Goal: Complete application form: Complete application form

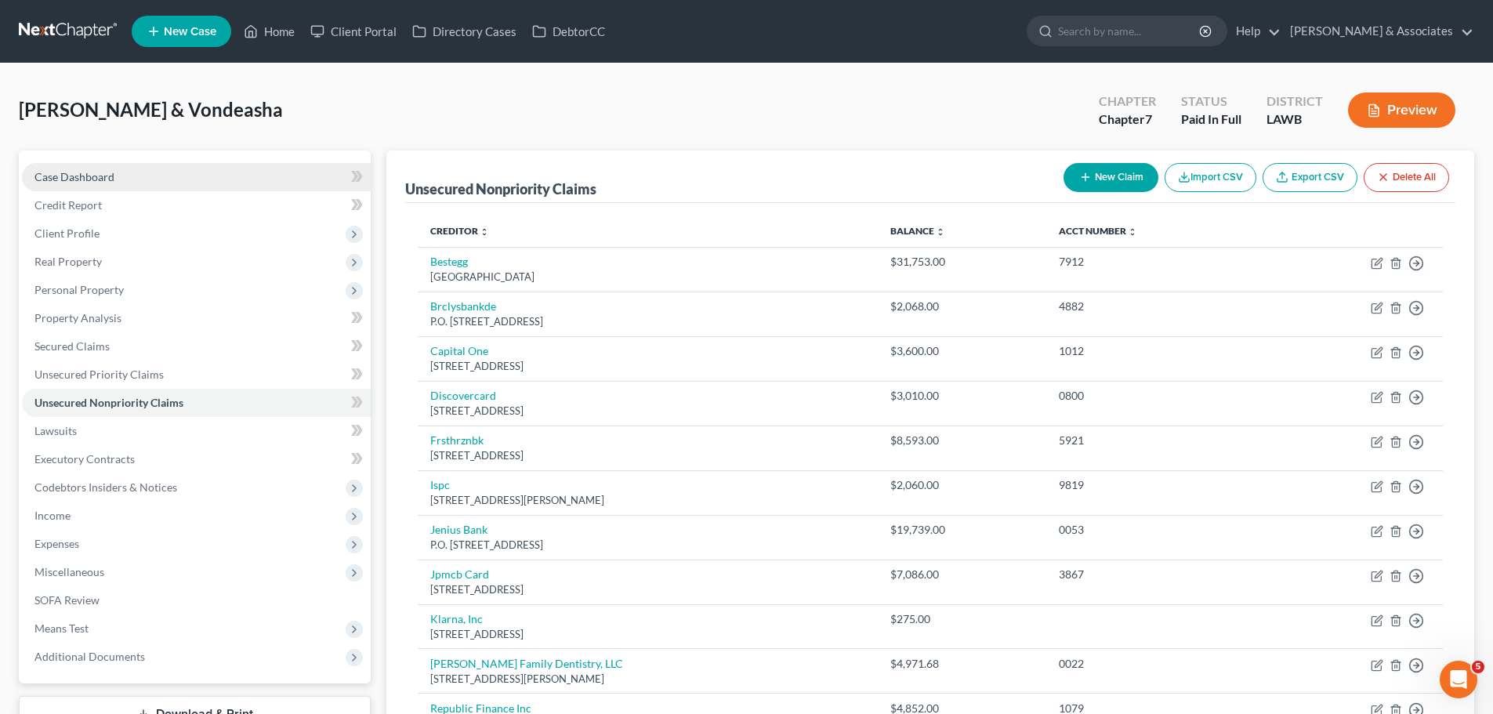
drag, startPoint x: 139, startPoint y: 178, endPoint x: 154, endPoint y: 175, distance: 15.2
click at [139, 178] on link "Case Dashboard" at bounding box center [196, 177] width 349 height 28
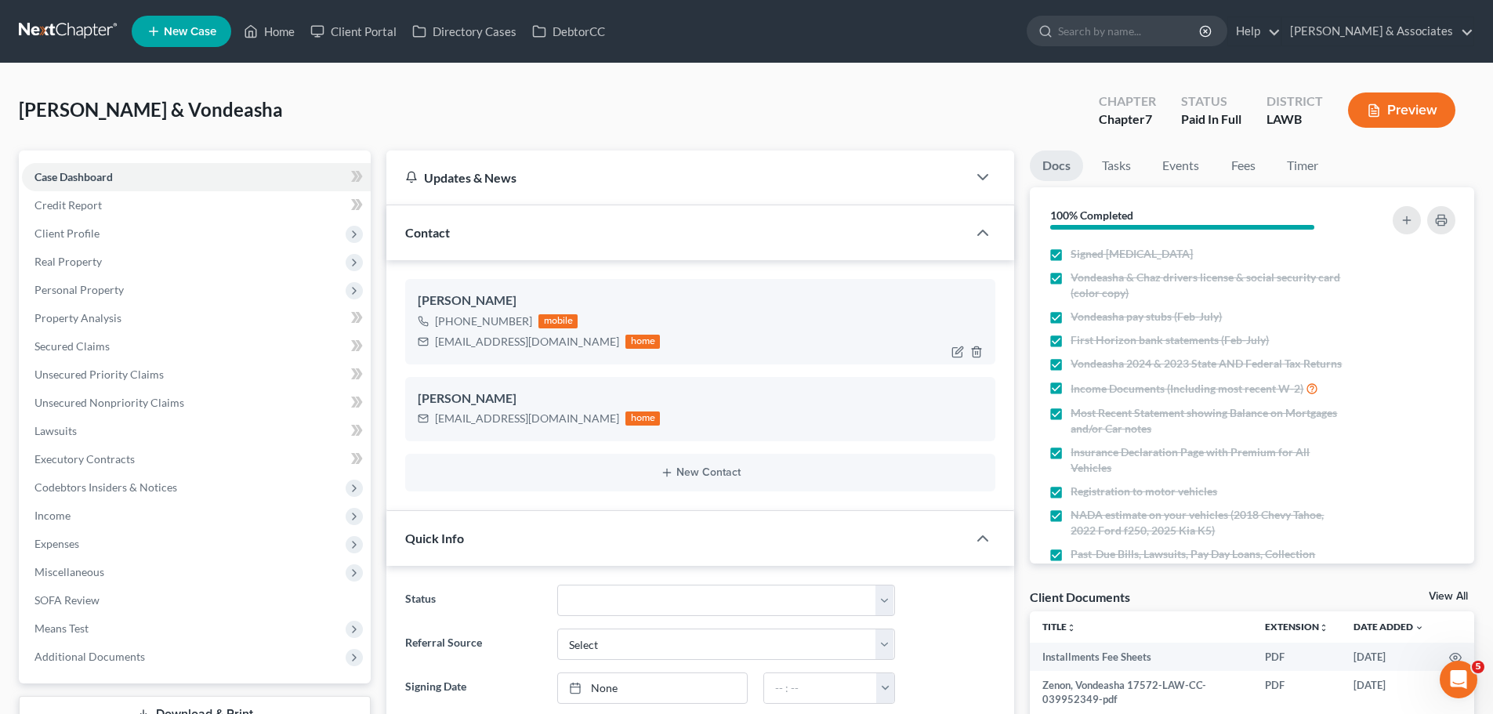
scroll to position [940, 0]
click at [187, 111] on span "[PERSON_NAME] & Vondeasha" at bounding box center [151, 109] width 264 height 23
drag, startPoint x: 187, startPoint y: 111, endPoint x: 294, endPoint y: 99, distance: 108.1
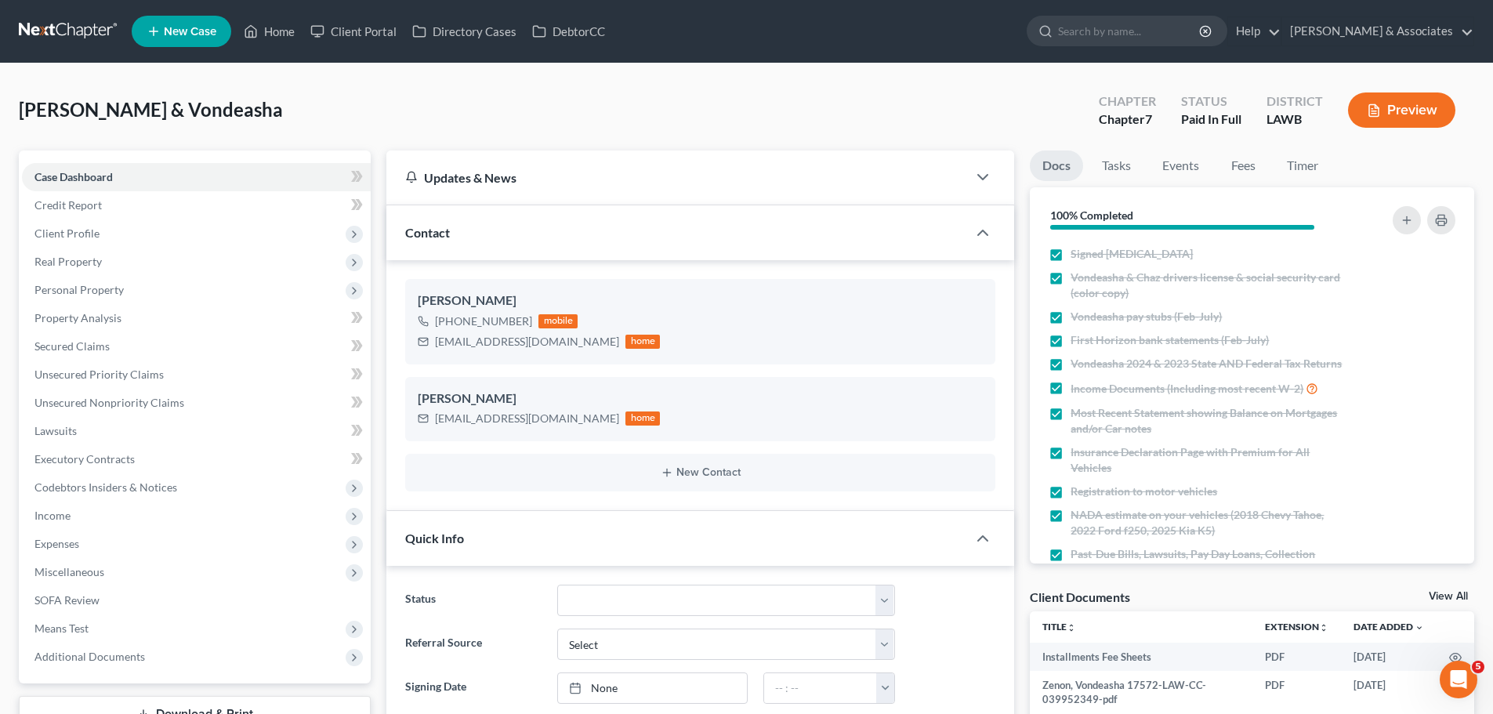
click at [187, 111] on span "Zenon, Chaz & Vondeasha" at bounding box center [151, 109] width 264 height 23
click at [296, 98] on div "Zenon, Chaz & Vondeasha Upgraded Chapter Chapter 7 Status Paid In Full District…" at bounding box center [746, 116] width 1455 height 68
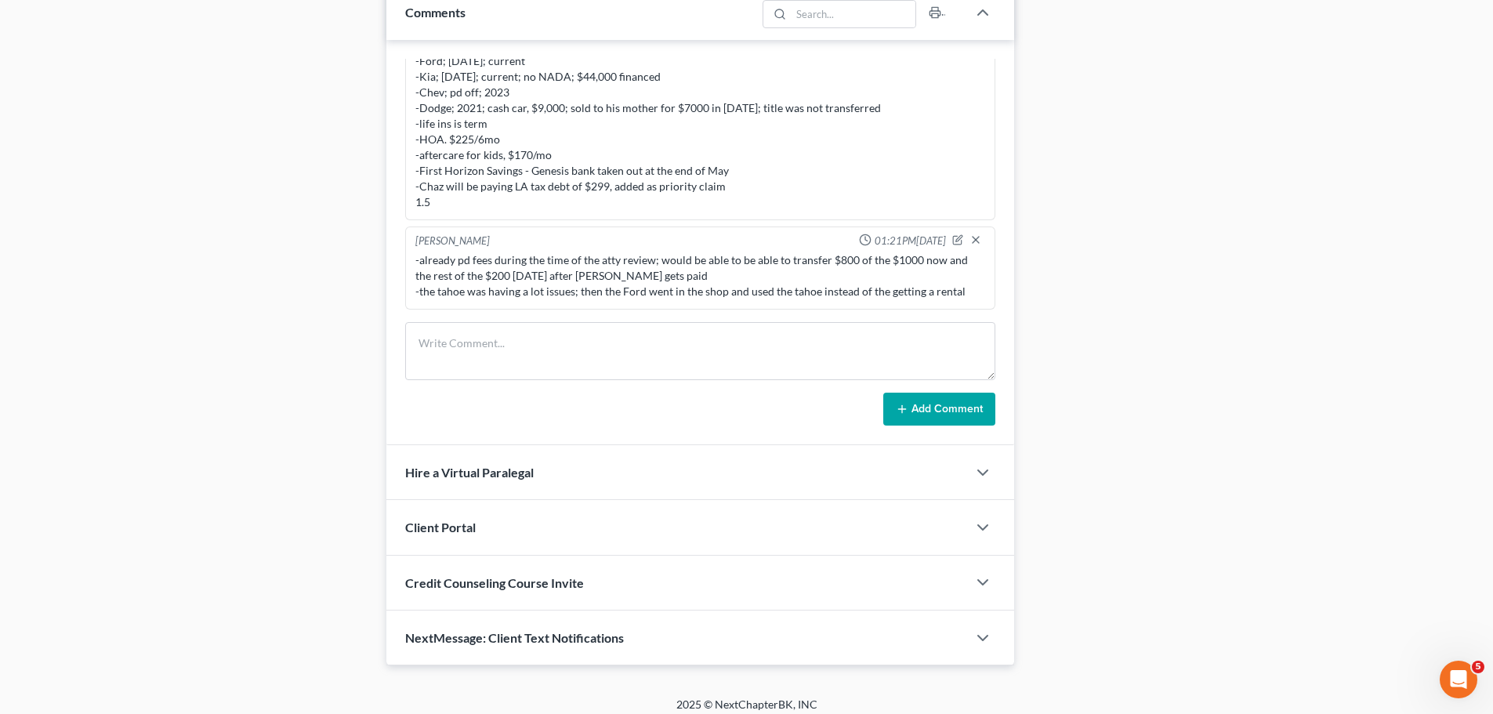
scroll to position [893, 0]
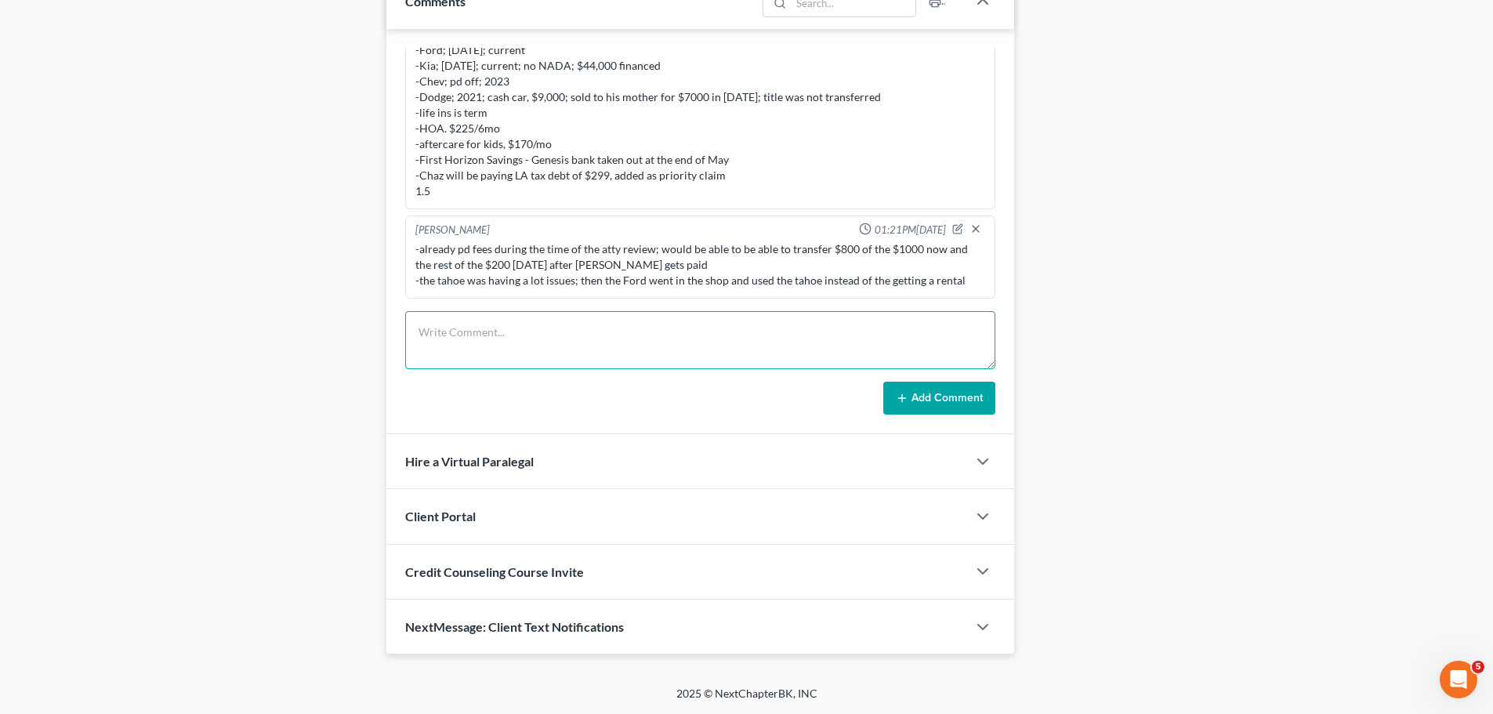
click at [513, 332] on textarea at bounding box center [700, 340] width 590 height 58
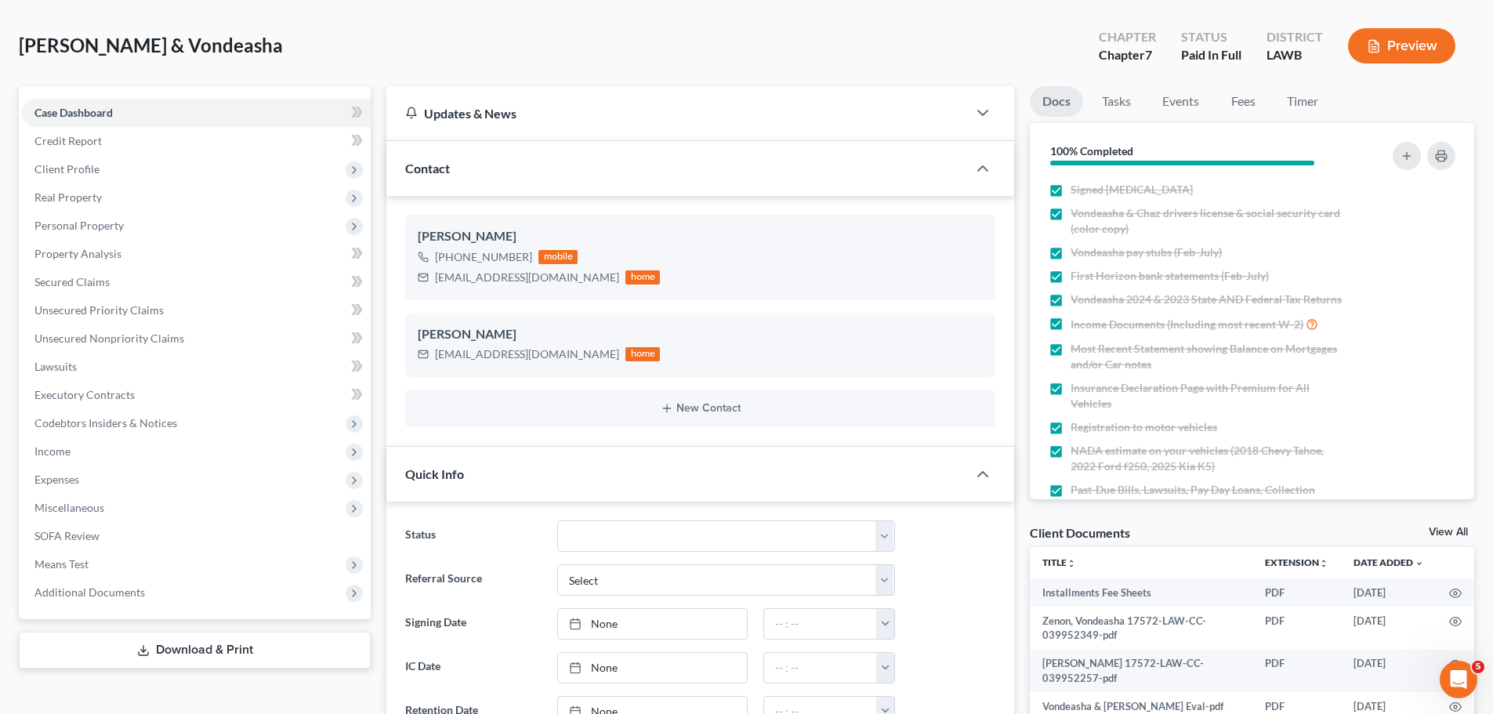
scroll to position [0, 0]
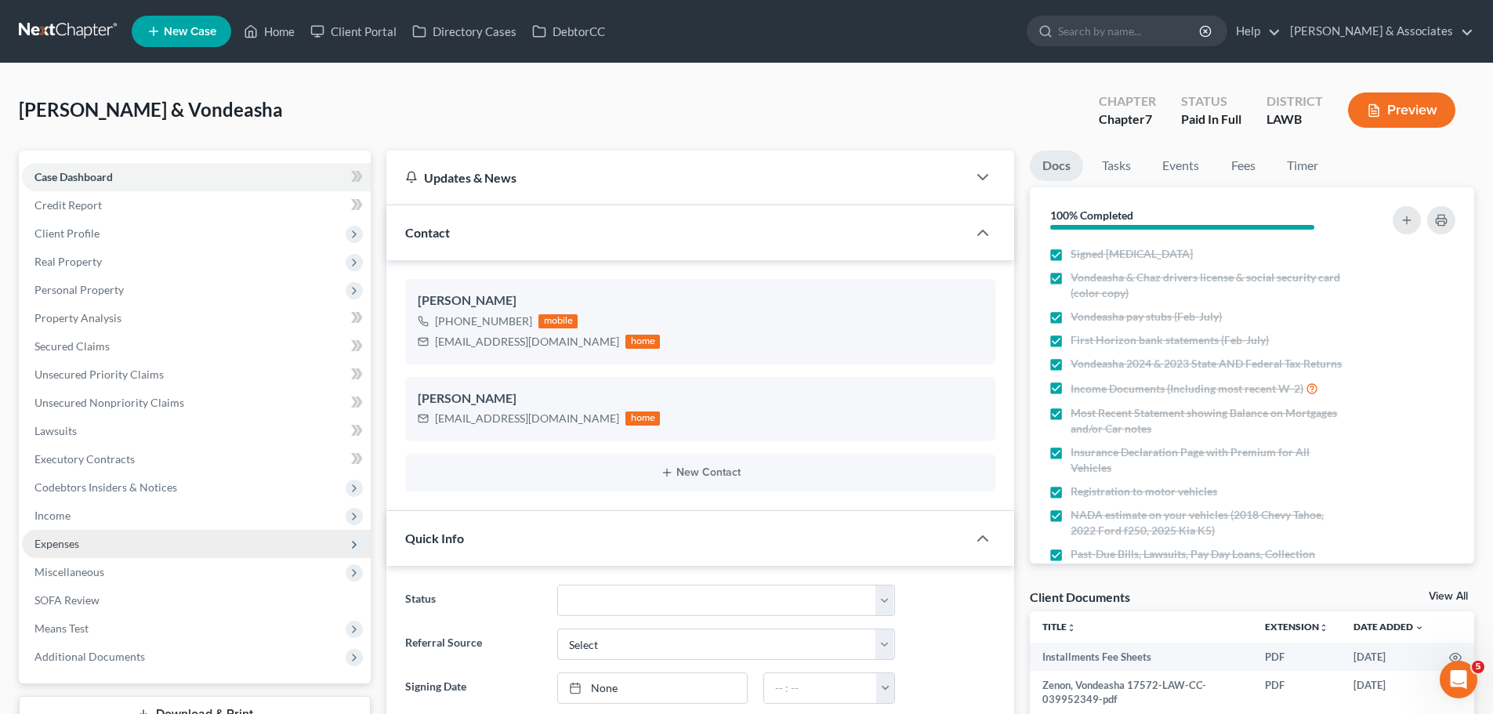
click at [199, 548] on span "Expenses" at bounding box center [196, 544] width 349 height 28
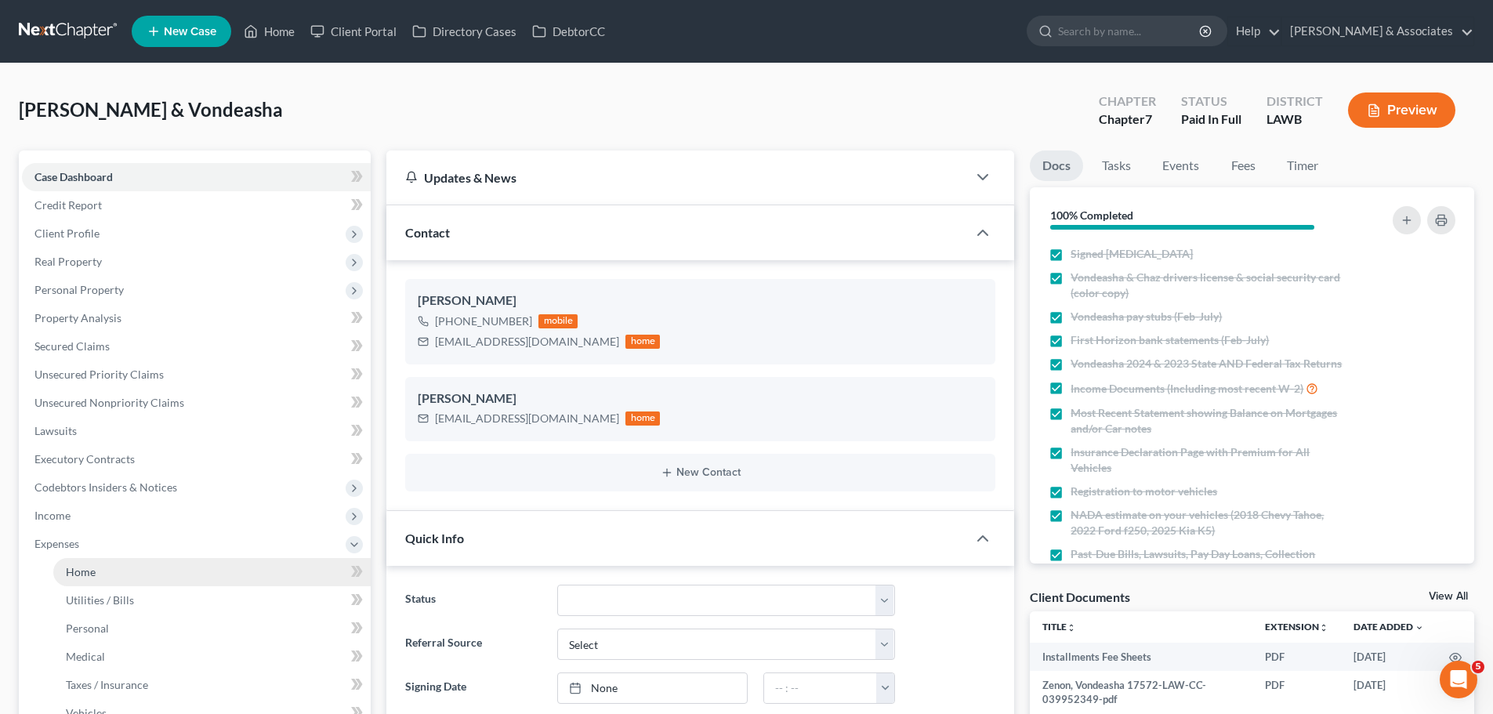
click at [198, 571] on link "Home" at bounding box center [211, 572] width 317 height 28
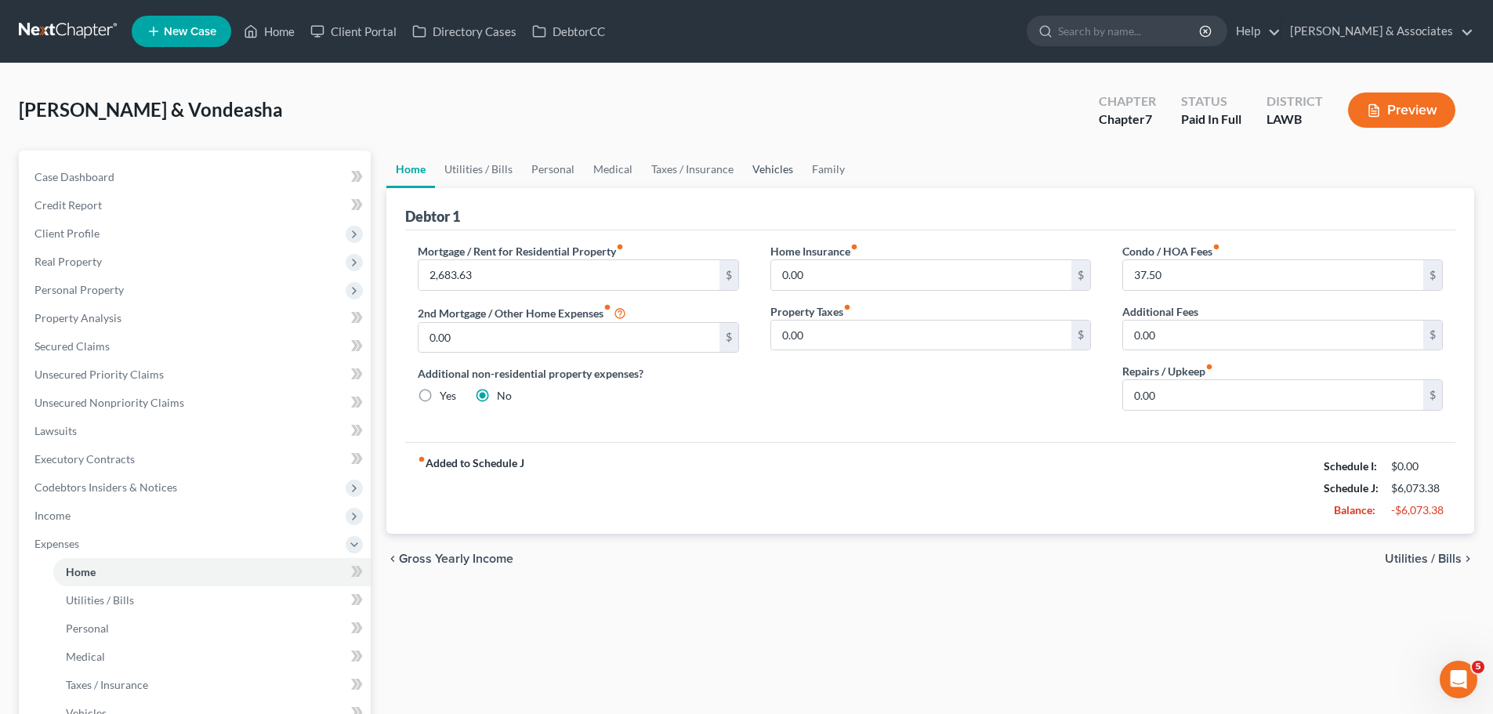
click at [765, 163] on link "Vehicles" at bounding box center [773, 169] width 60 height 38
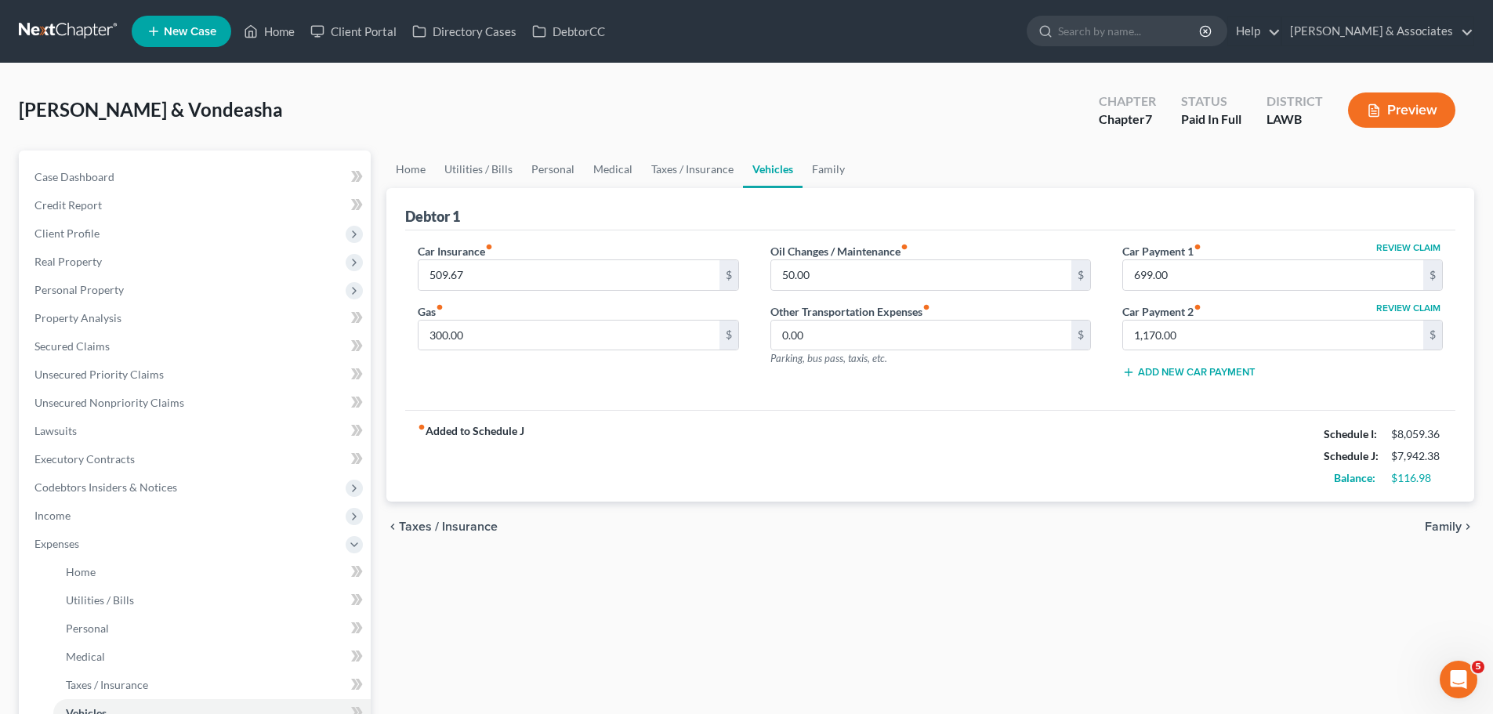
click at [1049, 468] on div "fiber_manual_record Added to Schedule J Schedule I: $8,059.36 Schedule J: $7,94…" at bounding box center [930, 456] width 1050 height 92
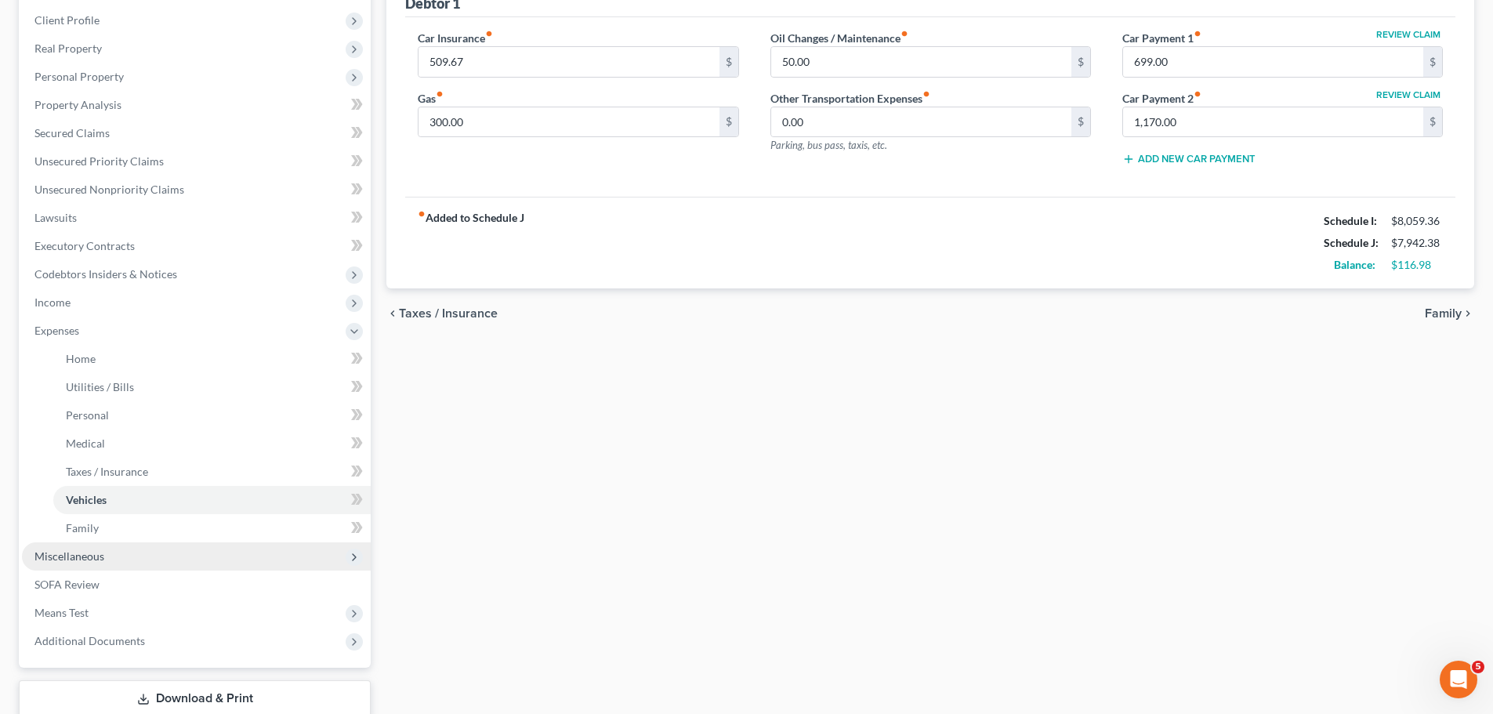
scroll to position [235, 0]
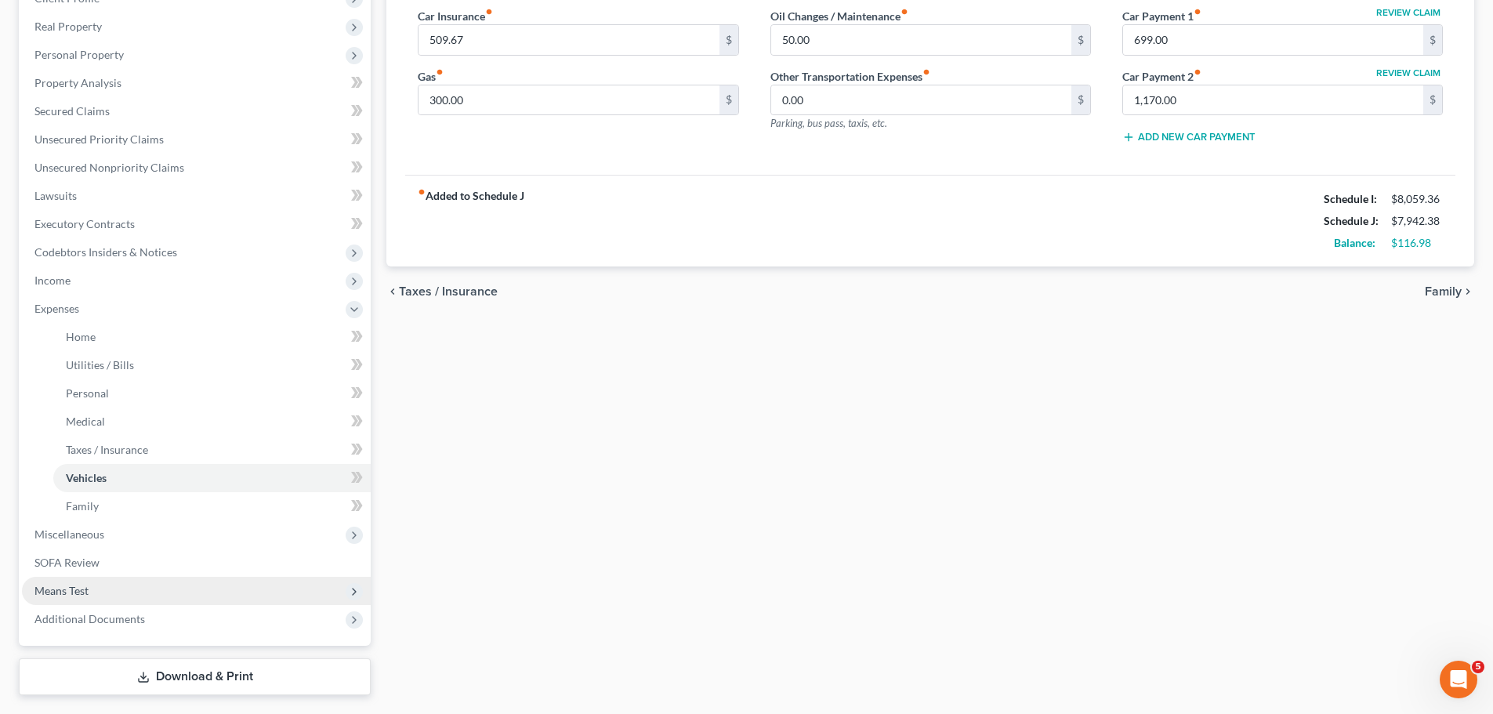
click at [188, 590] on span "Means Test" at bounding box center [196, 591] width 349 height 28
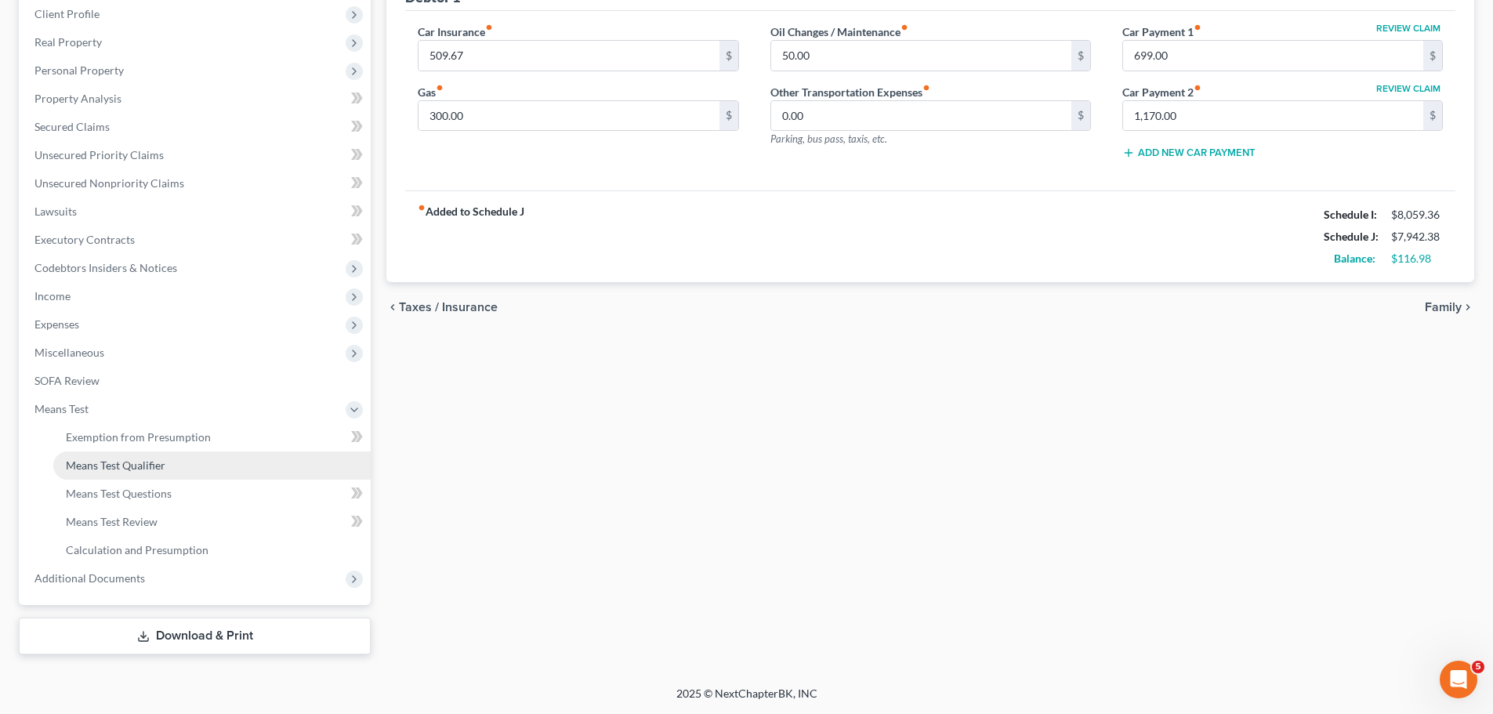
click at [192, 469] on link "Means Test Qualifier" at bounding box center [211, 465] width 317 height 28
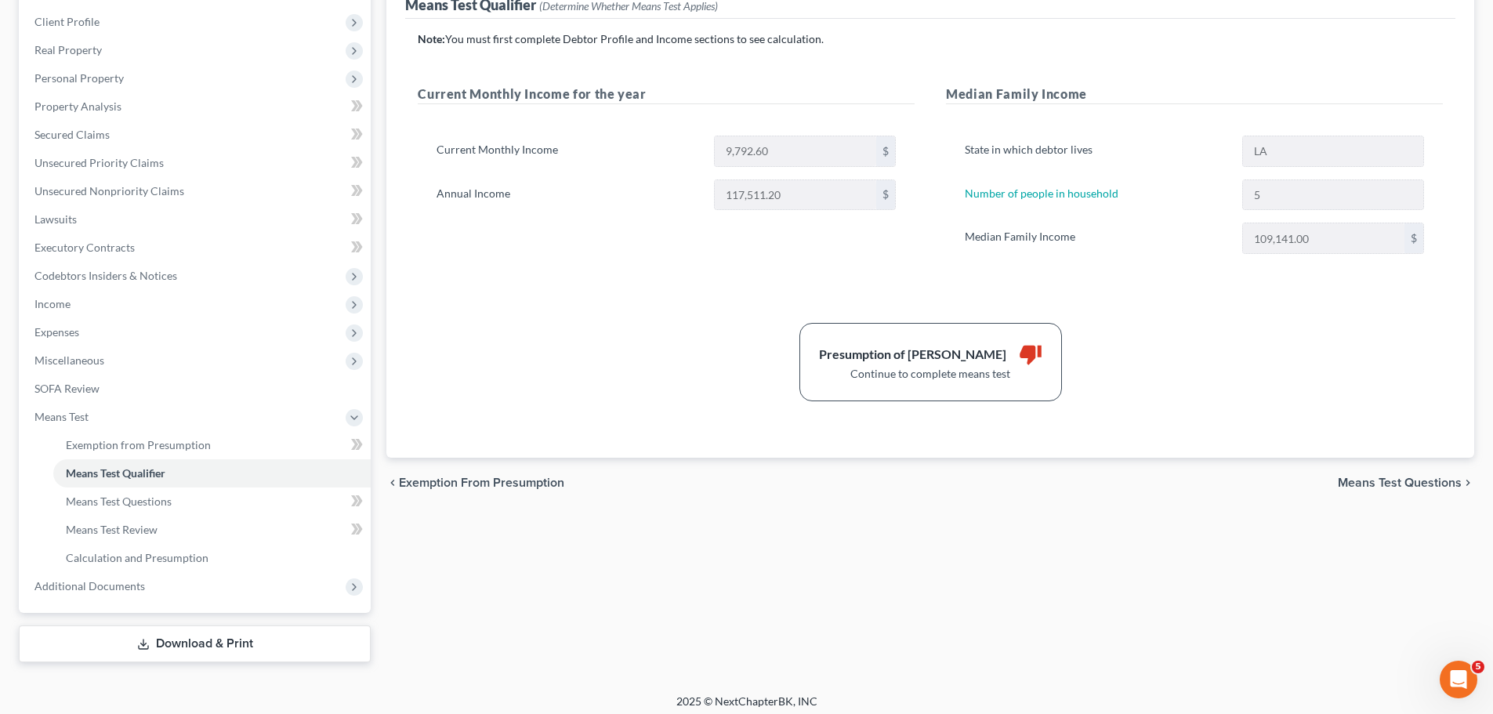
scroll to position [219, 0]
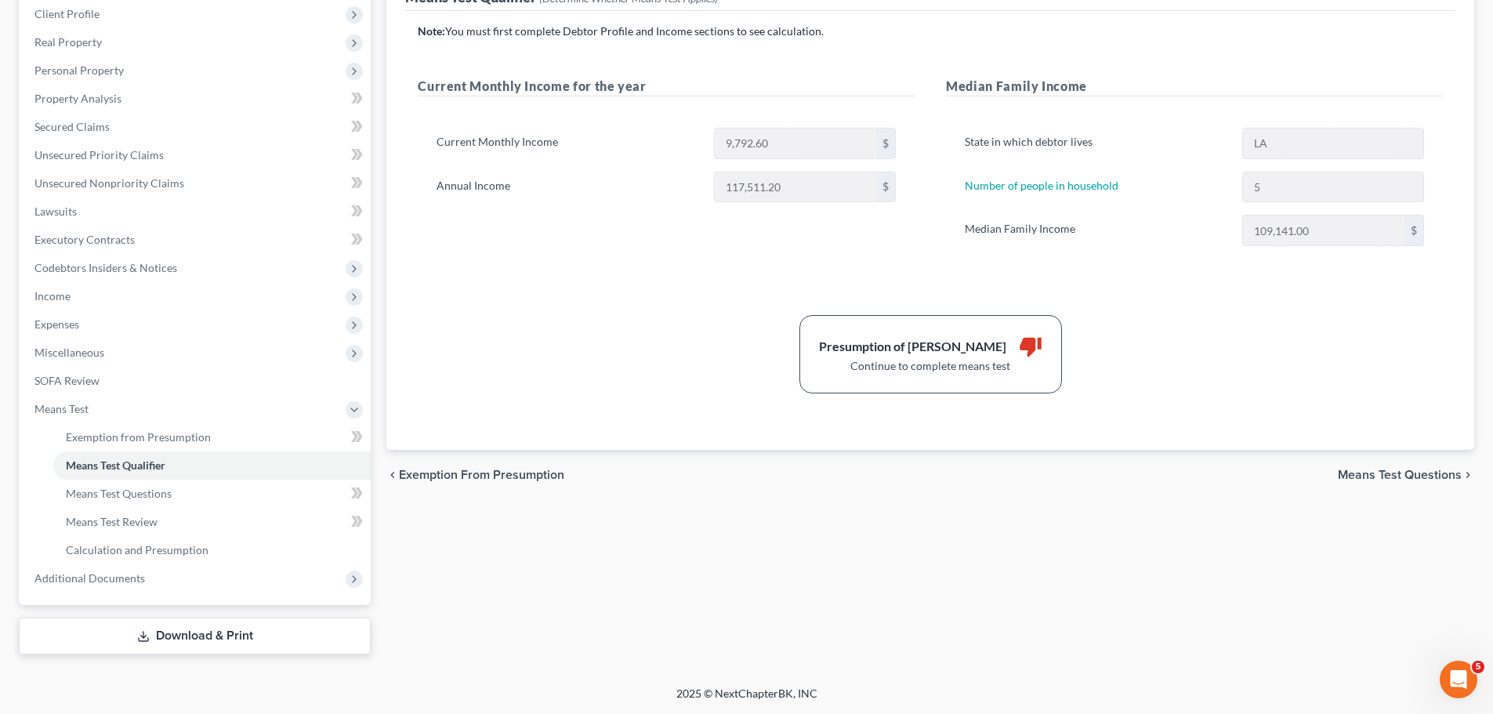
click at [1386, 480] on span "Means Test Questions" at bounding box center [1400, 475] width 124 height 13
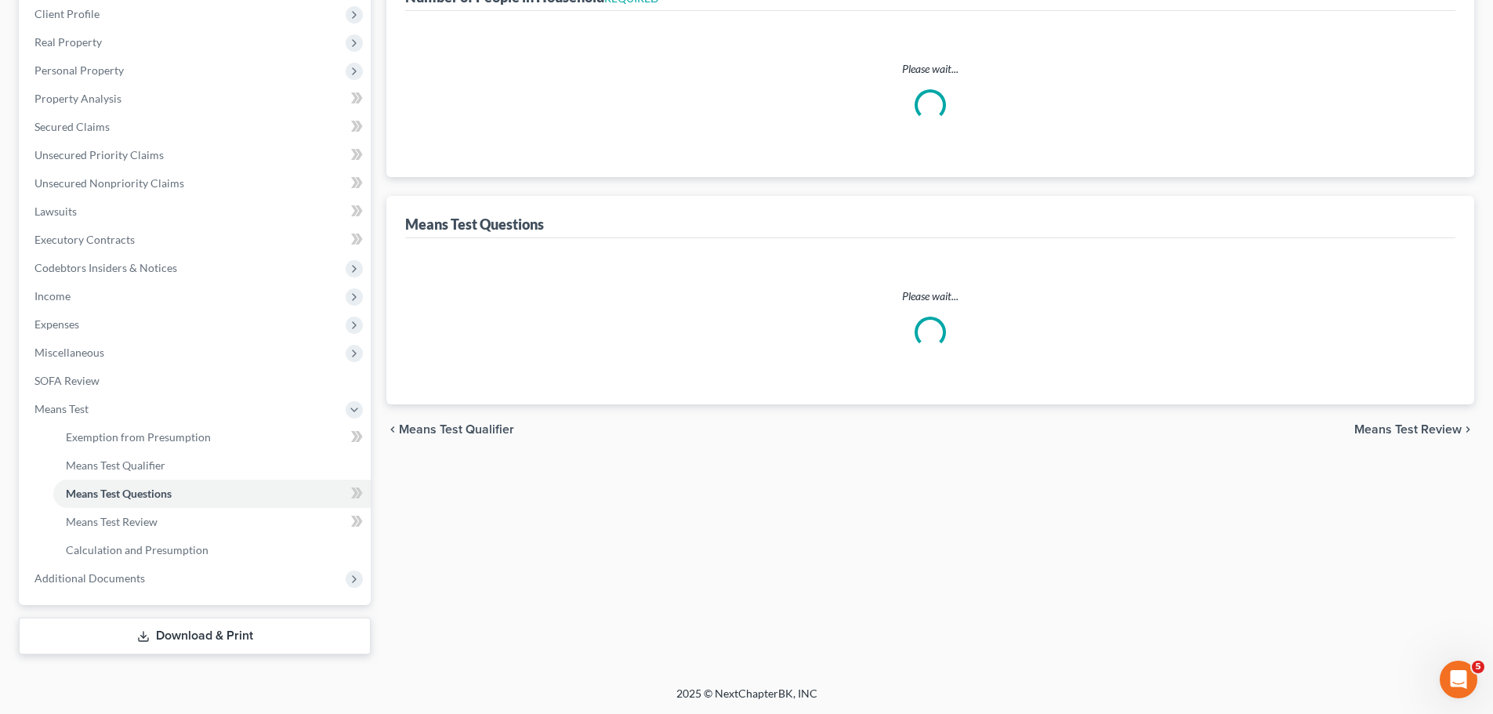
scroll to position [161, 0]
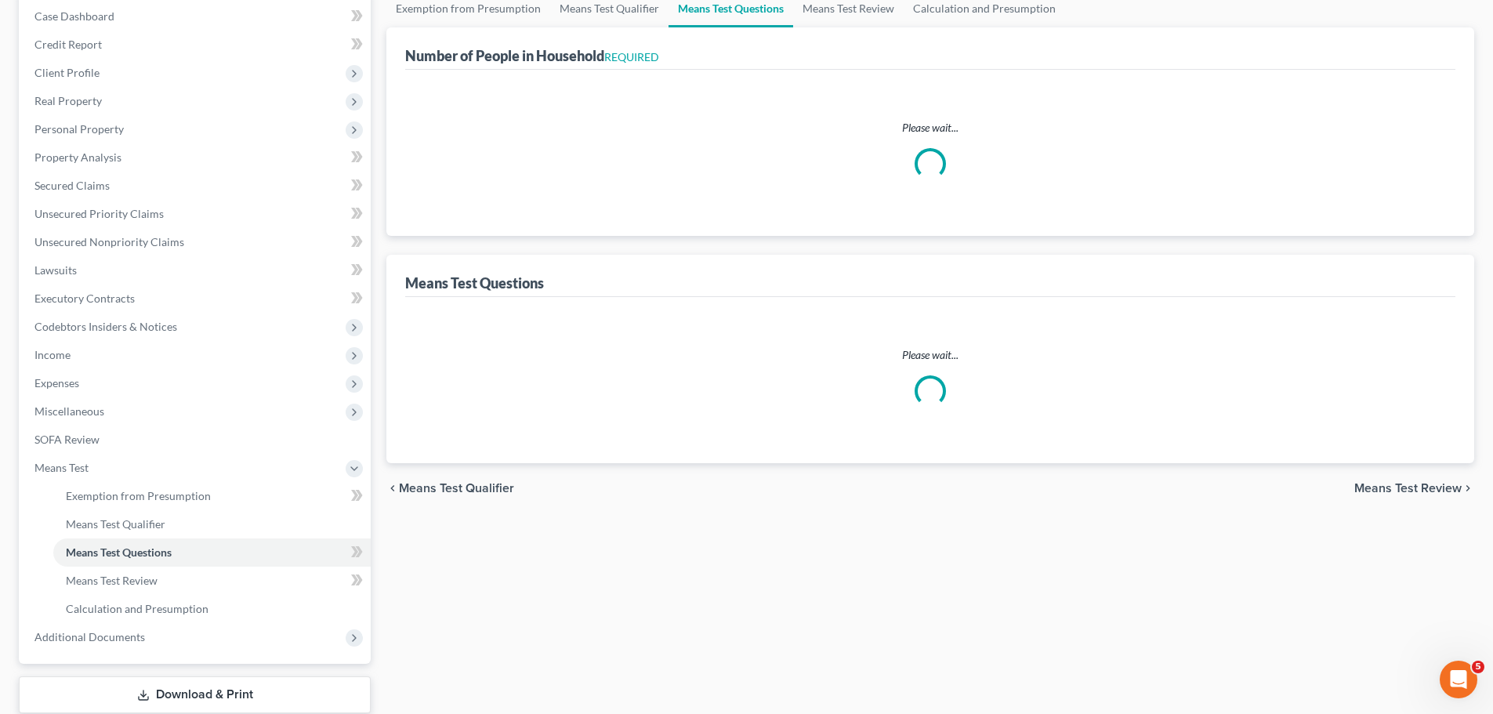
select select "1"
select select "60"
select select "1"
select select "60"
select select "0"
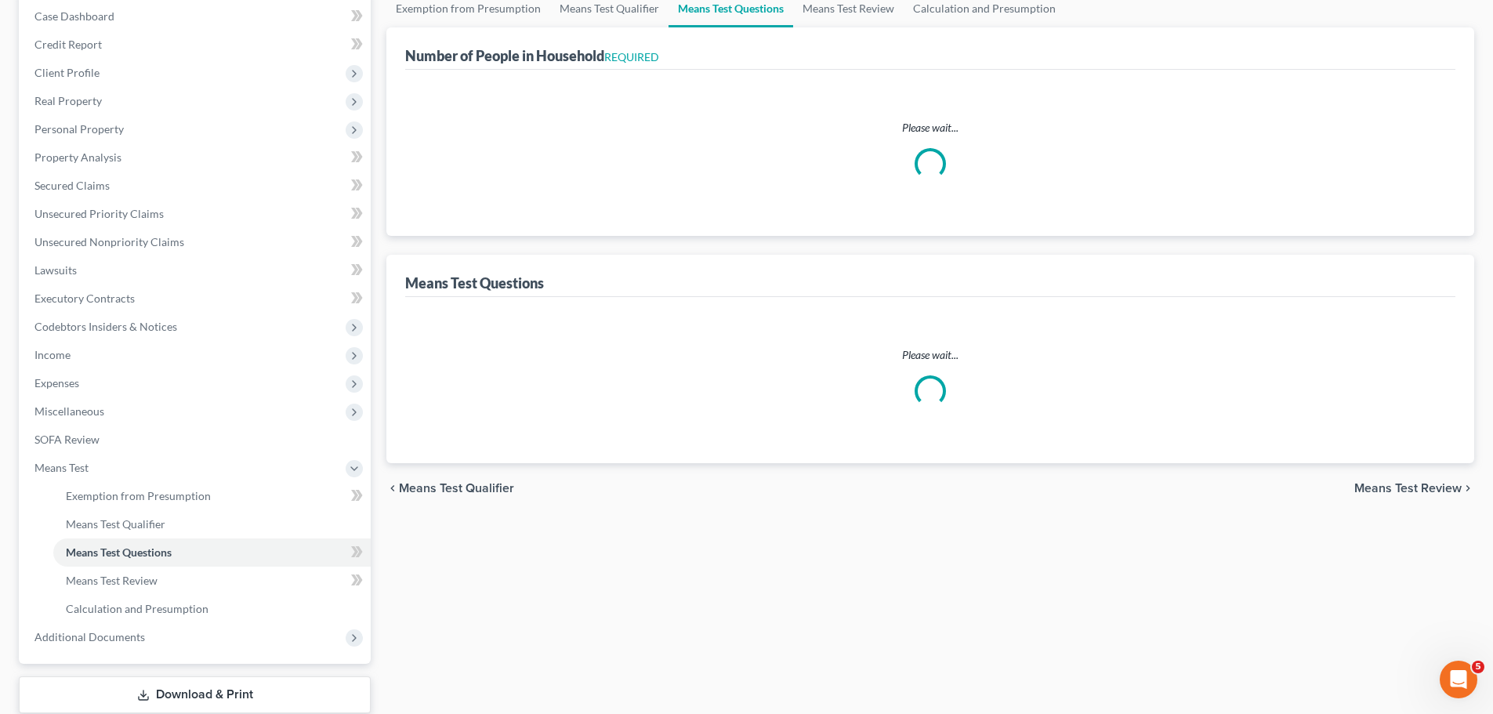
select select "60"
select select "5"
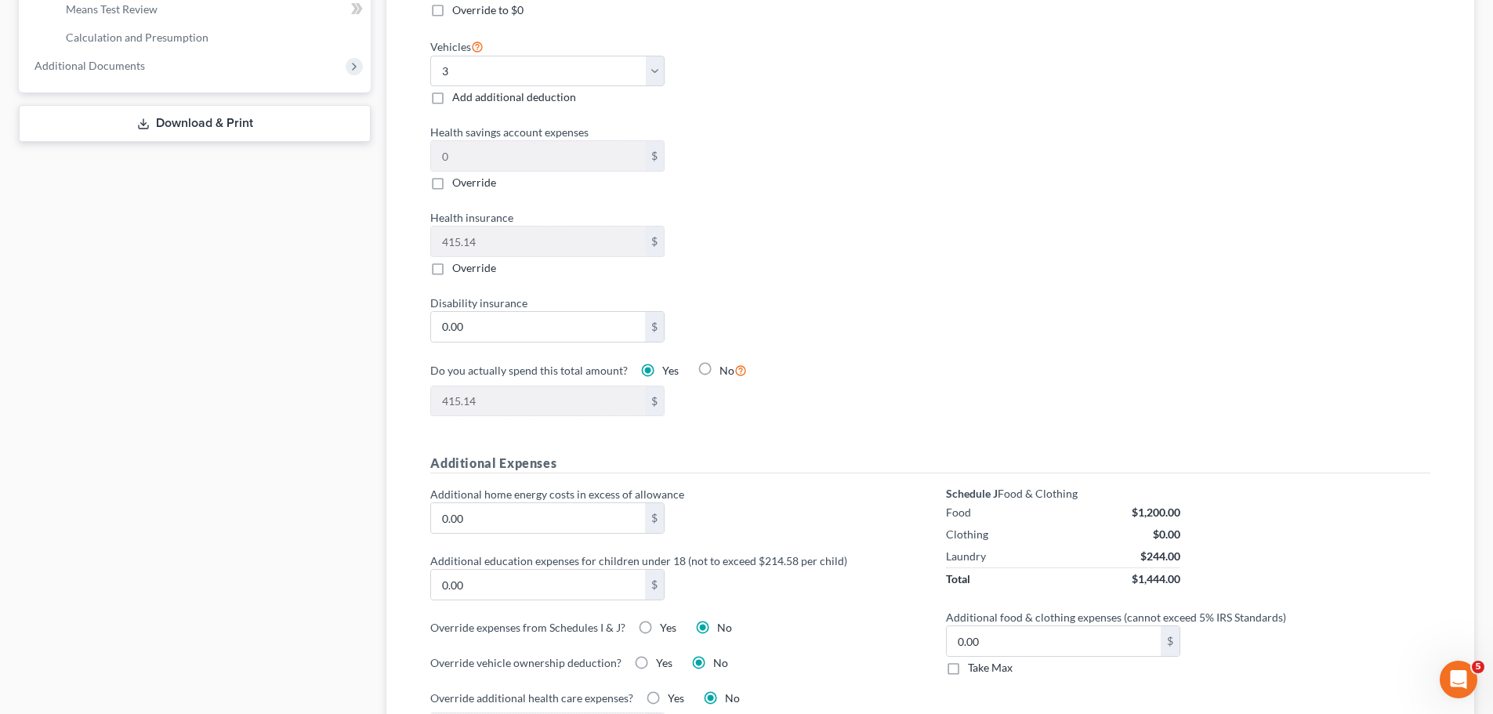
scroll to position [470, 0]
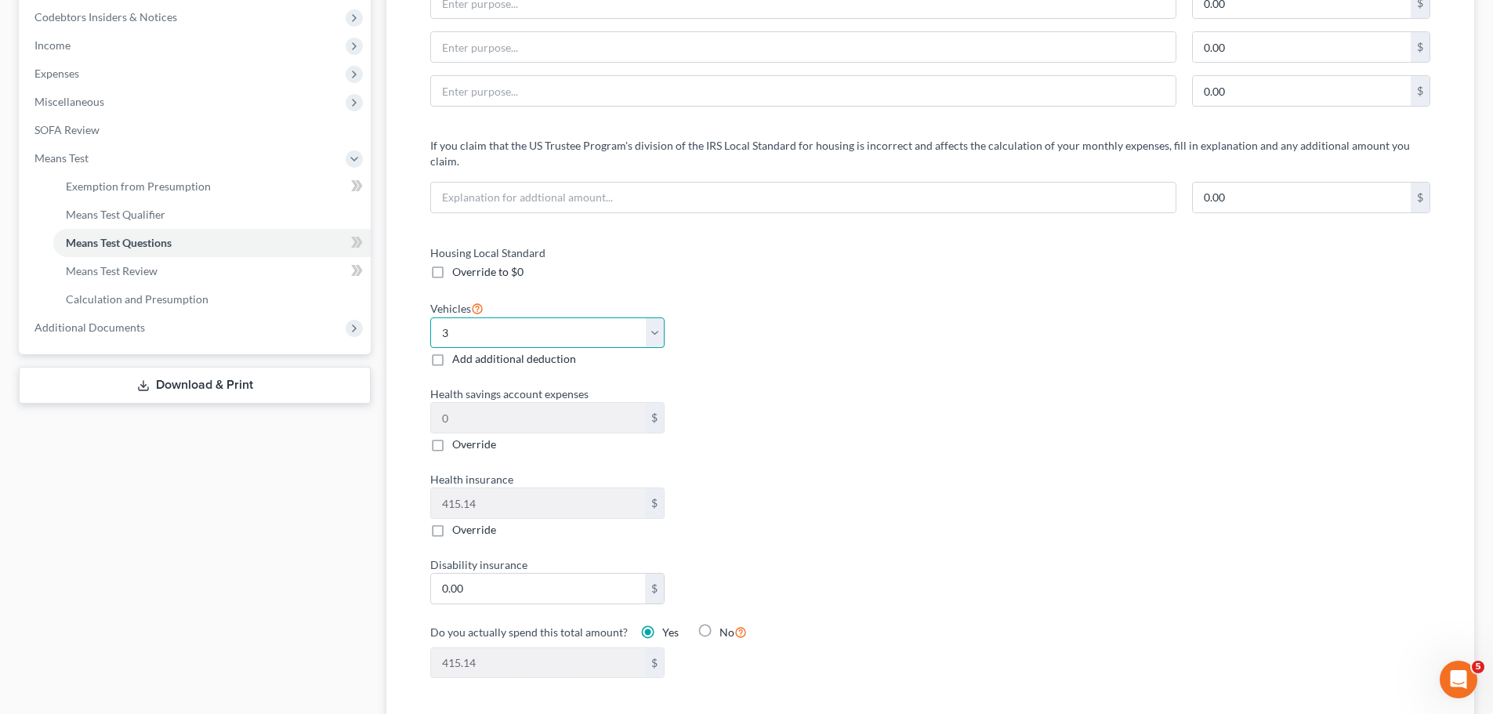
click at [600, 317] on select "Select 0 1 2 3 4 5" at bounding box center [547, 332] width 234 height 31
select select "2"
click at [430, 317] on select "Select 0 1 2 3 4 5" at bounding box center [547, 332] width 234 height 31
click at [928, 422] on div "Housing Local Standard Override to $0 Vehicles Select 0 1 2 3 4 5 Add additiona…" at bounding box center [673, 471] width 516 height 453
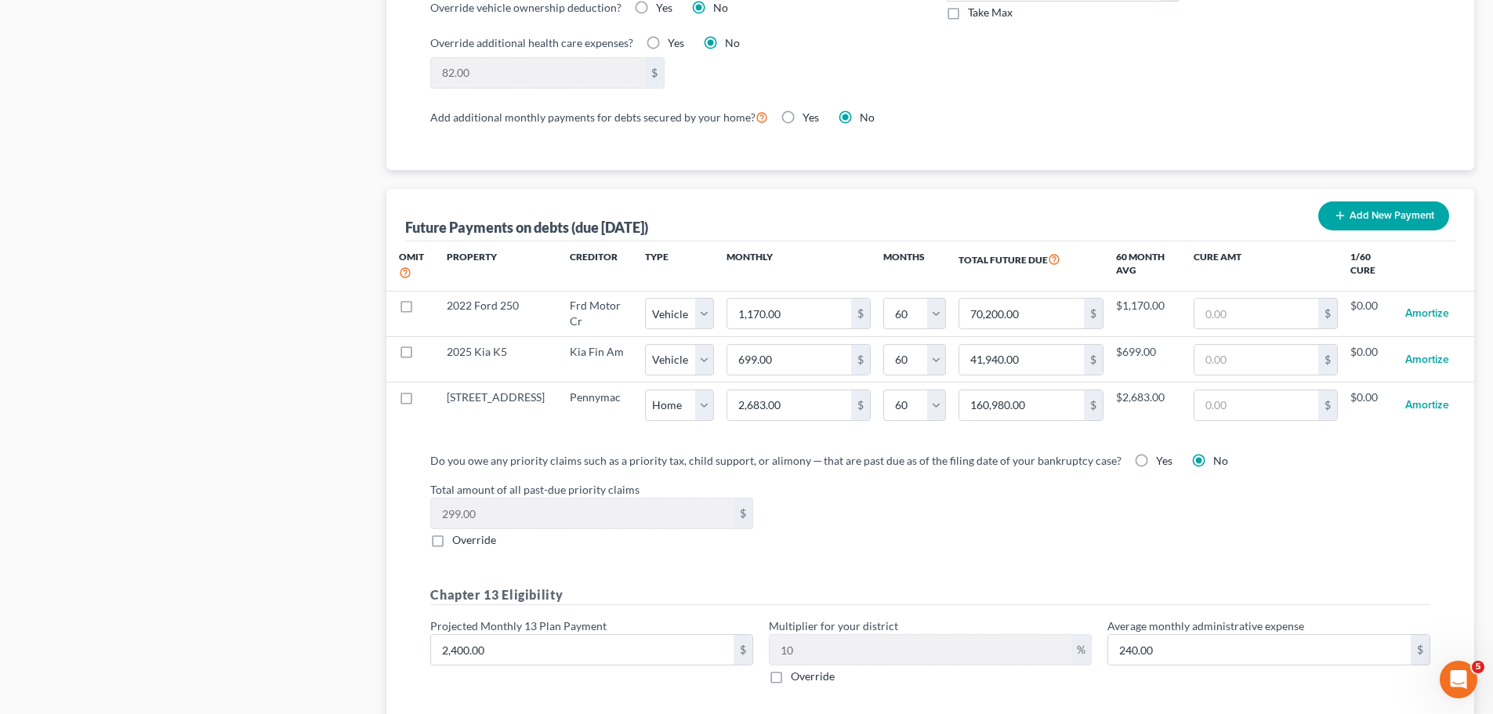
scroll to position [1556, 0]
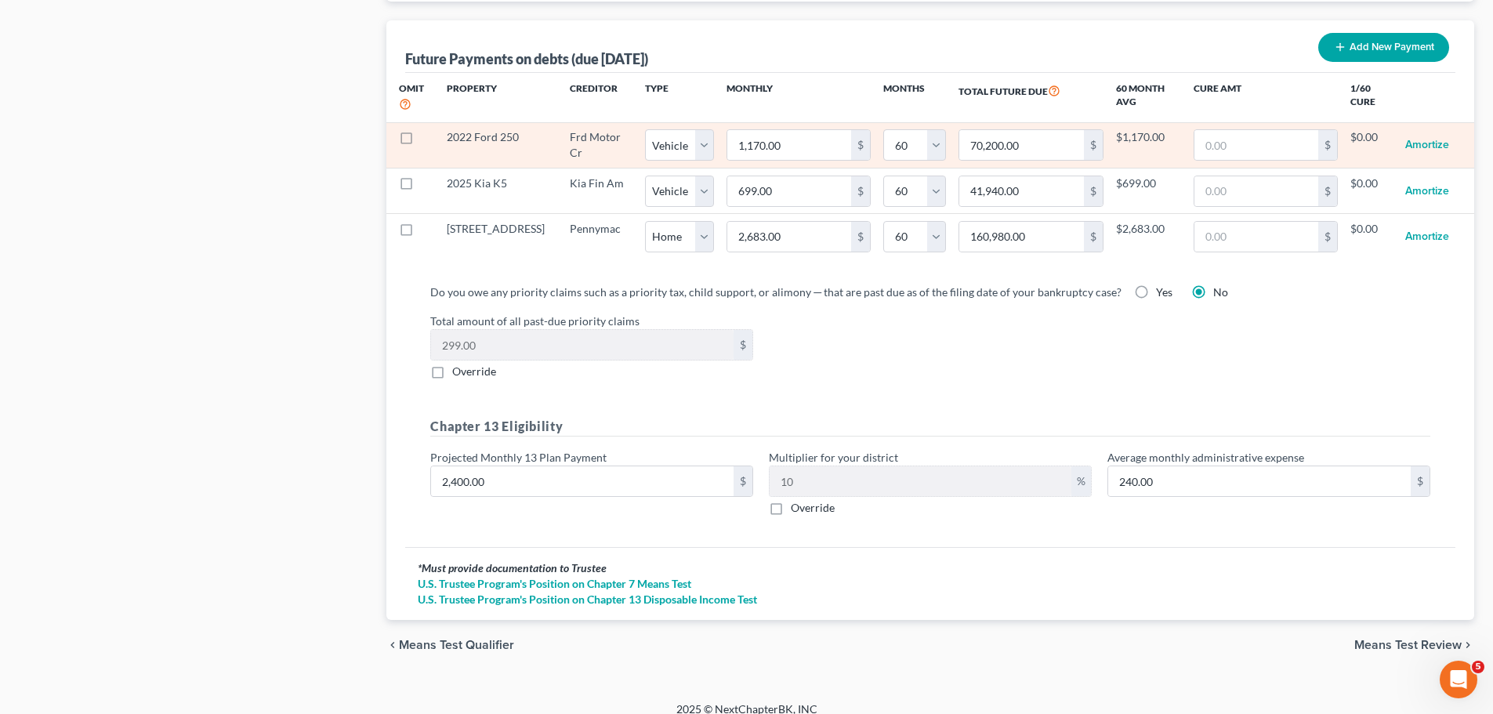
click at [421, 141] on label at bounding box center [421, 141] width 0 height 0
click at [427, 129] on input "checkbox" at bounding box center [432, 134] width 10 height 10
checkbox input "true"
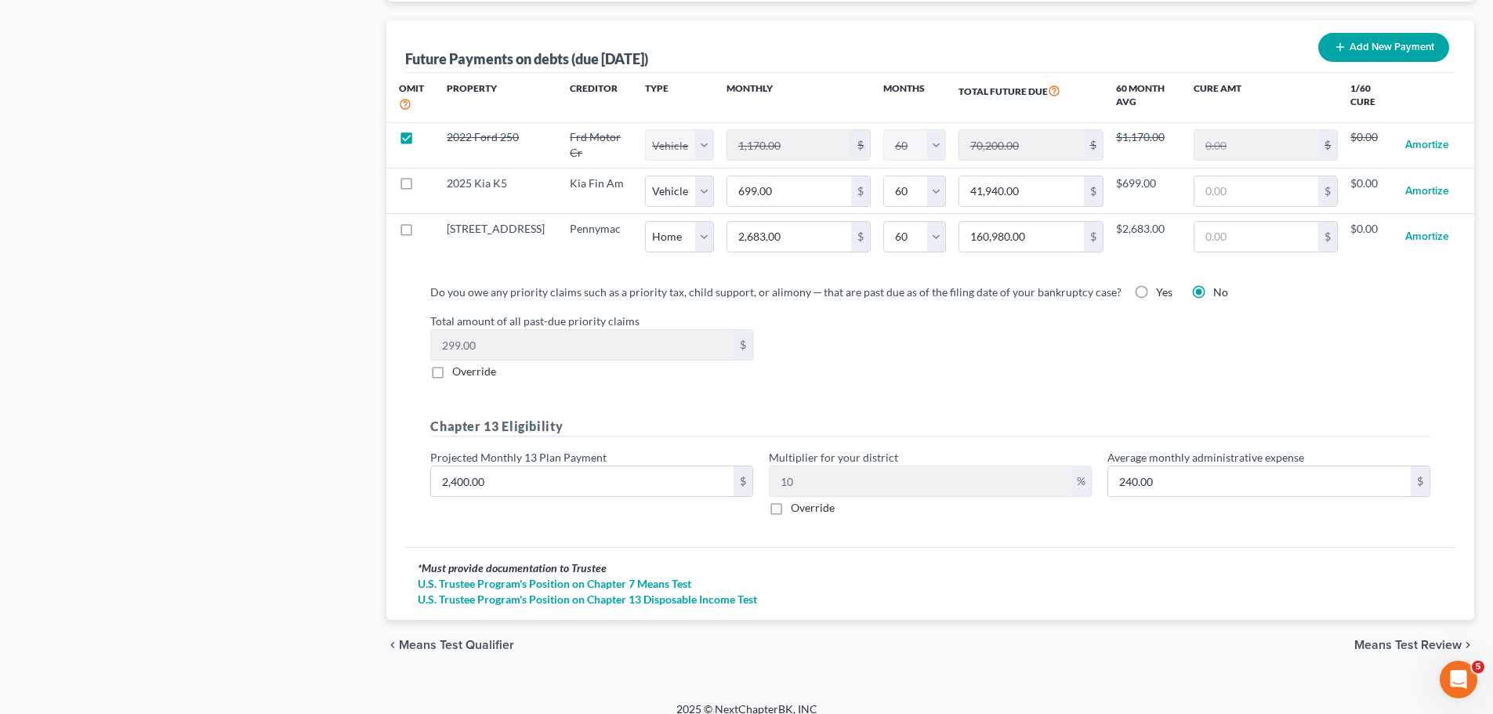
select select "1"
select select "60"
click at [1362, 639] on span "Means Test Review" at bounding box center [1407, 645] width 107 height 13
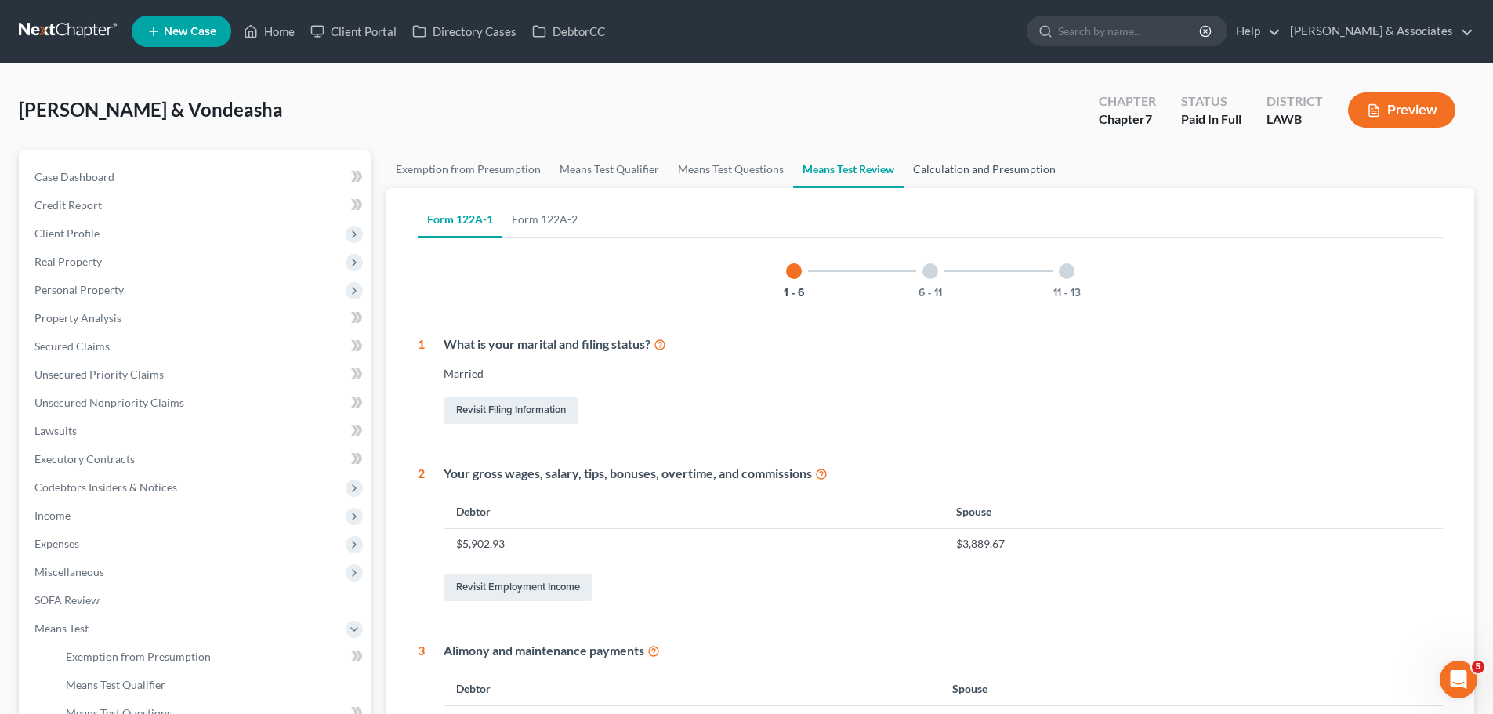
click at [1003, 180] on link "Calculation and Presumption" at bounding box center [984, 169] width 161 height 38
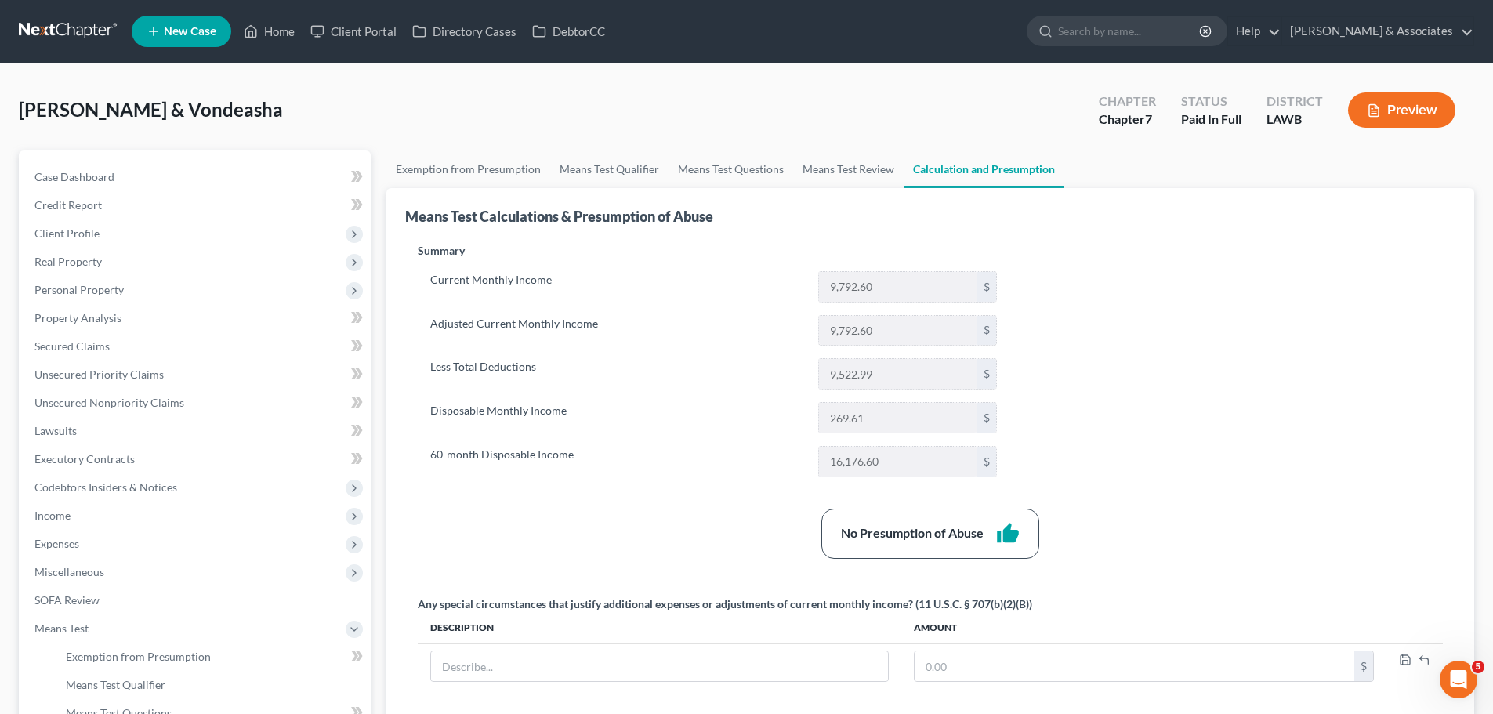
click at [1071, 402] on div "Summary Current Monthly Income 9,792.60 $ Adjusted Current Monthly Income 9,792…" at bounding box center [930, 481] width 1041 height 477
drag, startPoint x: 816, startPoint y: 426, endPoint x: 900, endPoint y: 430, distance: 84.0
click at [900, 430] on div "269.61 $" at bounding box center [907, 417] width 194 height 31
click at [900, 430] on input "269.61" at bounding box center [898, 418] width 158 height 30
drag, startPoint x: 893, startPoint y: 426, endPoint x: 814, endPoint y: 418, distance: 78.8
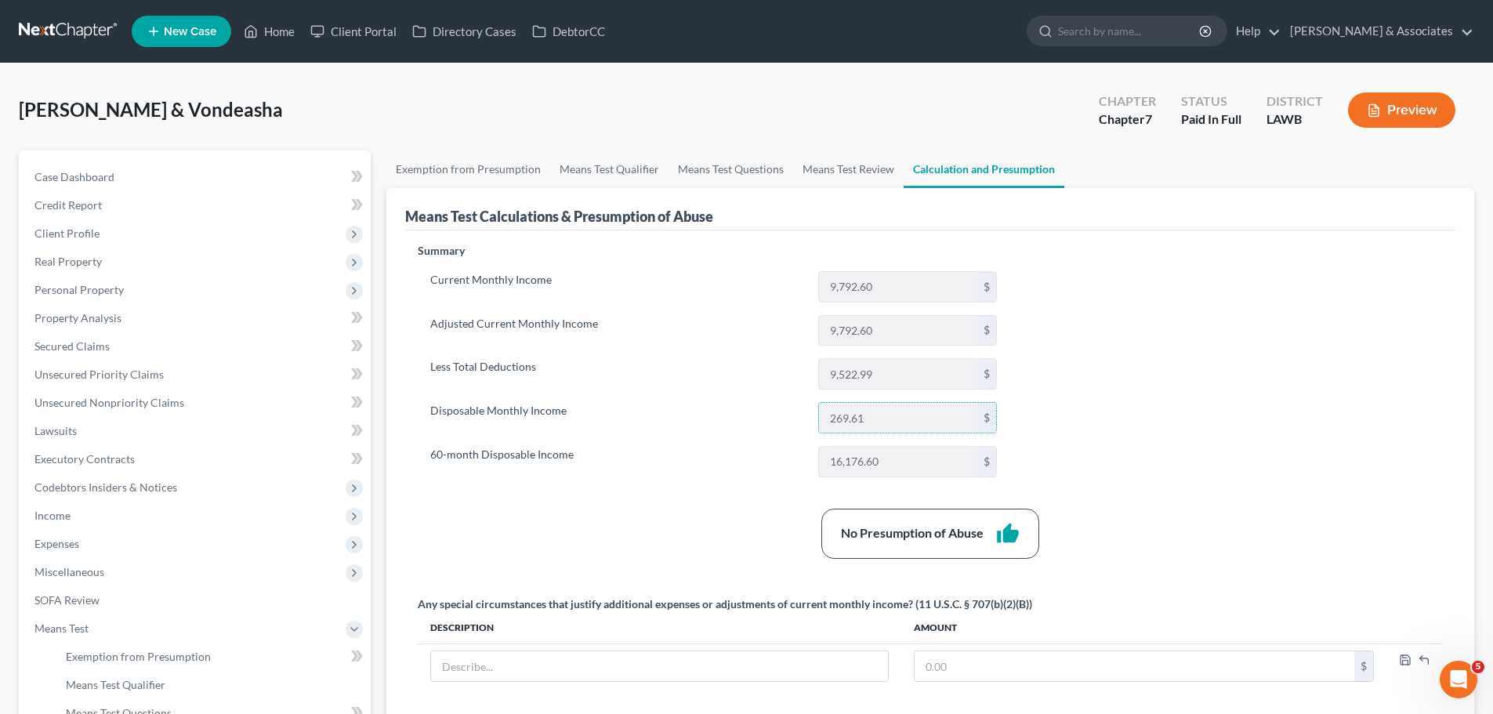
click at [814, 418] on div "269.61 $" at bounding box center [907, 417] width 194 height 31
drag, startPoint x: 833, startPoint y: 422, endPoint x: 902, endPoint y: 431, distance: 69.5
click at [902, 431] on input "269.61" at bounding box center [898, 418] width 158 height 30
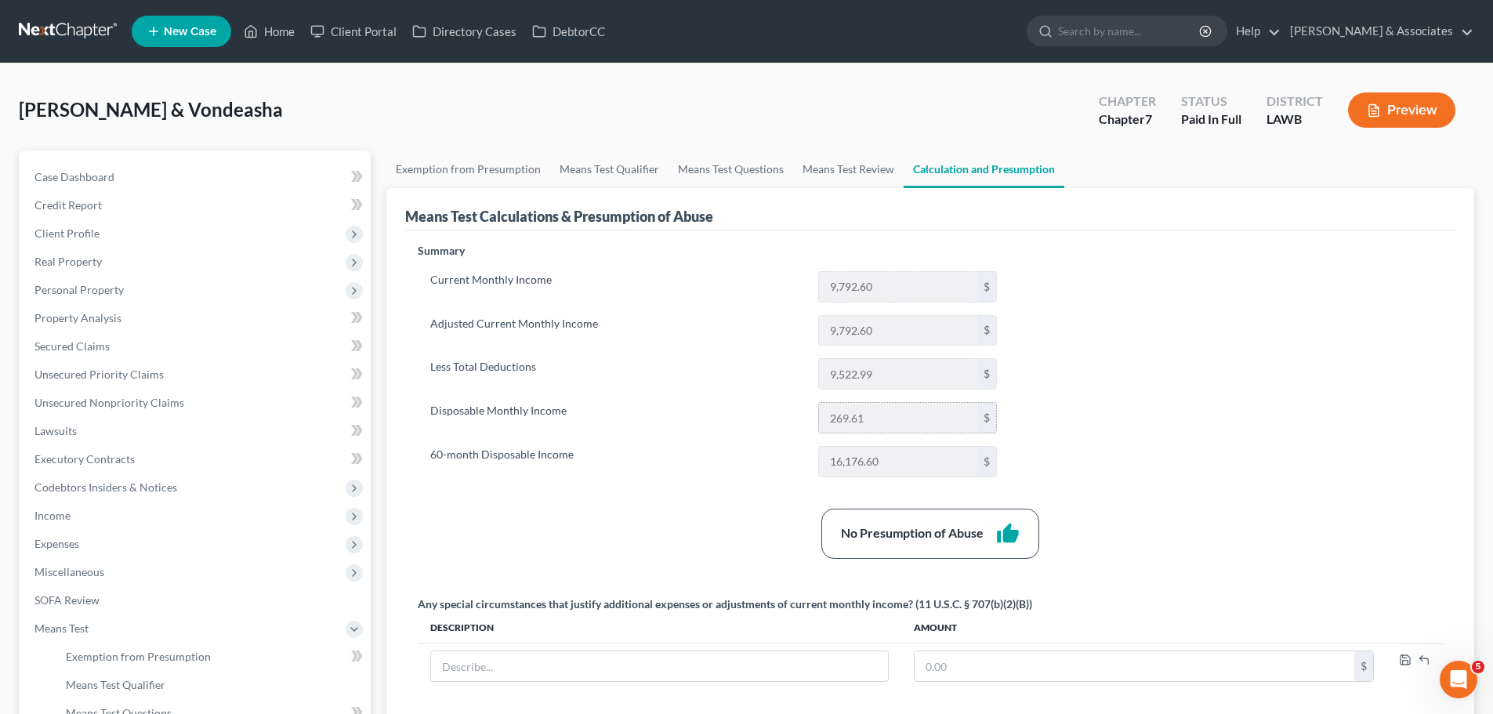
click at [925, 428] on input "269.61" at bounding box center [898, 418] width 158 height 30
click at [886, 422] on input "269.61" at bounding box center [898, 418] width 158 height 30
click at [1090, 400] on div "Summary Current Monthly Income 9,792.60 $ Adjusted Current Monthly Income 9,792…" at bounding box center [930, 481] width 1041 height 477
drag, startPoint x: 834, startPoint y: 415, endPoint x: 854, endPoint y: 418, distance: 20.5
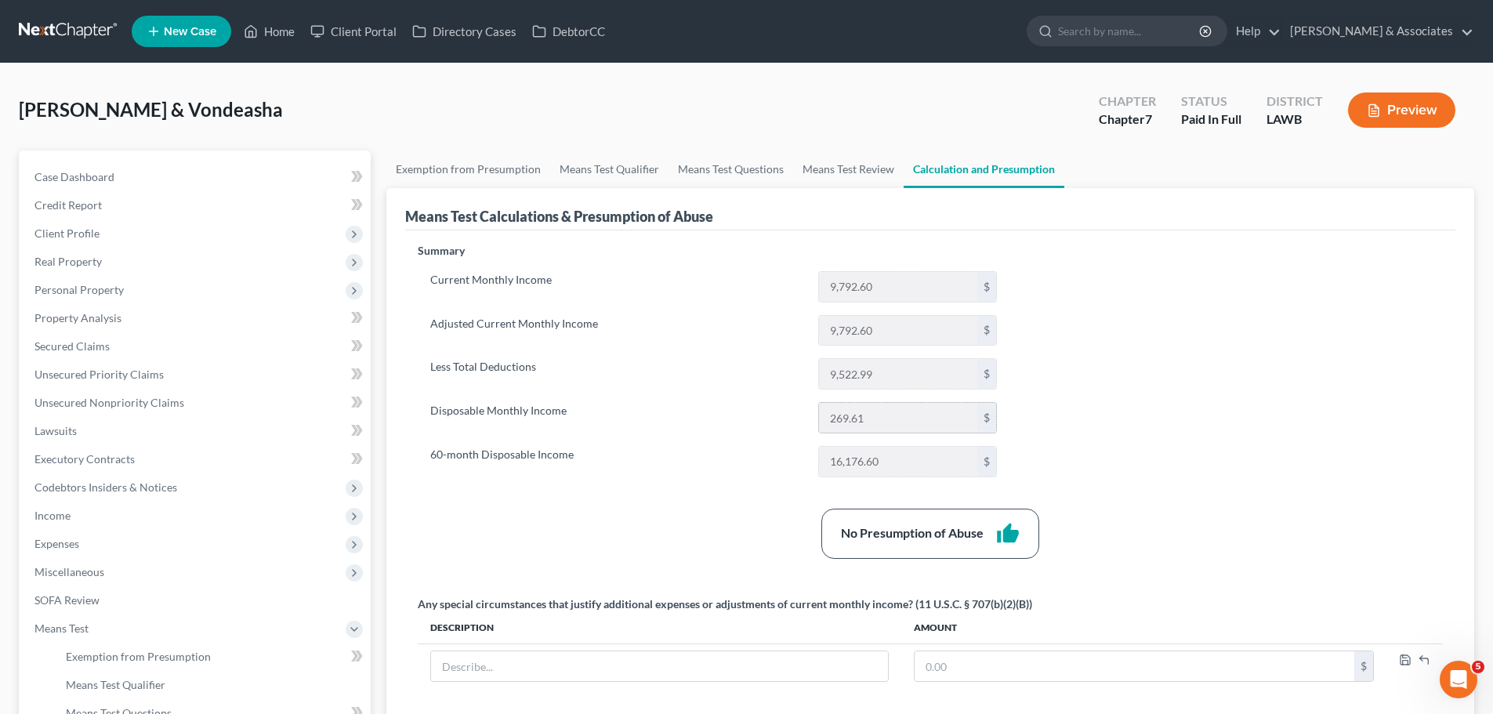
click at [854, 418] on input "269.61" at bounding box center [898, 418] width 158 height 30
drag, startPoint x: 864, startPoint y: 422, endPoint x: 821, endPoint y: 416, distance: 43.5
click at [821, 416] on input "269.61" at bounding box center [898, 418] width 158 height 30
click at [767, 440] on div "Current Monthly Income 9,792.60 $ Adjusted Current Monthly Income 9,792.60 $ Le…" at bounding box center [714, 374] width 592 height 206
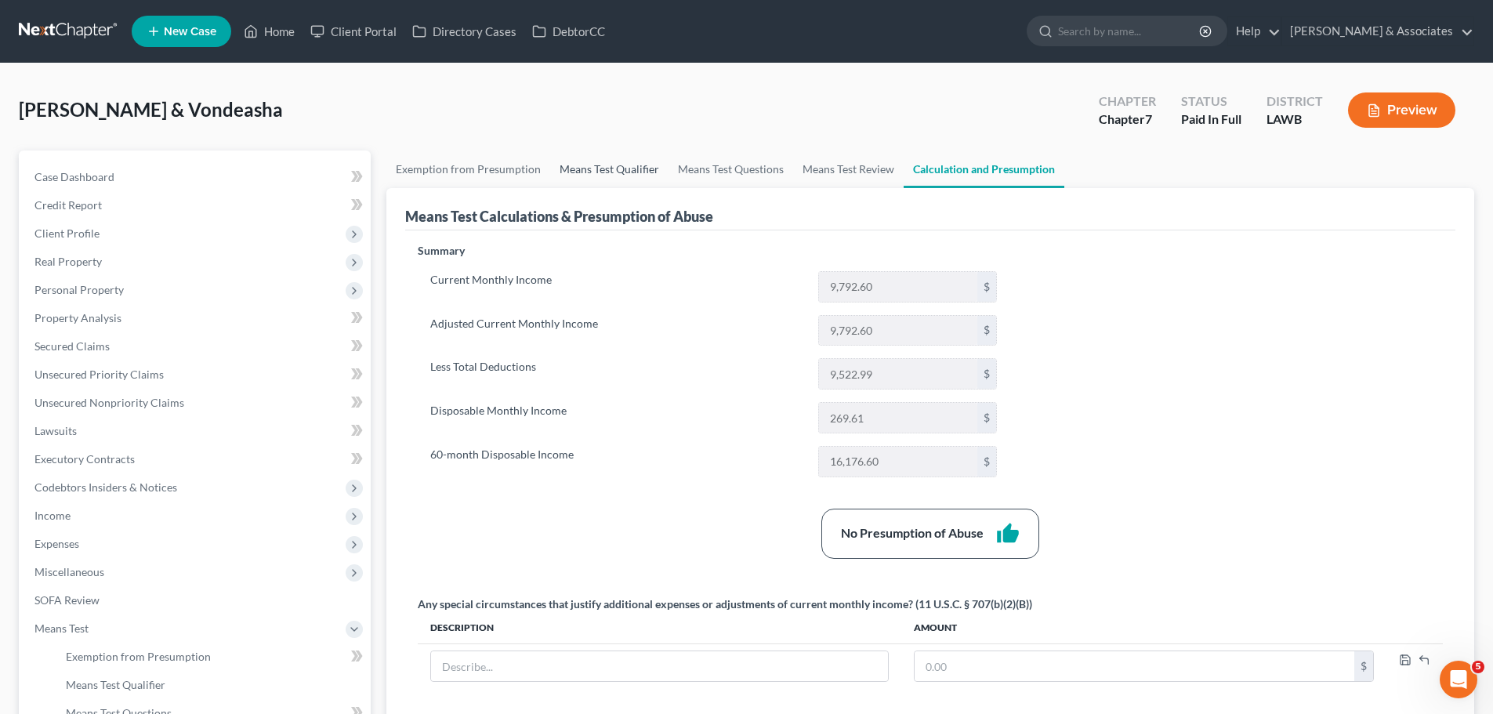
click at [649, 174] on link "Means Test Qualifier" at bounding box center [609, 169] width 118 height 38
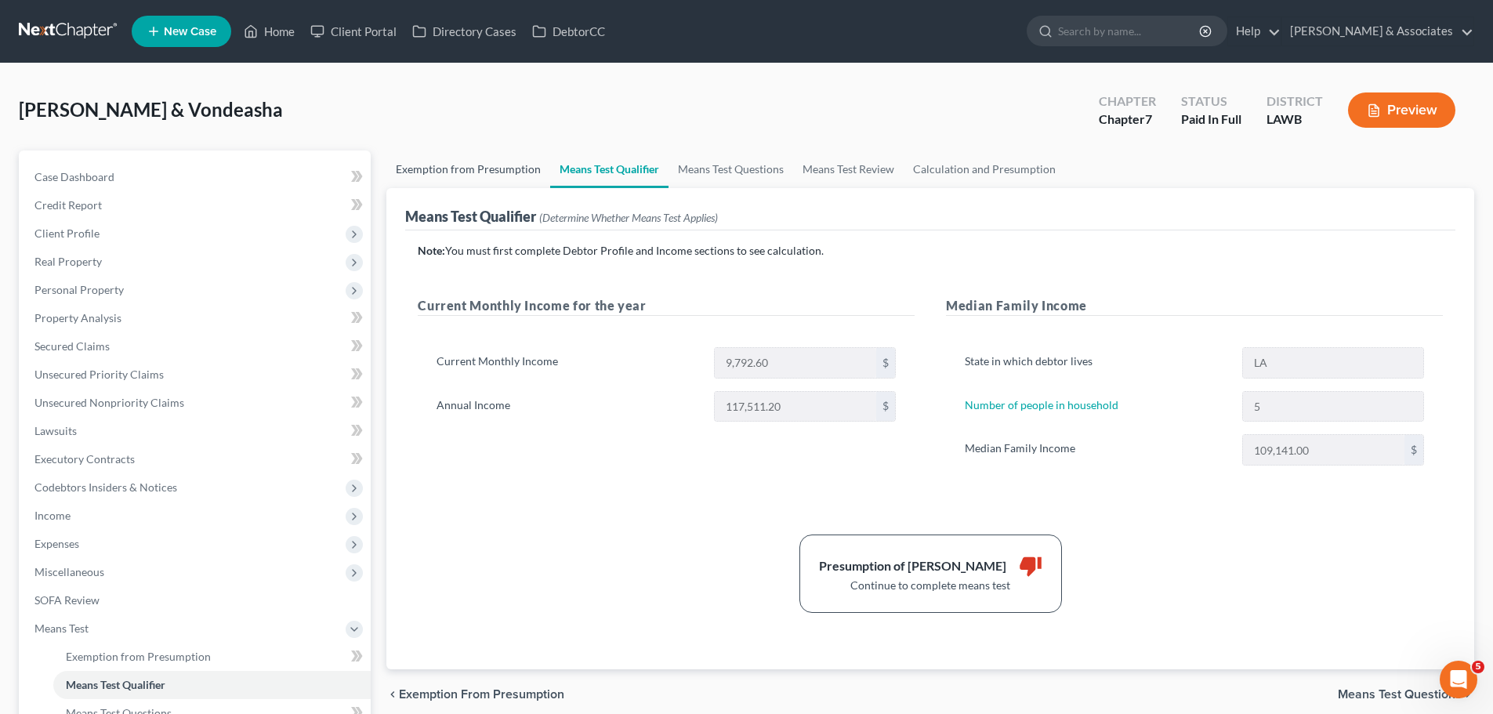
click at [488, 176] on link "Exemption from Presumption" at bounding box center [468, 169] width 164 height 38
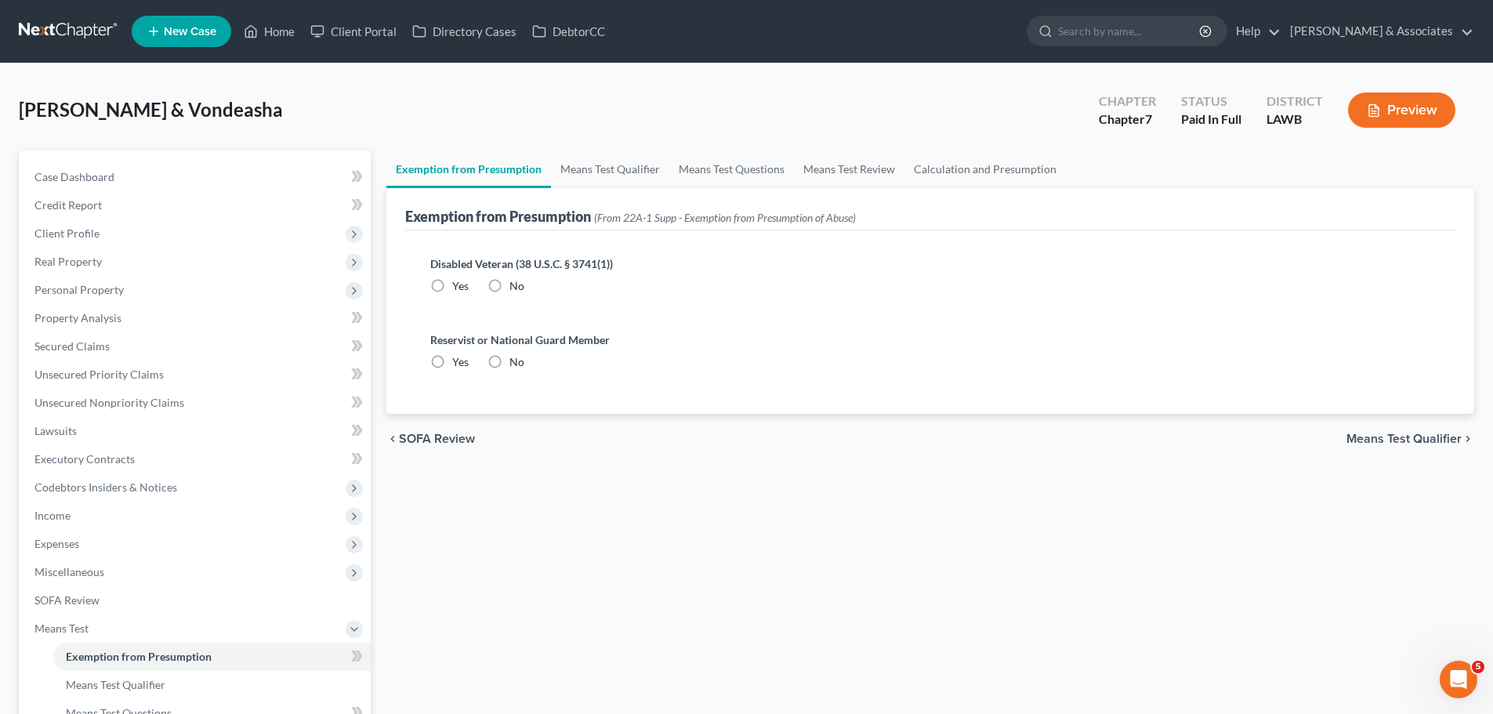
radio input "true"
click at [695, 173] on link "Means Test Questions" at bounding box center [731, 169] width 125 height 38
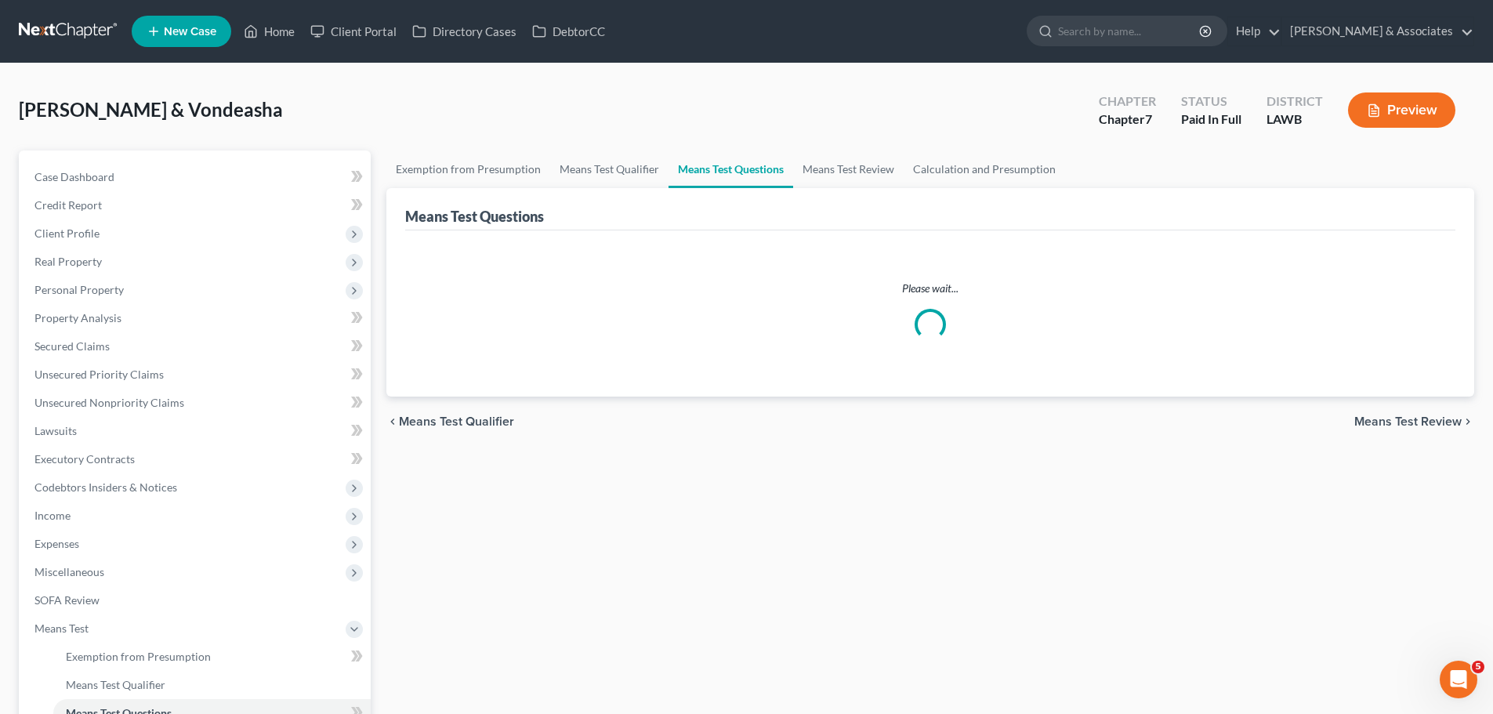
select select "5"
select select "1"
select select "60"
select select "1"
select select "60"
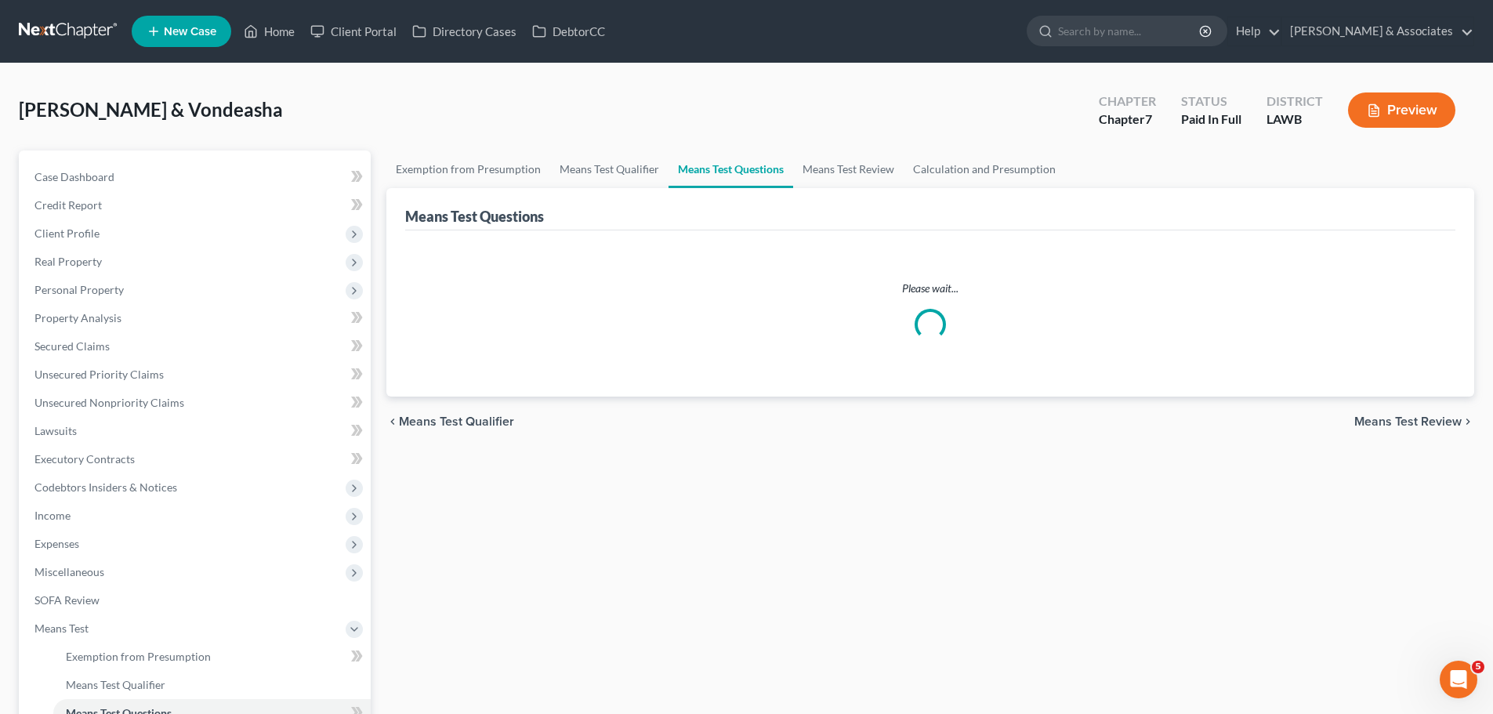
select select "0"
select select "60"
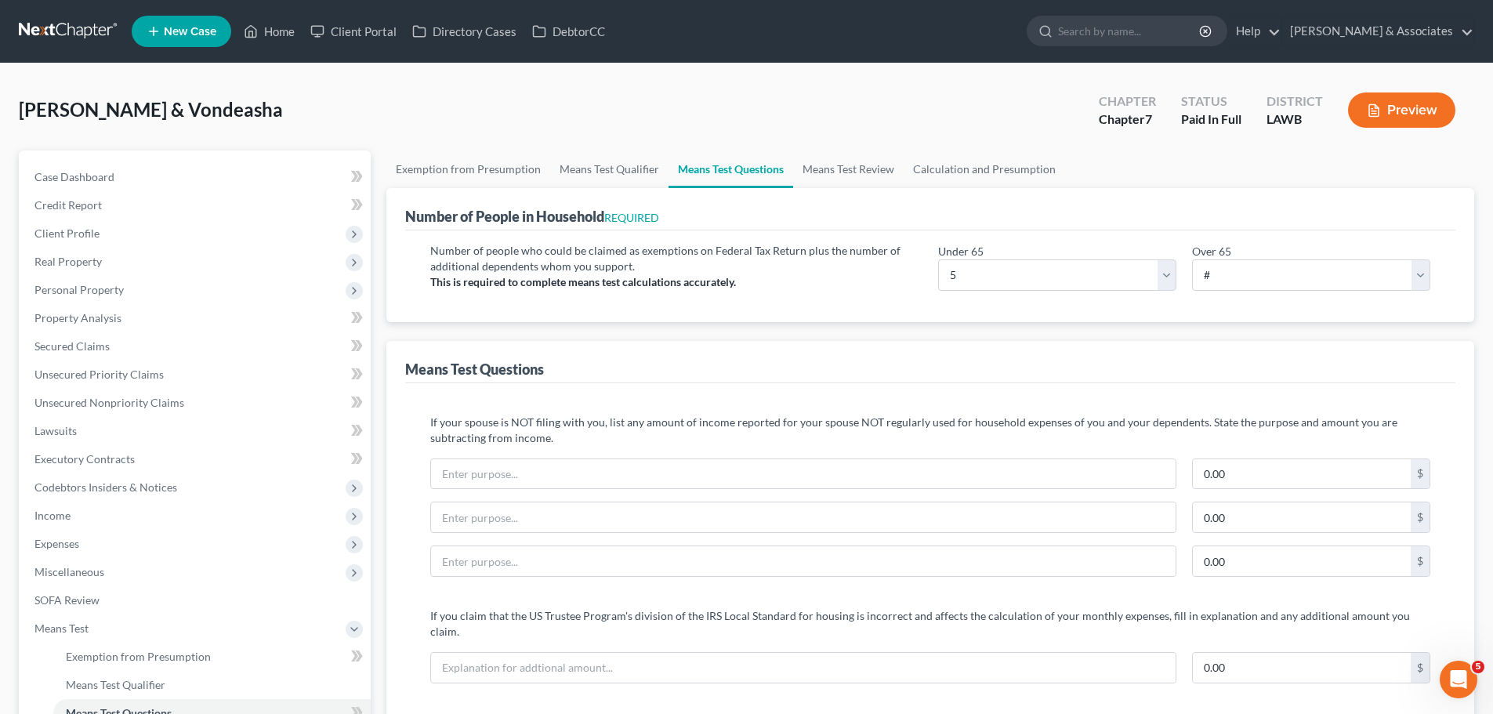
scroll to position [470, 0]
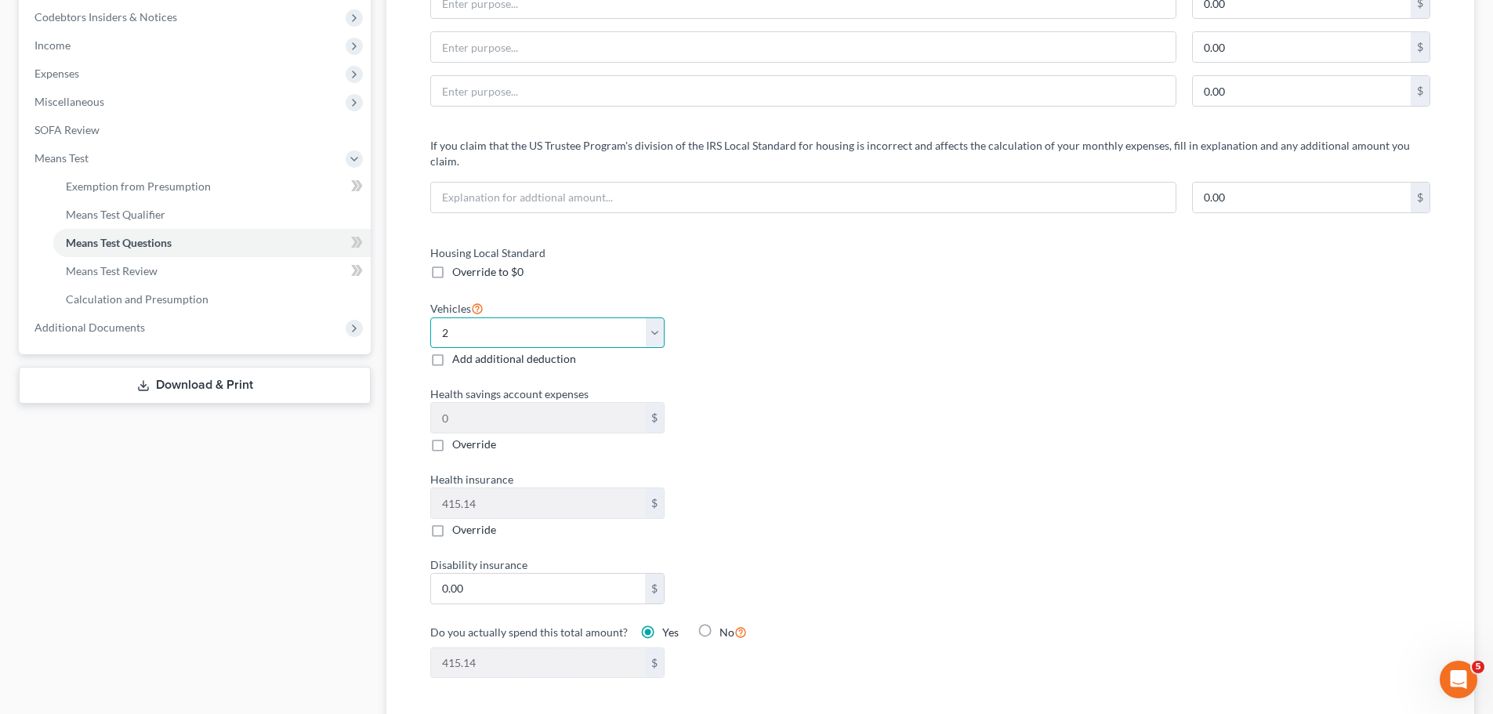
click at [585, 317] on select "Select 0 1 2 3 4 5" at bounding box center [547, 332] width 234 height 31
select select "3"
click at [430, 317] on select "Select 0 1 2 3 4 5" at bounding box center [547, 332] width 234 height 31
click at [847, 425] on div "Health savings account expenses 0 $ Override" at bounding box center [672, 419] width 500 height 67
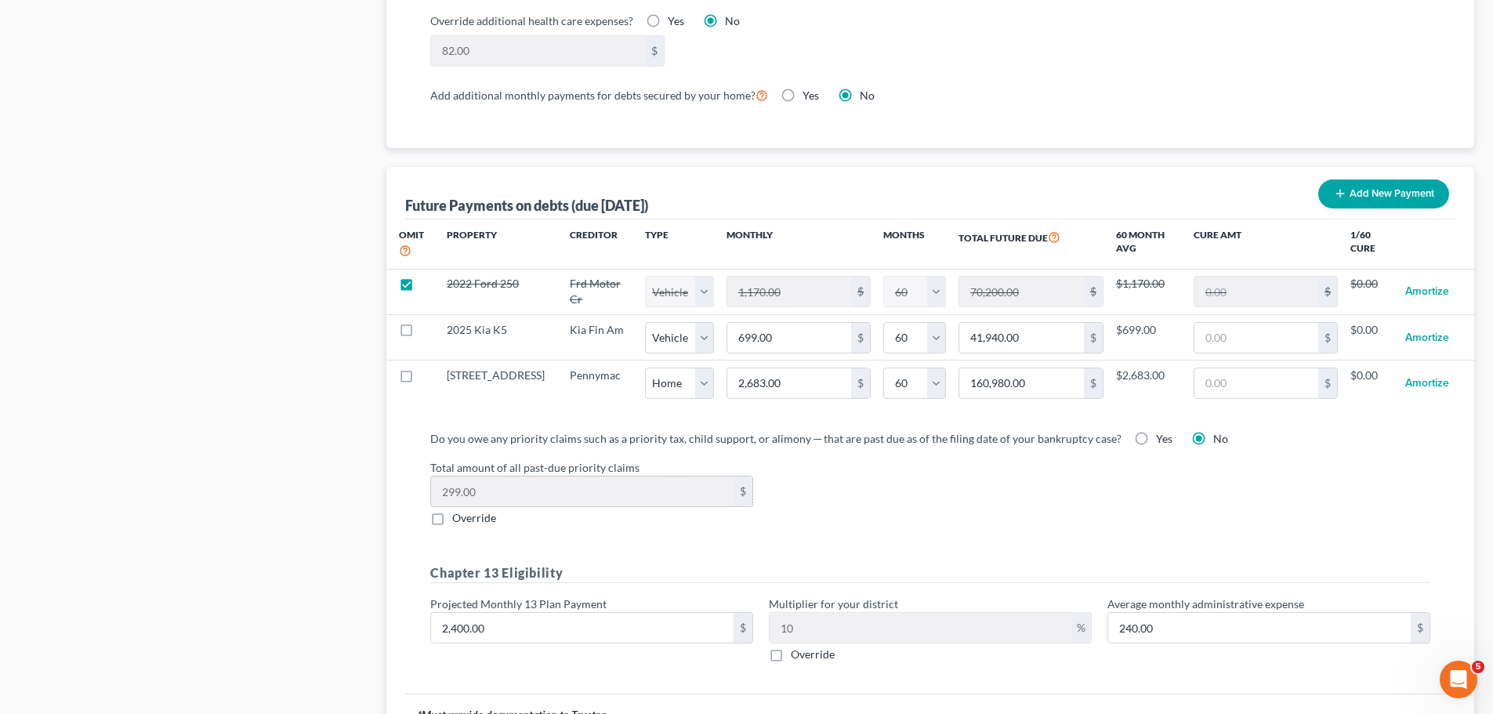
scroll to position [1411, 0]
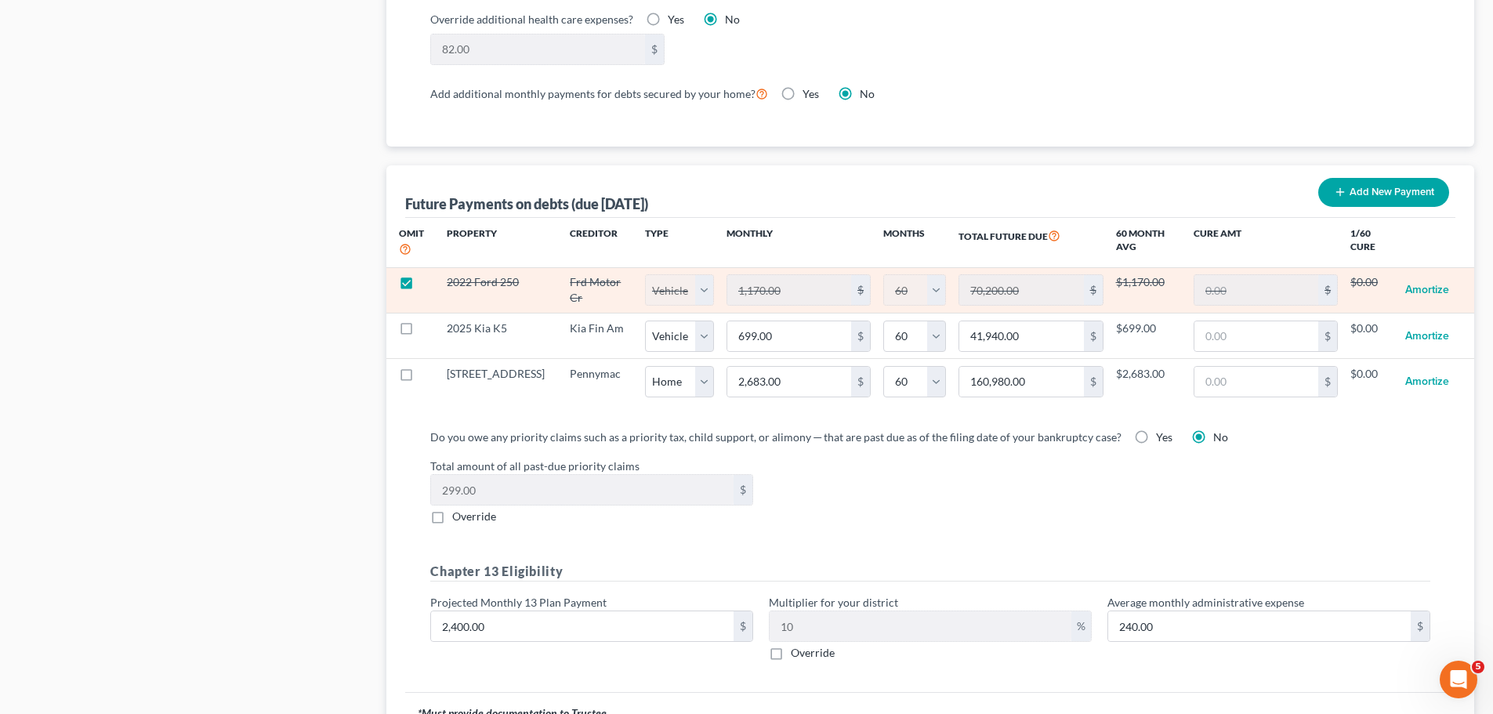
click at [421, 286] on label at bounding box center [421, 286] width 0 height 0
click at [427, 276] on input "checkbox" at bounding box center [432, 279] width 10 height 10
checkbox input "false"
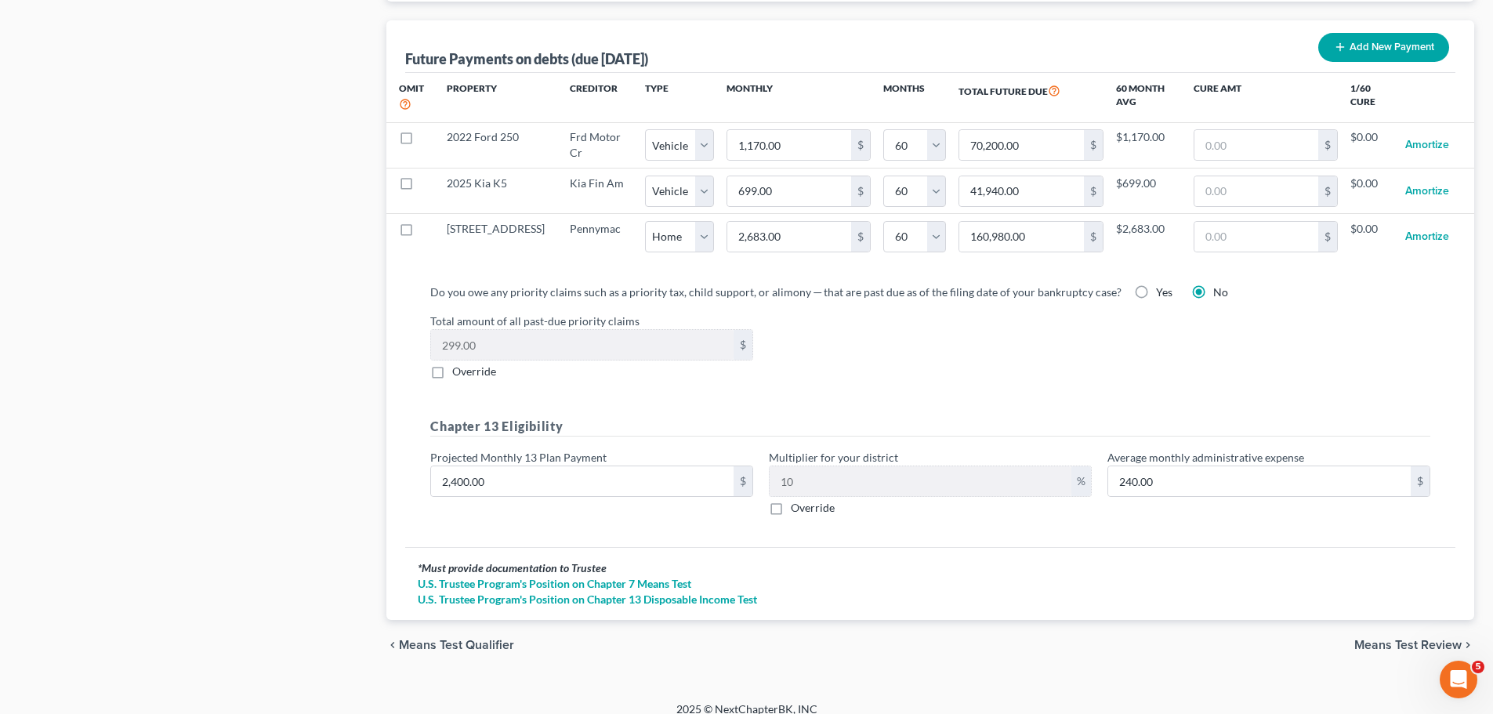
click at [1408, 639] on span "Means Test Review" at bounding box center [1407, 645] width 107 height 13
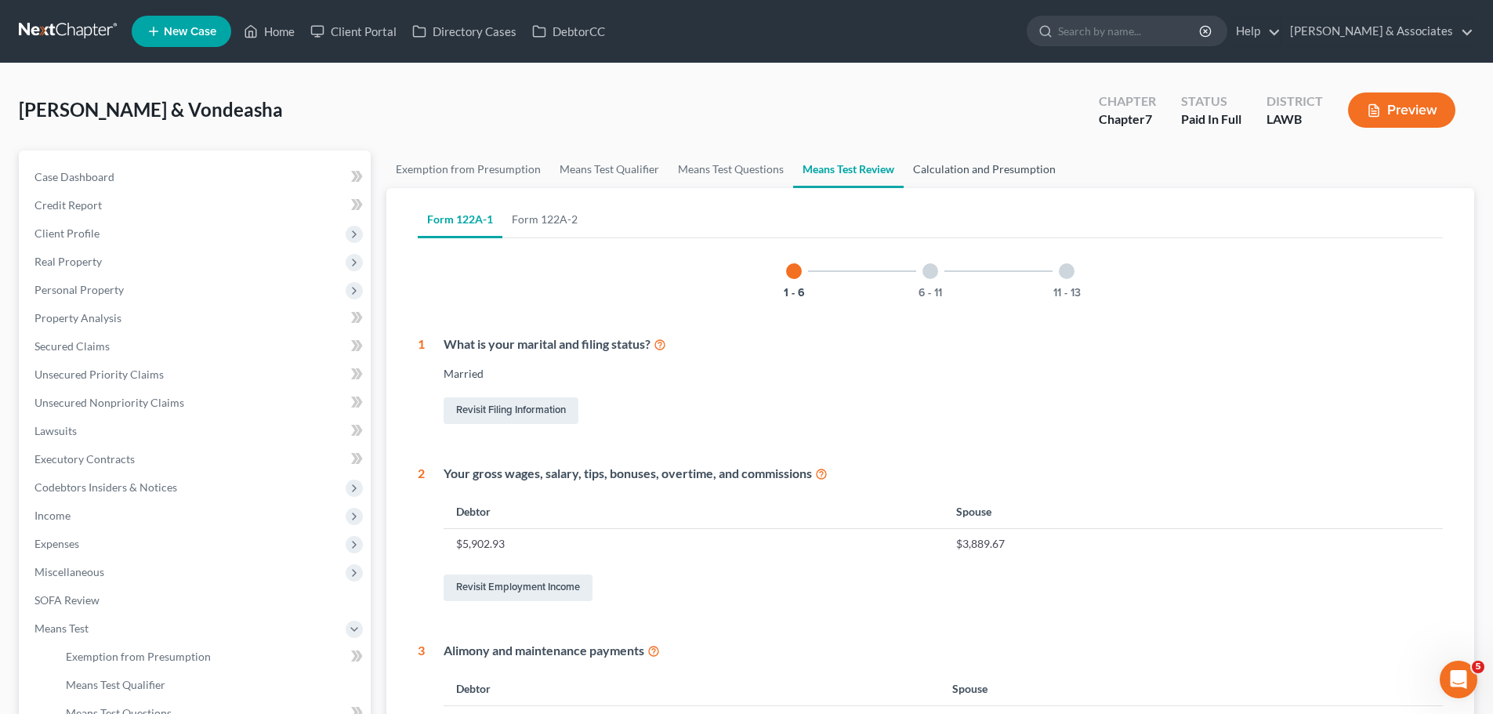
click at [1014, 172] on link "Calculation and Presumption" at bounding box center [984, 169] width 161 height 38
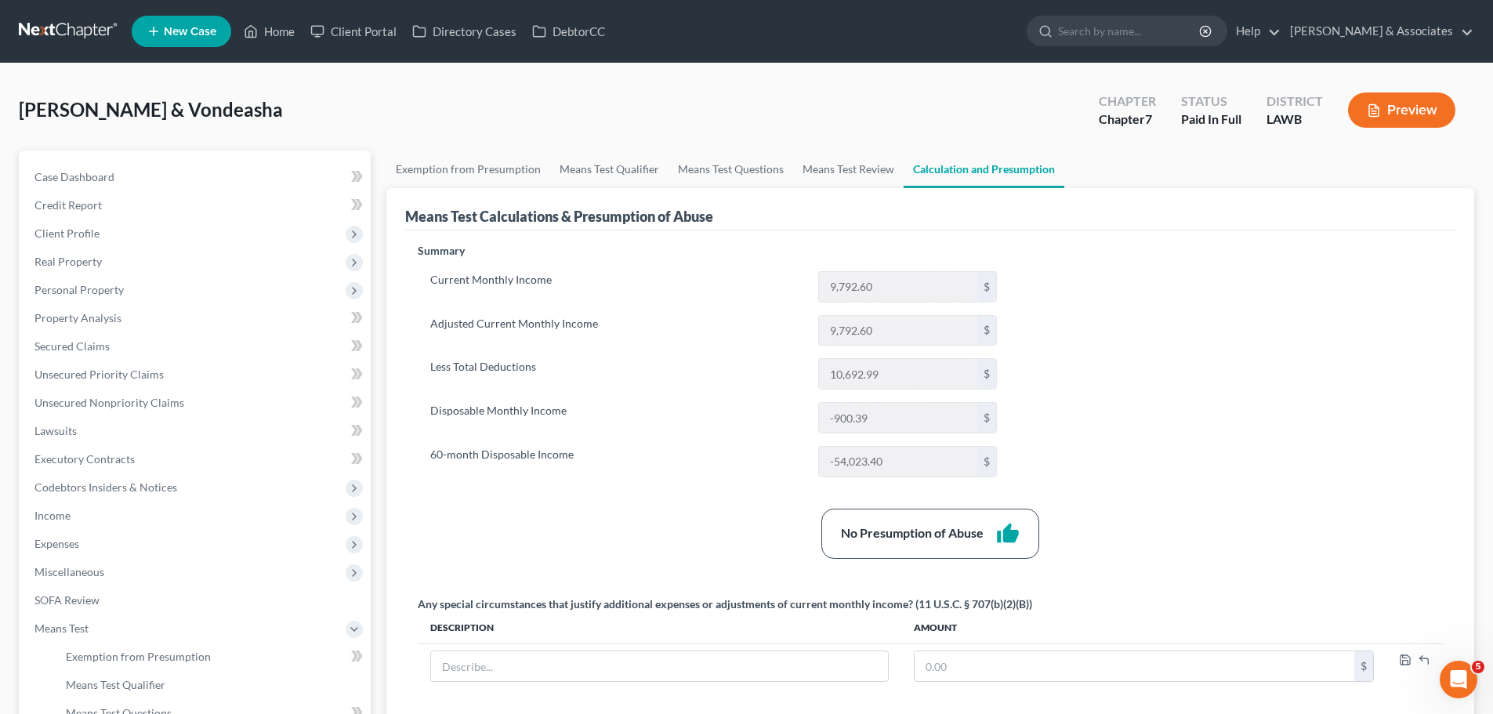
click at [1083, 377] on div "Summary Current Monthly Income 9,792.60 $ Adjusted Current Monthly Income 9,792…" at bounding box center [930, 481] width 1041 height 477
click at [197, 405] on link "Unsecured Nonpriority Claims" at bounding box center [196, 403] width 349 height 28
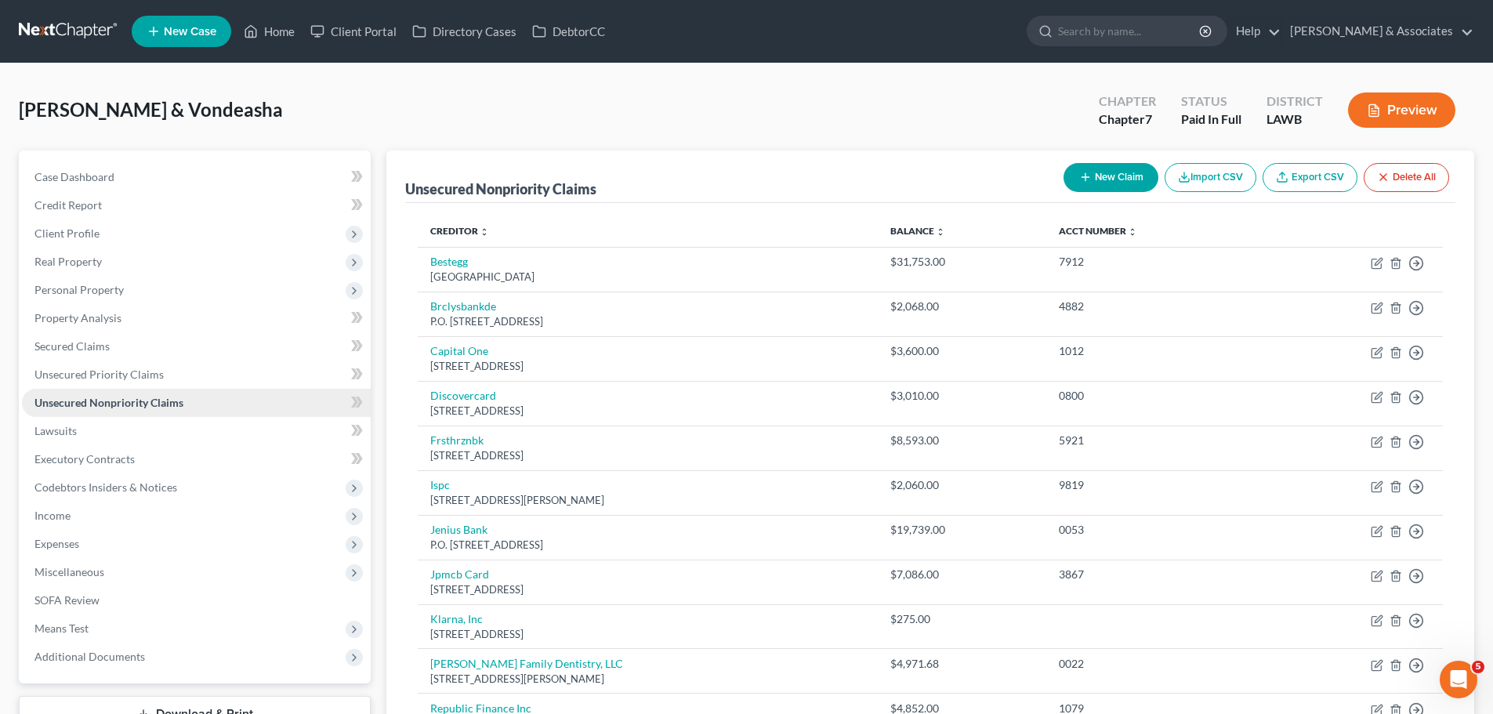
click at [199, 409] on link "Unsecured Nonpriority Claims" at bounding box center [196, 403] width 349 height 28
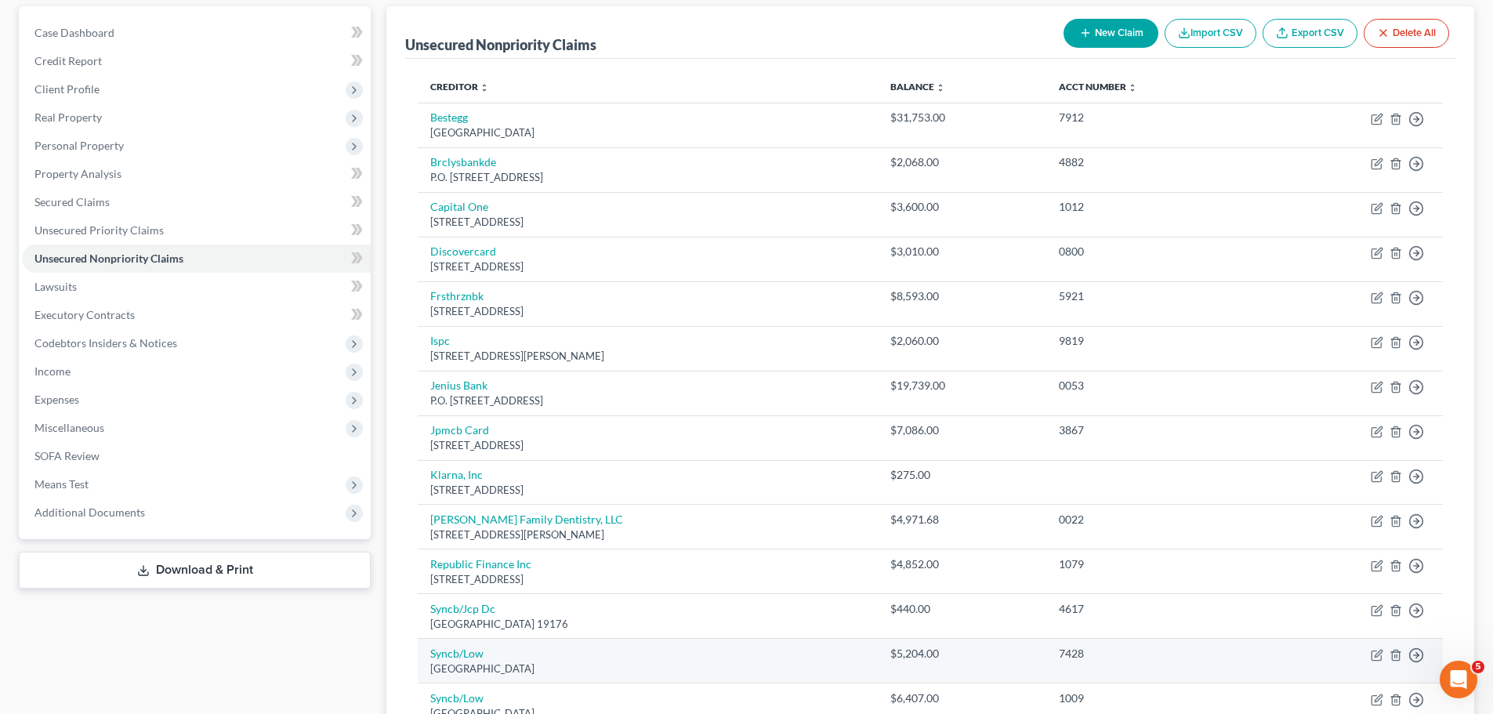
scroll to position [328, 0]
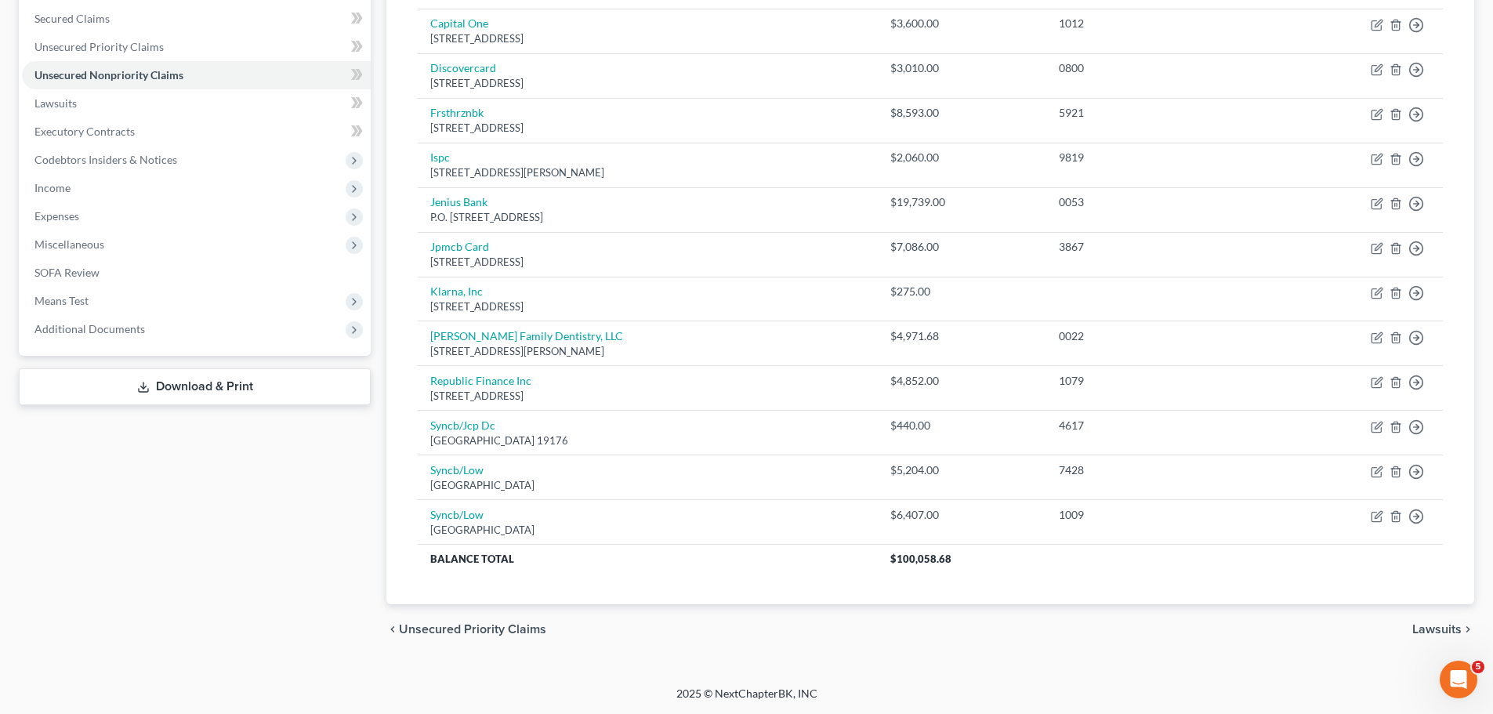
click at [318, 588] on div "Case Dashboard Payments Invoices Payments Payments Credit Report Client Profile" at bounding box center [195, 239] width 368 height 832
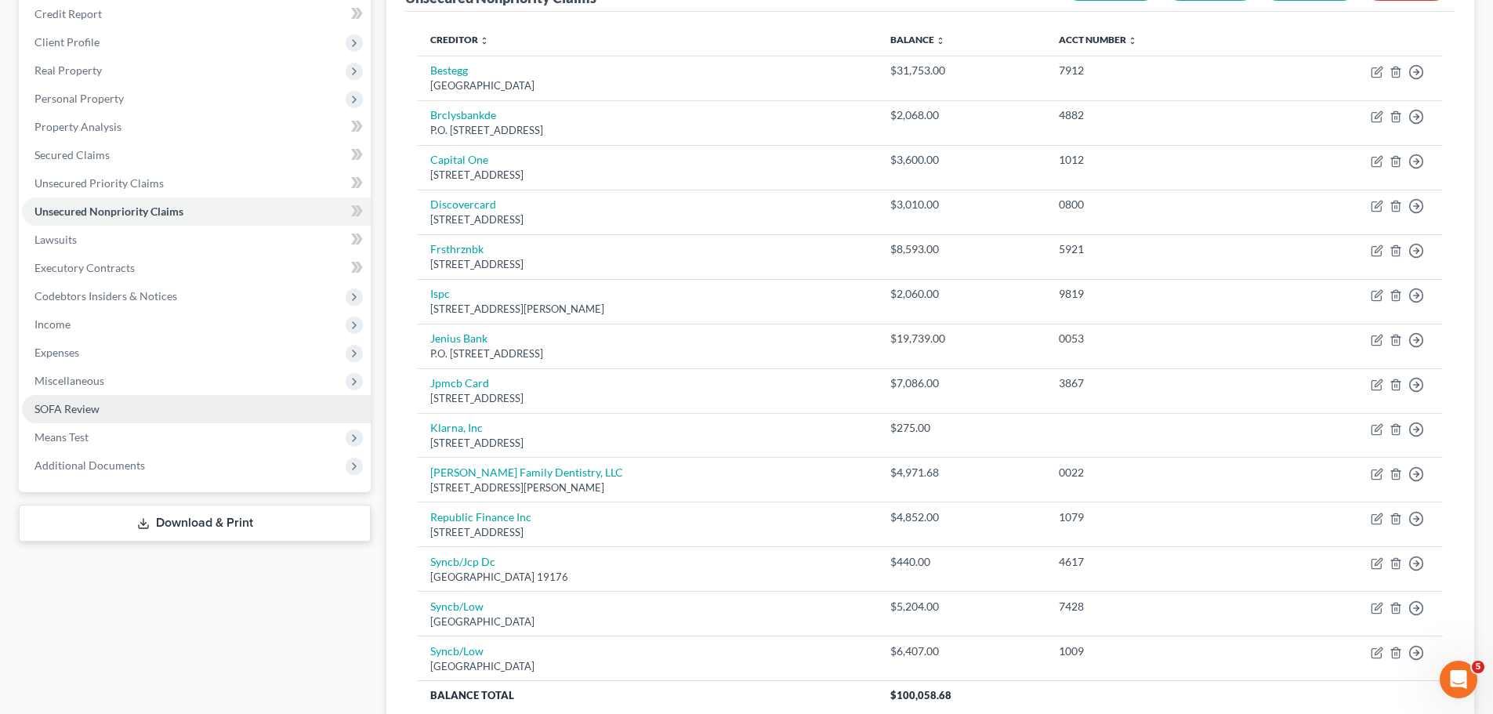
scroll to position [0, 0]
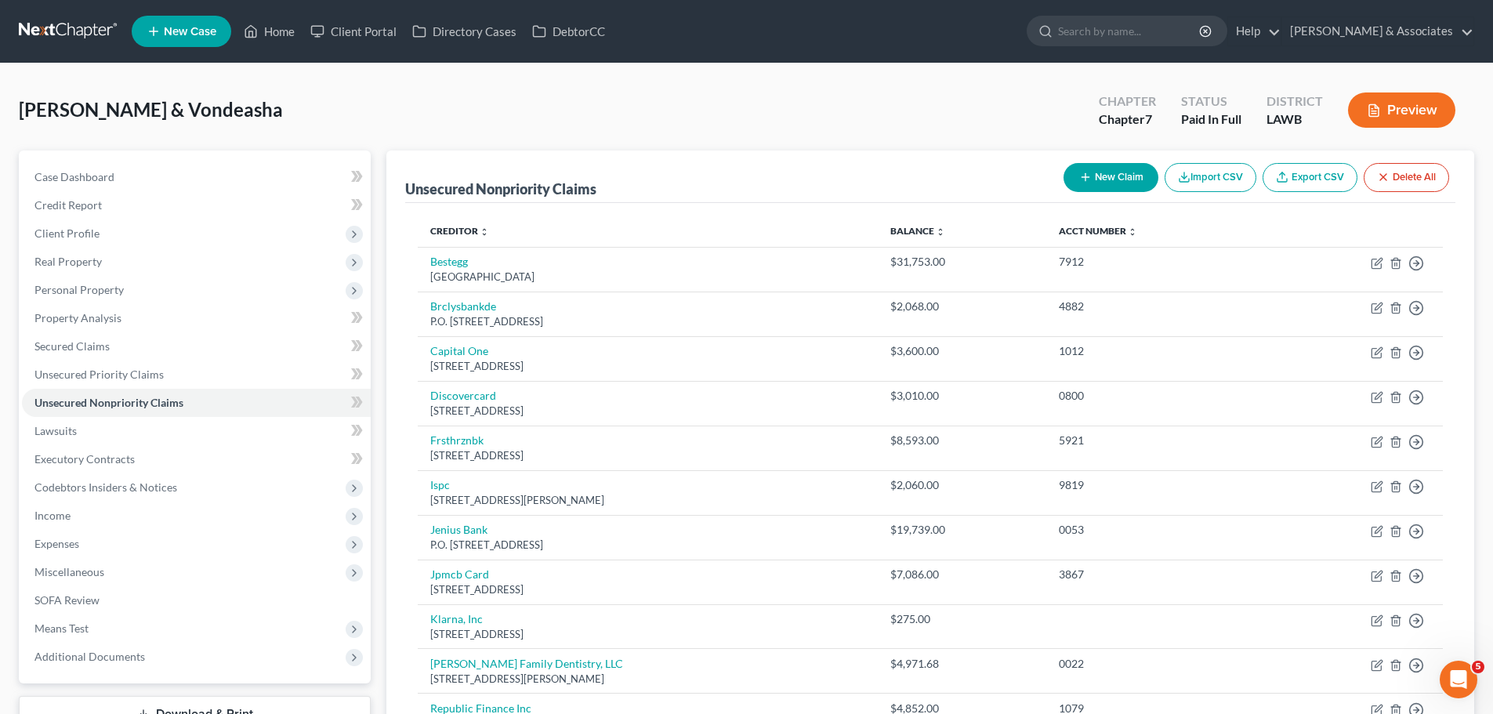
click at [209, 147] on div "Zenon, Chaz & Vondeasha Upgraded Chapter Chapter 7 Status Paid In Full District…" at bounding box center [746, 116] width 1455 height 68
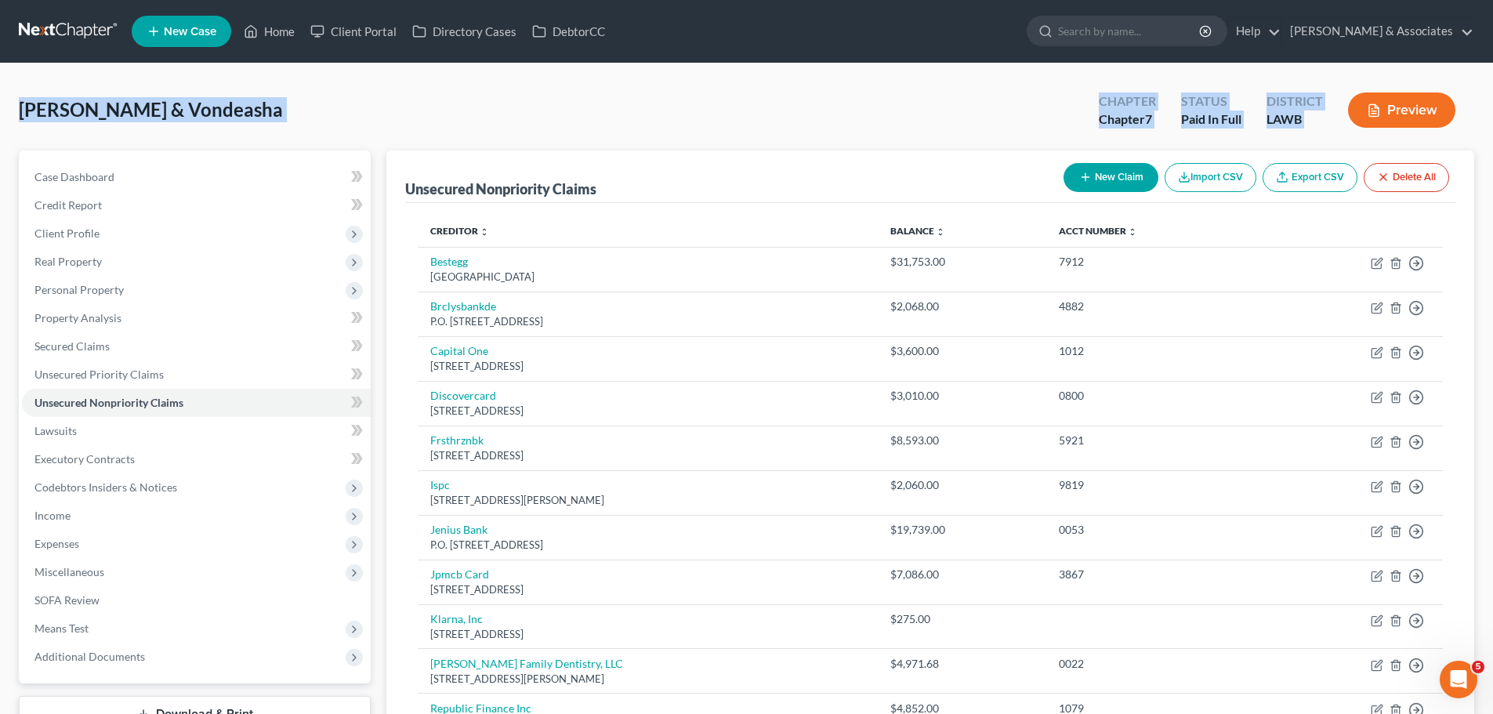
drag, startPoint x: 19, startPoint y: 119, endPoint x: 1350, endPoint y: 134, distance: 1330.9
click at [1350, 134] on div "Zenon, Chaz & Vondeasha Upgraded Chapter Chapter 7 Status Paid In Full District…" at bounding box center [746, 538] width 1493 height 950
click at [516, 94] on div "Zenon, Chaz & Vondeasha Upgraded Chapter Chapter 7 Status Paid In Full District…" at bounding box center [746, 116] width 1455 height 68
drag, startPoint x: 0, startPoint y: 114, endPoint x: 1344, endPoint y: 136, distance: 1344.4
click at [1344, 136] on div "Zenon, Chaz & Vondeasha Upgraded Chapter Chapter 7 Status Paid In Full District…" at bounding box center [746, 538] width 1493 height 950
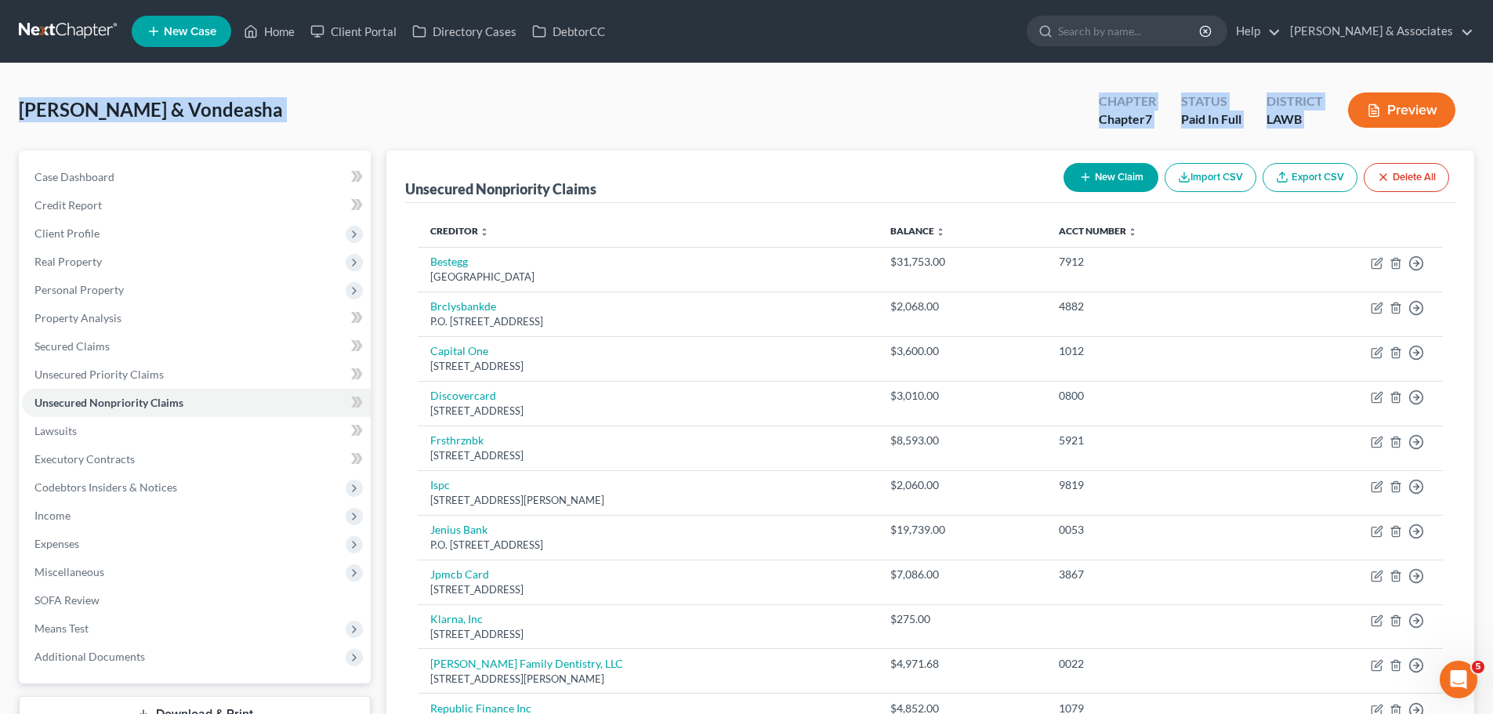
click at [188, 129] on div "Zenon, Chaz & Vondeasha Upgraded Chapter Chapter 7 Status Paid In Full District…" at bounding box center [746, 116] width 1455 height 68
drag, startPoint x: 24, startPoint y: 114, endPoint x: 1359, endPoint y: 133, distance: 1335.7
click at [1359, 133] on div "Zenon, Chaz & Vondeasha Upgraded Chapter Chapter 7 Status Paid In Full District…" at bounding box center [746, 116] width 1455 height 68
click at [105, 345] on span "Secured Claims" at bounding box center [71, 345] width 75 height 13
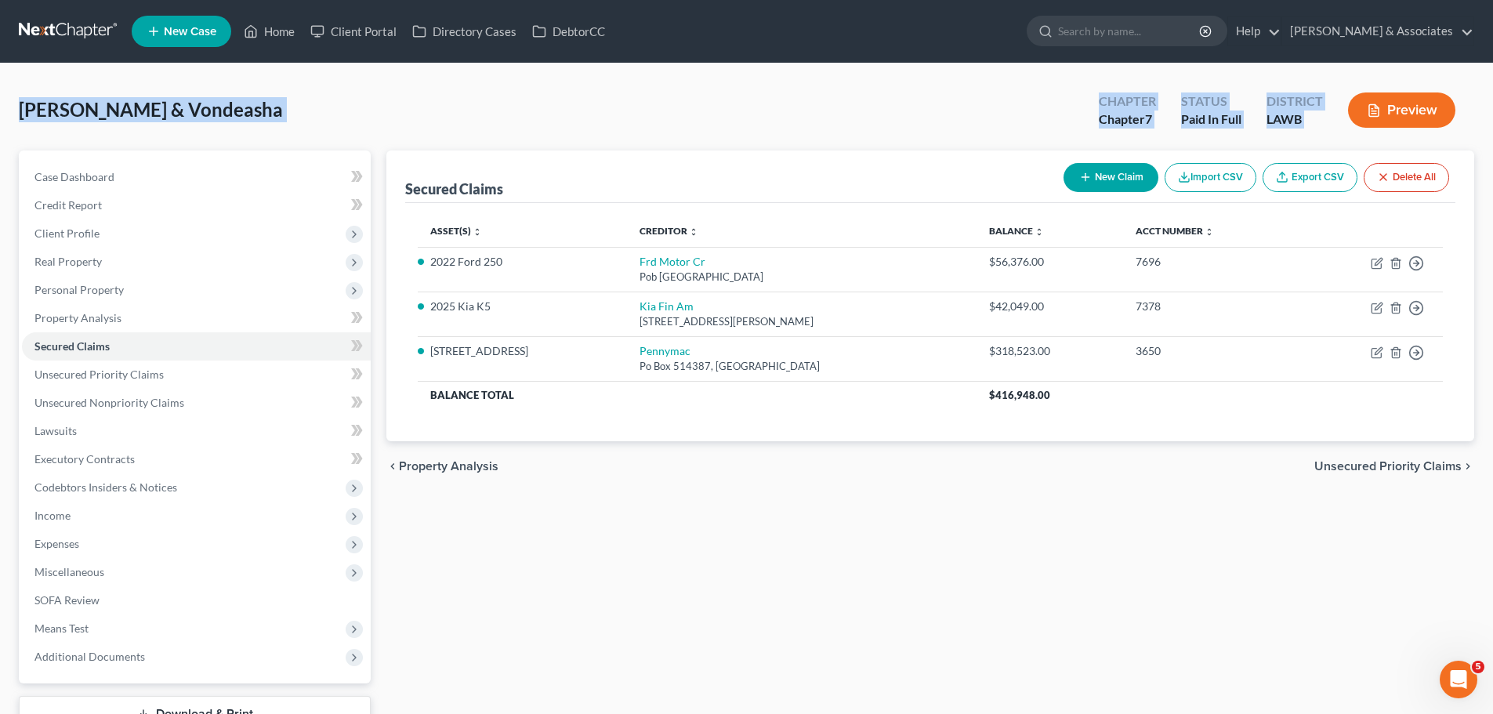
click at [585, 108] on div "Zenon, Chaz & Vondeasha Upgraded Chapter Chapter 7 Status Paid In Full District…" at bounding box center [746, 116] width 1455 height 68
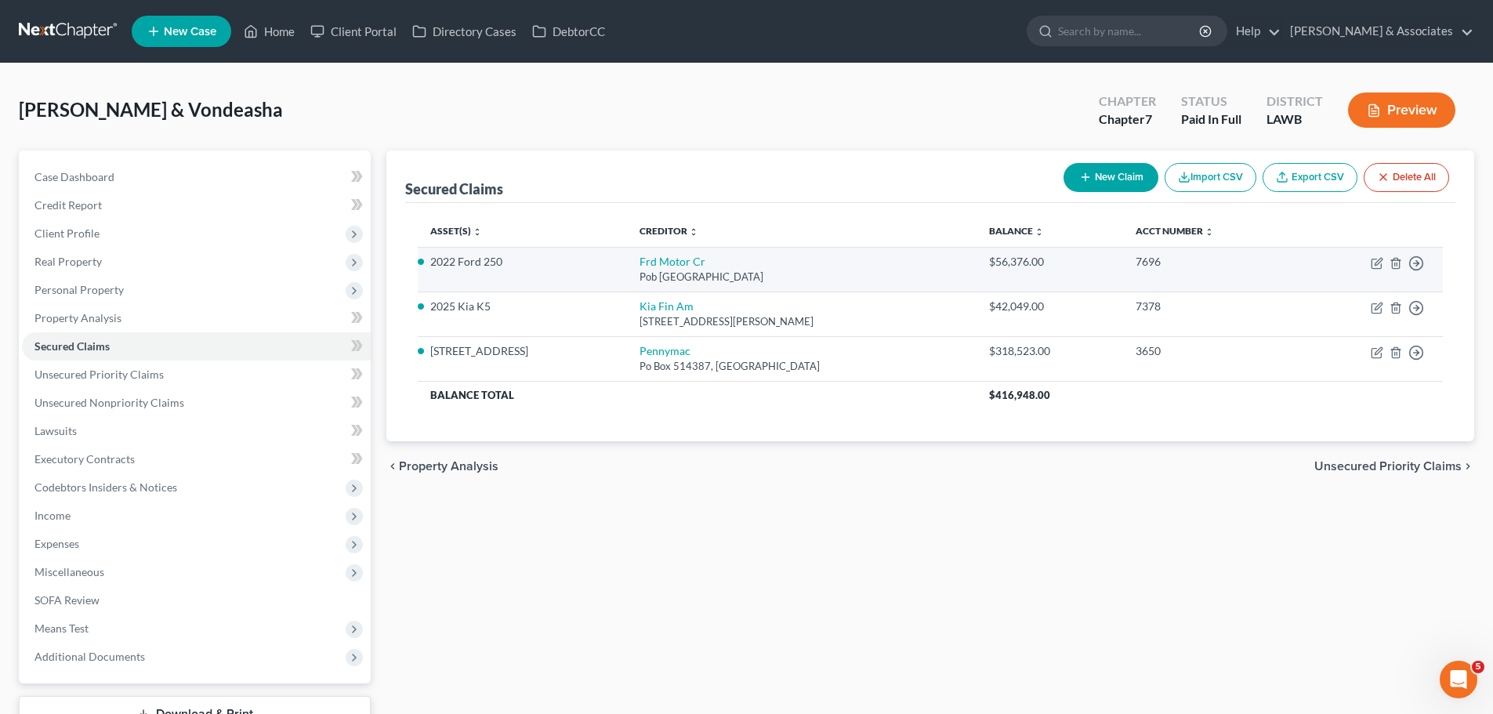
click at [1365, 264] on td "Move to E Move to F Move to G Move to Notice Only" at bounding box center [1371, 269] width 144 height 45
click at [1375, 265] on icon "button" at bounding box center [1378, 261] width 7 height 7
select select "30"
select select "2"
select select "0"
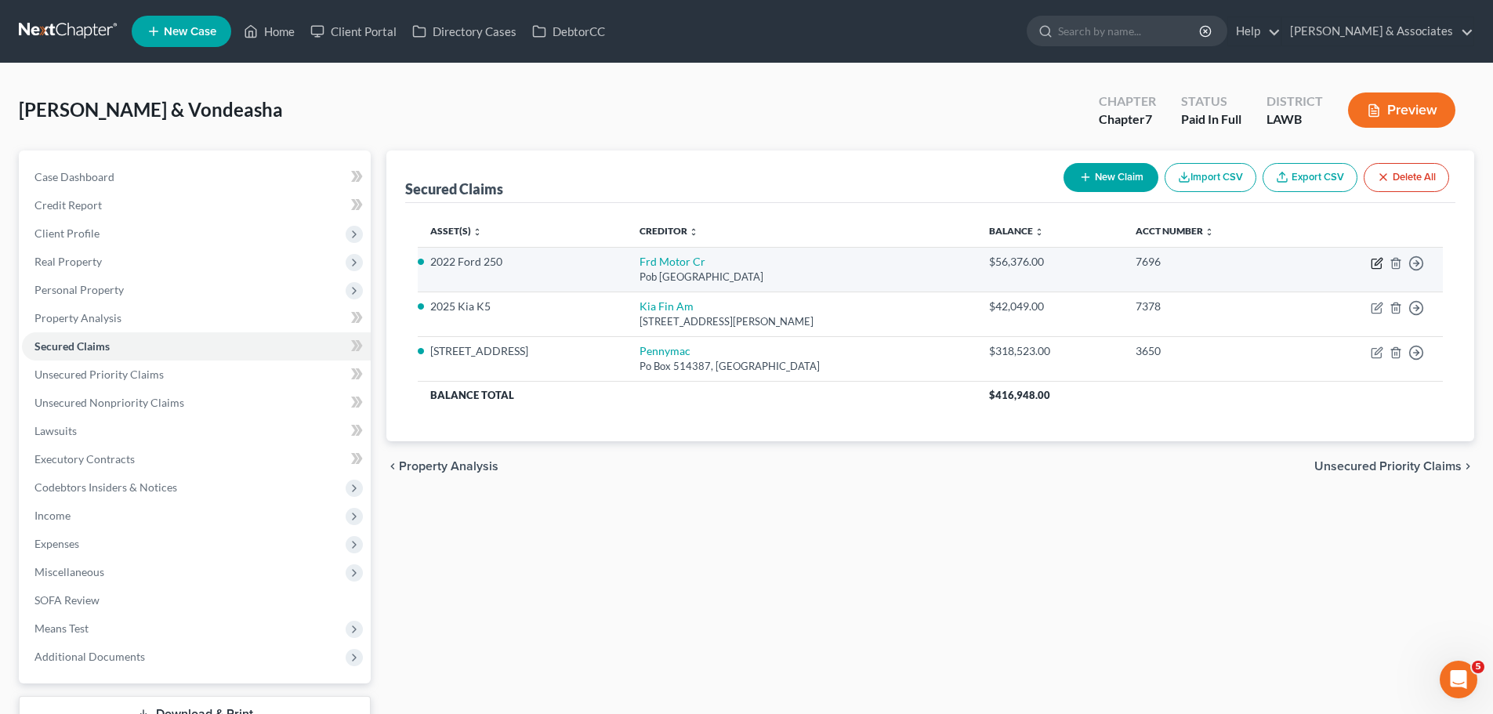
select select "0"
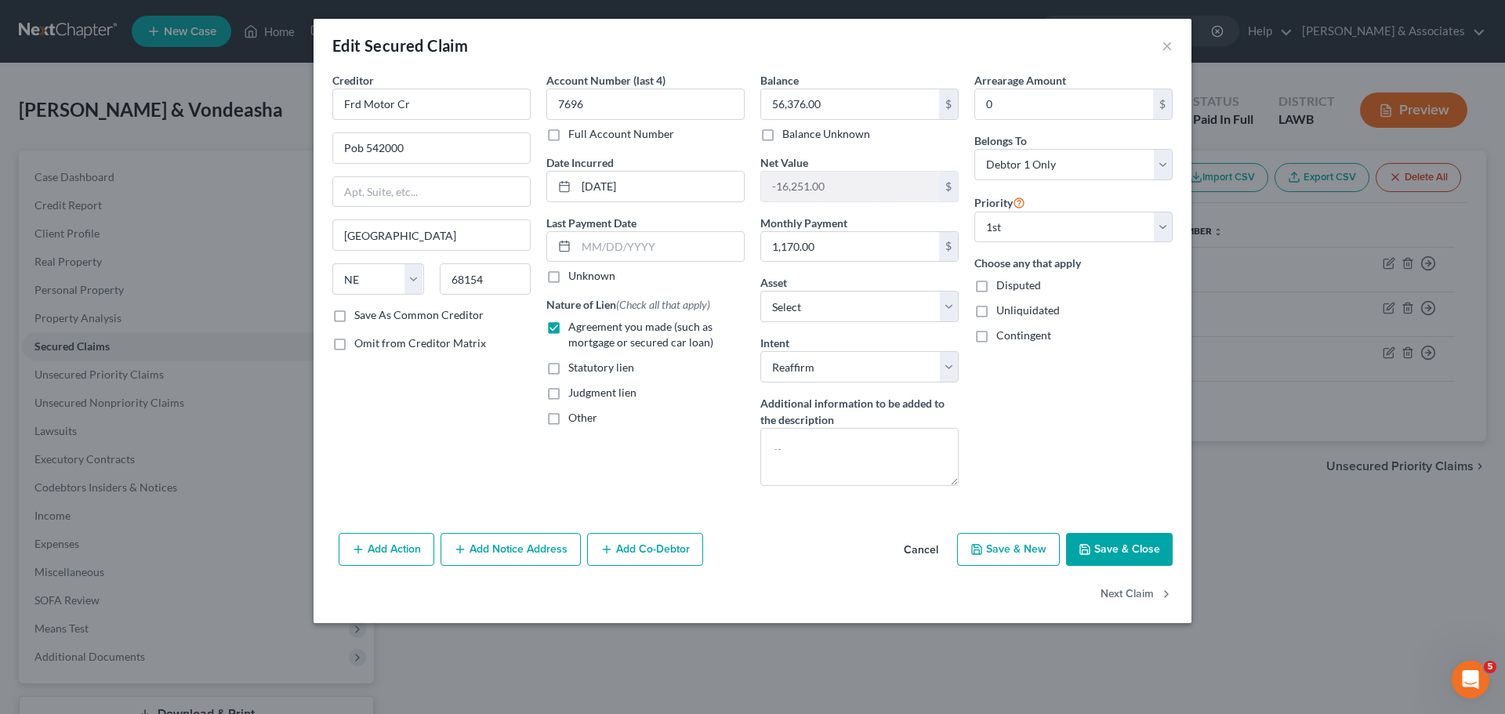
click at [793, 540] on div "Add Action Add Notice Address Add Co-Debtor Cancel Save & New Save & Close" at bounding box center [753, 553] width 878 height 52
click at [888, 555] on div "Add Action Add Notice Address Add Co-Debtor Cancel Save & New Save & Close" at bounding box center [753, 553] width 878 height 52
click at [1122, 429] on div "Arrearage Amount 0 $ Belongs To * Select Debtor 1 Only Debtor 2 Only Debtor 1 A…" at bounding box center [1073, 285] width 214 height 426
click at [1020, 444] on div "Arrearage Amount 0 $ Belongs To * Select Debtor 1 Only Debtor 2 Only Debtor 1 A…" at bounding box center [1073, 285] width 214 height 426
click at [942, 546] on button "Cancel" at bounding box center [921, 550] width 60 height 31
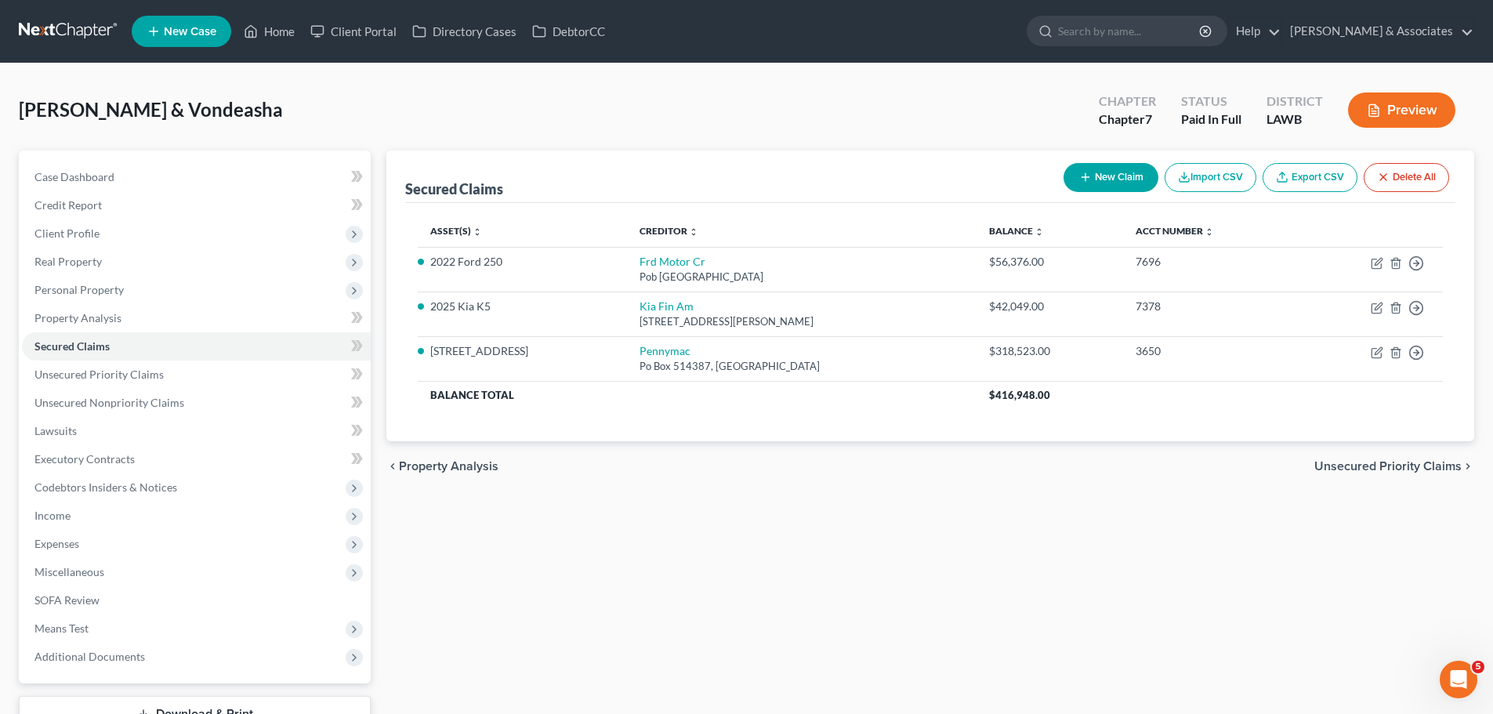
click at [1054, 529] on div "Secured Claims New Claim Import CSV Export CSV Delete All Asset(s) expand_more …" at bounding box center [931, 441] width 1104 height 582
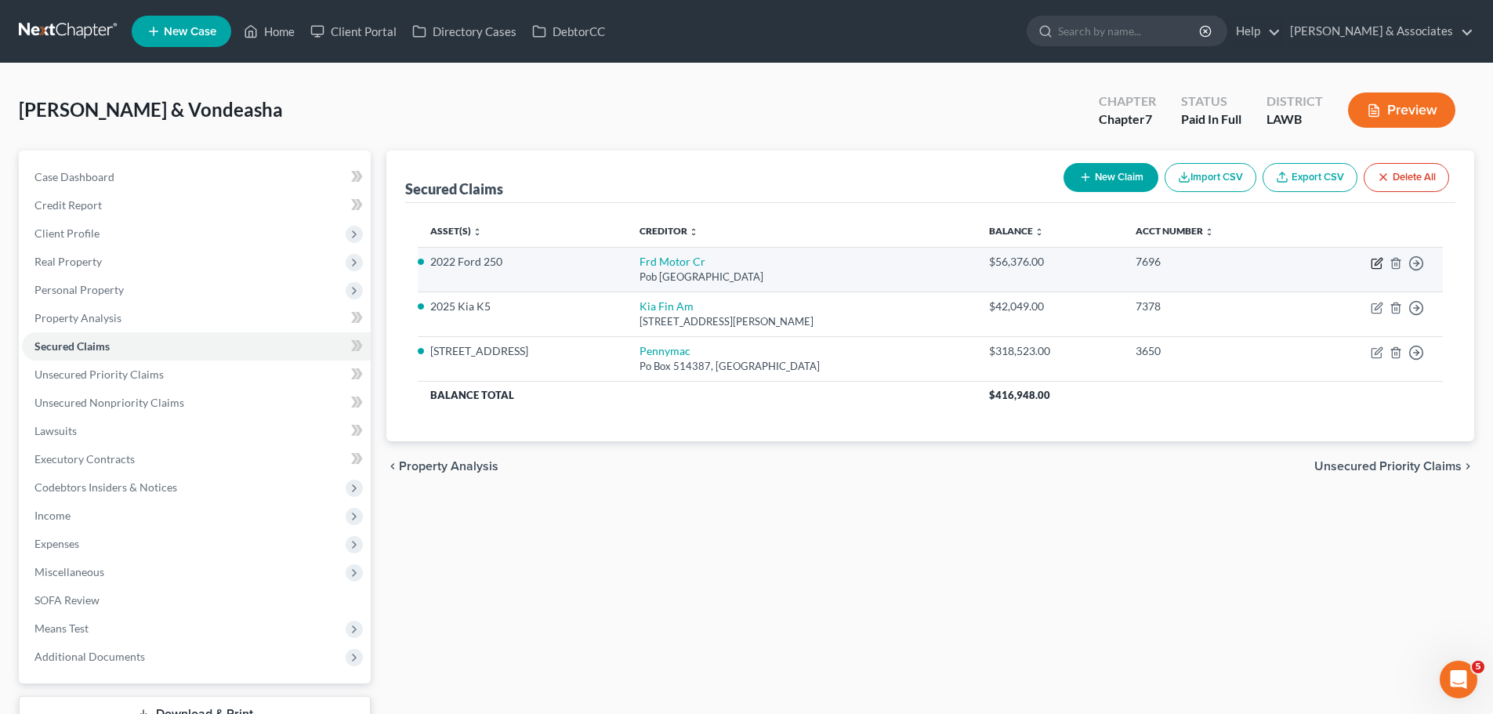
click at [1376, 267] on icon "button" at bounding box center [1377, 263] width 13 height 13
select select "30"
select select "2"
select select "0"
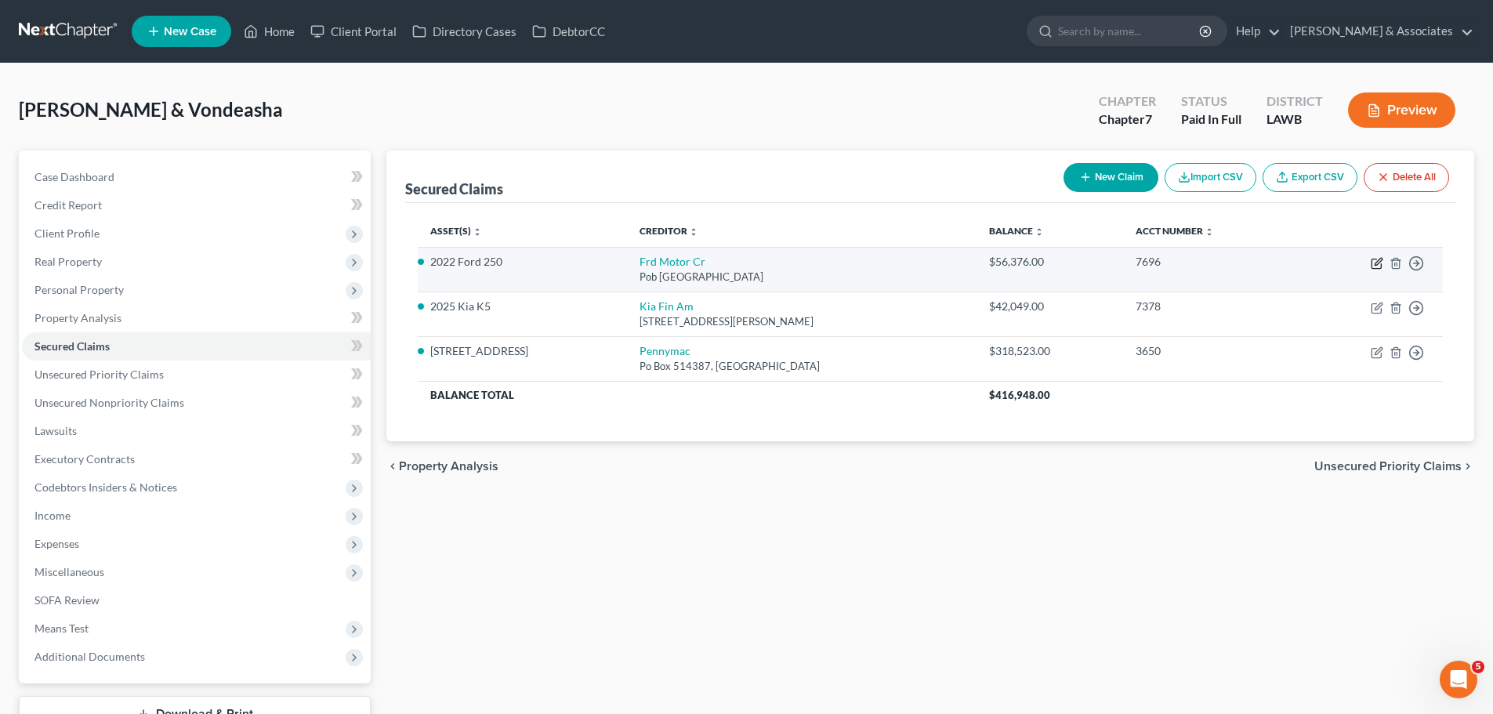
select select "0"
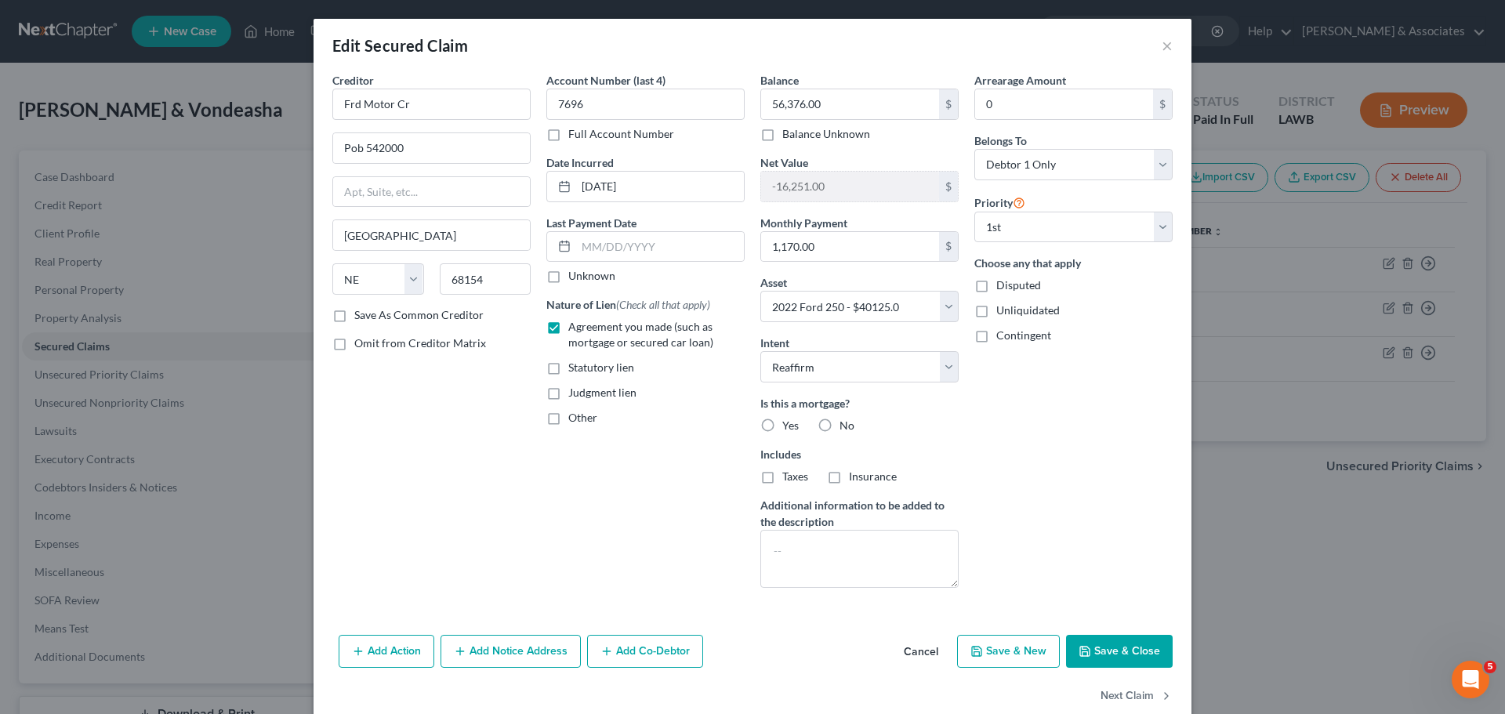
click at [915, 661] on button "Cancel" at bounding box center [921, 651] width 60 height 31
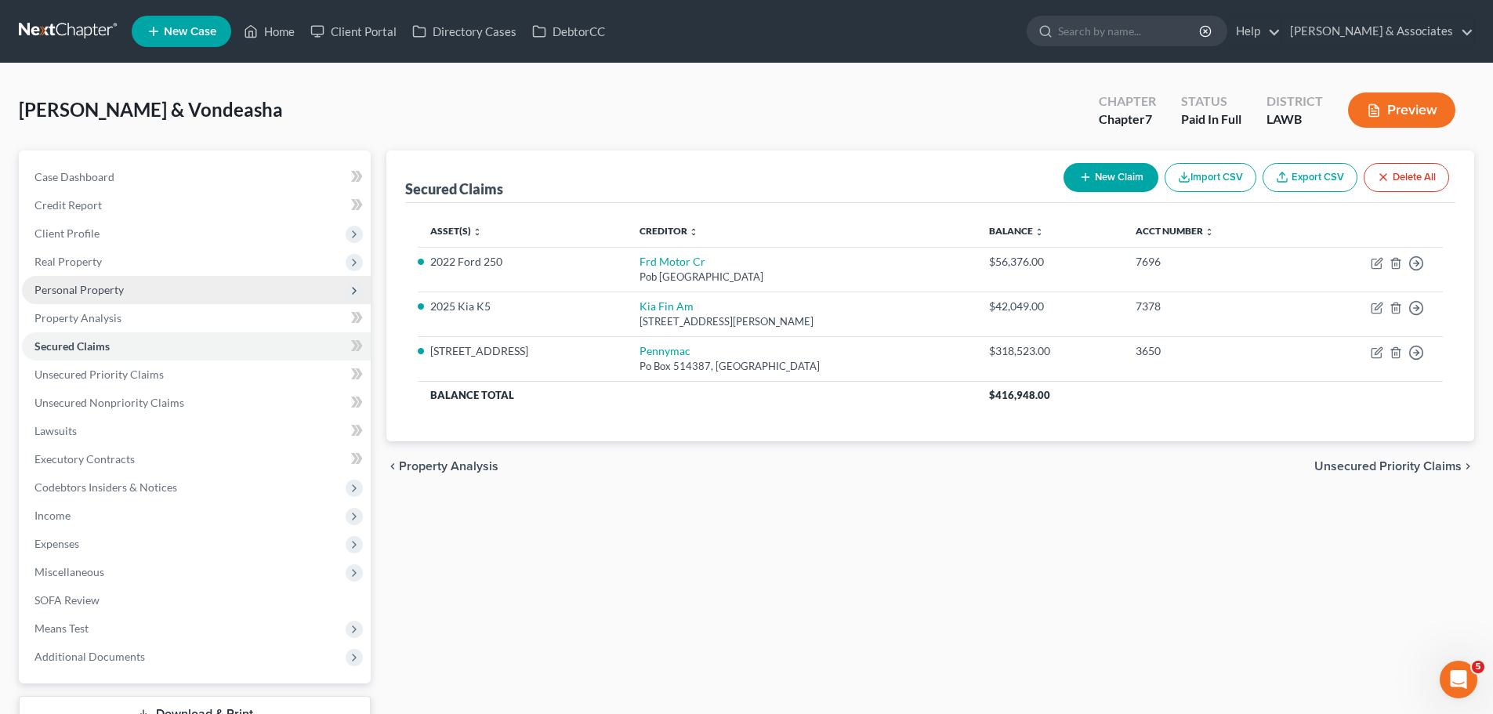
click at [140, 288] on span "Personal Property" at bounding box center [196, 290] width 349 height 28
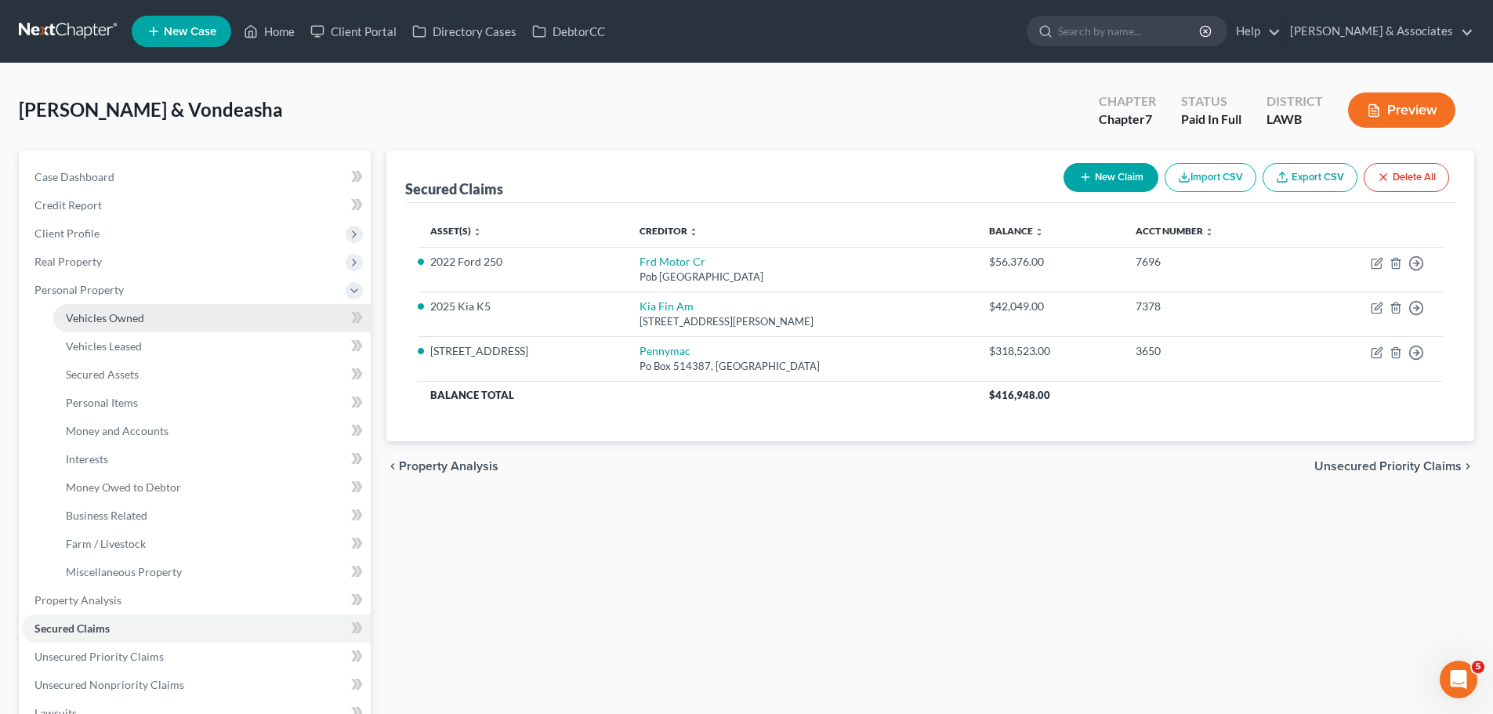
click at [152, 310] on link "Vehicles Owned" at bounding box center [211, 318] width 317 height 28
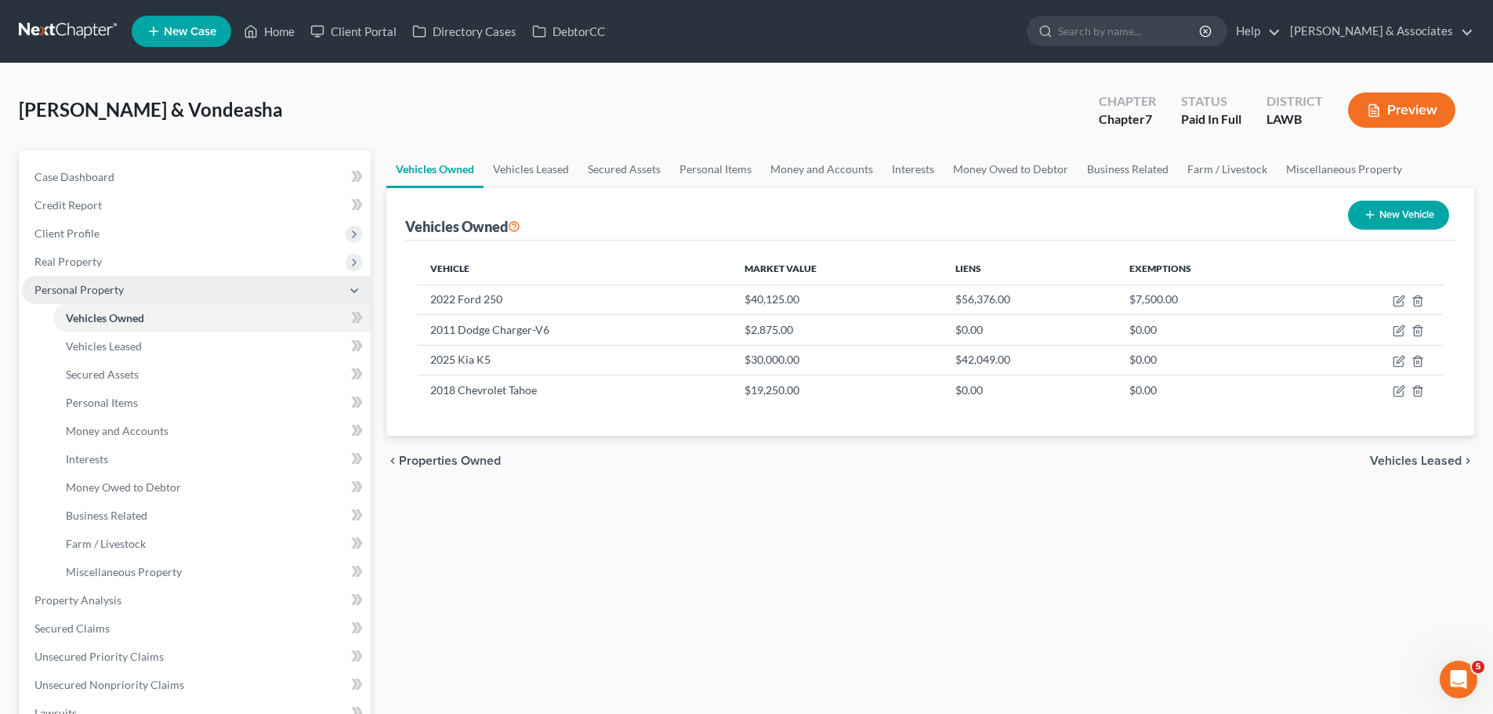
click at [150, 288] on span "Personal Property" at bounding box center [196, 290] width 349 height 28
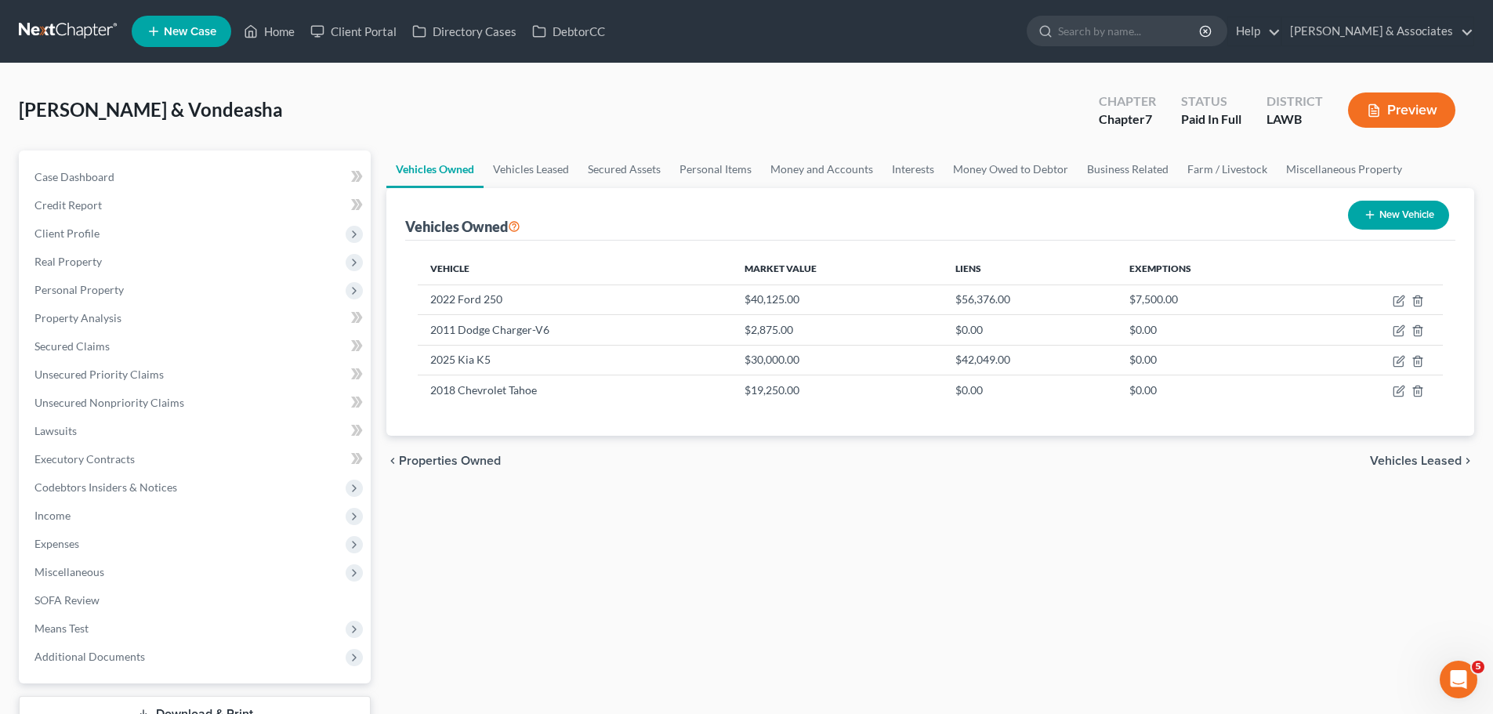
click at [100, 103] on span "Zenon, Chaz & Vondeasha" at bounding box center [151, 109] width 264 height 23
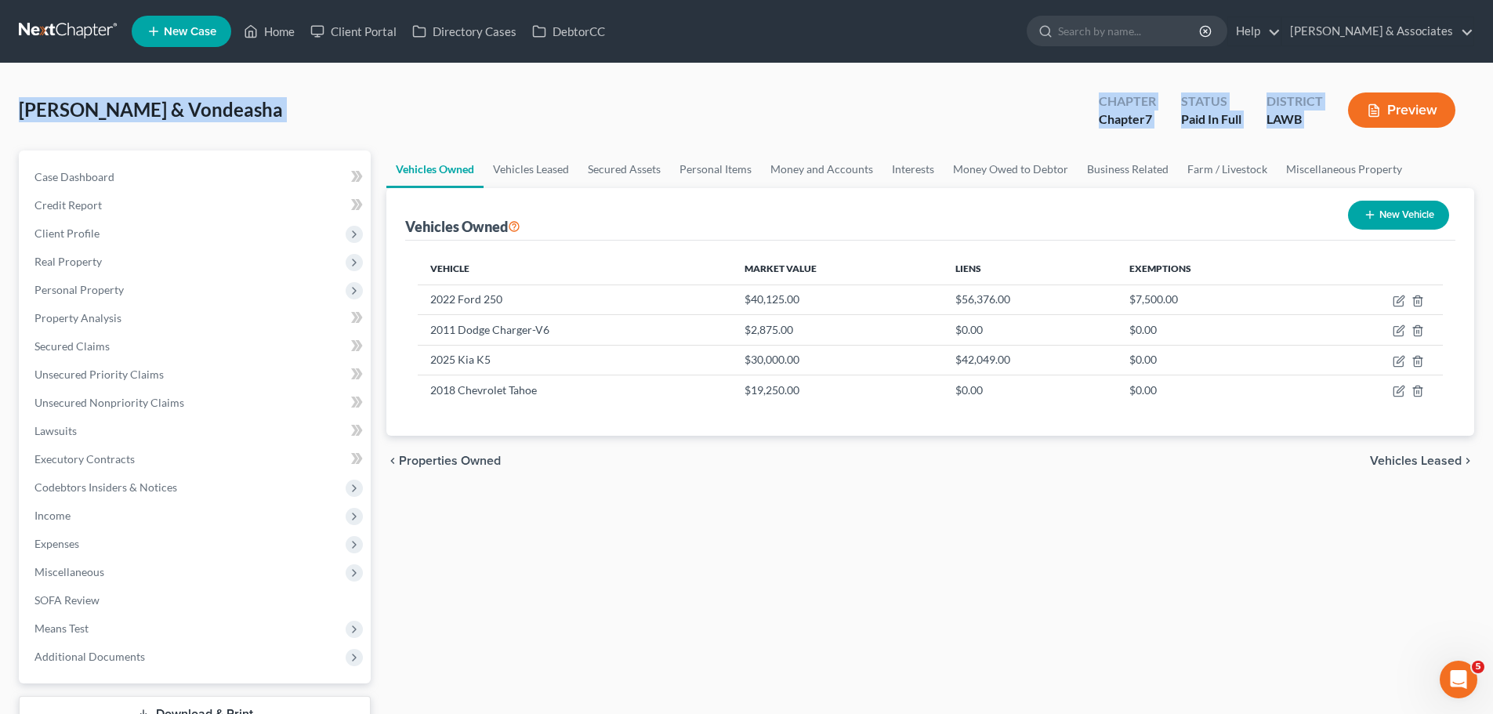
drag, startPoint x: 17, startPoint y: 107, endPoint x: 1353, endPoint y: 129, distance: 1335.7
click at [1353, 129] on div "Zenon, Chaz & Vondeasha Upgraded Chapter Chapter 7 Status Paid In Full District…" at bounding box center [746, 413] width 1493 height 701
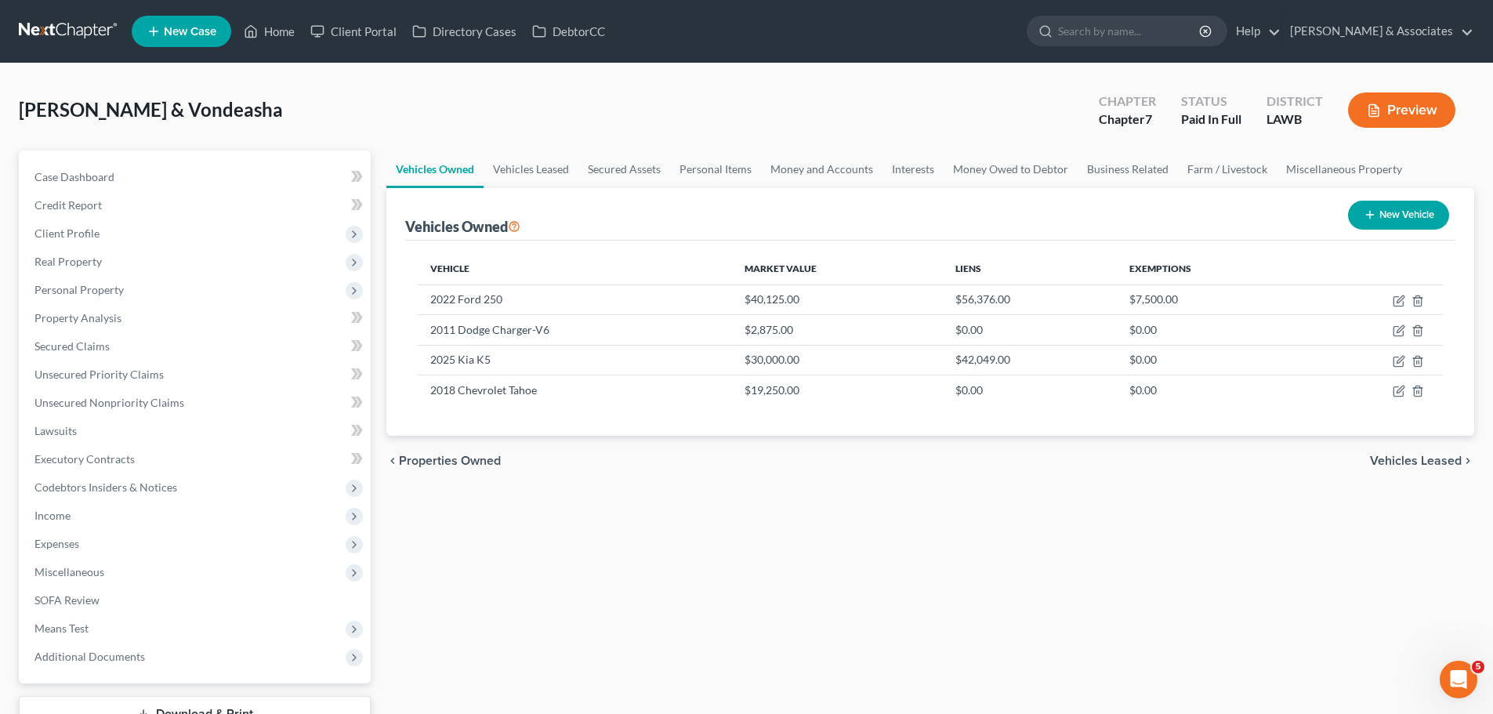
click at [989, 591] on div "Vehicles Owned Vehicles Leased Secured Assets Personal Items Money and Accounts…" at bounding box center [931, 441] width 1104 height 582
click at [102, 547] on span "Expenses" at bounding box center [196, 544] width 349 height 28
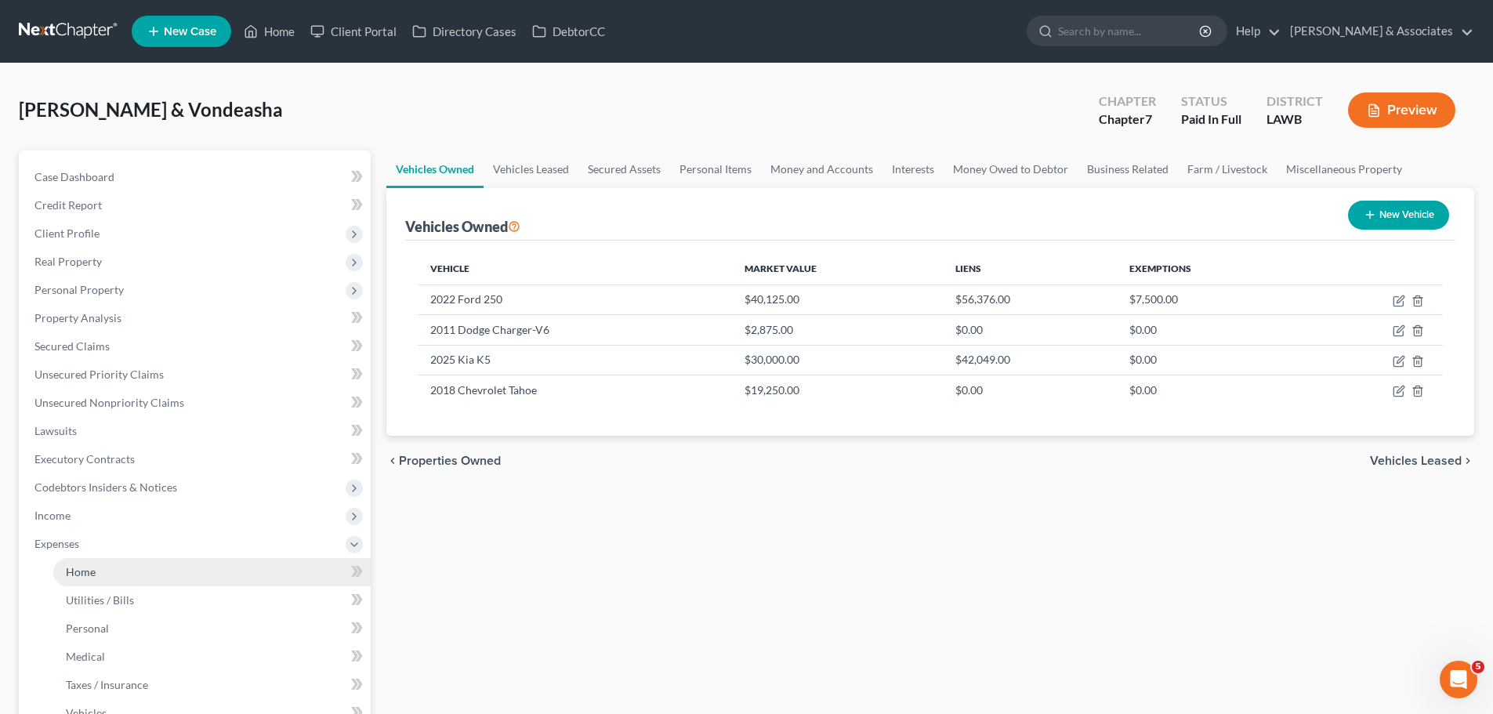
click at [104, 571] on link "Home" at bounding box center [211, 572] width 317 height 28
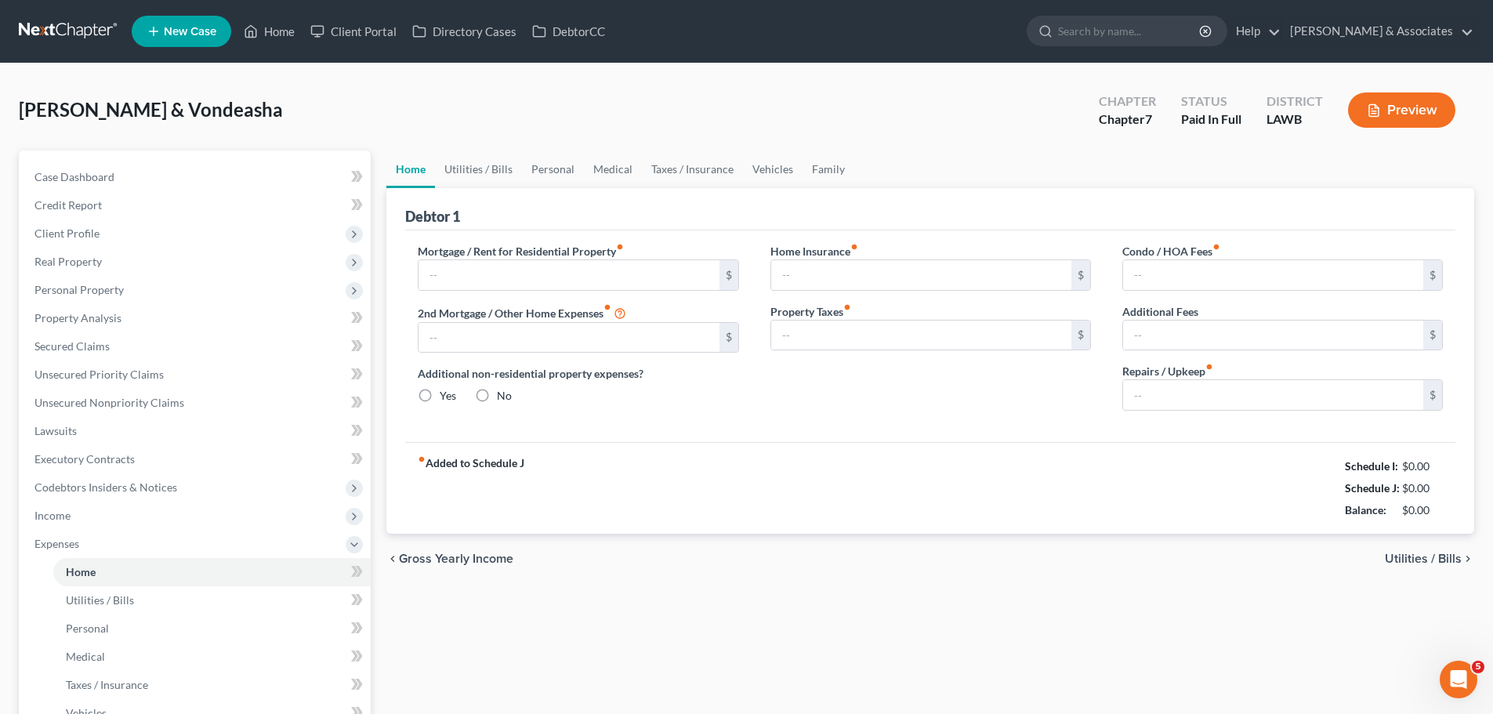
type input "2,683.63"
type input "0.00"
radio input "true"
type input "0.00"
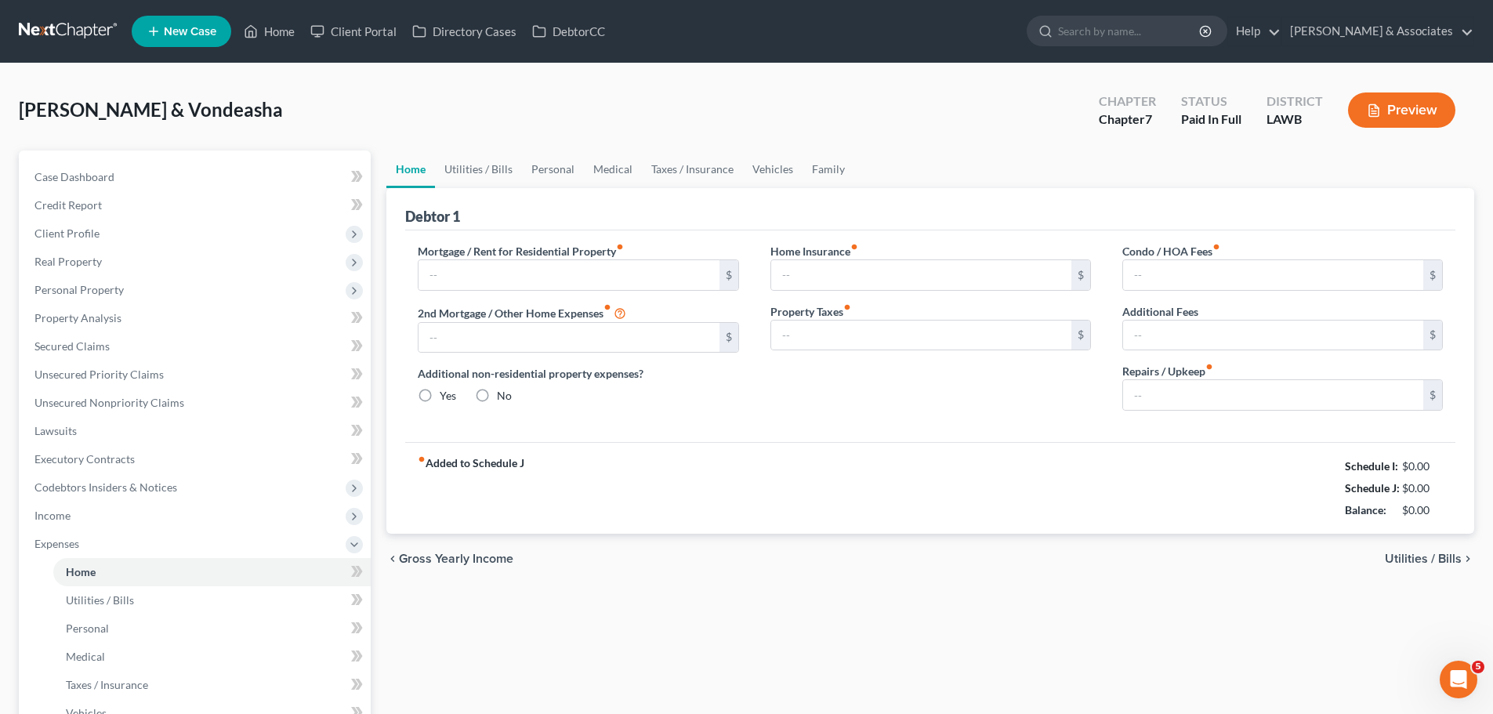
type input "37.50"
type input "0.00"
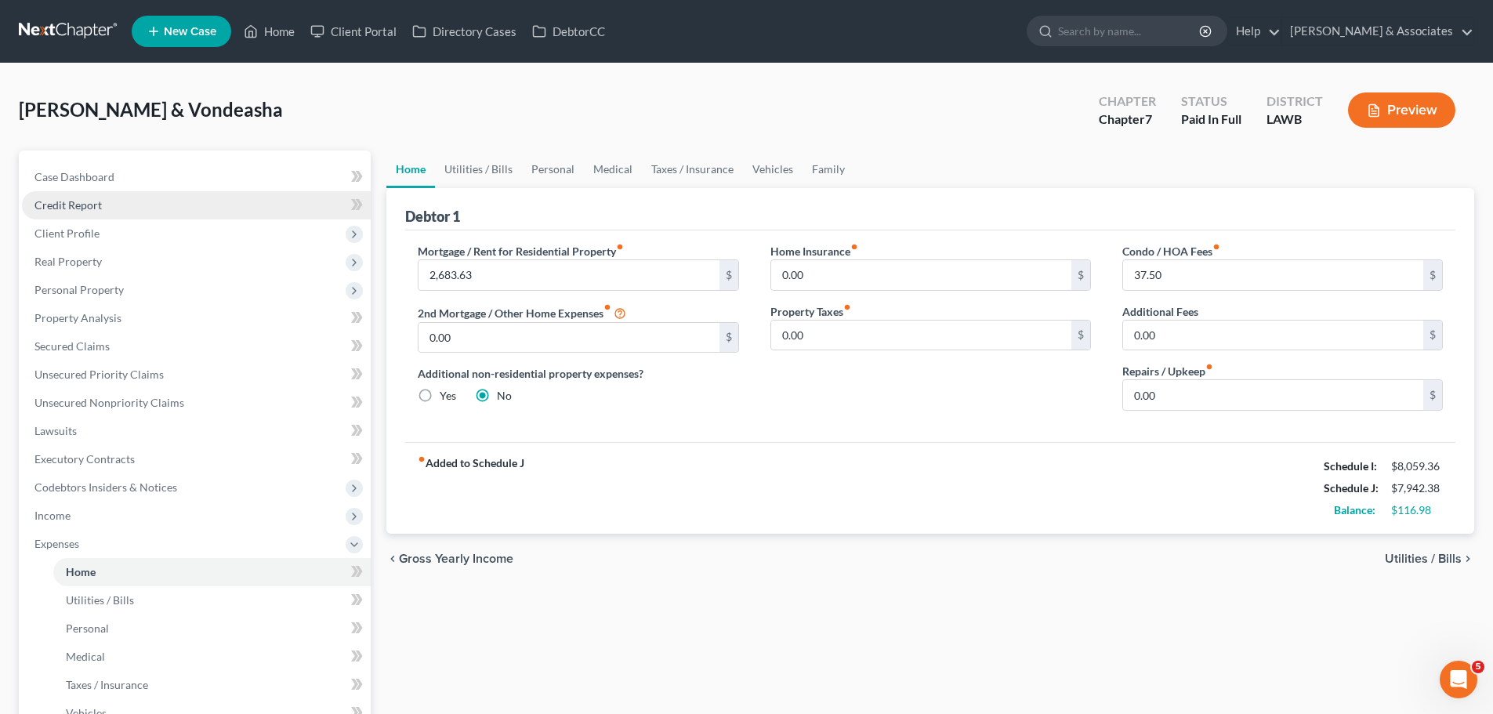
click at [182, 205] on link "Credit Report" at bounding box center [196, 205] width 349 height 28
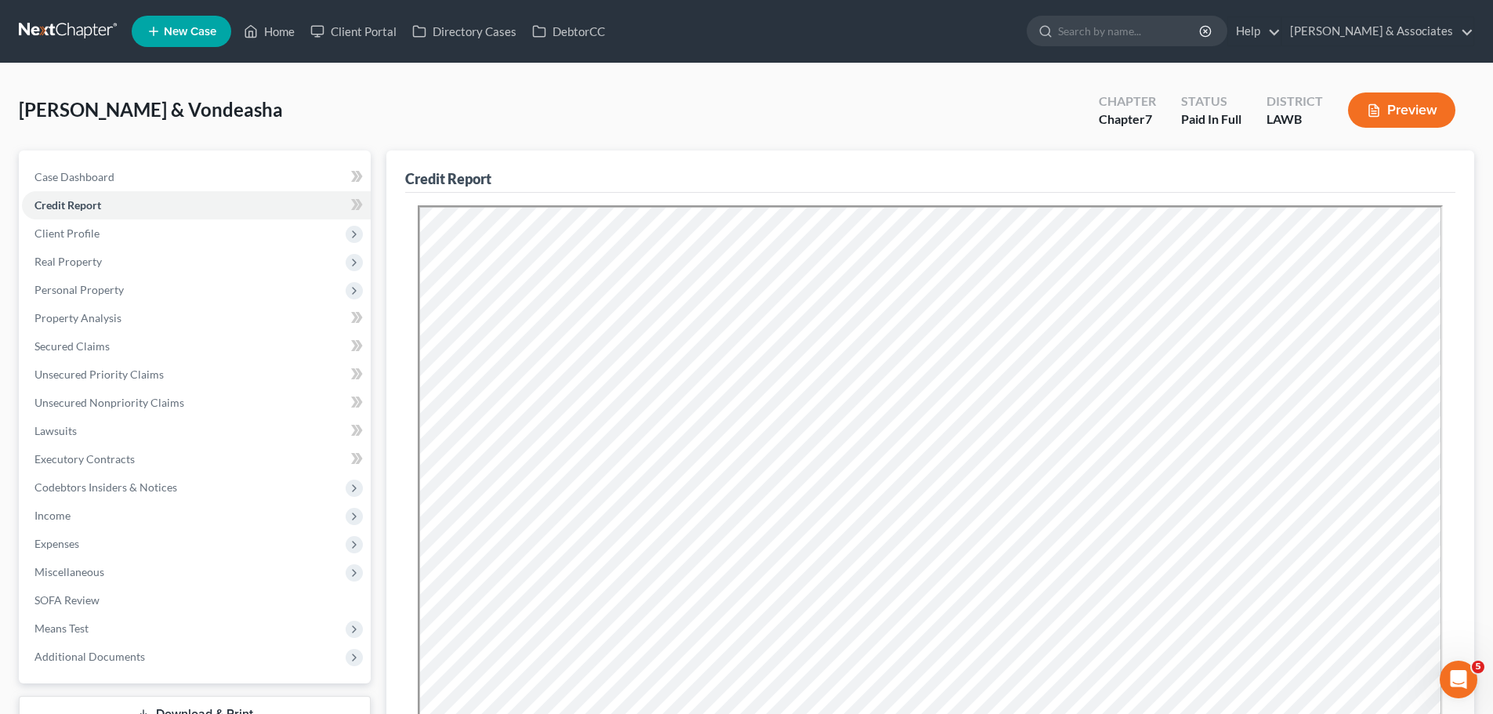
scroll to position [78, 0]
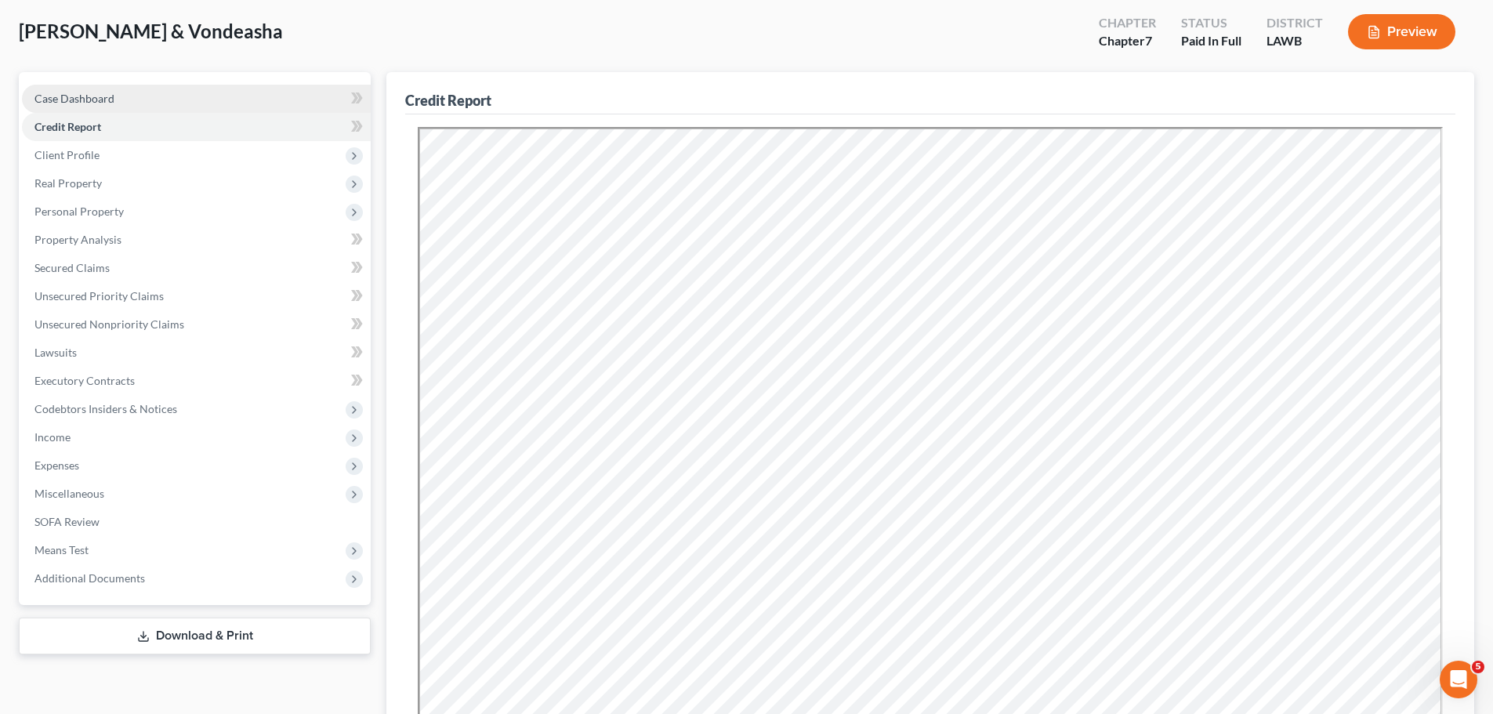
click at [205, 101] on link "Case Dashboard" at bounding box center [196, 99] width 349 height 28
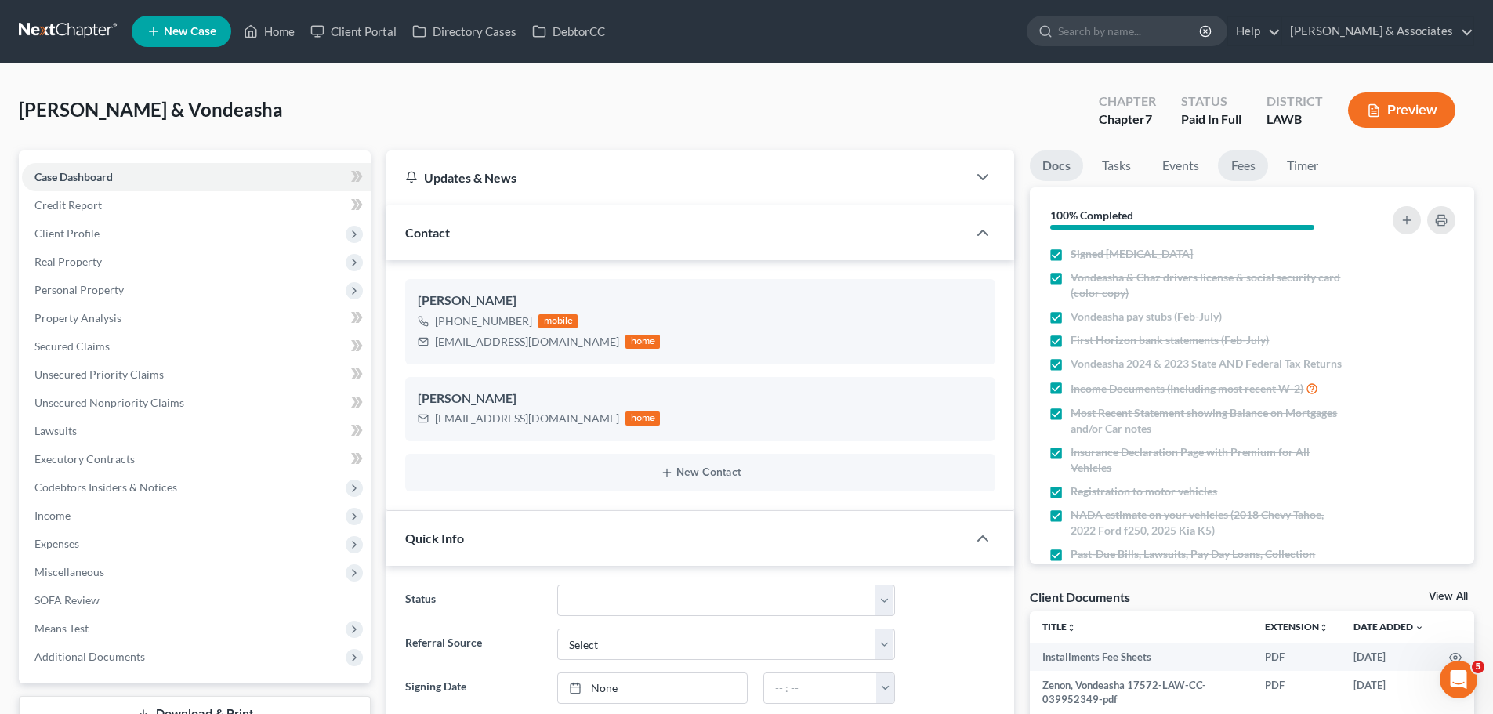
click at [1254, 169] on link "Fees" at bounding box center [1243, 165] width 50 height 31
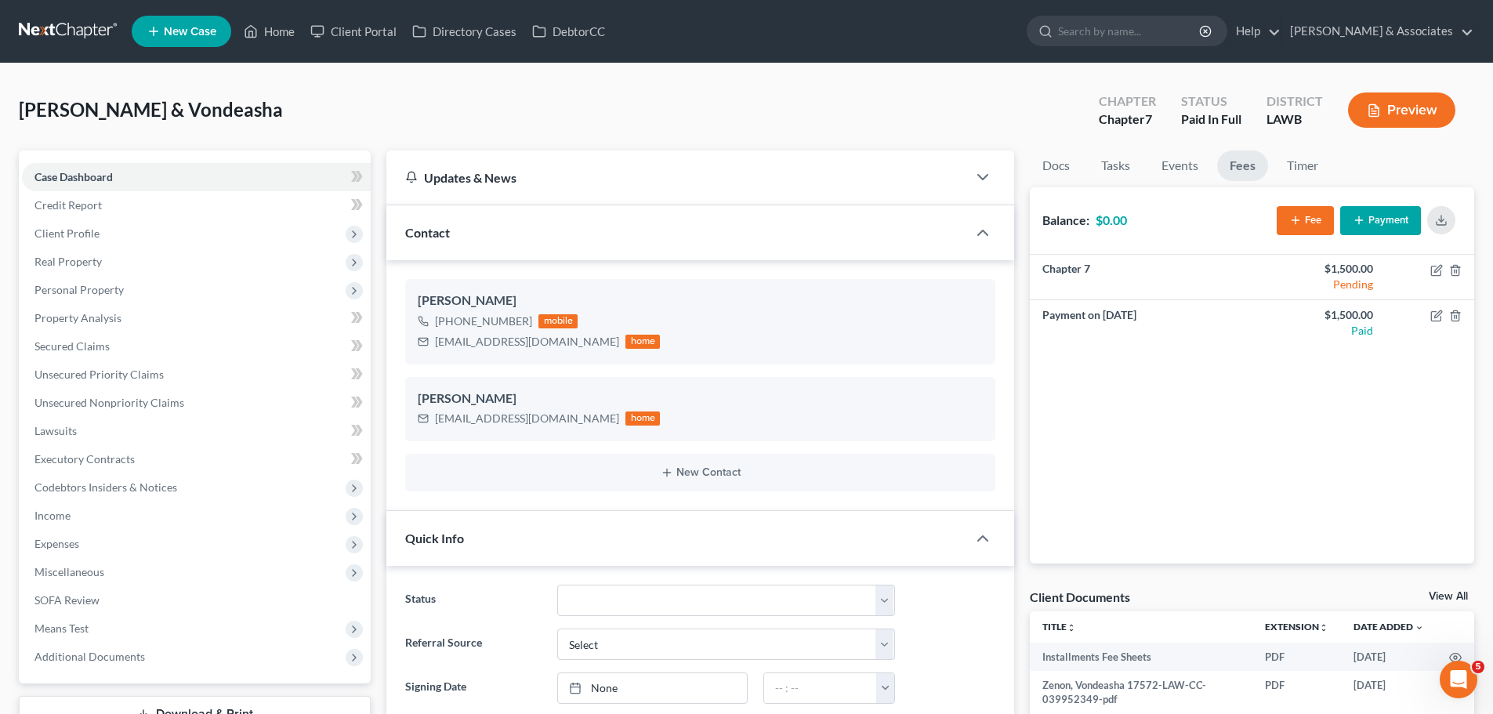
click at [66, 328] on link "Property Analysis" at bounding box center [196, 318] width 349 height 28
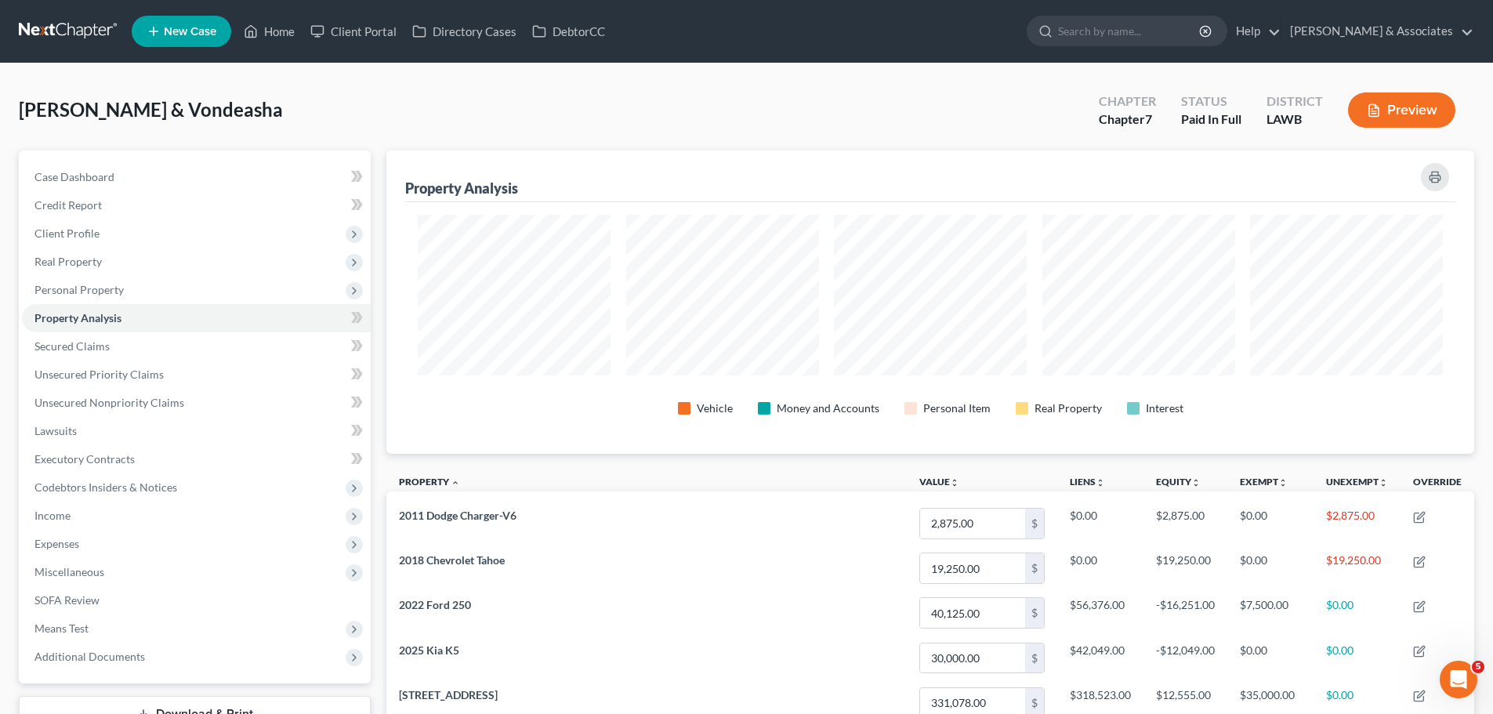
scroll to position [303, 1088]
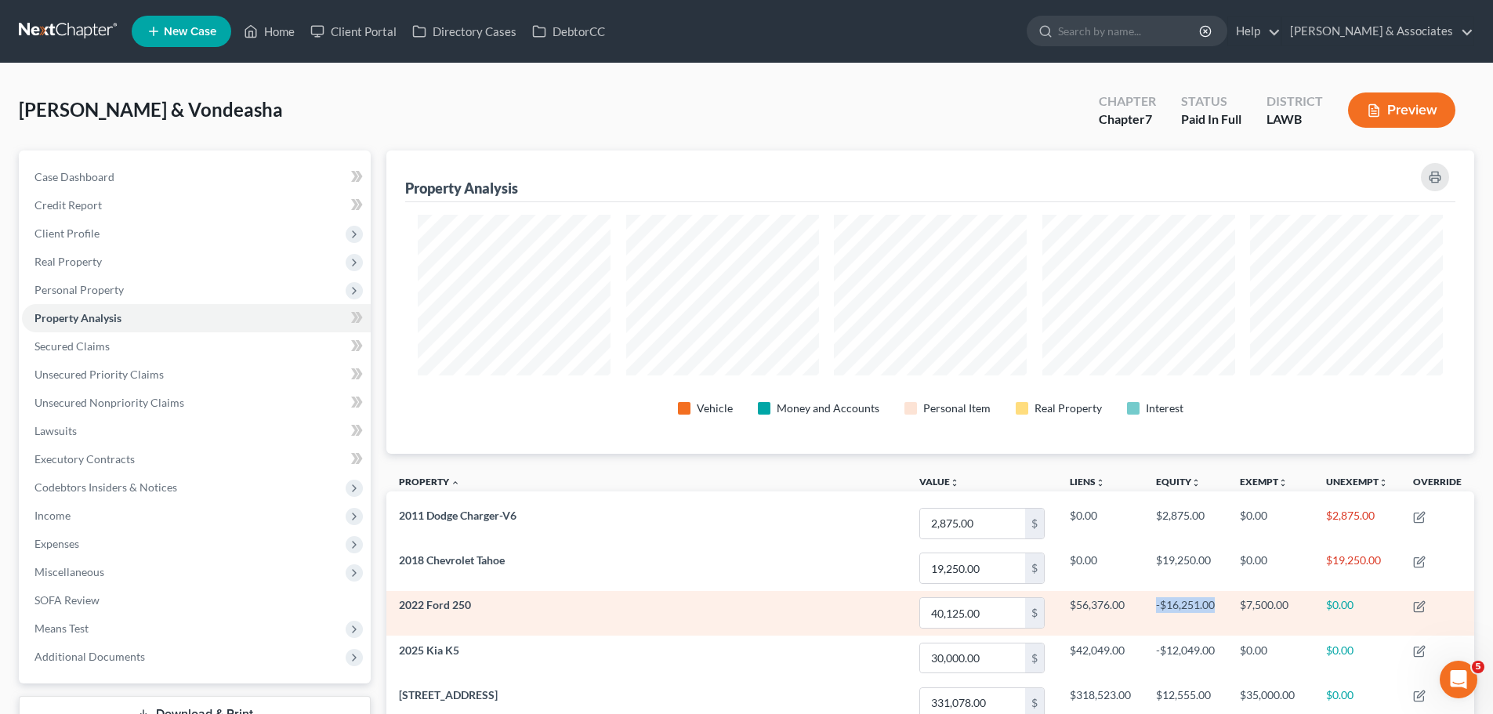
drag, startPoint x: 1203, startPoint y: 605, endPoint x: 1154, endPoint y: 612, distance: 49.9
click at [1154, 612] on td "-$16,251.00" at bounding box center [1186, 613] width 84 height 45
drag, startPoint x: 1156, startPoint y: 611, endPoint x: 1213, endPoint y: 611, distance: 57.2
click at [1213, 611] on td "-$16,251.00" at bounding box center [1186, 613] width 84 height 45
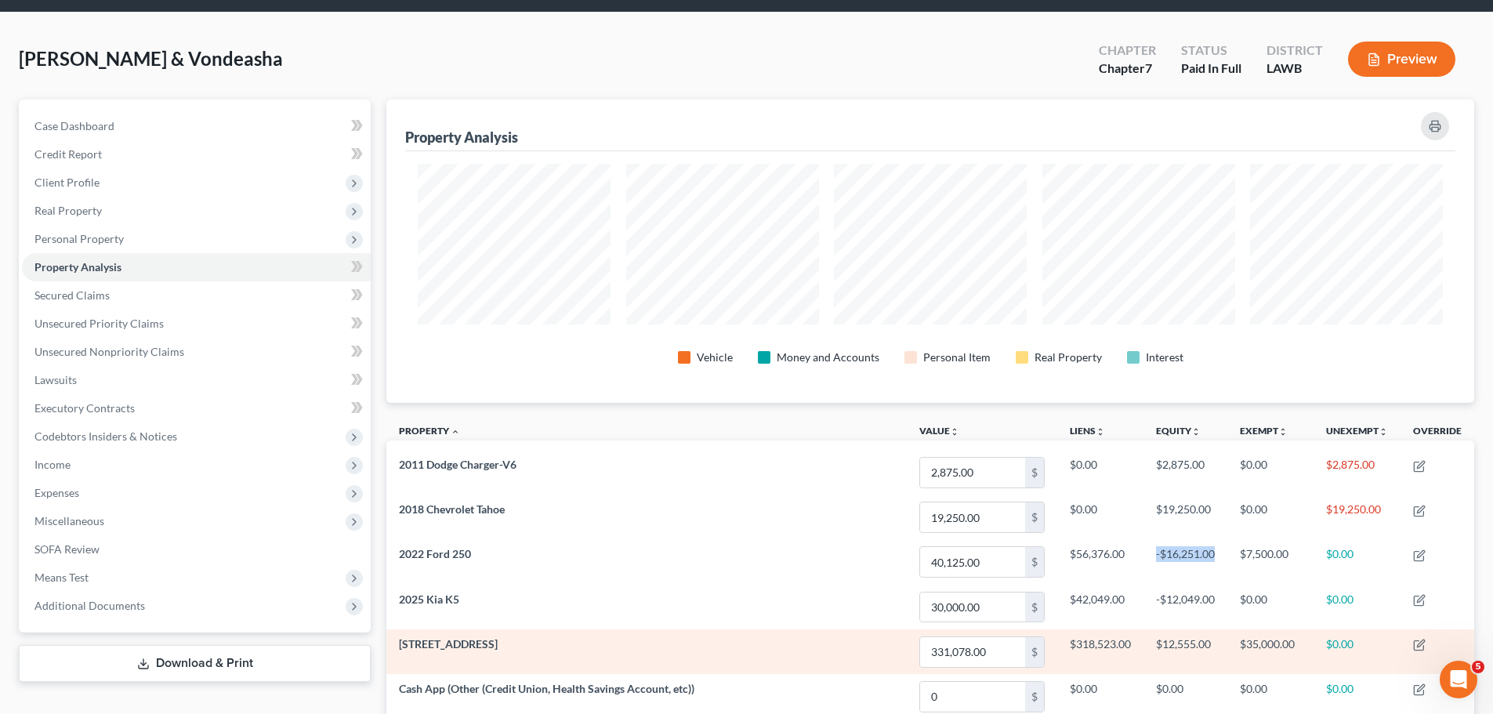
scroll to position [78, 0]
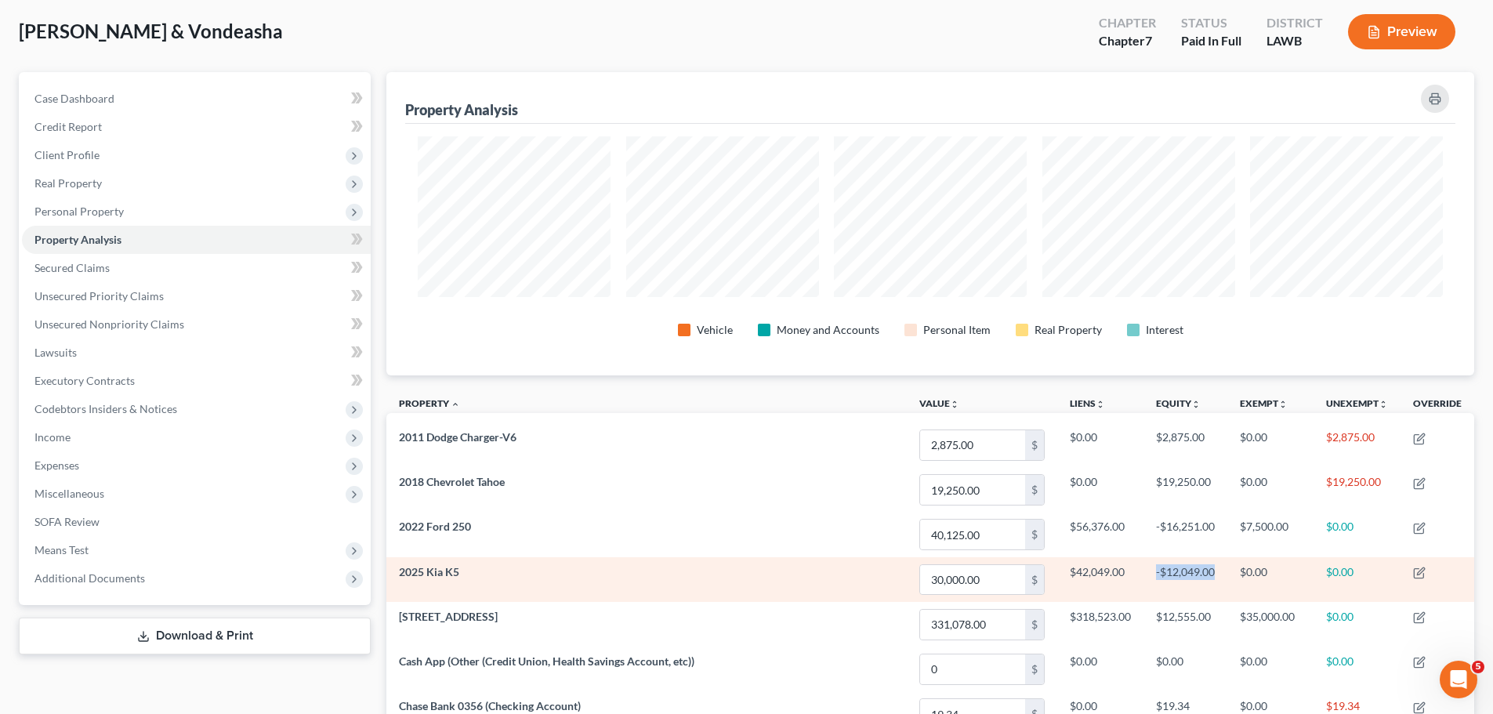
drag, startPoint x: 1155, startPoint y: 575, endPoint x: 1219, endPoint y: 581, distance: 63.8
click at [1219, 581] on td "-$12,049.00" at bounding box center [1186, 579] width 84 height 45
click at [1219, 573] on td "-$12,049.00" at bounding box center [1186, 579] width 84 height 45
drag, startPoint x: 1219, startPoint y: 567, endPoint x: 1152, endPoint y: 575, distance: 67.1
click at [1152, 575] on td "-$12,049.00" at bounding box center [1186, 579] width 84 height 45
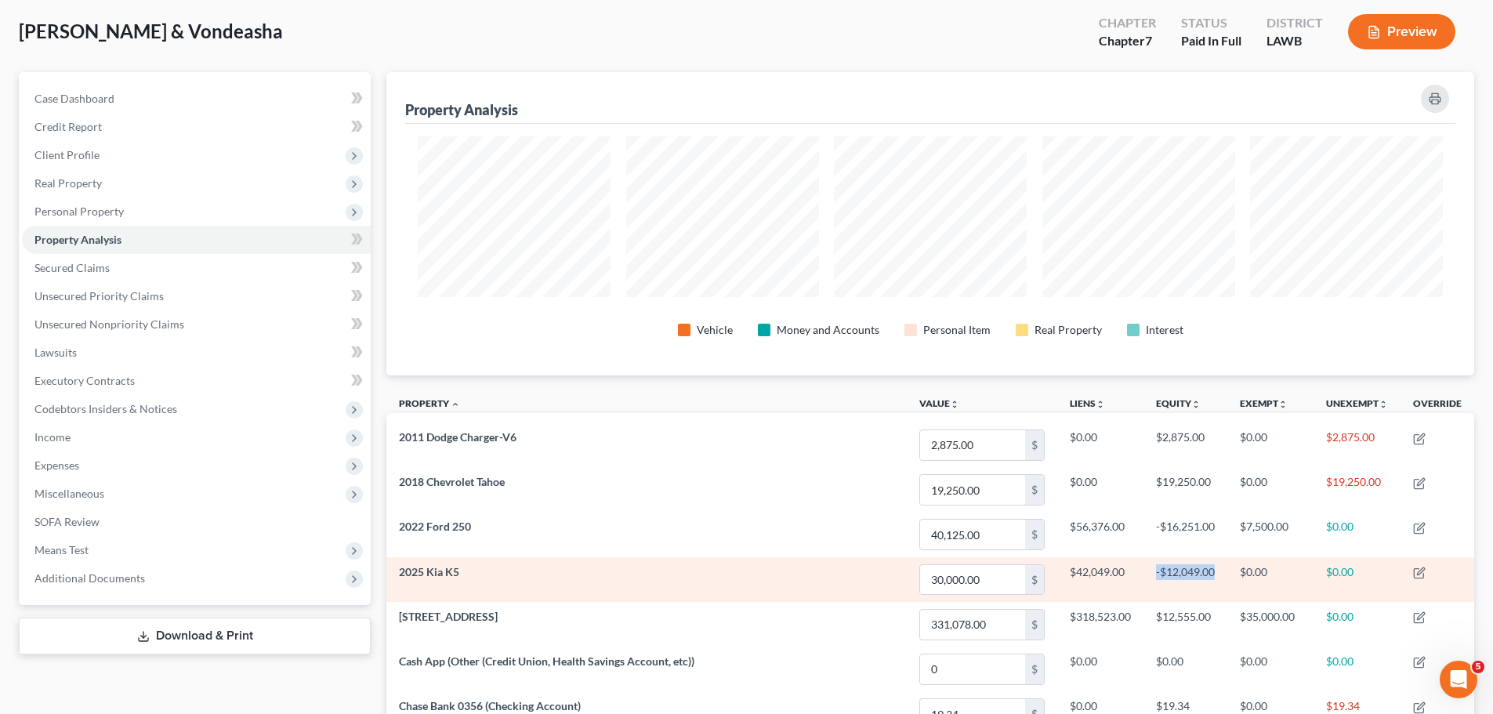
click at [1152, 575] on td "-$12,049.00" at bounding box center [1186, 579] width 84 height 45
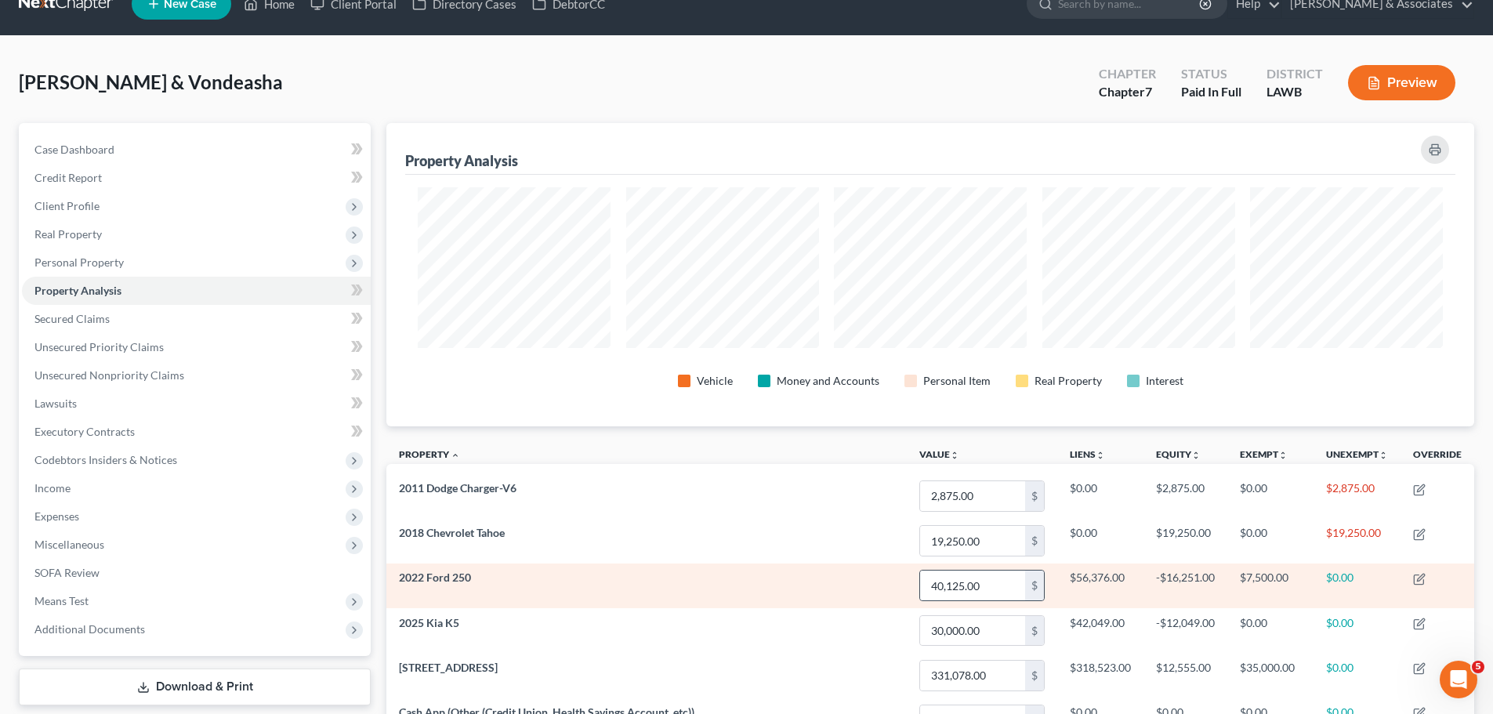
scroll to position [0, 0]
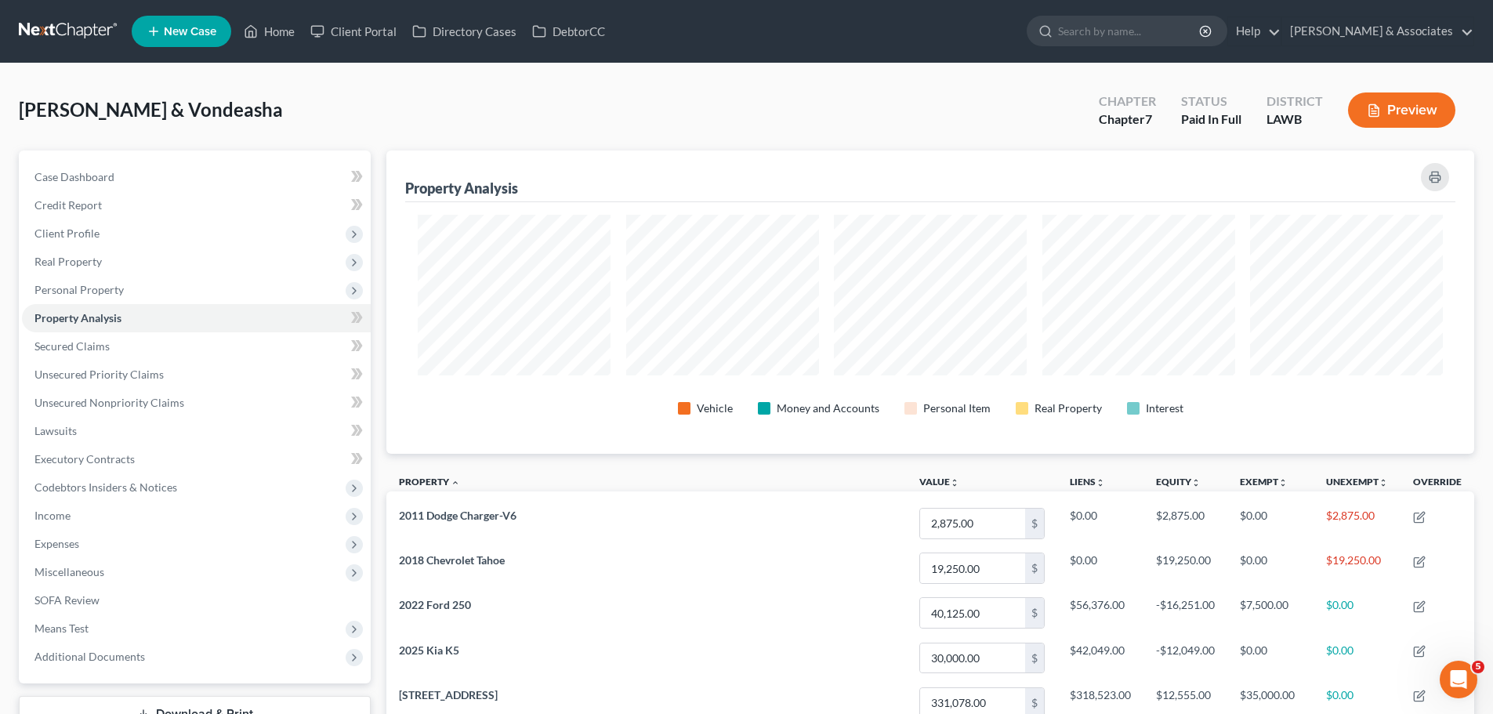
click at [355, 122] on div "Zenon, Chaz & Vondeasha Upgraded Chapter Chapter 7 Status Paid In Full District…" at bounding box center [746, 116] width 1455 height 68
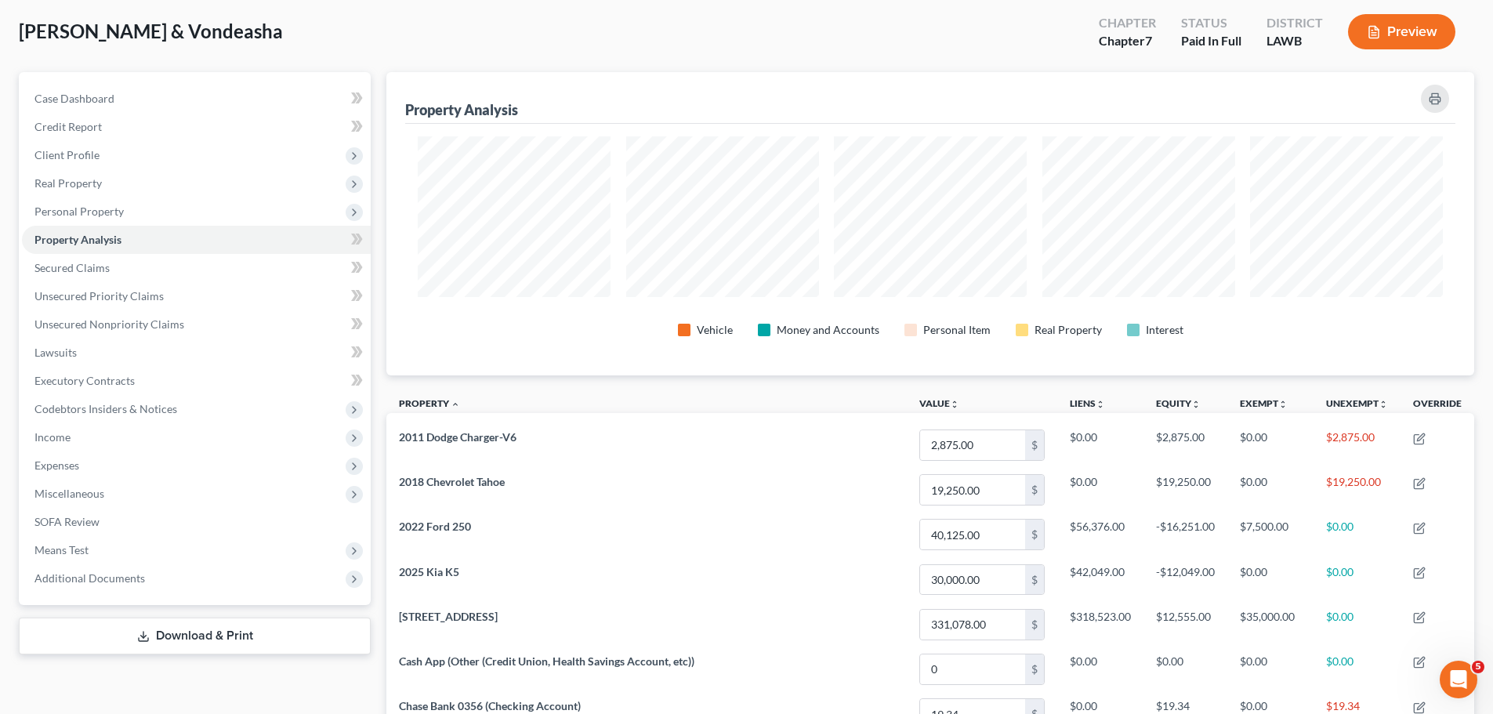
click at [387, 67] on div "Zenon, Chaz & Vondeasha Upgraded Chapter Chapter 7 Status Paid In Full District…" at bounding box center [746, 38] width 1455 height 68
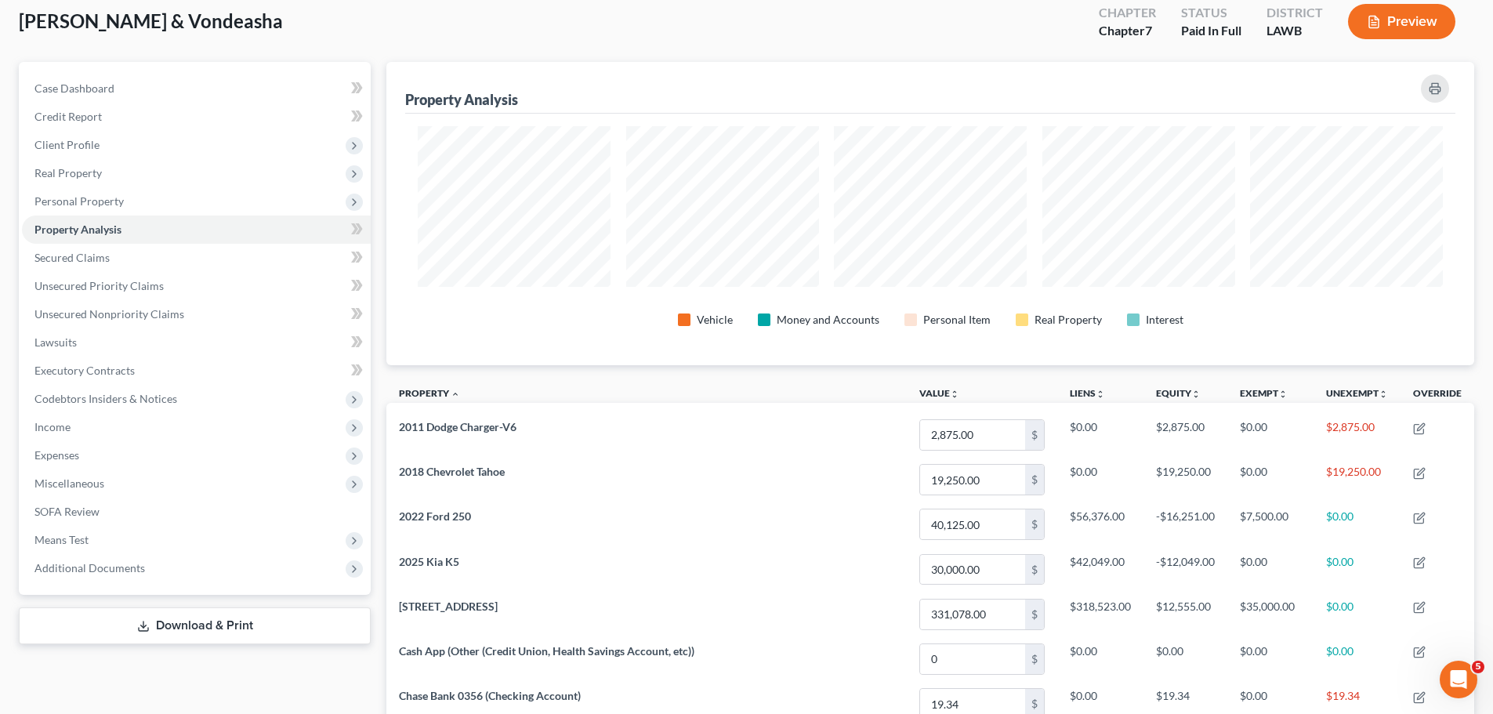
scroll to position [0, 0]
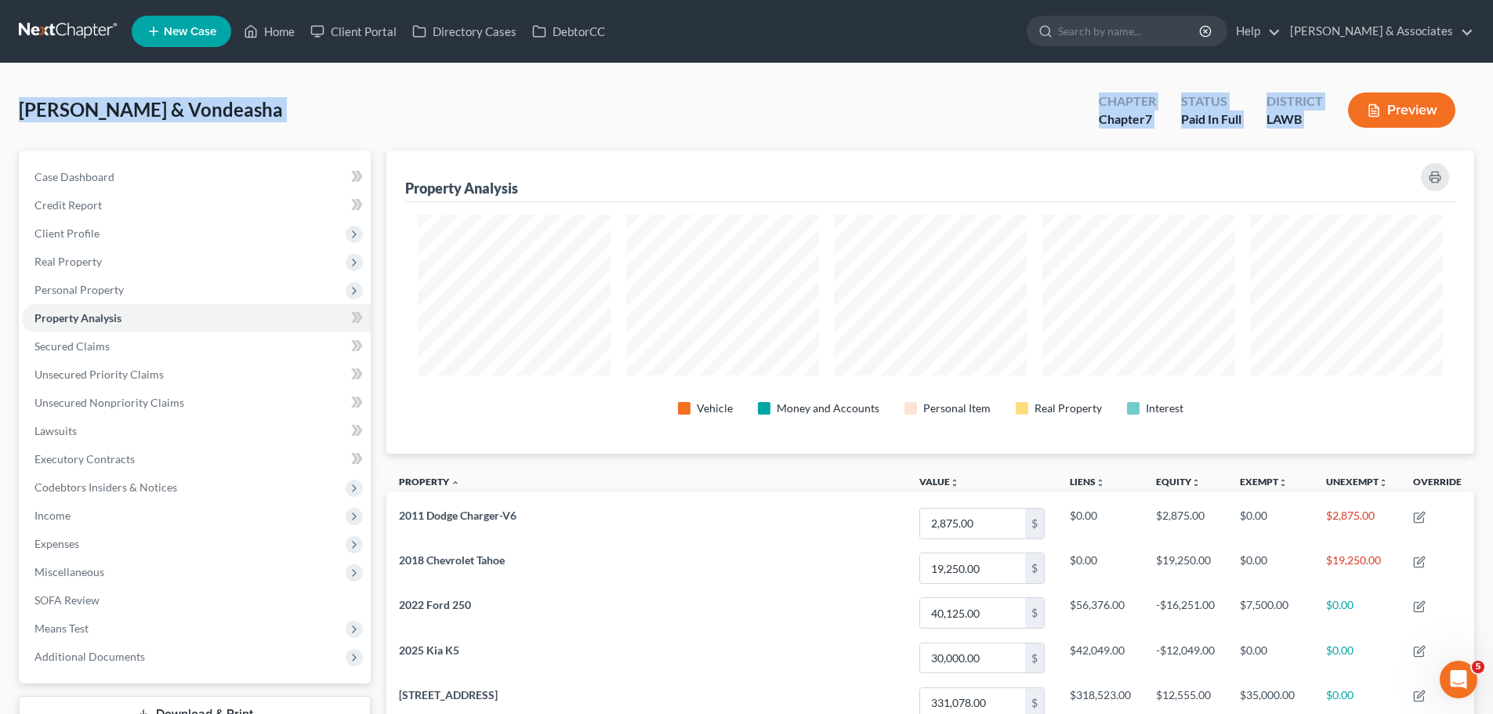
drag, startPoint x: 13, startPoint y: 116, endPoint x: 1347, endPoint y: 105, distance: 1334.0
click at [383, 141] on div "Zenon, Chaz & Vondeasha Upgraded Chapter Chapter 7 Status Paid In Full District…" at bounding box center [746, 116] width 1455 height 68
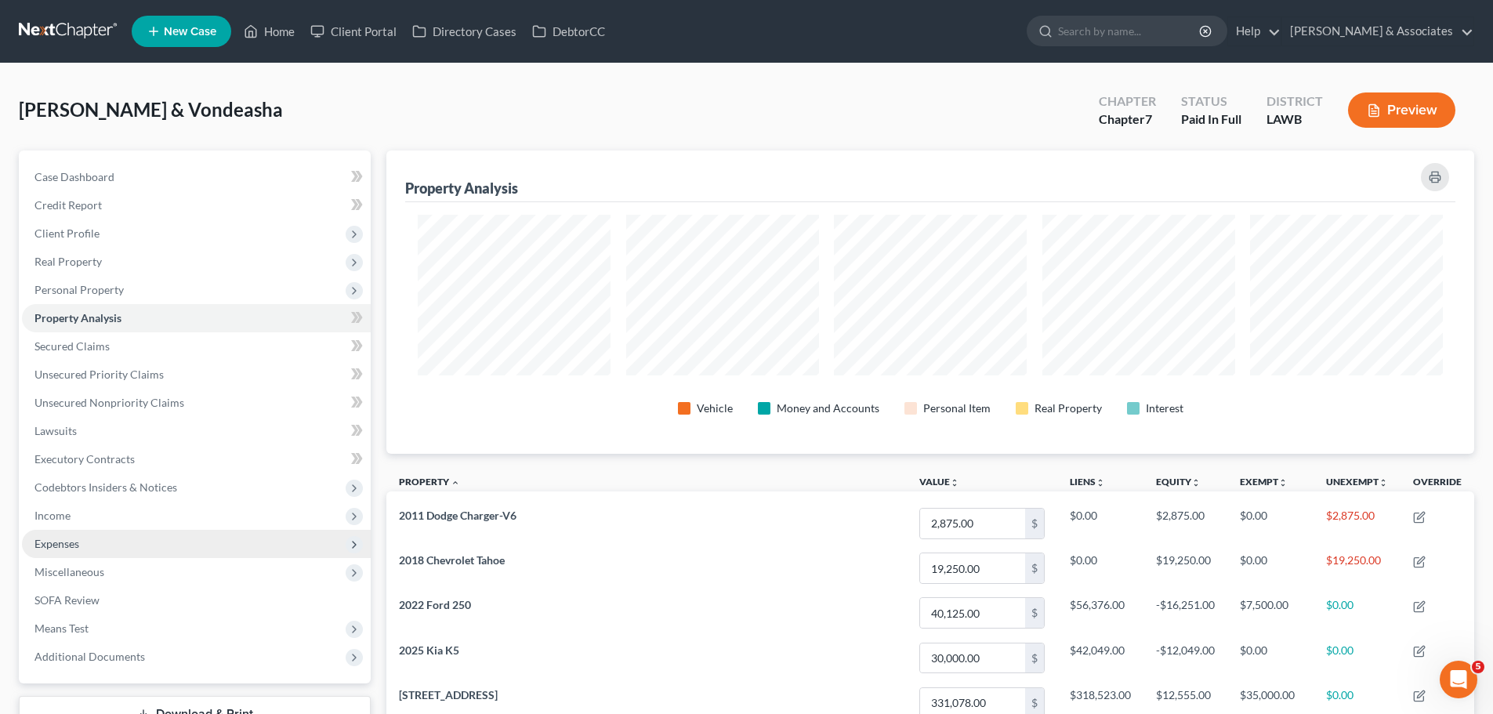
click at [161, 538] on span "Expenses" at bounding box center [196, 544] width 349 height 28
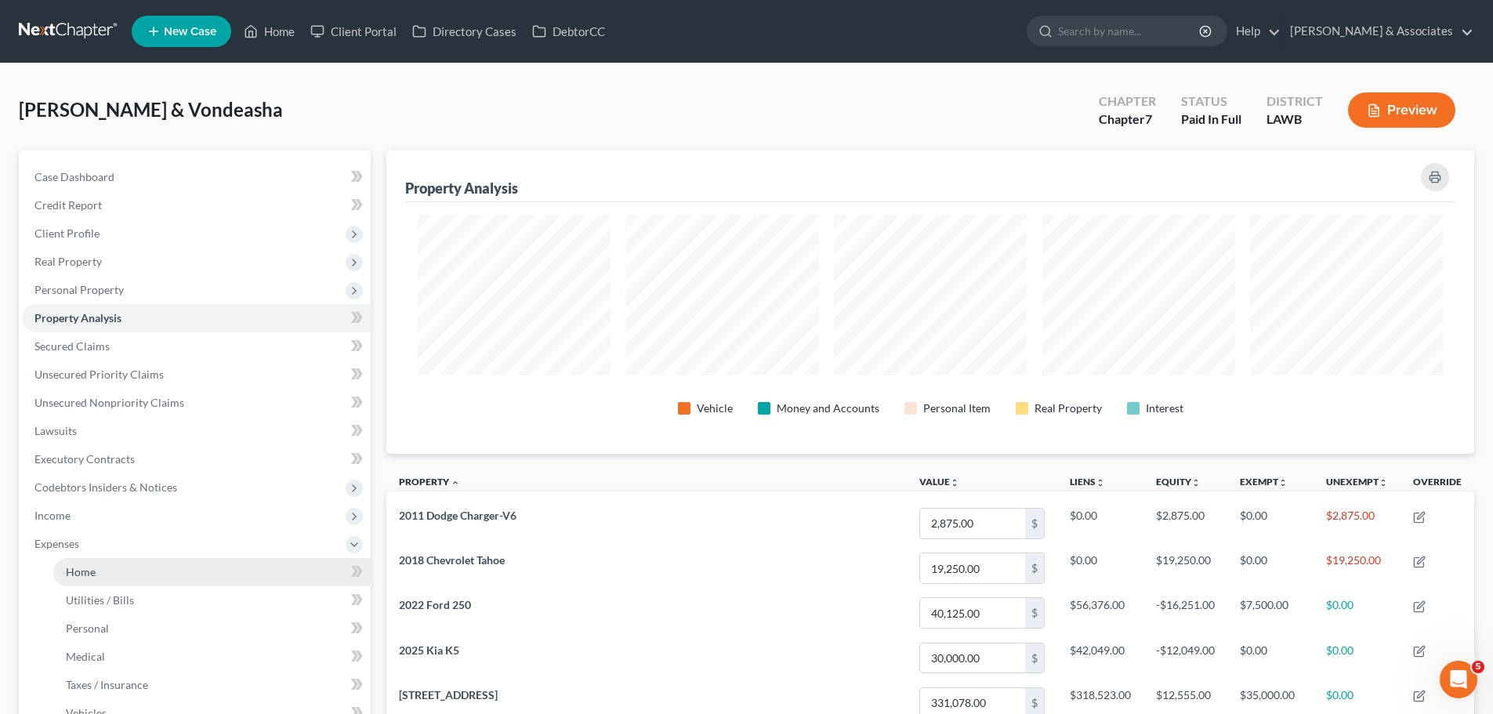
click at [167, 563] on link "Home" at bounding box center [211, 572] width 317 height 28
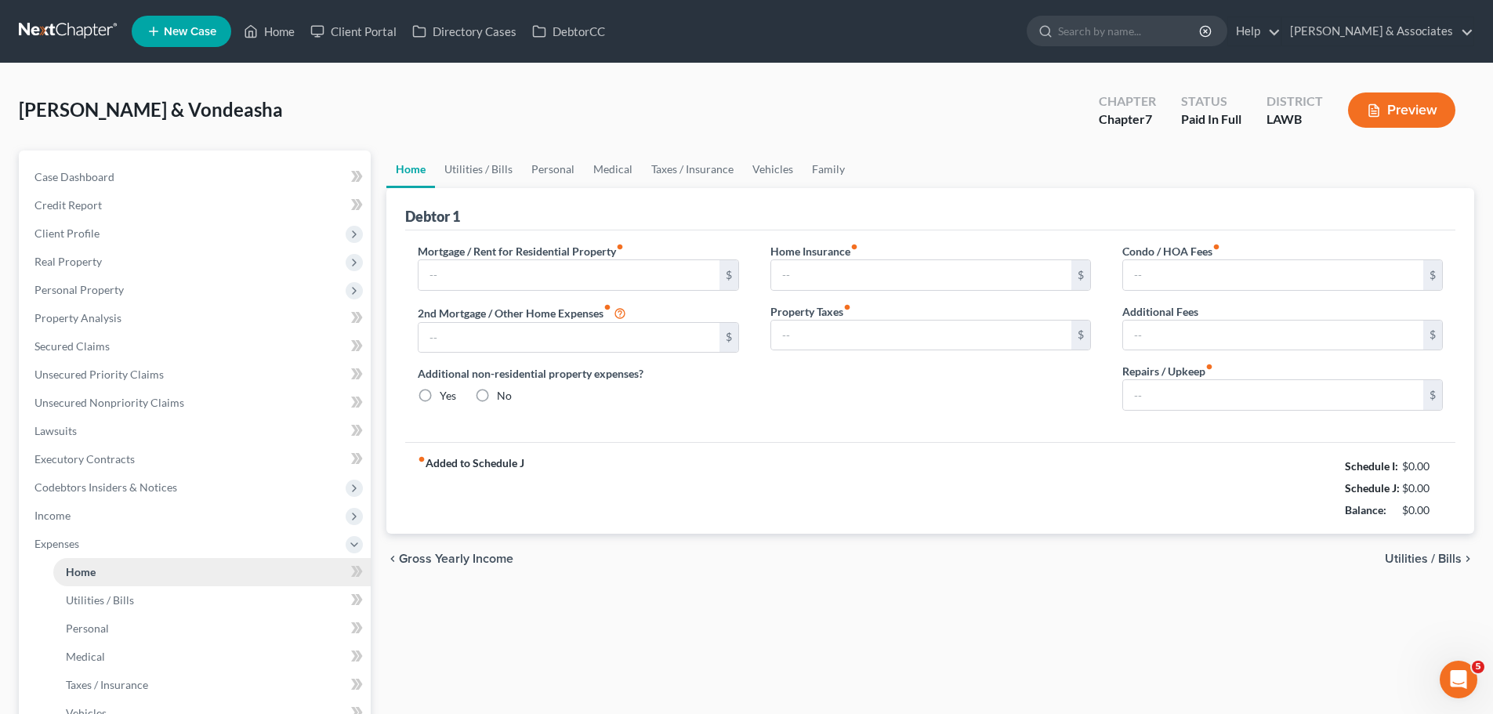
type input "2,683.63"
type input "0.00"
radio input "true"
type input "0.00"
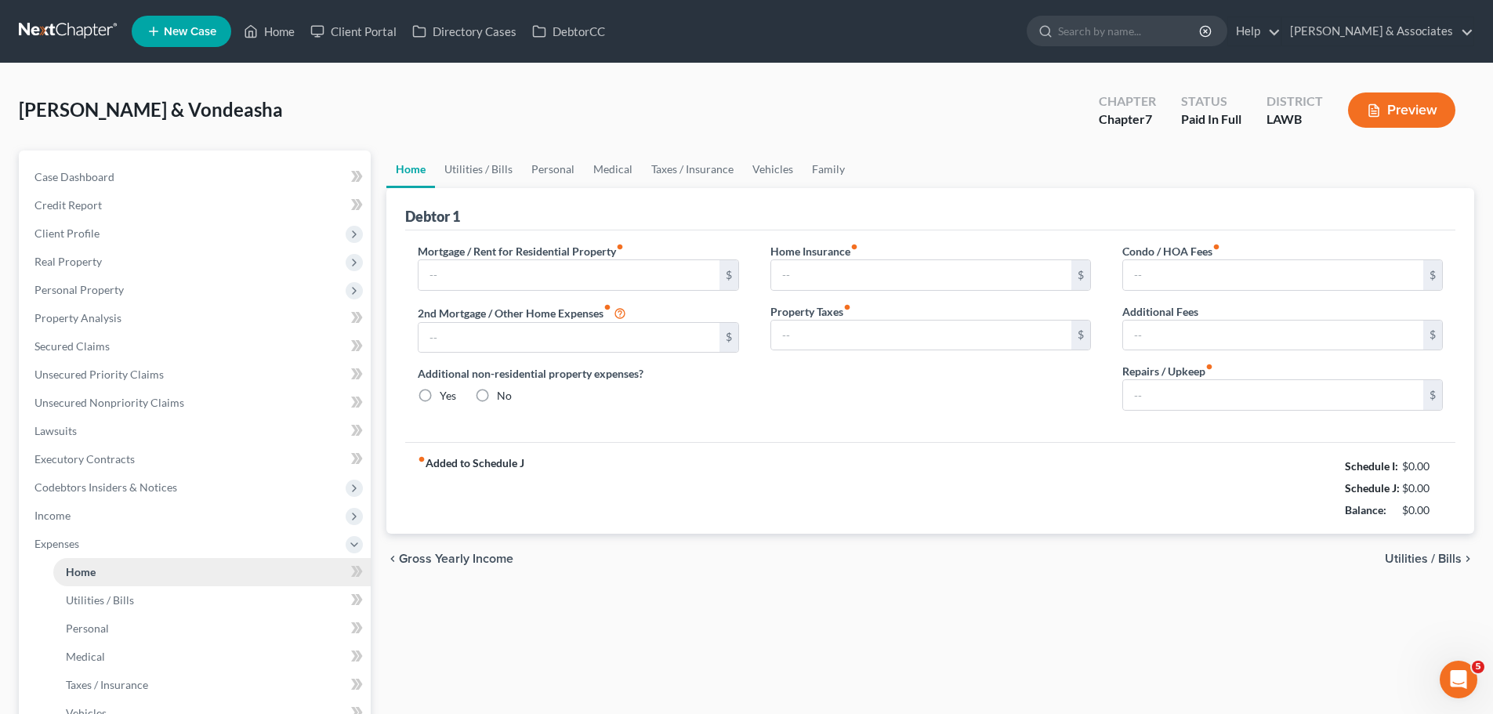
type input "37.50"
type input "0.00"
click at [760, 175] on link "Vehicles" at bounding box center [773, 169] width 60 height 38
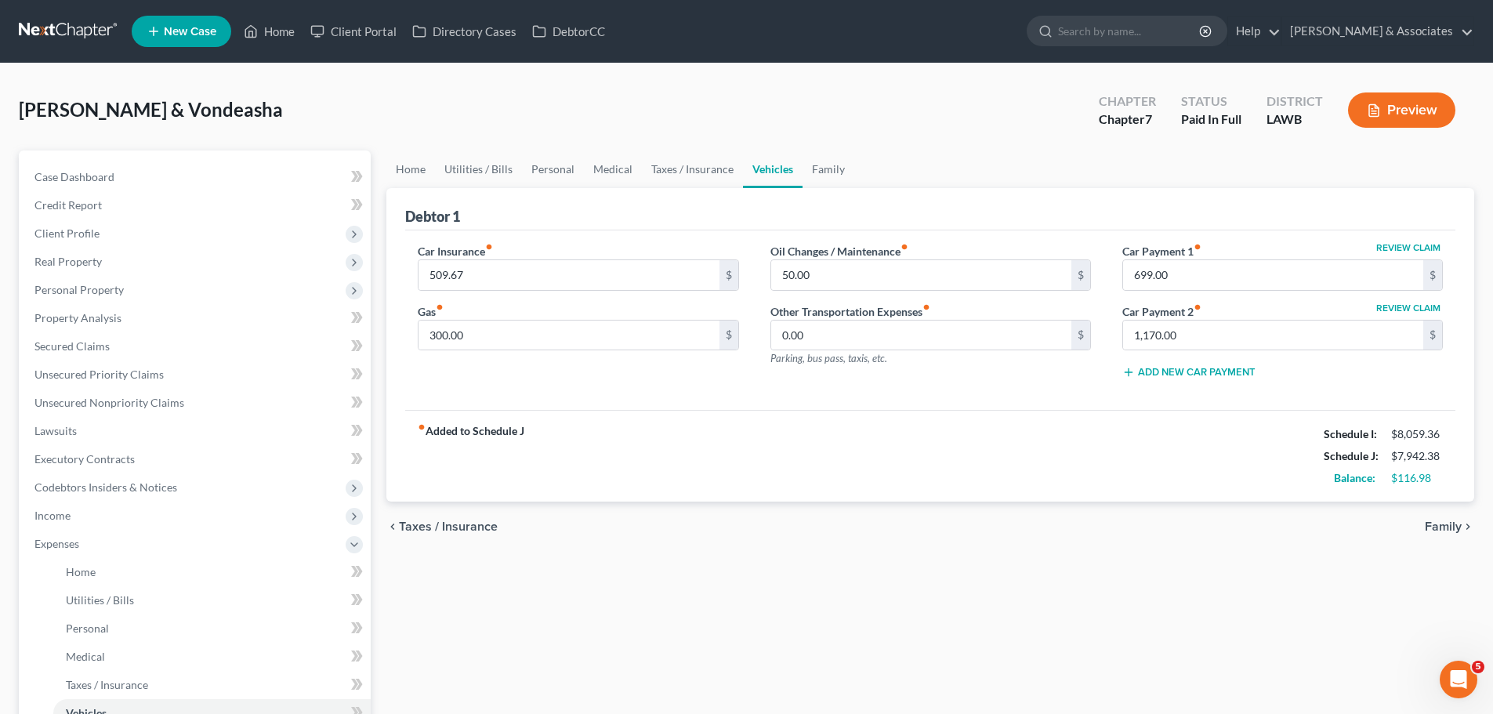
click at [883, 483] on div "fiber_manual_record Added to Schedule J Schedule I: $8,059.36 Schedule J: $7,94…" at bounding box center [930, 456] width 1050 height 92
click at [150, 537] on span "Expenses" at bounding box center [196, 544] width 349 height 28
click at [377, 142] on div "Zenon, Chaz & Vondeasha Upgraded Chapter Chapter 7 Status Paid In Full District…" at bounding box center [746, 116] width 1455 height 68
click at [78, 29] on link at bounding box center [69, 31] width 100 height 28
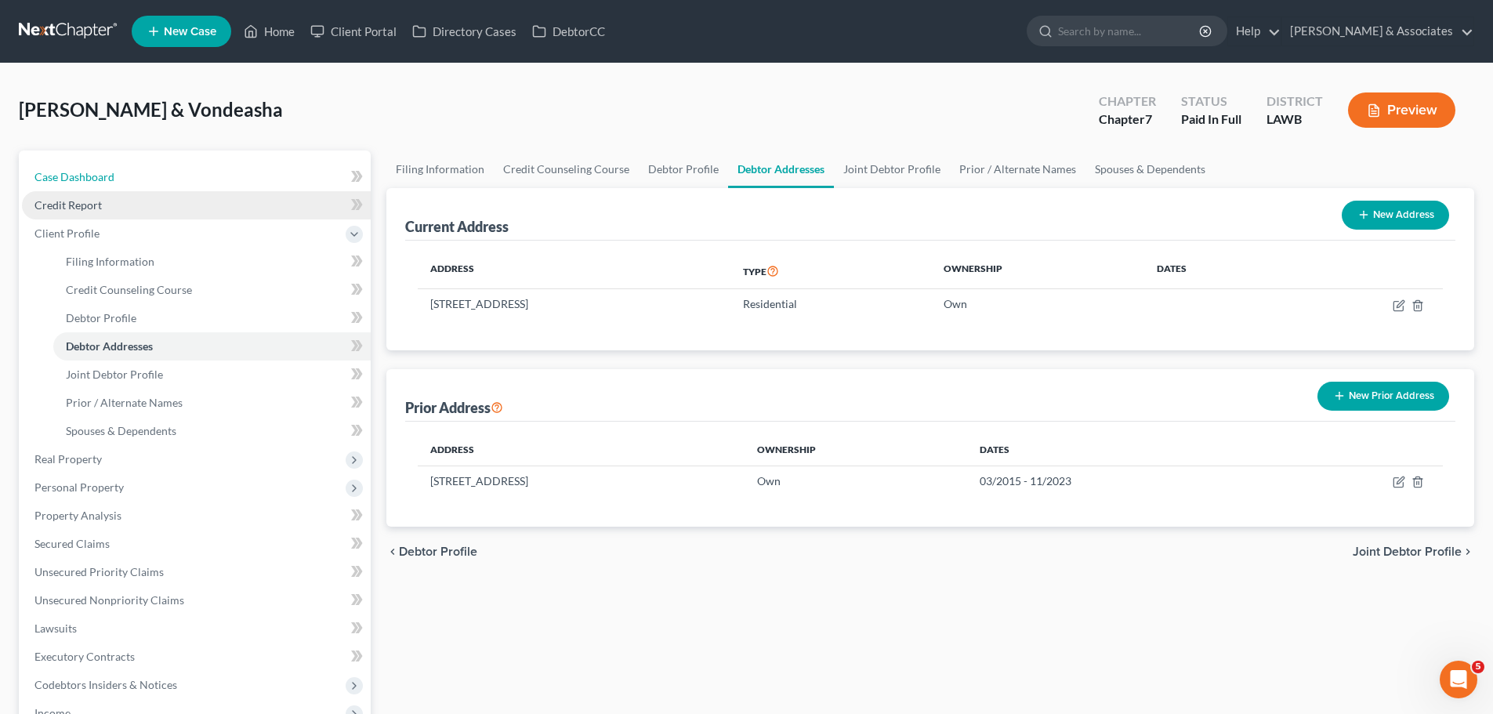
drag, startPoint x: 109, startPoint y: 169, endPoint x: 239, endPoint y: 194, distance: 132.5
click at [109, 169] on link "Case Dashboard" at bounding box center [196, 177] width 349 height 28
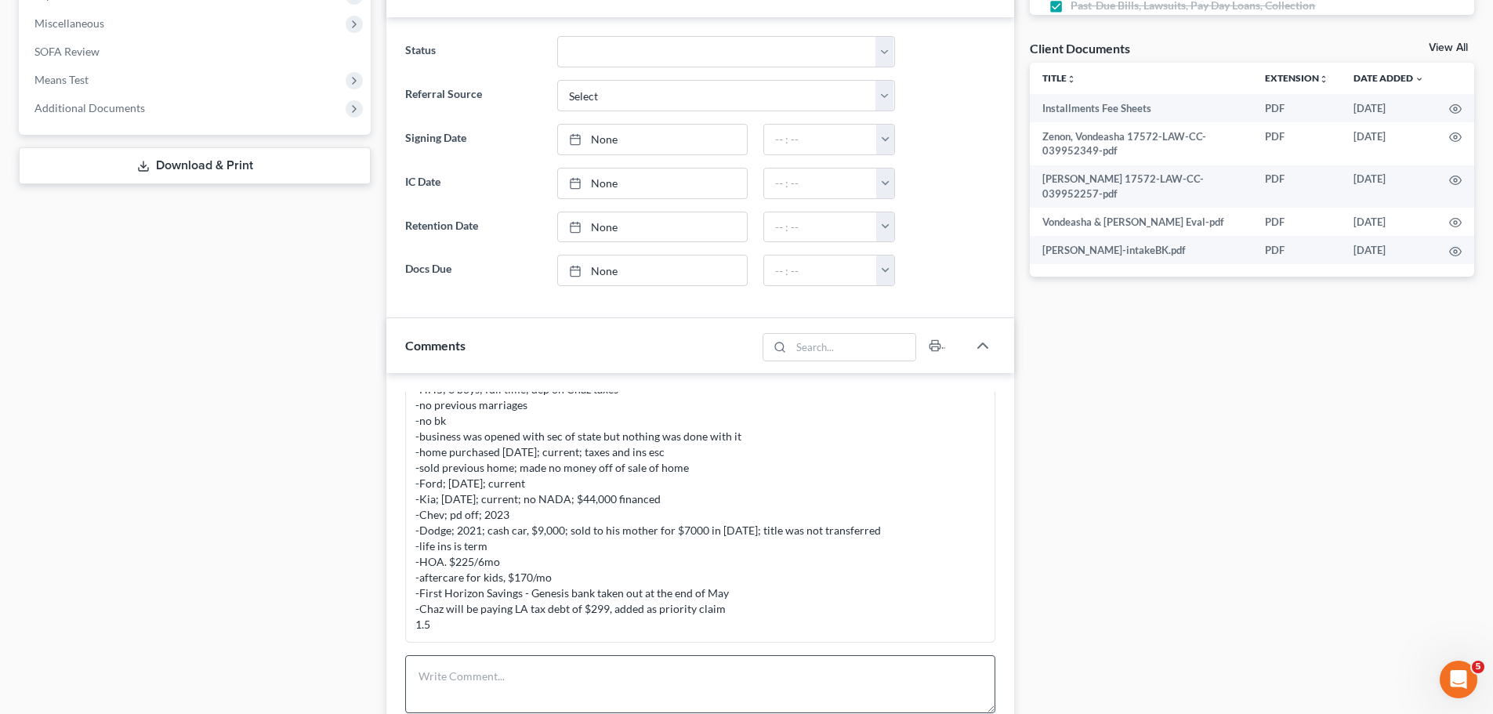
scroll to position [893, 0]
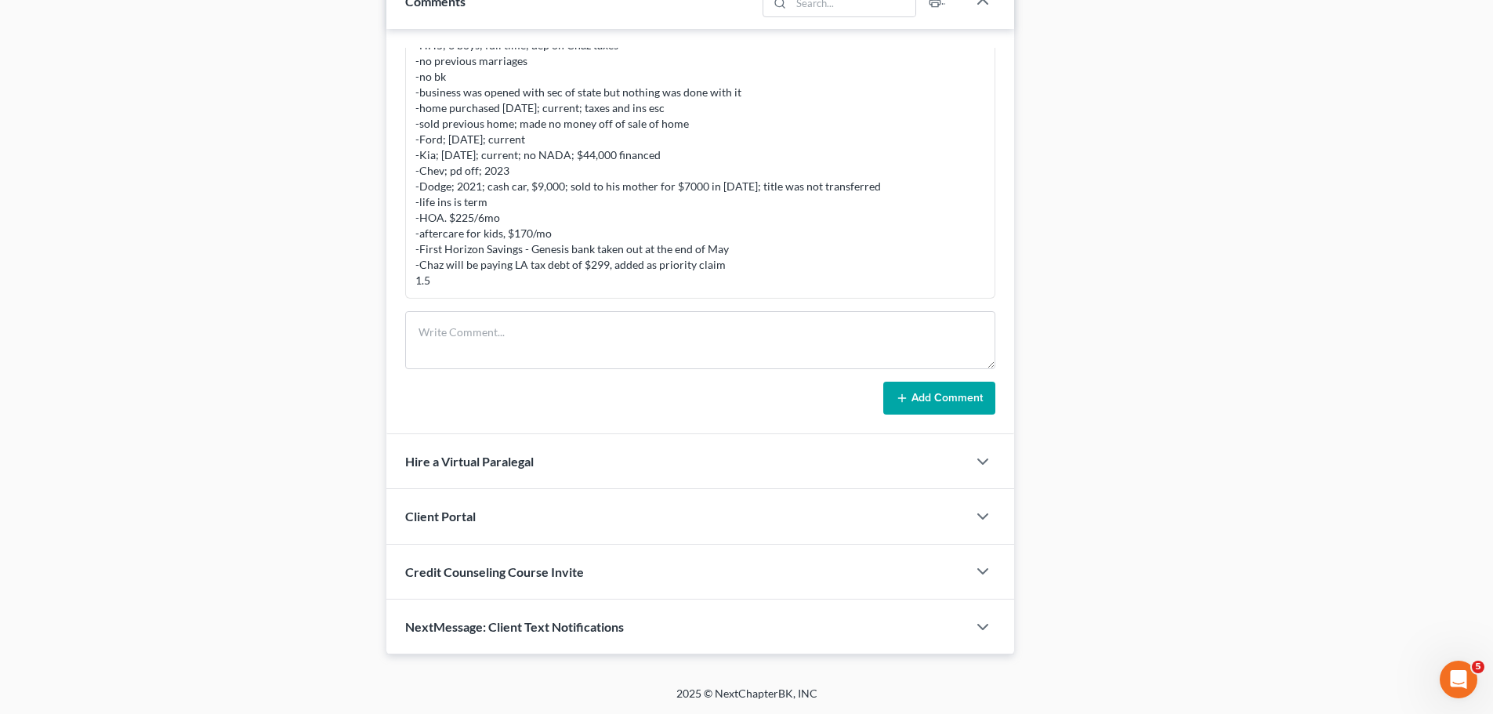
drag, startPoint x: 1173, startPoint y: 365, endPoint x: 989, endPoint y: 386, distance: 185.4
drag, startPoint x: 679, startPoint y: 355, endPoint x: 1310, endPoint y: 300, distance: 633.3
click at [678, 353] on textarea at bounding box center [700, 340] width 590 height 58
click at [1136, 694] on div "2025 © NextChapterBK, INC" at bounding box center [746, 700] width 893 height 28
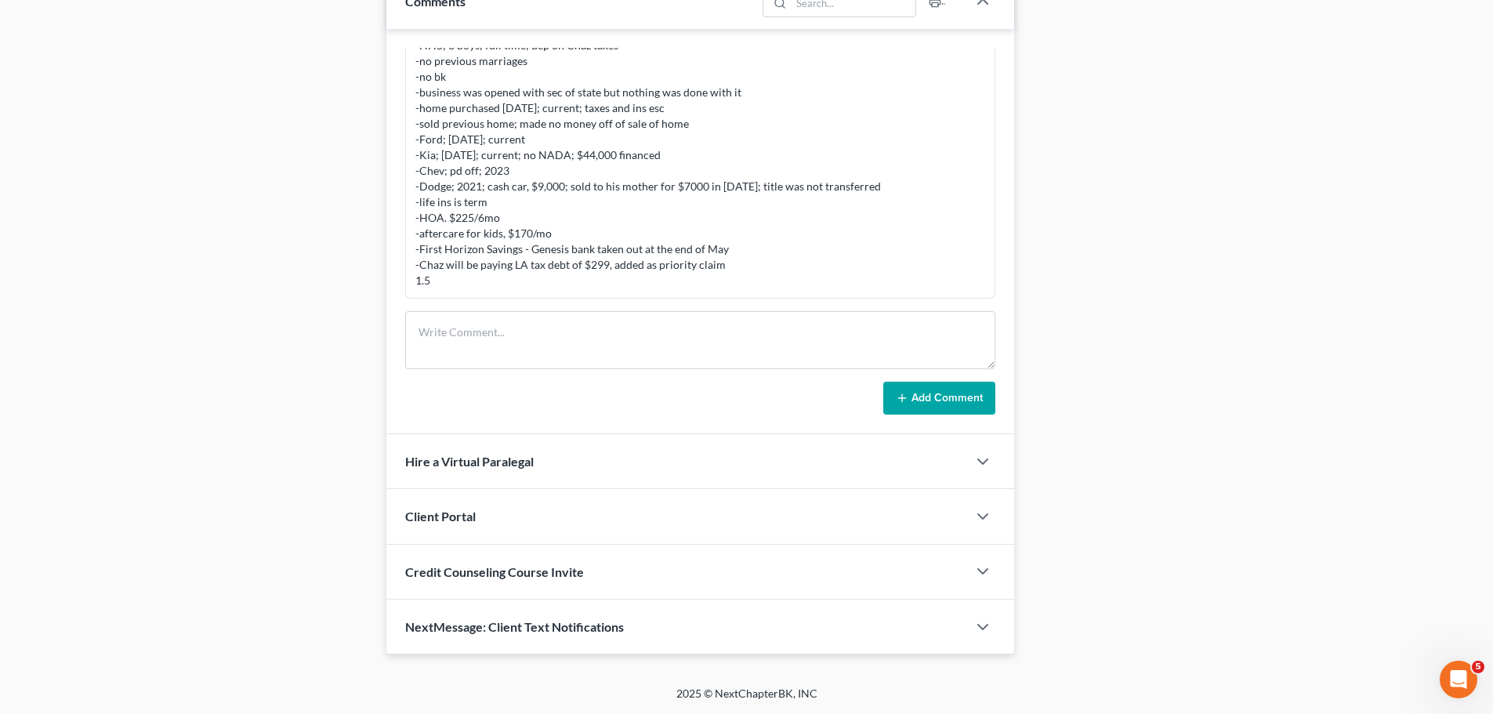
click at [566, 317] on textarea at bounding box center [700, 340] width 590 height 58
click at [446, 343] on textarea at bounding box center [700, 340] width 590 height 58
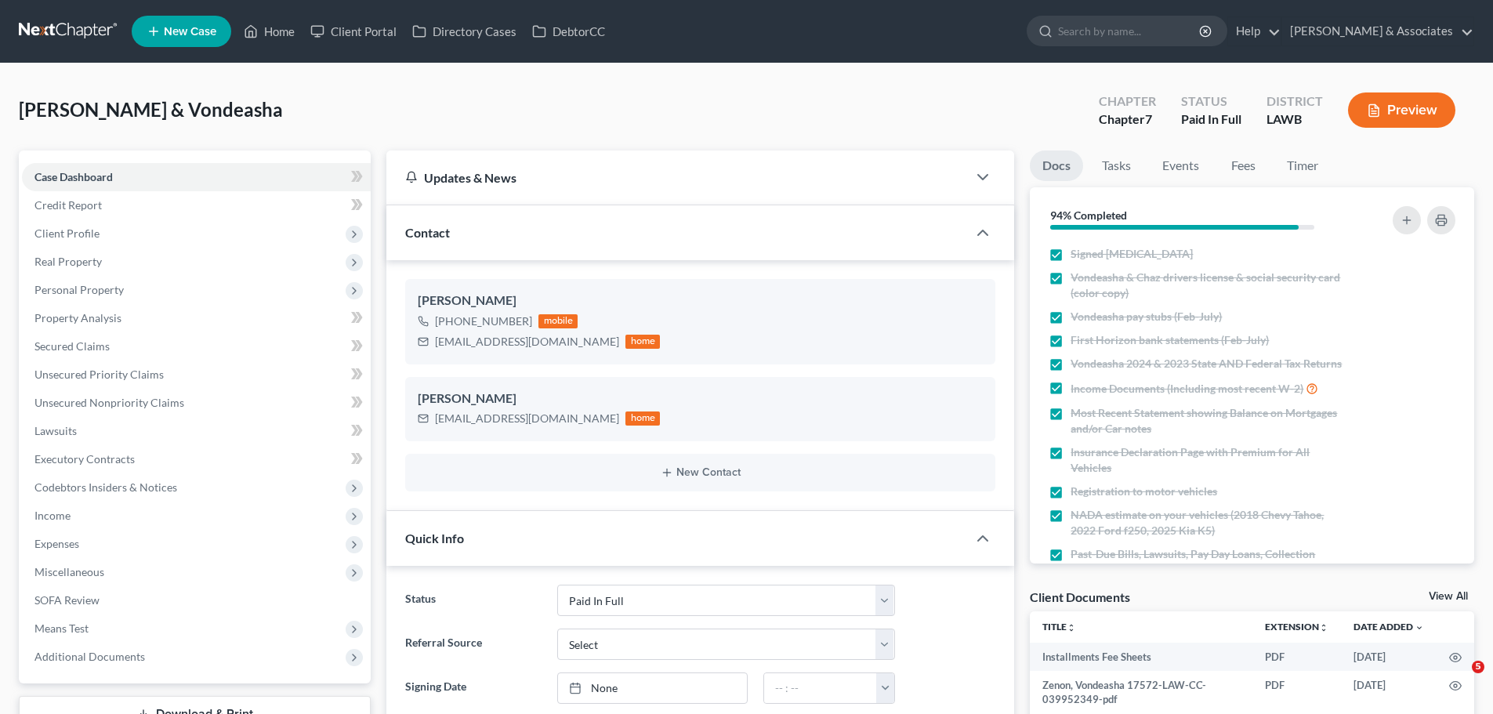
select select "17"
click at [105, 625] on span "Means Test" at bounding box center [196, 628] width 349 height 28
drag, startPoint x: 210, startPoint y: 649, endPoint x: 555, endPoint y: 357, distance: 452.1
click at [210, 649] on link "Exemption from Presumption" at bounding box center [211, 657] width 317 height 28
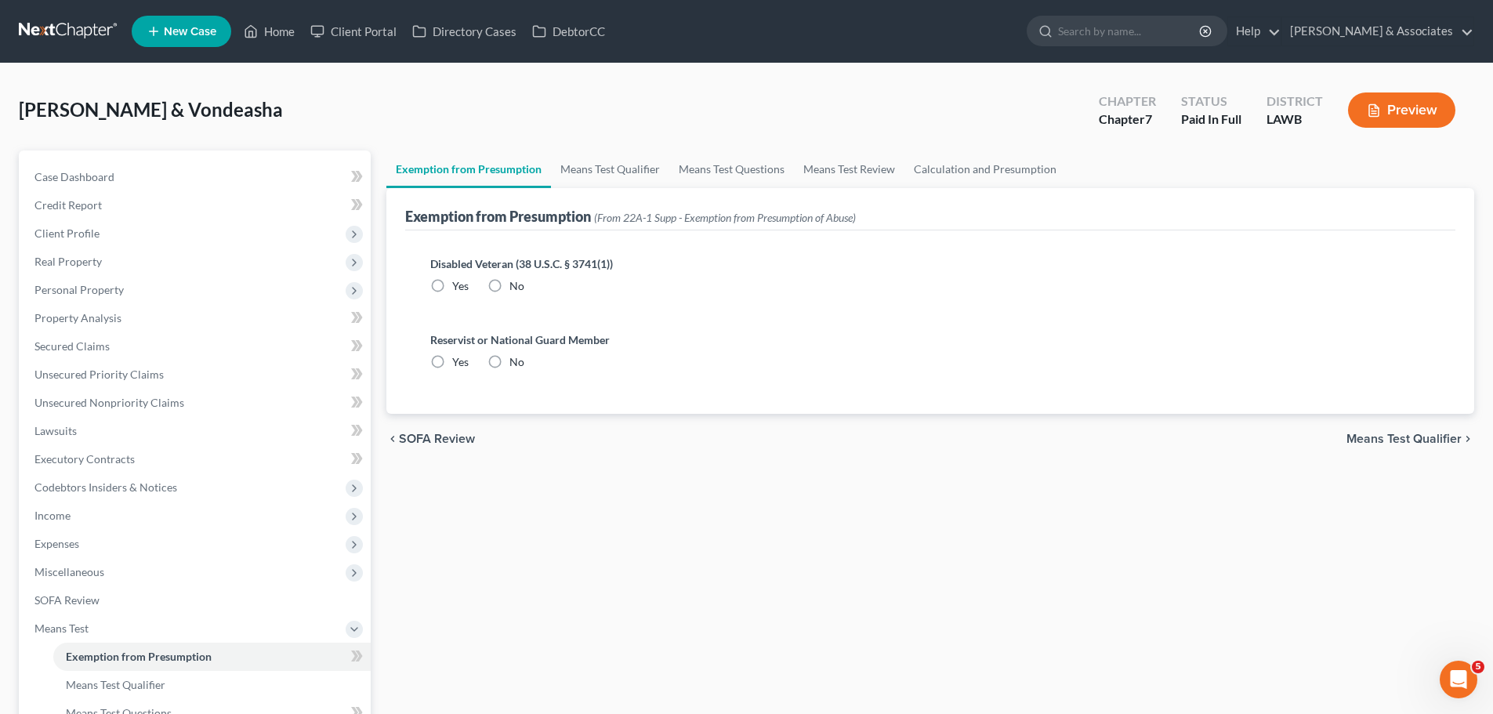
radio input "true"
click at [608, 170] on link "Means Test Qualifier" at bounding box center [610, 169] width 118 height 38
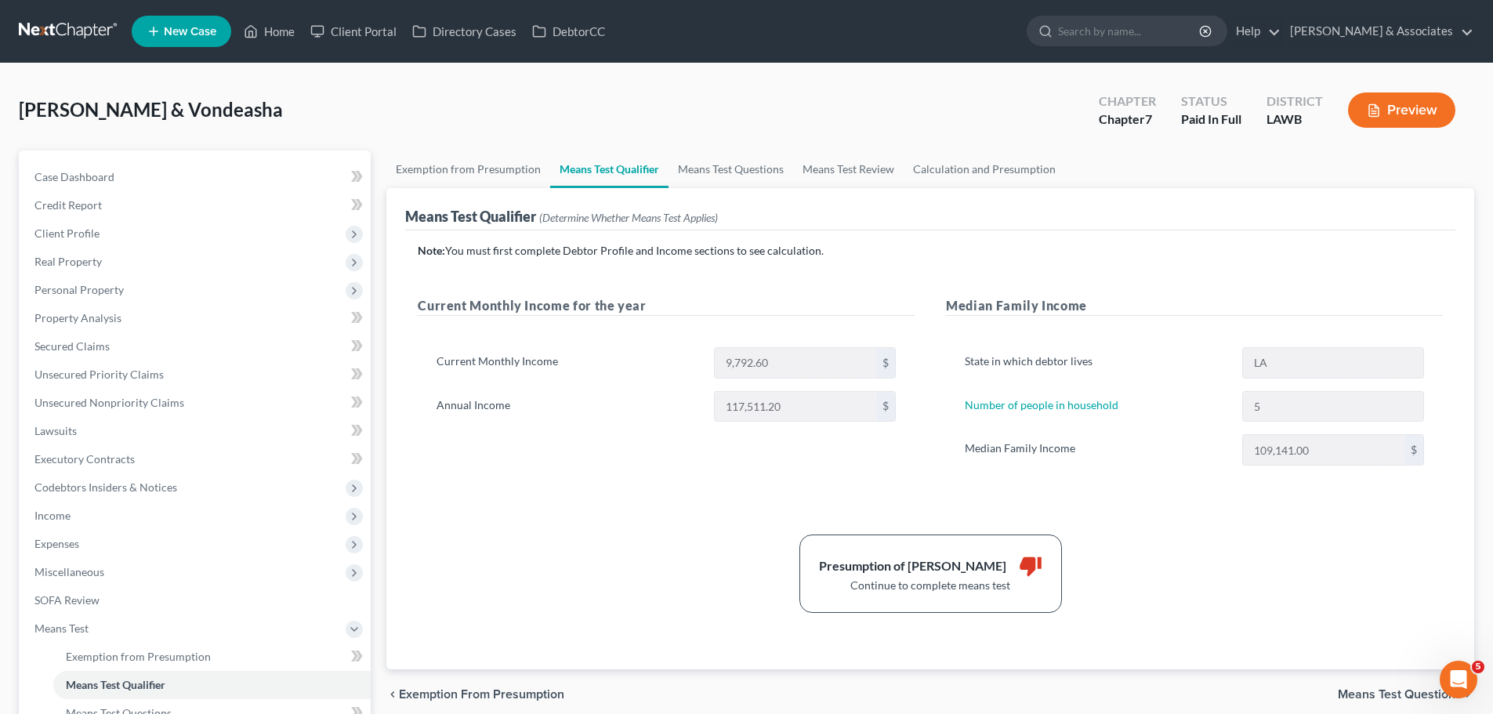
click at [709, 359] on div "9,792.60 $" at bounding box center [805, 362] width 198 height 31
click at [636, 473] on div "Current Monthly Income for the year Current Monthly Income 9,792.60 $ Annual In…" at bounding box center [666, 396] width 528 height 201
drag, startPoint x: 158, startPoint y: 633, endPoint x: 145, endPoint y: 582, distance: 52.7
click at [158, 633] on span "Means Test" at bounding box center [196, 628] width 349 height 28
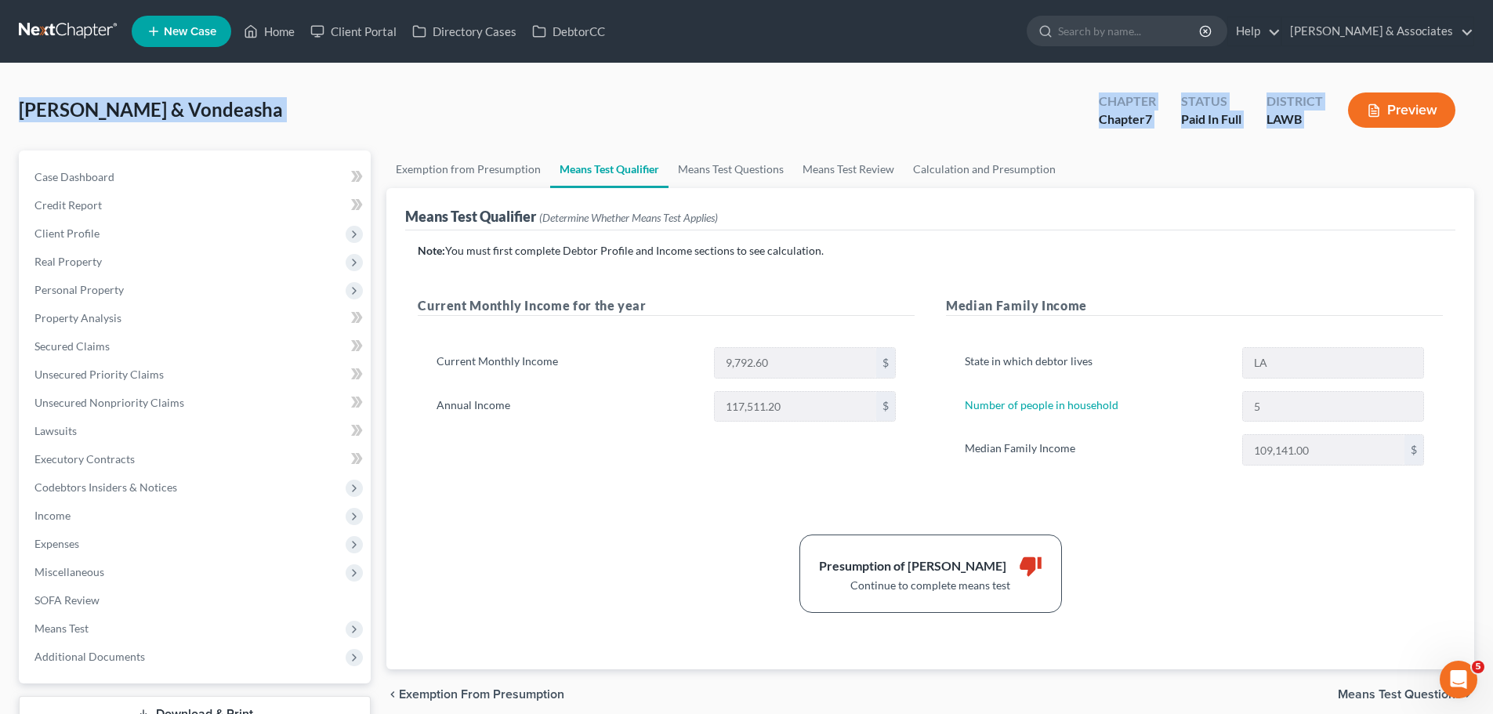
drag, startPoint x: 17, startPoint y: 106, endPoint x: 1399, endPoint y: 121, distance: 1381.9
click at [1399, 121] on div "[PERSON_NAME] & Vondeasha Upgraded Chapter Chapter 7 Status Paid In Full Distri…" at bounding box center [746, 413] width 1493 height 701
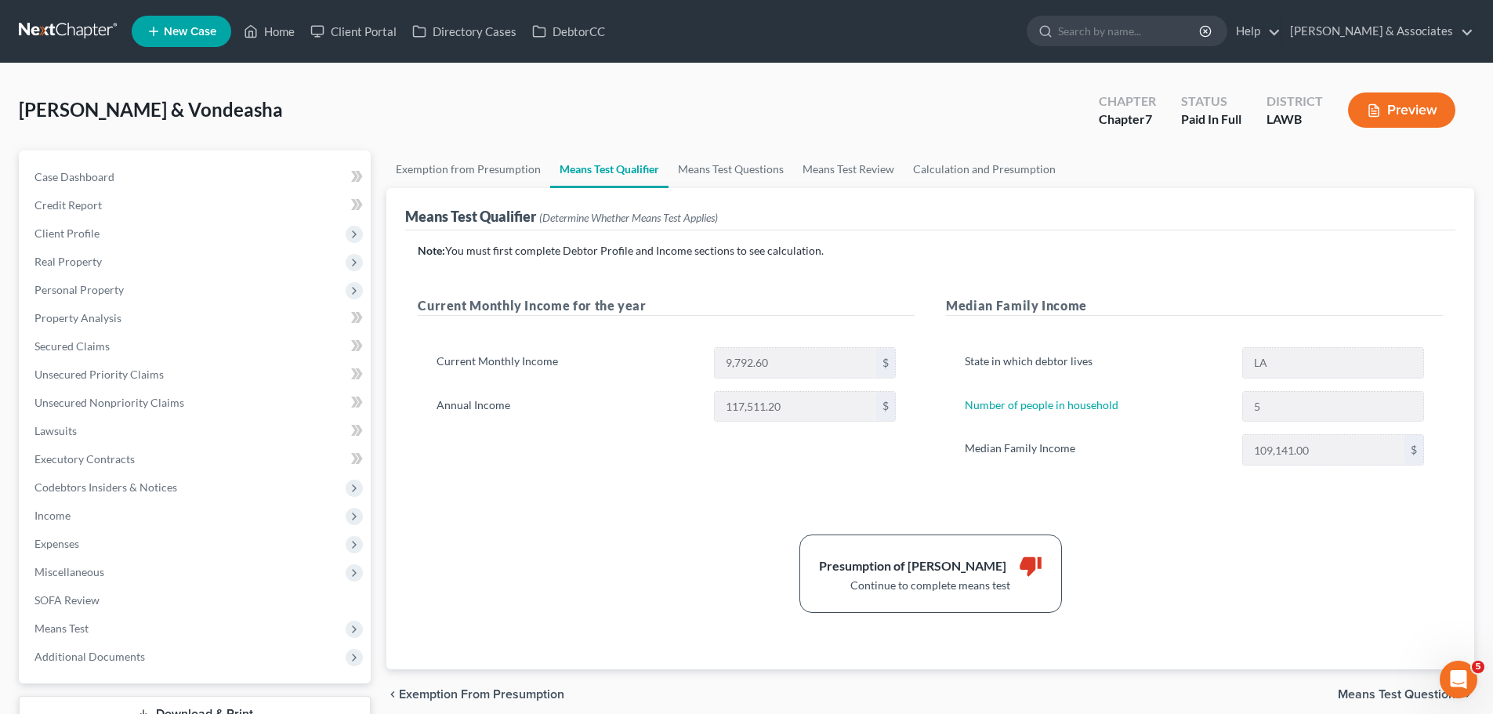
click at [1328, 150] on ul "Exemption from Presumption Means Test Qualifier Means Test Questions Means Test…" at bounding box center [930, 169] width 1088 height 38
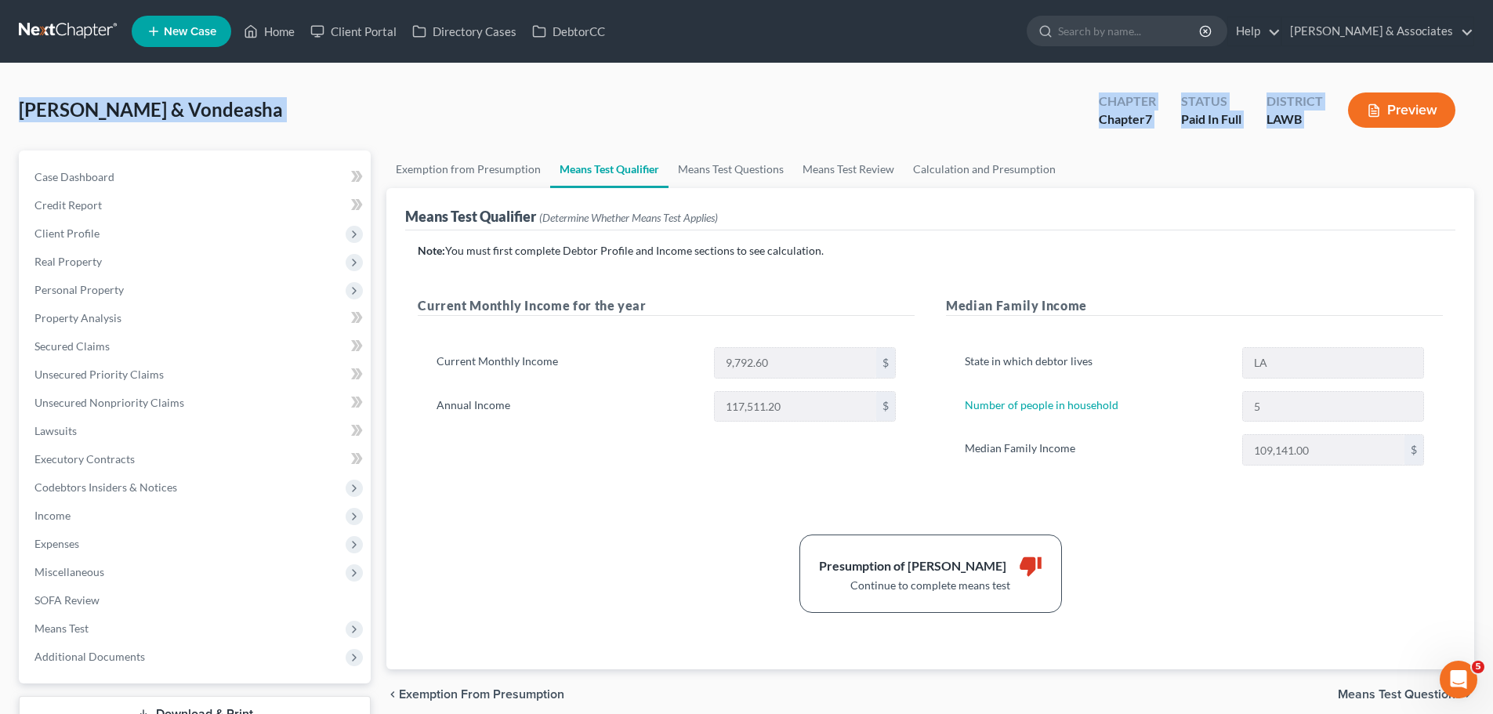
drag, startPoint x: 1350, startPoint y: 143, endPoint x: 2, endPoint y: 107, distance: 1347.8
click at [2, 107] on div "Zenon, Chaz & Vondeasha Upgraded Chapter Chapter 7 Status Paid In Full District…" at bounding box center [746, 413] width 1493 height 701
drag, startPoint x: 15, startPoint y: 110, endPoint x: 1339, endPoint y: 126, distance: 1323.9
click at [1339, 126] on div "Zenon, Chaz & Vondeasha Upgraded Chapter Chapter 7 Status Paid In Full District…" at bounding box center [746, 413] width 1493 height 701
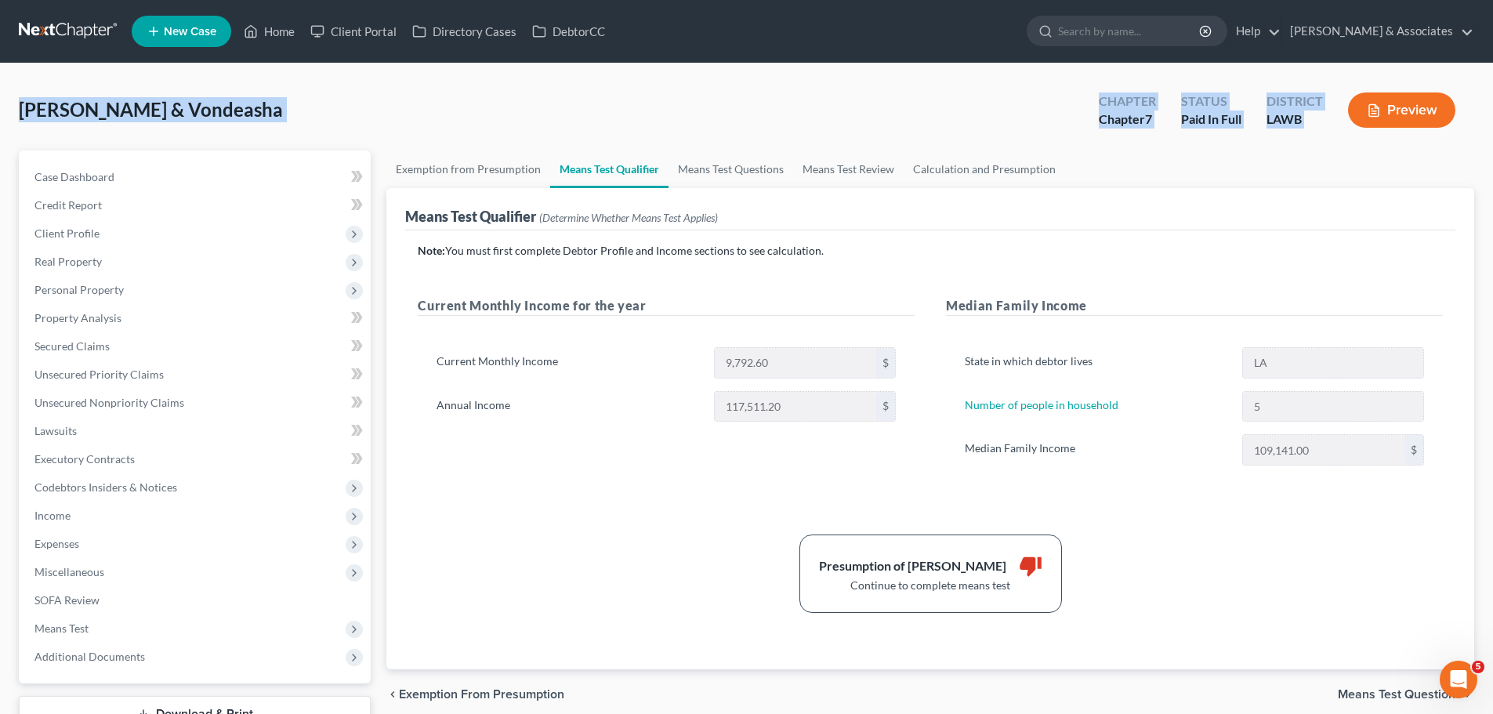
click at [1339, 126] on div "Preview" at bounding box center [1405, 112] width 139 height 46
drag, startPoint x: 1347, startPoint y: 141, endPoint x: 0, endPoint y: 103, distance: 1347.8
click at [0, 103] on div "Zenon, Chaz & Vondeasha Upgraded Chapter Chapter 7 Status Paid In Full District…" at bounding box center [746, 413] width 1493 height 701
drag, startPoint x: 19, startPoint y: 105, endPoint x: 1372, endPoint y: 142, distance: 1354.1
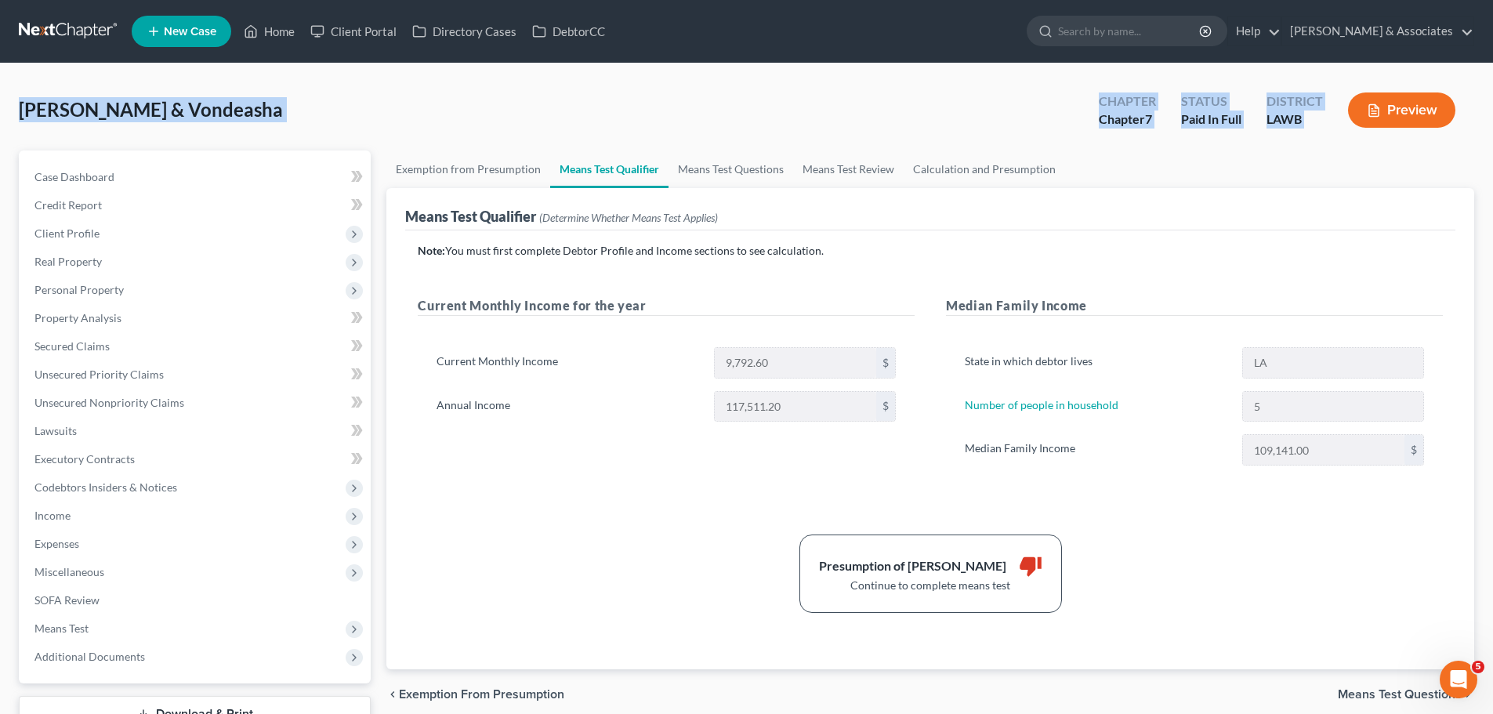
click at [1372, 142] on div "Zenon, Chaz & Vondeasha Upgraded Chapter Chapter 7 Status Paid In Full District…" at bounding box center [746, 116] width 1455 height 68
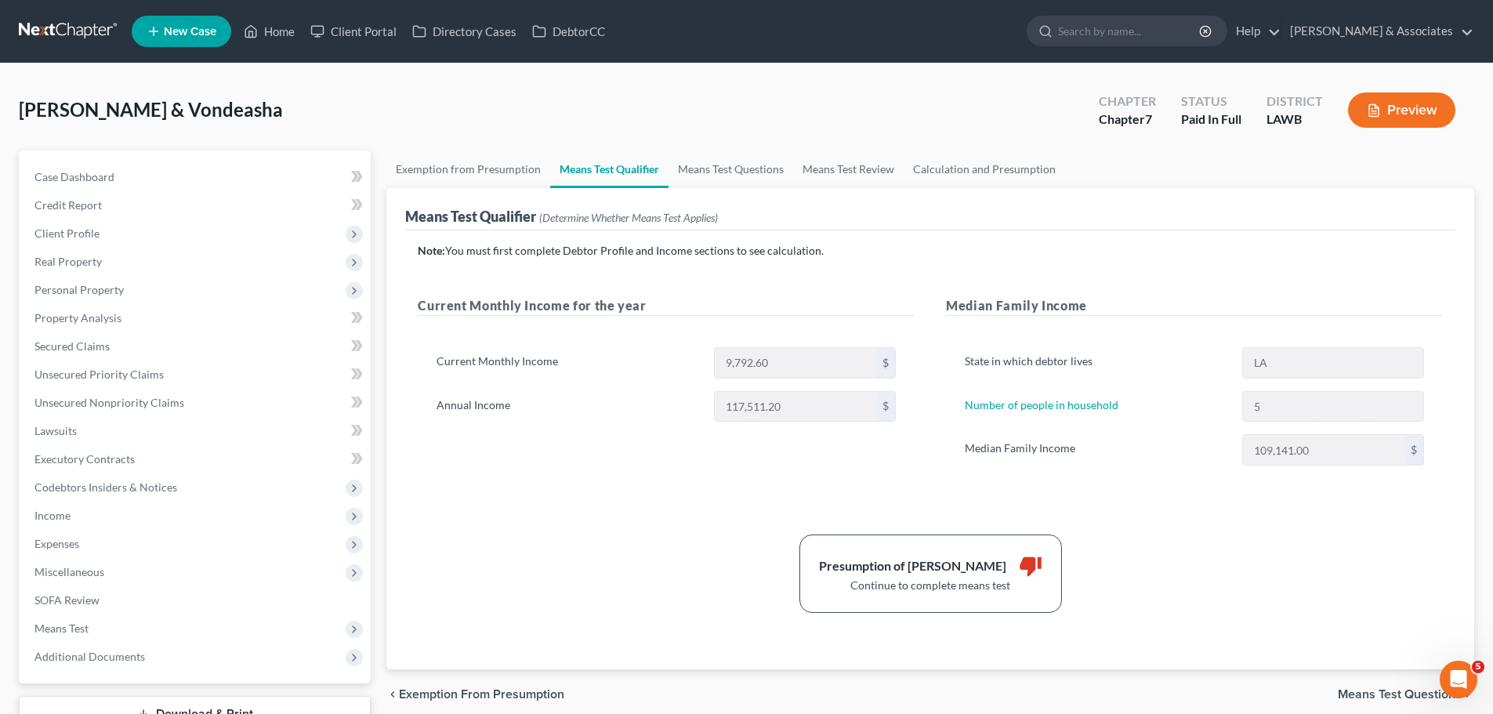
click at [1366, 156] on ul "Exemption from Presumption Means Test Qualifier Means Test Questions Means Test…" at bounding box center [930, 169] width 1088 height 38
drag, startPoint x: 150, startPoint y: 340, endPoint x: 1053, endPoint y: 518, distance: 920.3
click at [150, 340] on link "Secured Claims" at bounding box center [196, 346] width 349 height 28
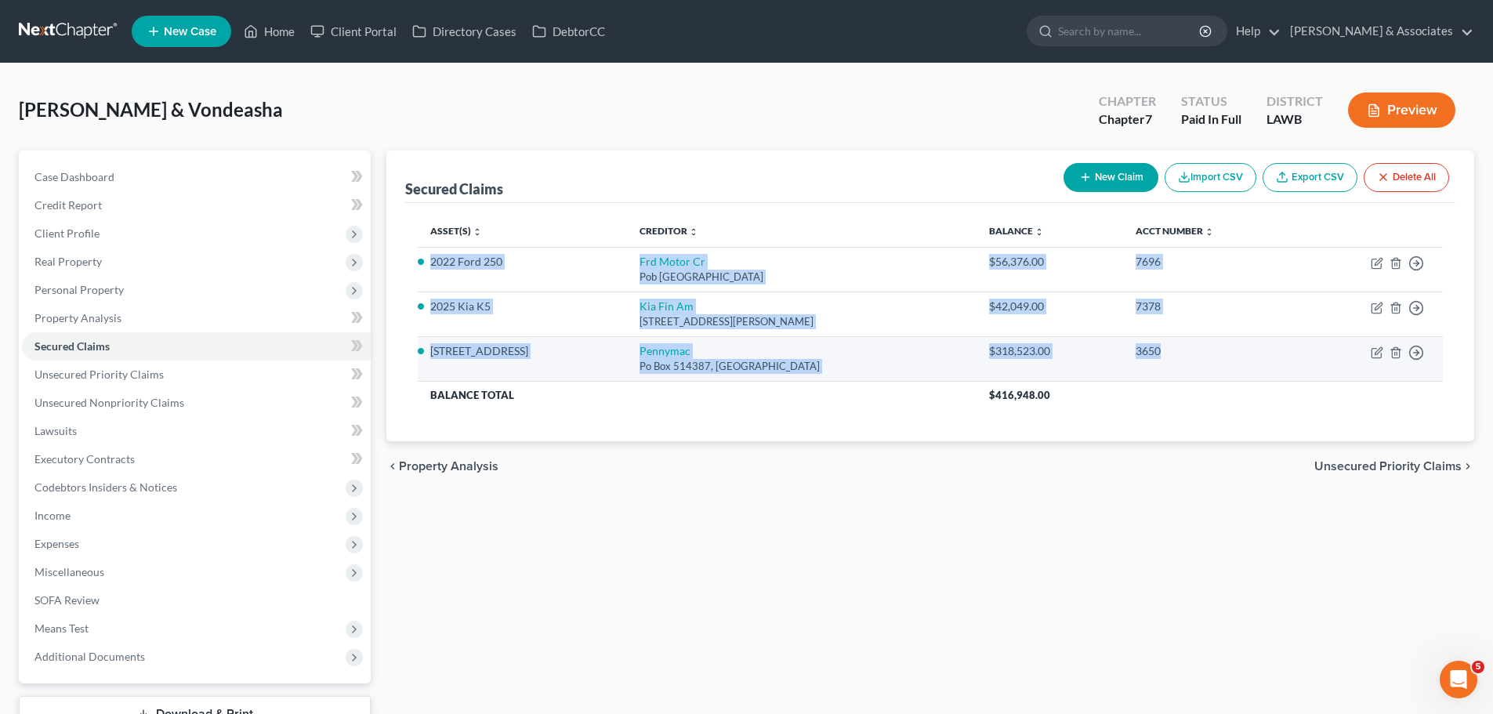
drag, startPoint x: 425, startPoint y: 260, endPoint x: 1215, endPoint y: 368, distance: 797.4
click at [1215, 368] on tbody "2022 Ford 250 Frd Motor Cr Pob 542000, Omaha, NE 68154 $56,376.00 7696 Move to …" at bounding box center [930, 328] width 1025 height 162
click at [1215, 368] on td "3650" at bounding box center [1211, 358] width 176 height 45
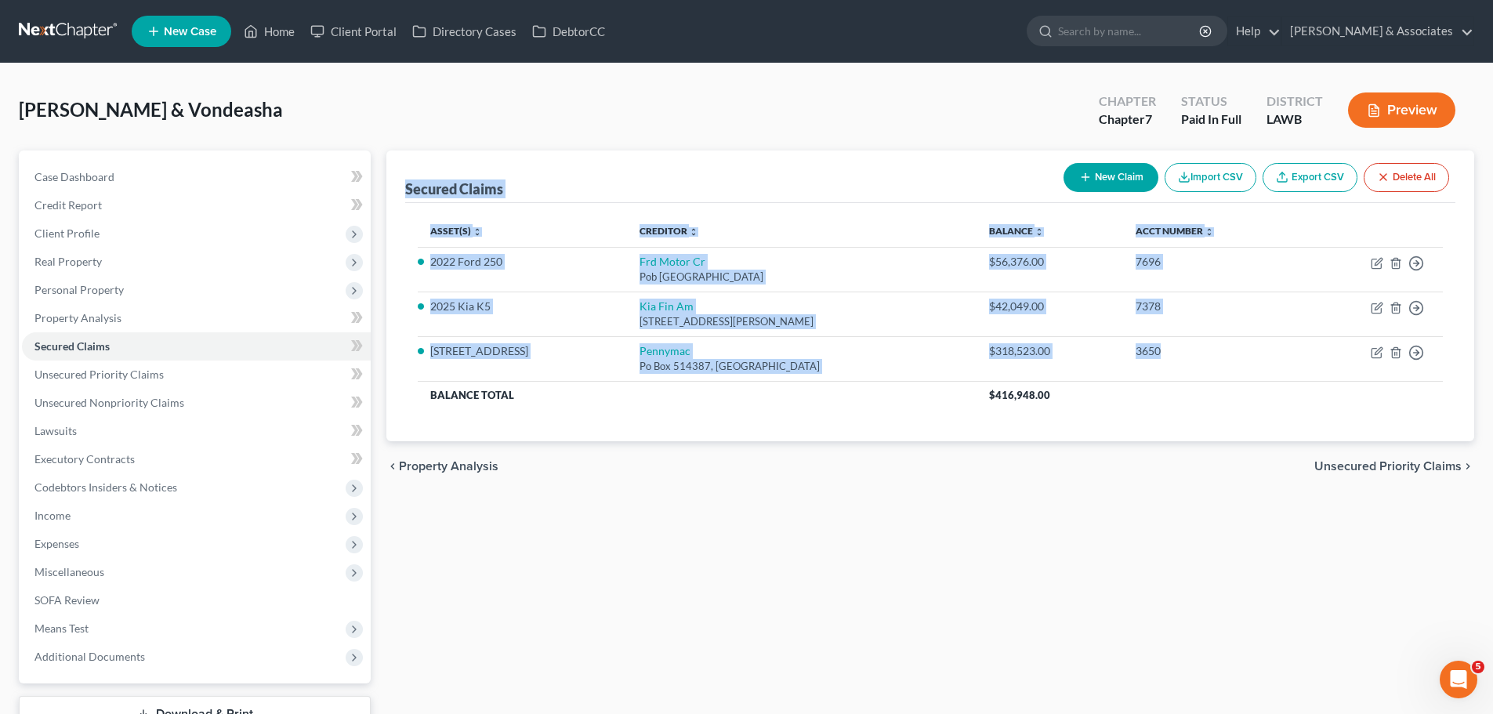
drag, startPoint x: 1217, startPoint y: 361, endPoint x: 404, endPoint y: 183, distance: 832.0
click at [404, 183] on div "Secured Claims New Claim Import CSV Export CSV Delete All Asset(s) expand_more …" at bounding box center [930, 295] width 1088 height 291
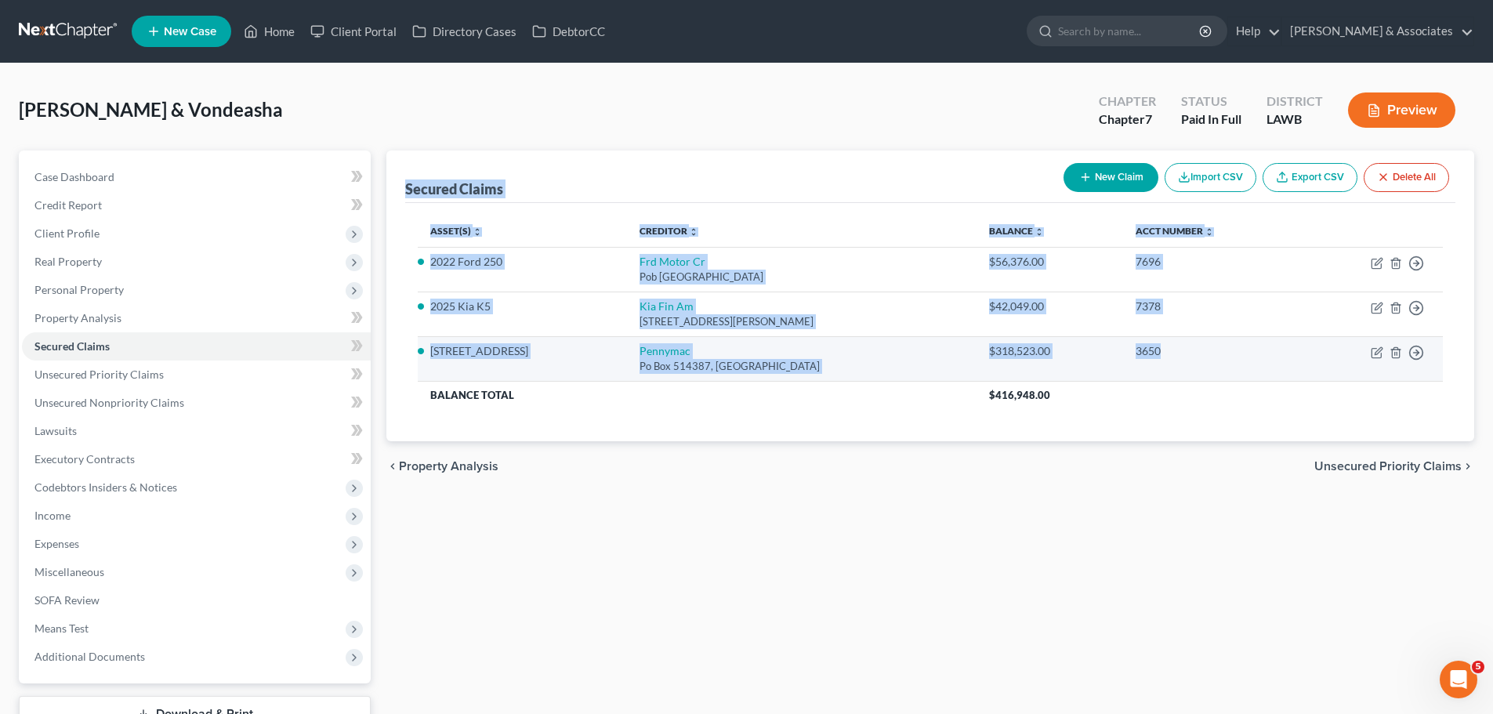
drag, startPoint x: 408, startPoint y: 185, endPoint x: 1241, endPoint y: 369, distance: 853.3
click at [1241, 369] on div "Secured Claims New Claim Import CSV Export CSV Delete All Asset(s) expand_more …" at bounding box center [930, 295] width 1088 height 291
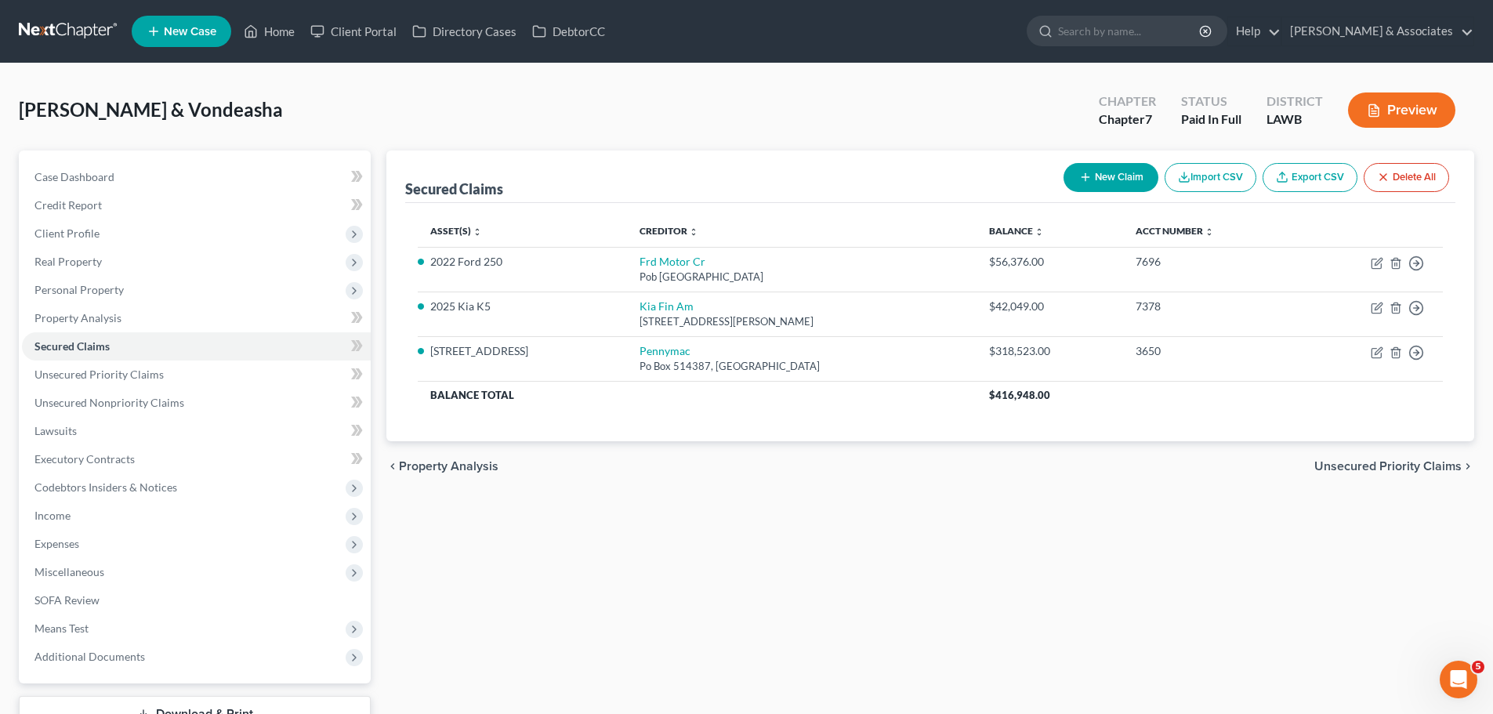
click at [1219, 519] on div "Secured Claims New Claim Import CSV Export CSV Delete All Asset(s) expand_more …" at bounding box center [931, 441] width 1104 height 582
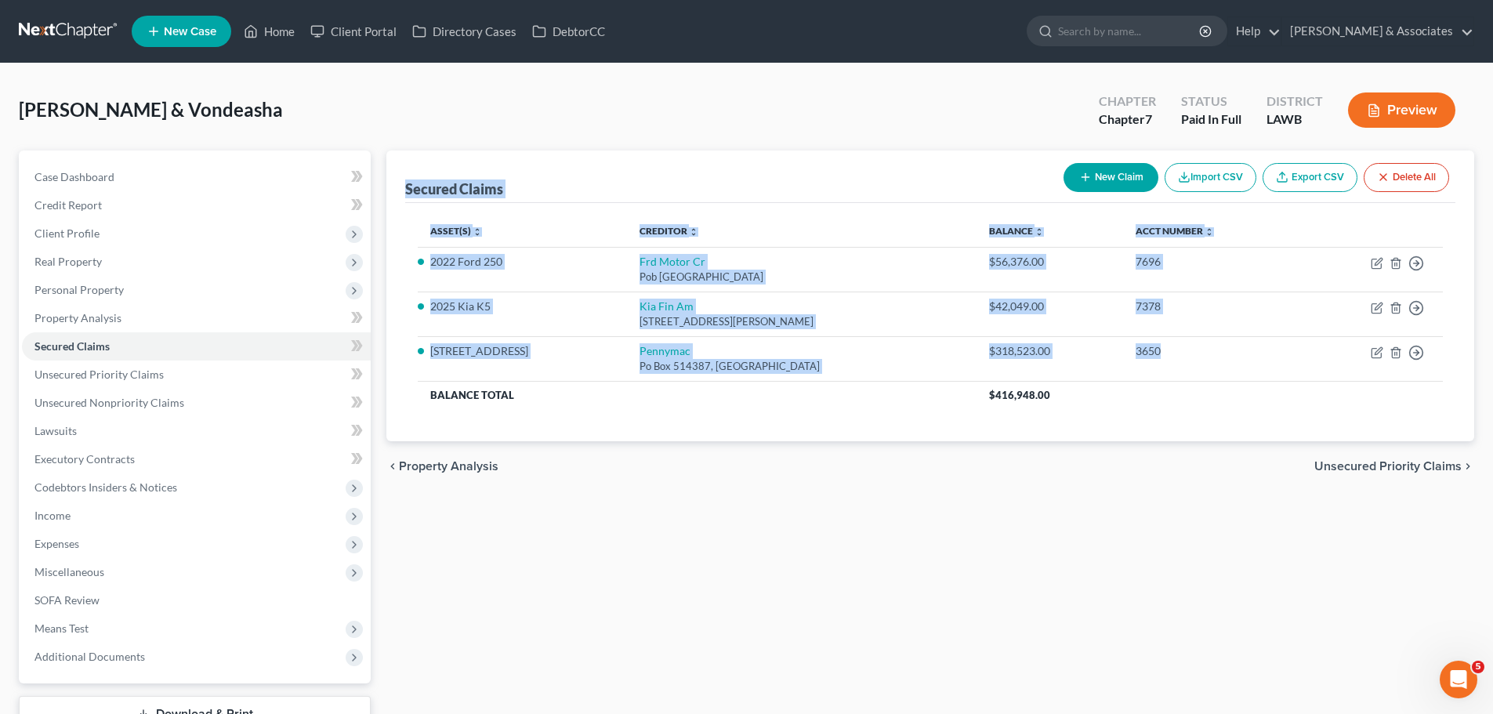
drag, startPoint x: 1221, startPoint y: 361, endPoint x: 379, endPoint y: 179, distance: 861.8
click at [379, 179] on div "Secured Claims New Claim Import CSV Export CSV Delete All Asset(s) expand_more …" at bounding box center [931, 441] width 1104 height 582
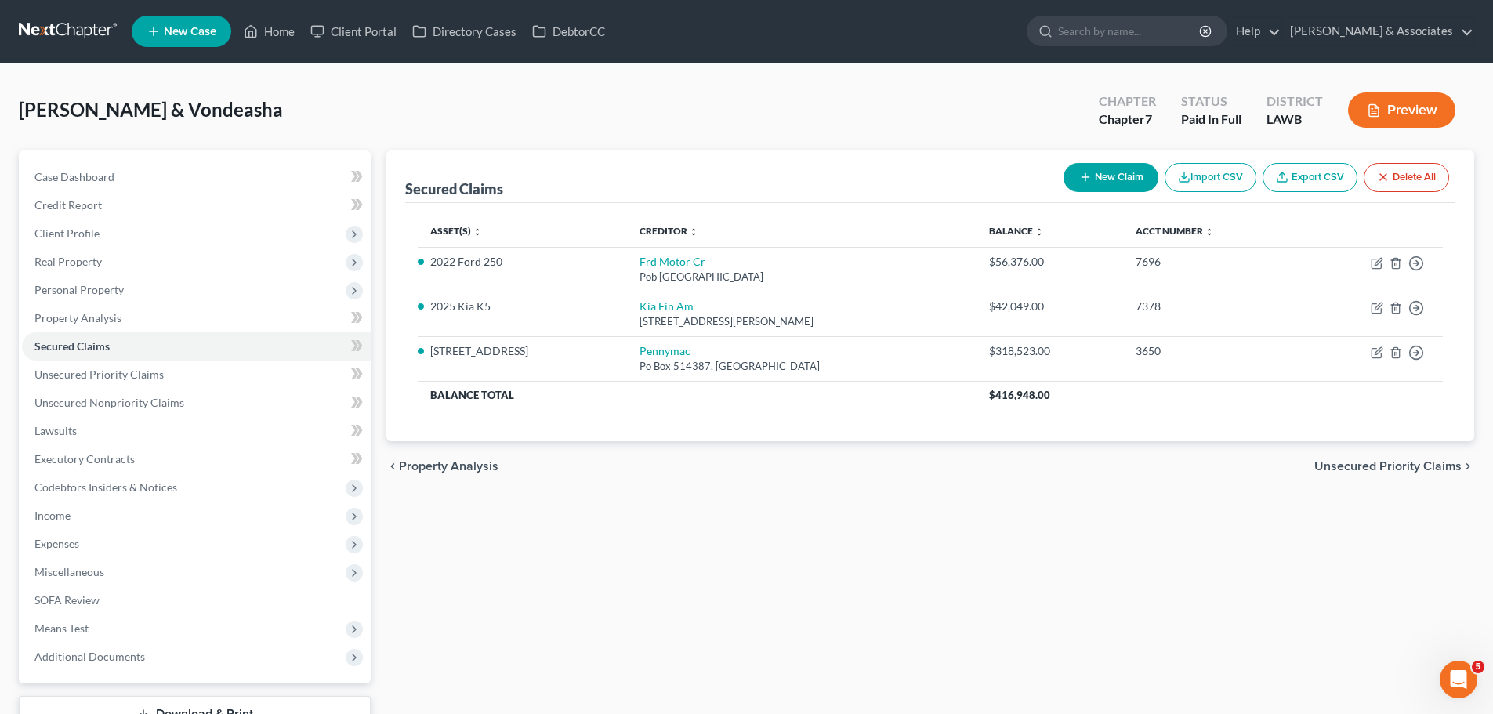
click at [390, 111] on div "Zenon, Chaz & Vondeasha Upgraded Chapter Chapter 7 Status Paid In Full District…" at bounding box center [746, 116] width 1455 height 68
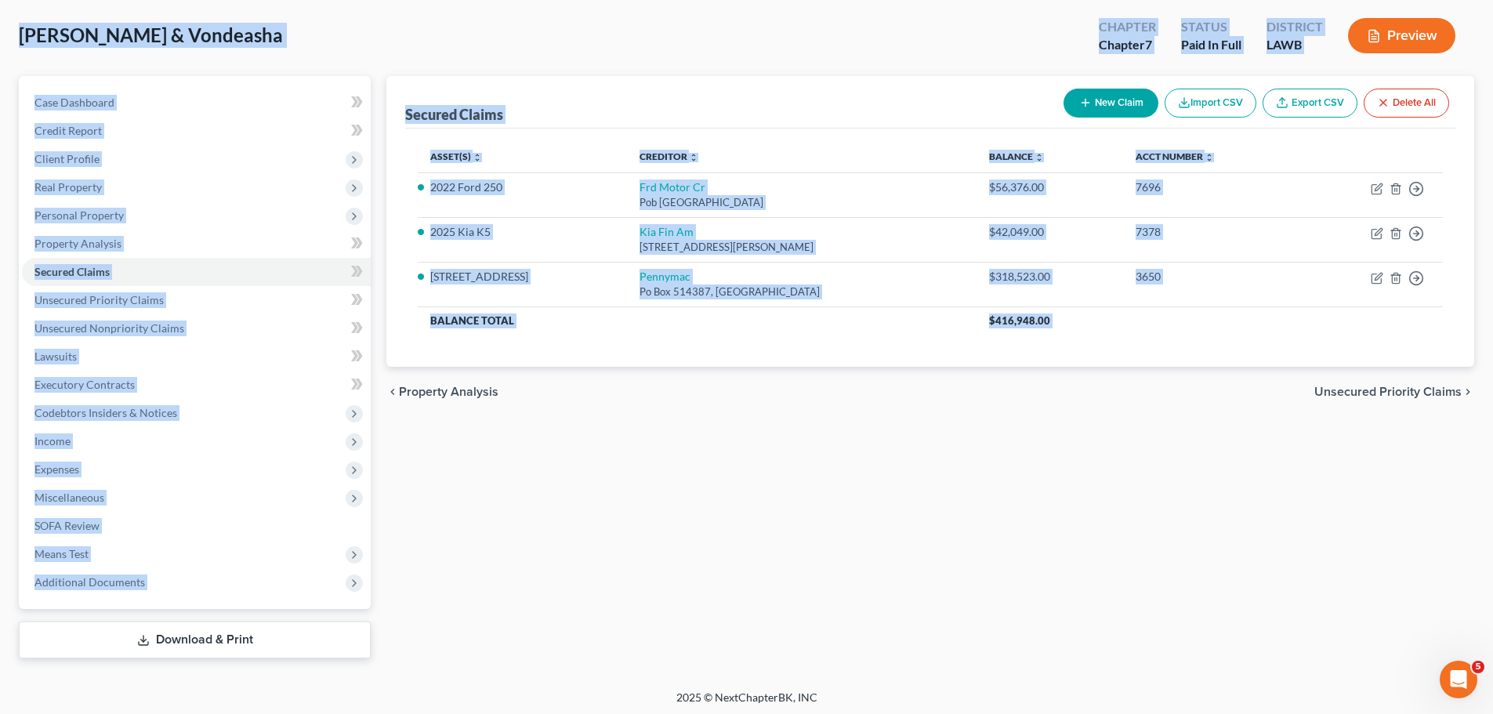
scroll to position [78, 0]
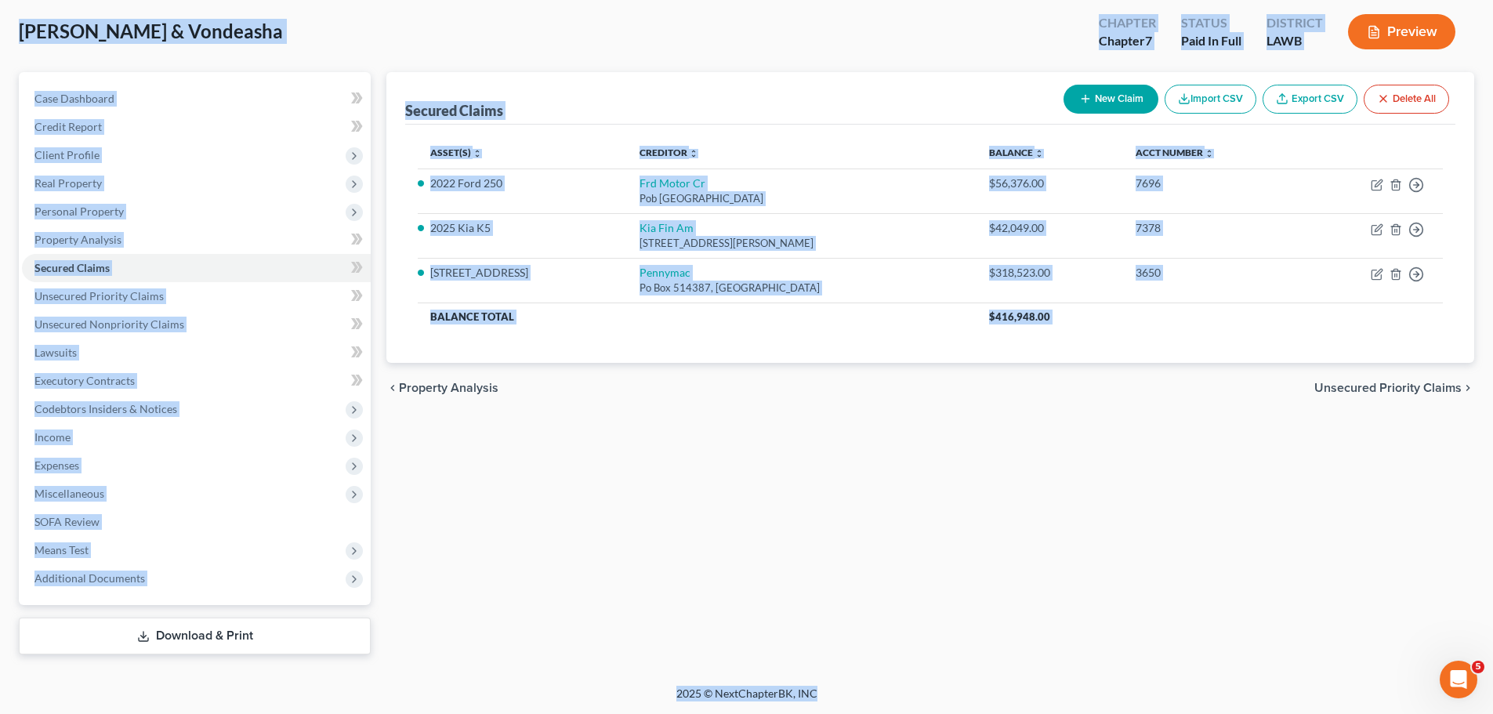
drag, startPoint x: 57, startPoint y: 134, endPoint x: 1044, endPoint y: 735, distance: 1155.5
click at [1044, 713] on html "Home New Case Client Portal Directory Cases DebtorCC Diment & Associates ccd@di…" at bounding box center [746, 318] width 1493 height 792
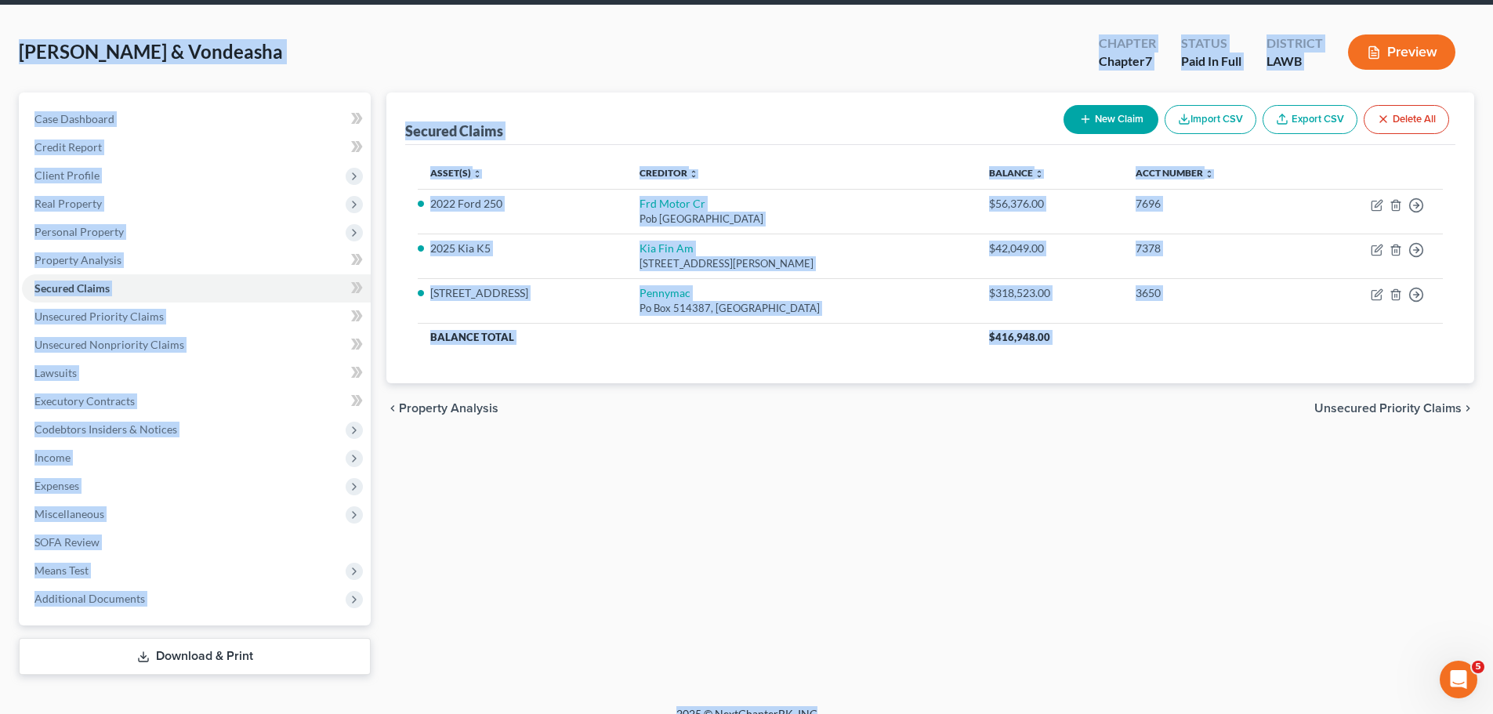
scroll to position [0, 0]
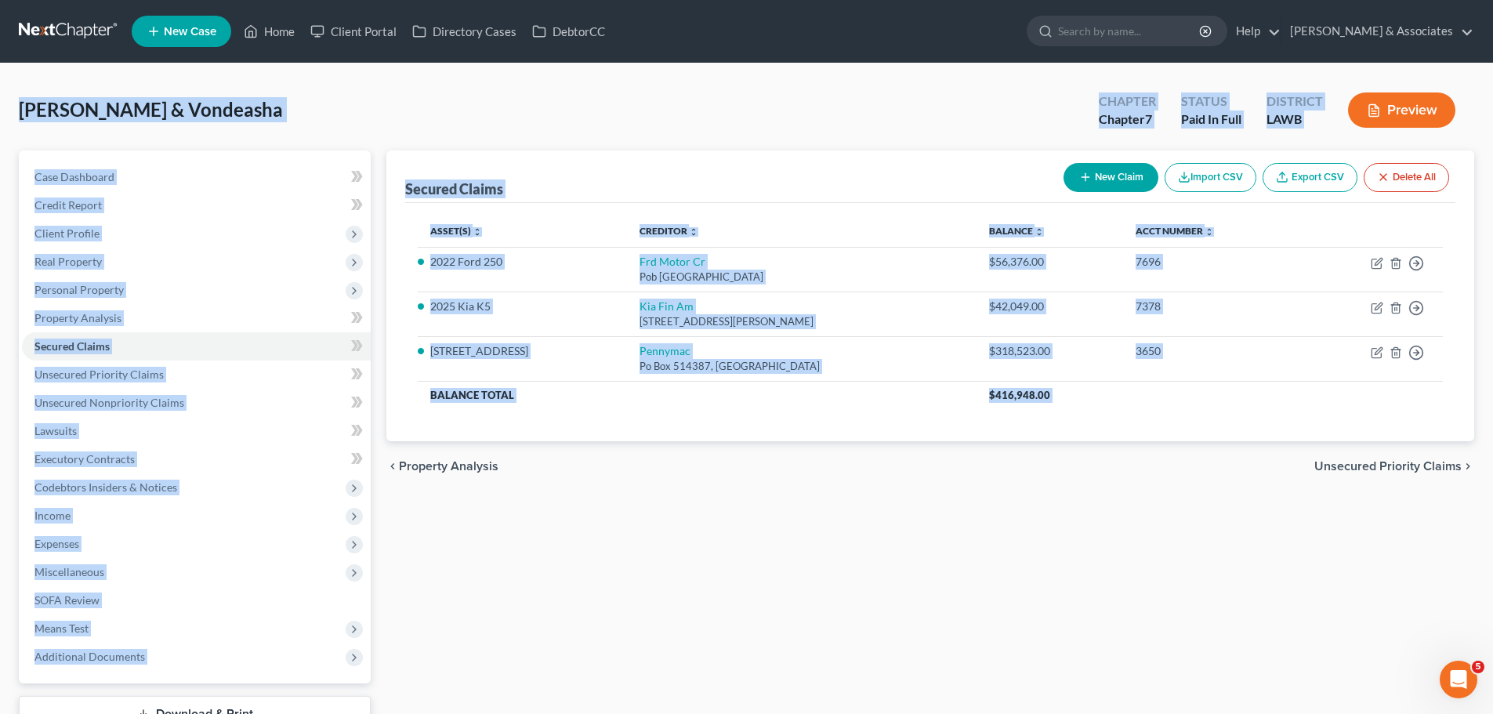
click at [400, 99] on div "Zenon, Chaz & Vondeasha Upgraded Chapter Chapter 7 Status Paid In Full District…" at bounding box center [746, 116] width 1455 height 68
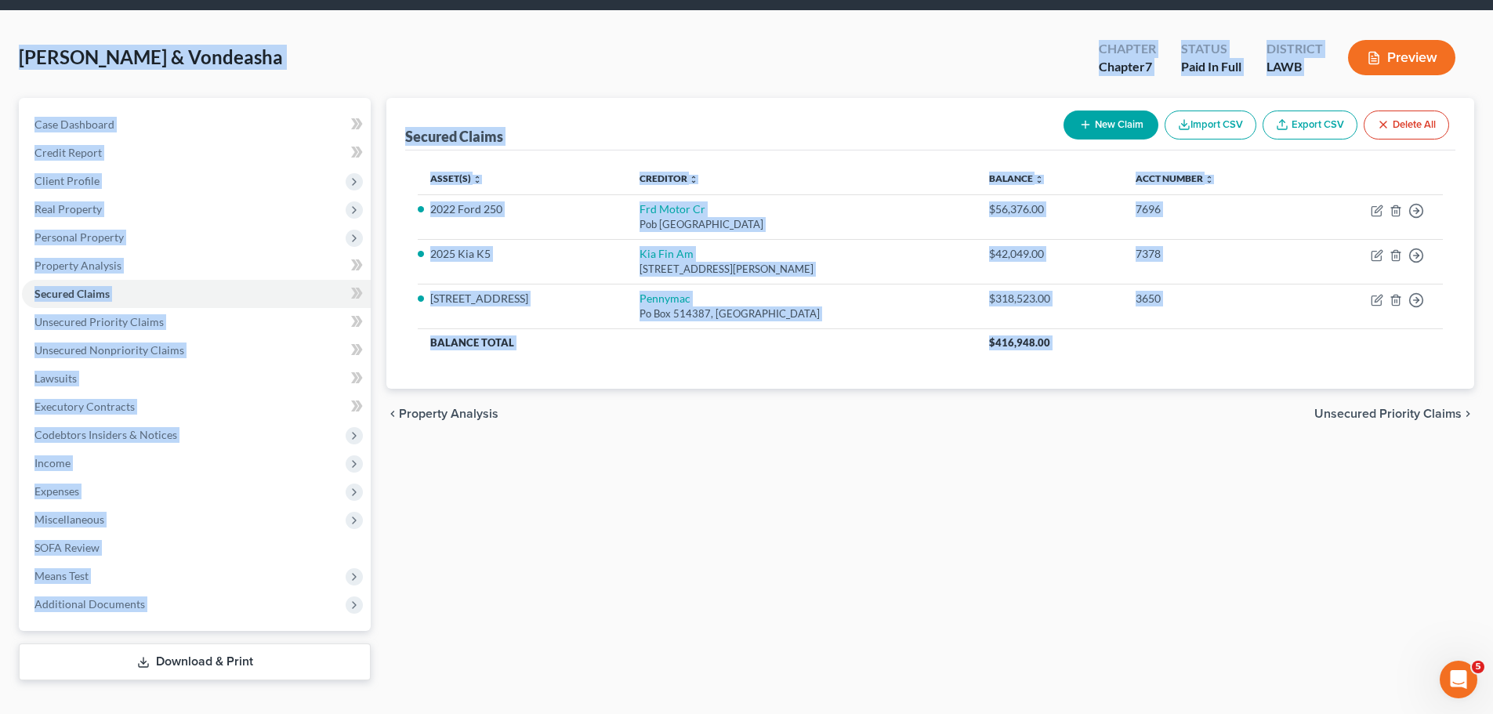
scroll to position [78, 0]
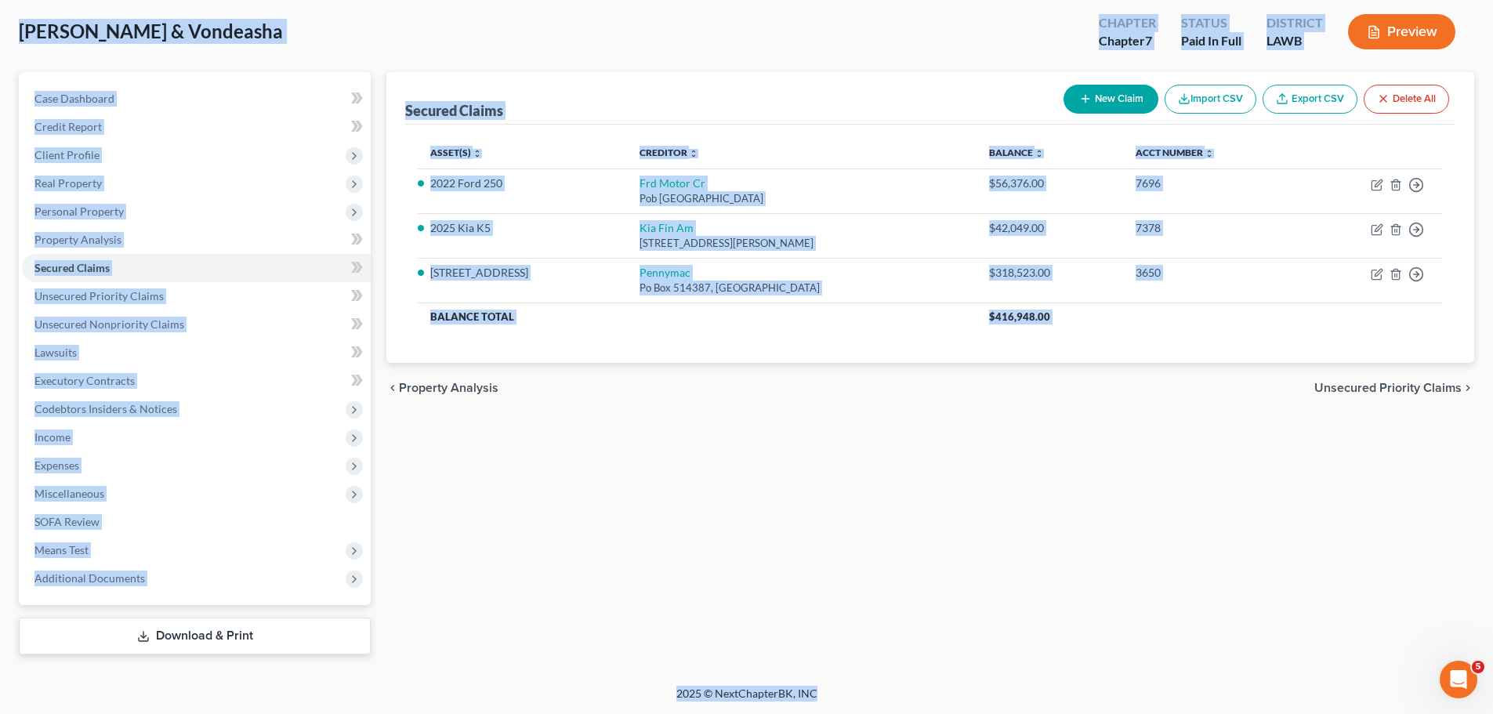
drag, startPoint x: 9, startPoint y: 106, endPoint x: 905, endPoint y: 698, distance: 1074.1
click at [905, 698] on div "Home New Case Client Portal Directory Cases DebtorCC Diment & Associates ccd@di…" at bounding box center [746, 318] width 1493 height 792
click at [904, 698] on div "2025 © NextChapterBK, INC" at bounding box center [746, 700] width 893 height 28
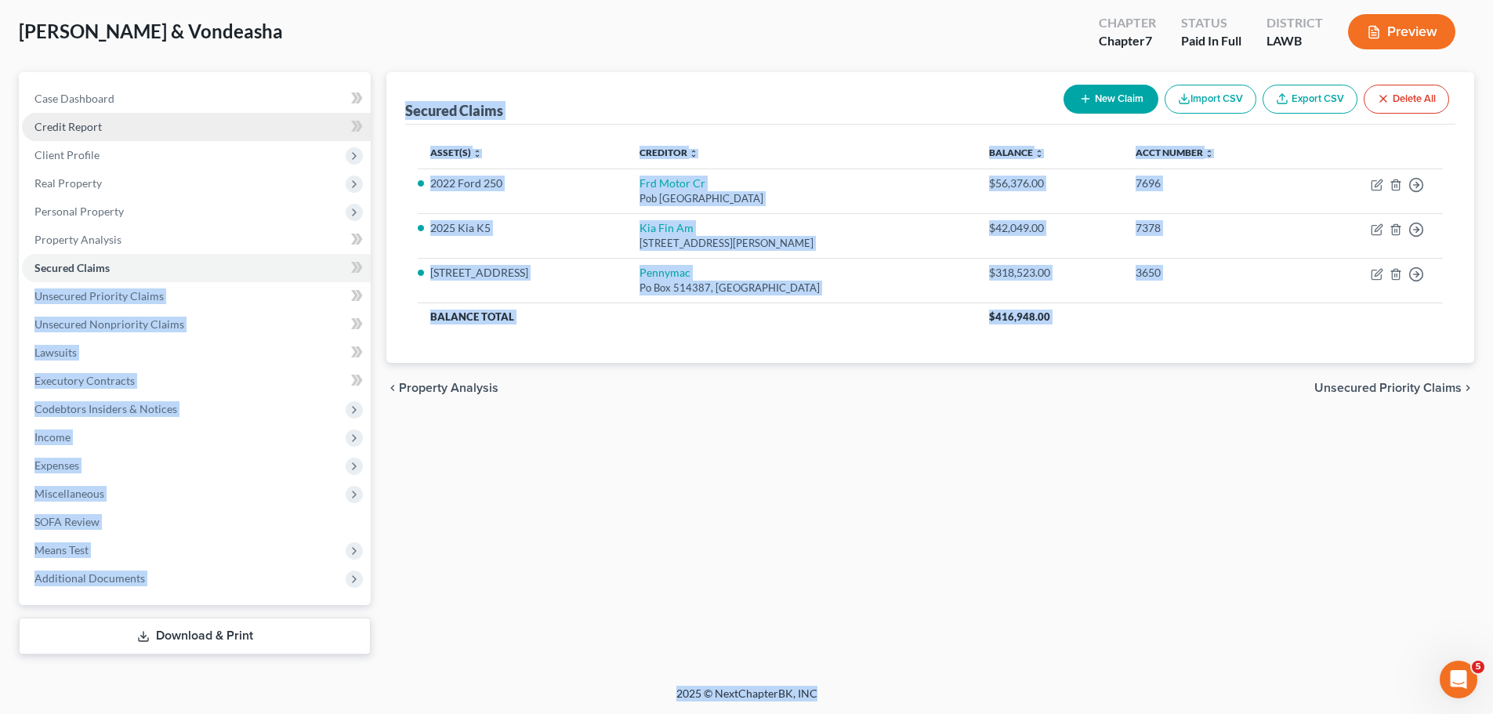
scroll to position [0, 0]
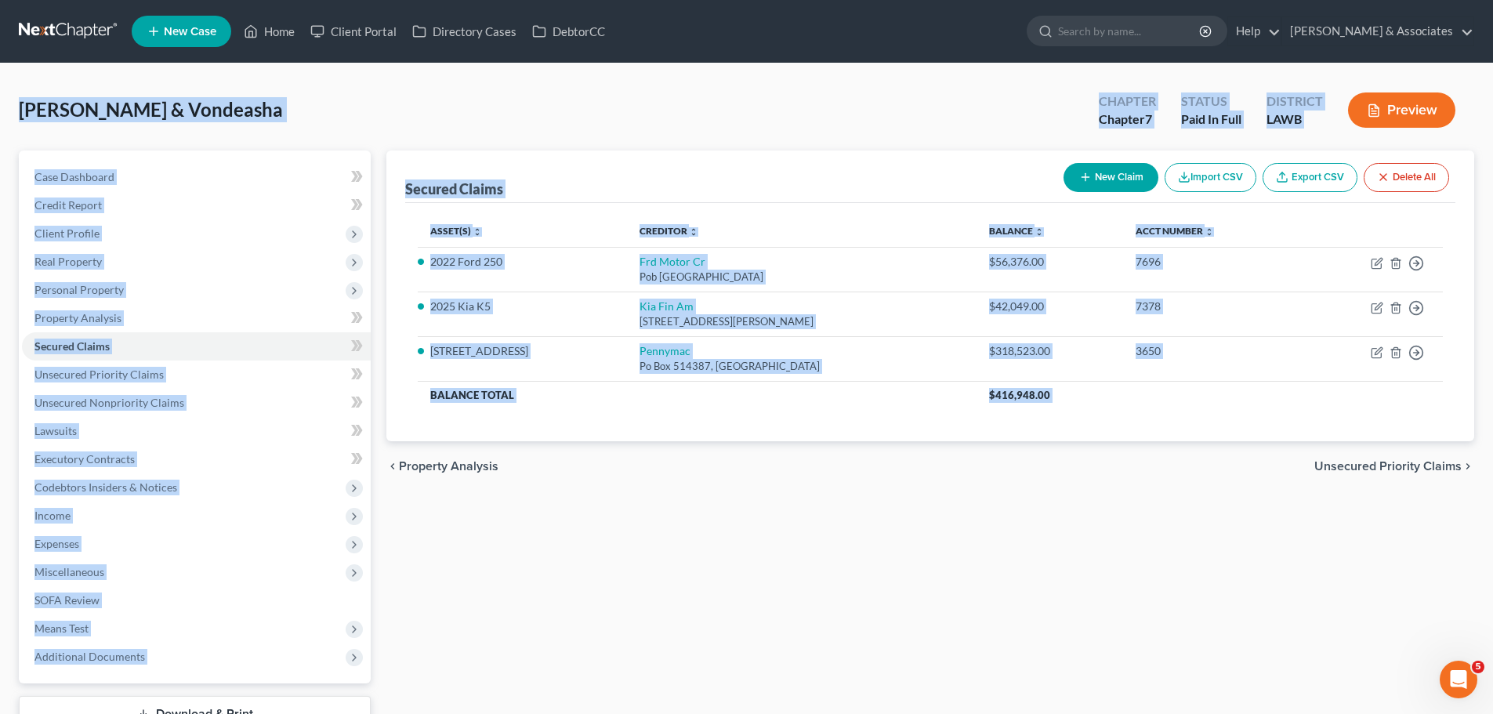
drag, startPoint x: 863, startPoint y: 698, endPoint x: 4, endPoint y: 114, distance: 1038.7
click at [4, 114] on div "Home New Case Client Portal Directory Cases DebtorCC Diment & Associates ccd@di…" at bounding box center [746, 396] width 1493 height 792
click at [20, 117] on span "Zenon, Chaz & Vondeasha" at bounding box center [151, 109] width 264 height 23
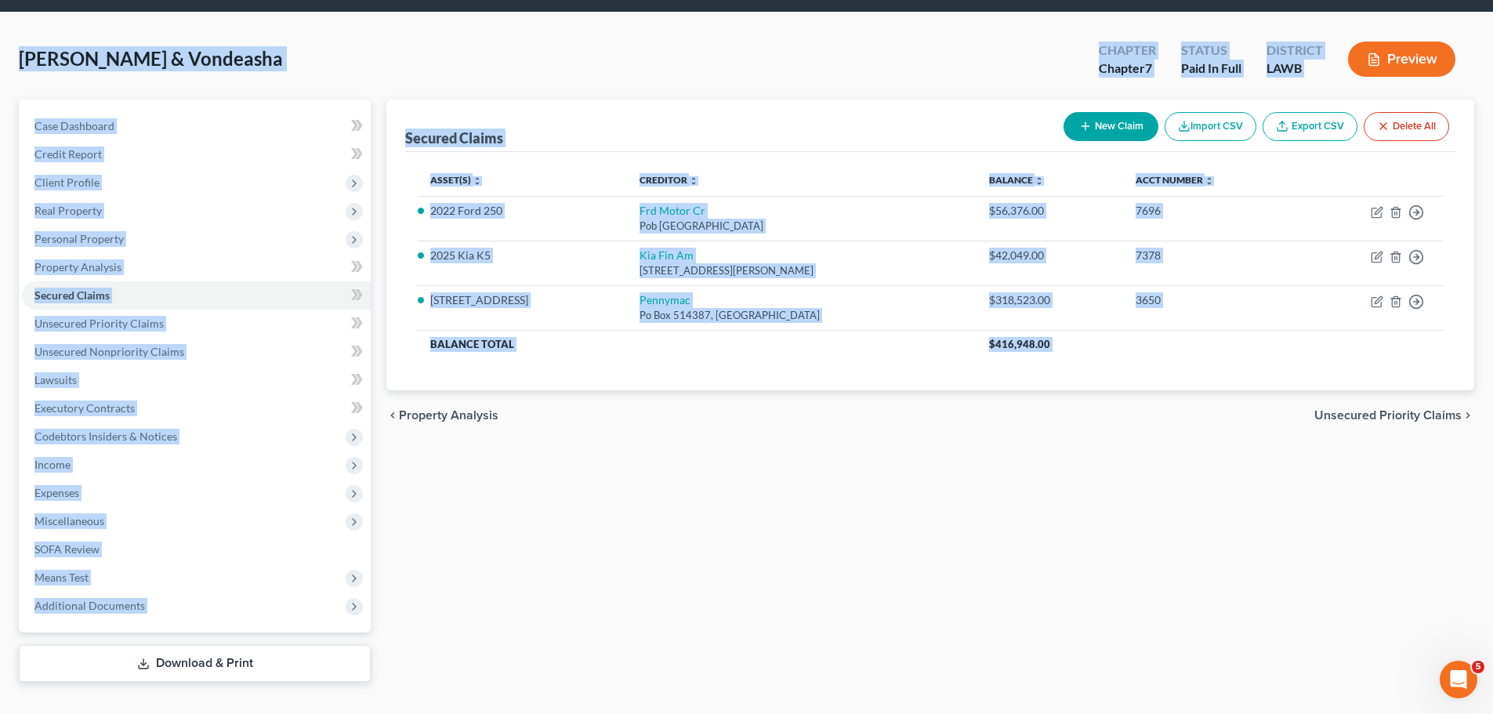
scroll to position [78, 0]
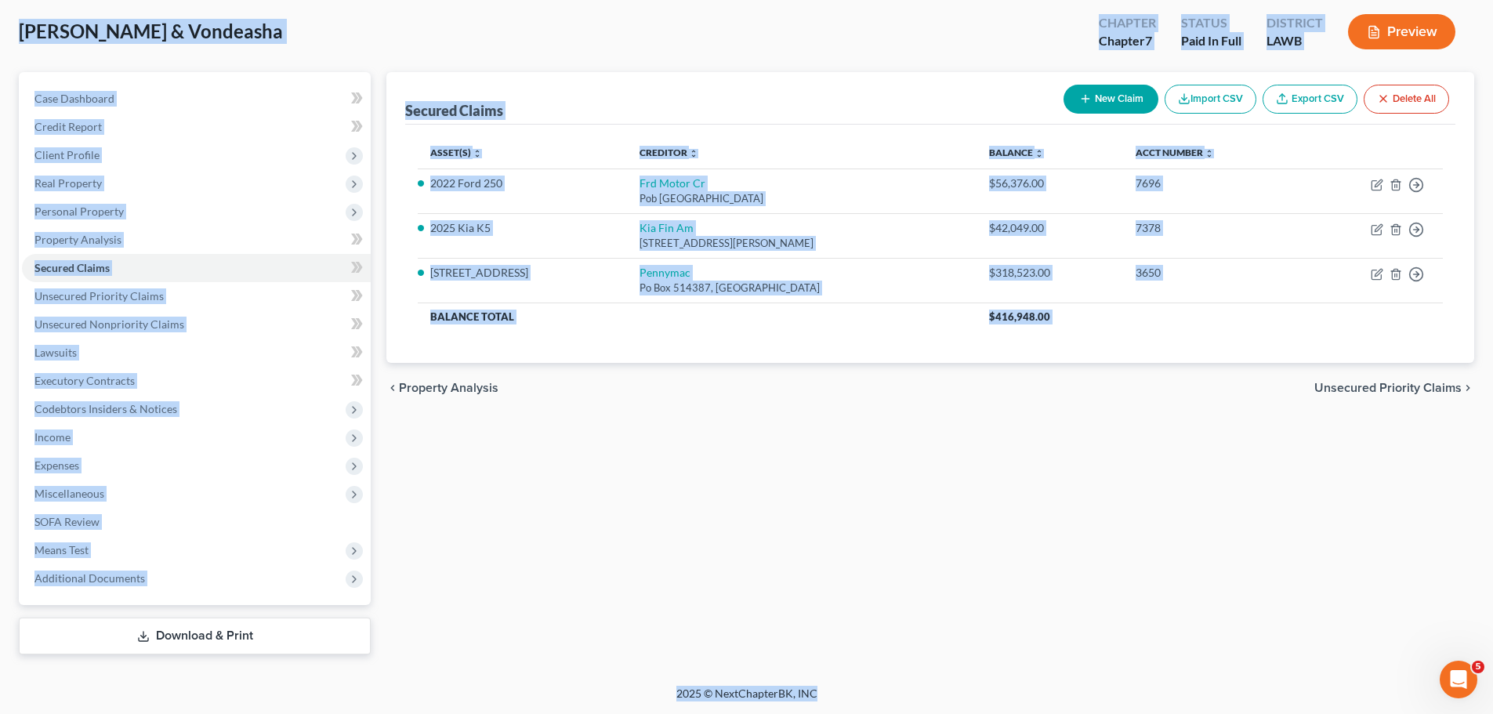
drag, startPoint x: 12, startPoint y: 107, endPoint x: 901, endPoint y: 745, distance: 1094.5
click at [901, 713] on html "Home New Case Client Portal Directory Cases DebtorCC Diment & Associates ccd@di…" at bounding box center [746, 318] width 1493 height 792
click at [650, 578] on div "Secured Claims New Claim Import CSV Export CSV Delete All Asset(s) expand_more …" at bounding box center [931, 363] width 1104 height 582
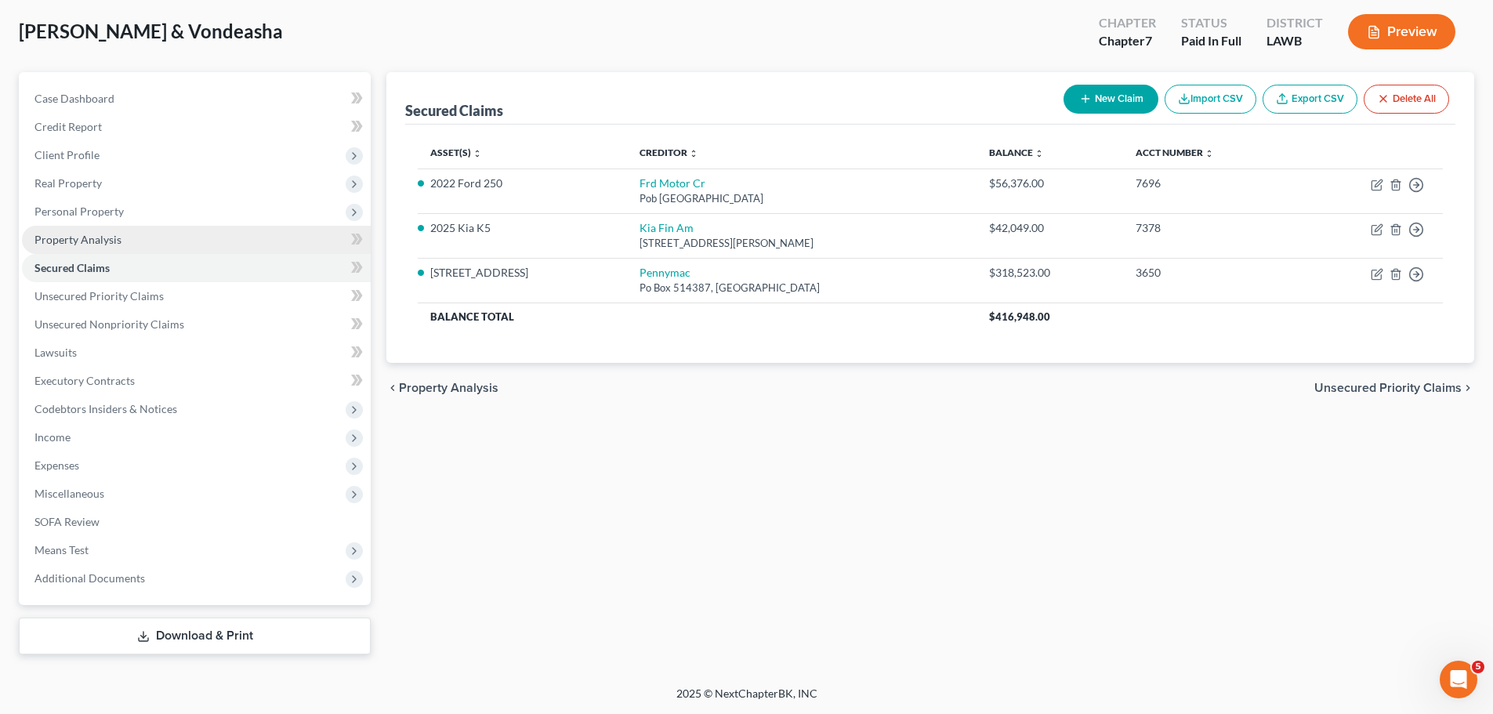
click at [185, 232] on link "Property Analysis" at bounding box center [196, 240] width 349 height 28
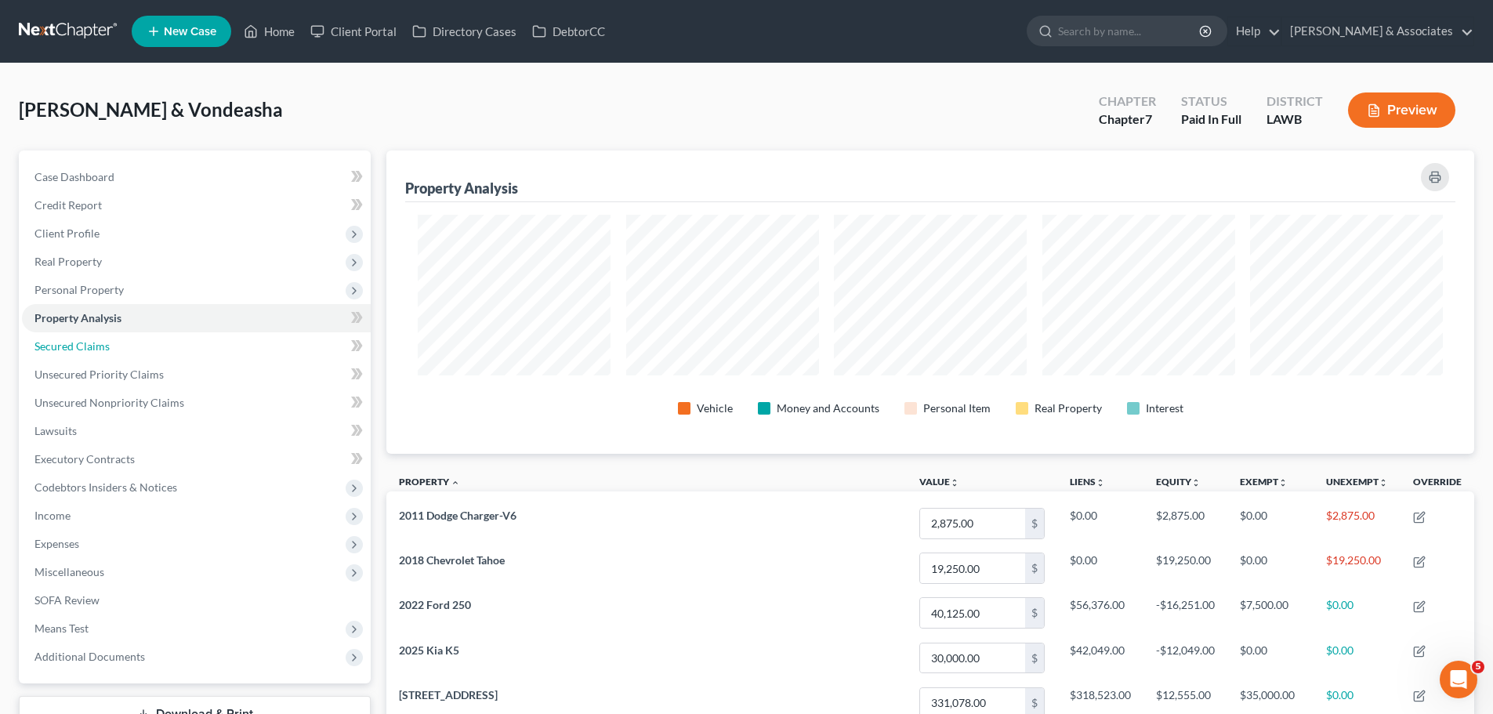
drag, startPoint x: 111, startPoint y: 339, endPoint x: 583, endPoint y: 394, distance: 475.8
click at [111, 339] on link "Secured Claims" at bounding box center [196, 346] width 349 height 28
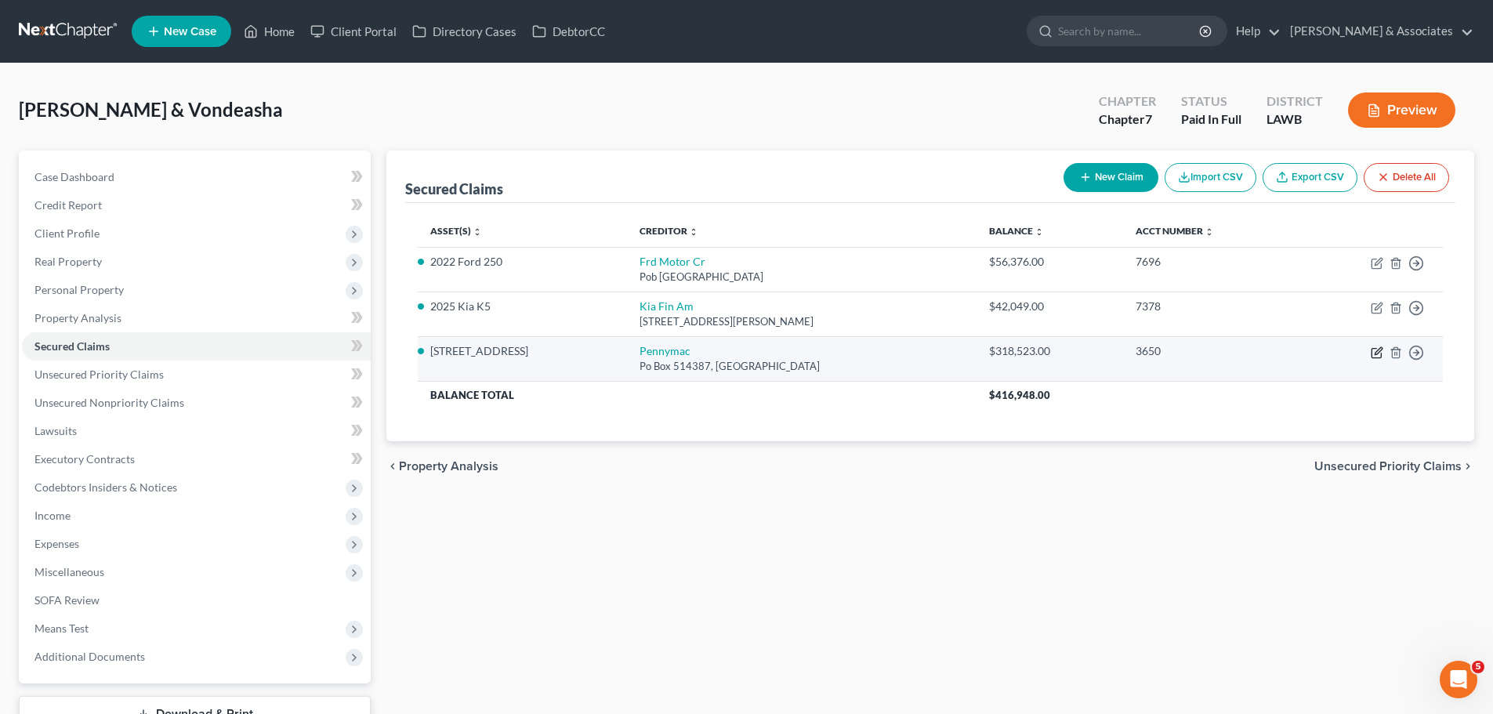
click at [1375, 353] on icon "button" at bounding box center [1377, 352] width 13 height 13
select select "4"
select select "8"
select select "2"
select select "4"
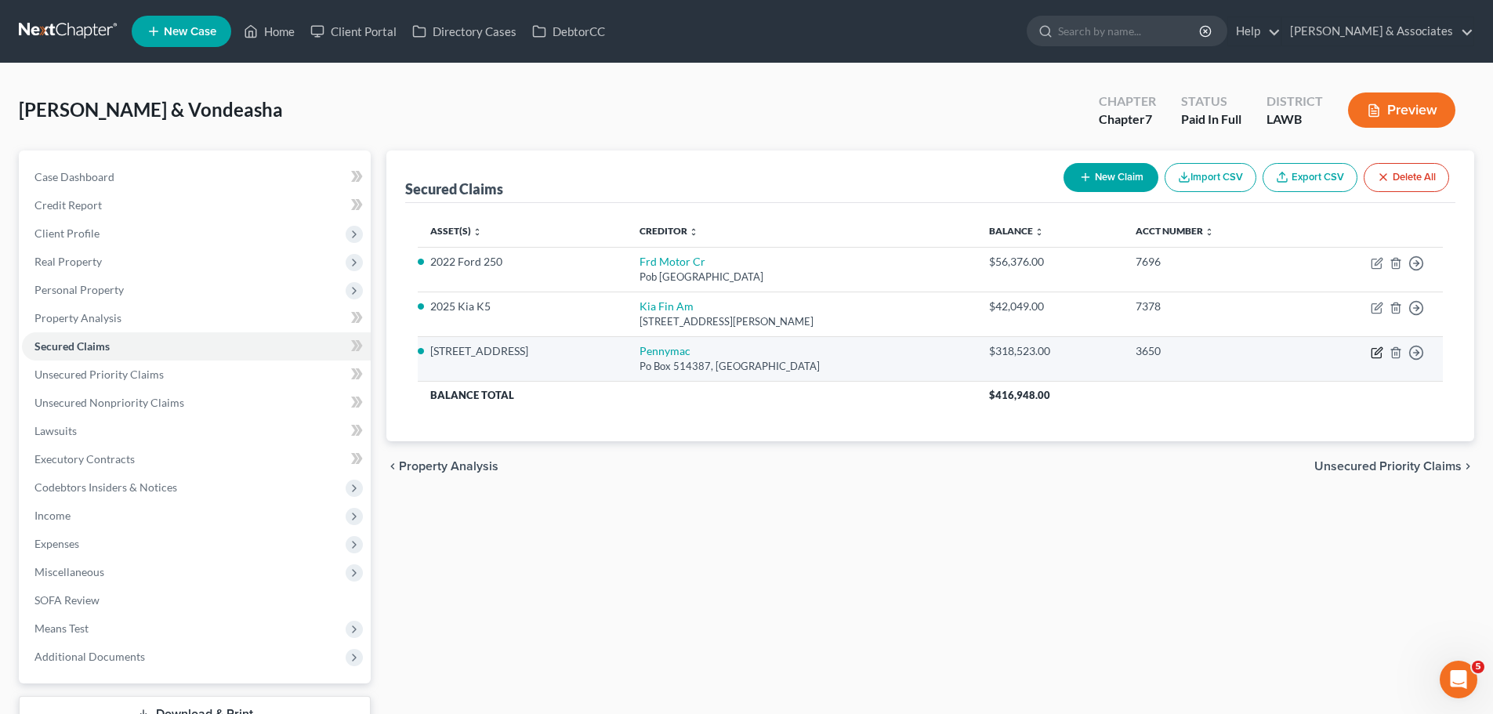
select select "0"
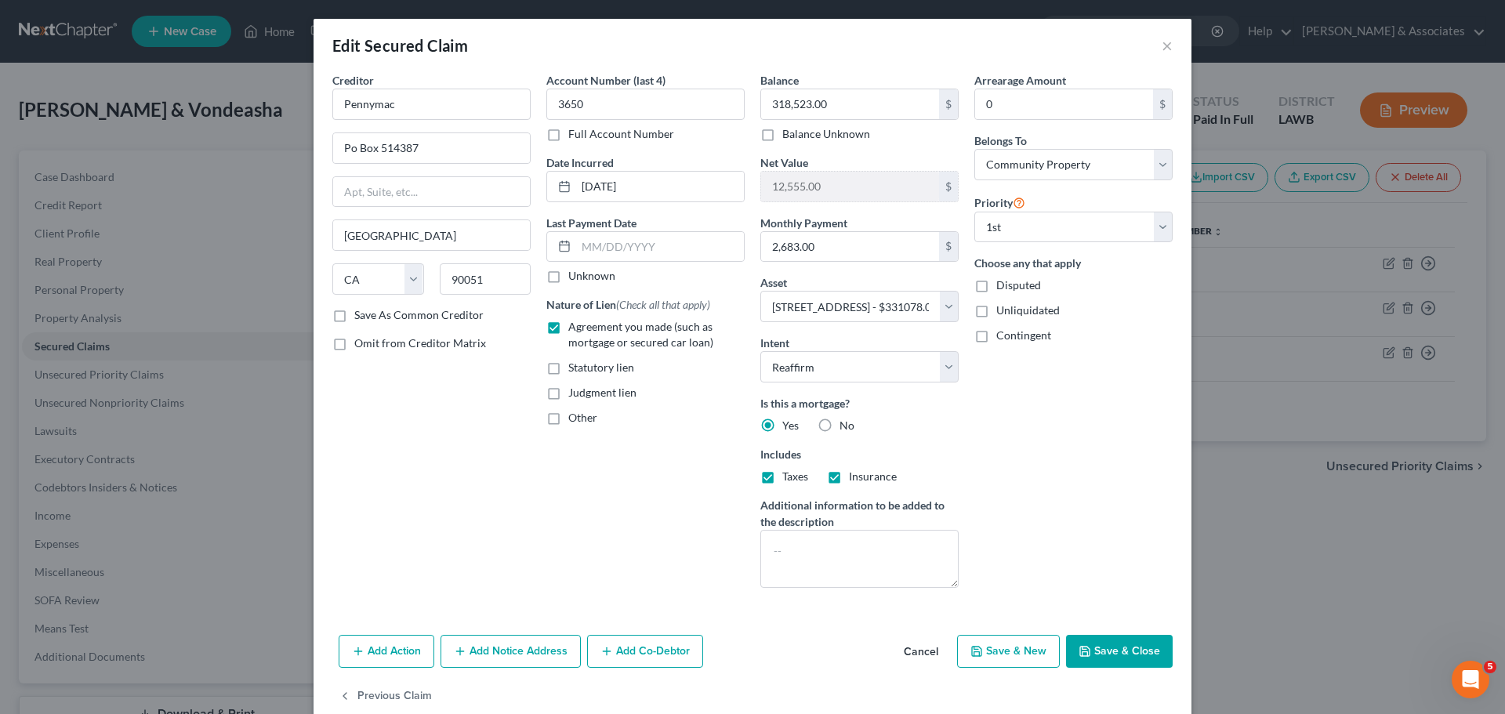
click at [1009, 535] on div "Arrearage Amount 0 $ Belongs To * Select Debtor 1 Only Debtor 2 Only Debtor 1 A…" at bounding box center [1073, 336] width 214 height 528
click at [908, 650] on button "Cancel" at bounding box center [921, 651] width 60 height 31
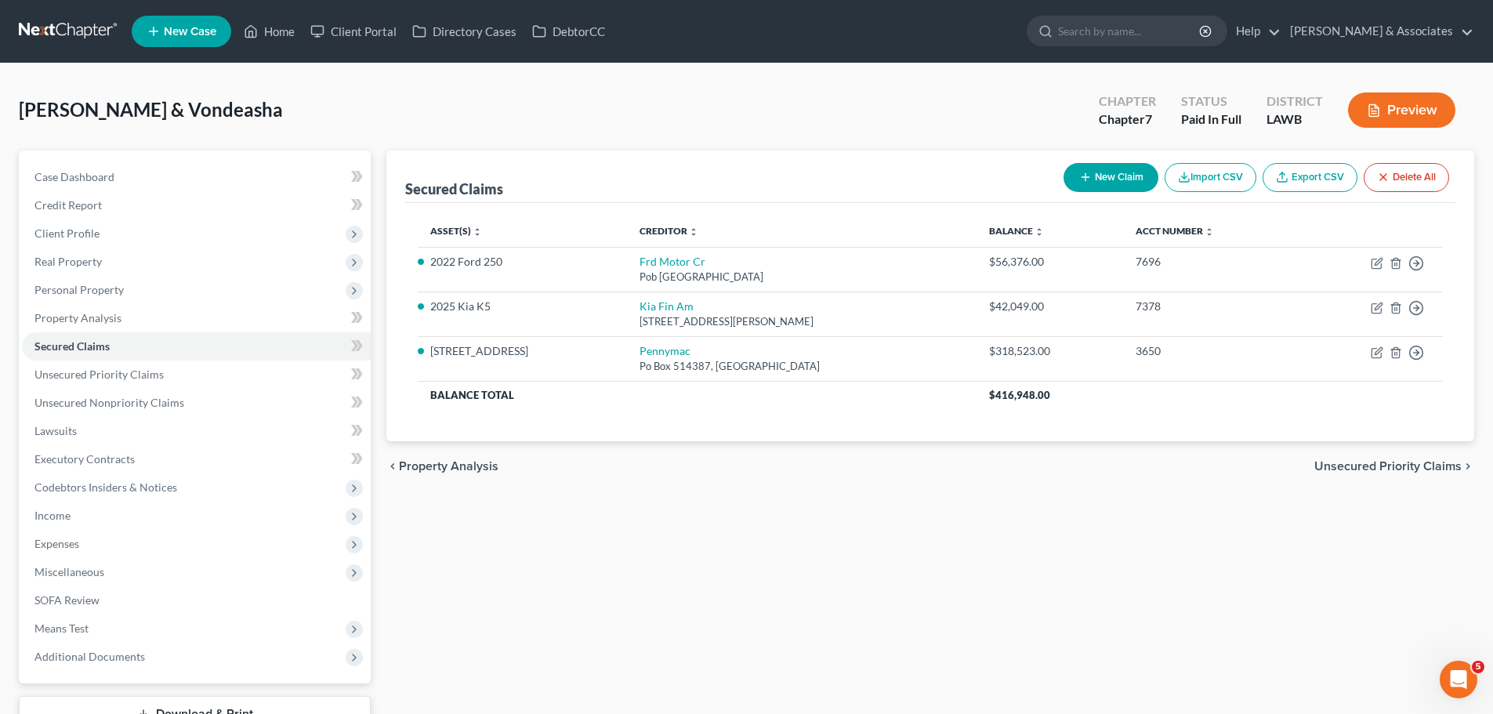
click at [1104, 629] on div "Secured Claims New Claim Import CSV Export CSV Delete All Asset(s) expand_more …" at bounding box center [931, 441] width 1104 height 582
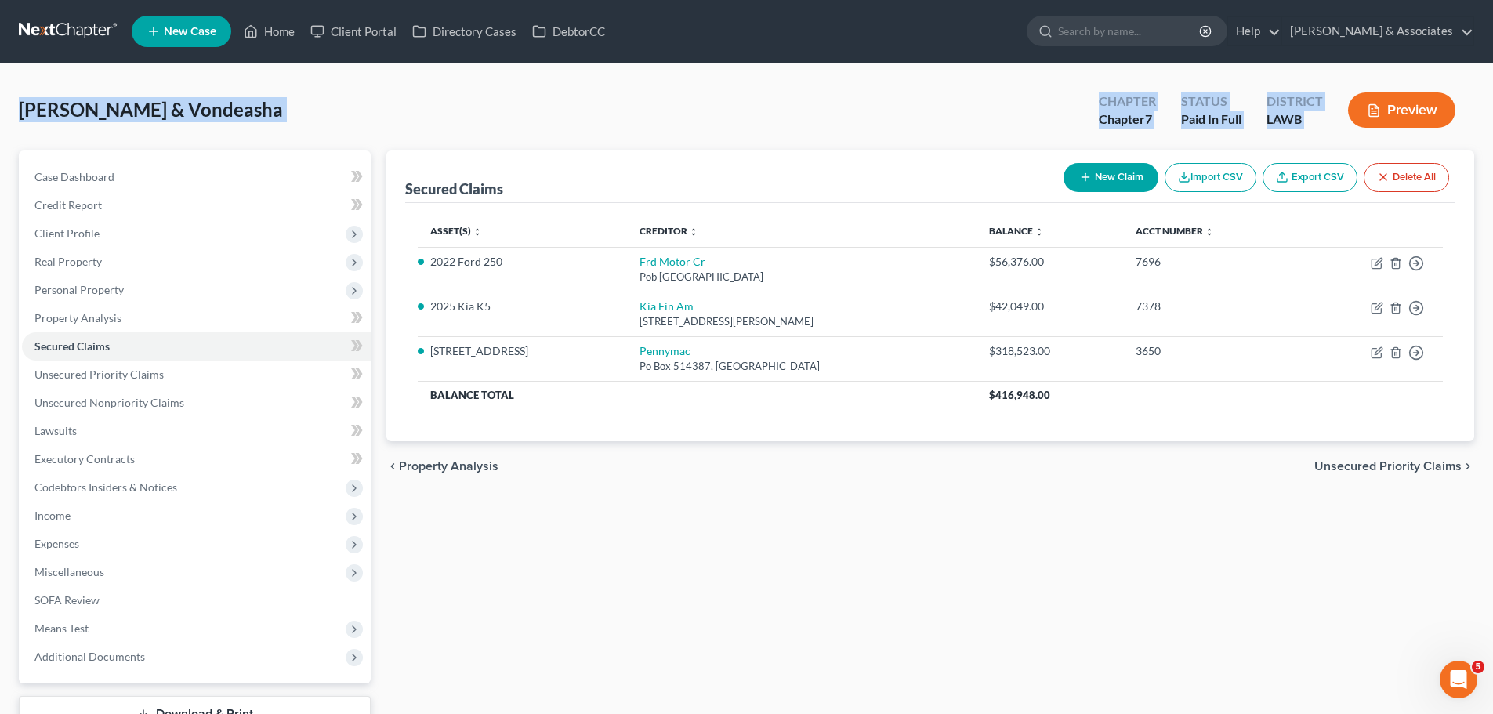
drag, startPoint x: 9, startPoint y: 90, endPoint x: 1356, endPoint y: 135, distance: 1347.3
click at [1356, 135] on div "Zenon, Chaz & Vondeasha Upgraded Chapter Chapter 7 Status Paid In Full District…" at bounding box center [746, 413] width 1493 height 701
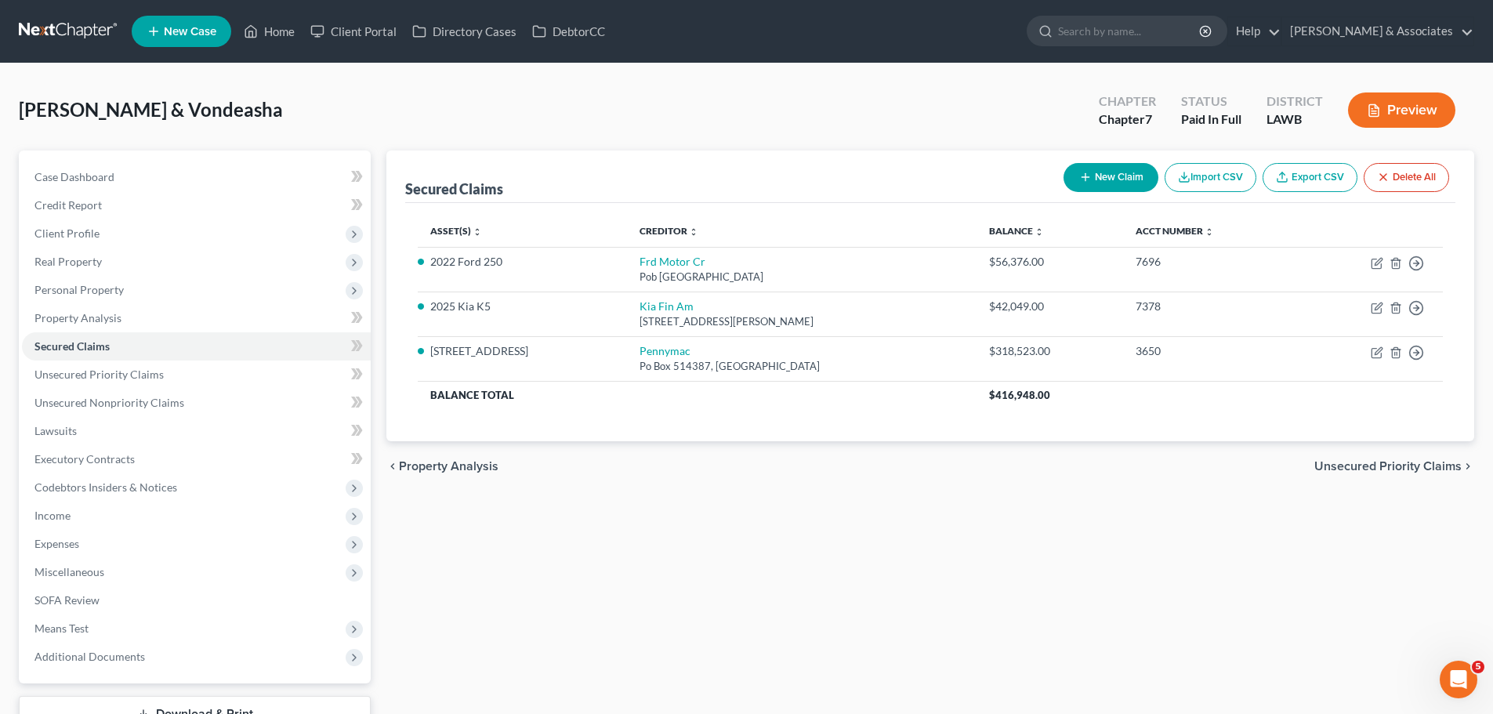
click at [1265, 600] on div "Secured Claims New Claim Import CSV Export CSV Delete All Asset(s) expand_more …" at bounding box center [931, 441] width 1104 height 582
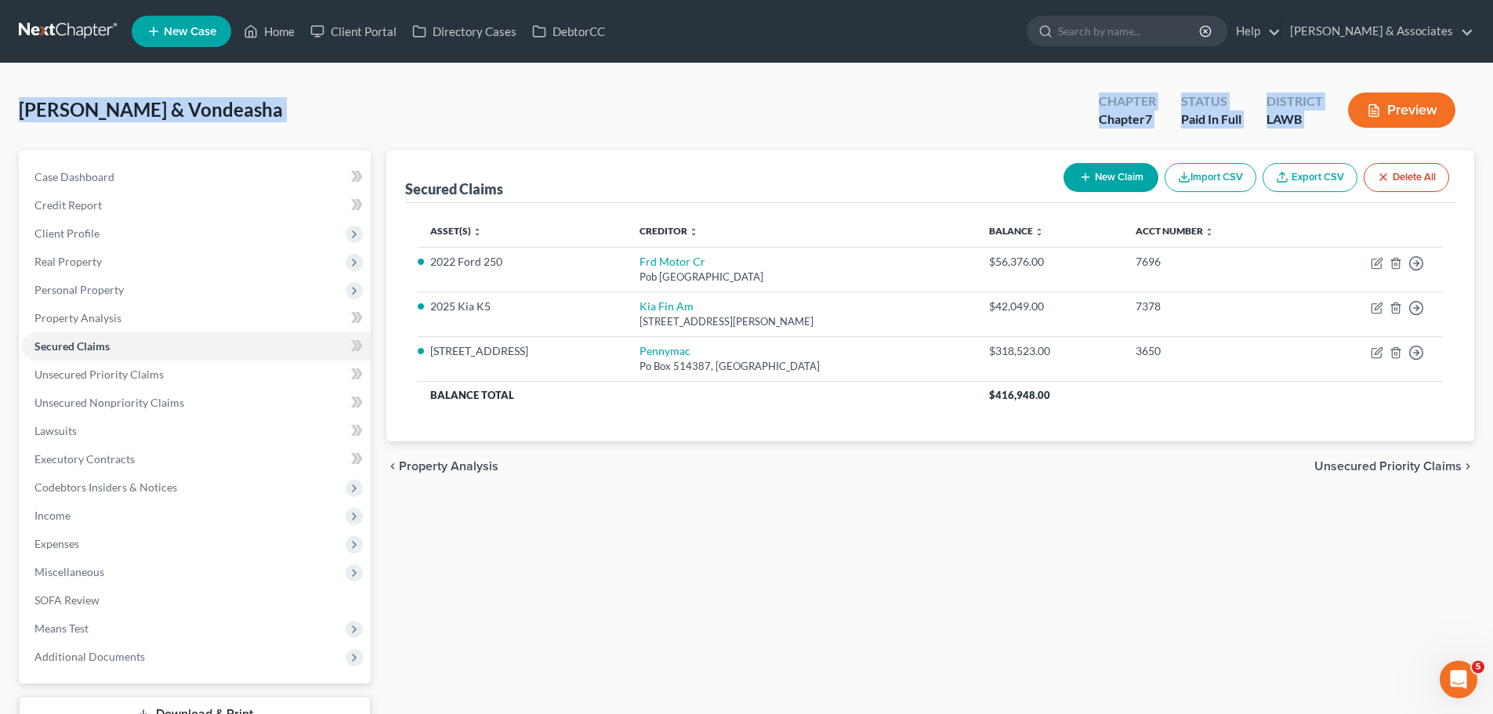
drag, startPoint x: 14, startPoint y: 111, endPoint x: 1341, endPoint y: 125, distance: 1327.0
click at [1341, 125] on div "Zenon, Chaz & Vondeasha Upgraded Chapter Chapter 7 Status Paid In Full District…" at bounding box center [746, 413] width 1493 height 701
click at [290, 86] on div "Zenon, Chaz & Vondeasha Upgraded Chapter Chapter 7 Status Paid In Full District…" at bounding box center [746, 116] width 1455 height 68
drag, startPoint x: 9, startPoint y: 109, endPoint x: 1336, endPoint y: 127, distance: 1326.3
click at [1336, 127] on div "Zenon, Chaz & Vondeasha Upgraded Chapter Chapter 7 Status Paid In Full District…" at bounding box center [746, 413] width 1493 height 701
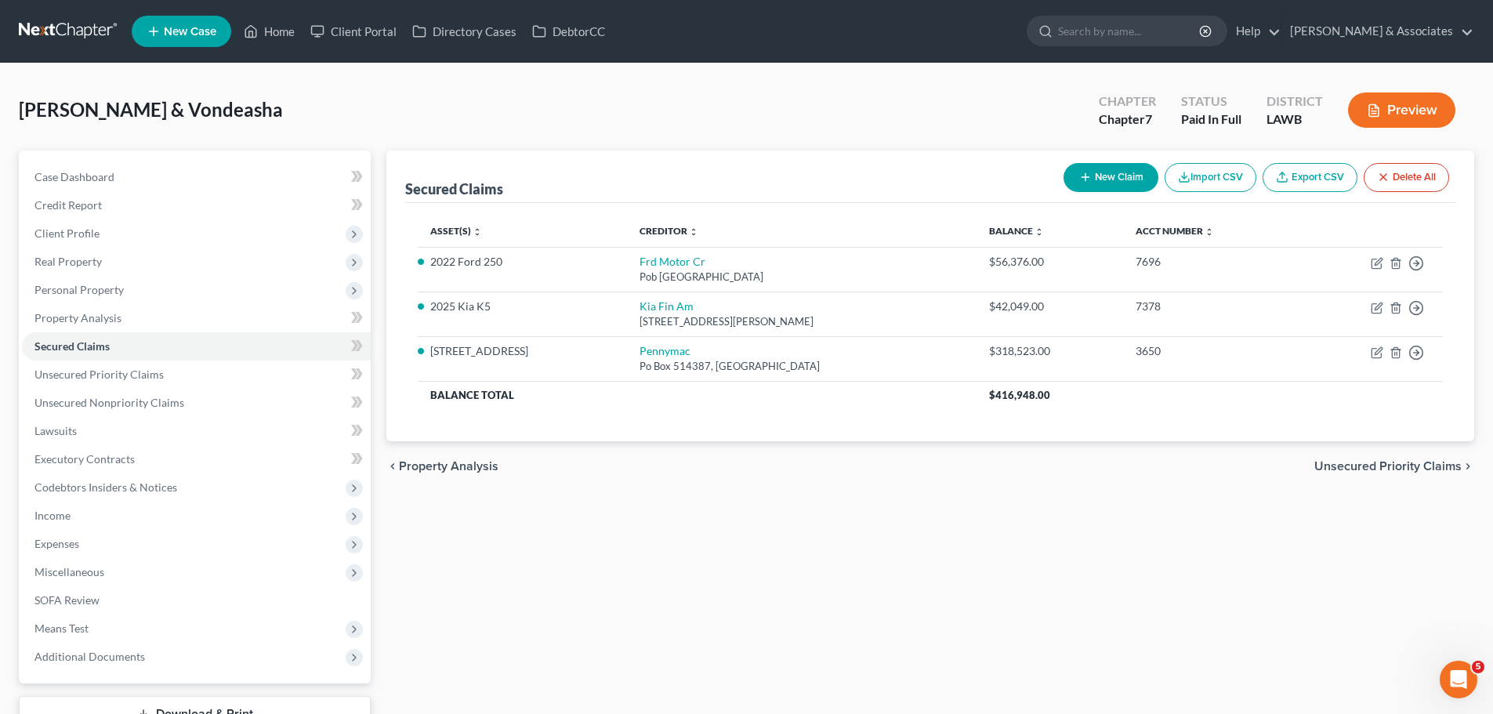
drag, startPoint x: 1183, startPoint y: 549, endPoint x: 888, endPoint y: 470, distance: 305.1
click at [1180, 549] on div "Secured Claims New Claim Import CSV Export CSV Delete All Asset(s) expand_more …" at bounding box center [931, 441] width 1104 height 582
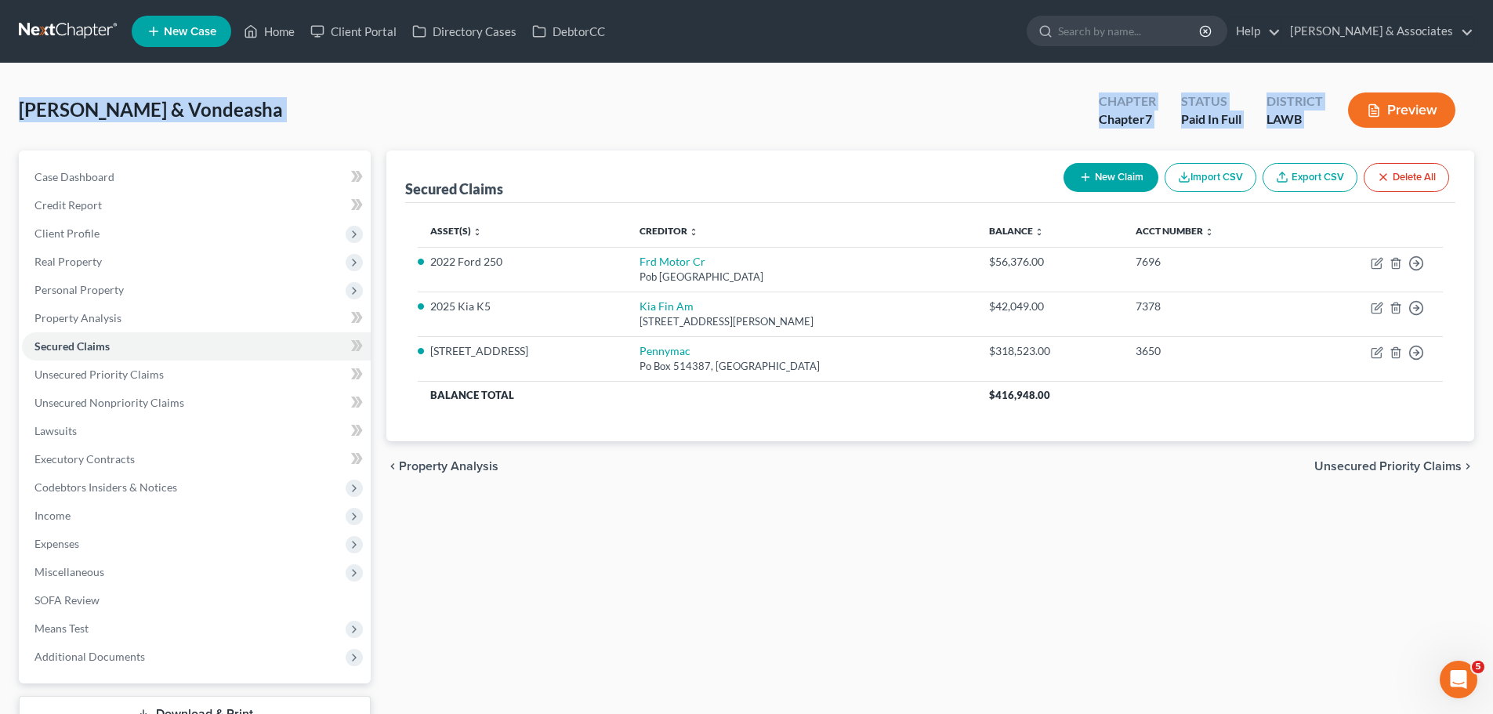
drag, startPoint x: 16, startPoint y: 103, endPoint x: 1621, endPoint y: 129, distance: 1604.6
click at [1492, 129] on html "Home New Case Client Portal Directory Cases DebtorCC Diment & Associates ccd@di…" at bounding box center [746, 396] width 1493 height 792
click at [49, 136] on div "Zenon, Chaz & Vondeasha Upgraded Chapter Chapter 7 Status Paid In Full District…" at bounding box center [746, 116] width 1455 height 68
drag, startPoint x: 13, startPoint y: 109, endPoint x: 1361, endPoint y: 111, distance: 1348.1
click at [1361, 111] on div "Zenon, Chaz & Vondeasha Upgraded Chapter Chapter 7 Status Paid In Full District…" at bounding box center [746, 413] width 1493 height 701
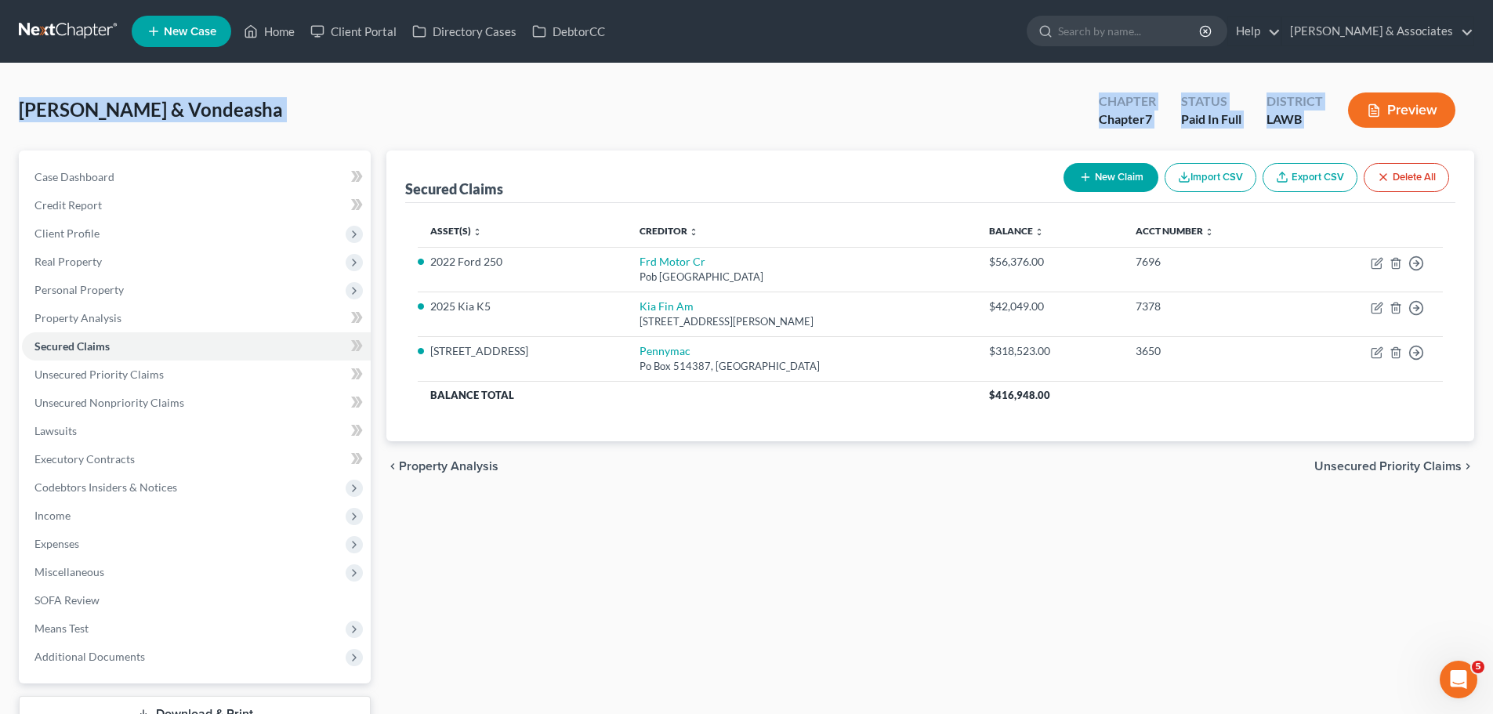
click at [1329, 120] on div "District LAWB" at bounding box center [1295, 112] width 82 height 46
drag, startPoint x: 1329, startPoint y: 120, endPoint x: 0, endPoint y: 118, distance: 1329.3
click at [0, 118] on div "Zenon, Chaz & Vondeasha Upgraded Chapter Chapter 7 Status Paid In Full District…" at bounding box center [746, 413] width 1493 height 701
drag, startPoint x: 7, startPoint y: 111, endPoint x: 1340, endPoint y: 129, distance: 1333.3
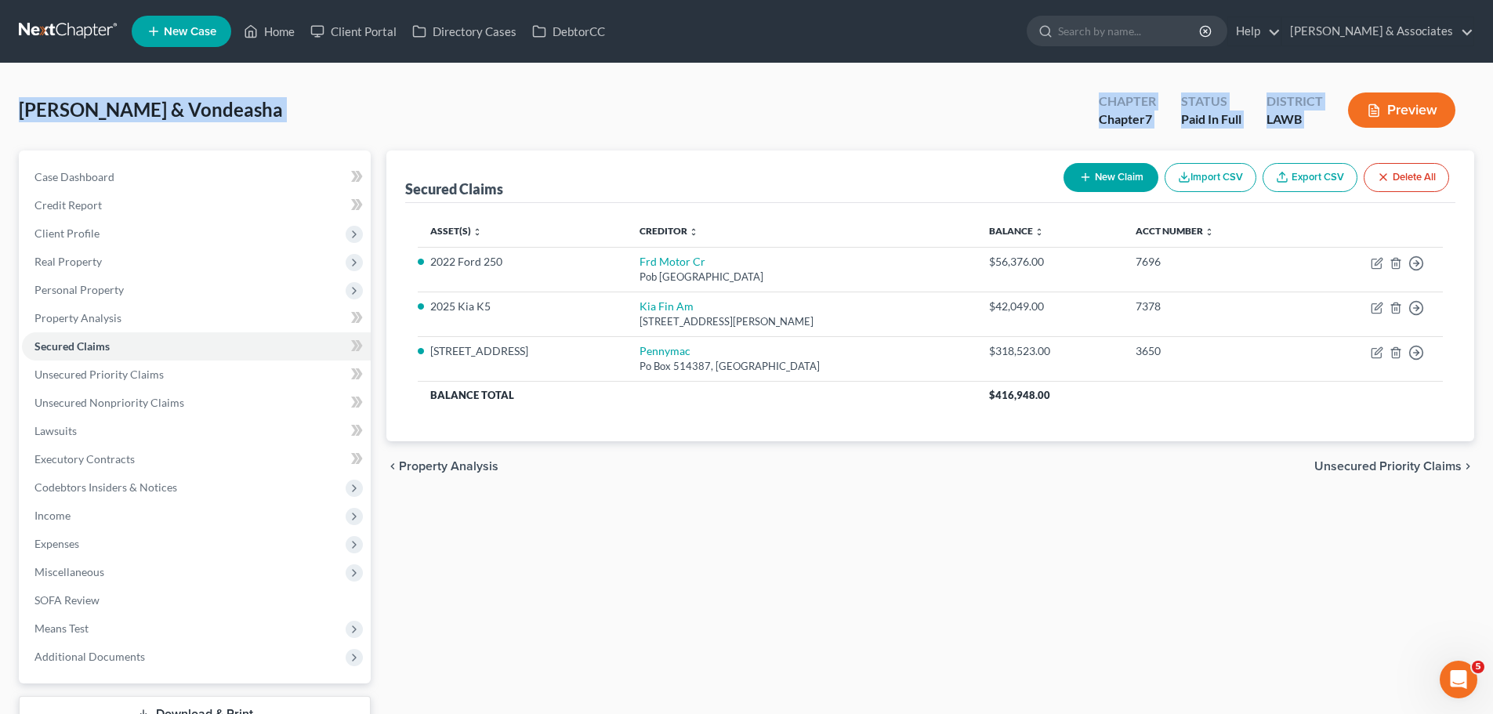
click at [1340, 129] on div "Zenon, Chaz & Vondeasha Upgraded Chapter Chapter 7 Status Paid In Full District…" at bounding box center [746, 413] width 1493 height 701
click at [368, 79] on div "Zenon, Chaz & Vondeasha Upgraded Chapter Chapter 7 Status Paid In Full District…" at bounding box center [746, 413] width 1493 height 701
drag, startPoint x: 109, startPoint y: 81, endPoint x: 1535, endPoint y: 128, distance: 1426.5
click at [1492, 128] on html "Home New Case Client Portal Directory Cases DebtorCC Diment & Associates ccd@di…" at bounding box center [746, 396] width 1493 height 792
click at [24, 130] on div "Zenon, Chaz & Vondeasha Upgraded Chapter Chapter 7 Status Paid In Full District…" at bounding box center [746, 116] width 1455 height 68
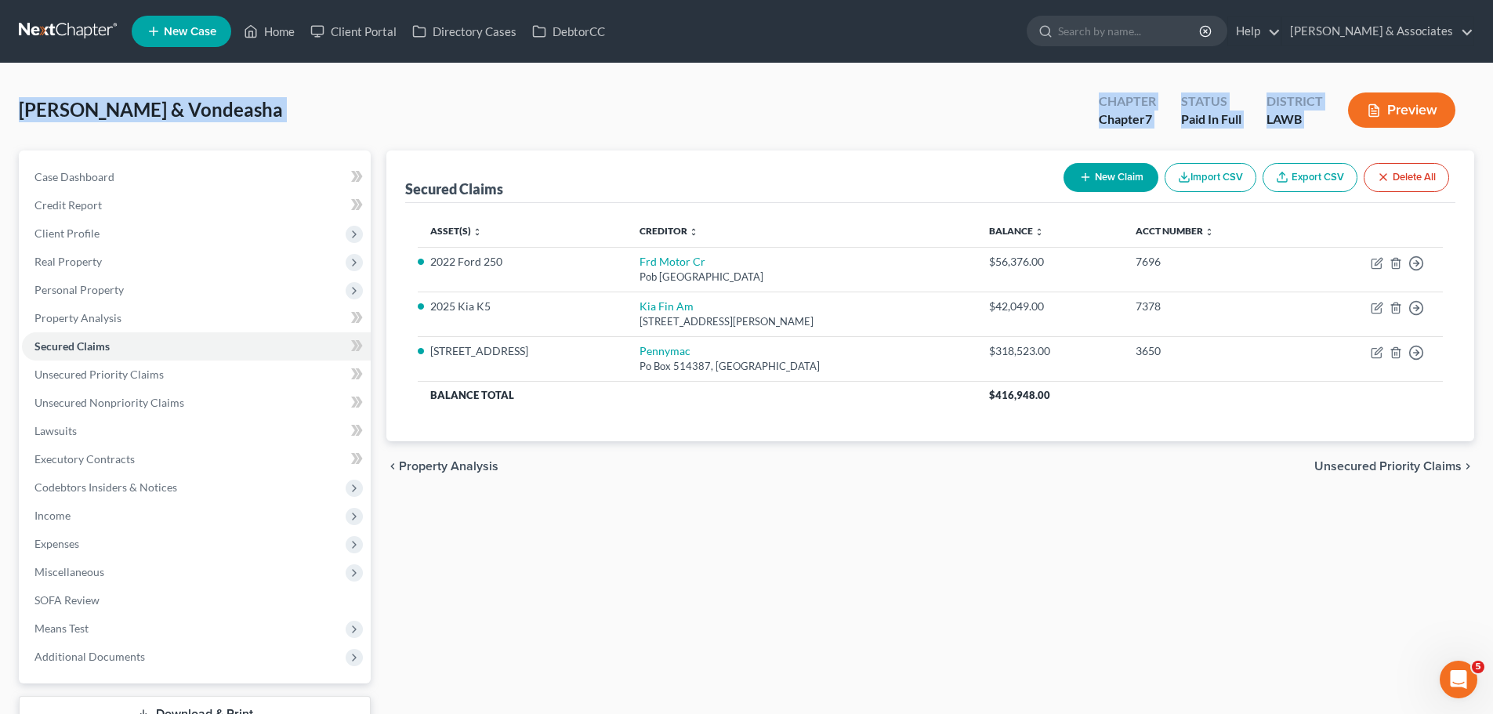
drag, startPoint x: 17, startPoint y: 108, endPoint x: 1383, endPoint y: 127, distance: 1366.2
click at [1383, 127] on div "Zenon, Chaz & Vondeasha Upgraded Chapter Chapter 7 Status Paid In Full District…" at bounding box center [746, 413] width 1493 height 701
drag, startPoint x: 68, startPoint y: 116, endPoint x: 40, endPoint y: 115, distance: 28.2
click at [67, 116] on span "Zenon, Chaz & Vondeasha" at bounding box center [151, 109] width 264 height 23
click at [4, 112] on div "Zenon, Chaz & Vondeasha Upgraded Chapter Chapter 7 Status Paid In Full District…" at bounding box center [746, 413] width 1493 height 701
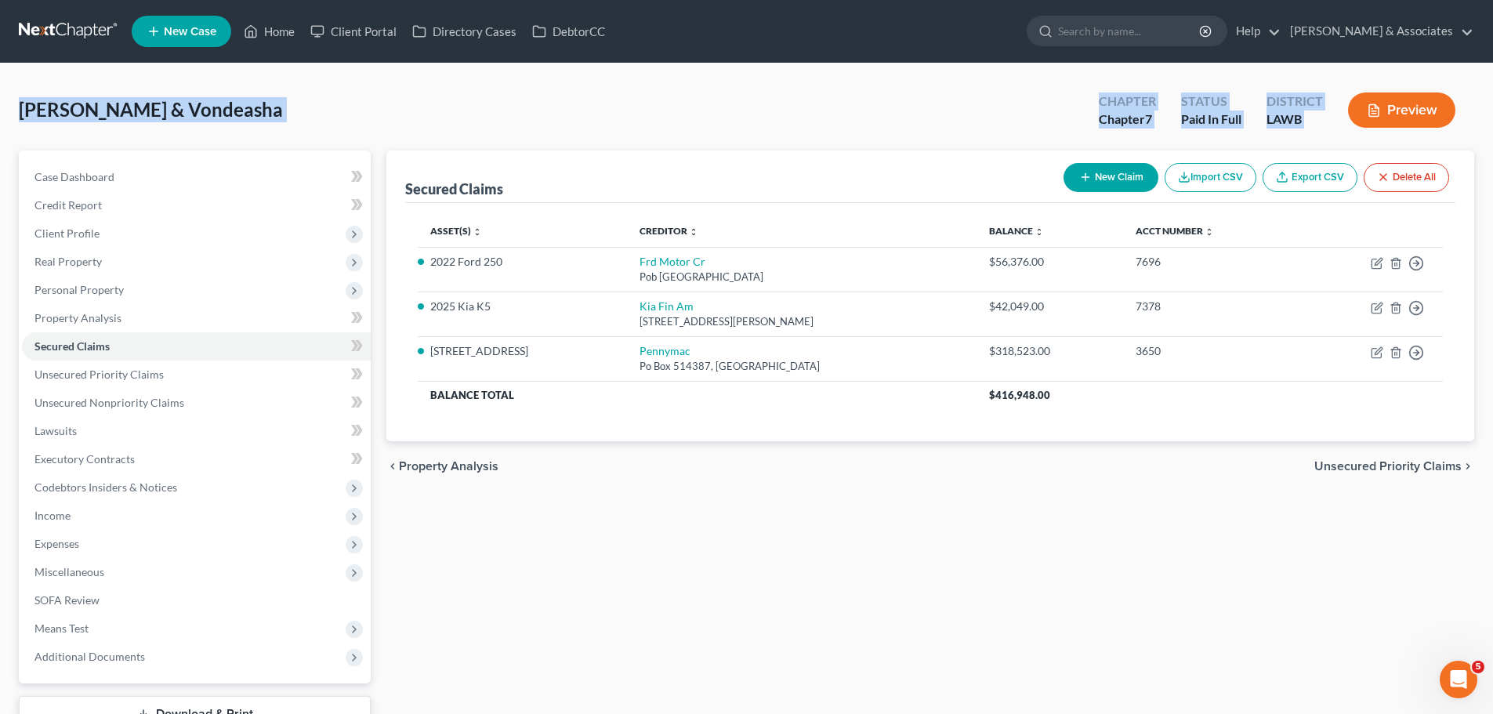
click at [20, 112] on span "Zenon, Chaz & Vondeasha" at bounding box center [151, 109] width 264 height 23
drag, startPoint x: 20, startPoint y: 112, endPoint x: 1364, endPoint y: 143, distance: 1343.7
click at [1364, 143] on div "Zenon, Chaz & Vondeasha Upgraded Chapter Chapter 7 Status Paid In Full District…" at bounding box center [746, 116] width 1455 height 68
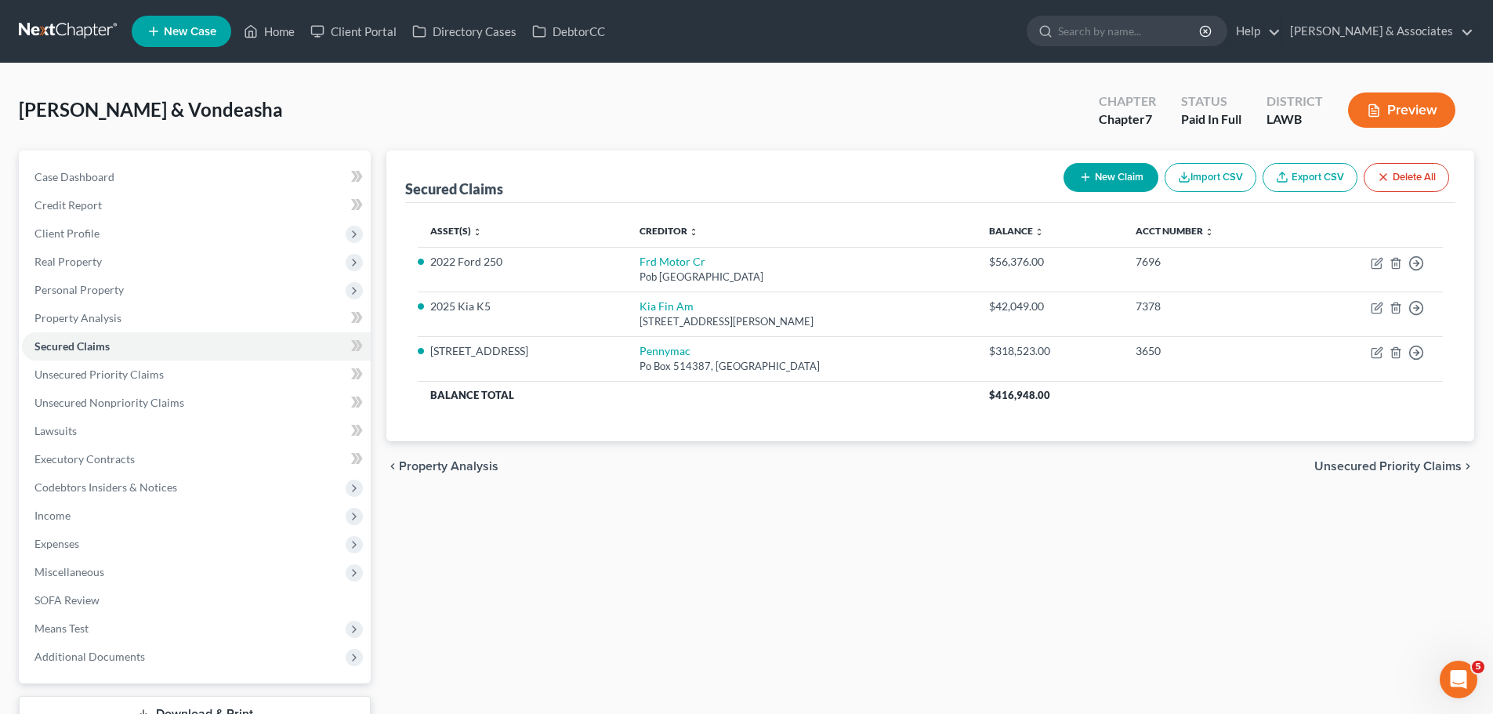
click at [1173, 577] on div "Secured Claims New Claim Import CSV Export CSV Delete All Asset(s) expand_more …" at bounding box center [931, 441] width 1104 height 582
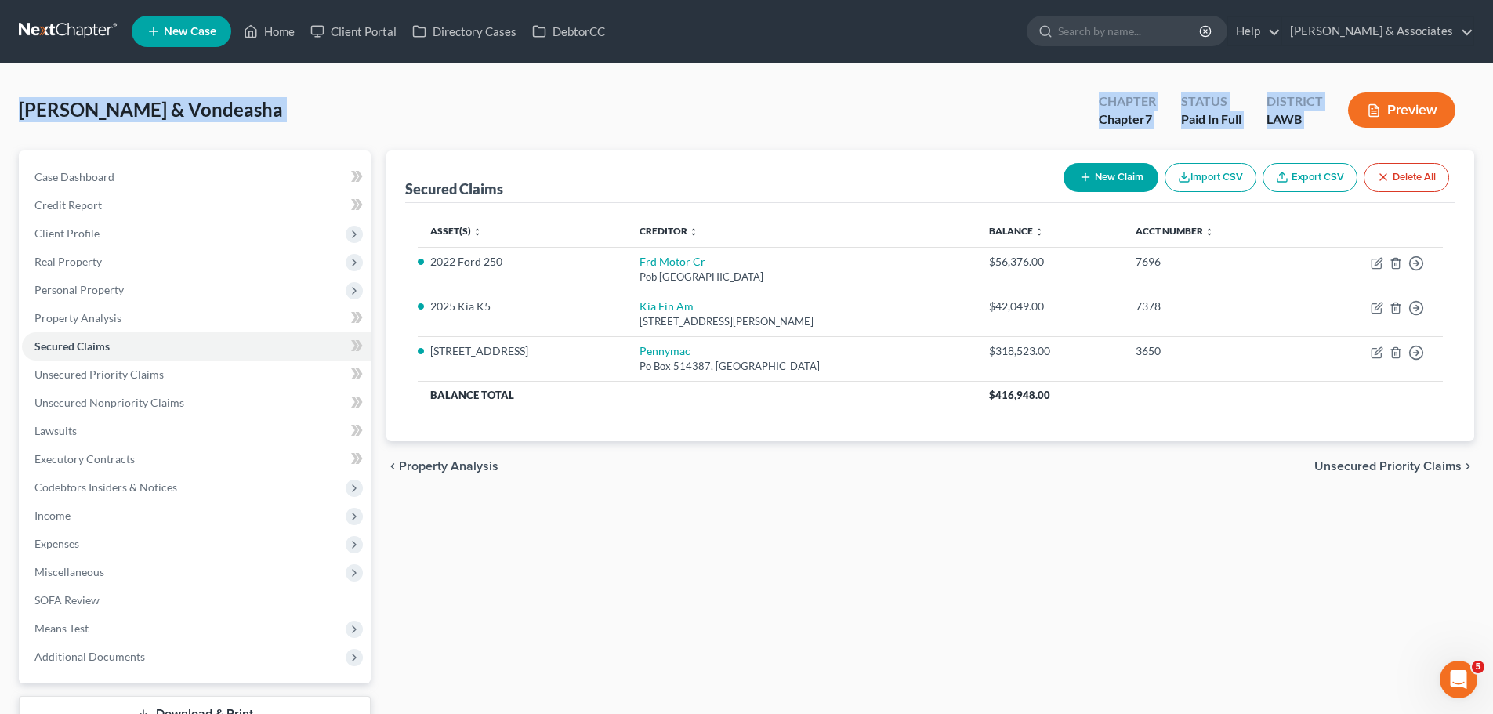
drag, startPoint x: 16, startPoint y: 116, endPoint x: 1404, endPoint y: 129, distance: 1388.1
click at [1404, 129] on div "Zenon, Chaz & Vondeasha Upgraded Chapter Chapter 7 Status Paid In Full District…" at bounding box center [746, 413] width 1493 height 701
click at [1325, 127] on div "District LAWB" at bounding box center [1295, 112] width 82 height 46
drag, startPoint x: 1328, startPoint y: 129, endPoint x: 17, endPoint y: 121, distance: 1311.3
click at [17, 121] on div "Zenon, Chaz & Vondeasha Upgraded Chapter Chapter 7 Status Paid In Full District…" at bounding box center [746, 413] width 1493 height 701
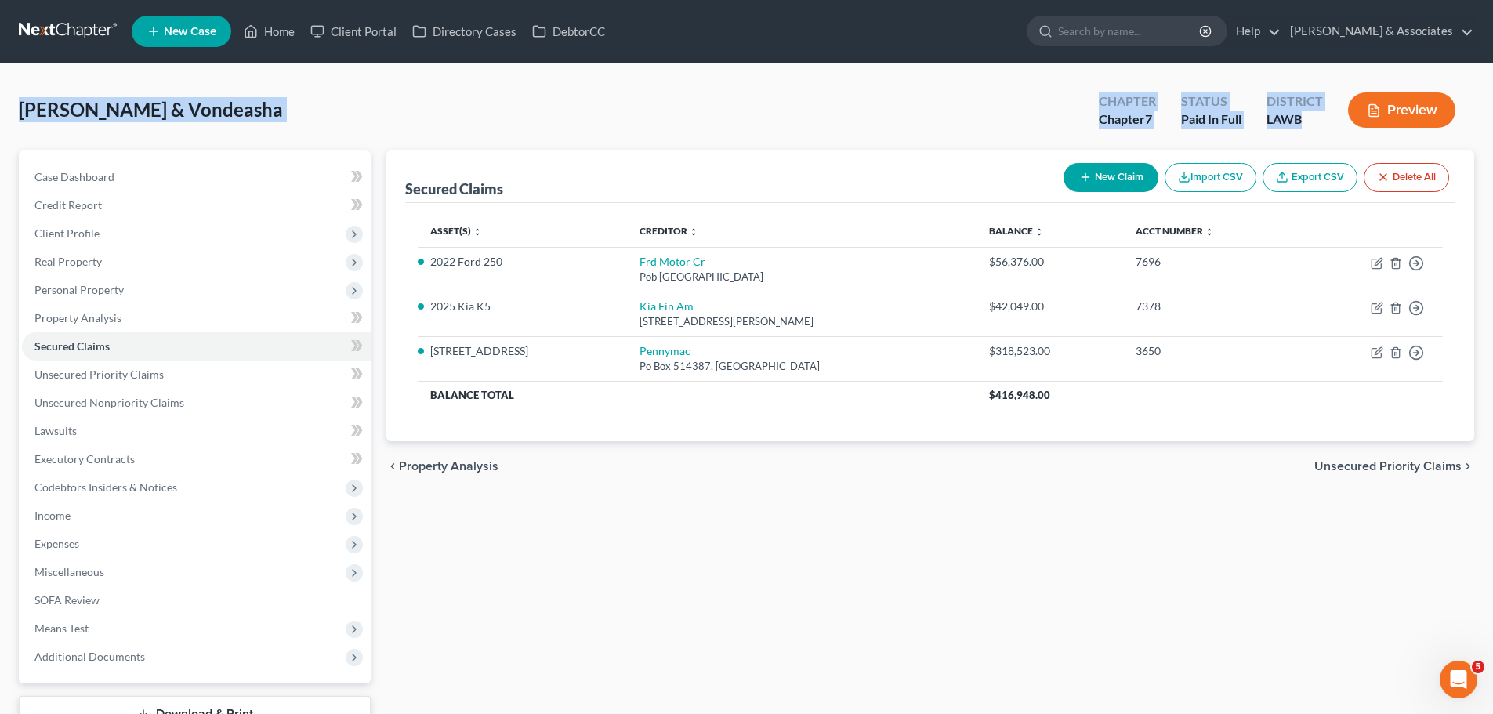
click at [17, 121] on div "Zenon, Chaz & Vondeasha Upgraded Chapter Chapter 7 Status Paid In Full District…" at bounding box center [746, 413] width 1493 height 701
drag, startPoint x: 149, startPoint y: 81, endPoint x: 1379, endPoint y: 124, distance: 1231.3
click at [1379, 124] on div "Zenon, Chaz & Vondeasha Upgraded Chapter Chapter 7 Status Paid In Full District…" at bounding box center [746, 116] width 1455 height 68
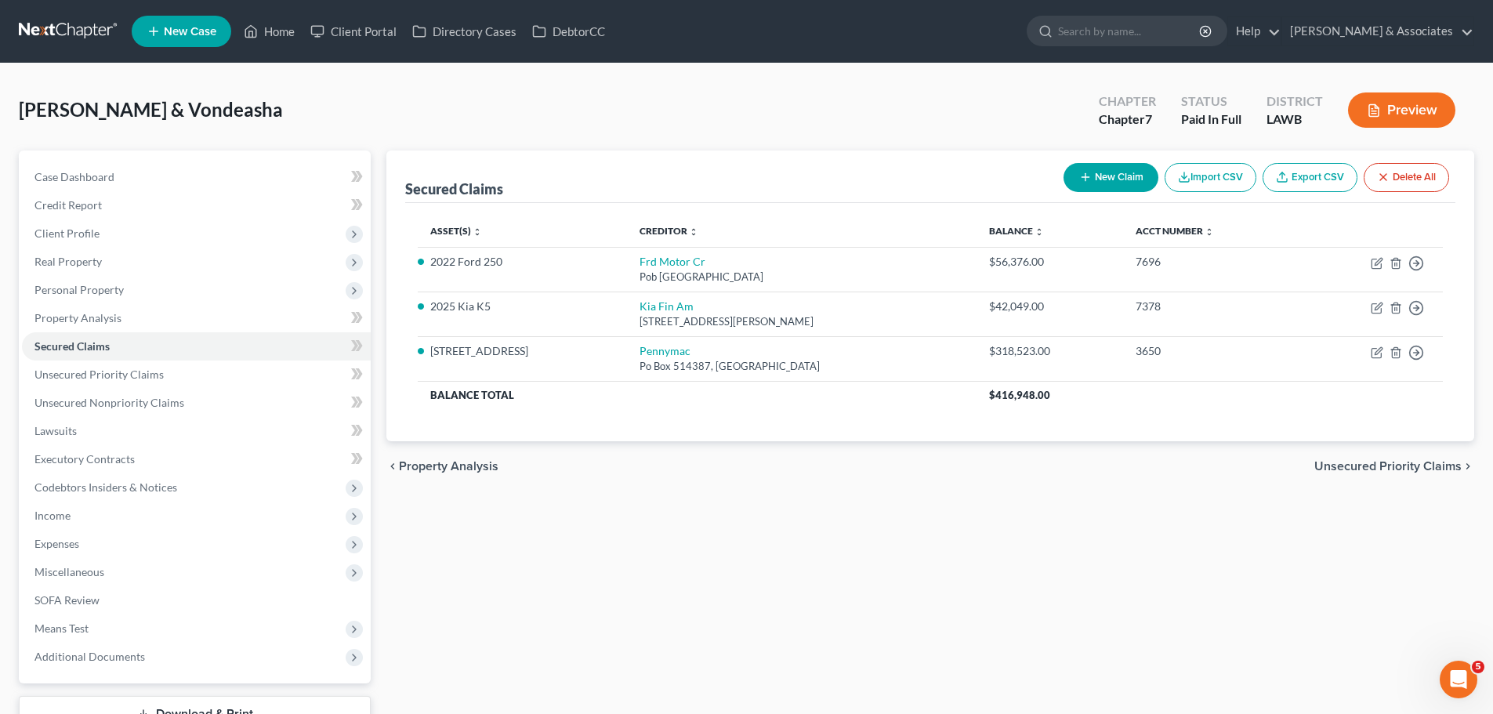
click at [1243, 603] on div "Secured Claims New Claim Import CSV Export CSV Delete All Asset(s) expand_more …" at bounding box center [931, 441] width 1104 height 582
click at [129, 179] on link "Case Dashboard" at bounding box center [196, 177] width 349 height 28
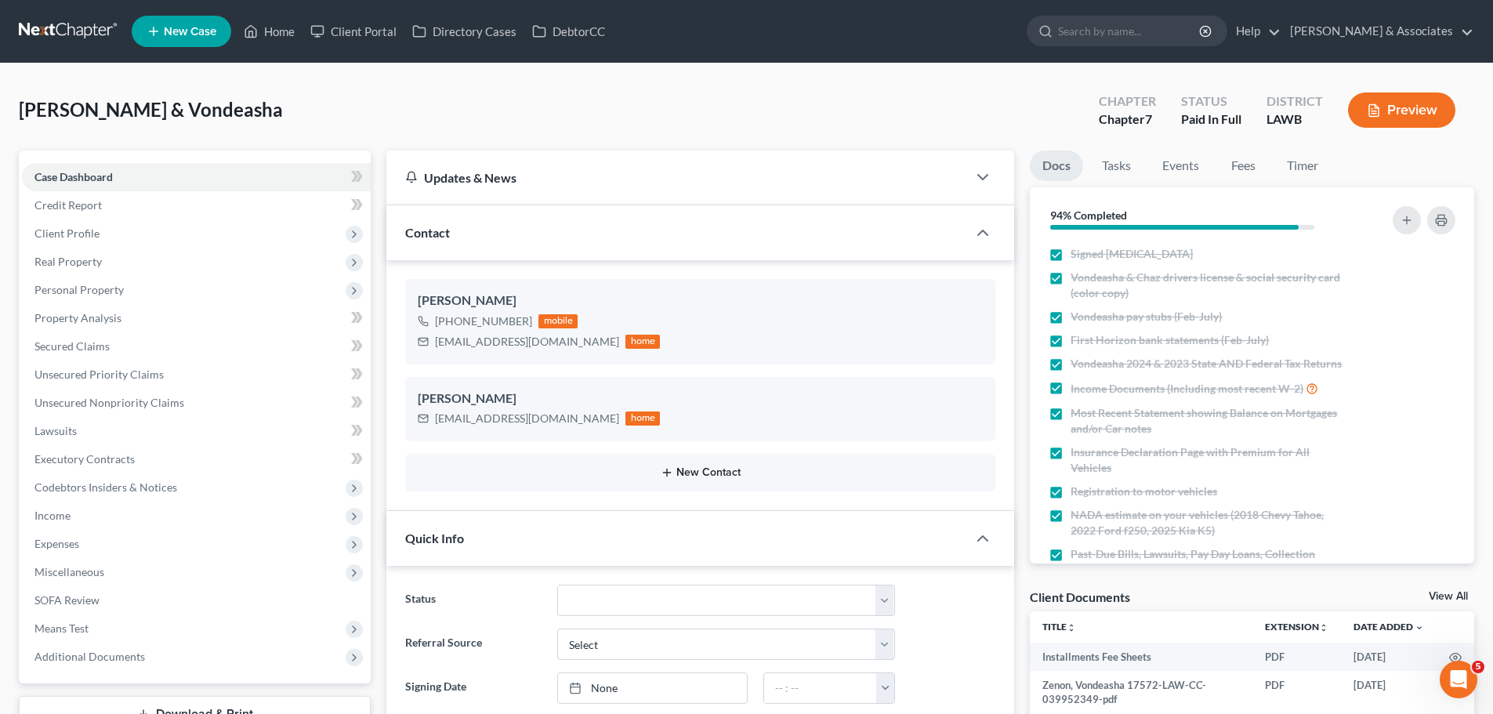
scroll to position [850, 0]
click at [133, 335] on link "Secured Claims" at bounding box center [196, 346] width 349 height 28
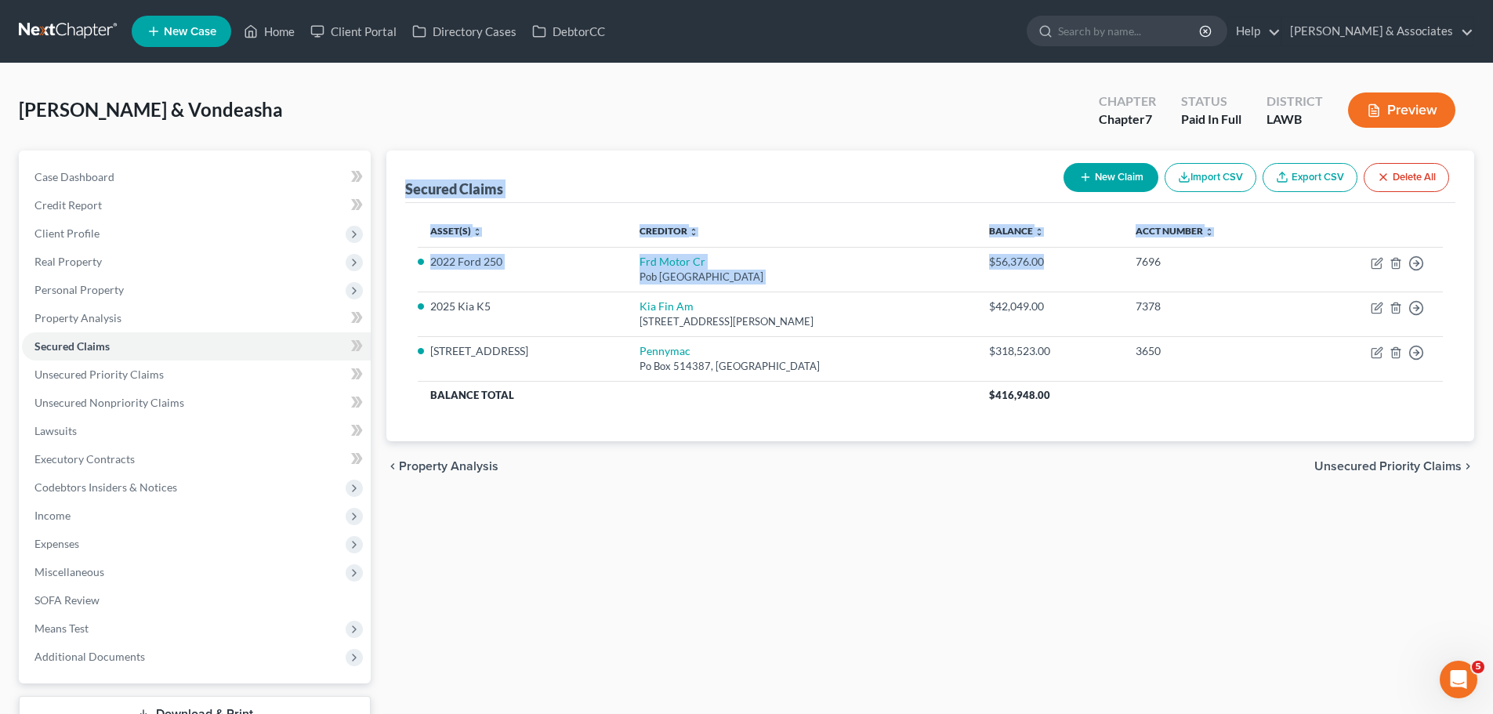
drag, startPoint x: 1081, startPoint y: 253, endPoint x: 398, endPoint y: 175, distance: 687.1
click at [398, 175] on div "Secured Claims New Claim Import CSV Export CSV Delete All Asset(s) expand_more …" at bounding box center [930, 295] width 1088 height 291
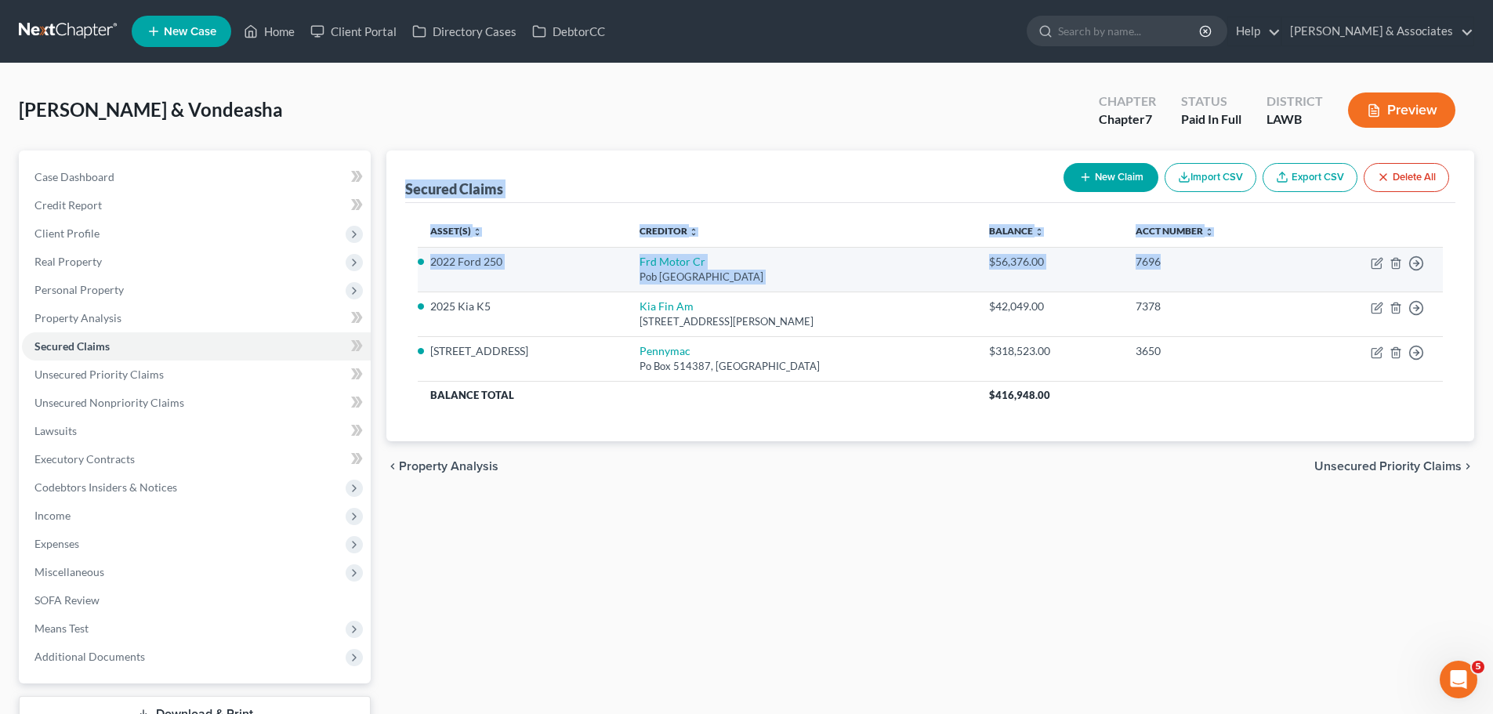
drag, startPoint x: 401, startPoint y: 184, endPoint x: 1234, endPoint y: 273, distance: 838.6
click at [1234, 273] on div "Secured Claims New Claim Import CSV Export CSV Delete All Asset(s) expand_more …" at bounding box center [930, 295] width 1088 height 291
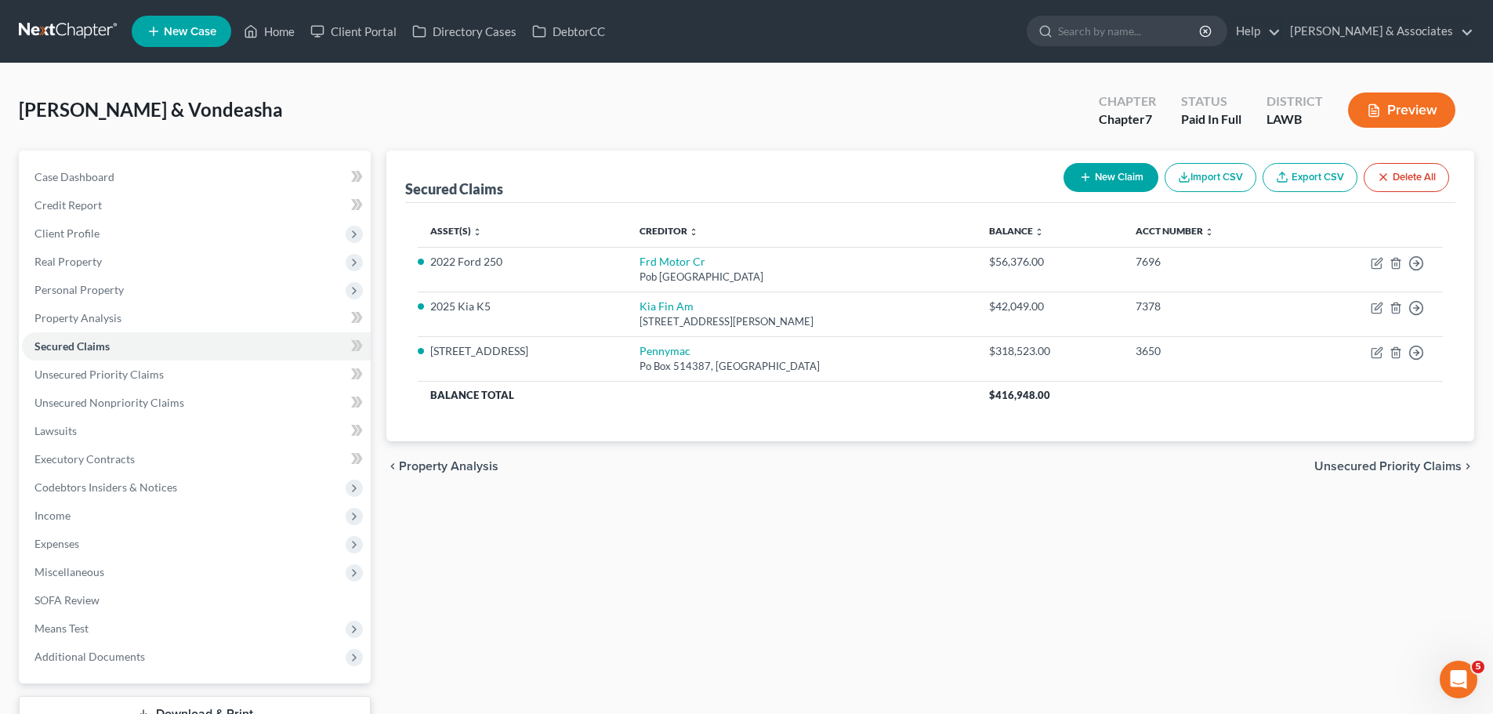
click at [1083, 583] on div "Secured Claims New Claim Import CSV Export CSV Delete All Asset(s) expand_more …" at bounding box center [931, 441] width 1104 height 582
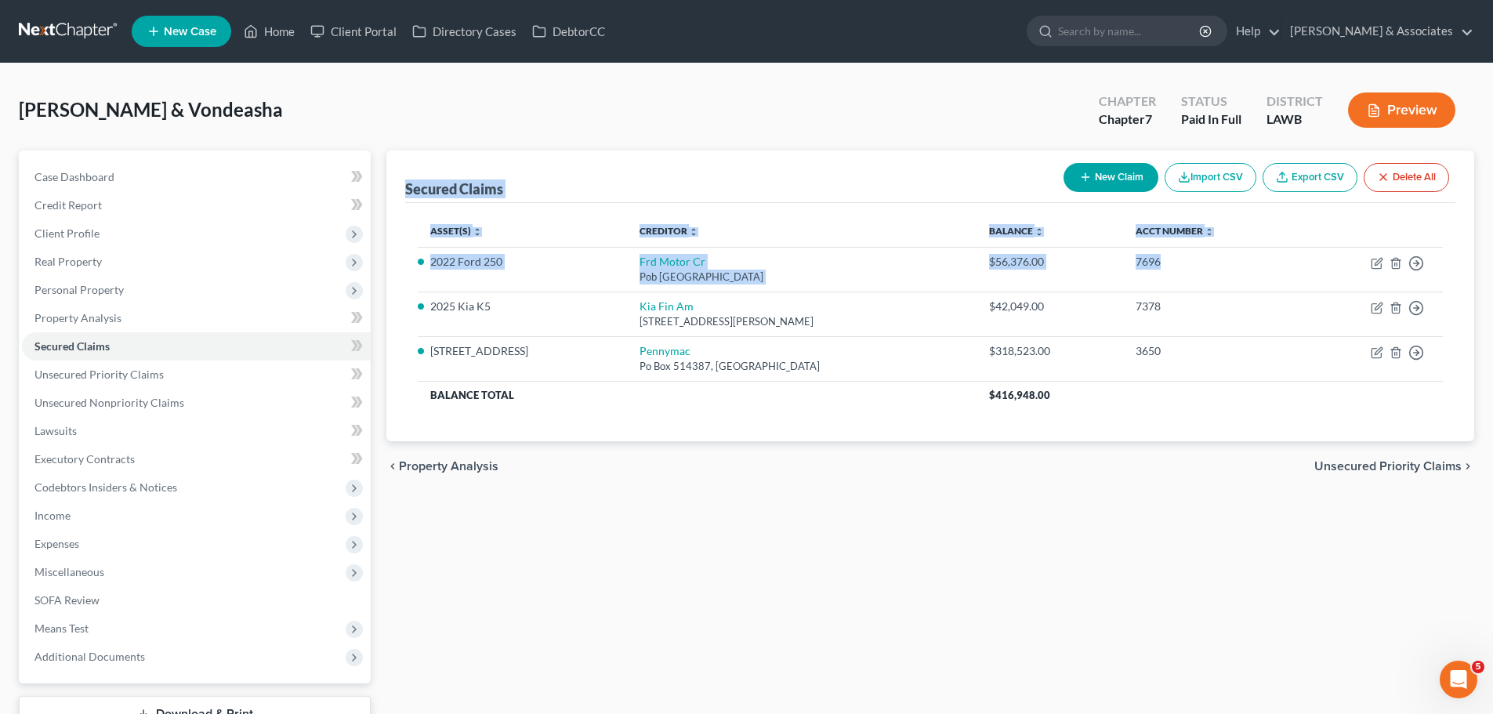
drag, startPoint x: 1223, startPoint y: 279, endPoint x: 392, endPoint y: 191, distance: 836.2
click at [392, 191] on div "Secured Claims New Claim Import CSV Export CSV Delete All Asset(s) expand_more …" at bounding box center [930, 295] width 1088 height 291
click at [392, 192] on div "Secured Claims New Claim Import CSV Export CSV Delete All Asset(s) expand_more …" at bounding box center [930, 295] width 1088 height 291
click at [402, 193] on div "Secured Claims New Claim Import CSV Export CSV Delete All Asset(s) expand_more …" at bounding box center [930, 295] width 1088 height 291
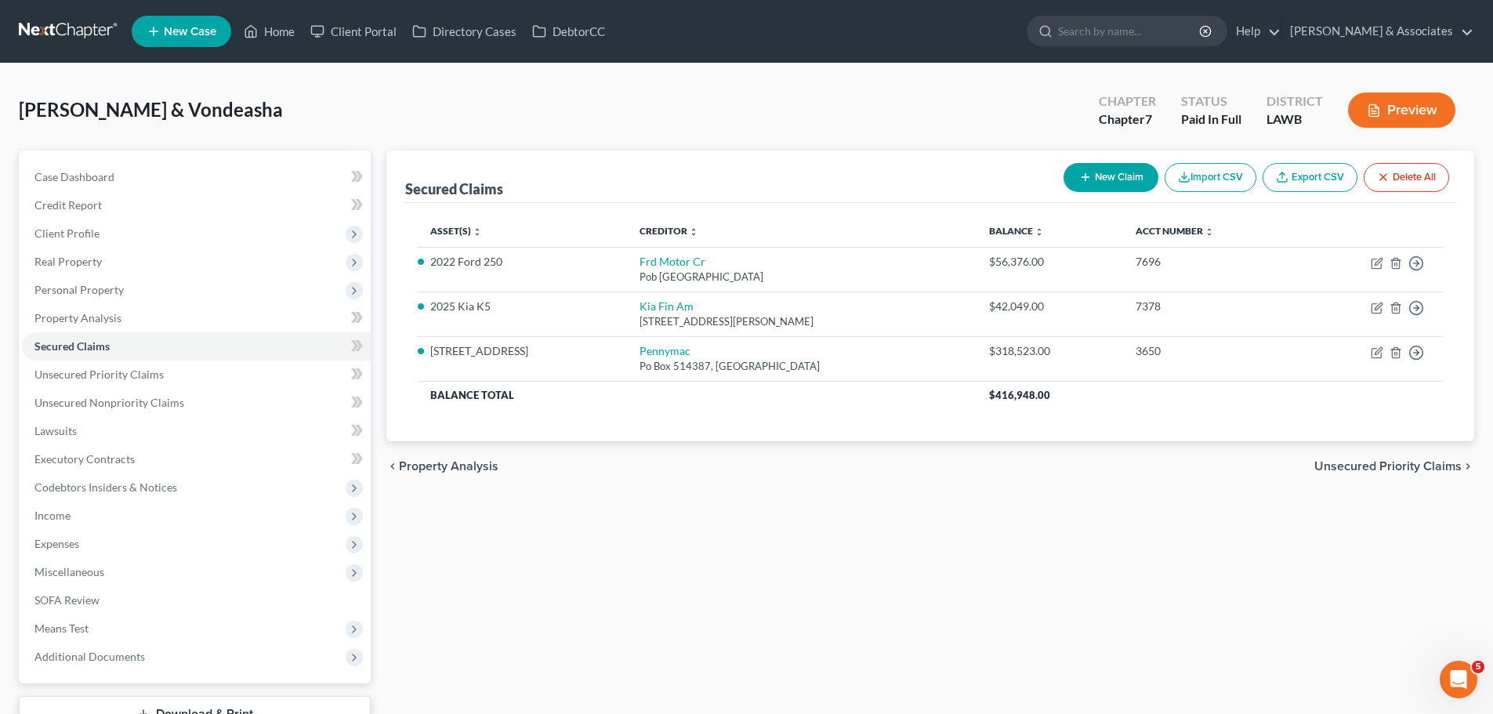
click at [414, 193] on div "Secured Claims" at bounding box center [454, 188] width 98 height 19
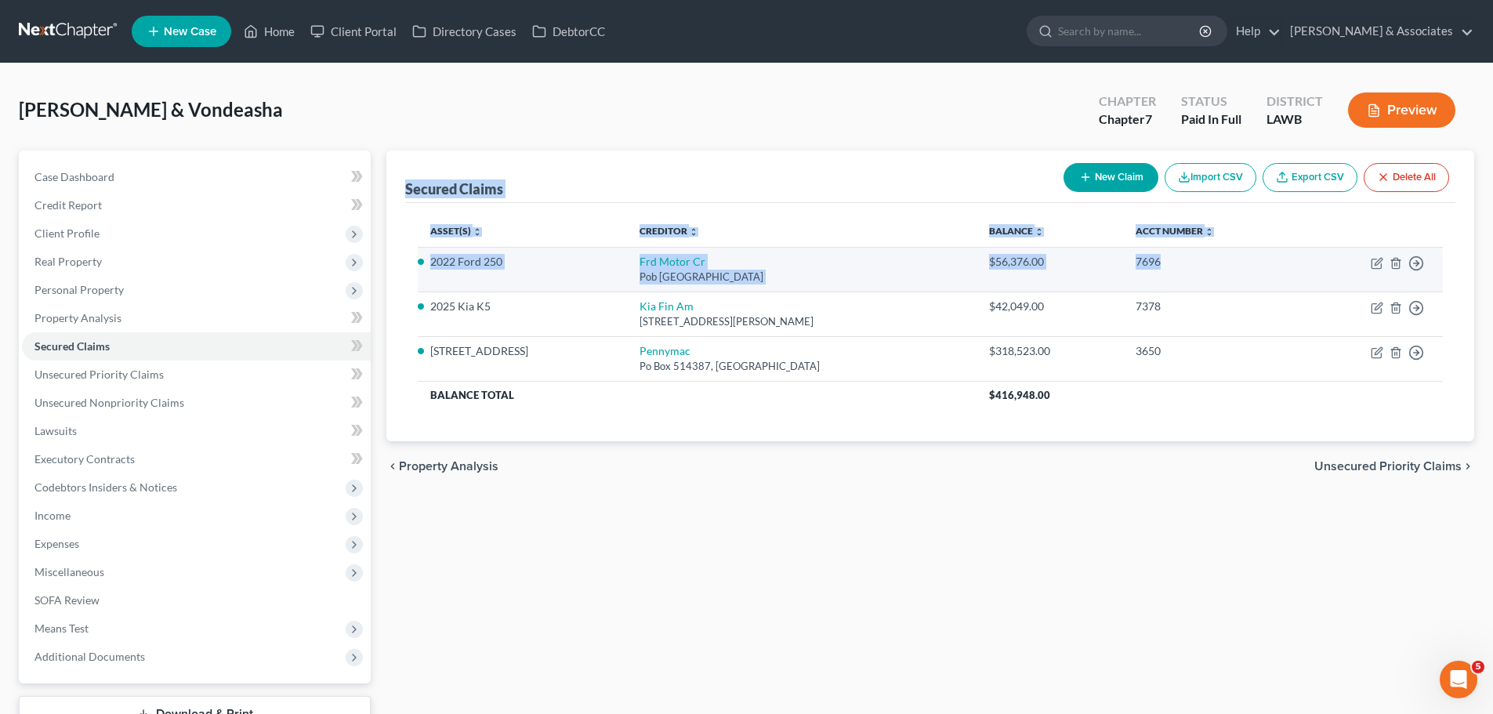
drag, startPoint x: 408, startPoint y: 193, endPoint x: 1184, endPoint y: 288, distance: 782.5
click at [1184, 288] on div "Secured Claims New Claim Import CSV Export CSV Delete All Asset(s) expand_more …" at bounding box center [930, 295] width 1088 height 291
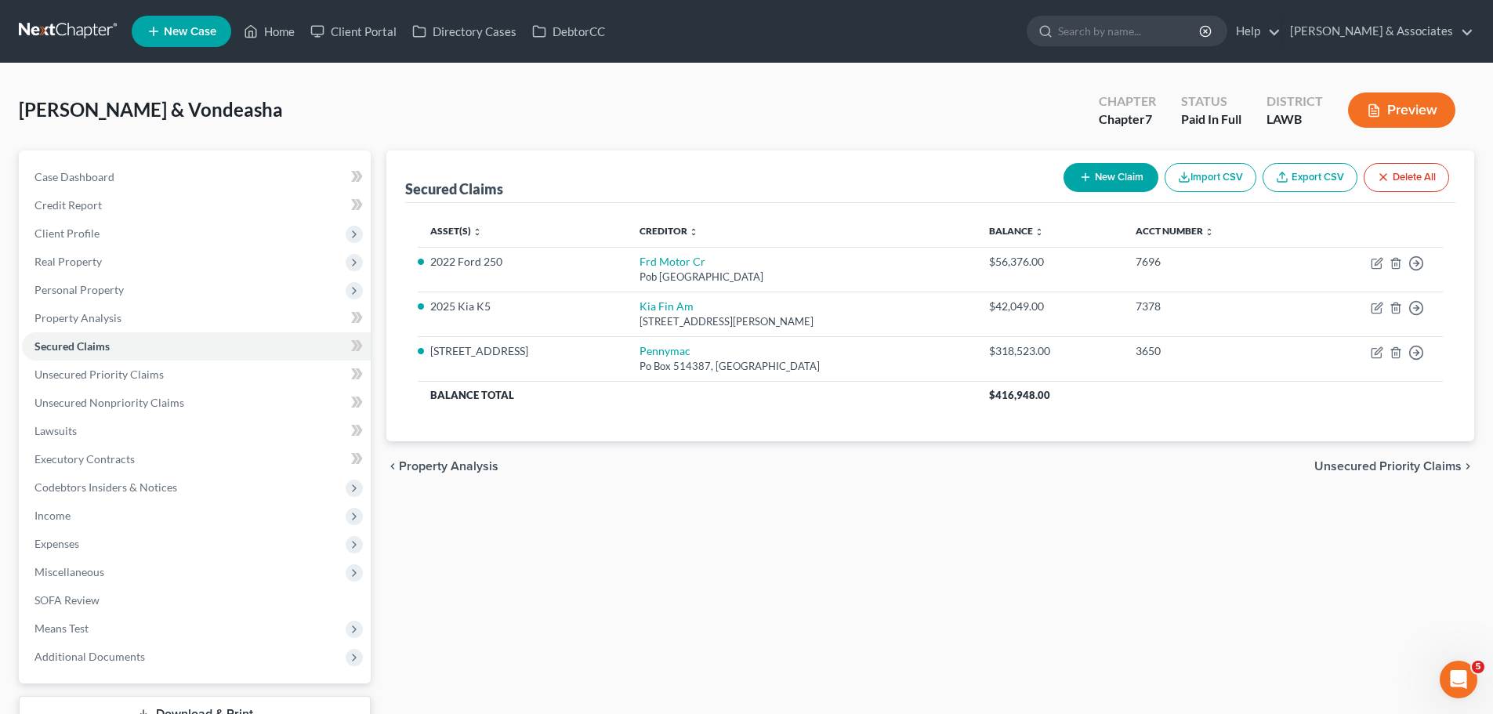
click at [1162, 638] on div "Secured Claims New Claim Import CSV Export CSV Delete All Asset(s) expand_more …" at bounding box center [931, 441] width 1104 height 582
click at [1024, 516] on div "Secured Claims New Claim Import CSV Export CSV Delete All Asset(s) expand_more …" at bounding box center [931, 441] width 1104 height 582
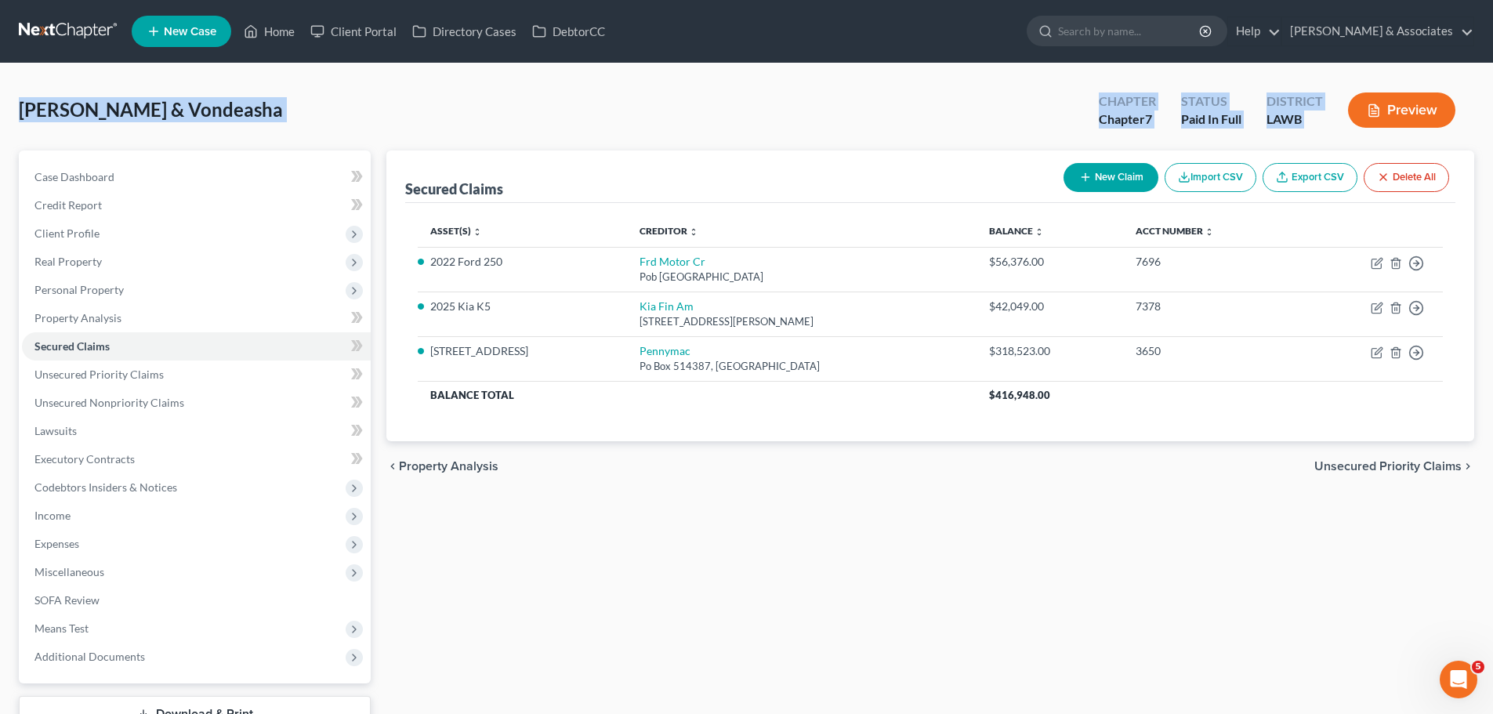
drag, startPoint x: 20, startPoint y: 118, endPoint x: 1346, endPoint y: 111, distance: 1325.4
click at [1346, 111] on div "Zenon, Chaz & Vondeasha Upgraded Chapter Chapter 7 Status Paid In Full District…" at bounding box center [746, 116] width 1455 height 68
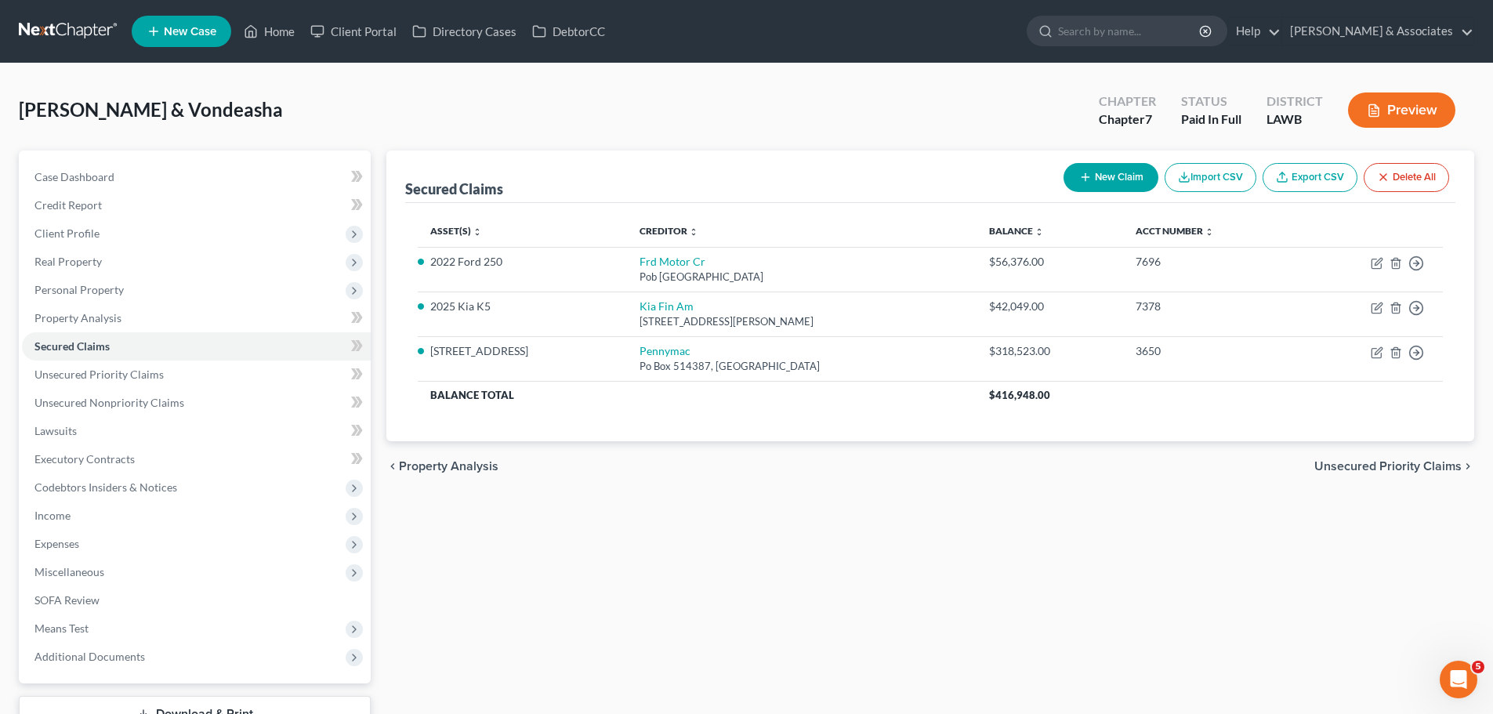
click at [762, 633] on div "Secured Claims New Claim Import CSV Export CSV Delete All Asset(s) expand_more …" at bounding box center [931, 441] width 1104 height 582
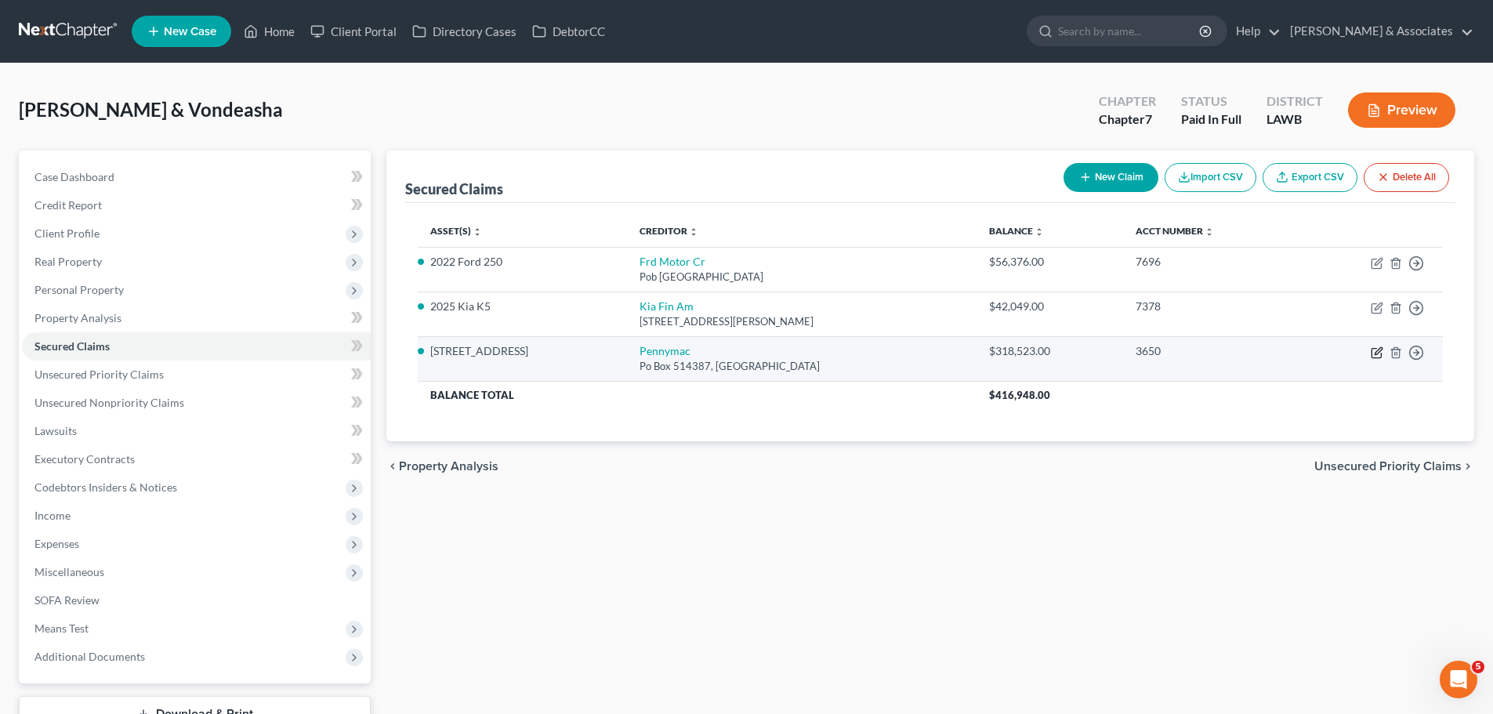
click at [1376, 358] on icon "button" at bounding box center [1376, 353] width 9 height 9
select select "4"
select select "8"
select select "2"
select select "4"
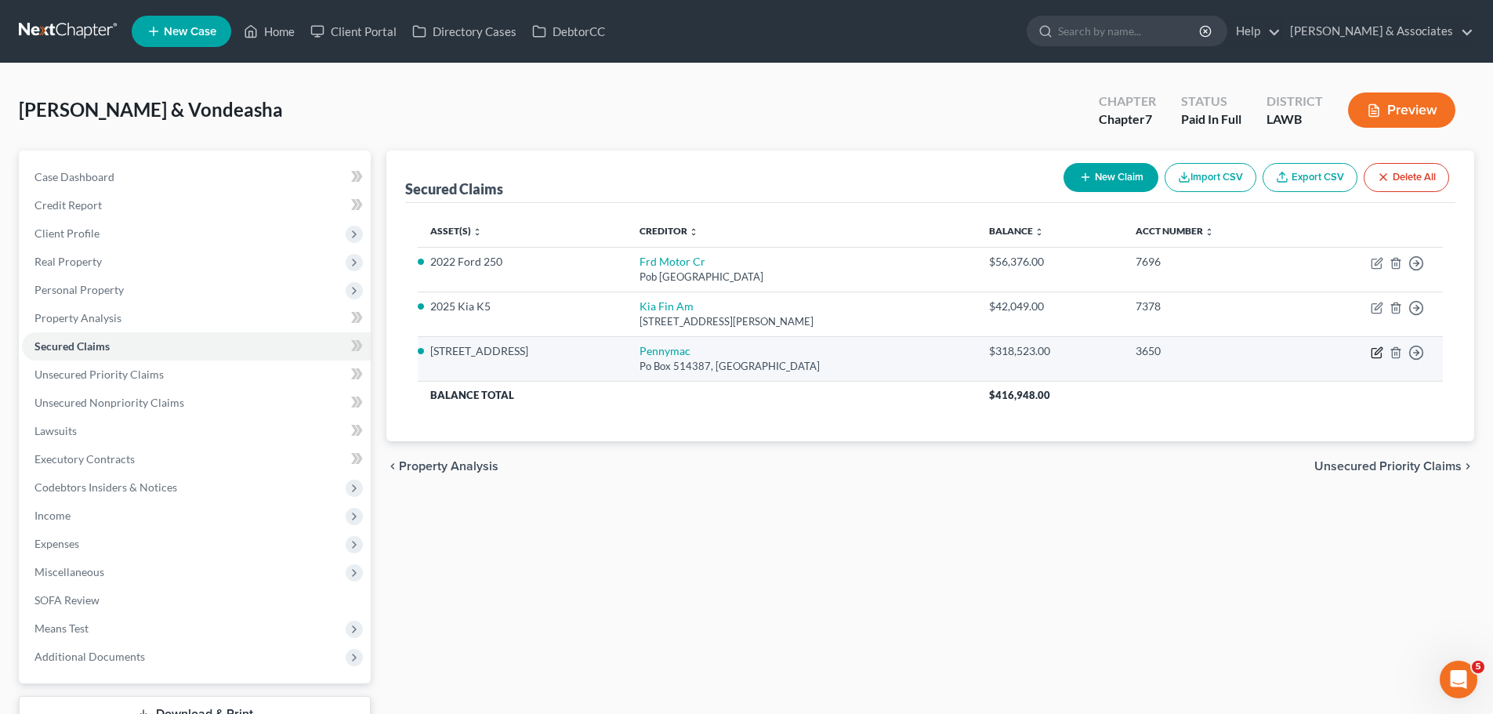
select select "0"
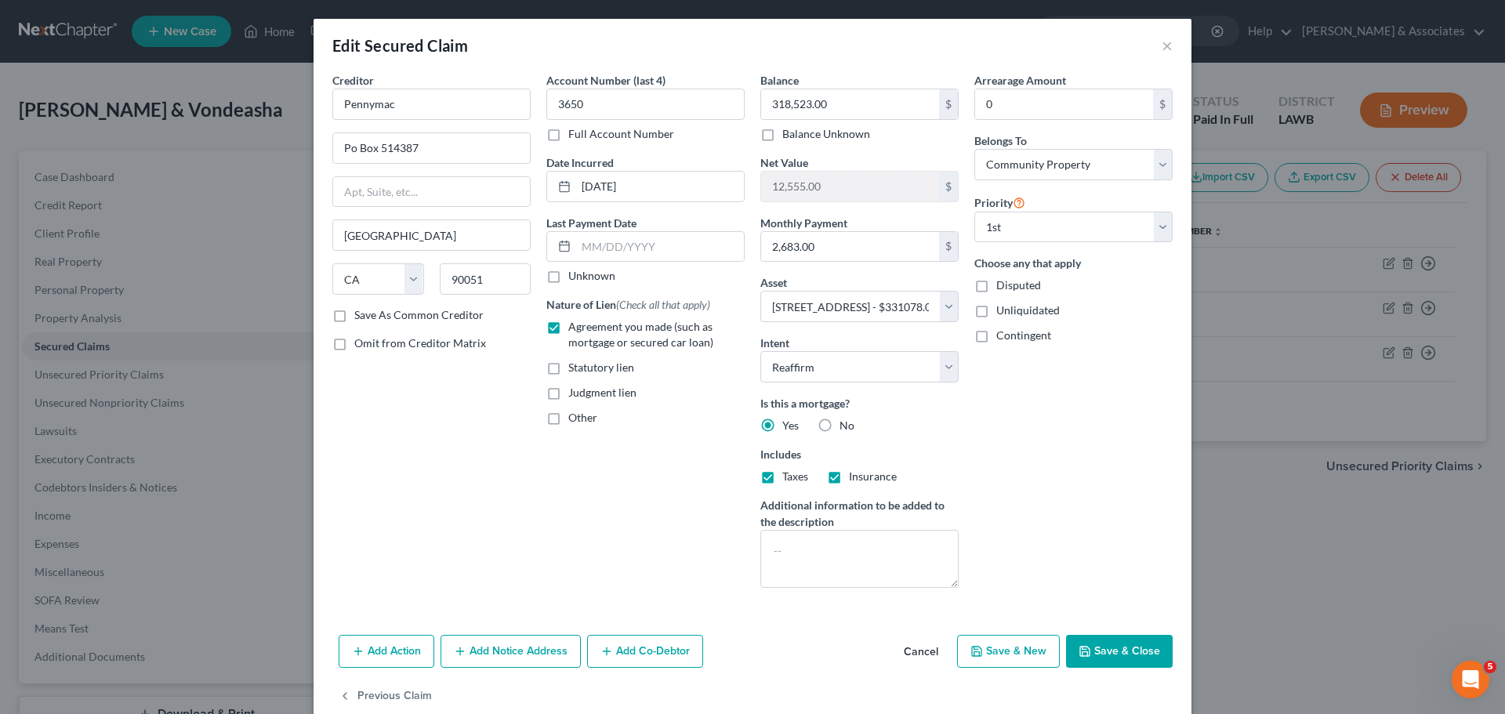
click at [914, 664] on button "Cancel" at bounding box center [921, 651] width 60 height 31
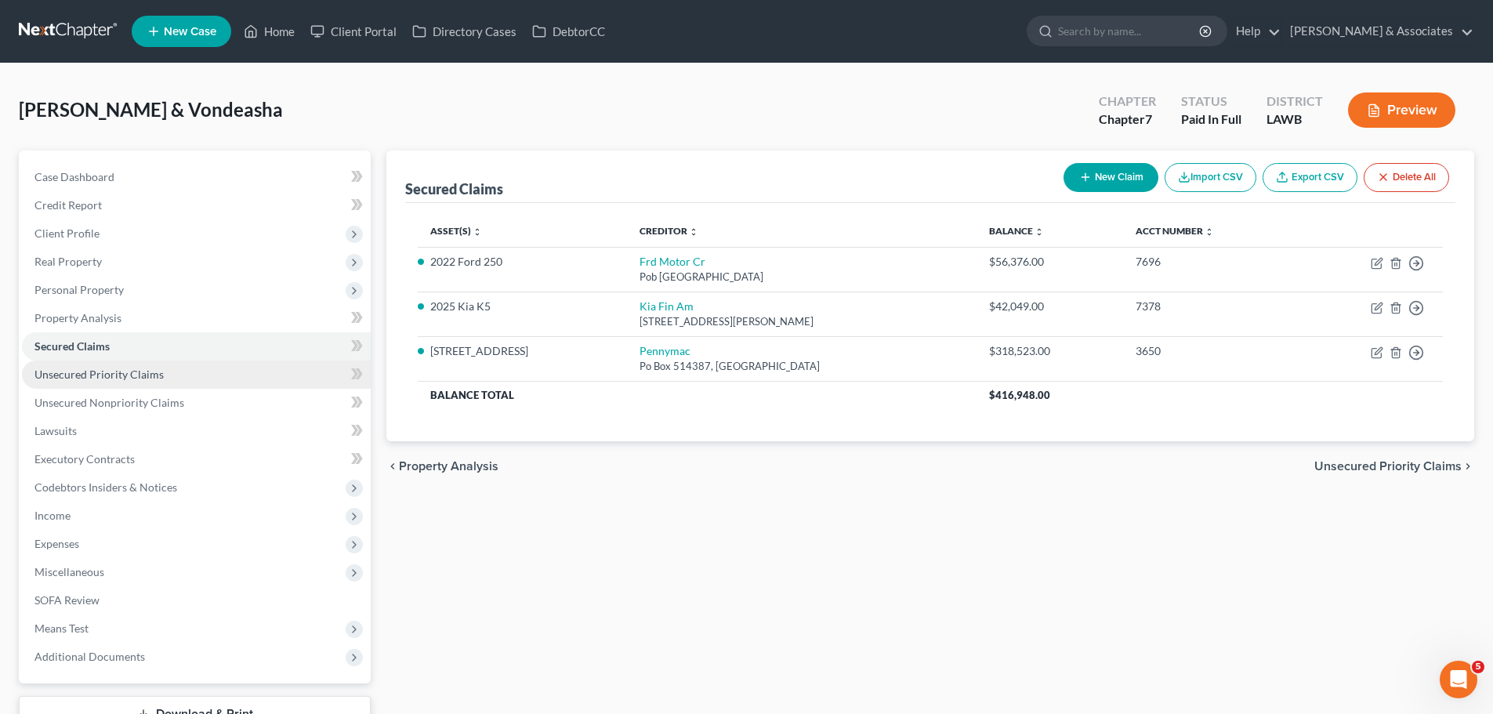
click at [73, 370] on span "Unsecured Priority Claims" at bounding box center [98, 374] width 129 height 13
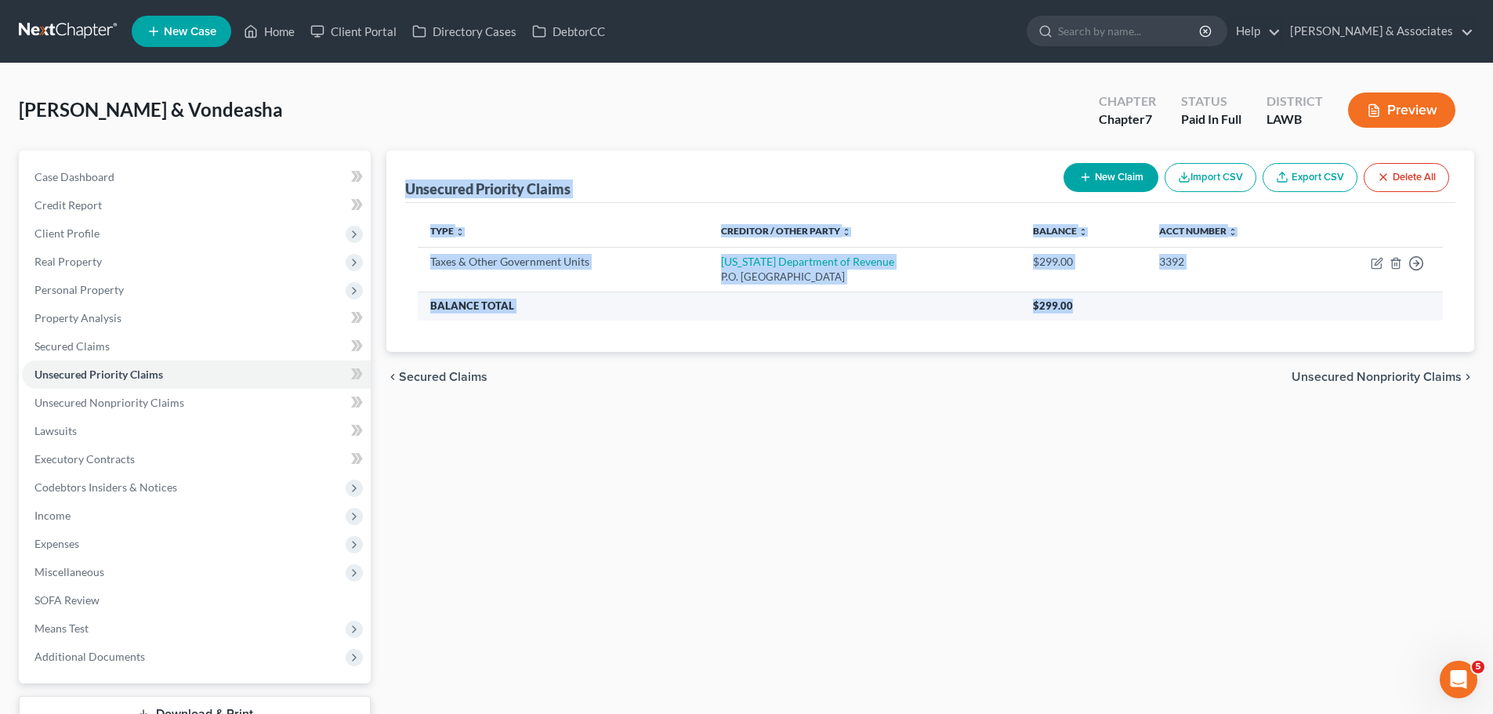
drag, startPoint x: 398, startPoint y: 183, endPoint x: 1095, endPoint y: 319, distance: 710.0
click at [1095, 319] on div "Unsecured Priority Claims New Claim Import CSV Export CSV Delete All Type expan…" at bounding box center [930, 250] width 1088 height 201
click at [1067, 439] on div "Unsecured Priority Claims New Claim Import CSV Export CSV Delete All Type expan…" at bounding box center [931, 441] width 1104 height 582
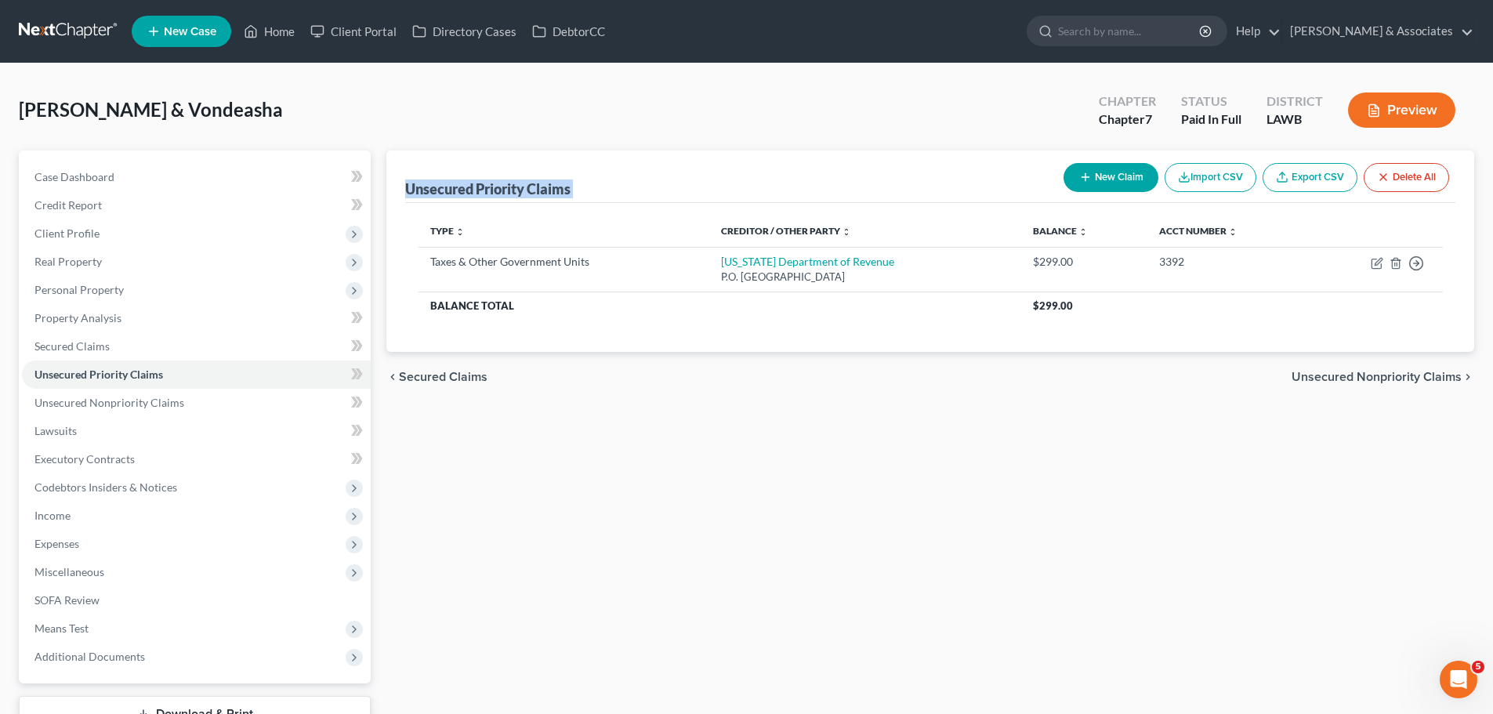
drag, startPoint x: 1105, startPoint y: 321, endPoint x: 408, endPoint y: 177, distance: 711.4
click at [408, 177] on div "Unsecured Priority Claims New Claim Import CSV Export CSV Delete All Type expan…" at bounding box center [930, 250] width 1088 height 201
click at [408, 177] on div "Unsecured Priority Claims New Claim Import CSV Export CSV Delete All" at bounding box center [930, 176] width 1050 height 53
drag, startPoint x: 408, startPoint y: 183, endPoint x: 1157, endPoint y: 324, distance: 761.7
click at [1157, 324] on div "Unsecured Priority Claims New Claim Import CSV Export CSV Delete All Type expan…" at bounding box center [930, 250] width 1088 height 201
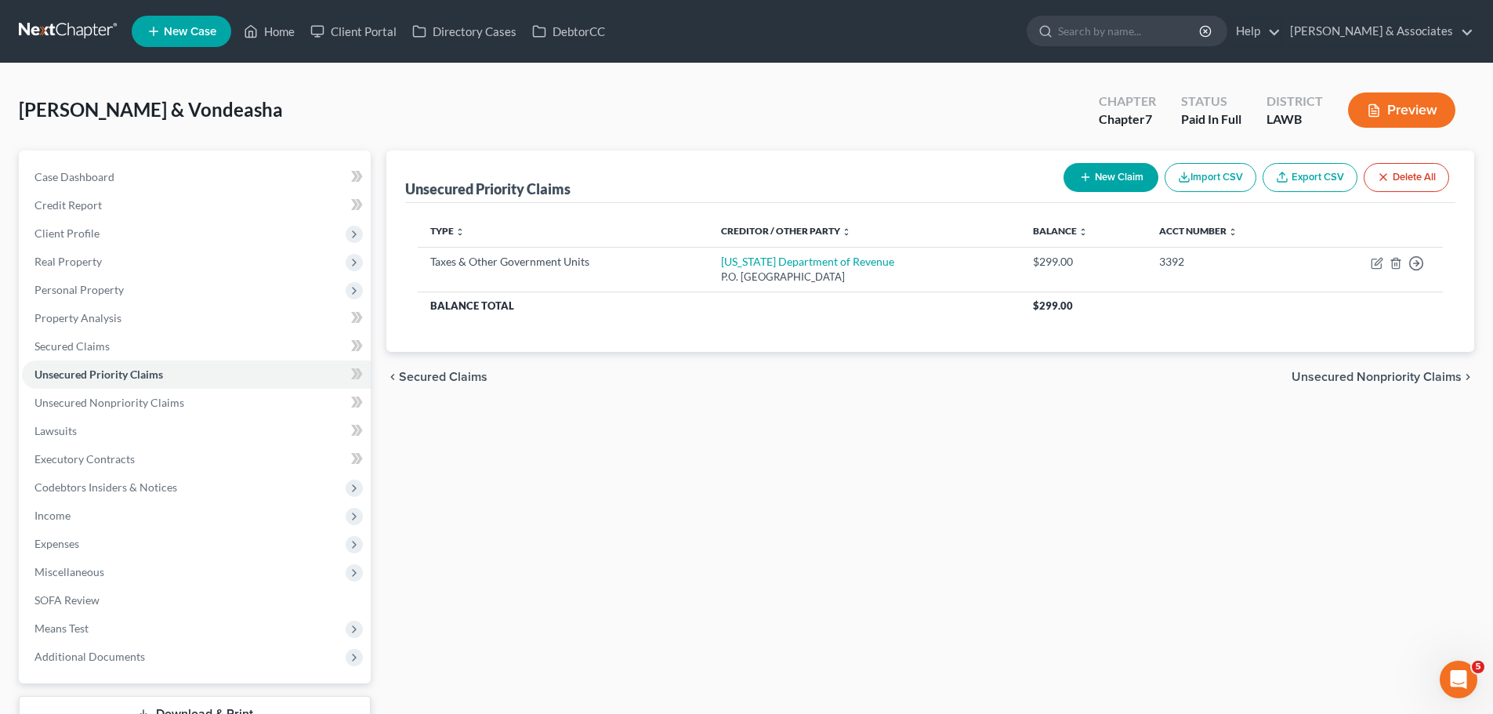
click at [610, 435] on div "Unsecured Priority Claims New Claim Import CSV Export CSV Delete All Type expan…" at bounding box center [931, 441] width 1104 height 582
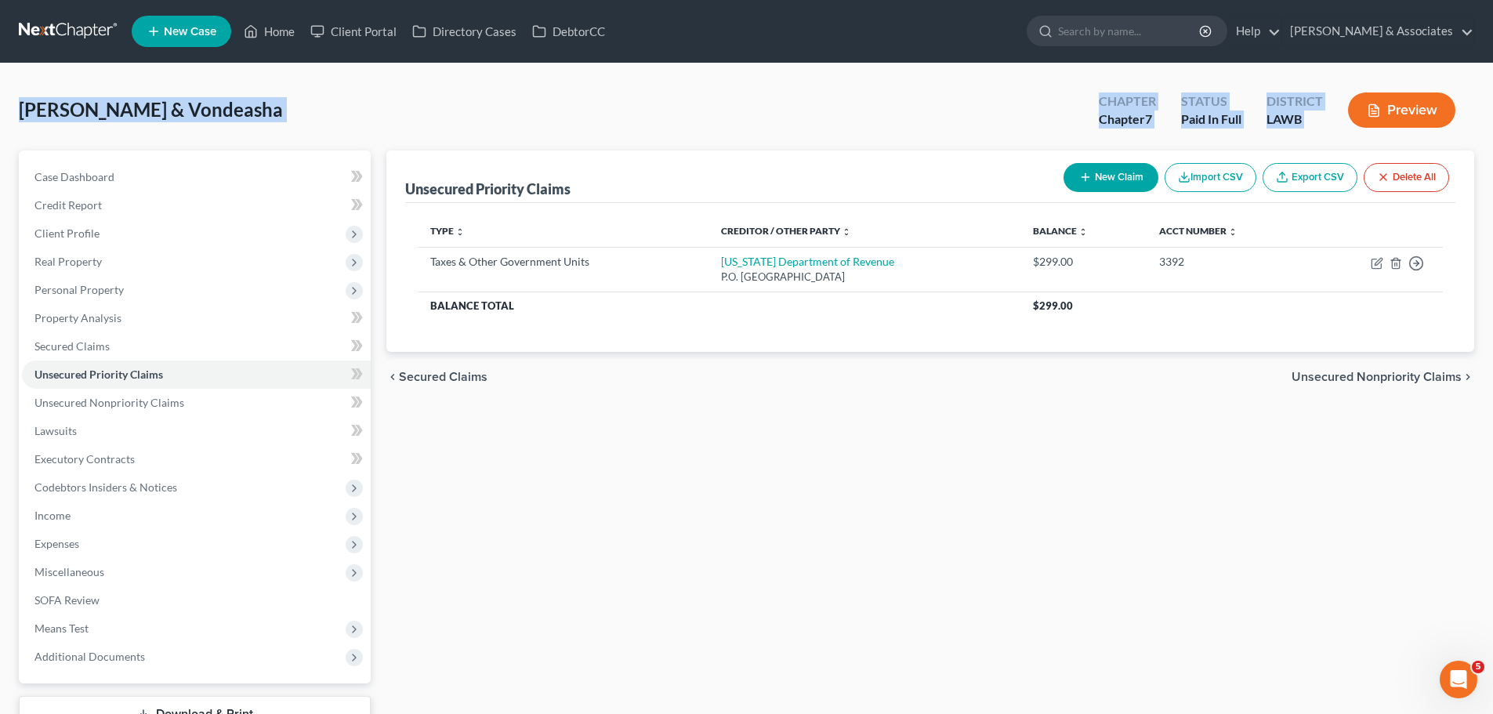
drag, startPoint x: 8, startPoint y: 103, endPoint x: 1362, endPoint y: 126, distance: 1354.6
click at [1362, 126] on div "Zenon, Chaz & Vondeasha Upgraded Chapter Chapter 7 Status Paid In Full District…" at bounding box center [746, 413] width 1493 height 701
click at [92, 89] on div "Zenon, Chaz & Vondeasha Upgraded Chapter Chapter 7 Status Paid In Full District…" at bounding box center [746, 116] width 1455 height 68
drag, startPoint x: 10, startPoint y: 103, endPoint x: 1419, endPoint y: 506, distance: 1465.7
click at [1368, 141] on div "Zenon, Chaz & Vondeasha Upgraded Chapter Chapter 7 Status Paid In Full District…" at bounding box center [746, 413] width 1493 height 701
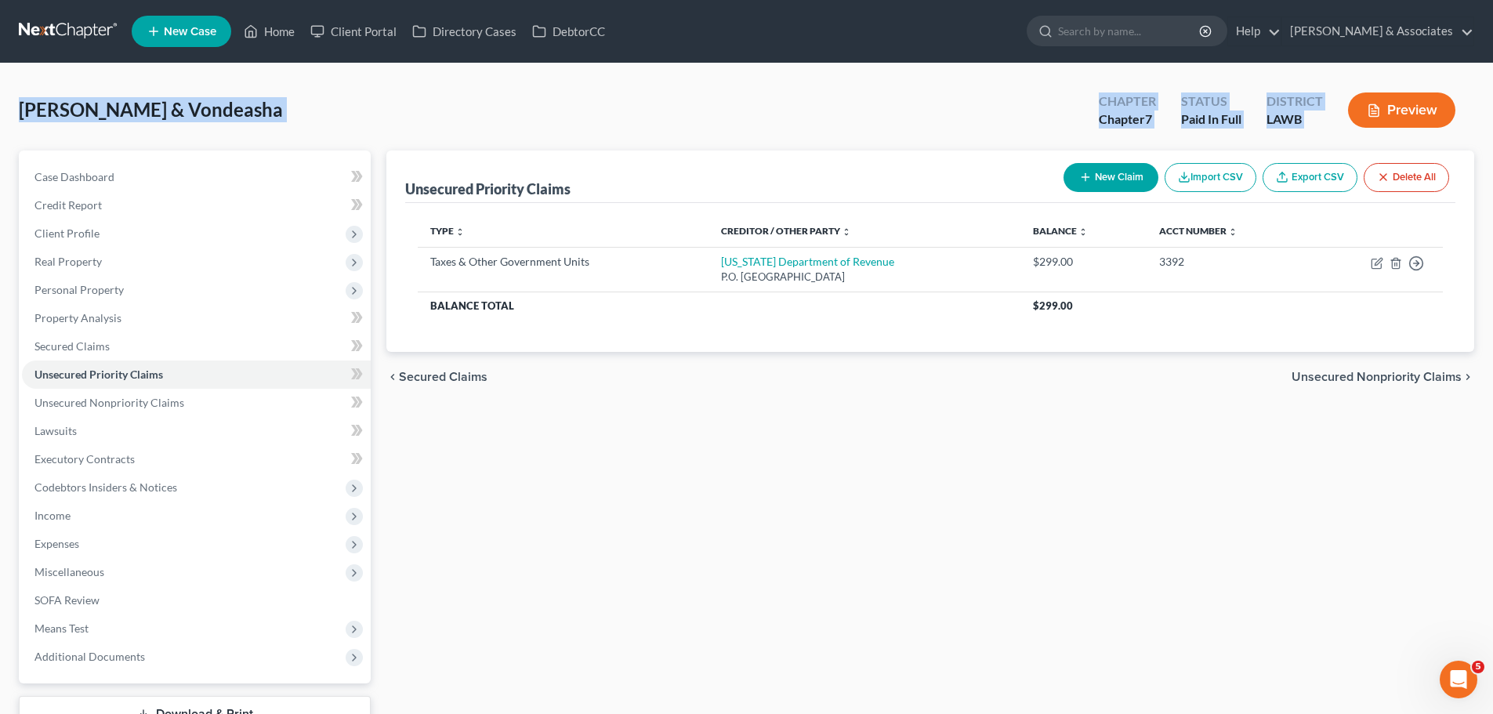
click at [18, 97] on div "Zenon, Chaz & Vondeasha Upgraded Chapter Chapter 7 Status Paid In Full District…" at bounding box center [746, 413] width 1493 height 701
click at [18, 104] on div "Zenon, Chaz & Vondeasha Upgraded Chapter Chapter 7 Status Paid In Full District…" at bounding box center [746, 413] width 1493 height 701
drag, startPoint x: 17, startPoint y: 109, endPoint x: 1348, endPoint y: 129, distance: 1331.0
click at [1348, 129] on div "Zenon, Chaz & Vondeasha Upgraded Chapter Chapter 7 Status Paid In Full District…" at bounding box center [746, 413] width 1493 height 701
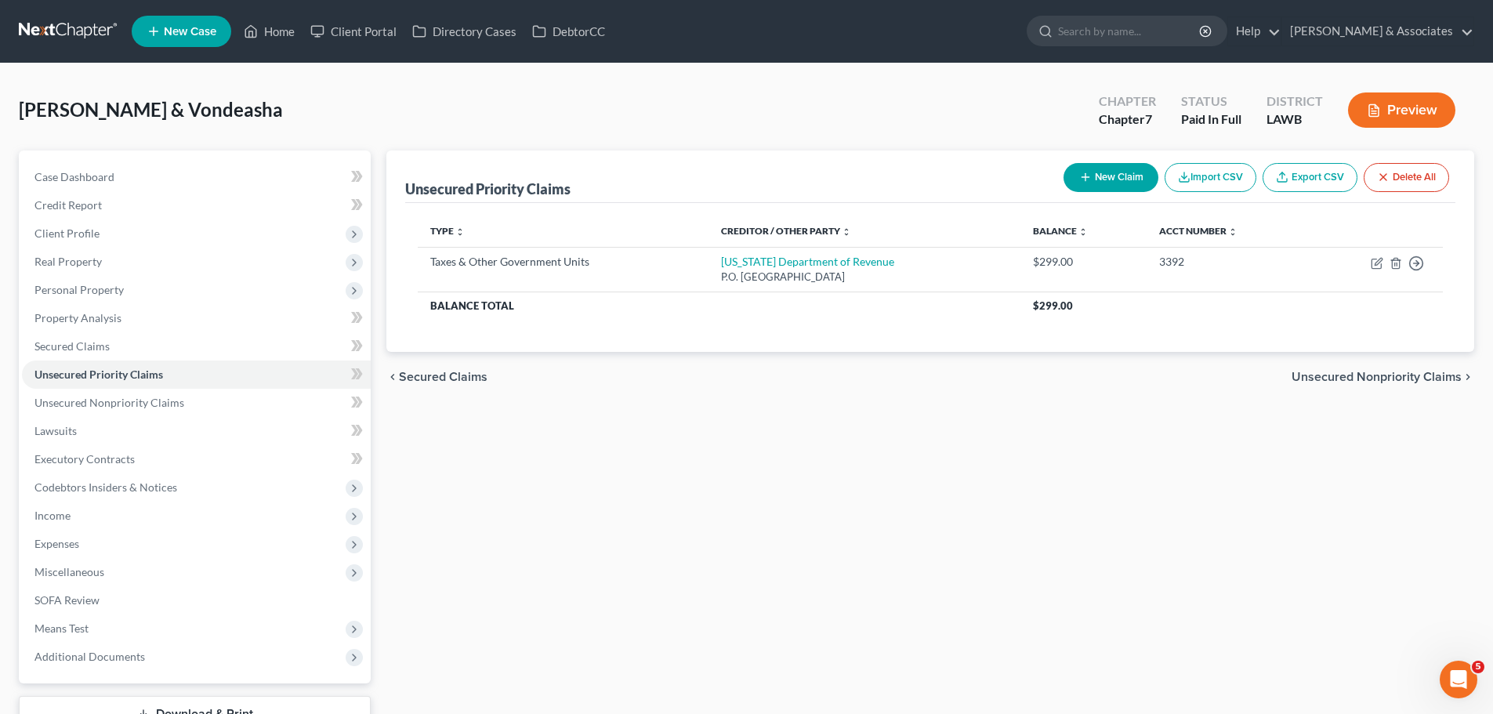
click at [367, 153] on div "Case Dashboard Payments Invoices Payments Payments Credit Report Client Profile…" at bounding box center [195, 416] width 352 height 533
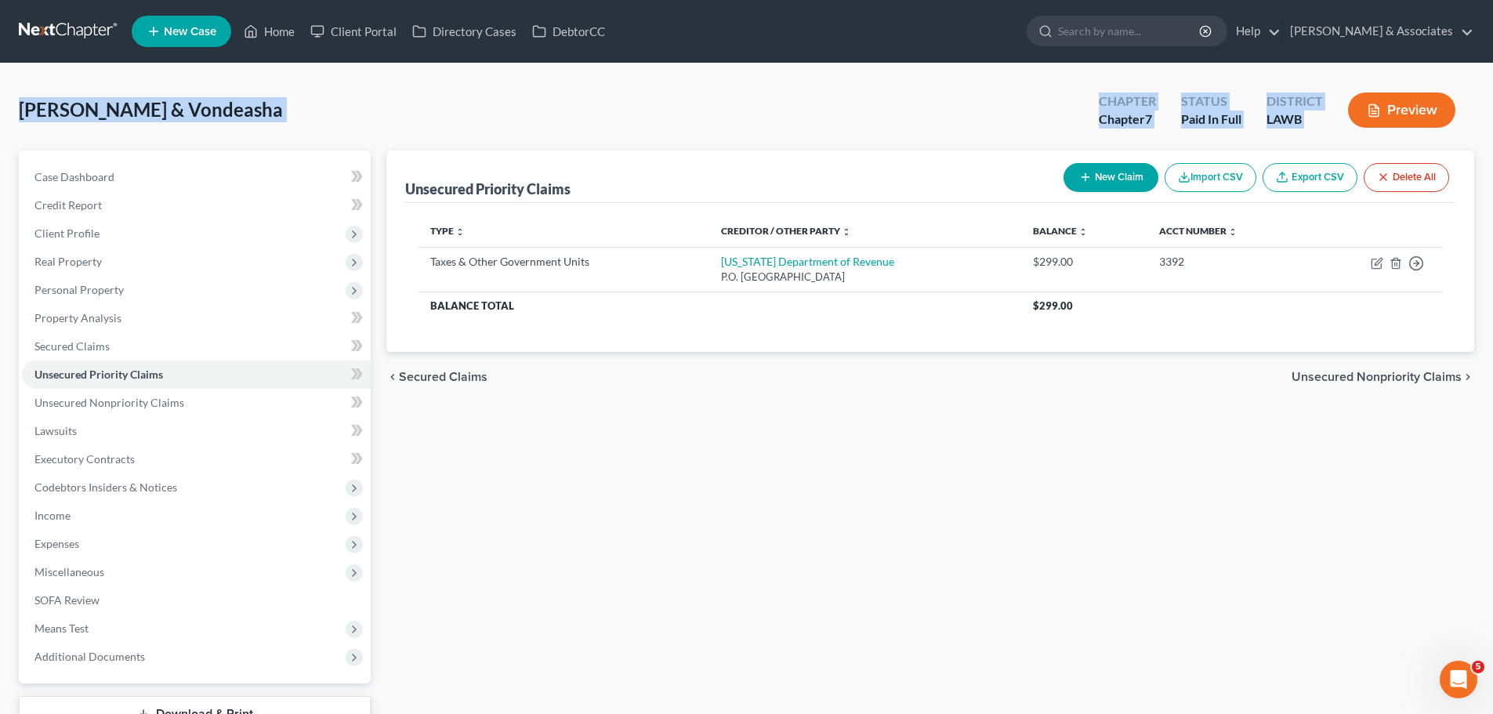
drag, startPoint x: 72, startPoint y: 91, endPoint x: 1626, endPoint y: 103, distance: 1554.3
click at [1492, 103] on html "Home New Case Client Portal Directory Cases DebtorCC Diment & Associates ccd@di…" at bounding box center [746, 396] width 1493 height 792
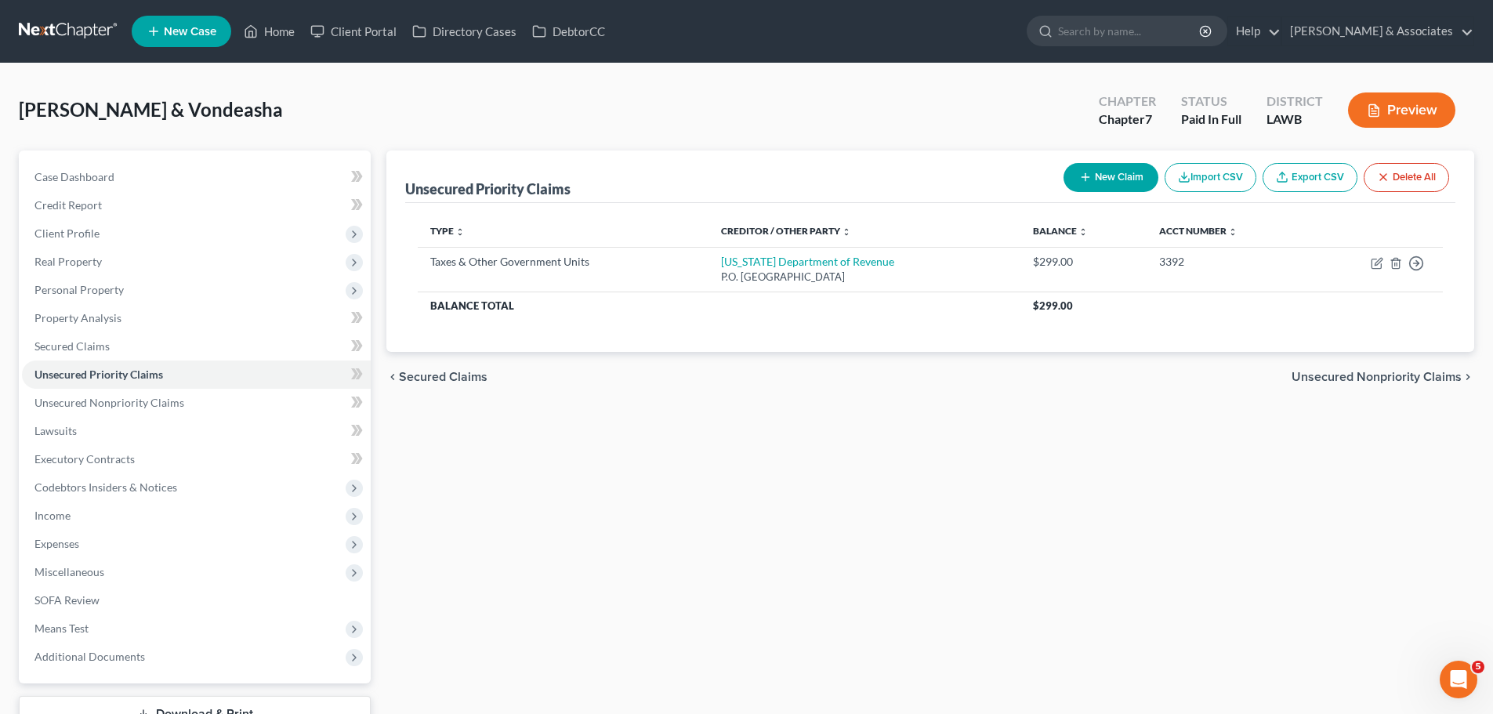
click at [1129, 571] on div "Unsecured Priority Claims New Claim Import CSV Export CSV Delete All Type expan…" at bounding box center [931, 441] width 1104 height 582
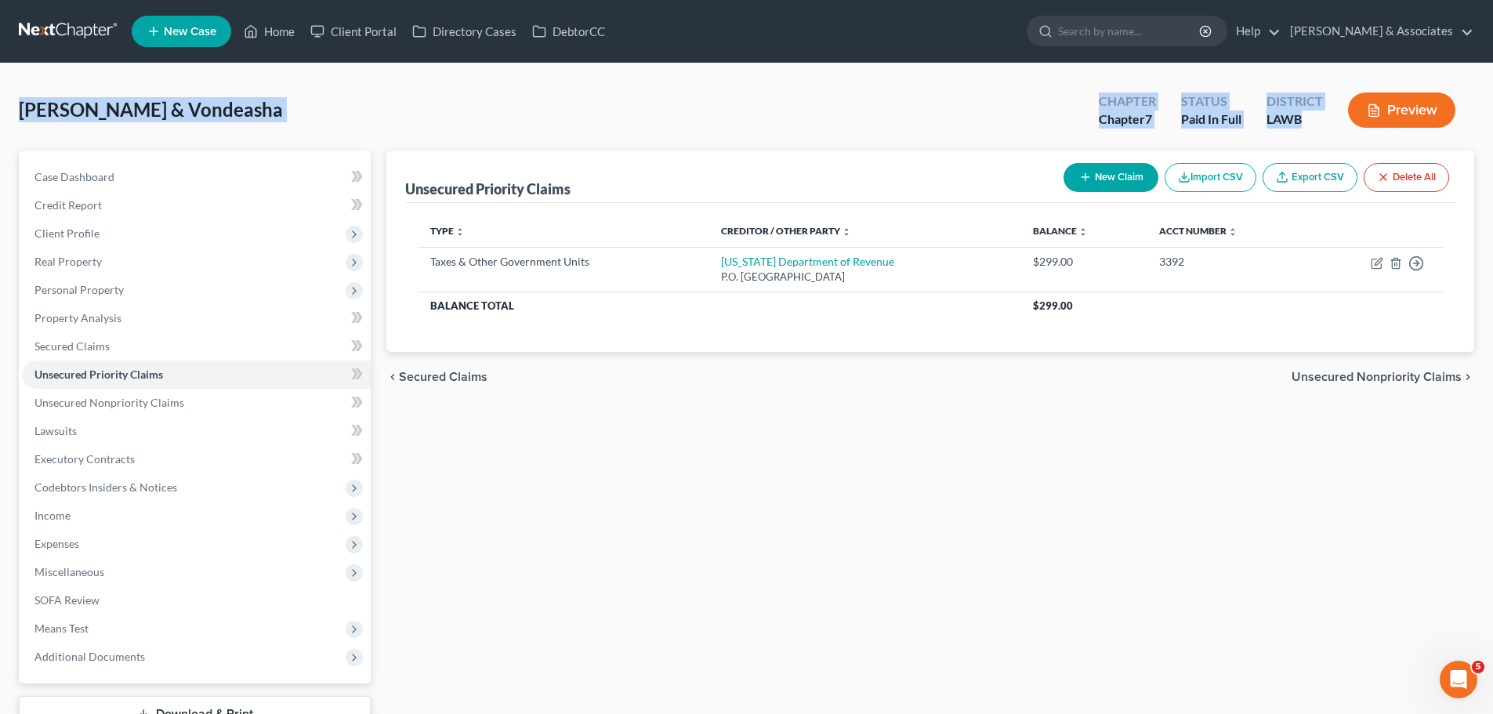
drag, startPoint x: 1324, startPoint y: 125, endPoint x: 0, endPoint y: 124, distance: 1323.8
click at [0, 124] on div "Zenon, Chaz & Vondeasha Upgraded Chapter Chapter 7 Status Paid In Full District…" at bounding box center [746, 413] width 1493 height 701
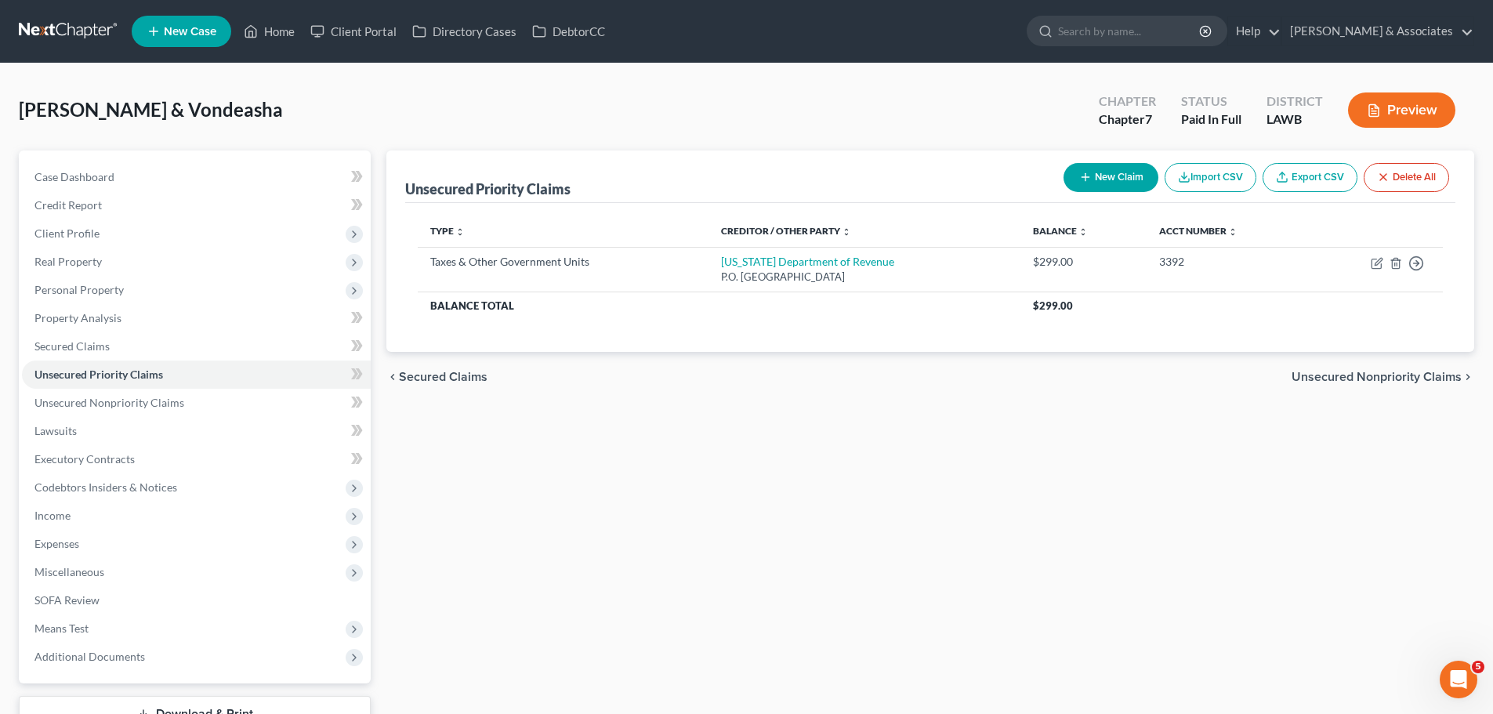
click at [66, 20] on link at bounding box center [69, 31] width 100 height 28
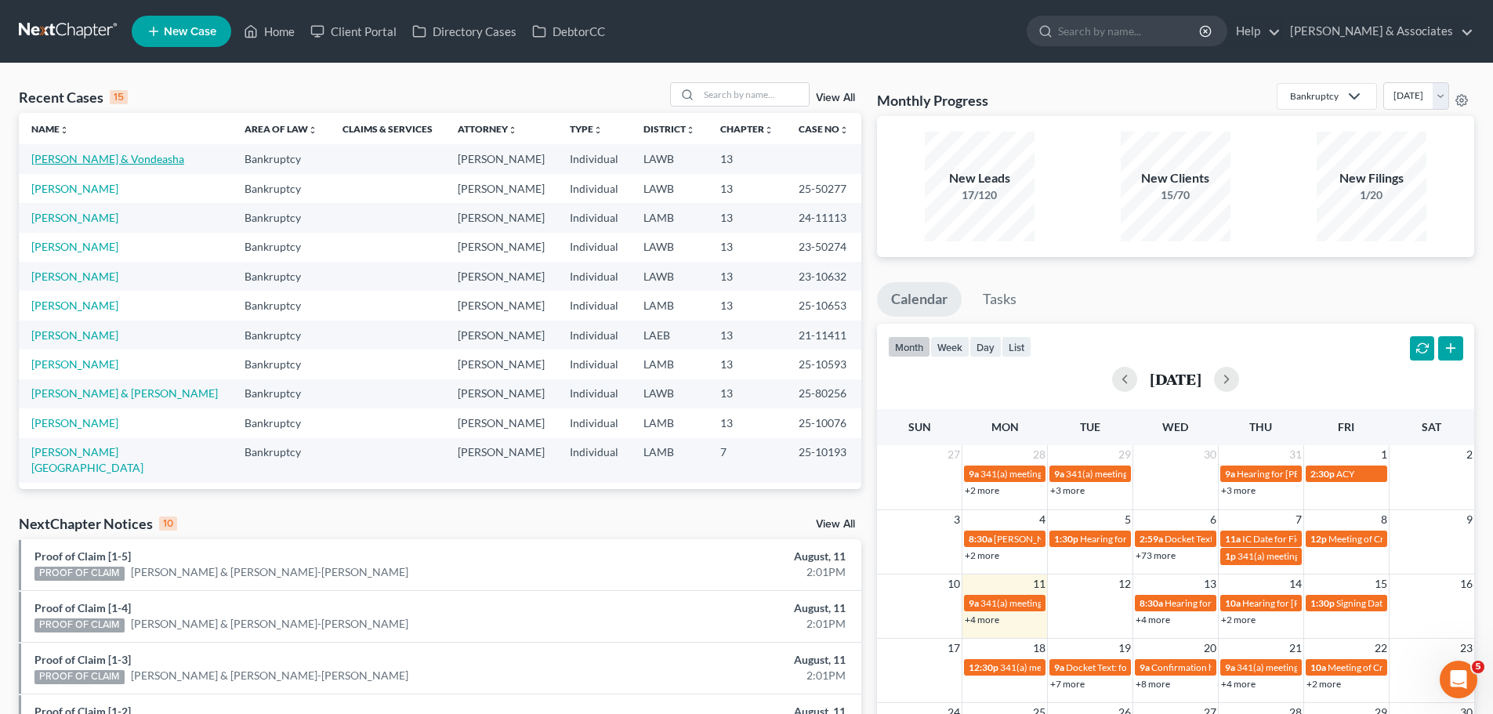
click at [120, 165] on link "[PERSON_NAME] & Vondeasha" at bounding box center [107, 158] width 153 height 13
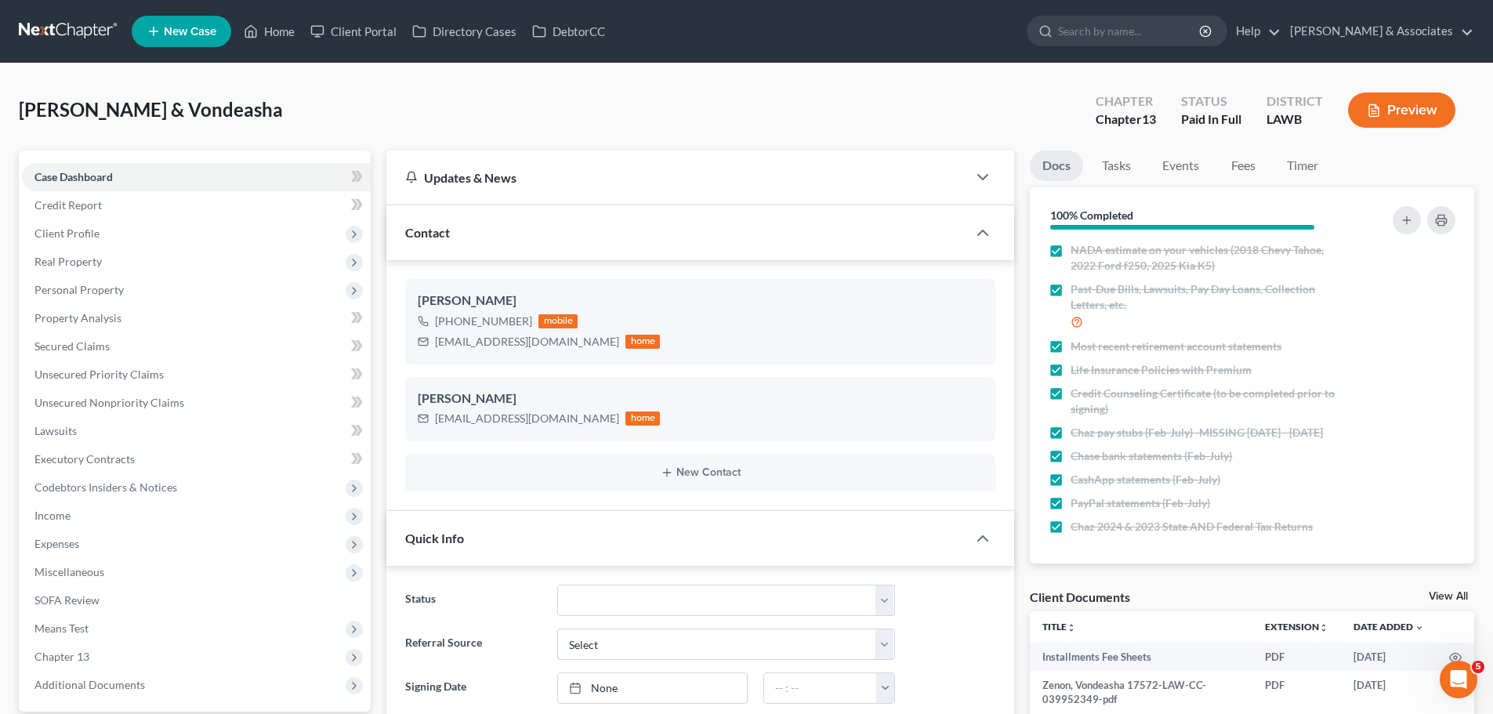
scroll to position [281, 0]
click at [1249, 160] on link "Fees" at bounding box center [1243, 165] width 50 height 31
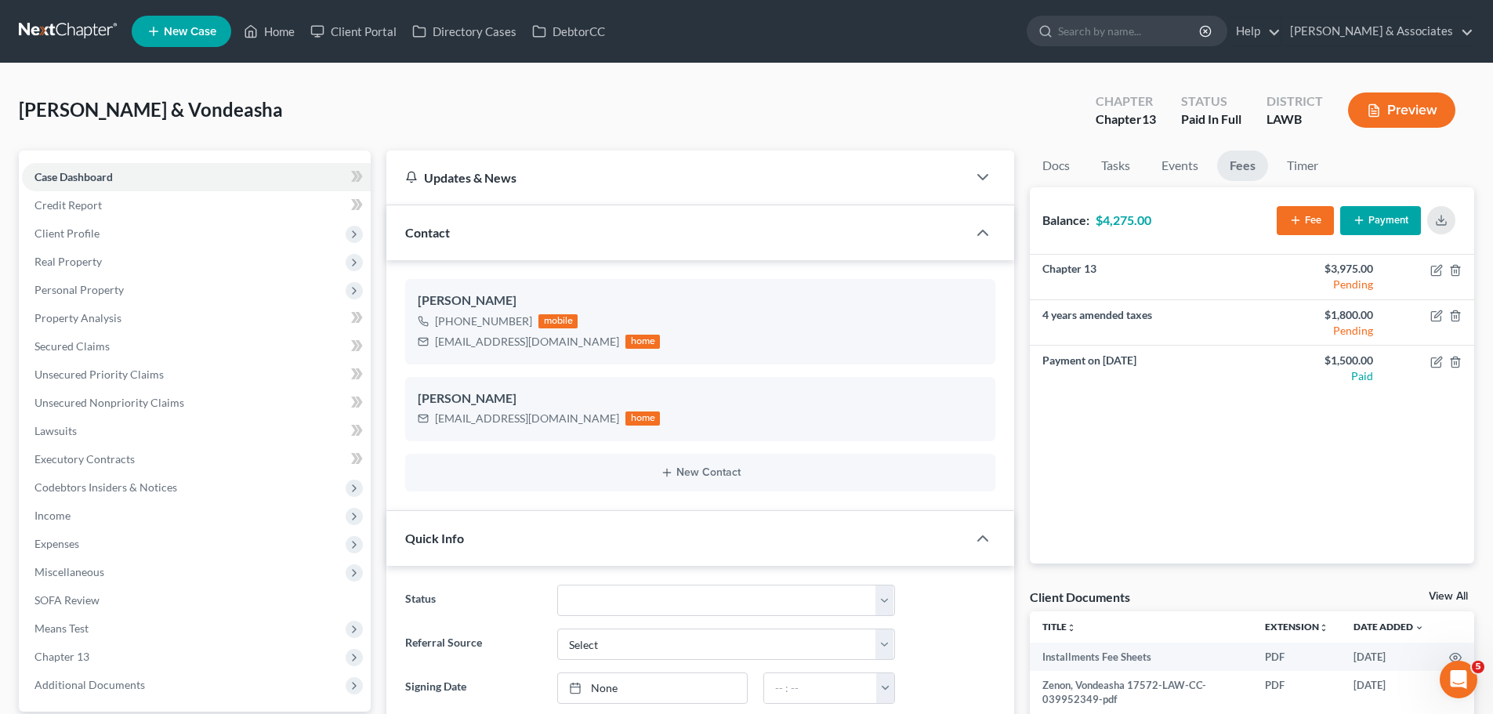
click at [1165, 521] on div "Chapter 13 $3,975.00 Pending 4 years amended taxes $1,800.00 Pending Payment on…" at bounding box center [1252, 409] width 444 height 309
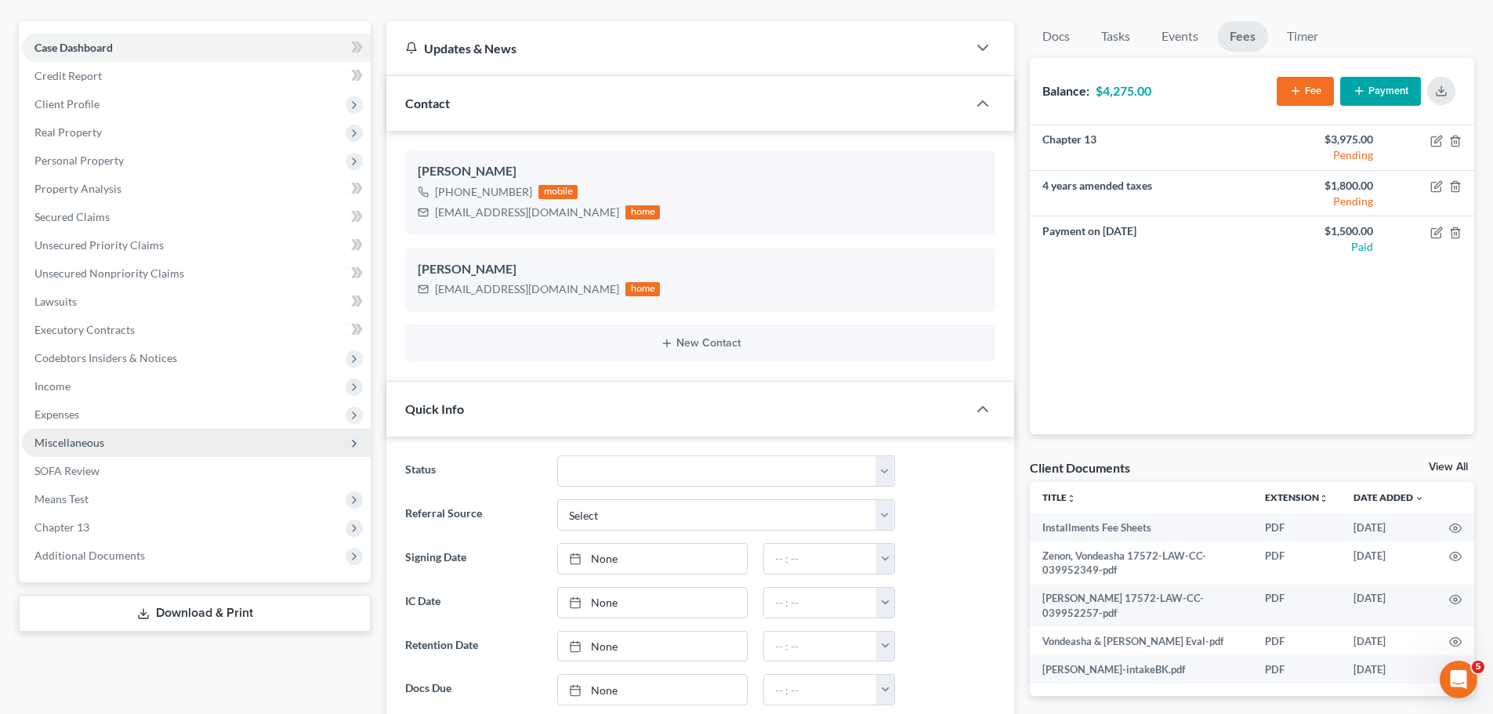
scroll to position [157, 0]
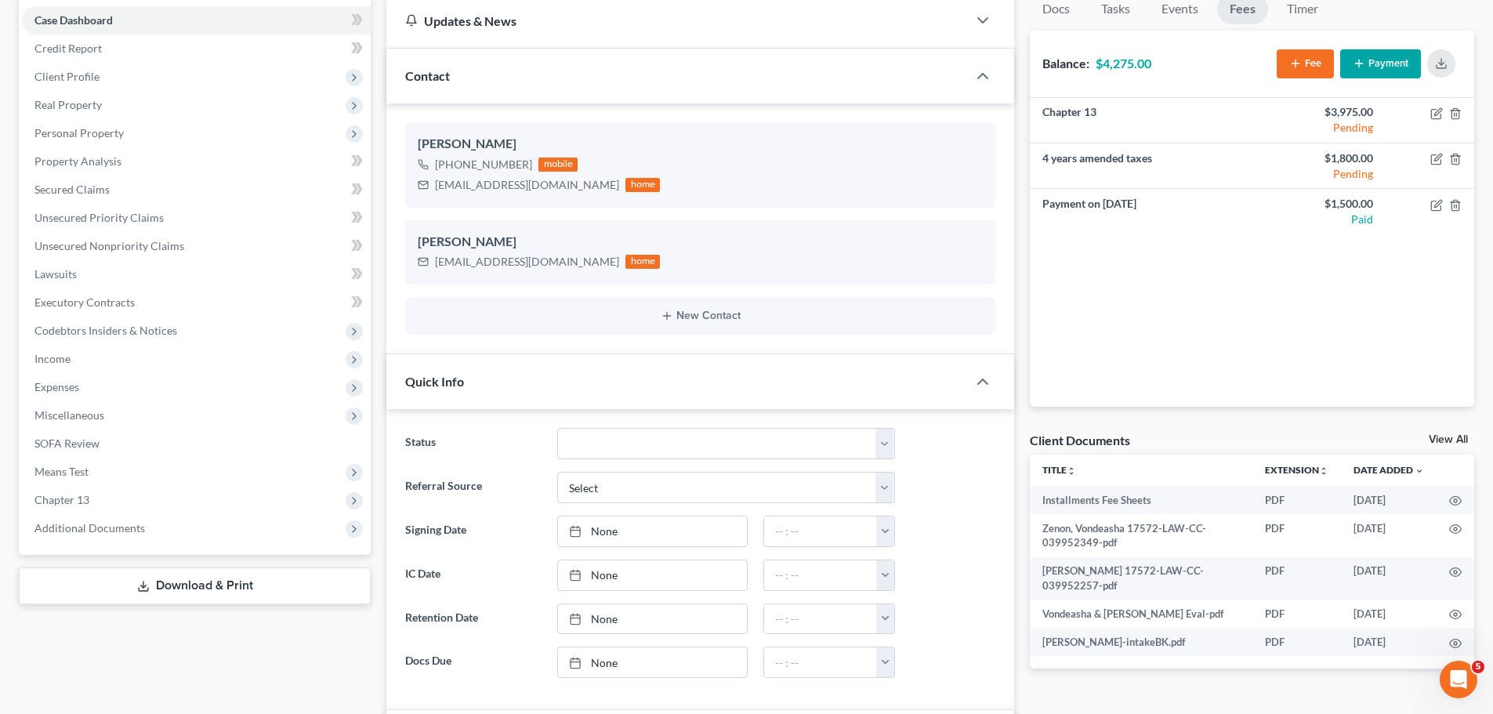
click at [1193, 691] on div "Docs Tasks Events Fees Timer 100% Completed Nothing here yet! Signed Retainer V…" at bounding box center [1252, 692] width 460 height 1397
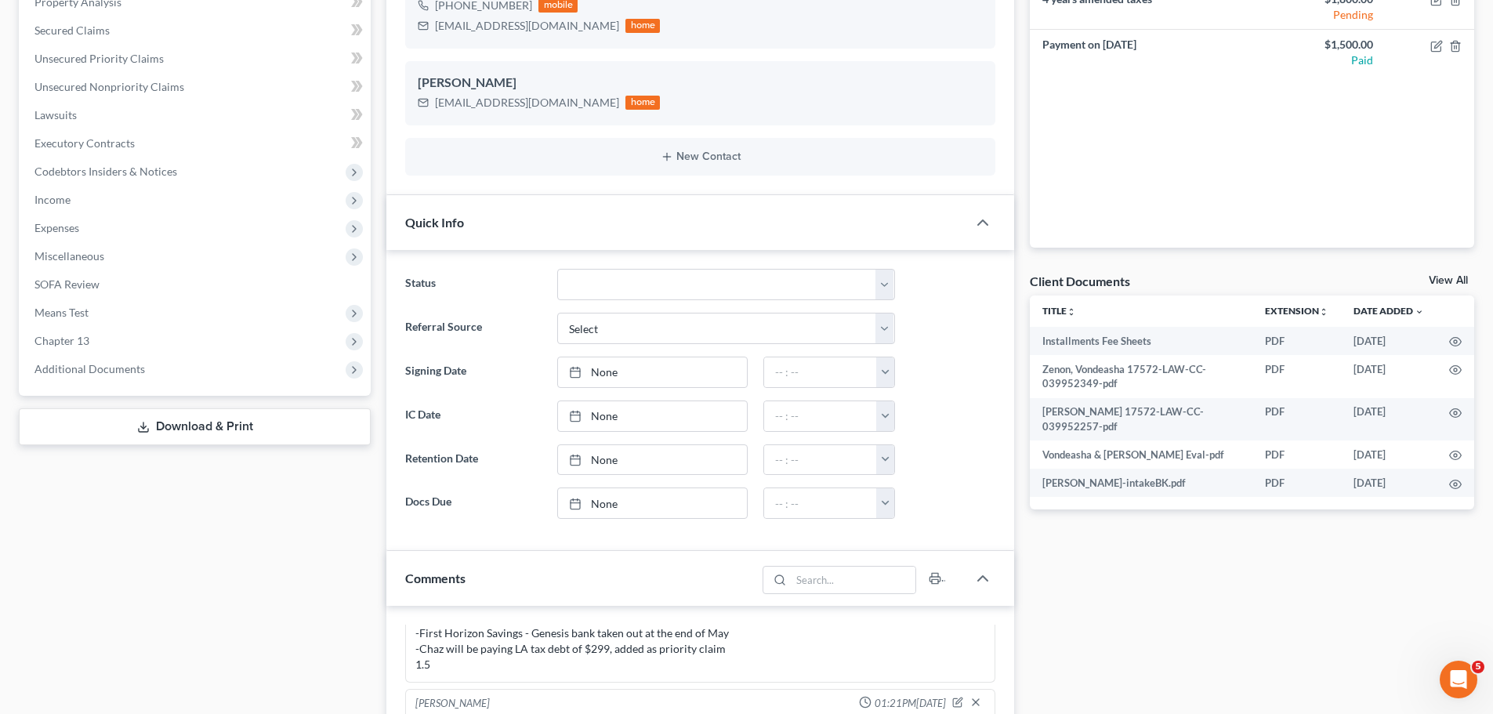
scroll to position [235, 0]
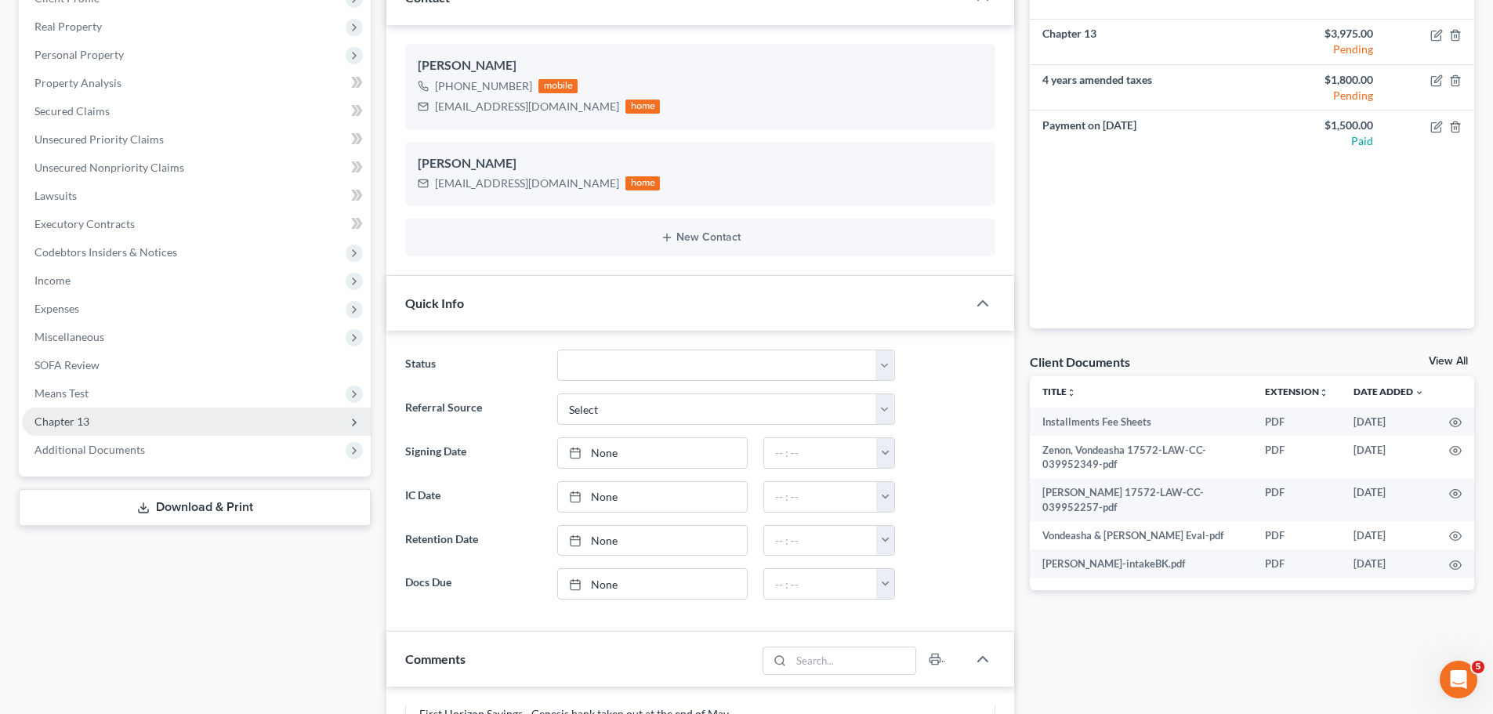
click at [109, 409] on span "Chapter 13" at bounding box center [196, 422] width 349 height 28
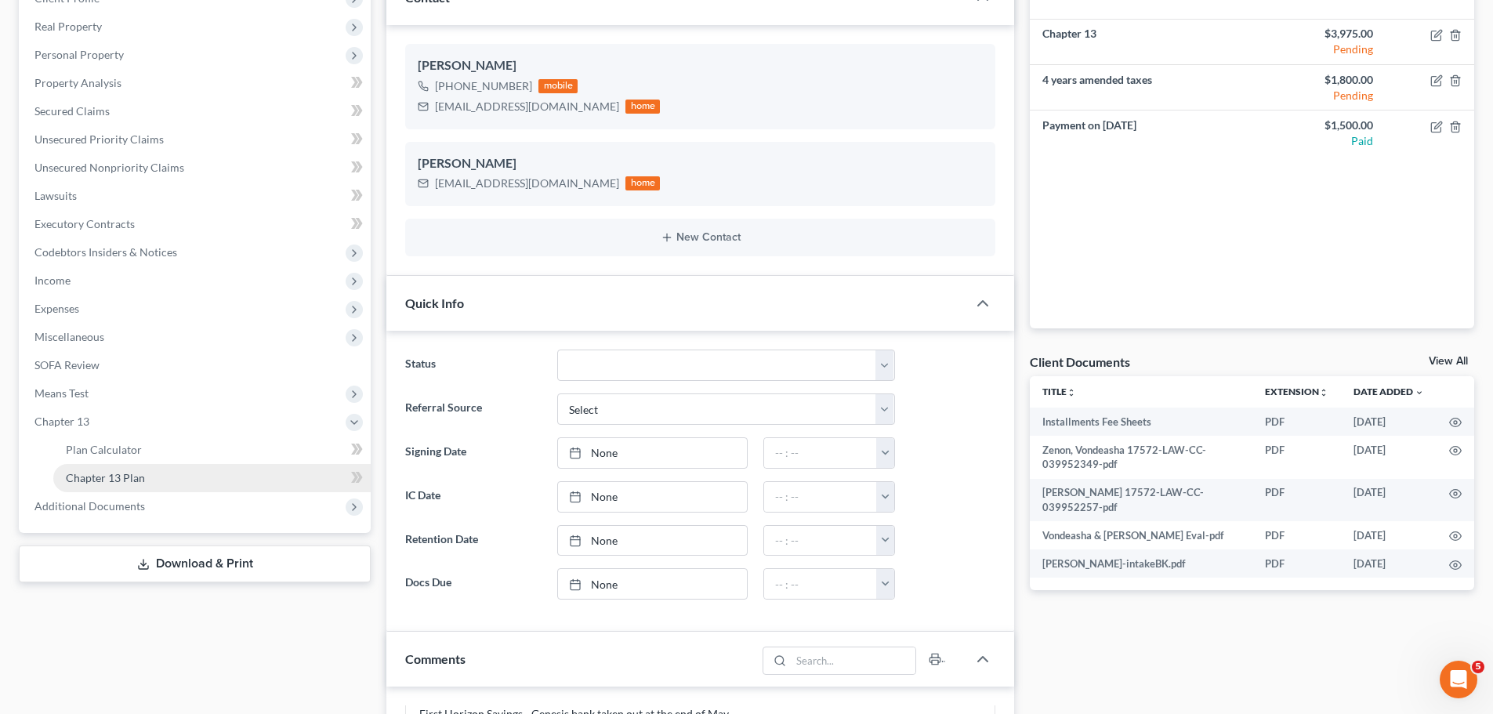
click at [205, 471] on link "Chapter 13 Plan" at bounding box center [211, 478] width 317 height 28
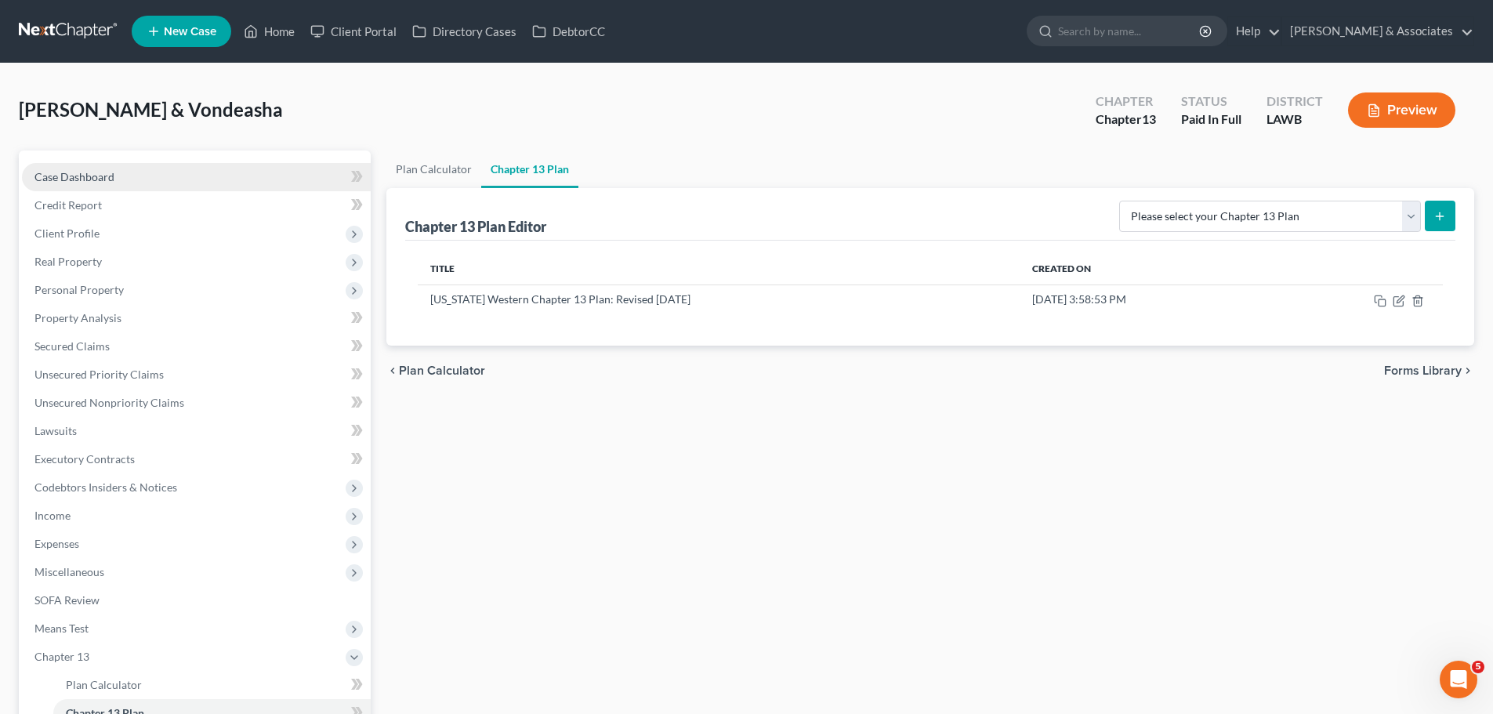
click at [117, 176] on link "Case Dashboard" at bounding box center [196, 177] width 349 height 28
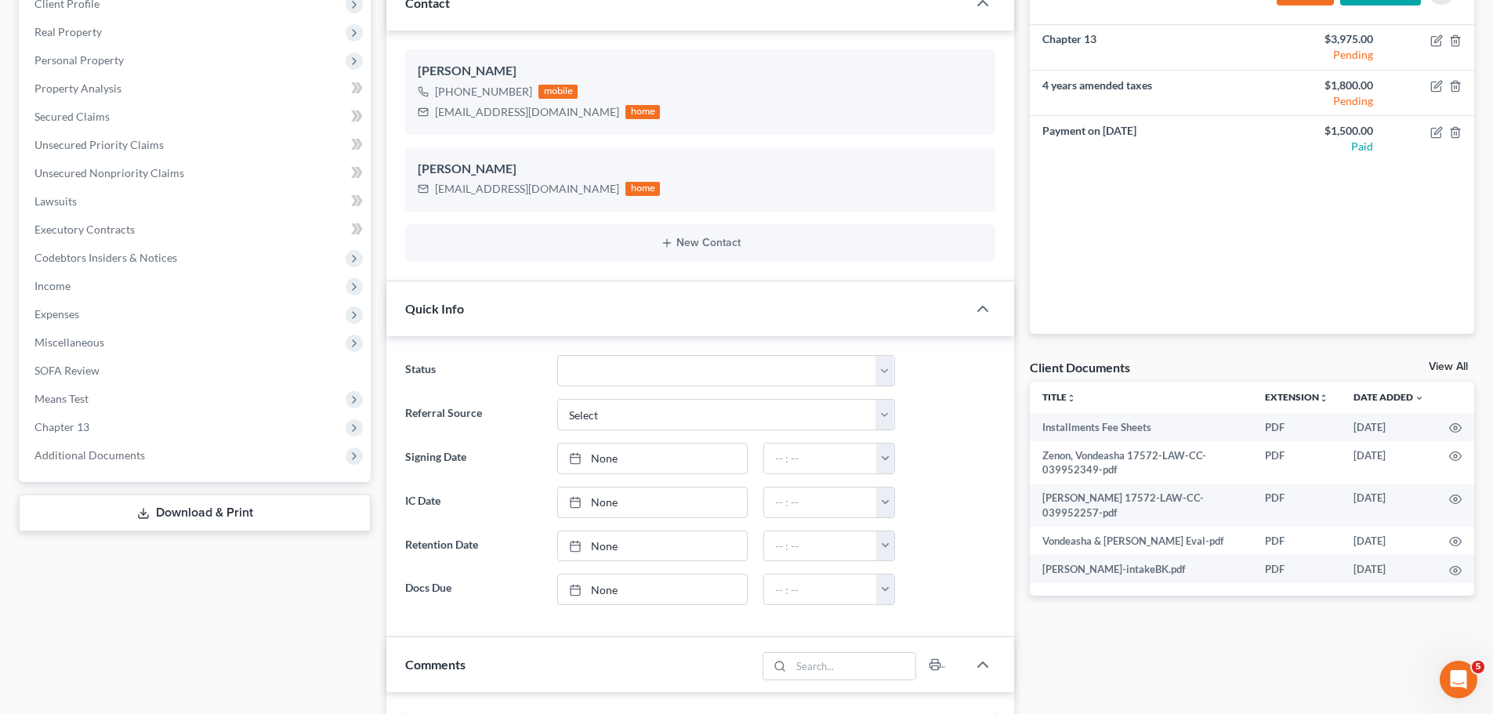
scroll to position [235, 0]
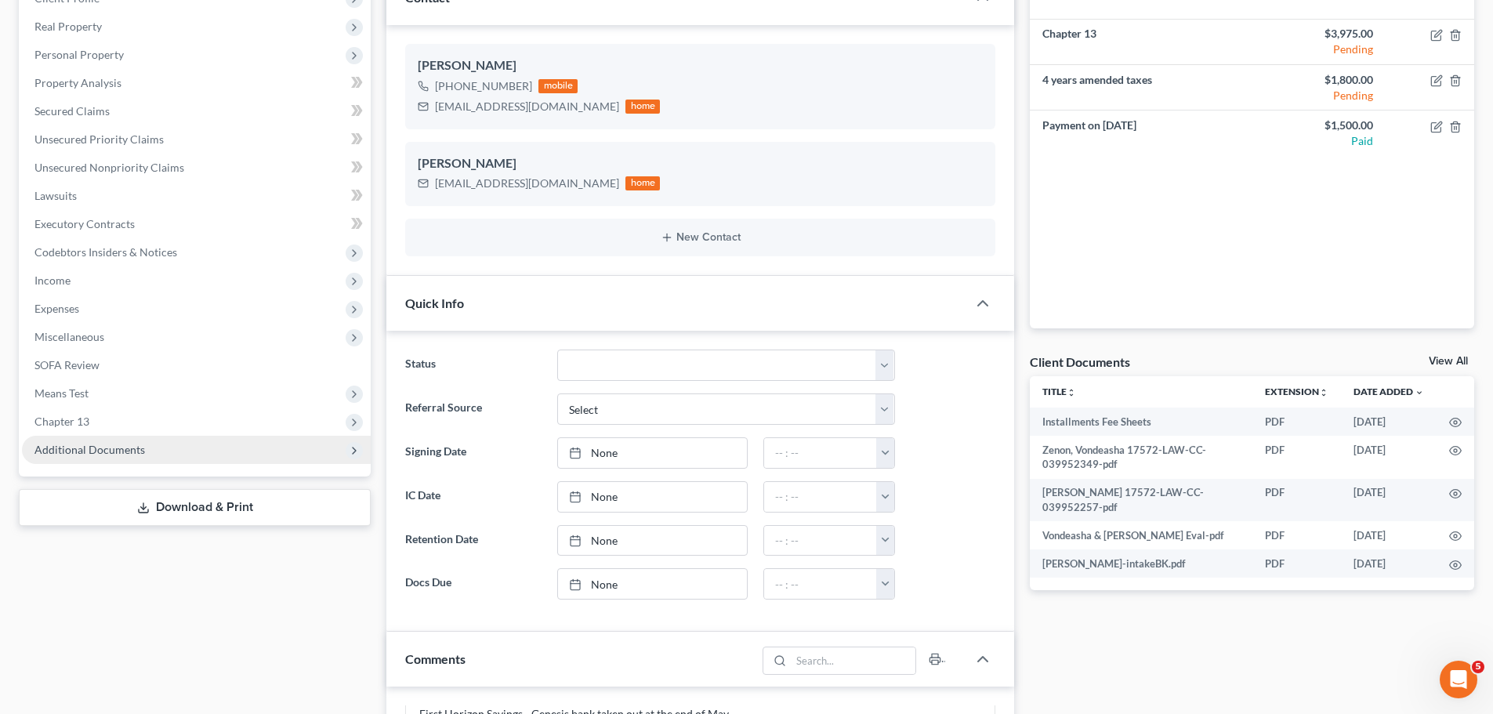
click at [73, 454] on span "Additional Documents" at bounding box center [89, 449] width 111 height 13
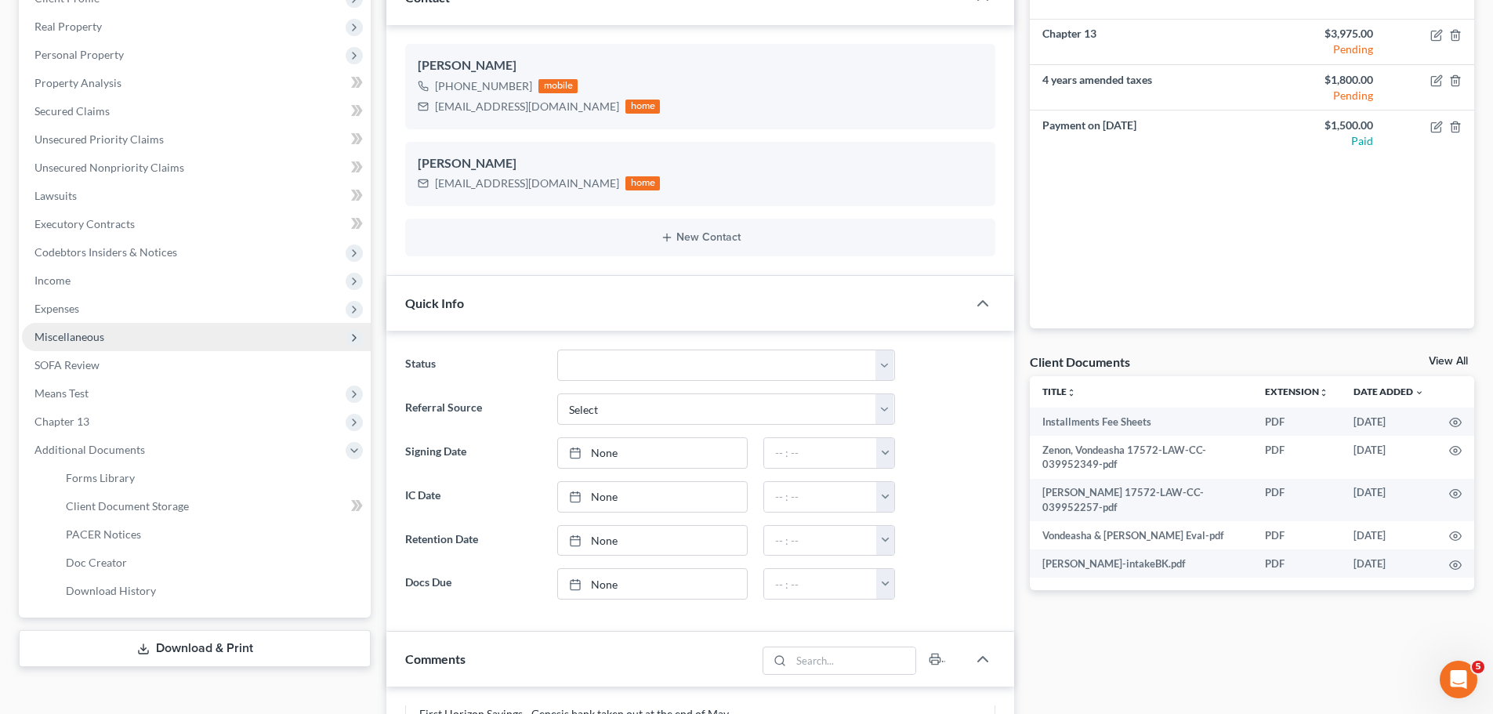
click at [107, 339] on span "Miscellaneous" at bounding box center [196, 337] width 349 height 28
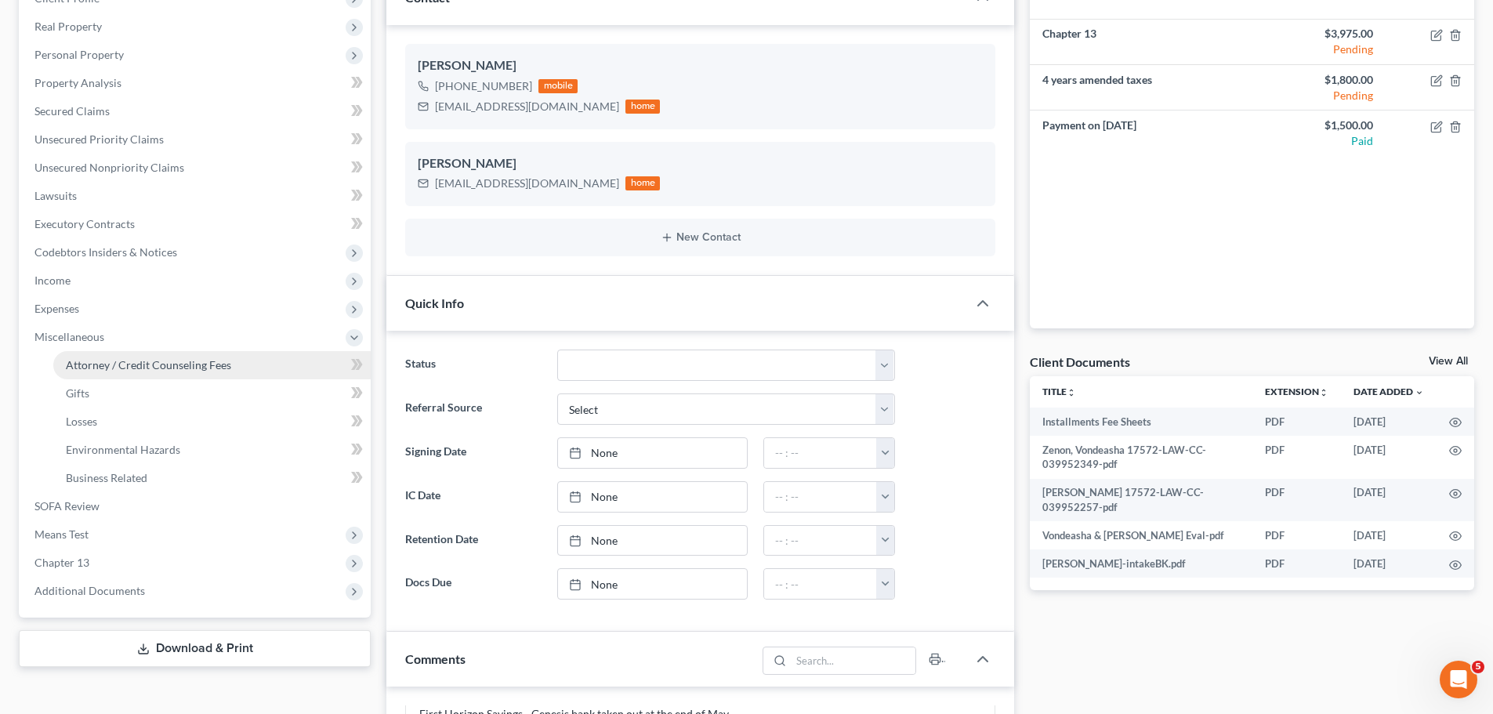
click at [119, 369] on span "Attorney / Credit Counseling Fees" at bounding box center [148, 364] width 165 height 13
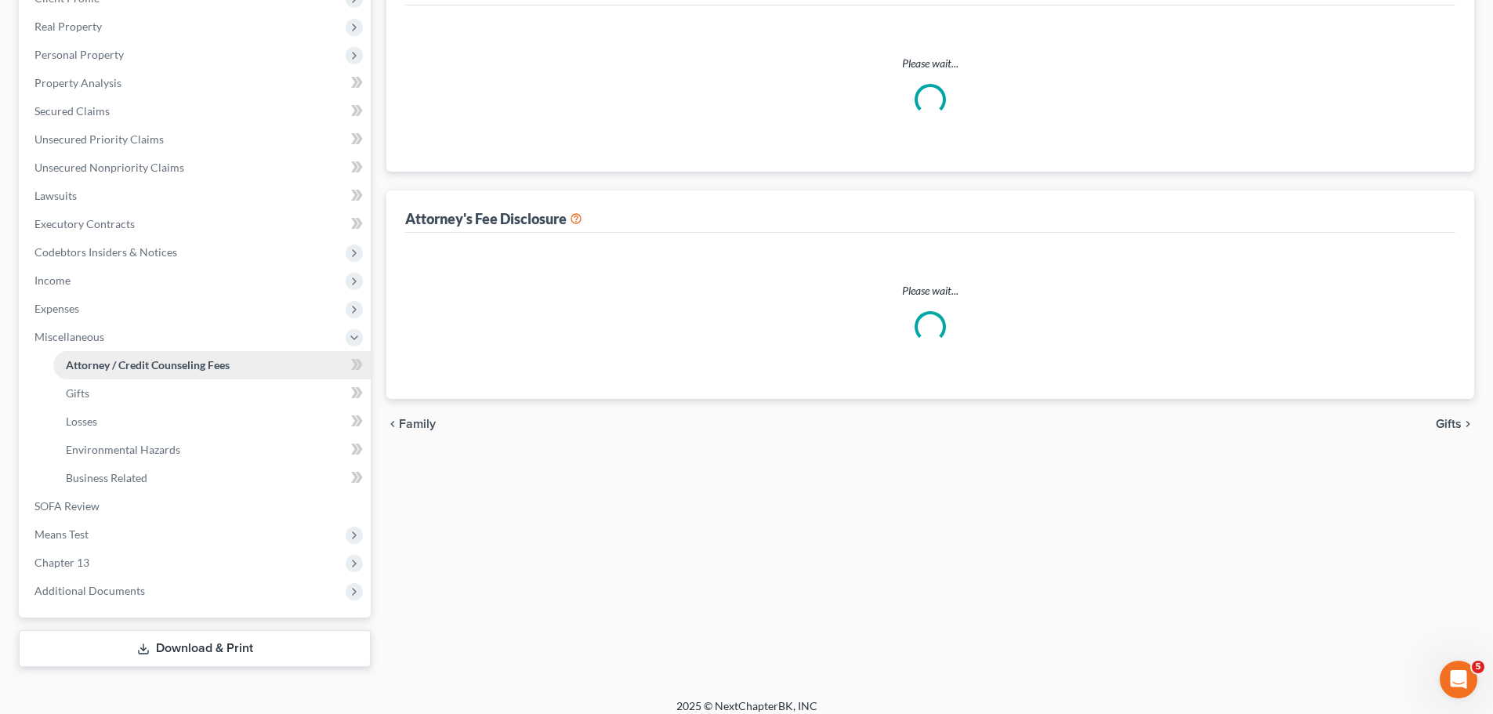
scroll to position [155, 0]
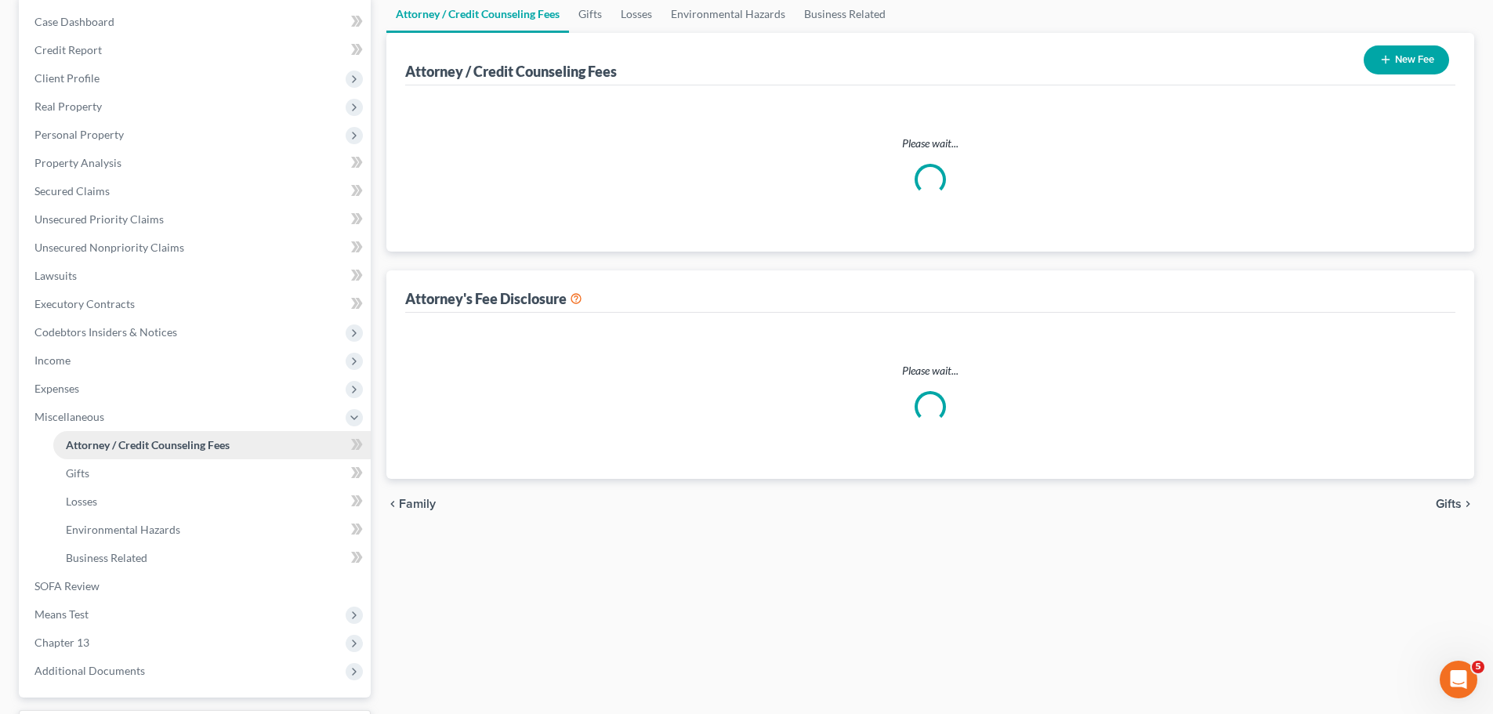
select select "6"
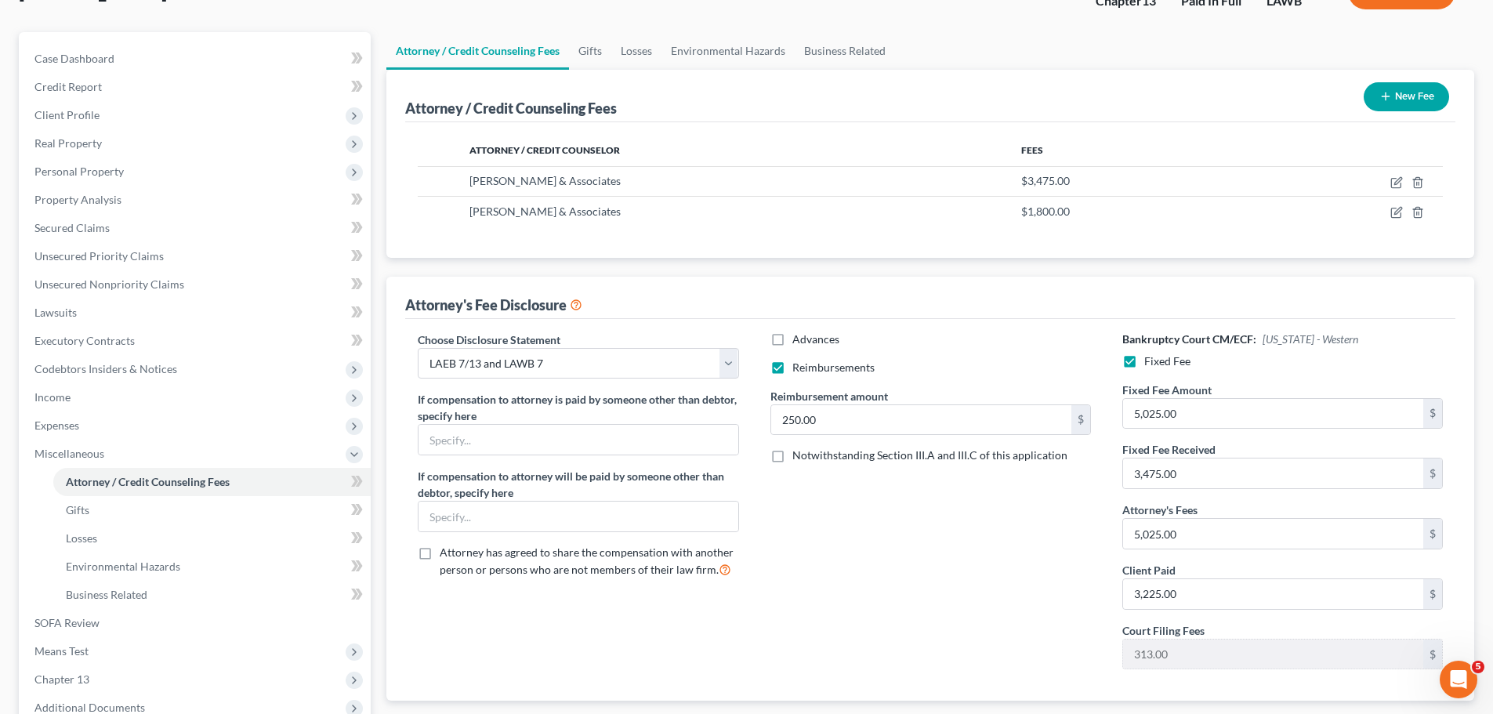
scroll to position [248, 0]
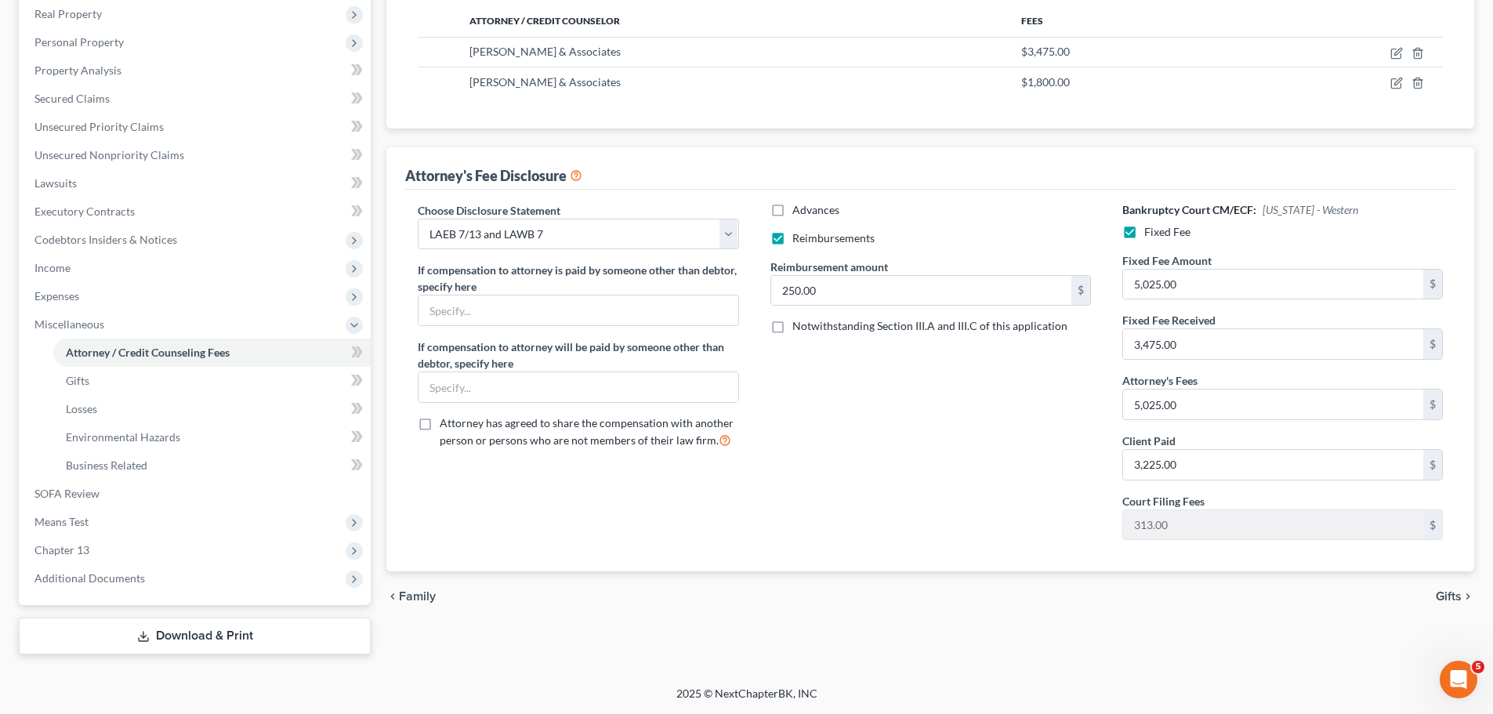
click at [931, 477] on div "Advances Reimbursements Reimbursement amount 250.00 $ Notwithstanding Section I…" at bounding box center [931, 377] width 352 height 351
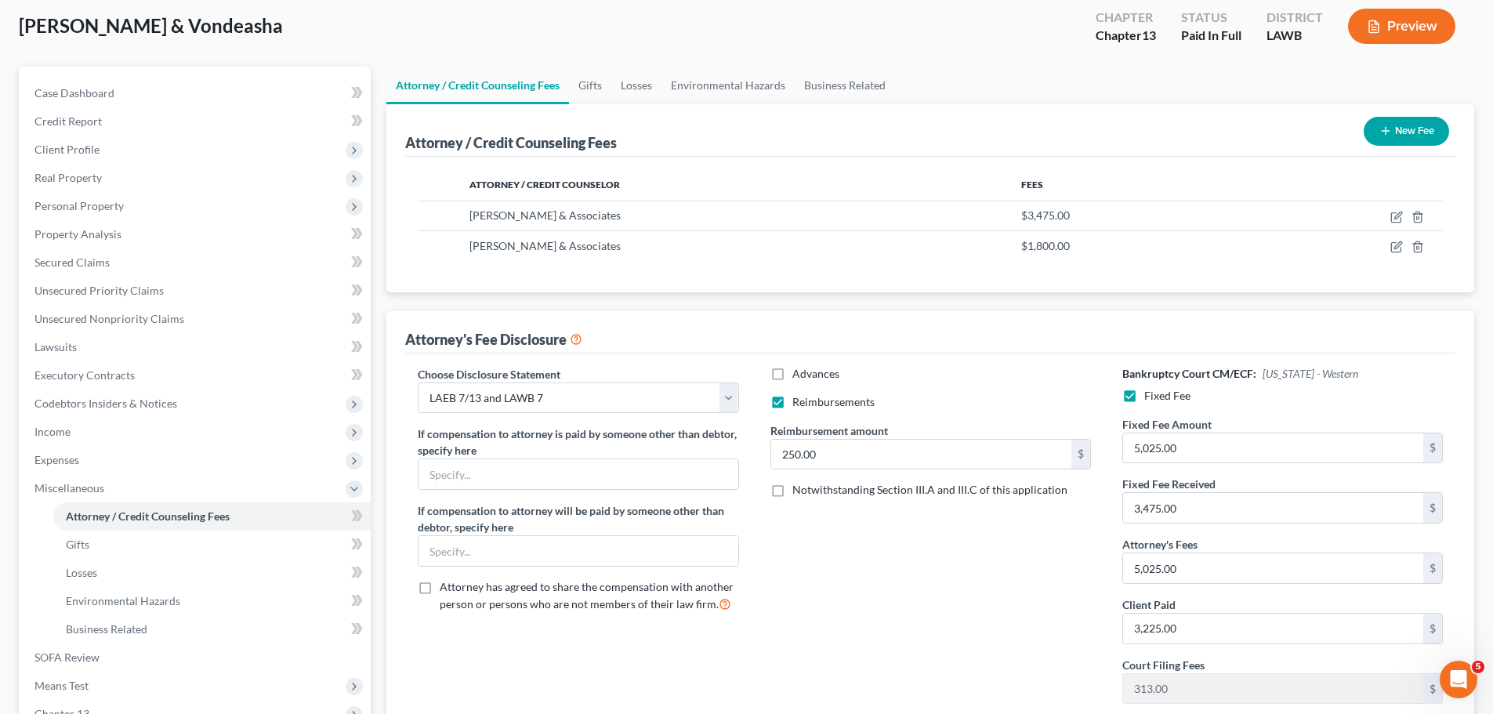
scroll to position [0, 0]
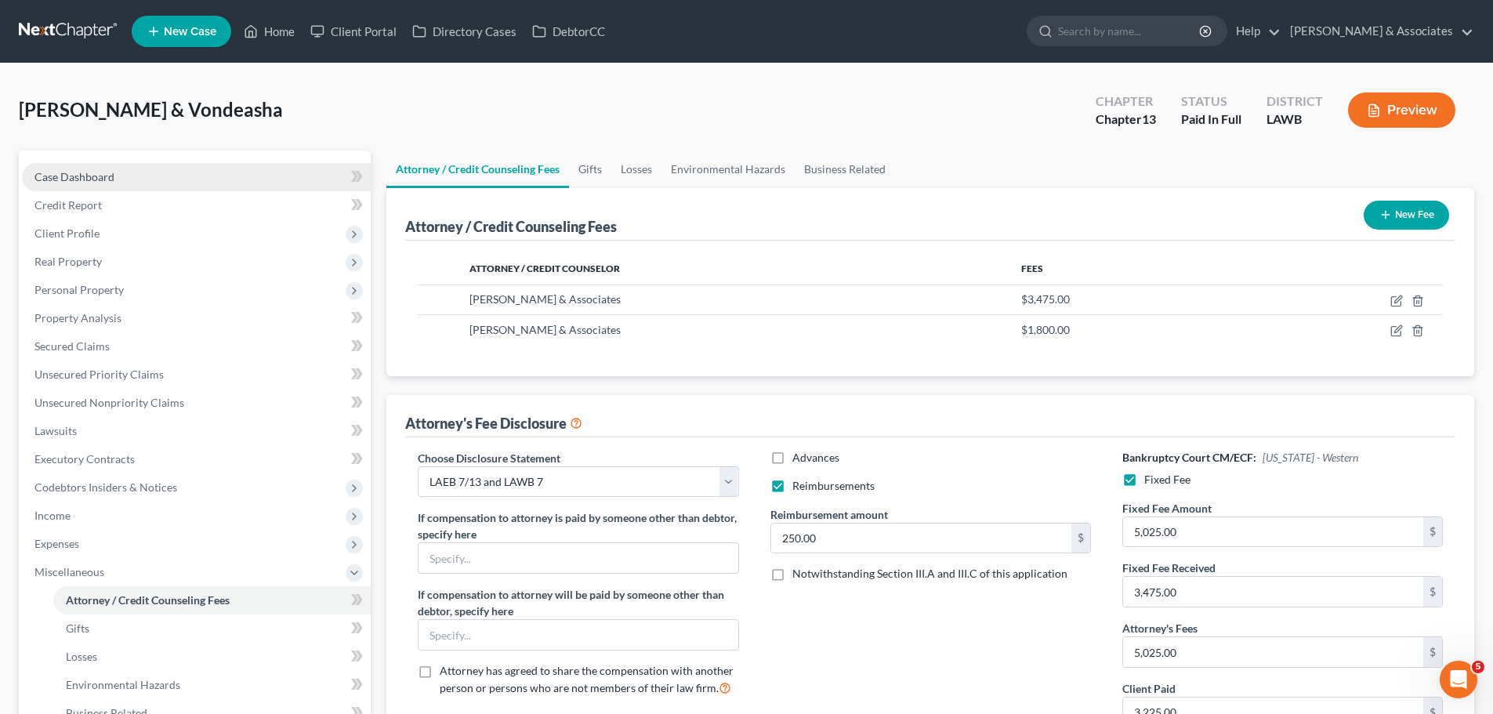
click at [143, 169] on link "Case Dashboard" at bounding box center [196, 177] width 349 height 28
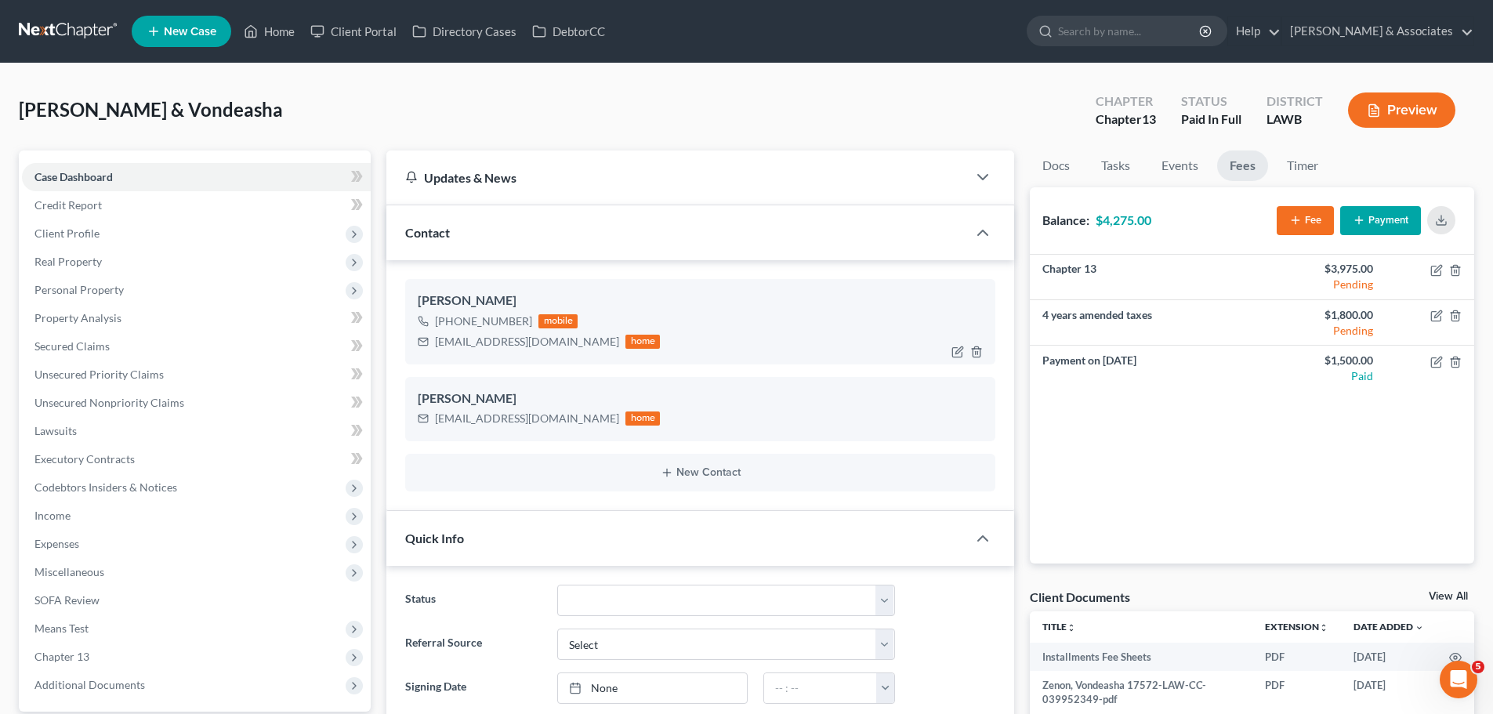
scroll to position [1043, 0]
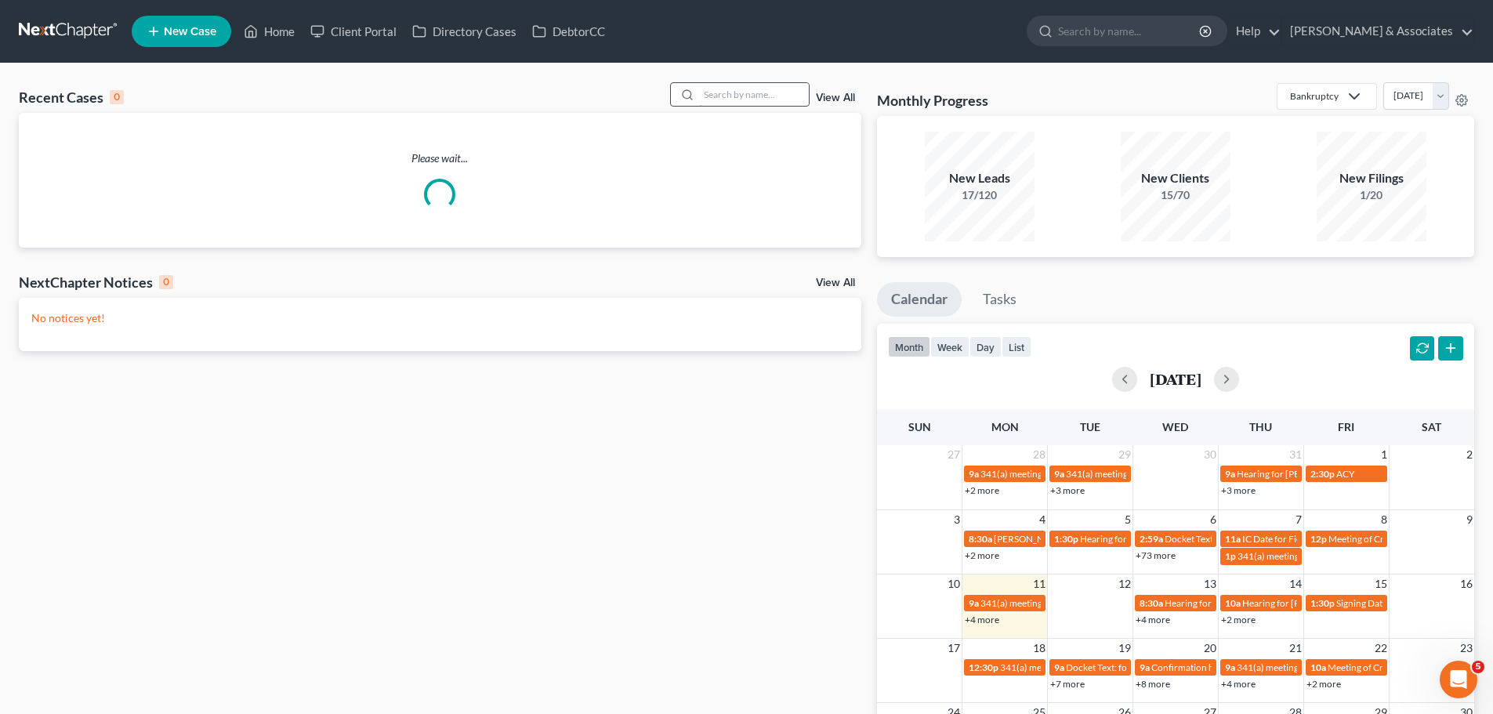
click at [739, 99] on input "search" at bounding box center [754, 94] width 110 height 23
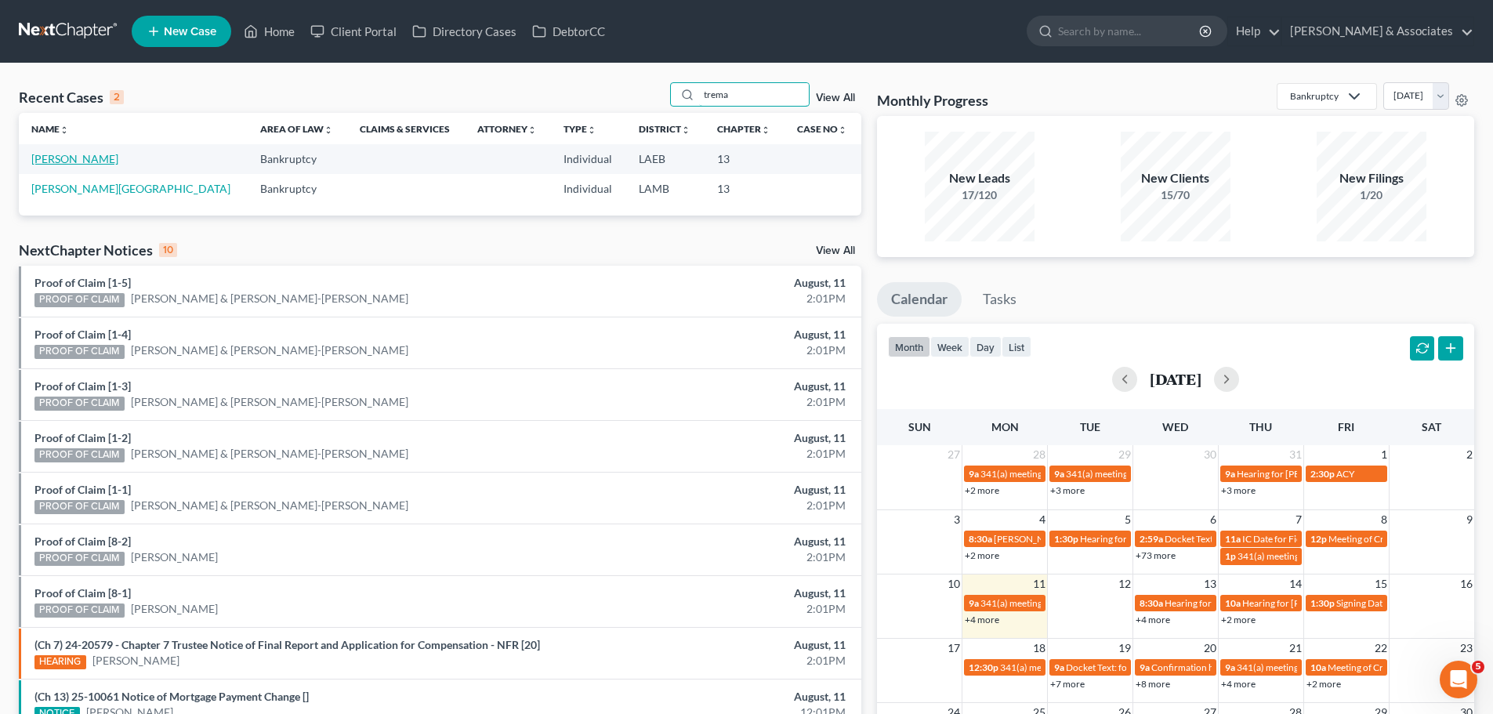
type input "trema"
click at [101, 159] on link "[PERSON_NAME]" at bounding box center [74, 158] width 87 height 13
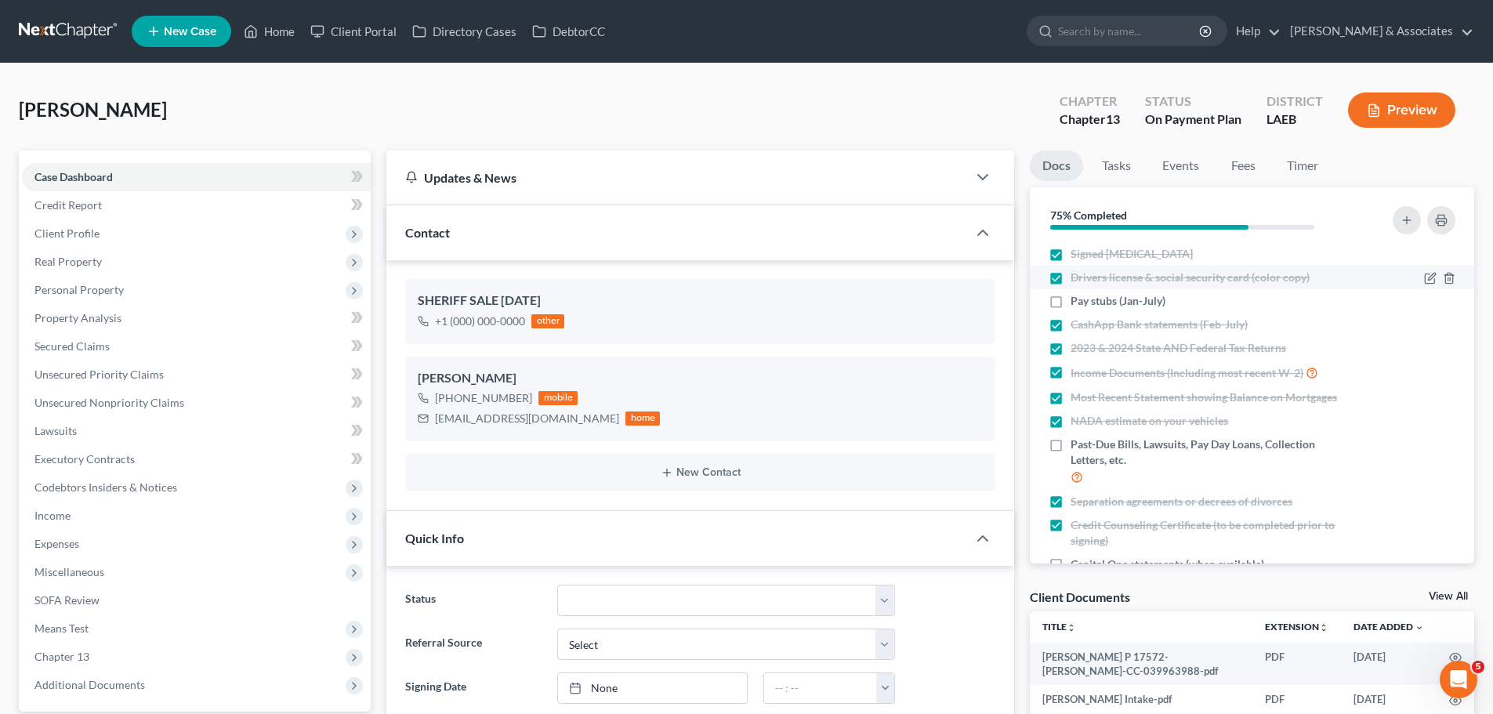
scroll to position [632, 0]
click at [1119, 306] on span "Pay stubs (Jan-July)" at bounding box center [1118, 301] width 95 height 16
click at [1087, 303] on input "Pay stubs (Jan-July)" at bounding box center [1082, 298] width 10 height 10
checkbox input "true"
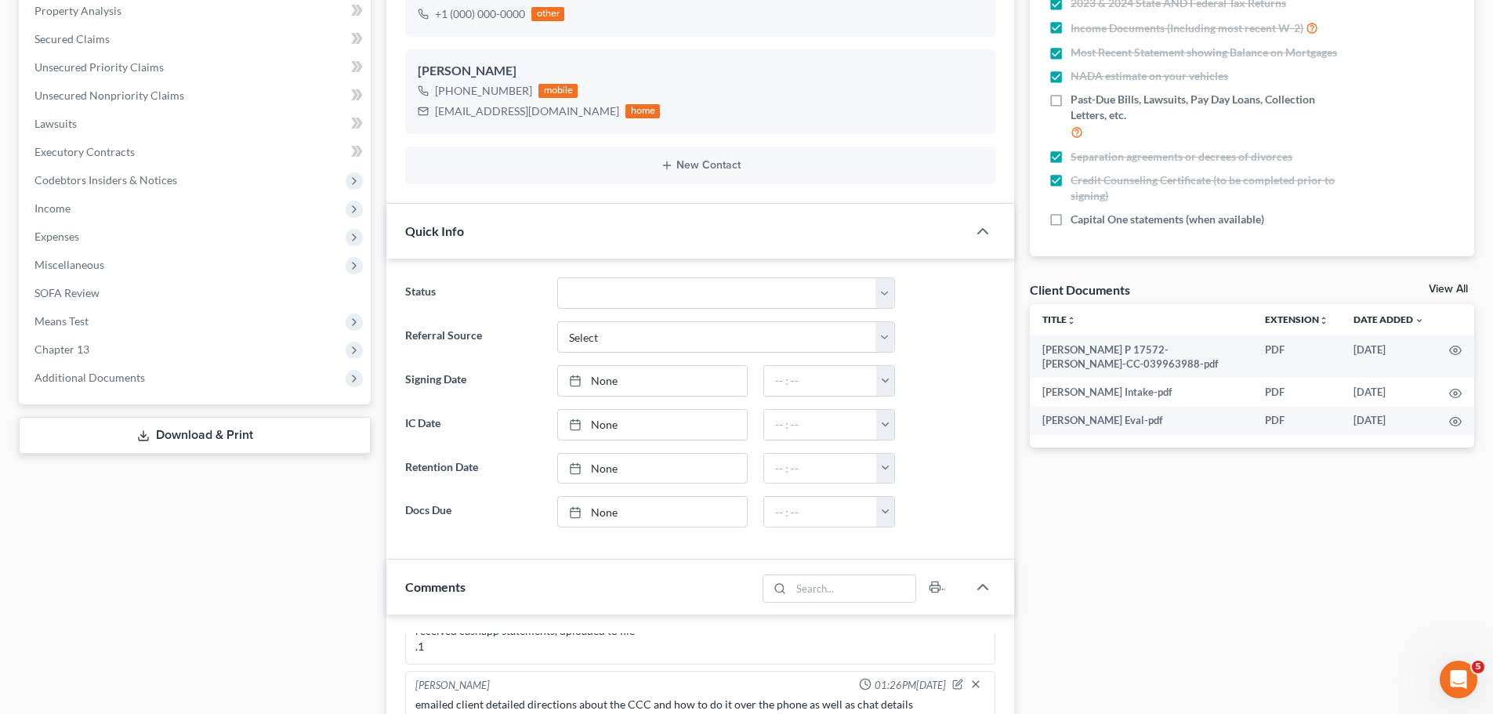
scroll to position [627, 0]
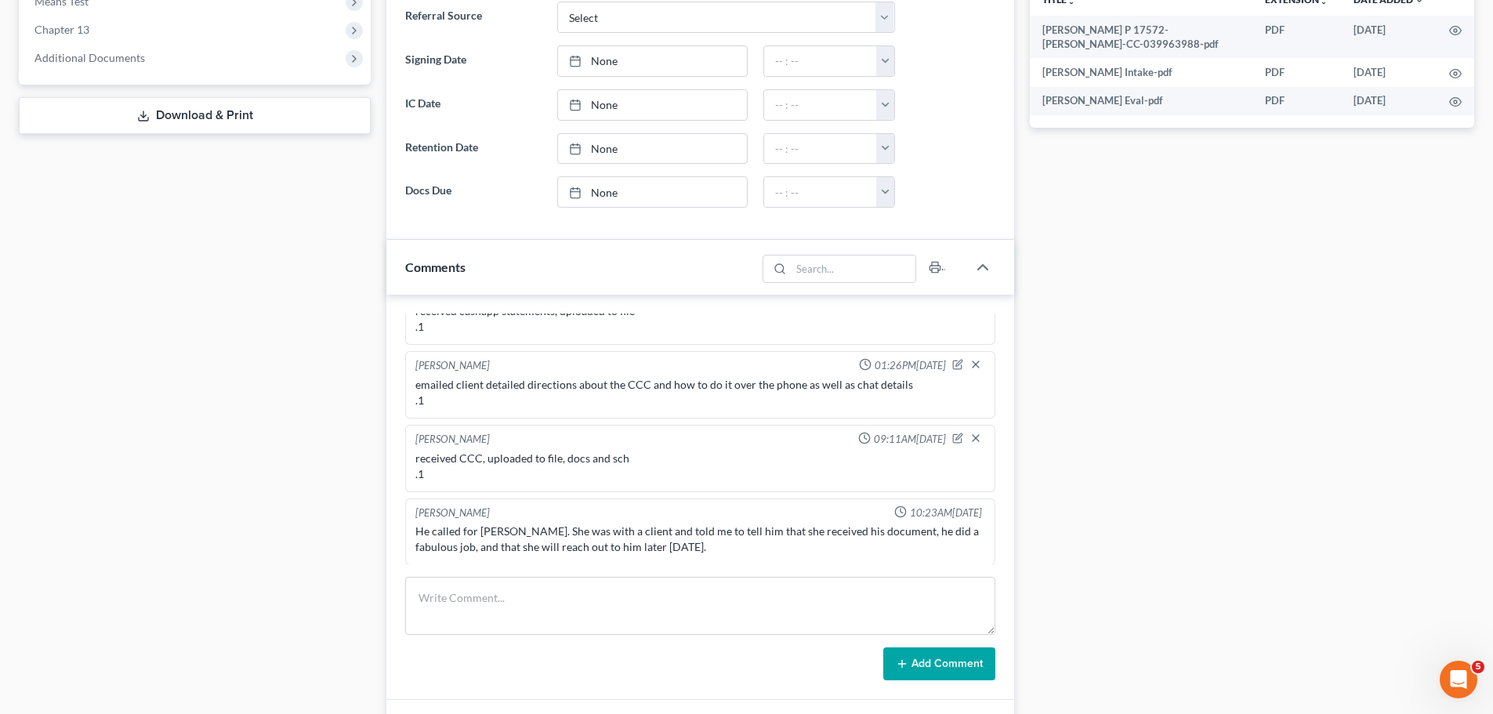
click at [1403, 527] on div "Docs Tasks Events Fees Timer 83% Completed Nothing here yet! Signed [MEDICAL_DA…" at bounding box center [1252, 221] width 460 height 1397
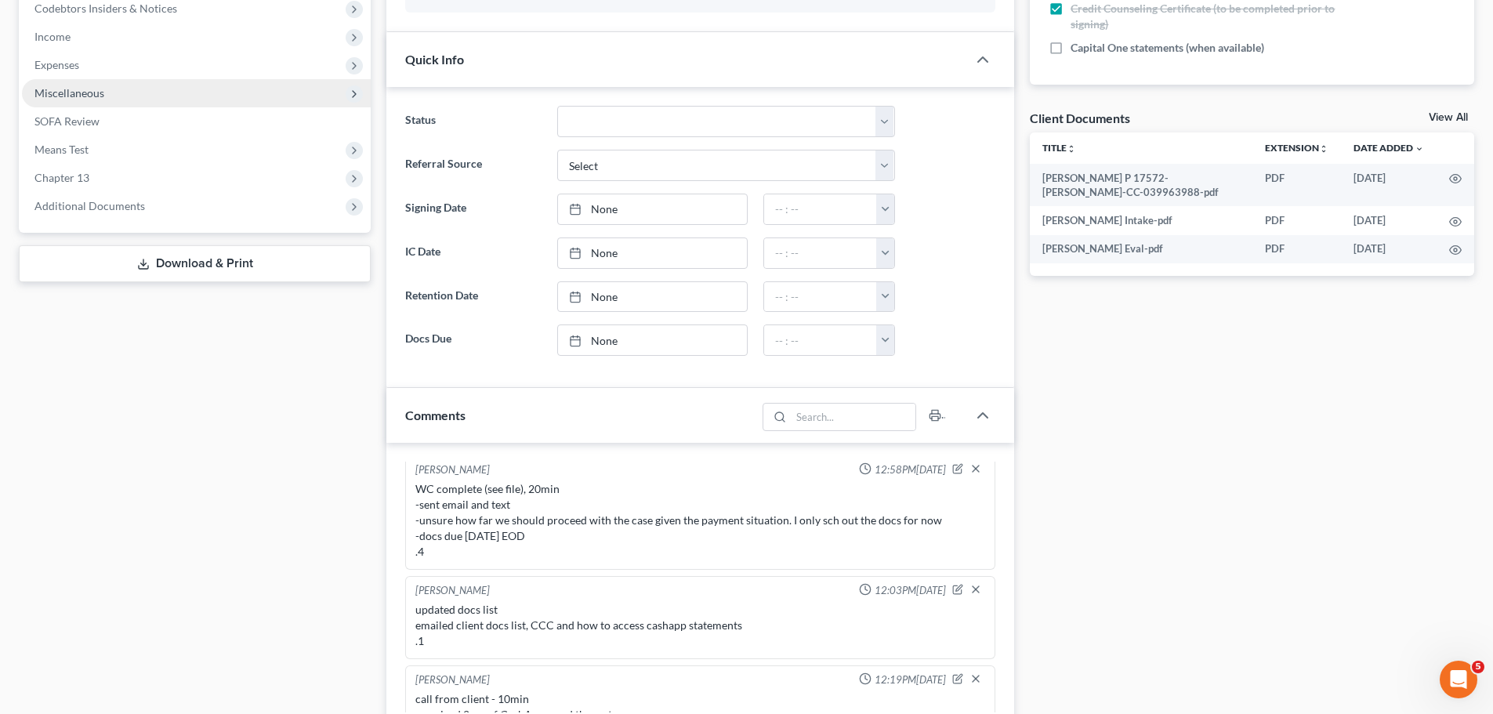
scroll to position [549, 0]
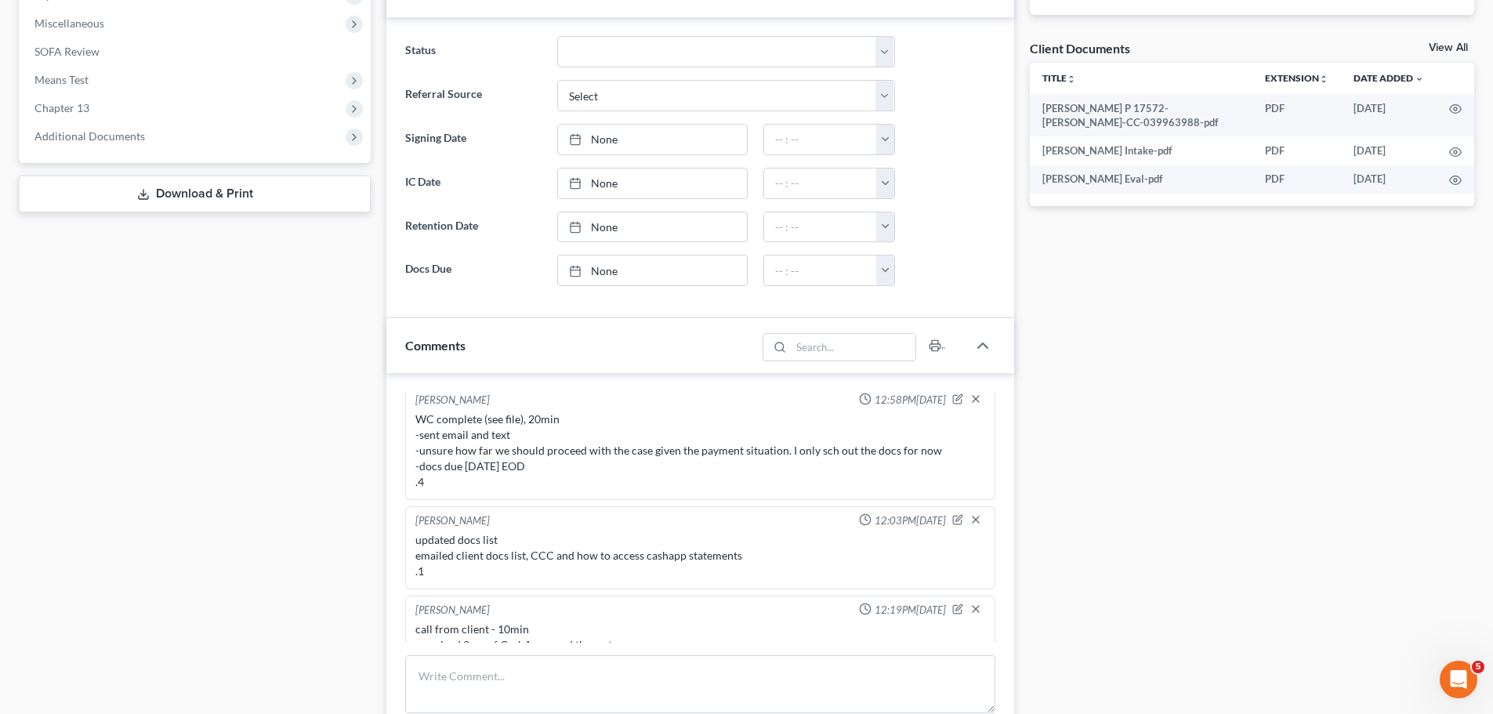
click at [292, 582] on div "Case Dashboard Payments Invoices Payments Payments Credit Report Client Profile" at bounding box center [195, 300] width 368 height 1397
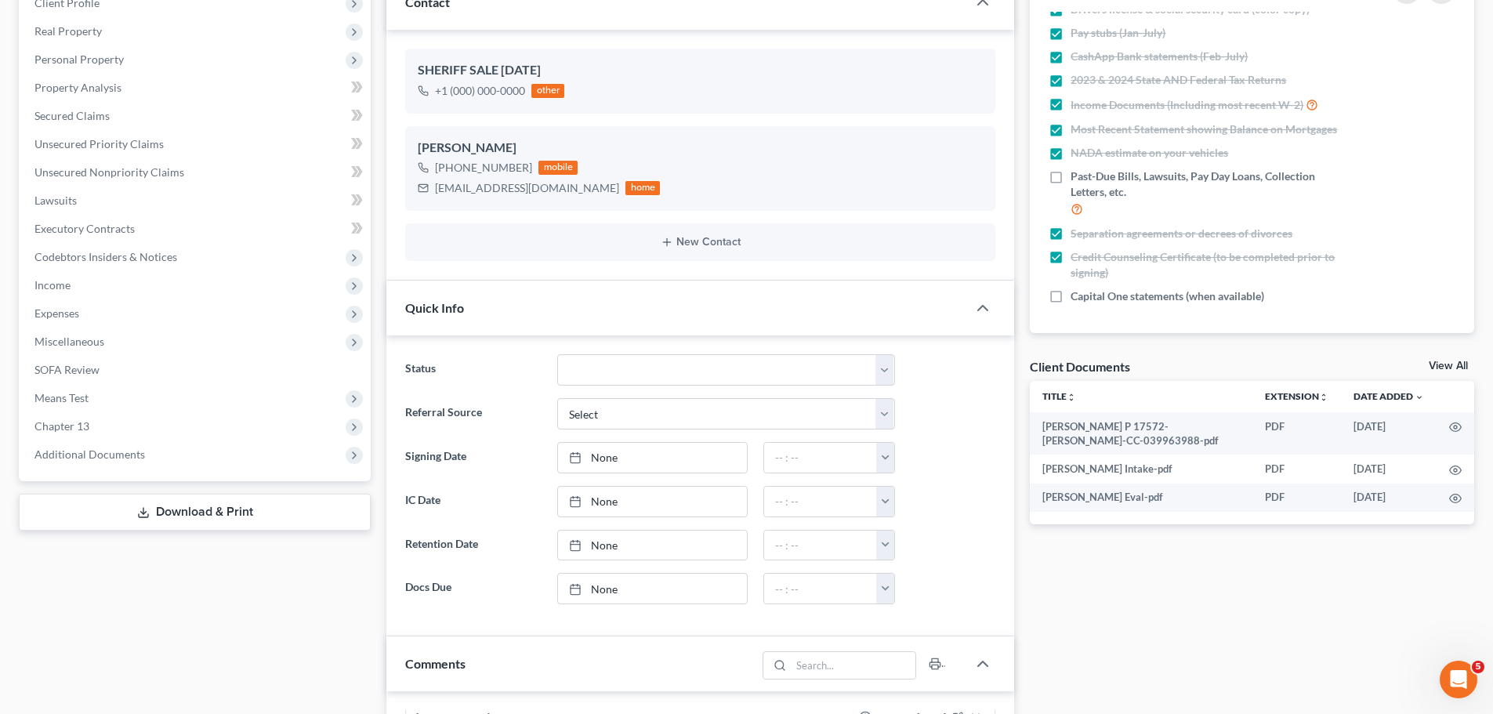
scroll to position [0, 0]
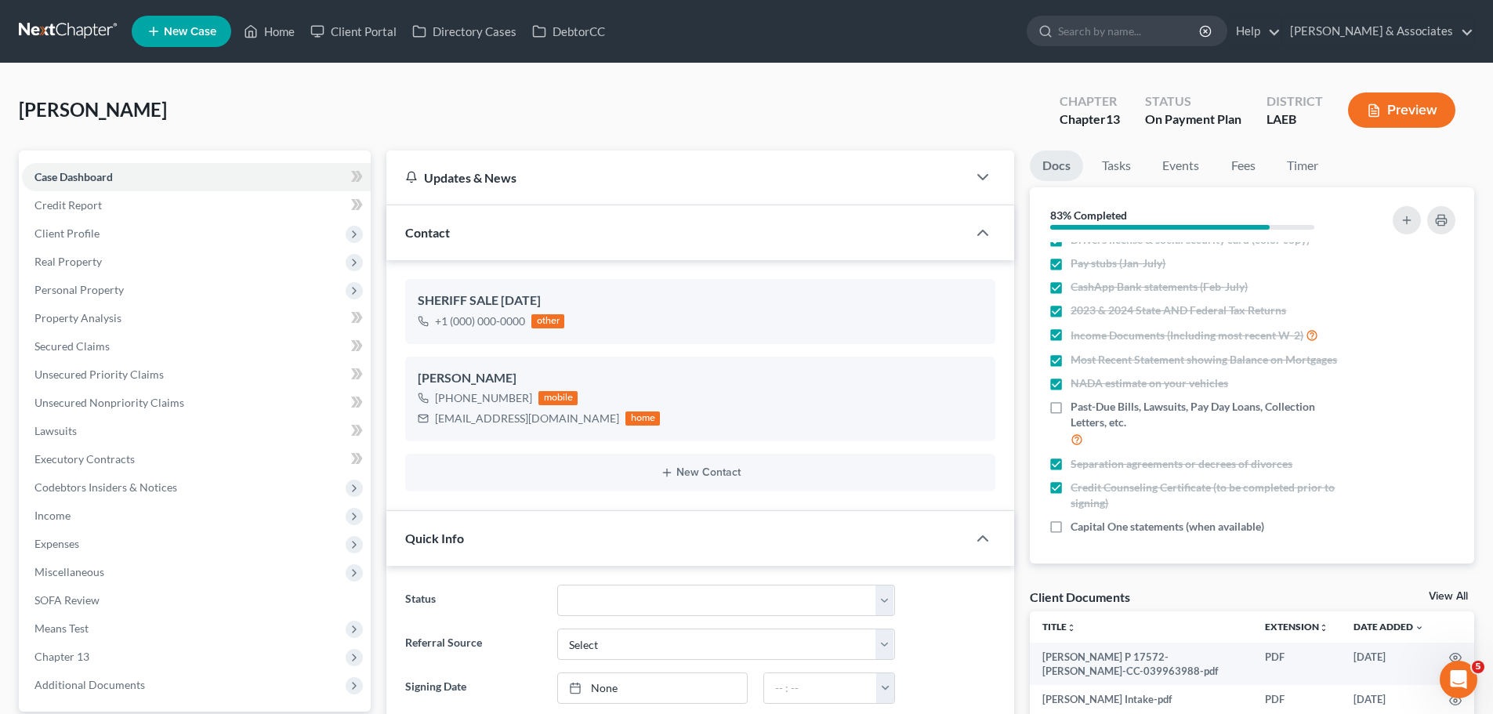
drag, startPoint x: 183, startPoint y: 114, endPoint x: 0, endPoint y: 118, distance: 182.7
click at [56, 114] on span "[PERSON_NAME]" at bounding box center [93, 109] width 148 height 23
drag, startPoint x: 185, startPoint y: 111, endPoint x: 0, endPoint y: 116, distance: 185.0
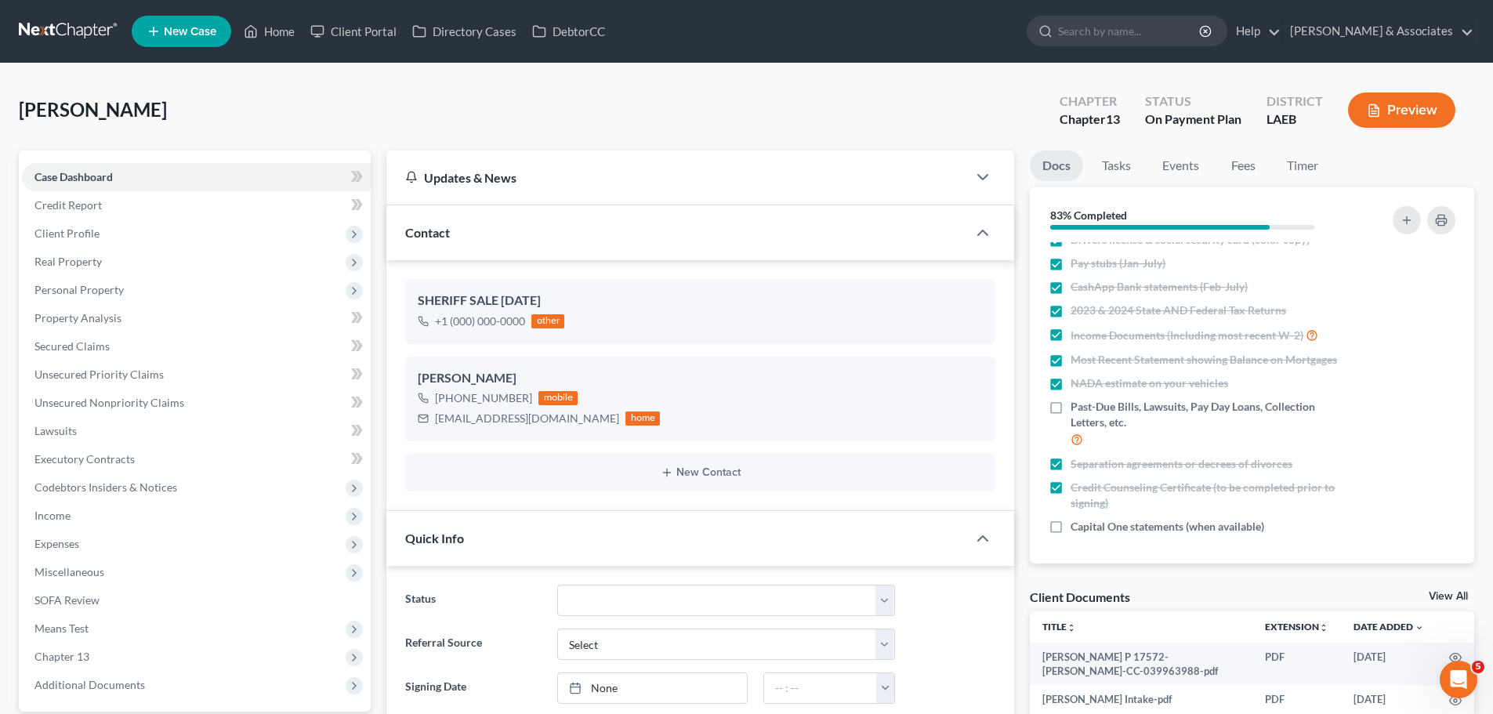
click at [90, 124] on div "[PERSON_NAME] Upgraded Chapter Chapter 13 Status On Payment Plan District LAEB …" at bounding box center [746, 116] width 1455 height 68
click at [103, 115] on span "[PERSON_NAME]" at bounding box center [93, 109] width 148 height 23
click at [89, 116] on span "[PERSON_NAME]" at bounding box center [93, 109] width 148 height 23
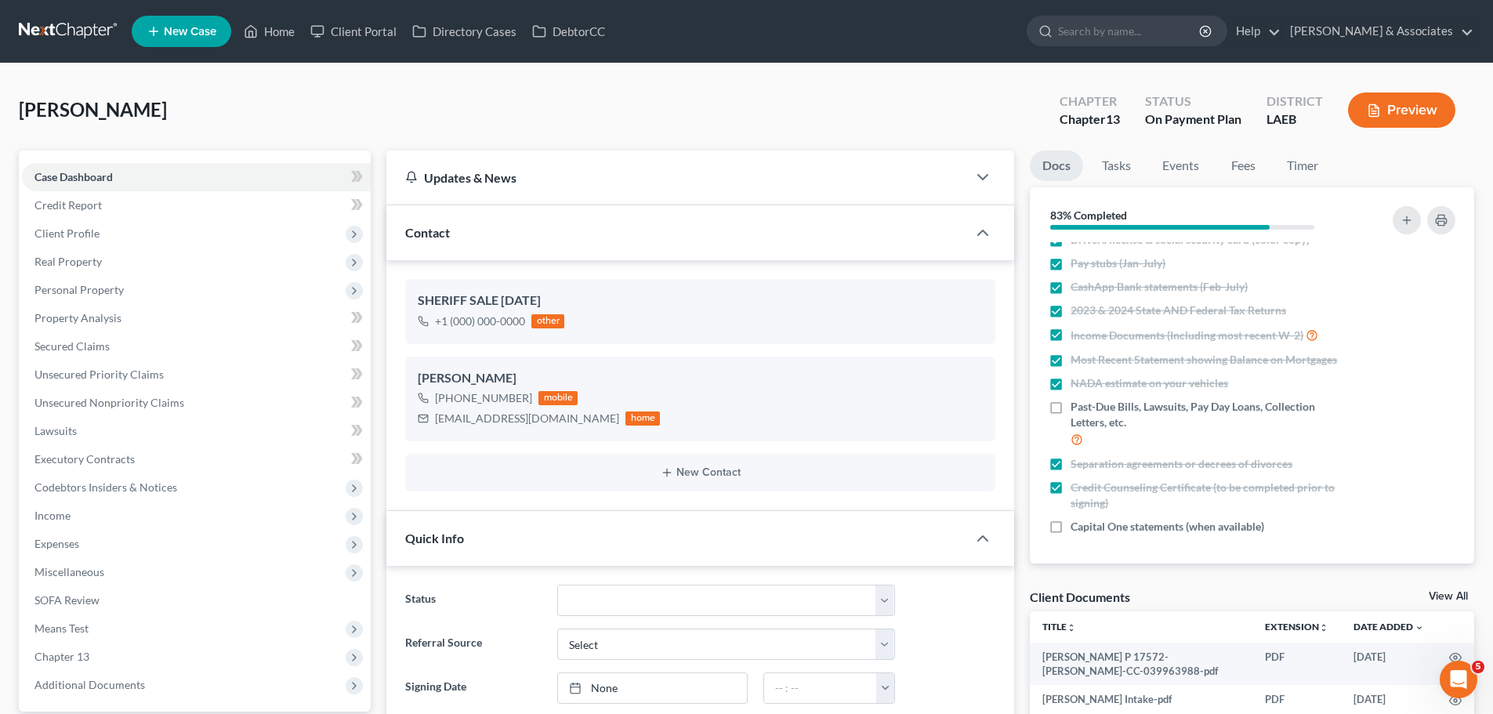
click at [95, 106] on span "[PERSON_NAME]" at bounding box center [93, 109] width 148 height 23
click at [89, 108] on span "[PERSON_NAME]" at bounding box center [93, 109] width 148 height 23
click at [93, 111] on span "[PERSON_NAME]" at bounding box center [93, 109] width 148 height 23
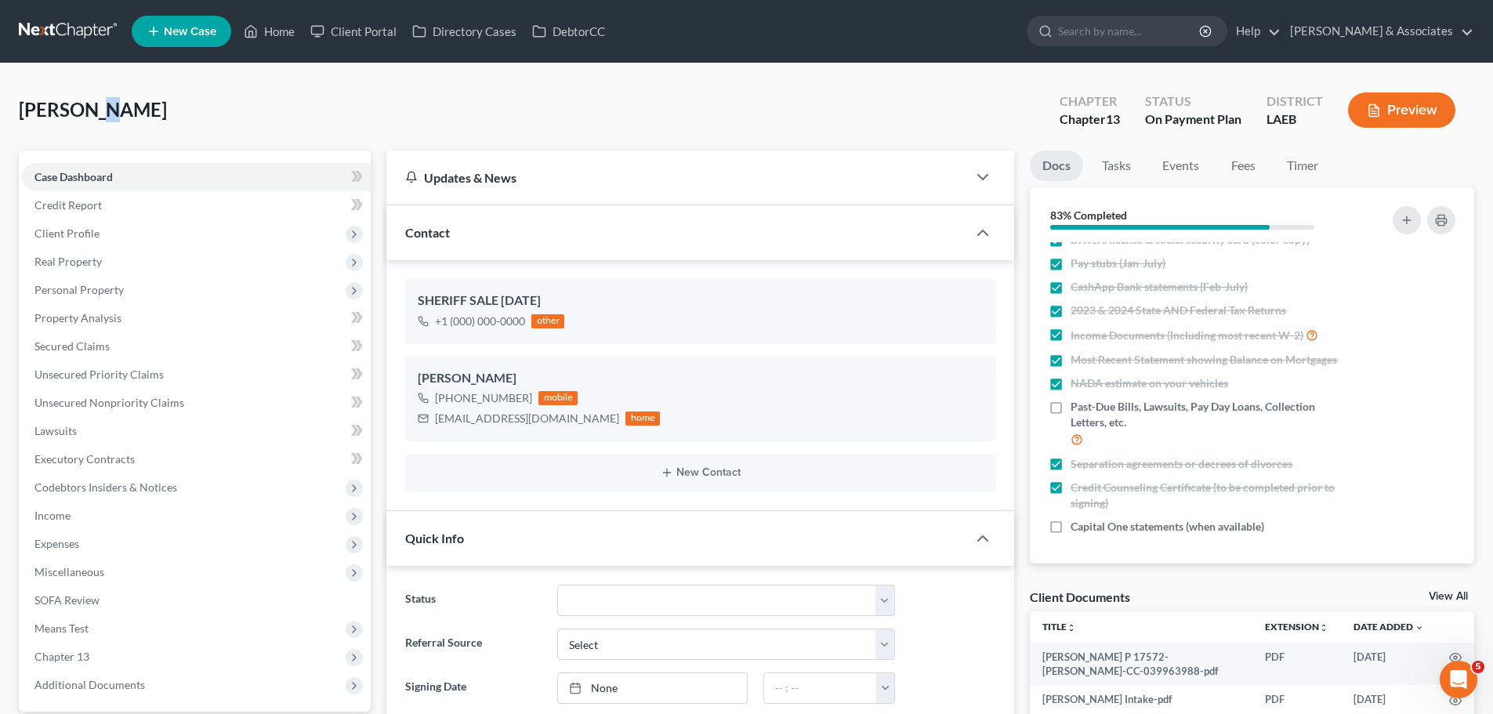
click at [93, 111] on span "[PERSON_NAME]" at bounding box center [93, 109] width 148 height 23
click at [94, 110] on span "[PERSON_NAME]" at bounding box center [93, 109] width 148 height 23
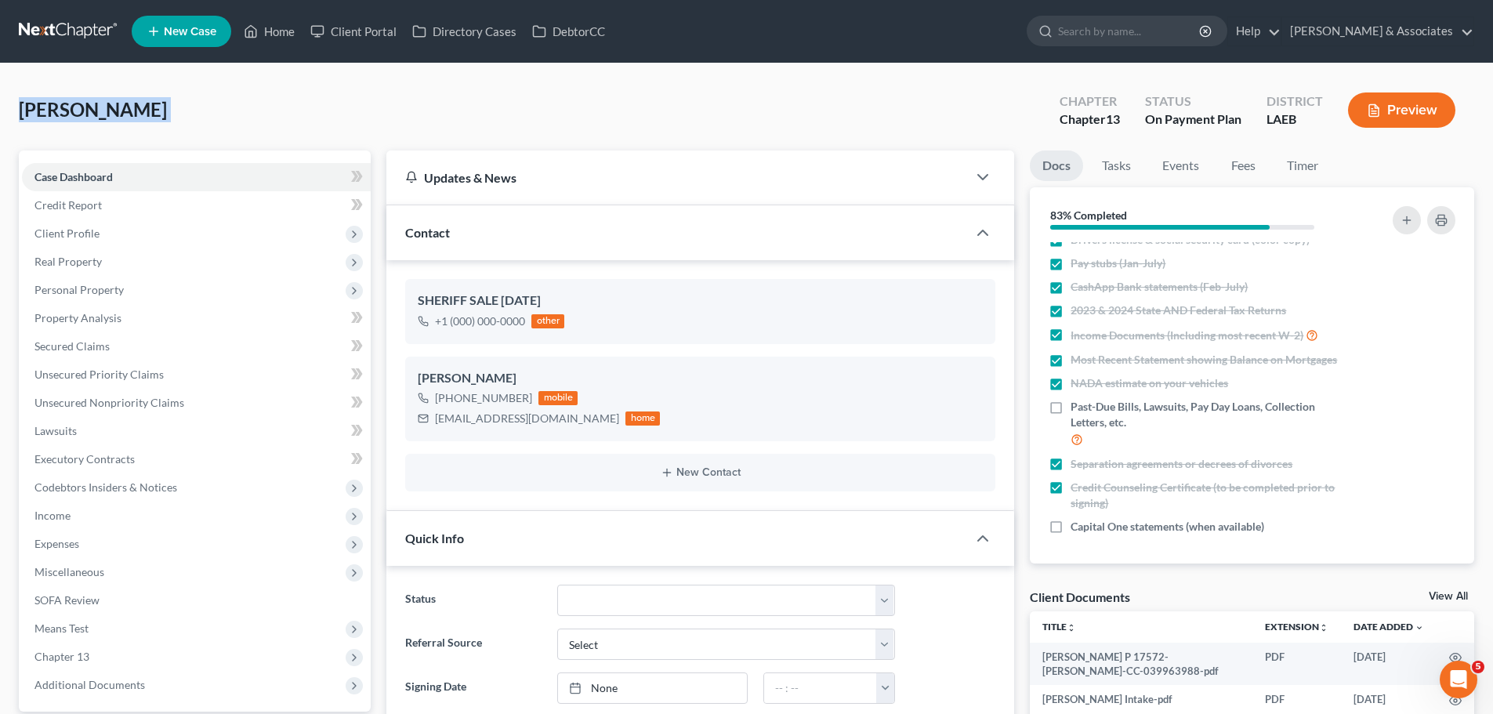
click at [94, 110] on span "[PERSON_NAME]" at bounding box center [93, 109] width 148 height 23
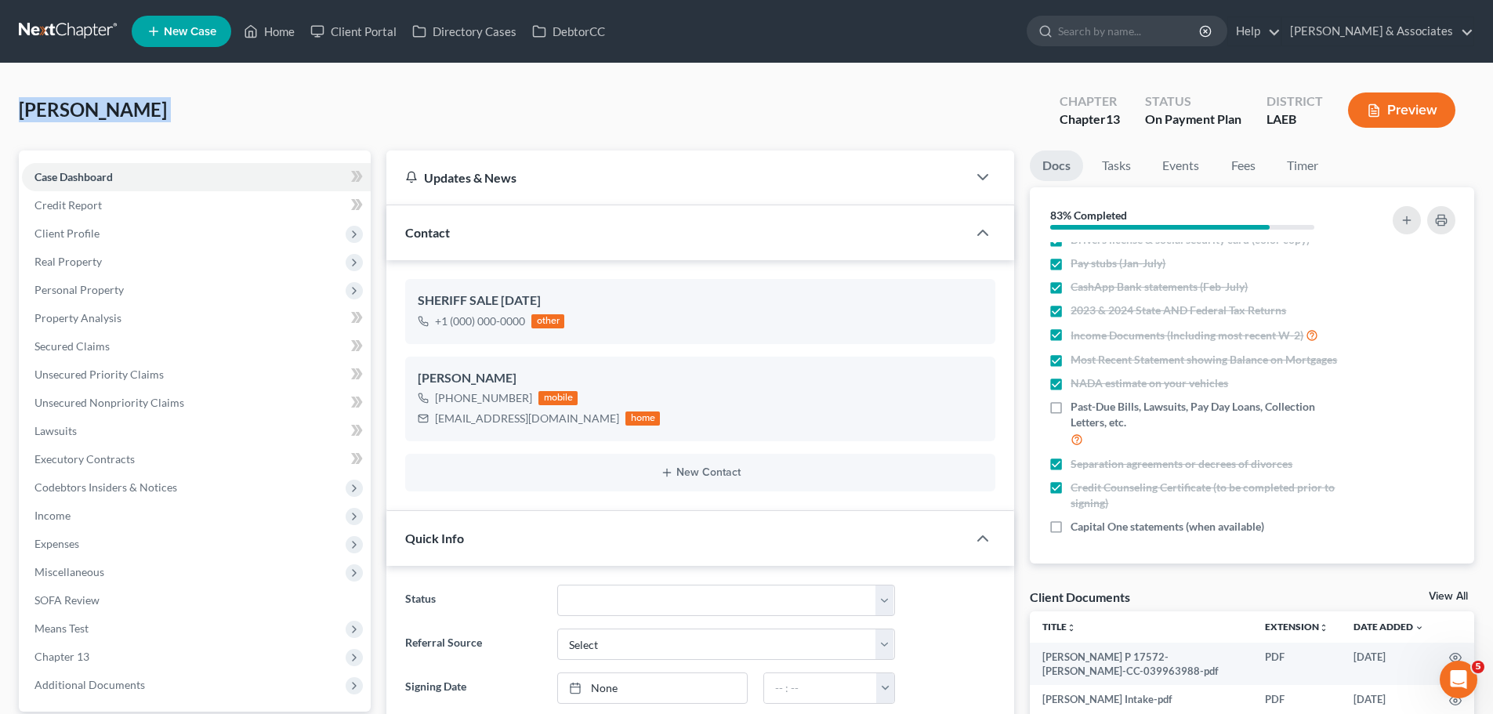
click at [94, 110] on span "[PERSON_NAME]" at bounding box center [93, 109] width 148 height 23
click at [91, 113] on span "[PERSON_NAME]" at bounding box center [93, 109] width 148 height 23
click at [94, 107] on span "[PERSON_NAME]" at bounding box center [93, 109] width 148 height 23
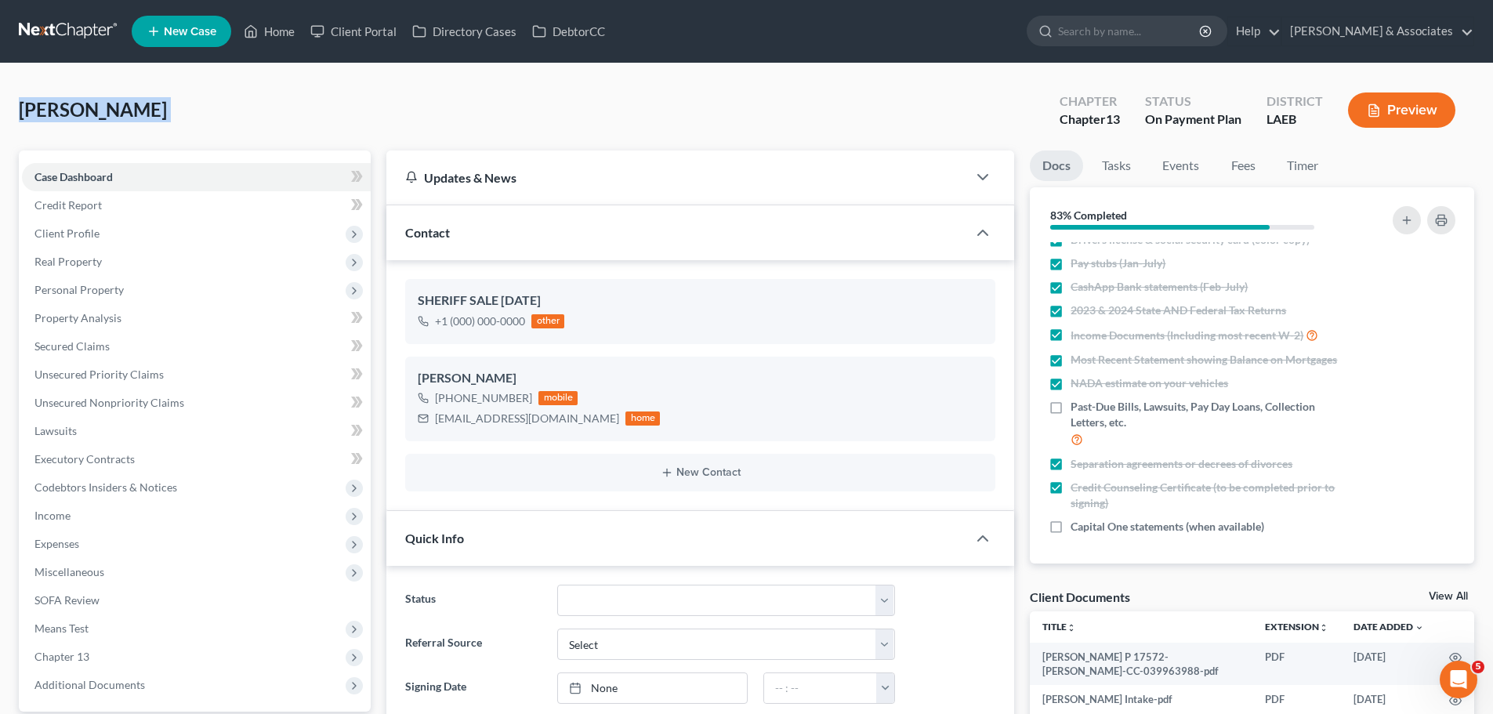
click at [94, 107] on span "[PERSON_NAME]" at bounding box center [93, 109] width 148 height 23
click at [94, 109] on span "[PERSON_NAME]" at bounding box center [93, 109] width 148 height 23
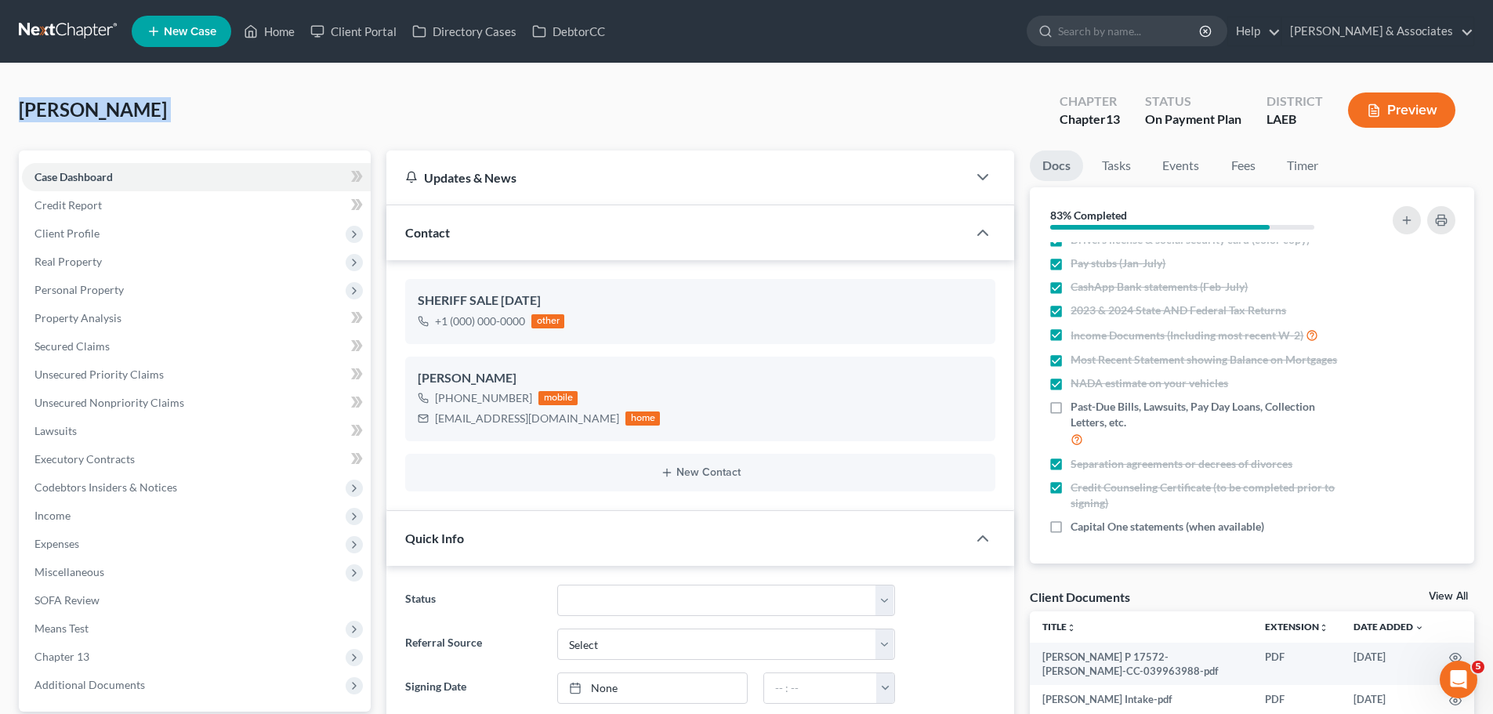
click at [94, 109] on span "[PERSON_NAME]" at bounding box center [93, 109] width 148 height 23
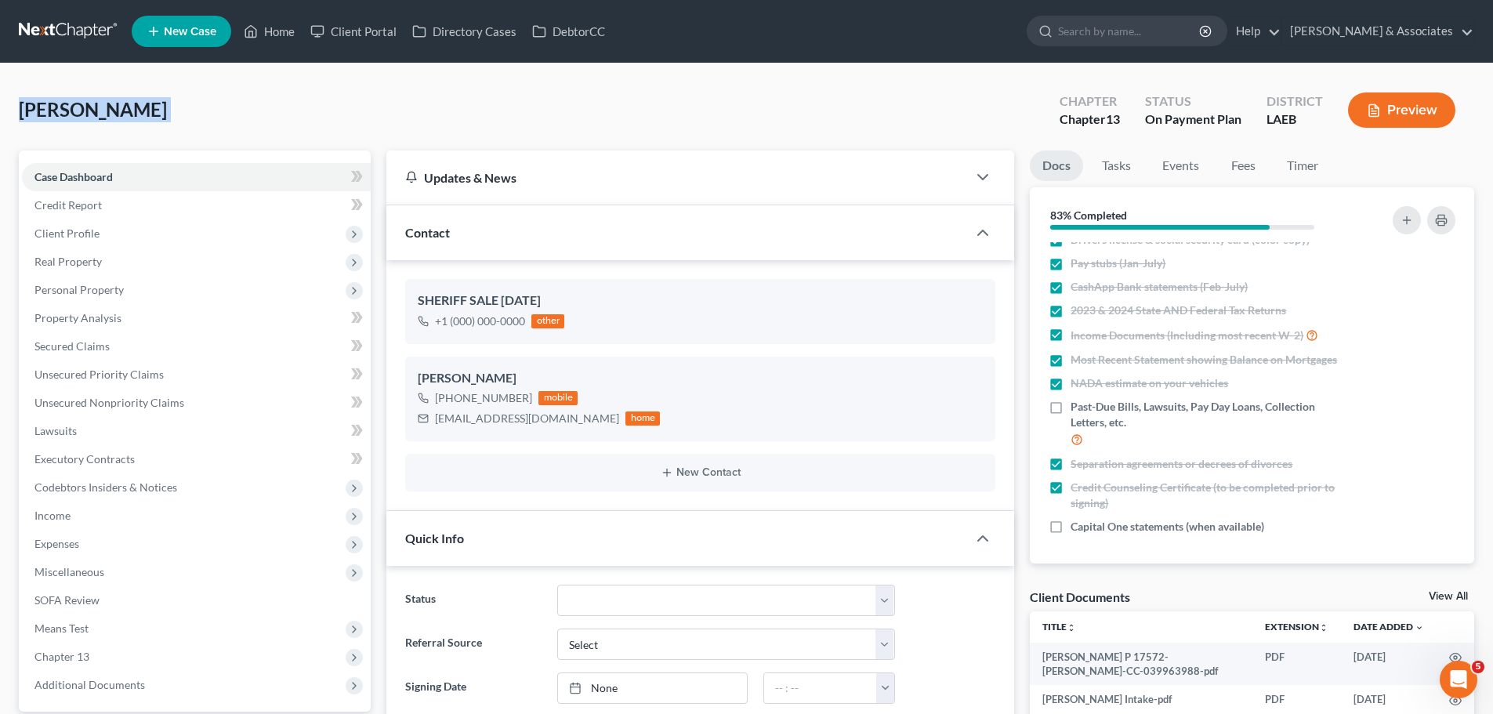
click at [94, 109] on span "[PERSON_NAME]" at bounding box center [93, 109] width 148 height 23
click at [93, 111] on span "[PERSON_NAME]" at bounding box center [93, 109] width 148 height 23
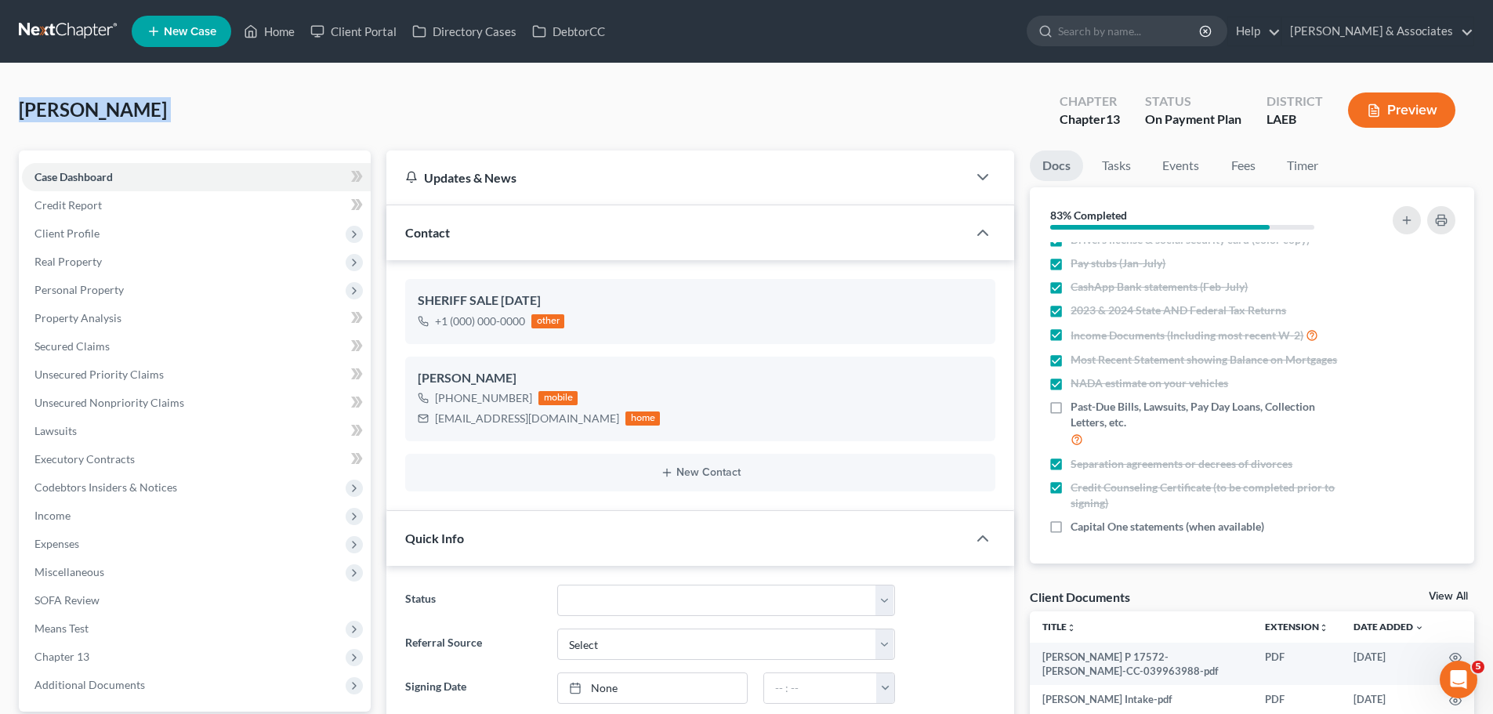
click at [601, 108] on div "[PERSON_NAME] Upgraded Chapter Chapter 13 Status On Payment Plan District LAEB …" at bounding box center [746, 116] width 1455 height 68
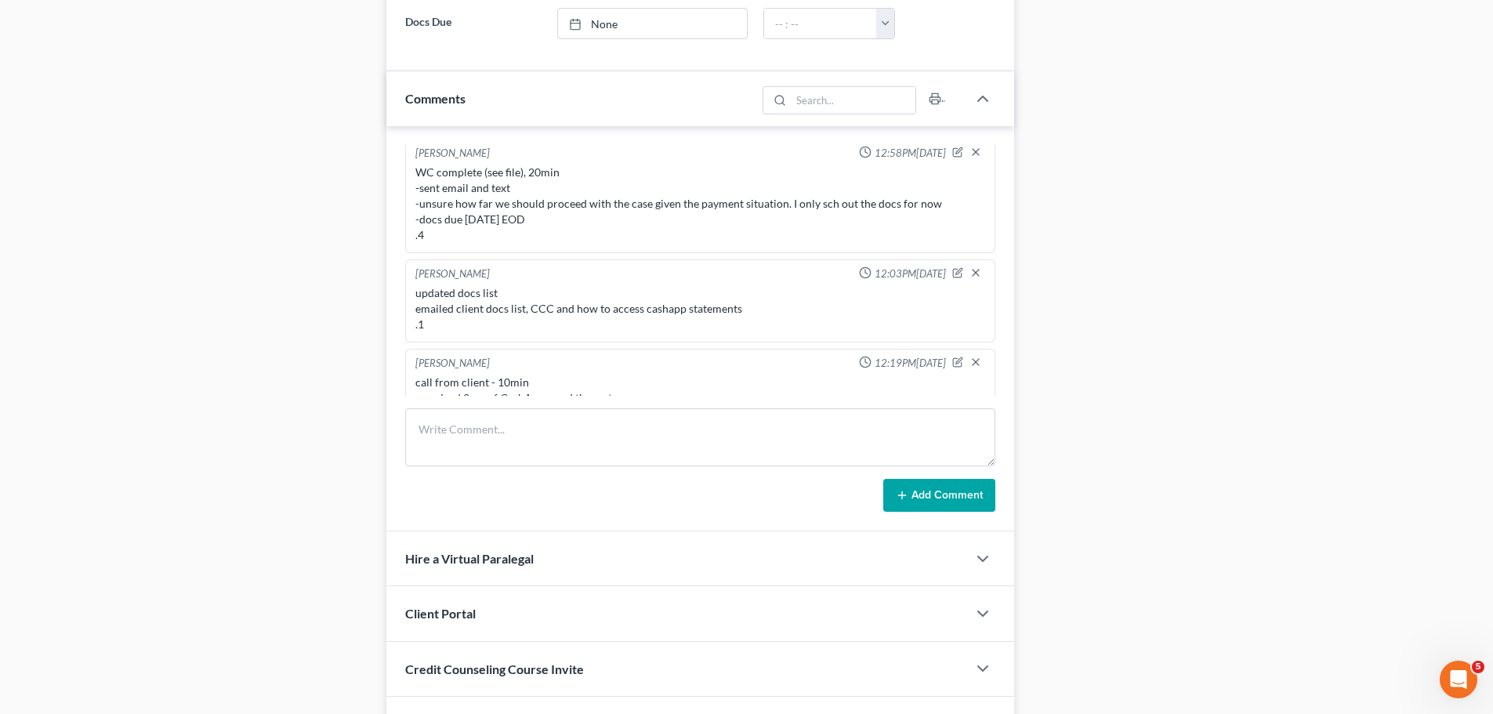
scroll to position [632, 0]
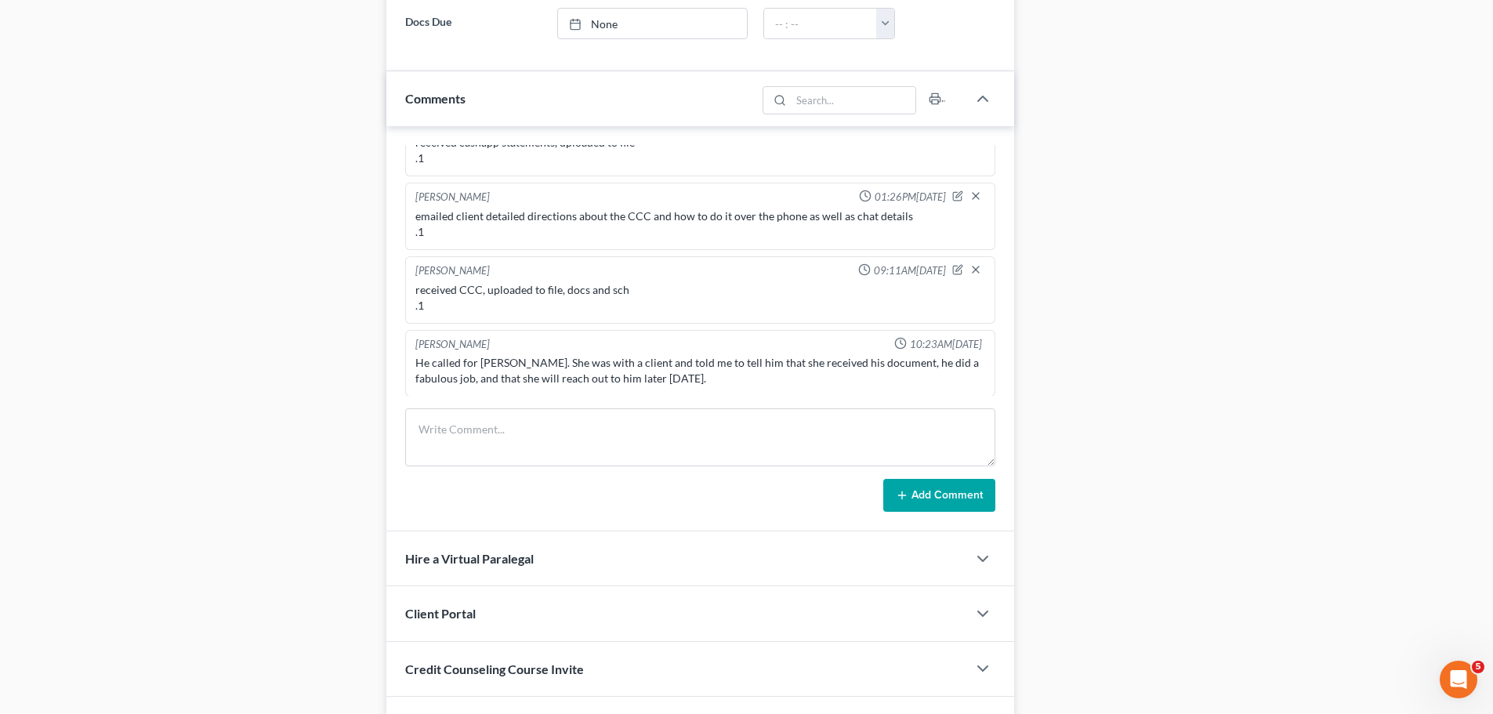
click at [148, 289] on div "Case Dashboard Payments Invoices Payments Payments Credit Report Client Profile" at bounding box center [195, 53] width 368 height 1397
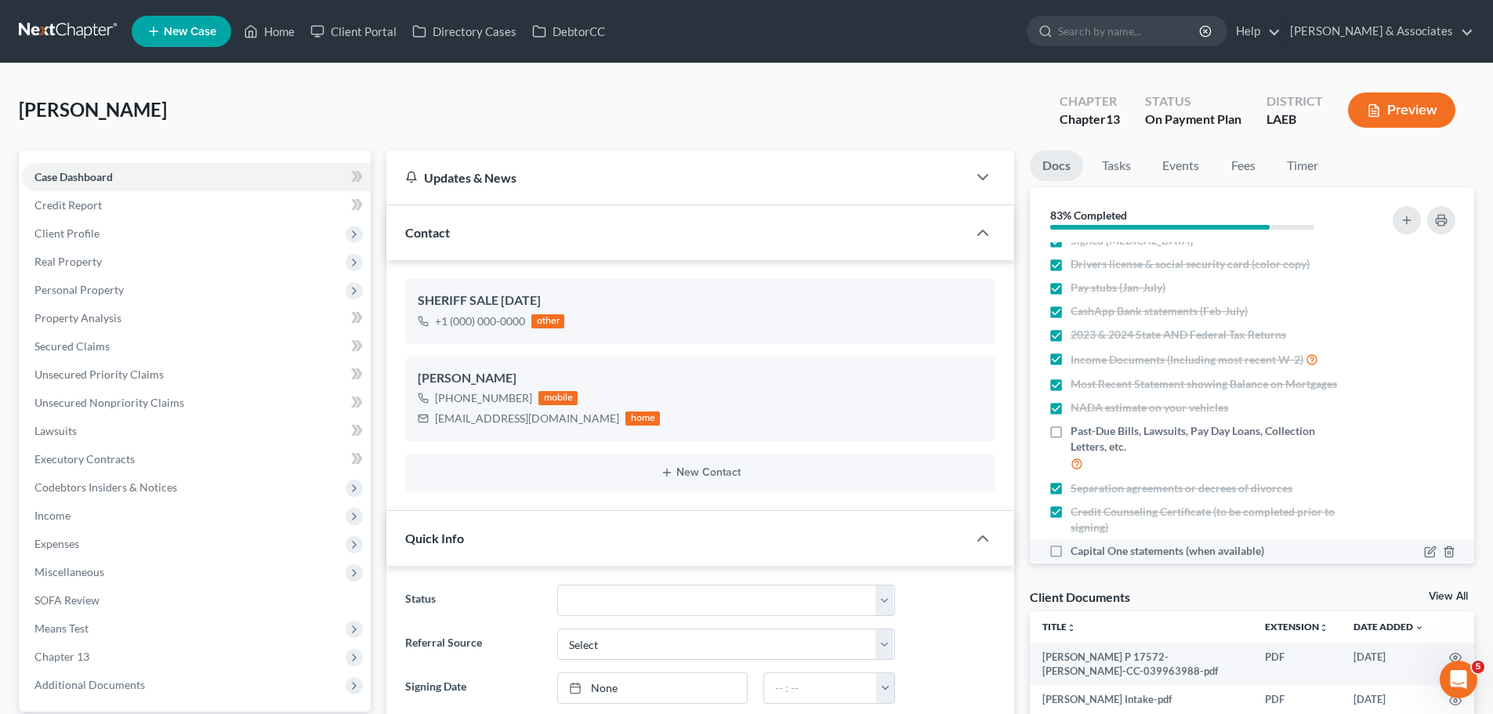
scroll to position [0, 0]
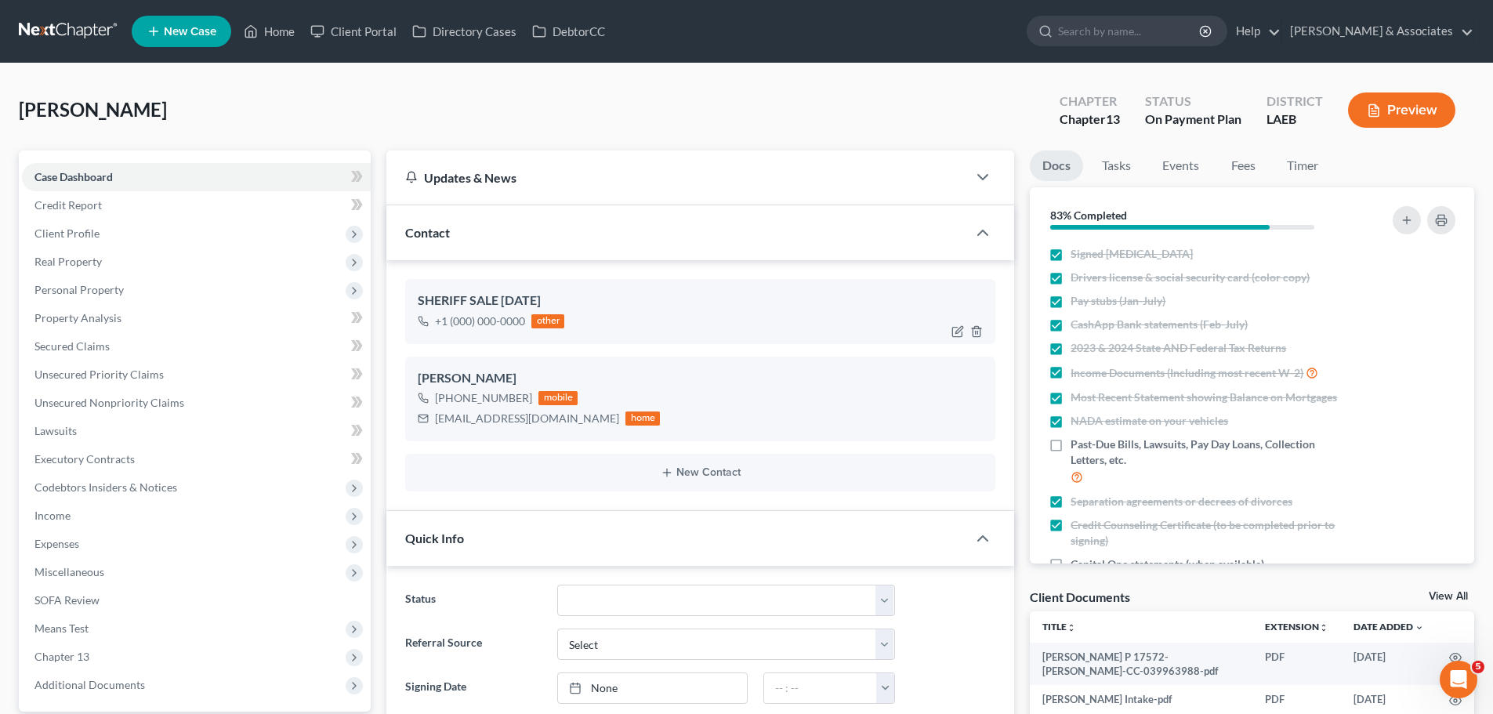
drag, startPoint x: 600, startPoint y: 309, endPoint x: 621, endPoint y: 306, distance: 20.6
click at [601, 309] on div "SHERIFF SALE [DATE]" at bounding box center [700, 301] width 565 height 19
click at [582, 294] on div "SHERIFF SALE [DATE]" at bounding box center [700, 301] width 565 height 19
click at [583, 294] on div "SHERIFF SALE [DATE]" at bounding box center [700, 301] width 565 height 19
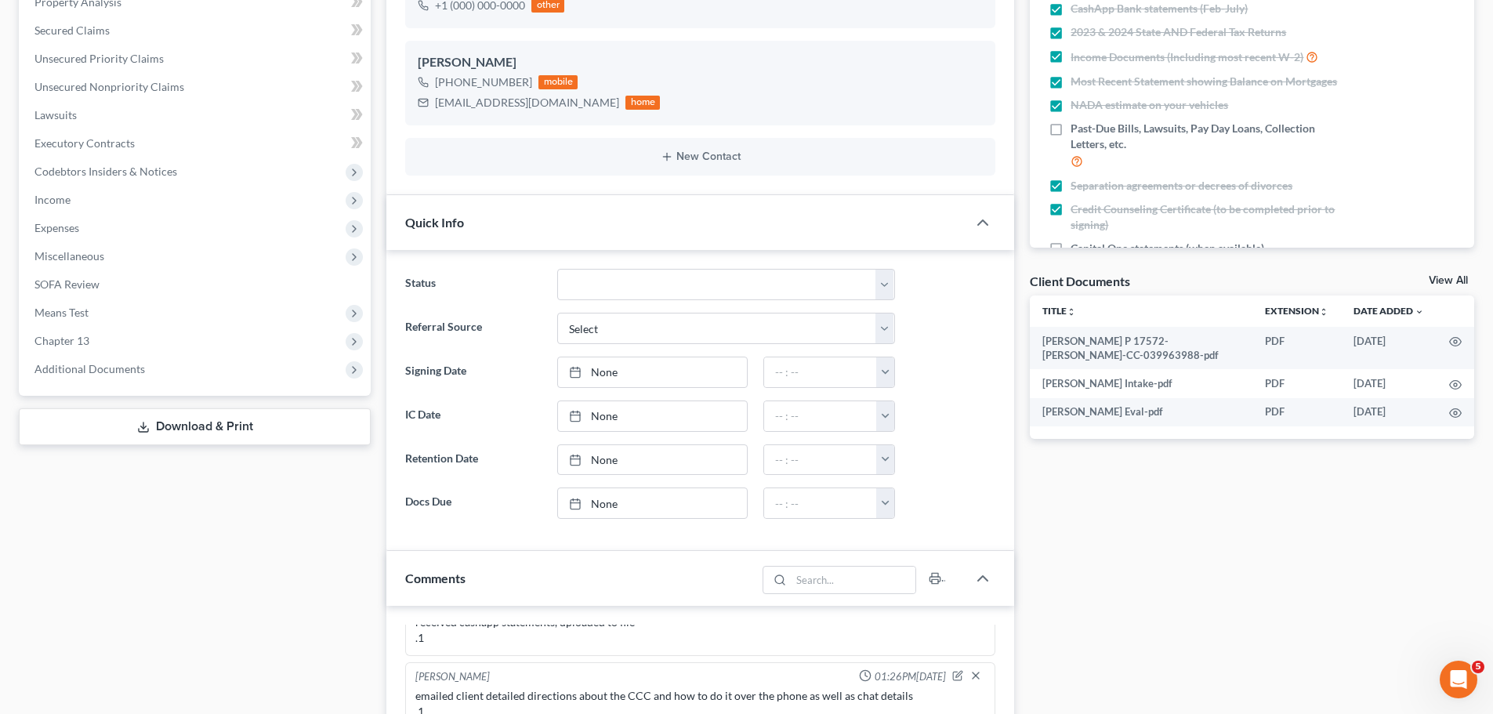
scroll to position [627, 0]
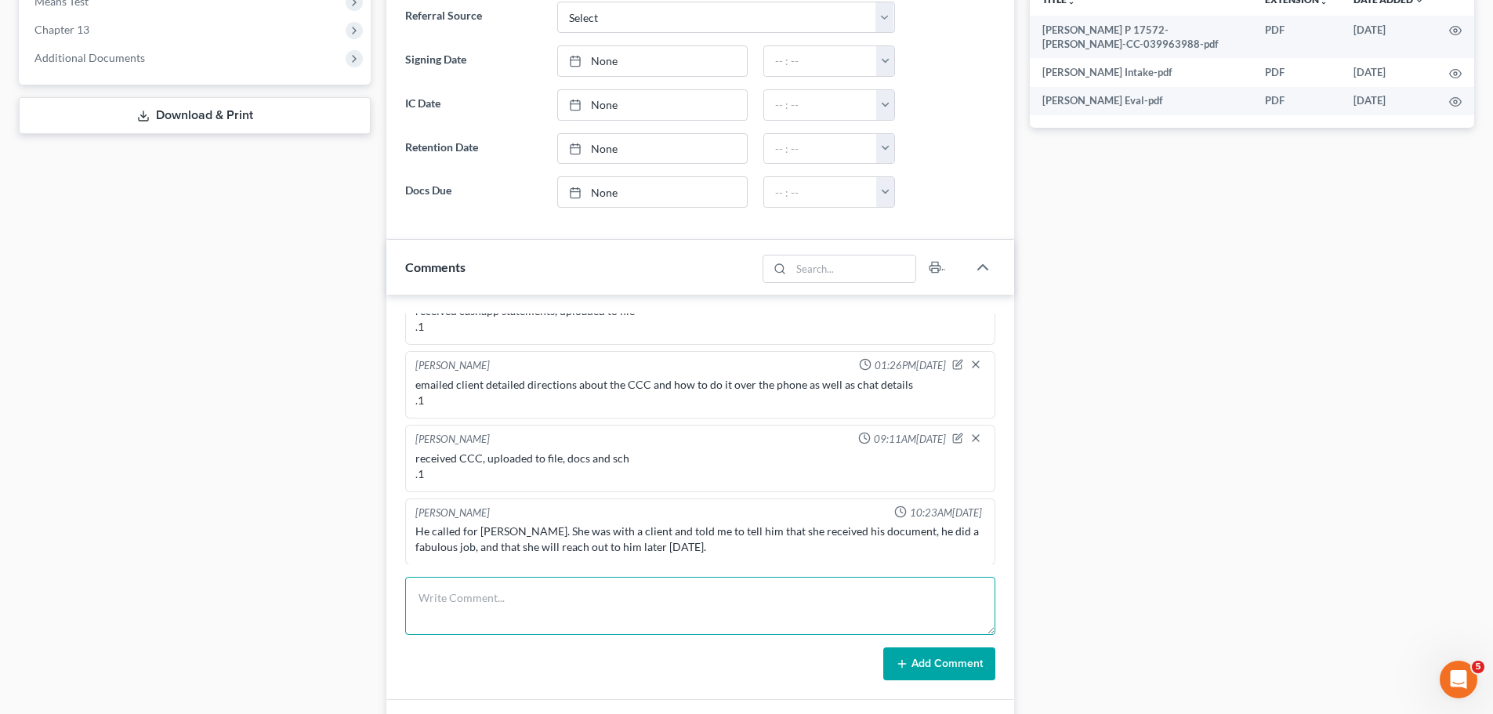
click at [460, 614] on textarea at bounding box center [700, 606] width 590 height 58
type textarea "MC sch 8.13 @ 9am via phone .1"
click at [942, 680] on button "Add Comment" at bounding box center [939, 663] width 112 height 33
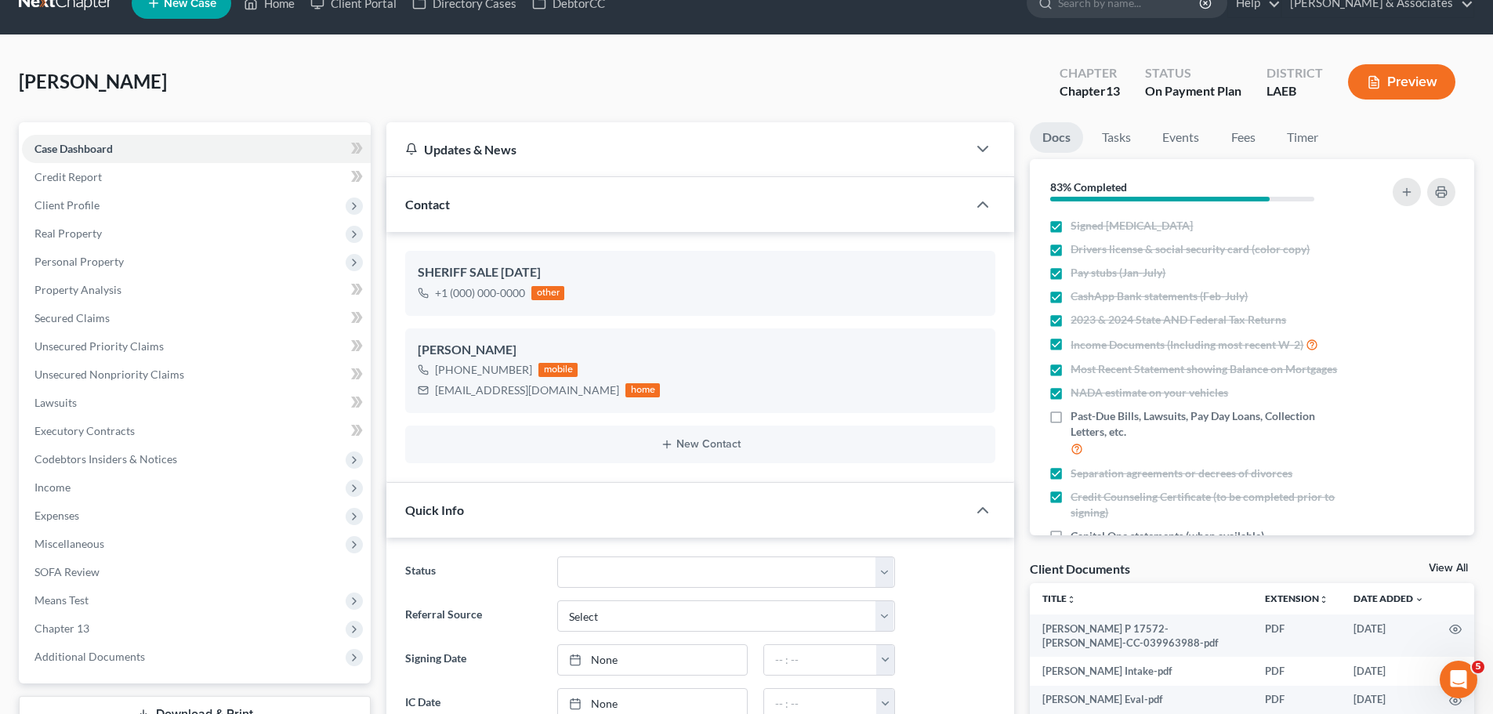
scroll to position [0, 0]
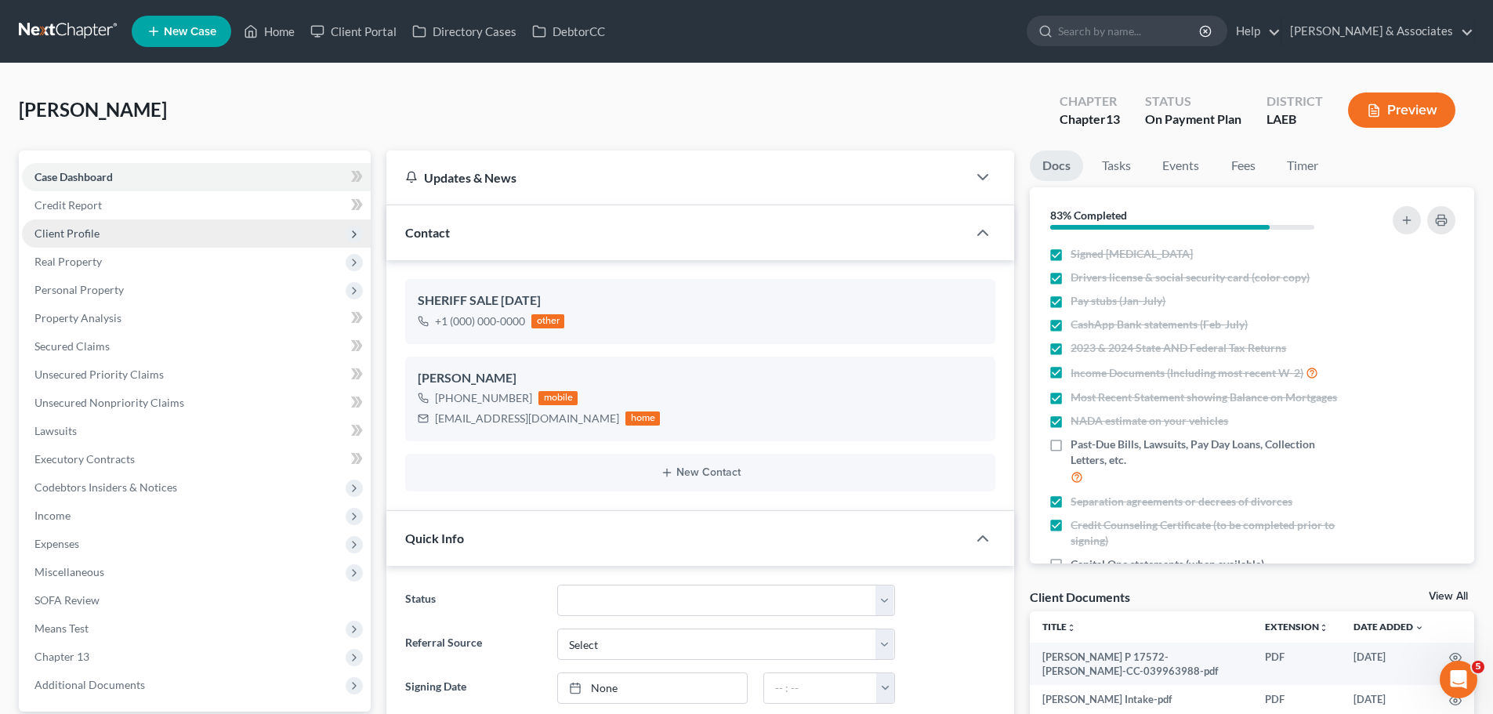
click at [166, 225] on span "Client Profile" at bounding box center [196, 233] width 349 height 28
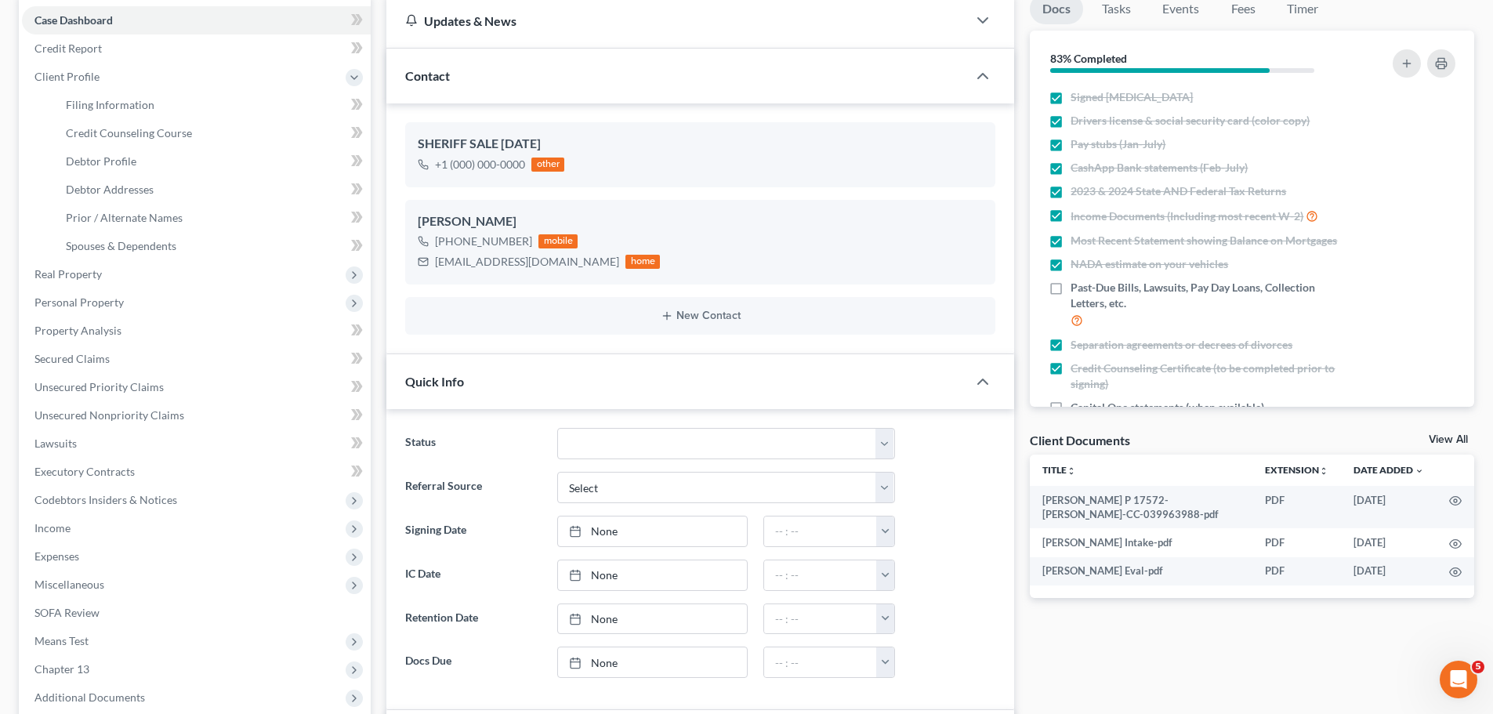
scroll to position [78, 0]
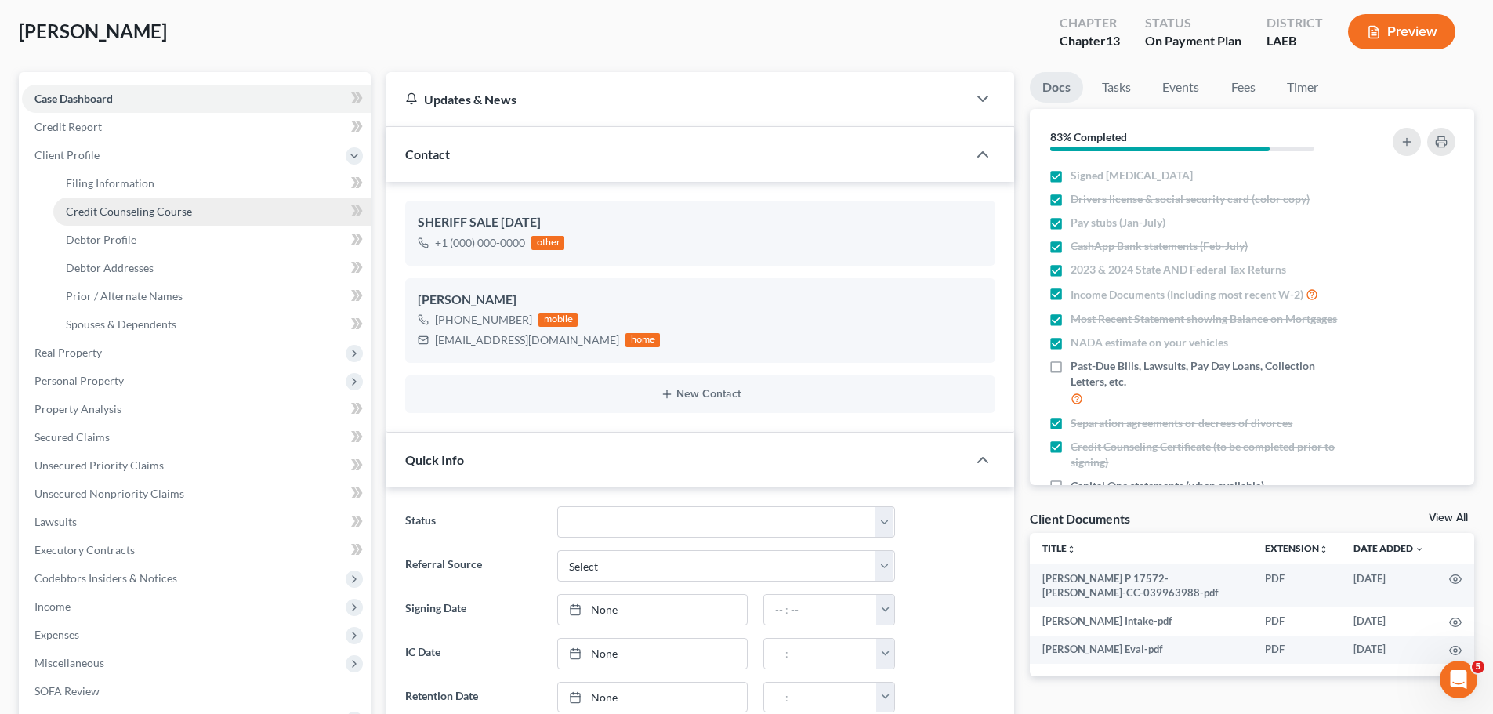
click at [144, 217] on span "Credit Counseling Course" at bounding box center [129, 211] width 126 height 13
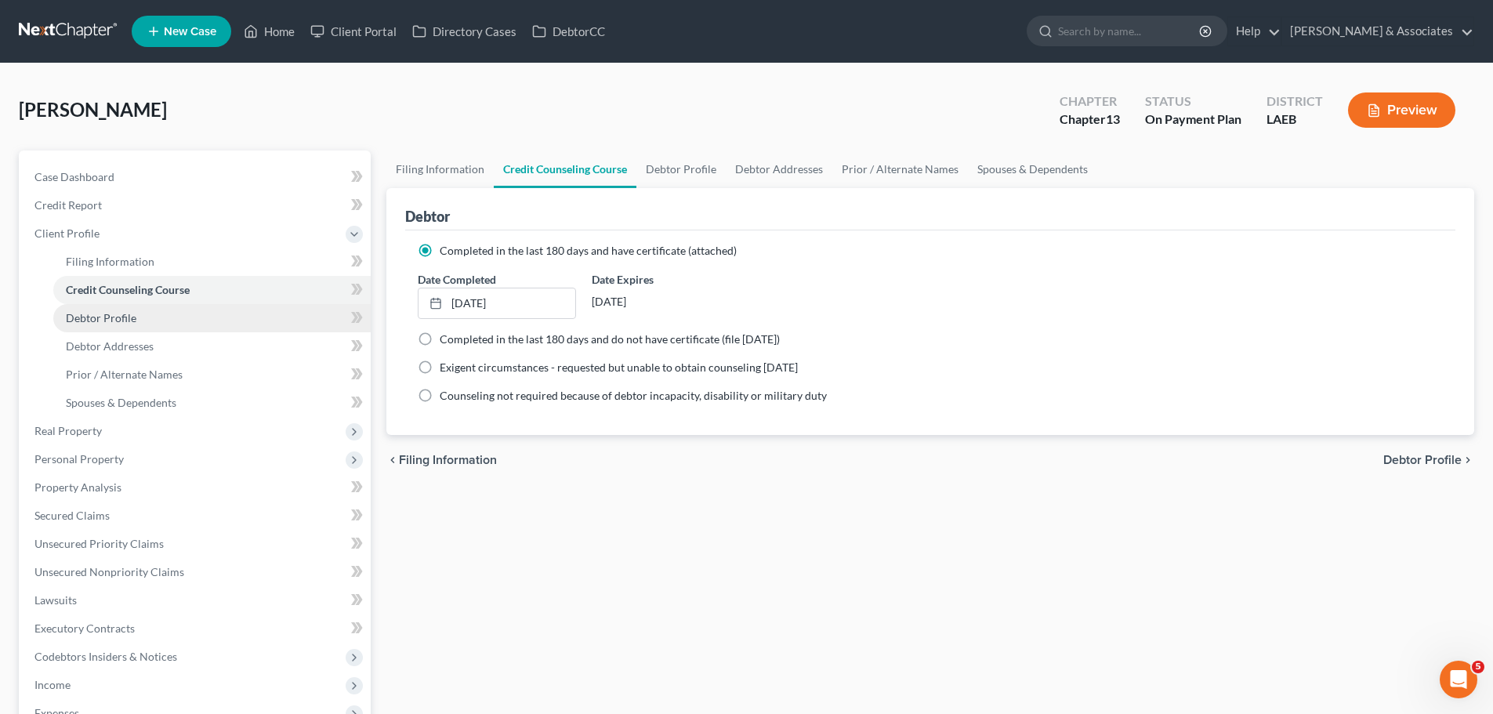
click at [115, 308] on link "Debtor Profile" at bounding box center [211, 318] width 317 height 28
select select "0"
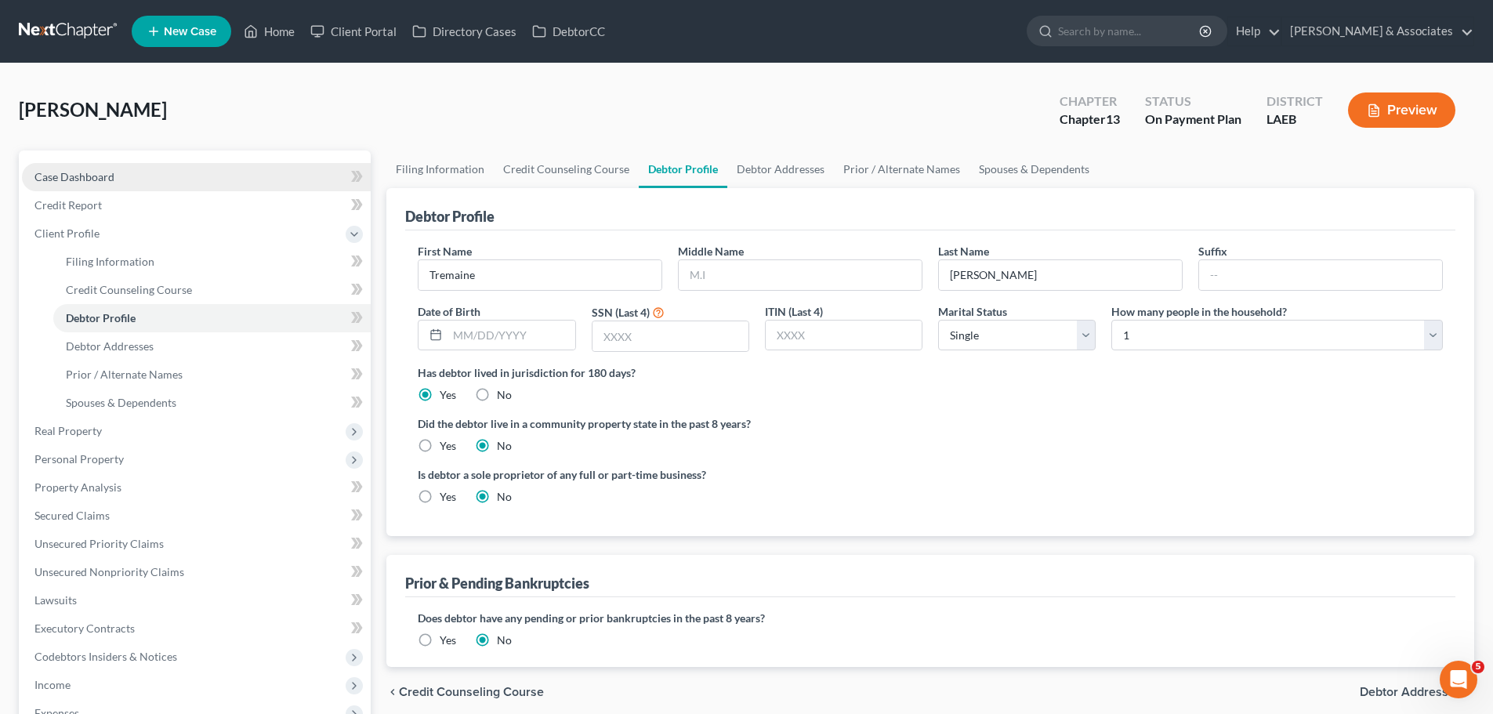
click at [155, 165] on link "Case Dashboard" at bounding box center [196, 177] width 349 height 28
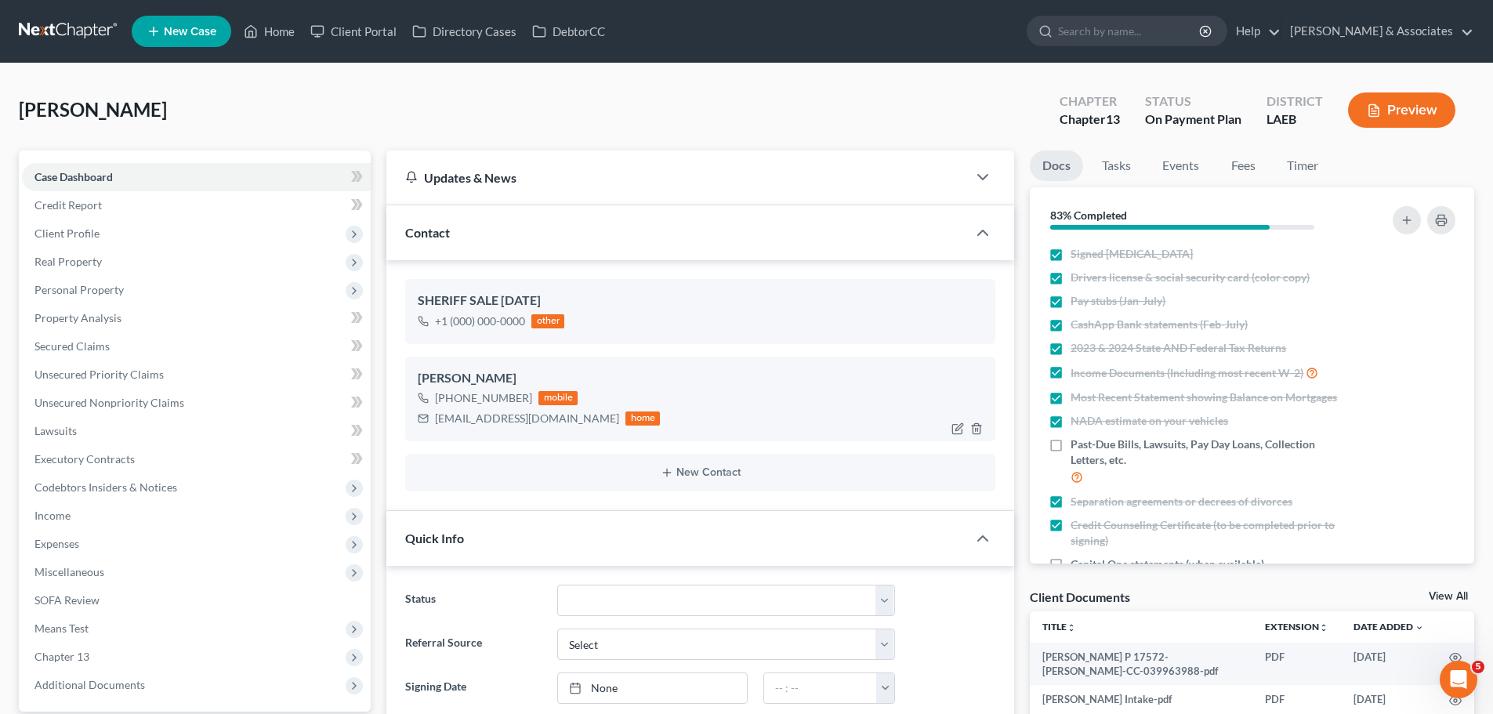
scroll to position [705, 0]
click at [466, 411] on div "[EMAIL_ADDRESS][DOMAIN_NAME]" at bounding box center [527, 419] width 184 height 16
drag, startPoint x: 466, startPoint y: 411, endPoint x: 466, endPoint y: 438, distance: 26.6
click at [466, 412] on div "[EMAIL_ADDRESS][DOMAIN_NAME]" at bounding box center [527, 419] width 184 height 16
click at [478, 415] on div "[EMAIL_ADDRESS][DOMAIN_NAME]" at bounding box center [527, 419] width 184 height 16
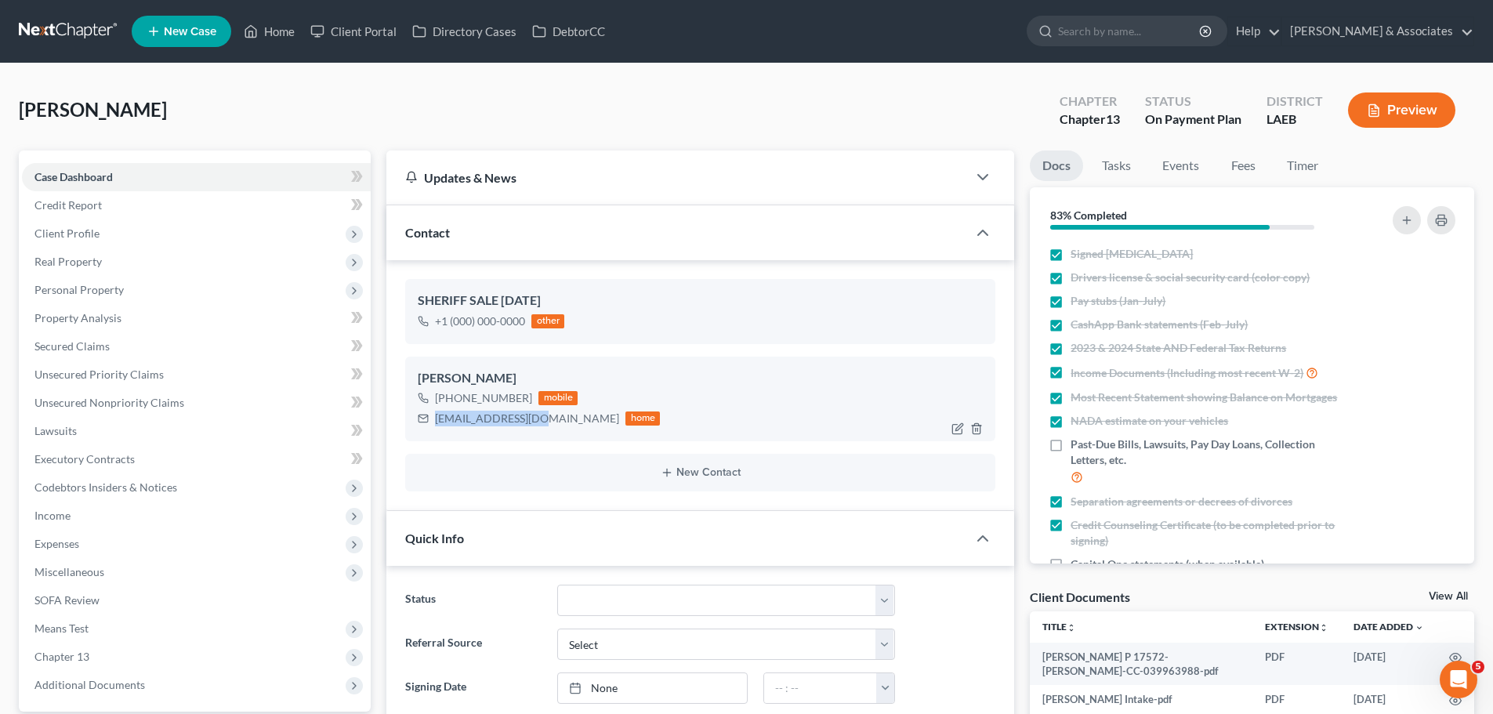
click at [478, 415] on div "[EMAIL_ADDRESS][DOMAIN_NAME]" at bounding box center [527, 419] width 184 height 16
click at [71, 230] on span "Client Profile" at bounding box center [66, 233] width 65 height 13
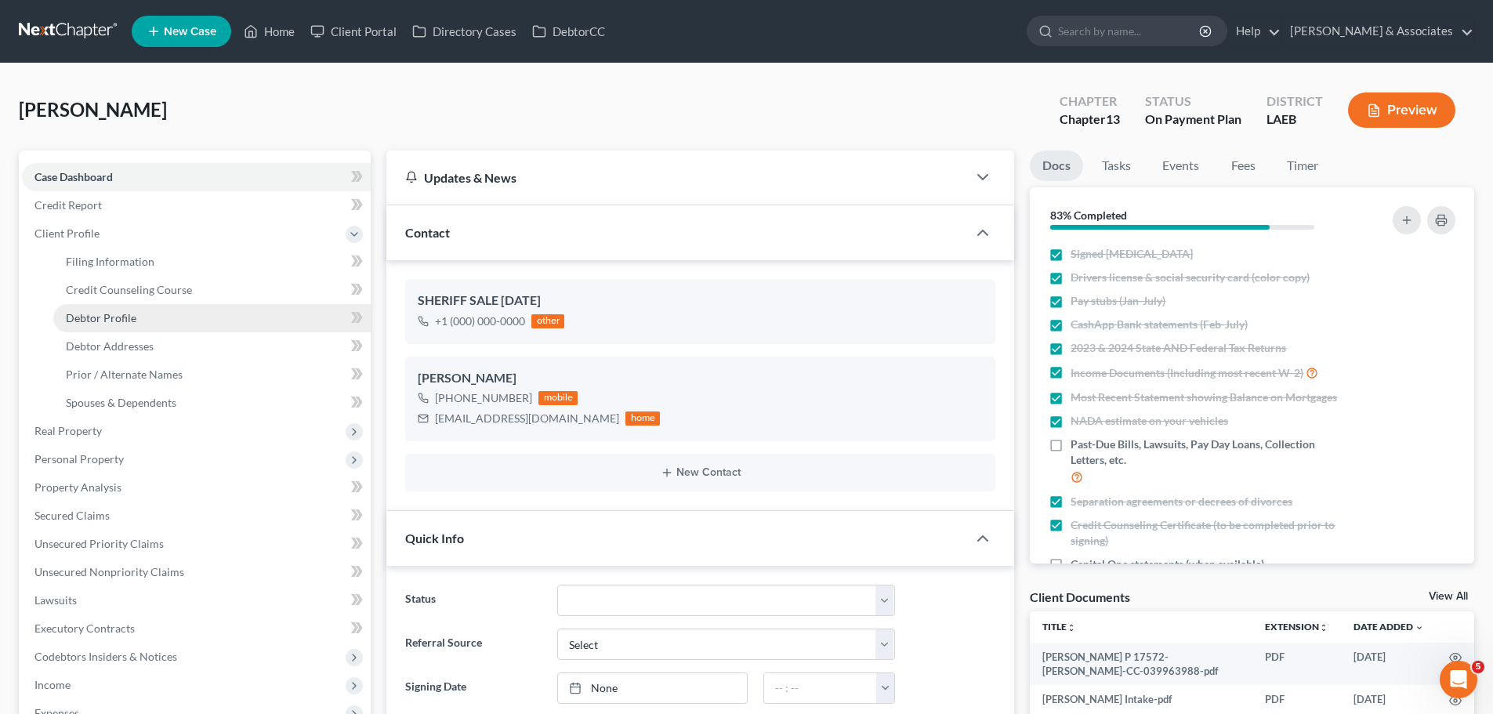
click at [121, 319] on span "Debtor Profile" at bounding box center [101, 317] width 71 height 13
select select "0"
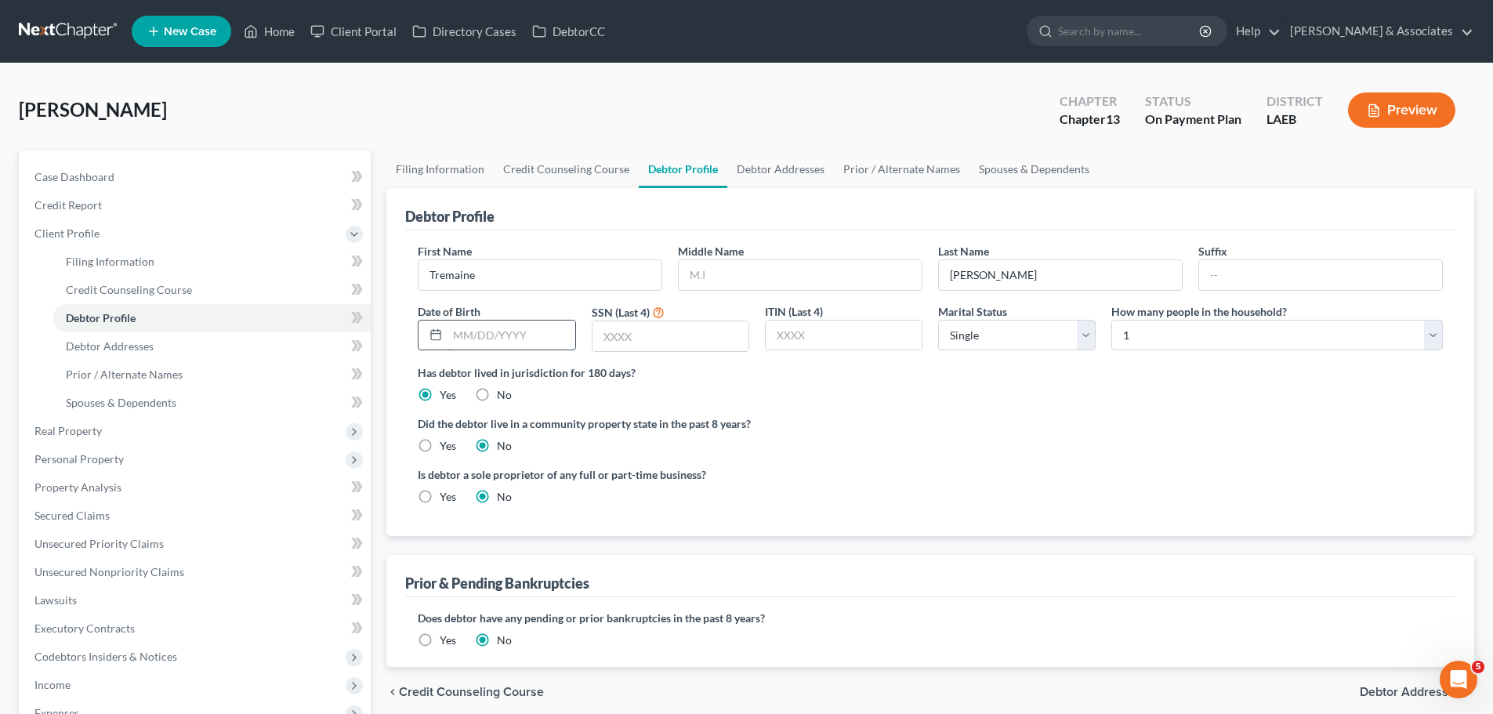
click at [490, 332] on input "text" at bounding box center [511, 336] width 127 height 30
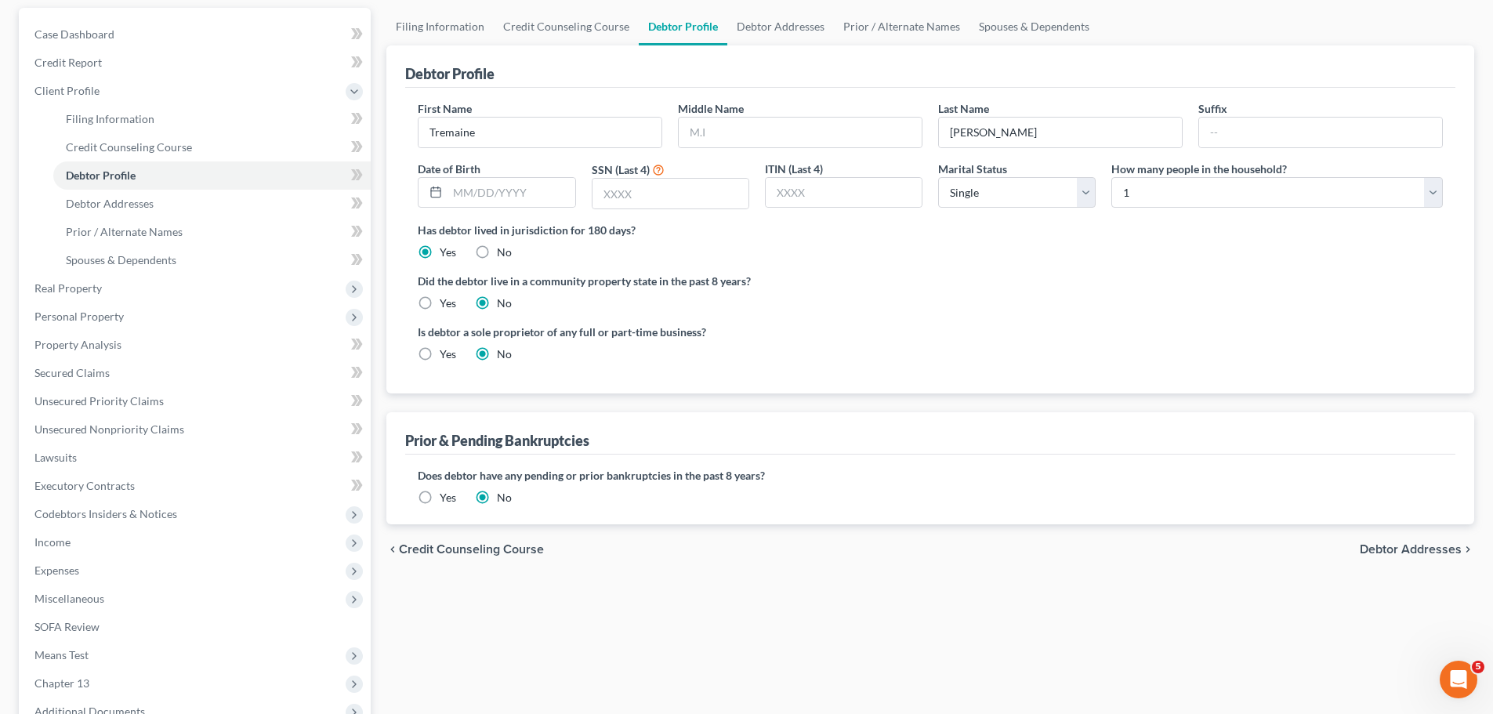
scroll to position [157, 0]
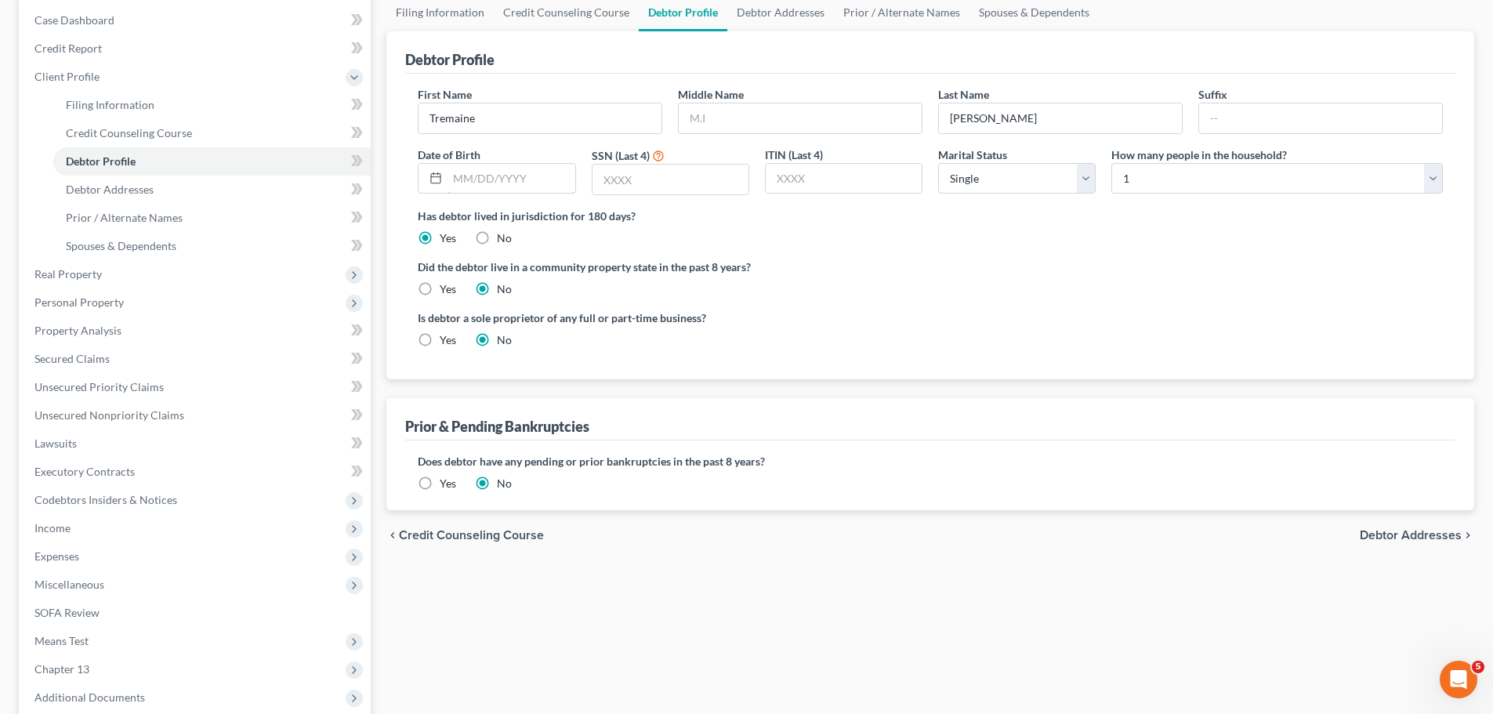
drag, startPoint x: 541, startPoint y: 172, endPoint x: 779, endPoint y: 158, distance: 238.7
click at [541, 172] on input "text" at bounding box center [511, 179] width 127 height 30
type input "[DATE]"
click at [677, 176] on input "text" at bounding box center [671, 180] width 156 height 30
type input "6356"
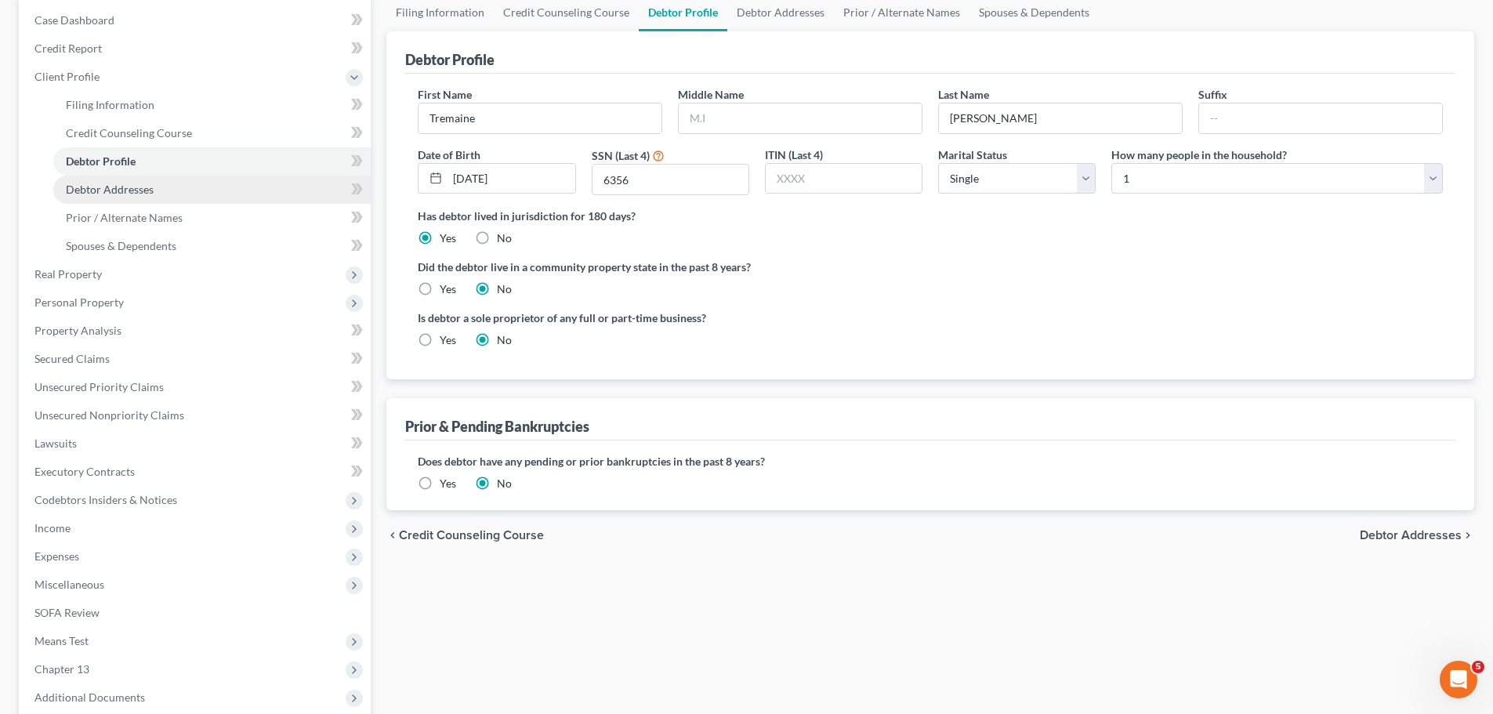
click at [124, 197] on link "Debtor Addresses" at bounding box center [211, 190] width 317 height 28
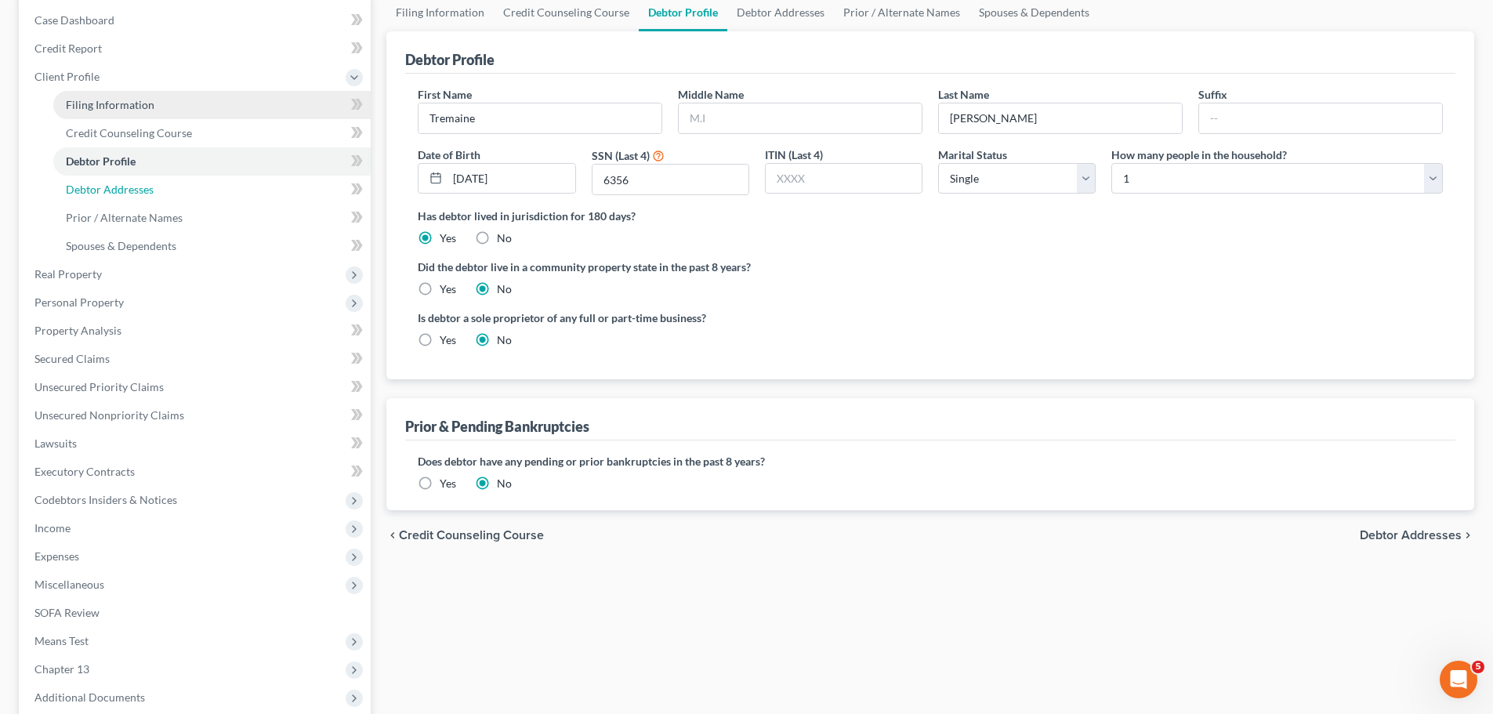
select select "0"
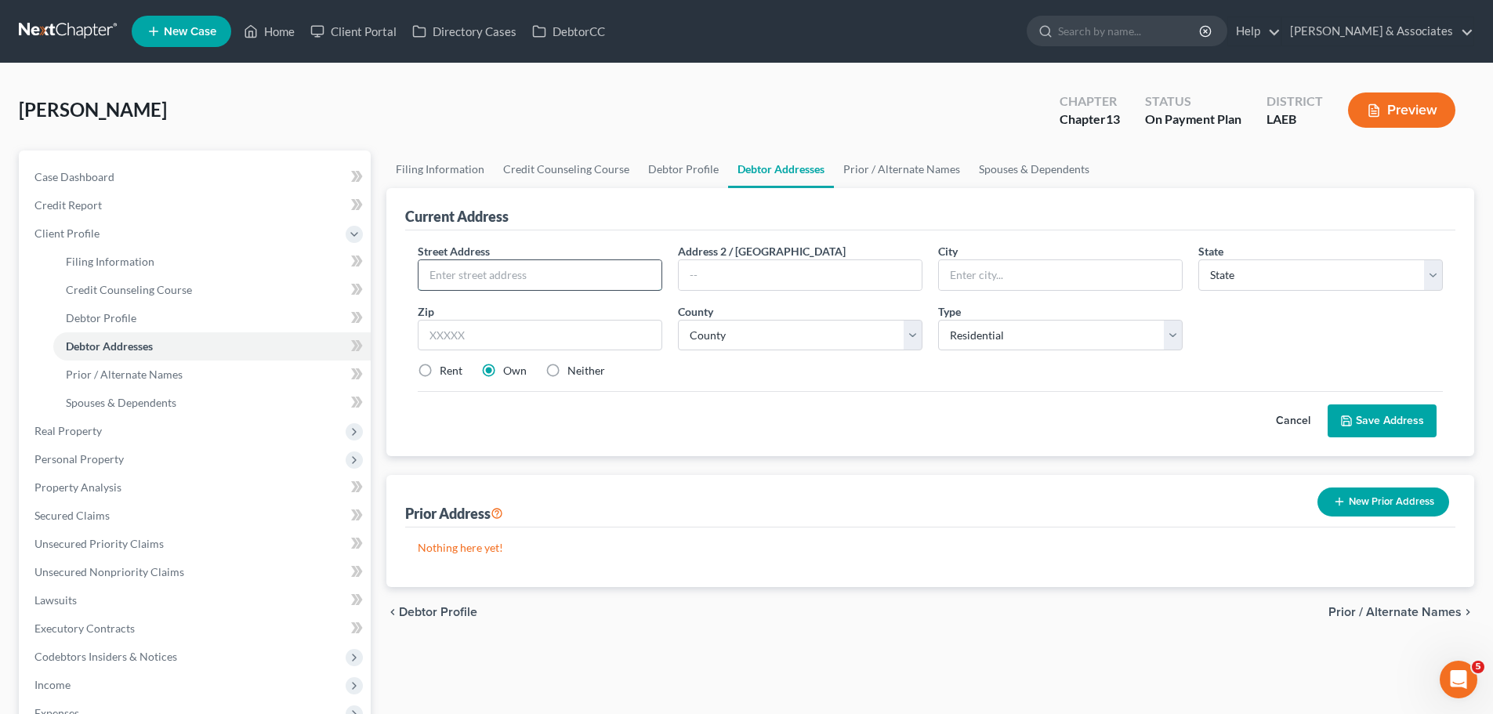
click at [456, 281] on input "text" at bounding box center [540, 275] width 243 height 30
click at [485, 260] on input "text" at bounding box center [540, 275] width 243 height 30
click at [146, 361] on link "Prior / Alternate Names" at bounding box center [211, 375] width 317 height 28
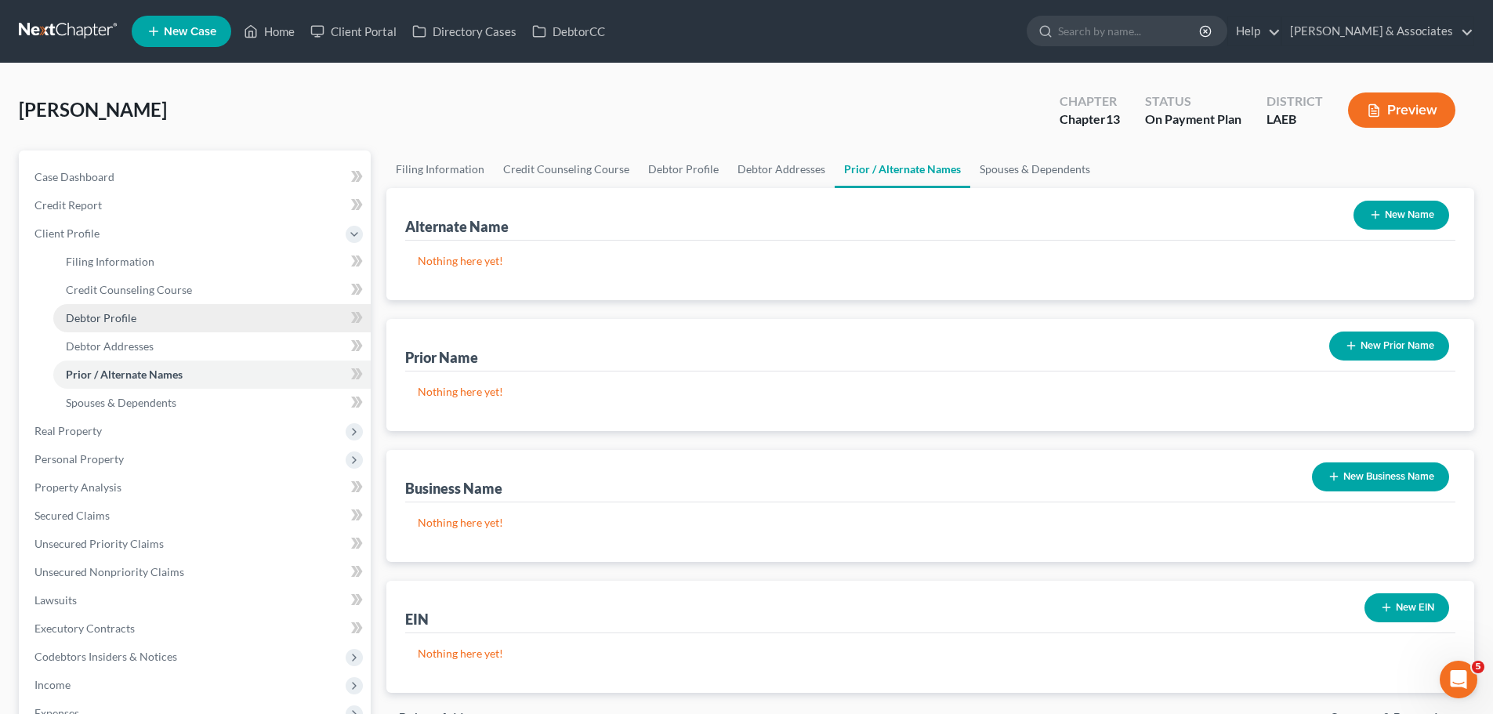
click at [131, 314] on span "Debtor Profile" at bounding box center [101, 317] width 71 height 13
select select "0"
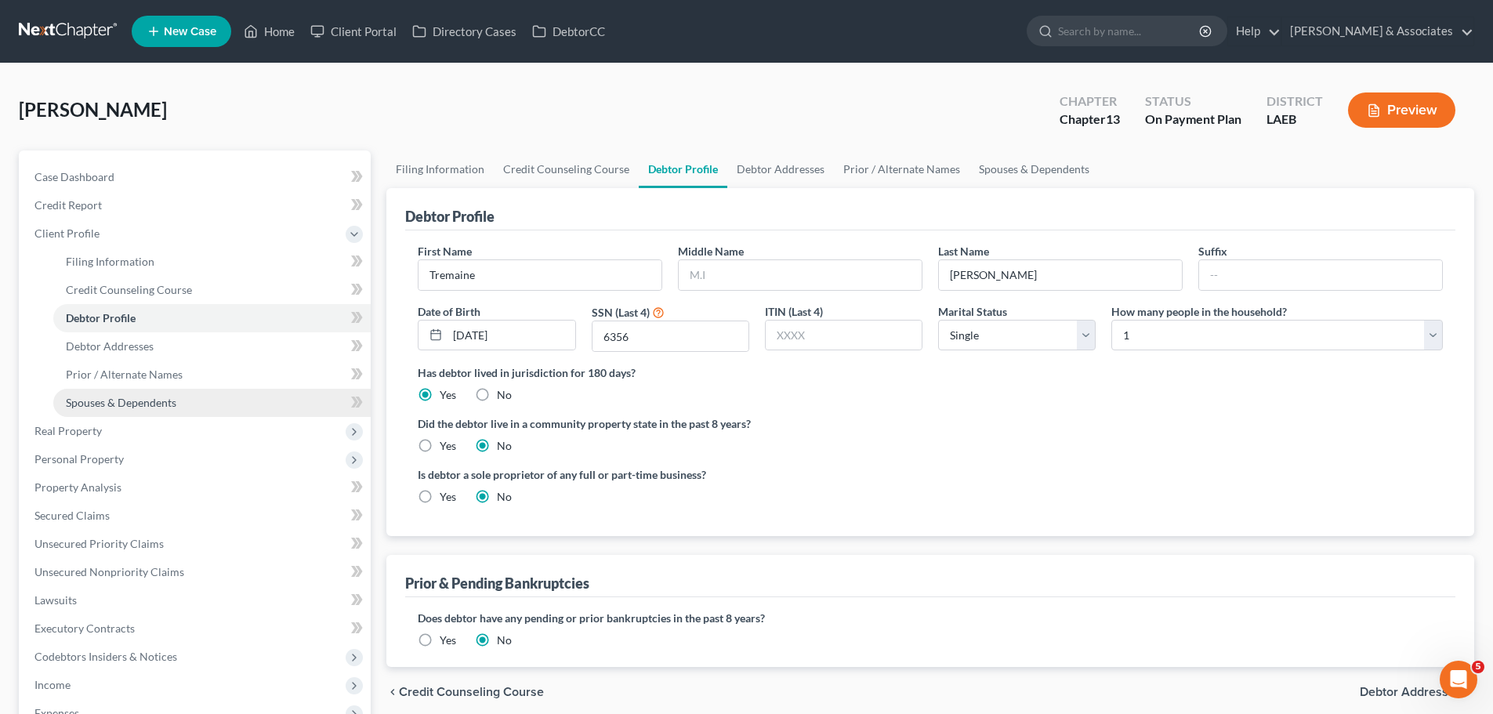
click at [183, 395] on link "Spouses & Dependents" at bounding box center [211, 403] width 317 height 28
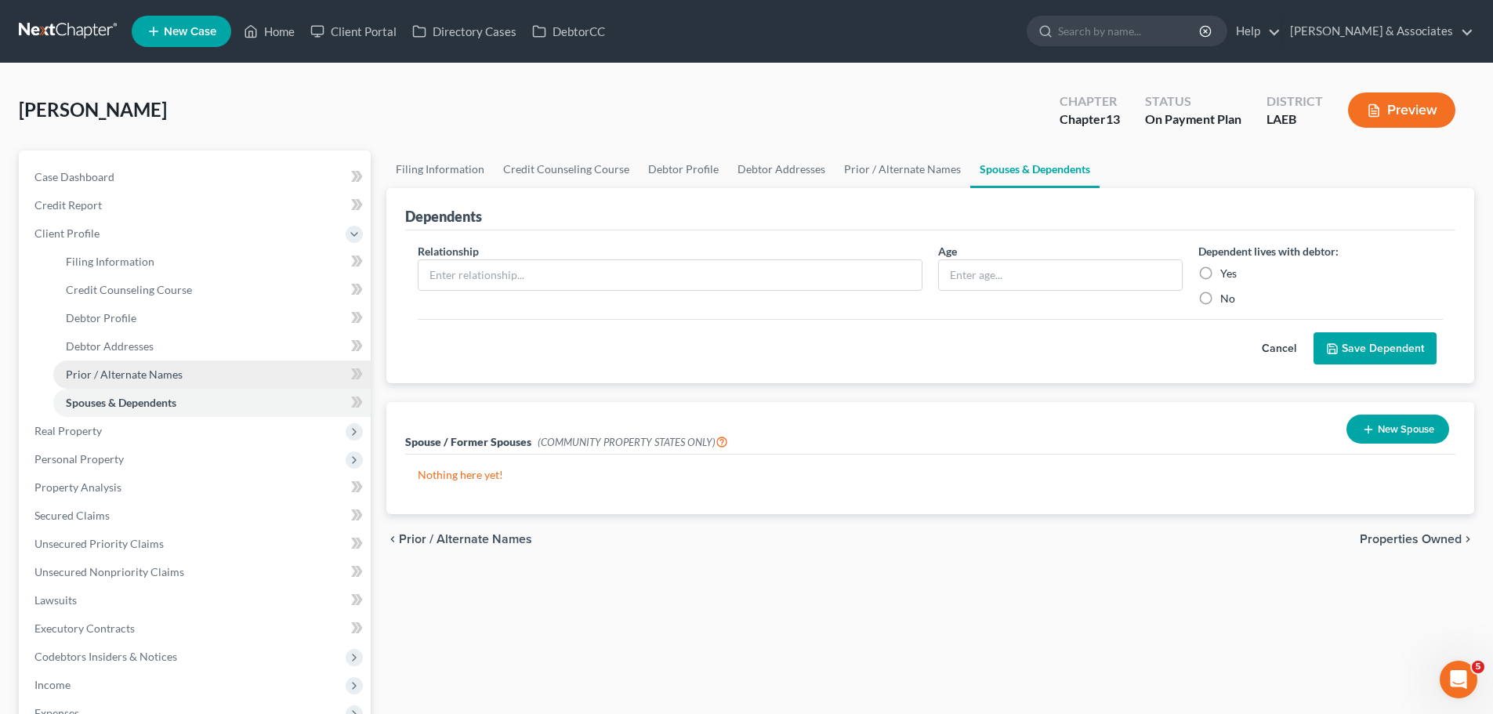
click at [234, 362] on link "Prior / Alternate Names" at bounding box center [211, 375] width 317 height 28
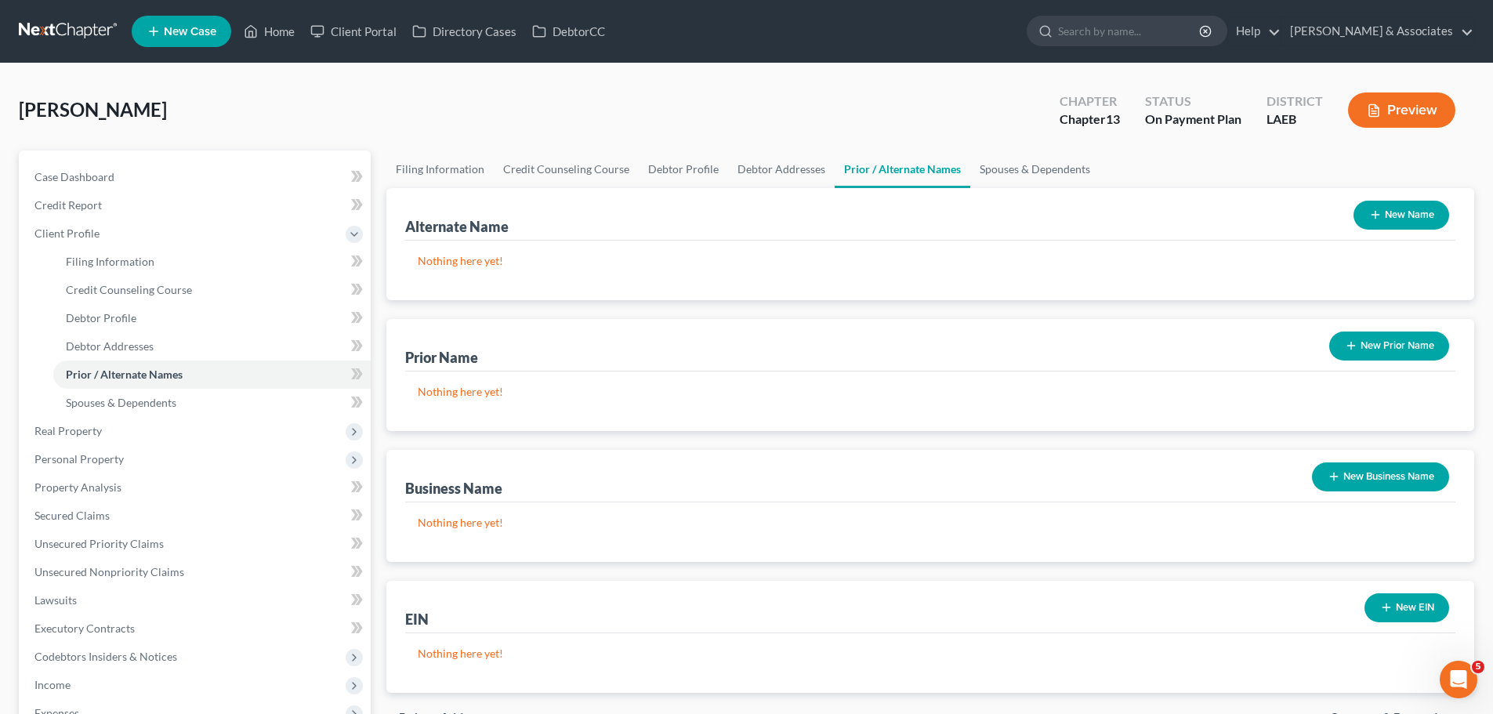
click at [1419, 210] on button "New Name" at bounding box center [1402, 215] width 96 height 29
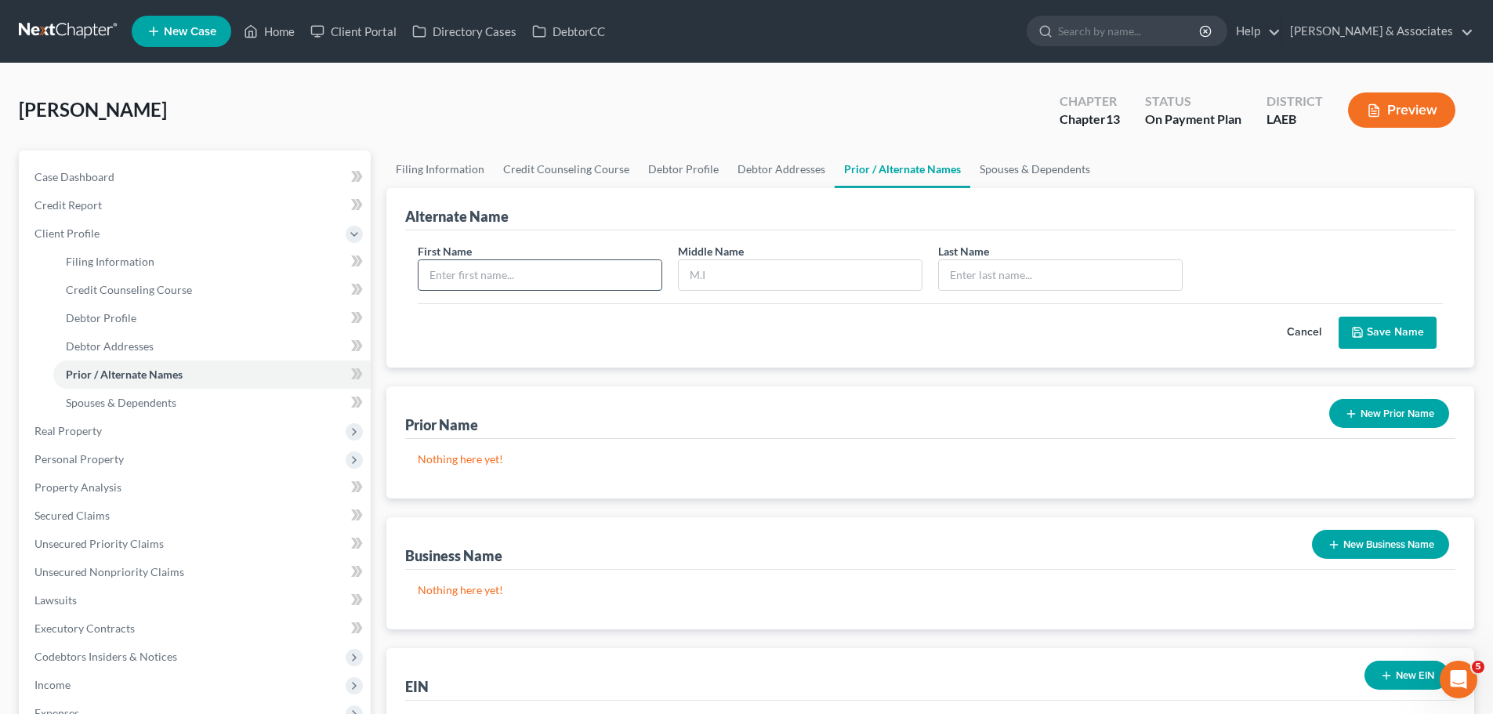
click at [520, 278] on input "text" at bounding box center [540, 275] width 243 height 30
type input "Tremaine"
type input "[PERSON_NAME]"
drag, startPoint x: 1464, startPoint y: 320, endPoint x: 1405, endPoint y: 338, distance: 61.5
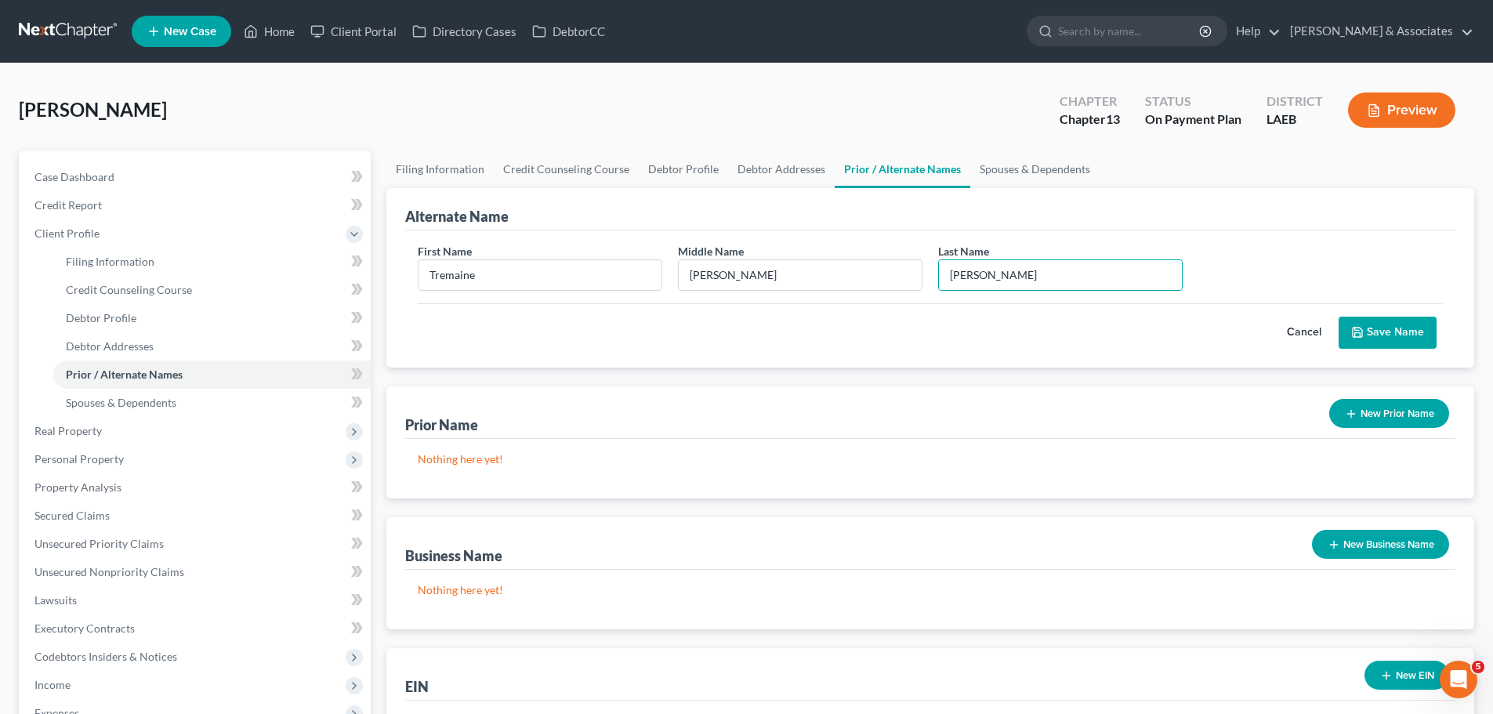
click at [1428, 333] on div "Alternate Name First Name [PERSON_NAME] Middle Name [PERSON_NAME] Last Name * […" at bounding box center [930, 277] width 1088 height 179
click at [1405, 338] on button "Save Name" at bounding box center [1388, 333] width 98 height 33
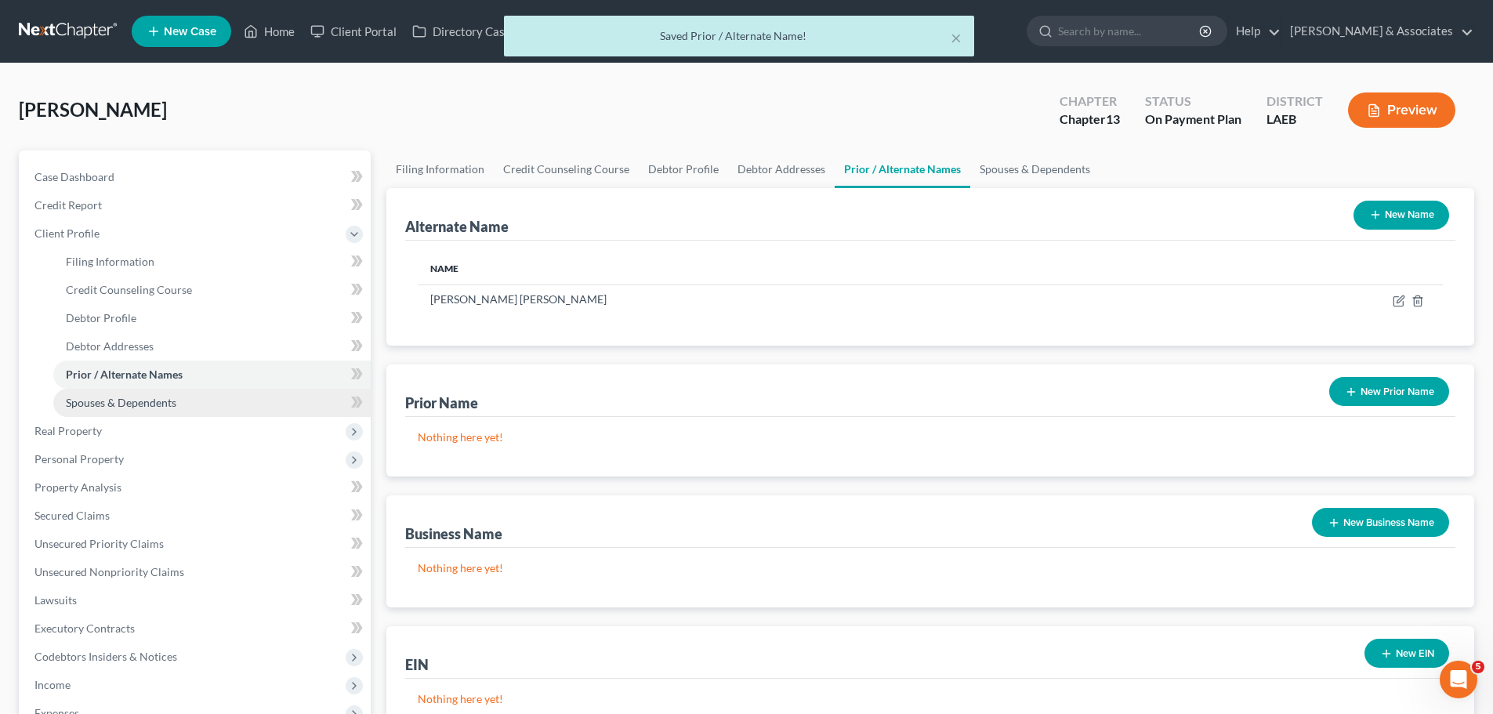
click at [123, 390] on link "Spouses & Dependents" at bounding box center [211, 403] width 317 height 28
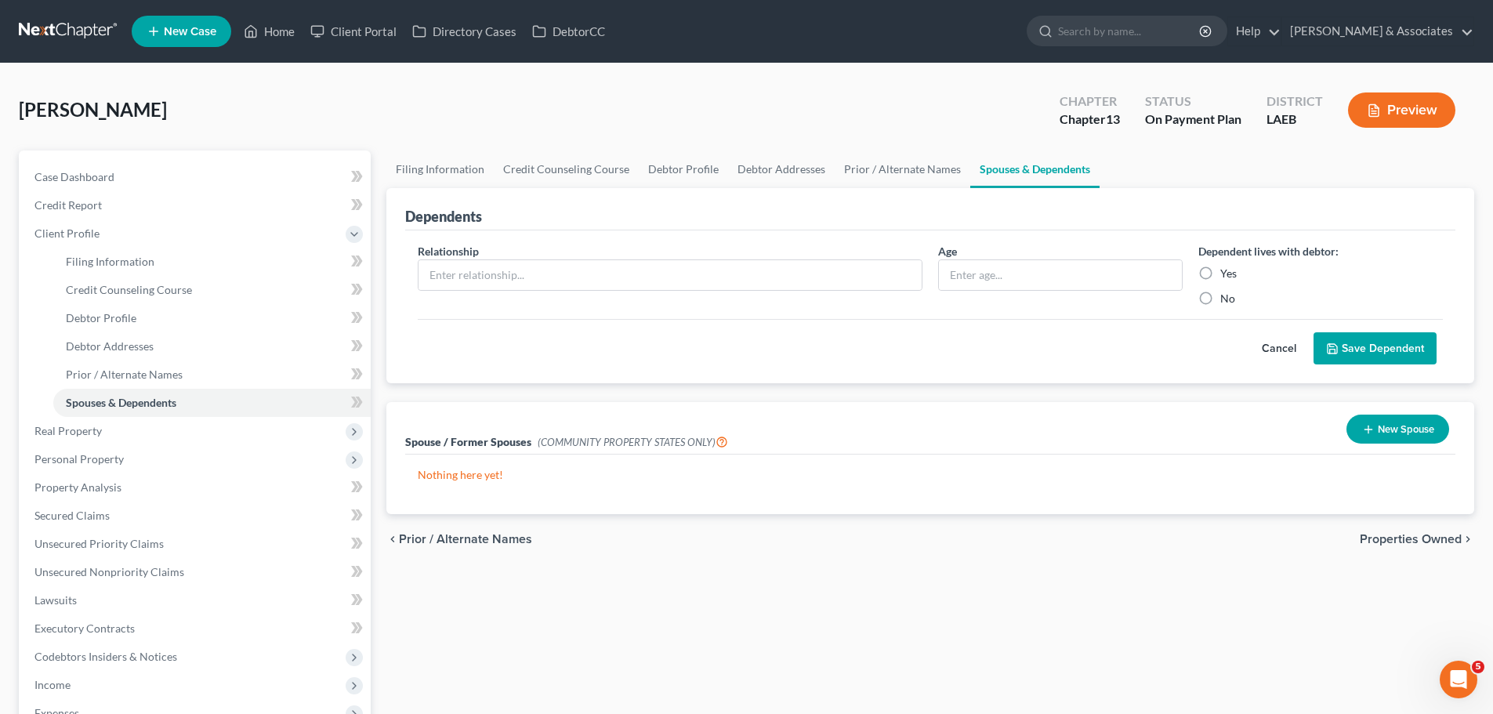
click at [1390, 422] on button "New Spouse" at bounding box center [1398, 429] width 103 height 29
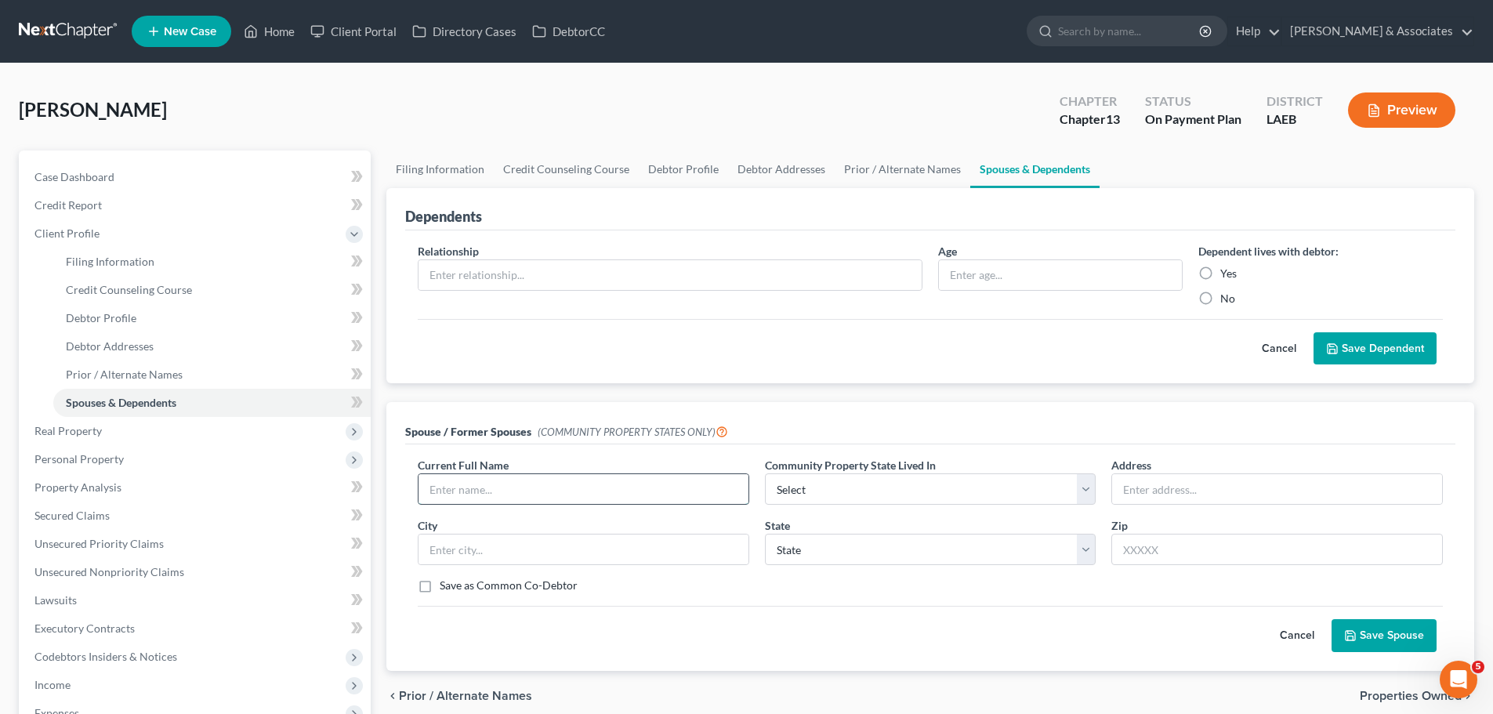
click at [478, 489] on input "text" at bounding box center [584, 489] width 330 height 30
type input "[PERSON_NAME]"
click at [1390, 636] on button "Save Spouse" at bounding box center [1384, 635] width 105 height 33
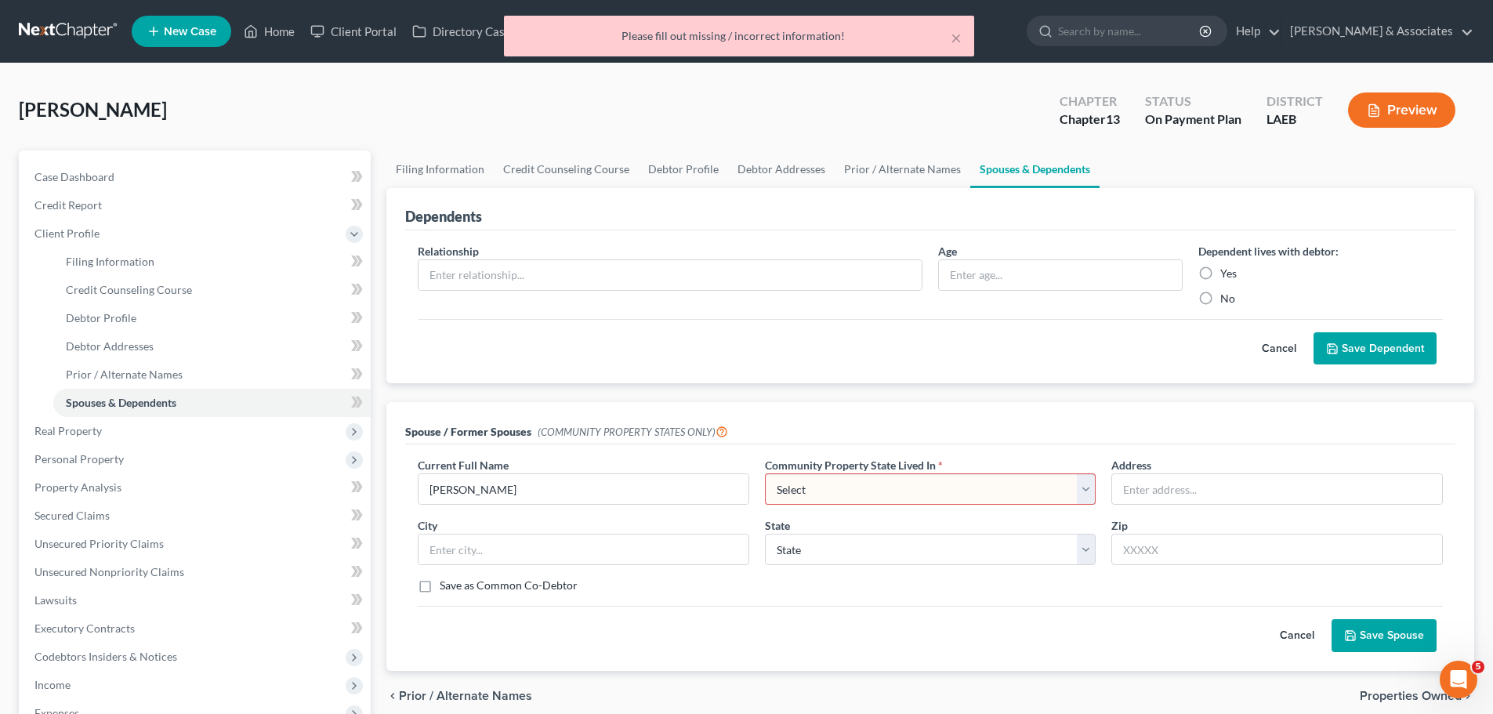
click at [845, 465] on span "Community Property State Lived In" at bounding box center [850, 465] width 171 height 13
click at [854, 504] on select "Select AZ CA GU ID LA NV NM PR [GEOGRAPHIC_DATA] [GEOGRAPHIC_DATA] [GEOGRAPHIC_…" at bounding box center [931, 488] width 332 height 31
select select "4"
click at [765, 473] on select "Select AZ CA GU ID LA NV NM PR [GEOGRAPHIC_DATA] [GEOGRAPHIC_DATA] [GEOGRAPHIC_…" at bounding box center [931, 488] width 332 height 31
click at [1376, 625] on button "Save Spouse" at bounding box center [1384, 635] width 105 height 33
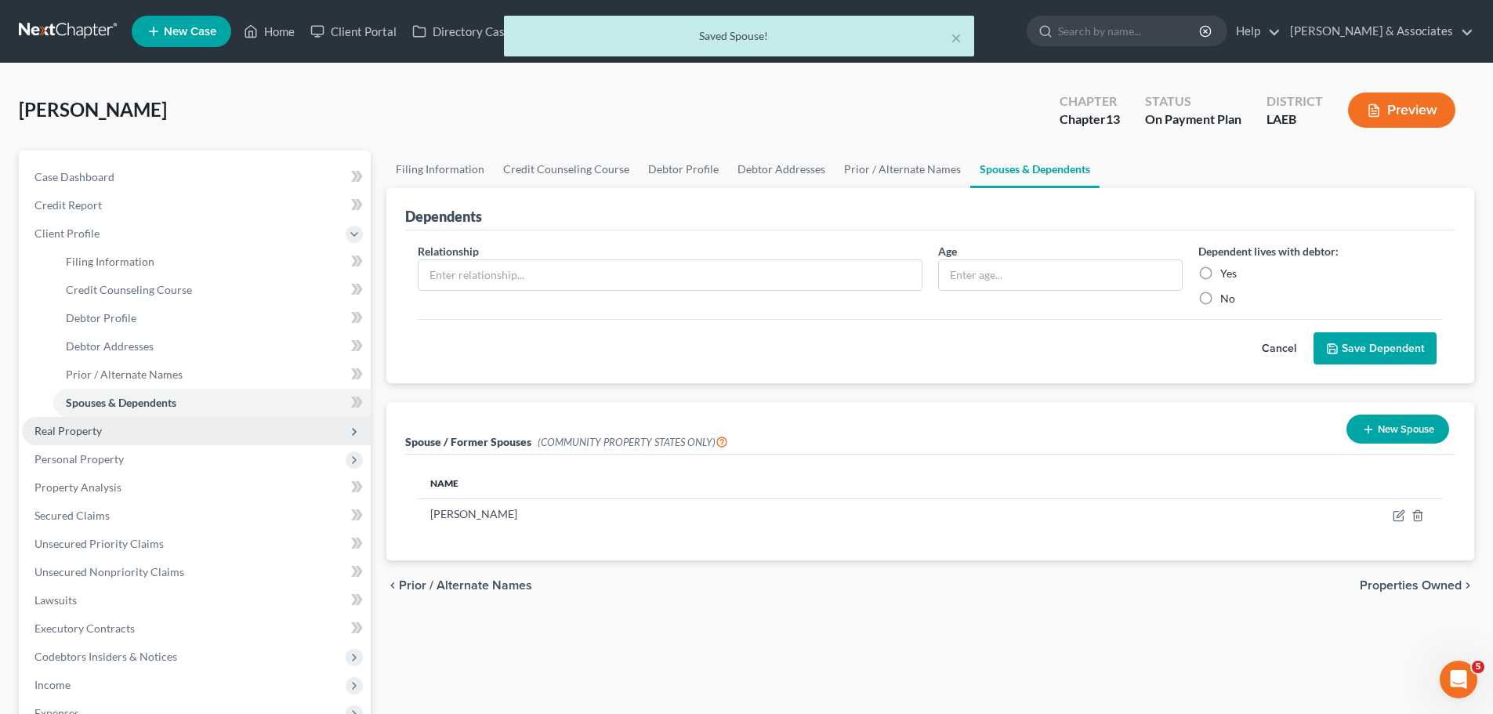
click at [91, 430] on span "Real Property" at bounding box center [67, 430] width 67 height 13
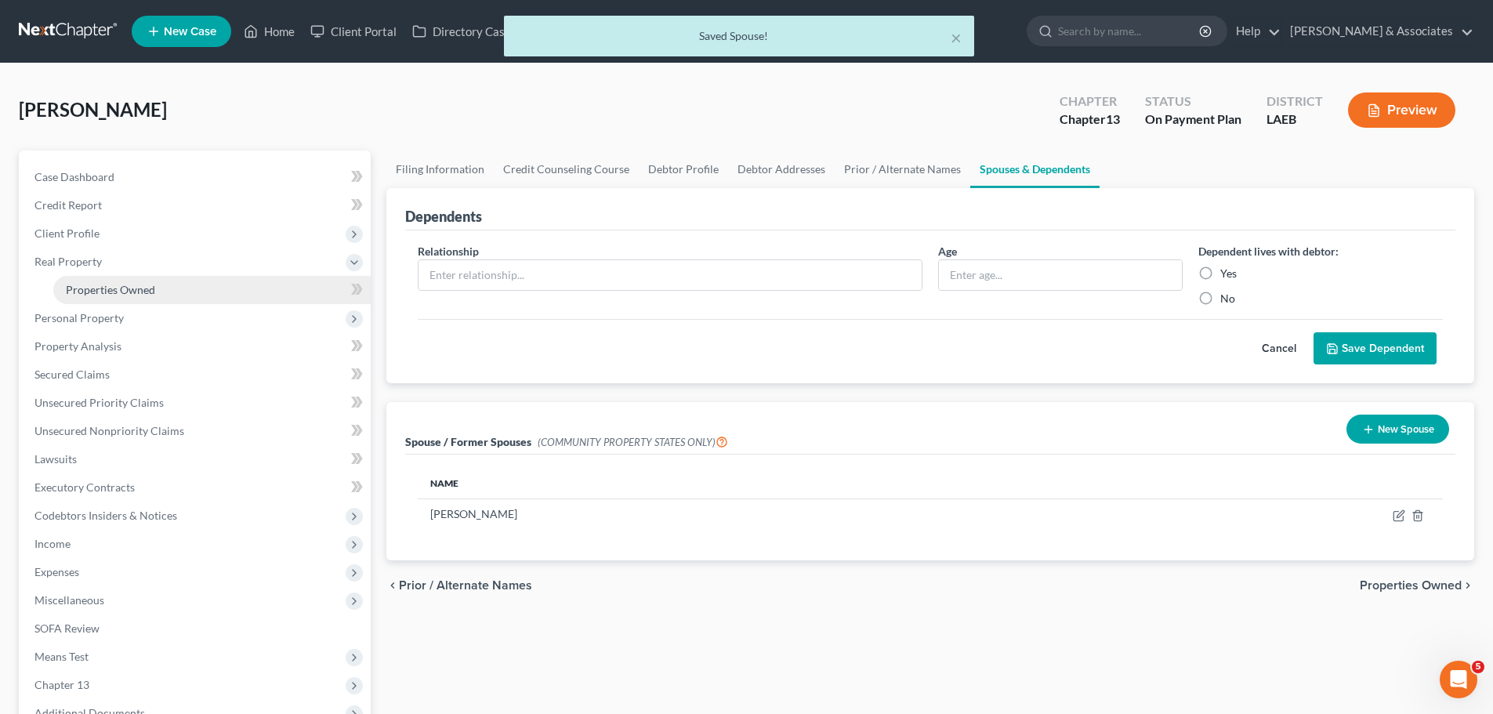
click at [225, 291] on link "Properties Owned" at bounding box center [211, 290] width 317 height 28
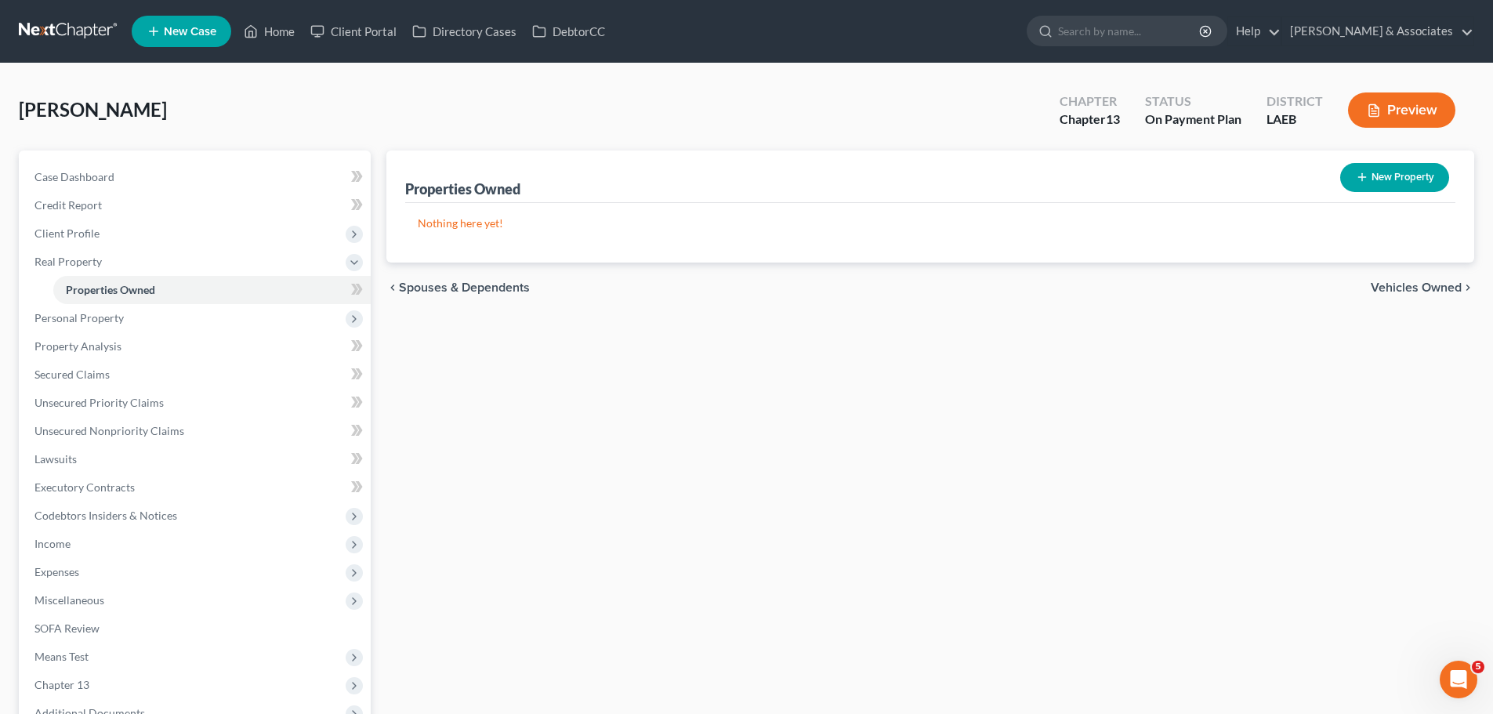
click at [1432, 169] on button "New Property" at bounding box center [1394, 177] width 109 height 29
select select "0"
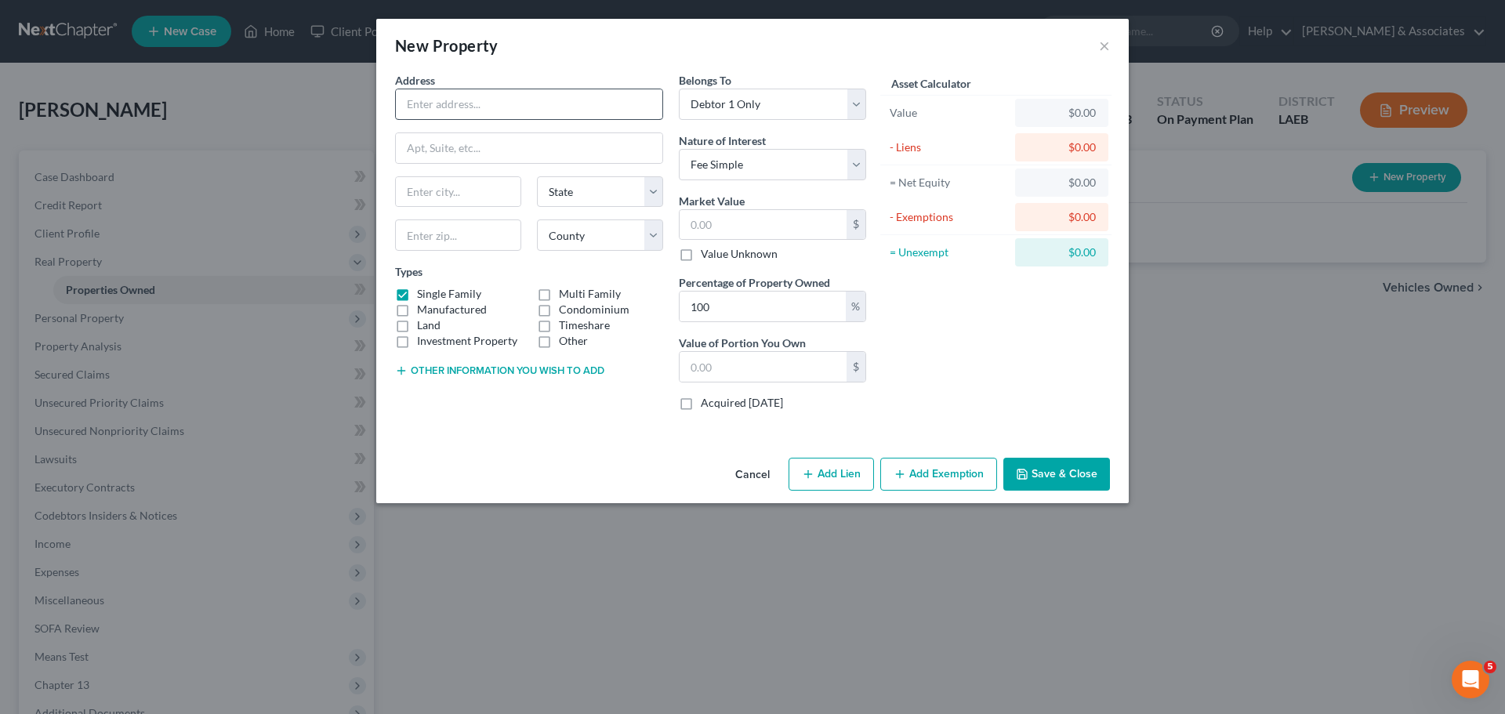
click at [447, 125] on div "Address * State [US_STATE] AK AR AZ CA CO CT DE DC [GEOGRAPHIC_DATA] [GEOGRAPHI…" at bounding box center [529, 247] width 284 height 351
click at [448, 111] on input "text" at bounding box center [529, 104] width 266 height 30
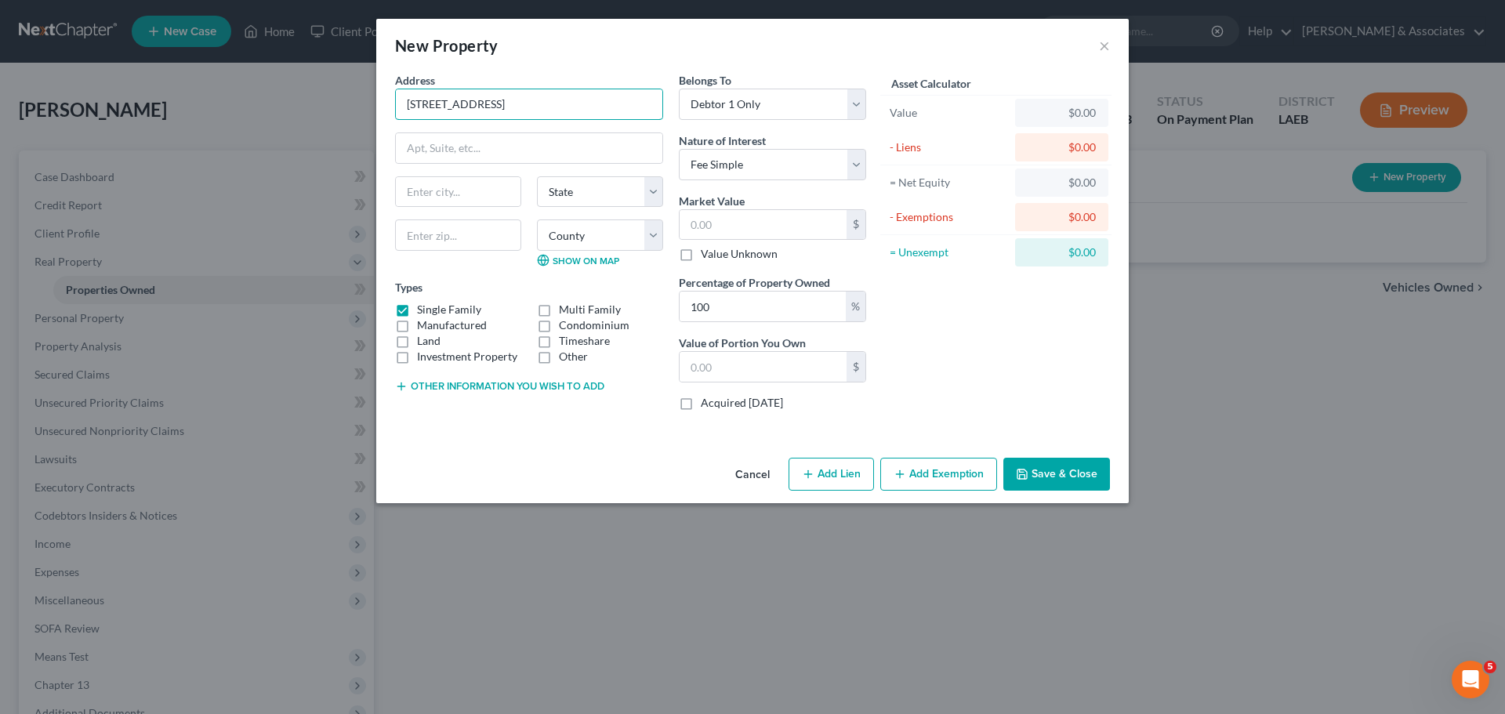
type input "[STREET_ADDRESS]"
type input "70390"
type input "Napoleonville"
select select "19"
click at [413, 241] on input "70390" at bounding box center [458, 234] width 126 height 31
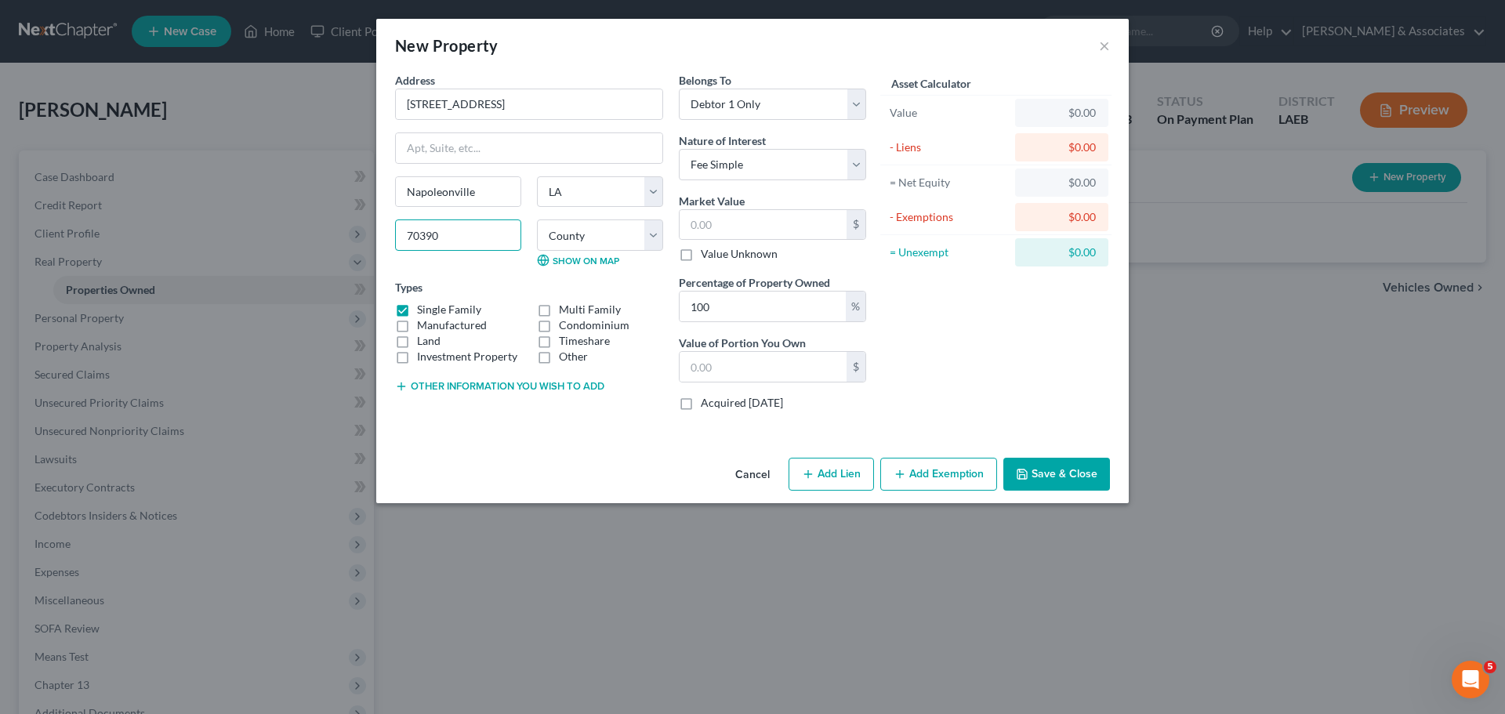
click at [413, 241] on input "70390" at bounding box center [458, 234] width 126 height 31
click at [629, 244] on select "County Acadia [PERSON_NAME] [DATE] Assumption Avoyelles [GEOGRAPHIC_DATA] Bienv…" at bounding box center [600, 234] width 126 height 31
select select "3"
click at [537, 219] on select "County Acadia [PERSON_NAME] [DATE] Assumption Avoyelles [GEOGRAPHIC_DATA] Bienv…" at bounding box center [600, 234] width 126 height 31
click at [1096, 352] on div "Asset Calculator Value $0.00 - Liens $0.00 = Net Equity $0.00 - Exemptions $0.0…" at bounding box center [996, 247] width 244 height 351
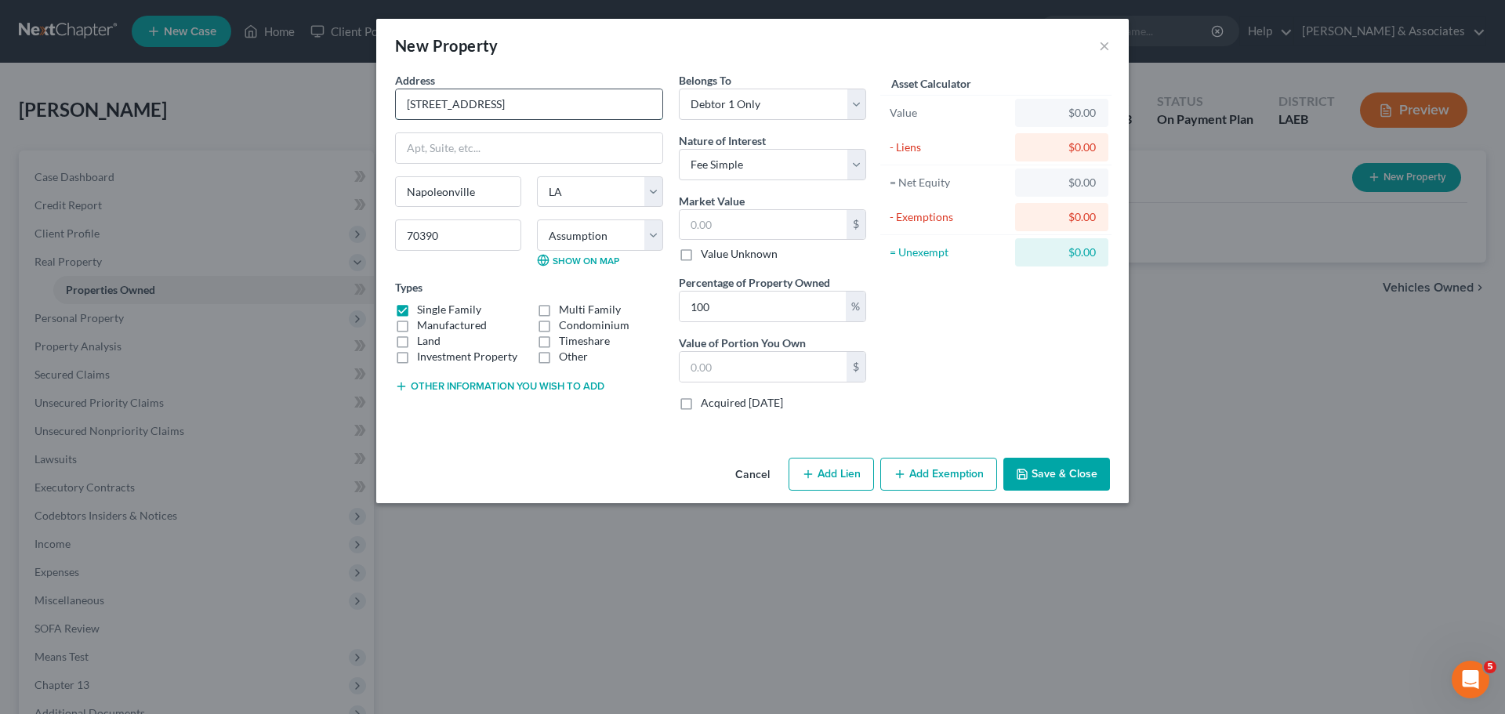
drag, startPoint x: 525, startPoint y: 106, endPoint x: 402, endPoint y: 107, distance: 123.1
click at [402, 107] on input "[STREET_ADDRESS]" at bounding box center [529, 104] width 266 height 30
click at [1053, 475] on button "Save & Close" at bounding box center [1056, 474] width 107 height 33
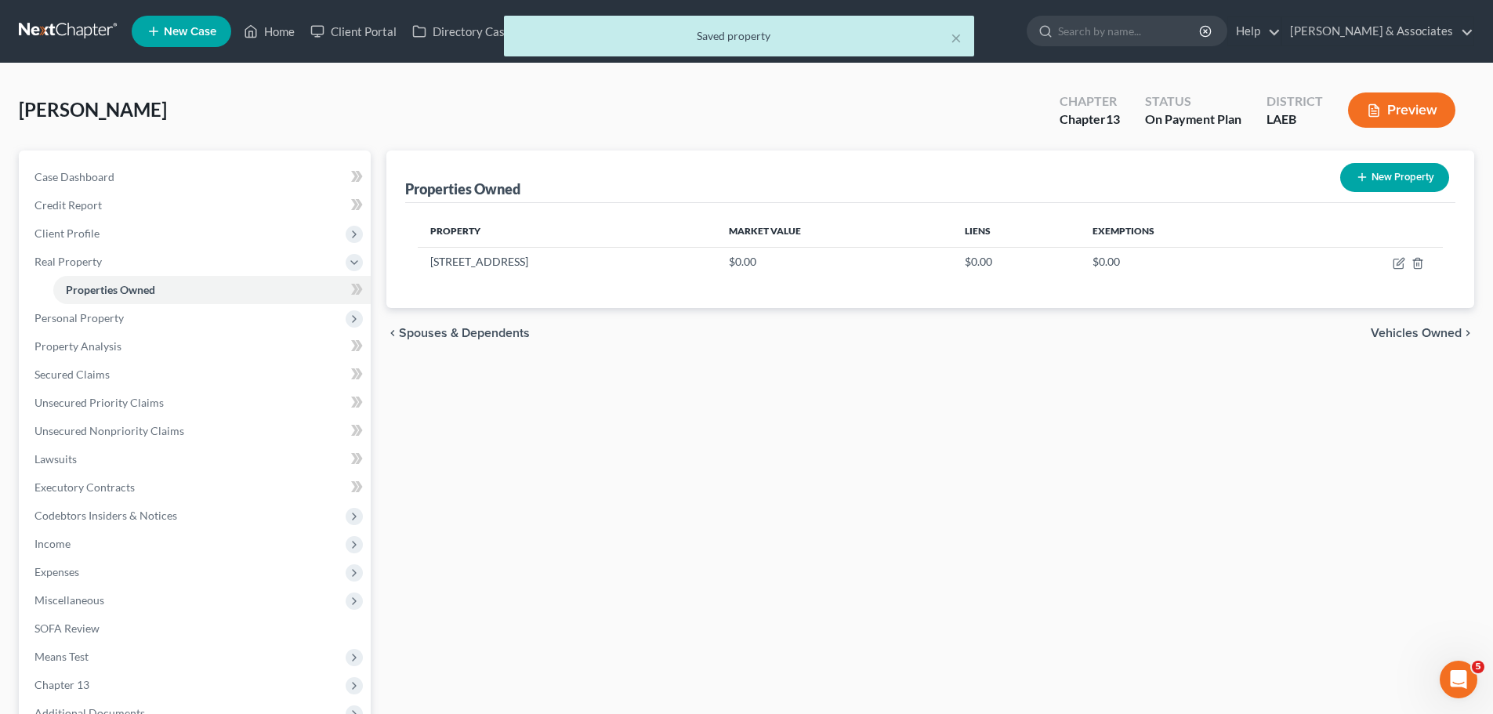
click at [1085, 461] on div "Properties Owned New Property Property Market Value Liens Exemptions [STREET_AD…" at bounding box center [931, 469] width 1104 height 639
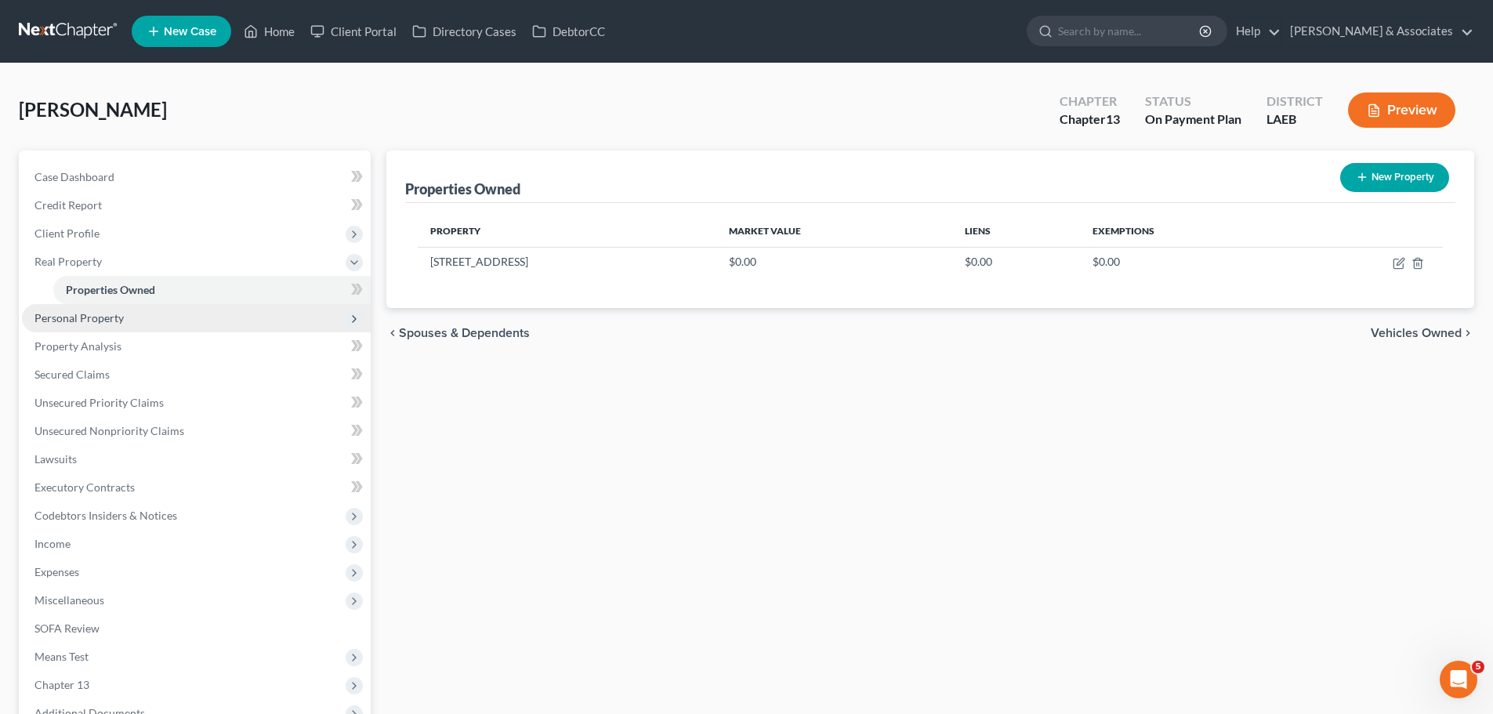
click at [137, 317] on span "Personal Property" at bounding box center [196, 318] width 349 height 28
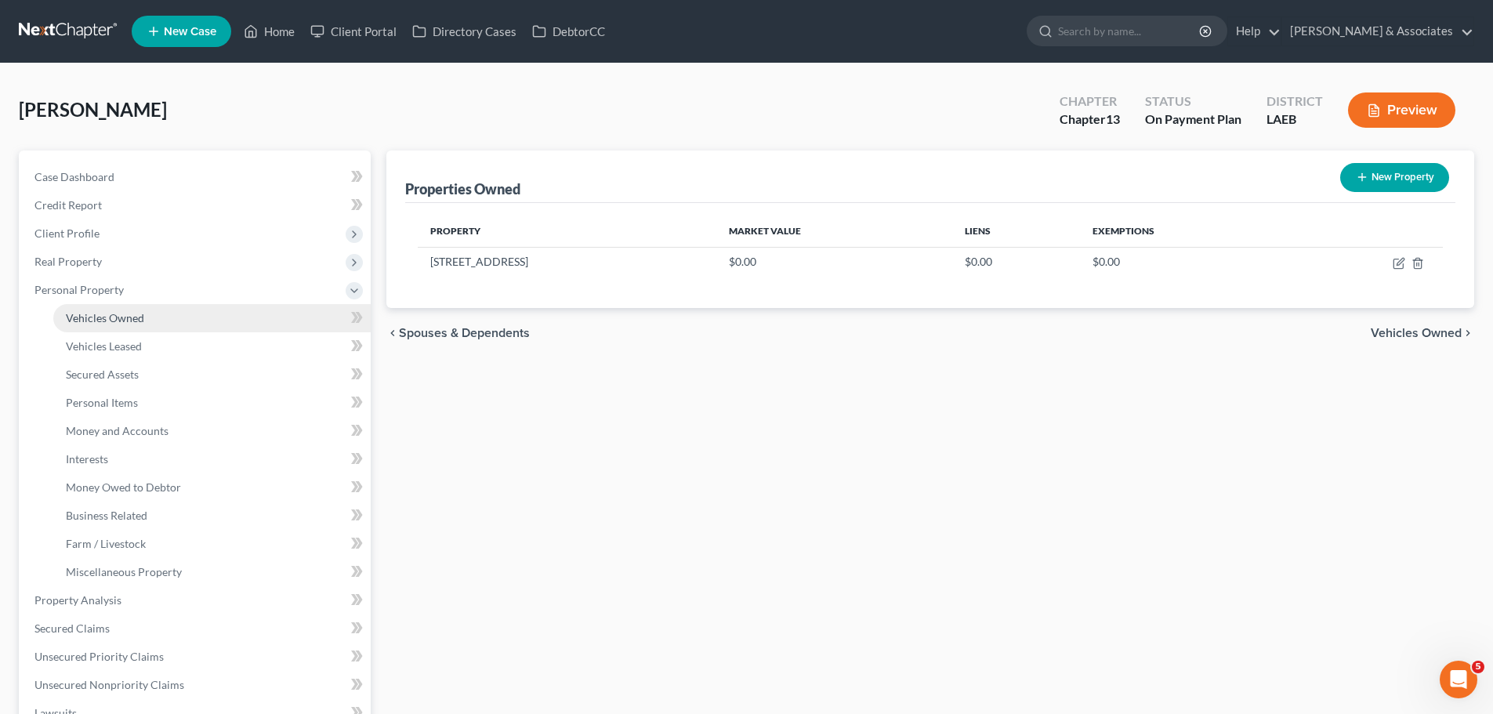
click at [149, 328] on link "Vehicles Owned" at bounding box center [211, 318] width 317 height 28
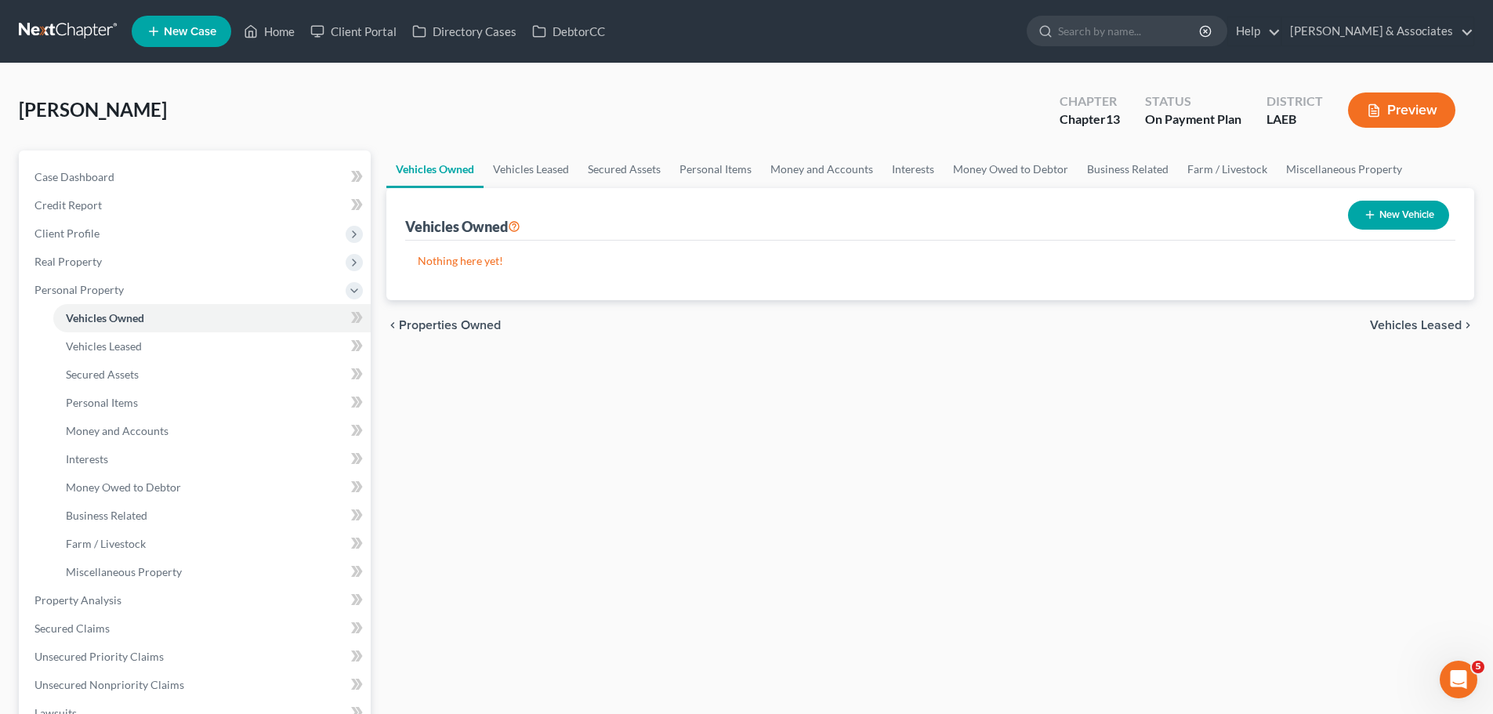
click at [1392, 215] on button "New Vehicle" at bounding box center [1398, 215] width 101 height 29
select select "0"
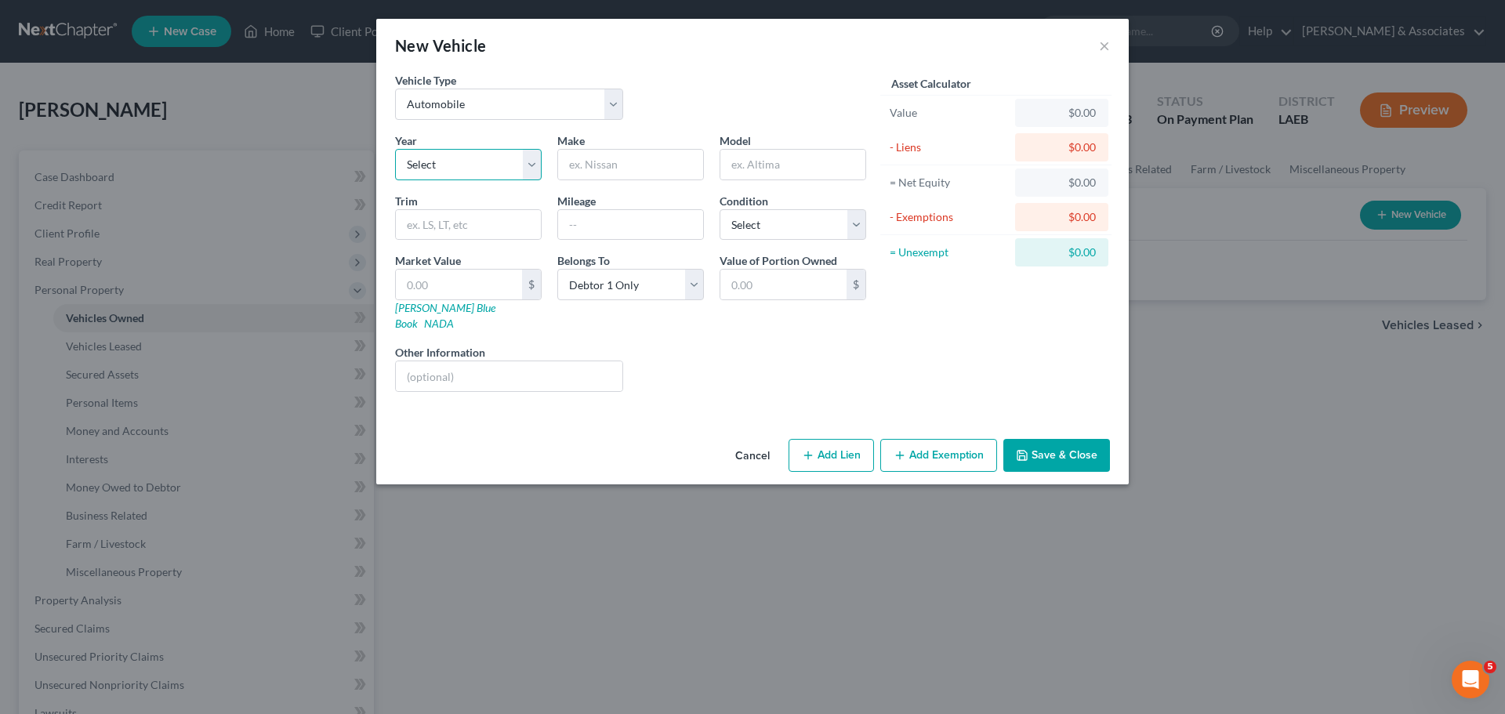
click at [472, 169] on select "Select 2026 2025 2024 2023 2022 2021 2020 2019 2018 2017 2016 2015 2014 2013 20…" at bounding box center [468, 164] width 147 height 31
select select "18"
click at [395, 149] on select "Select 2026 2025 2024 2023 2022 2021 2020 2019 2018 2017 2016 2015 2014 2013 20…" at bounding box center [468, 164] width 147 height 31
click at [664, 167] on input "text" at bounding box center [630, 165] width 145 height 30
type input "Lincoln"
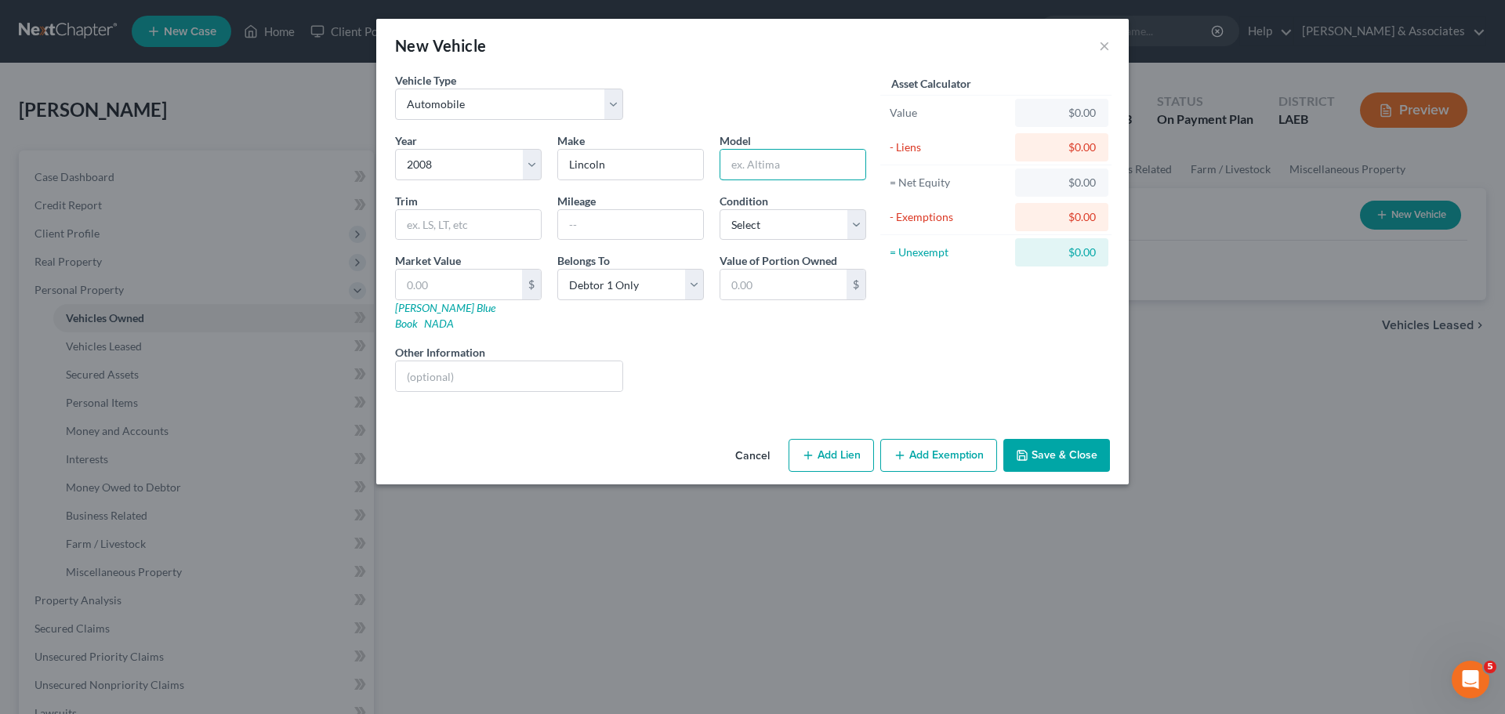
type input "V"
type input "Navigator-V8-4WD"
type input "4"
type input "Utility 4D 2WD"
type input "1"
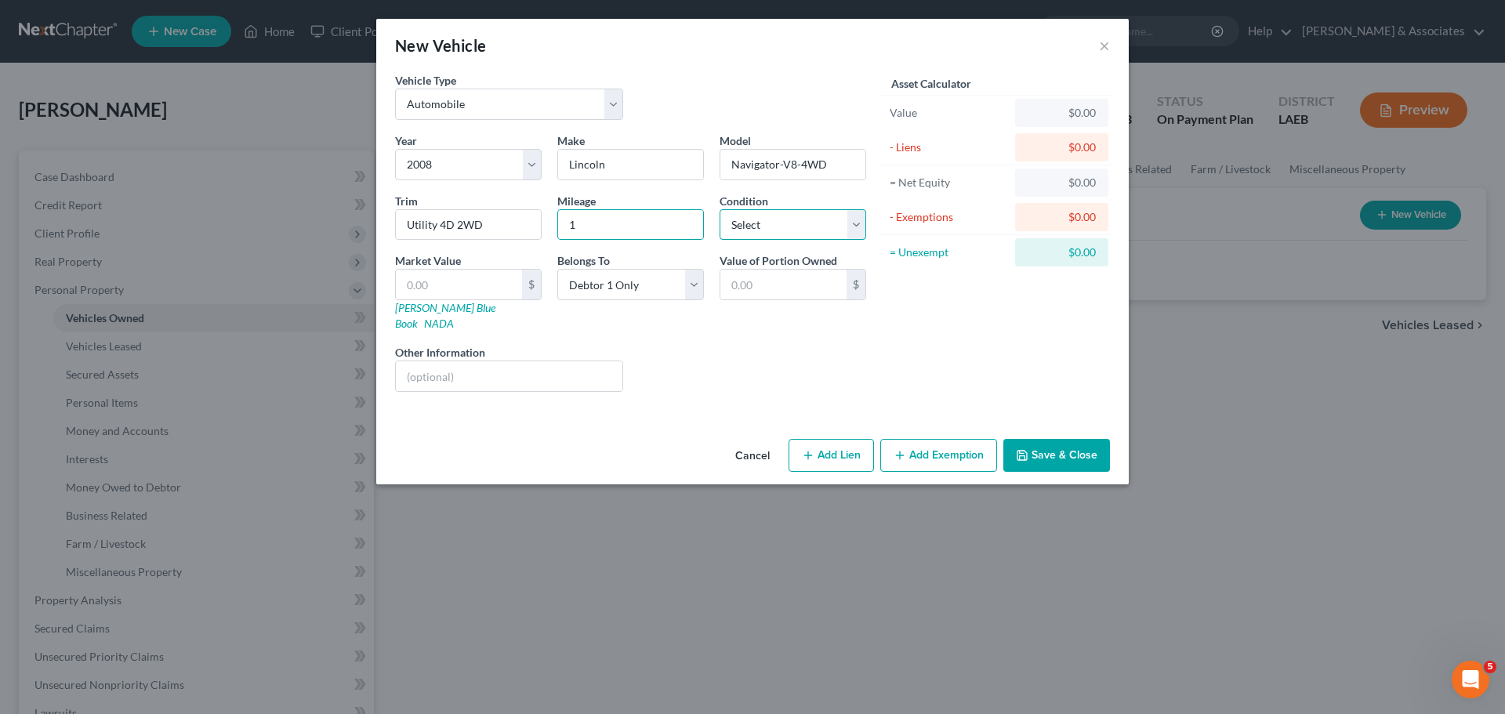
drag, startPoint x: 765, startPoint y: 219, endPoint x: 761, endPoint y: 211, distance: 9.5
click at [765, 219] on select "Select Excellent Very Good Good Fair Poor" at bounding box center [793, 224] width 147 height 31
select select "4"
click at [720, 209] on select "Select Excellent Very Good Good Fair Poor" at bounding box center [793, 224] width 147 height 31
click at [435, 286] on input "text" at bounding box center [459, 285] width 126 height 30
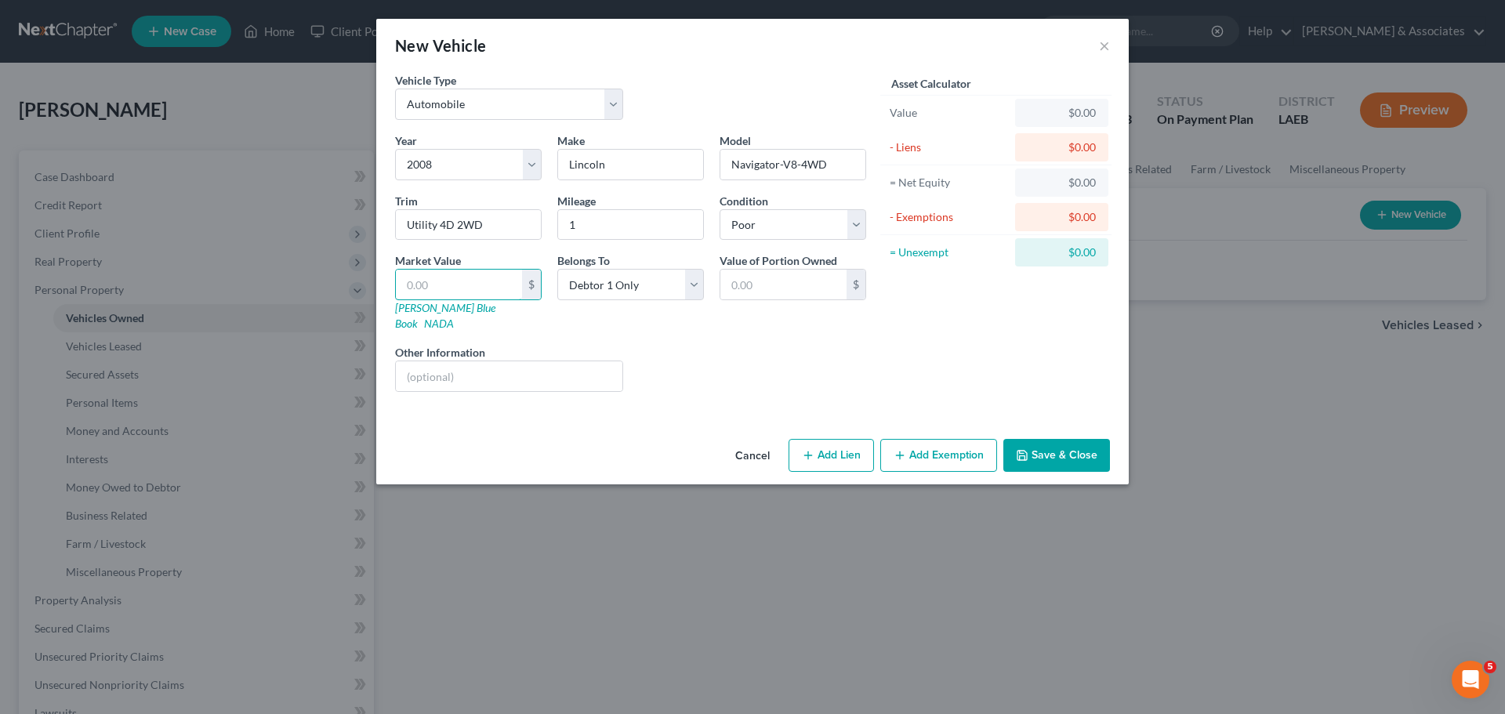
type input "1"
type input "1.00"
type input "12"
type input "12.00"
type input "125"
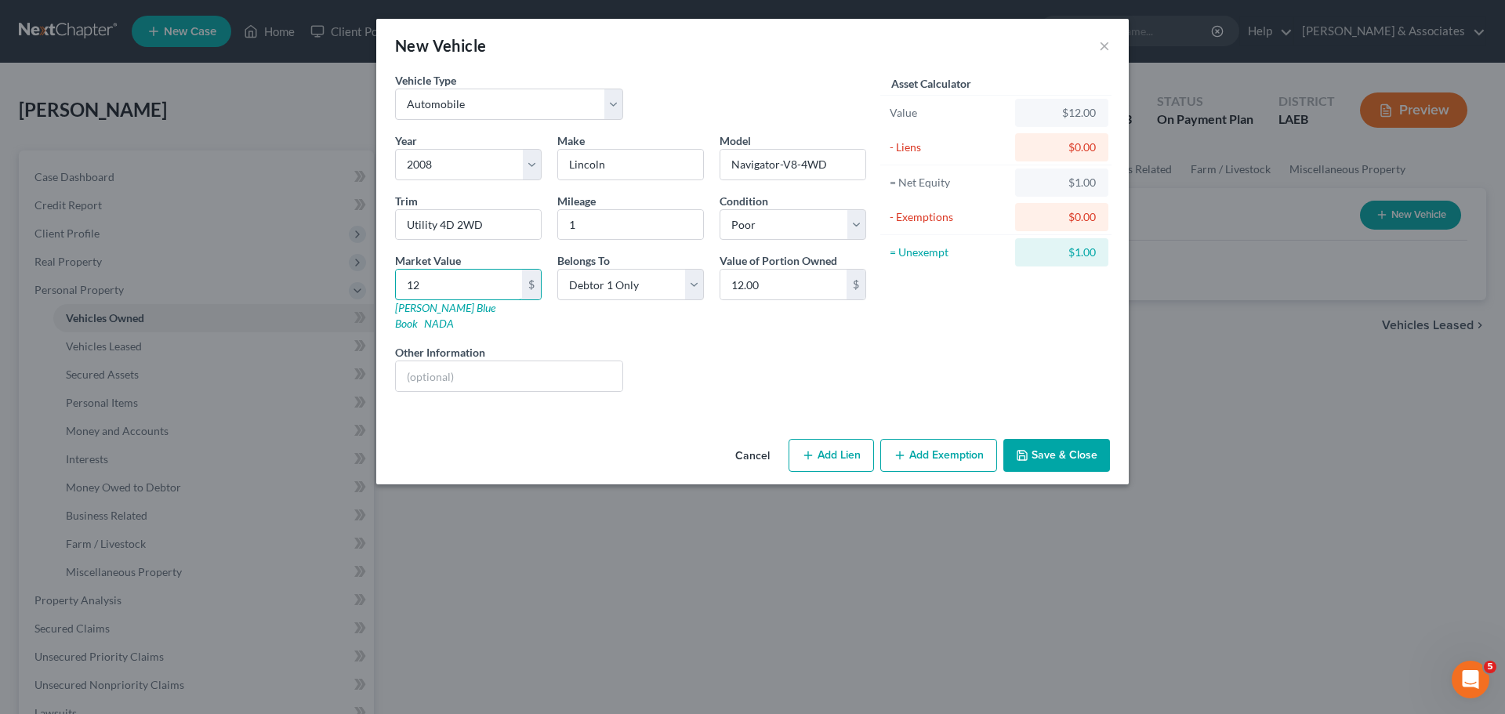
type input "125.00"
type input "1250"
type input "1,250.00"
type input "1,250"
click at [949, 348] on div "Asset Calculator Value $1,250.00 - Liens $0.00 = Net Equity $12.00 - Exemptions…" at bounding box center [996, 238] width 244 height 332
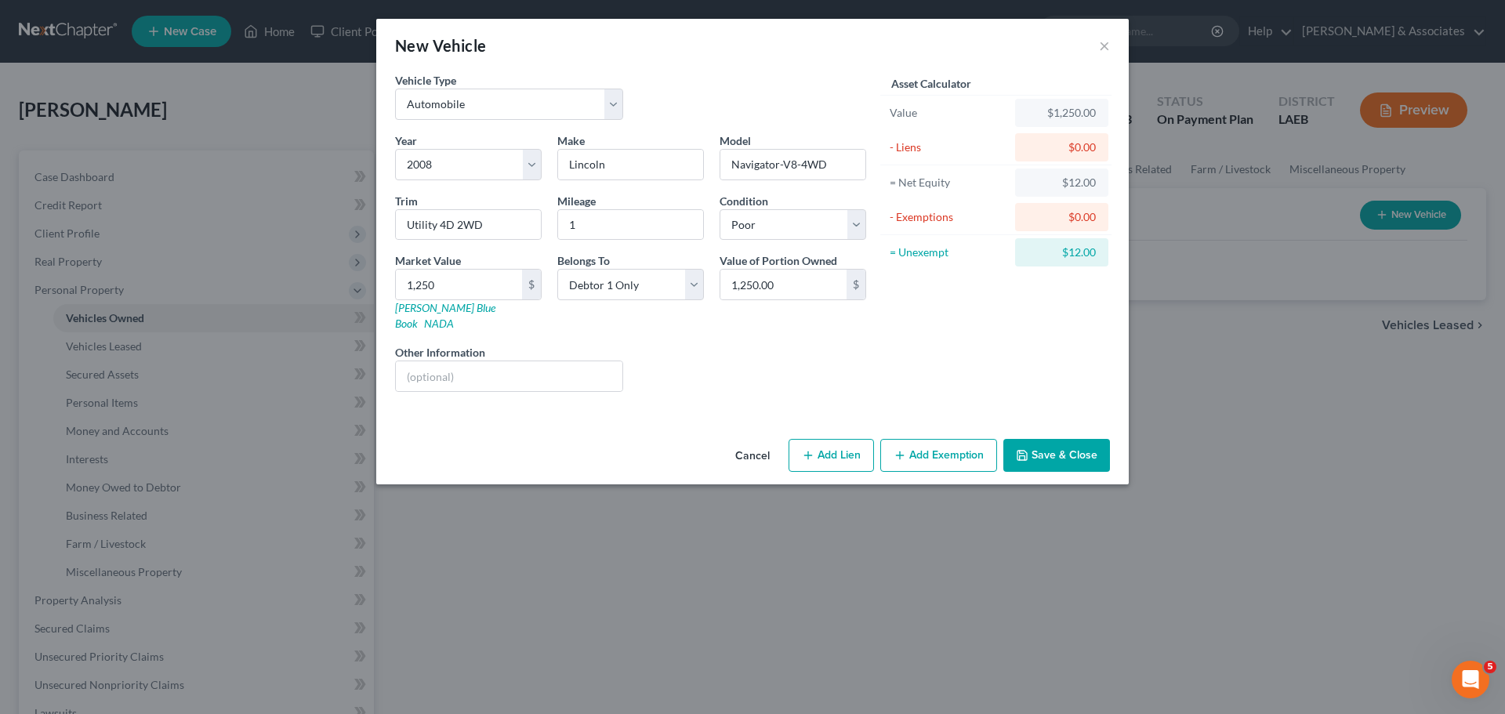
click at [952, 440] on button "Add Exemption" at bounding box center [938, 455] width 117 height 33
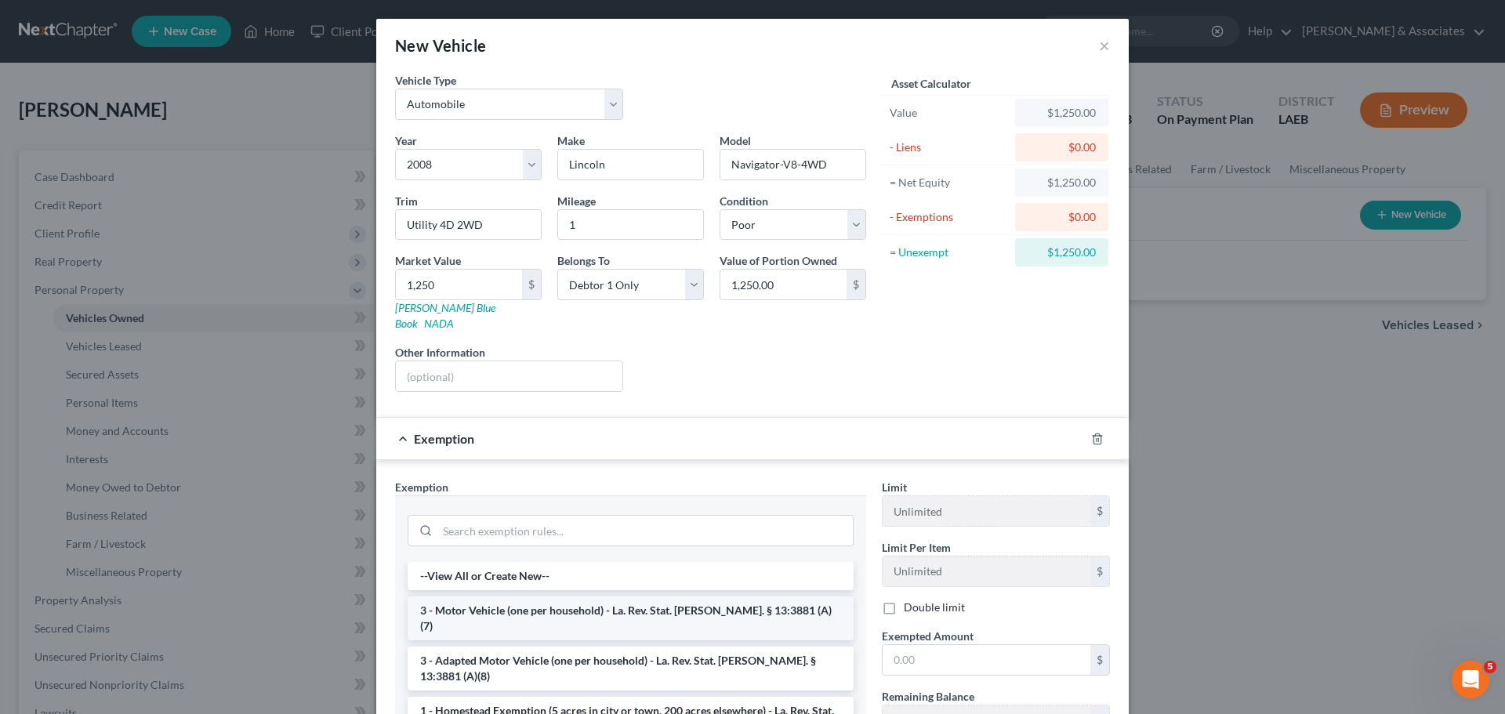
click at [465, 596] on li "3 - Motor Vehicle (one per household) - La. Rev. Stat. [PERSON_NAME]. § 13:3881…" at bounding box center [631, 618] width 446 height 44
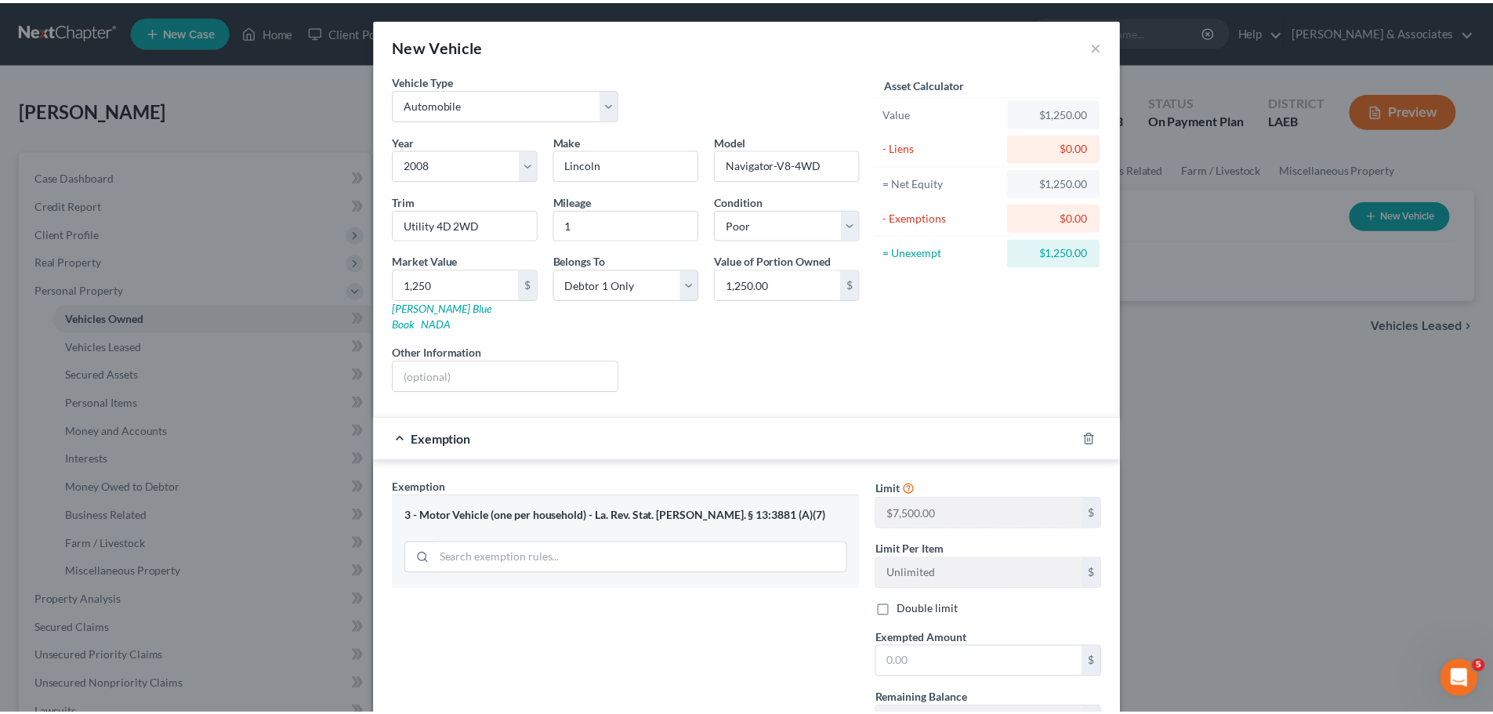
scroll to position [120, 0]
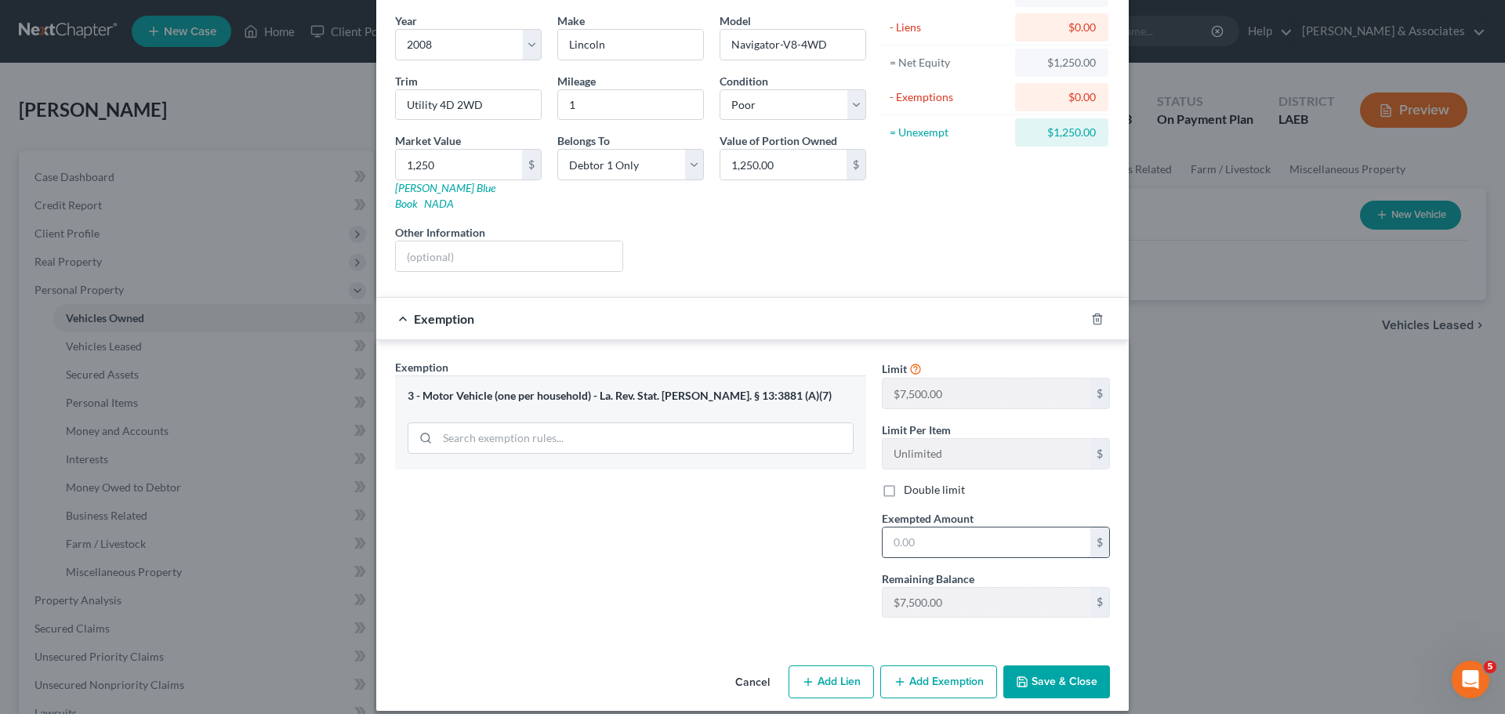
drag, startPoint x: 989, startPoint y: 520, endPoint x: 1466, endPoint y: 506, distance: 476.7
click at [995, 527] on input "text" at bounding box center [987, 542] width 208 height 30
type input "1,250.00"
click at [1054, 665] on button "Save & Close" at bounding box center [1056, 681] width 107 height 33
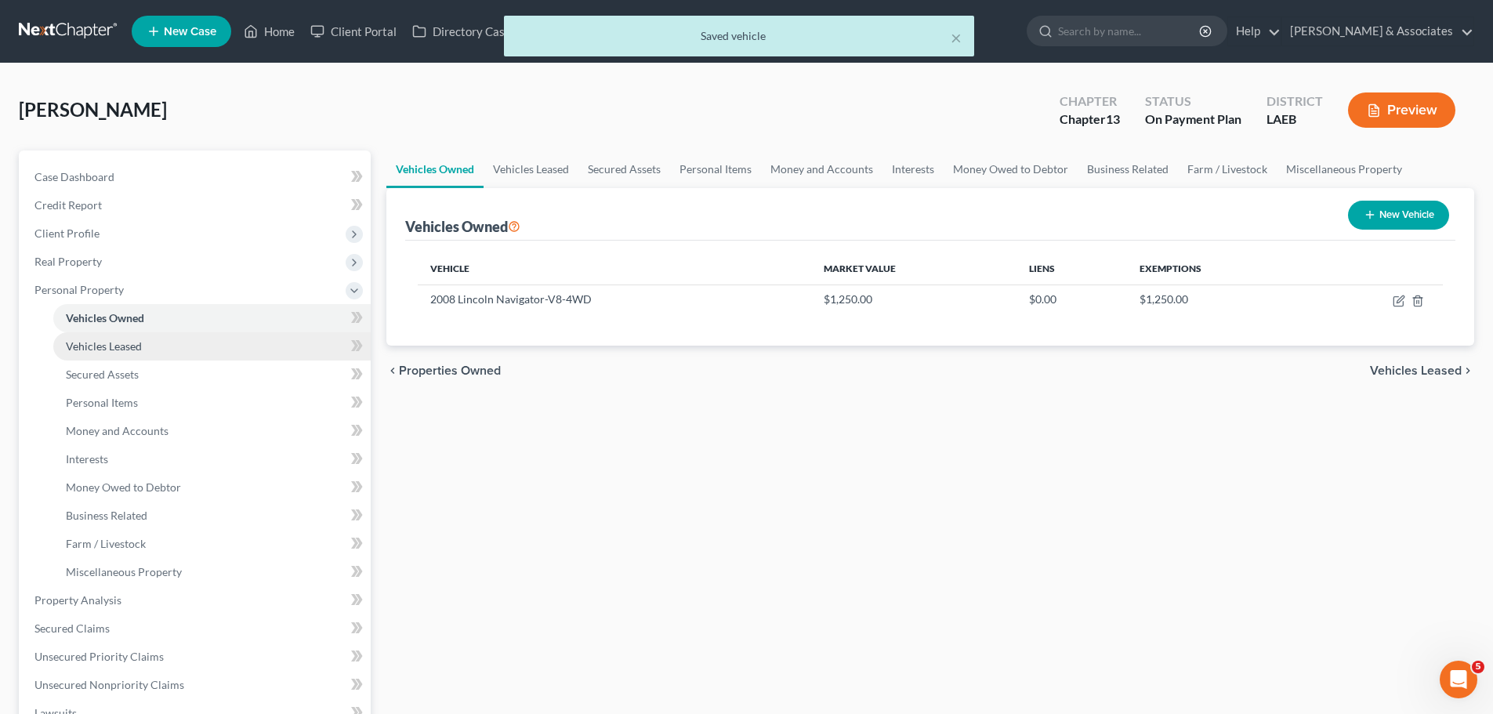
click at [104, 348] on span "Vehicles Leased" at bounding box center [104, 345] width 76 height 13
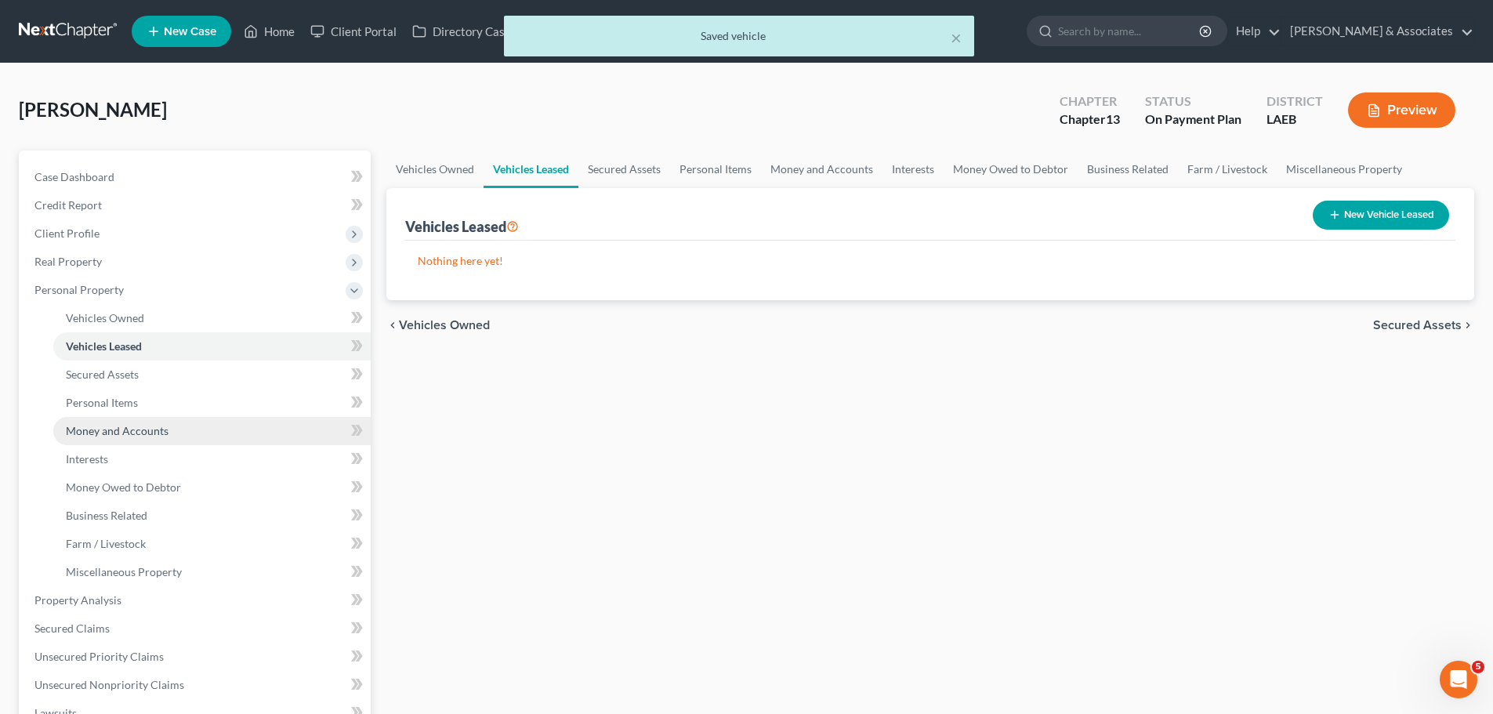
drag, startPoint x: 142, startPoint y: 435, endPoint x: 108, endPoint y: 430, distance: 34.1
click at [140, 435] on span "Money and Accounts" at bounding box center [117, 430] width 103 height 13
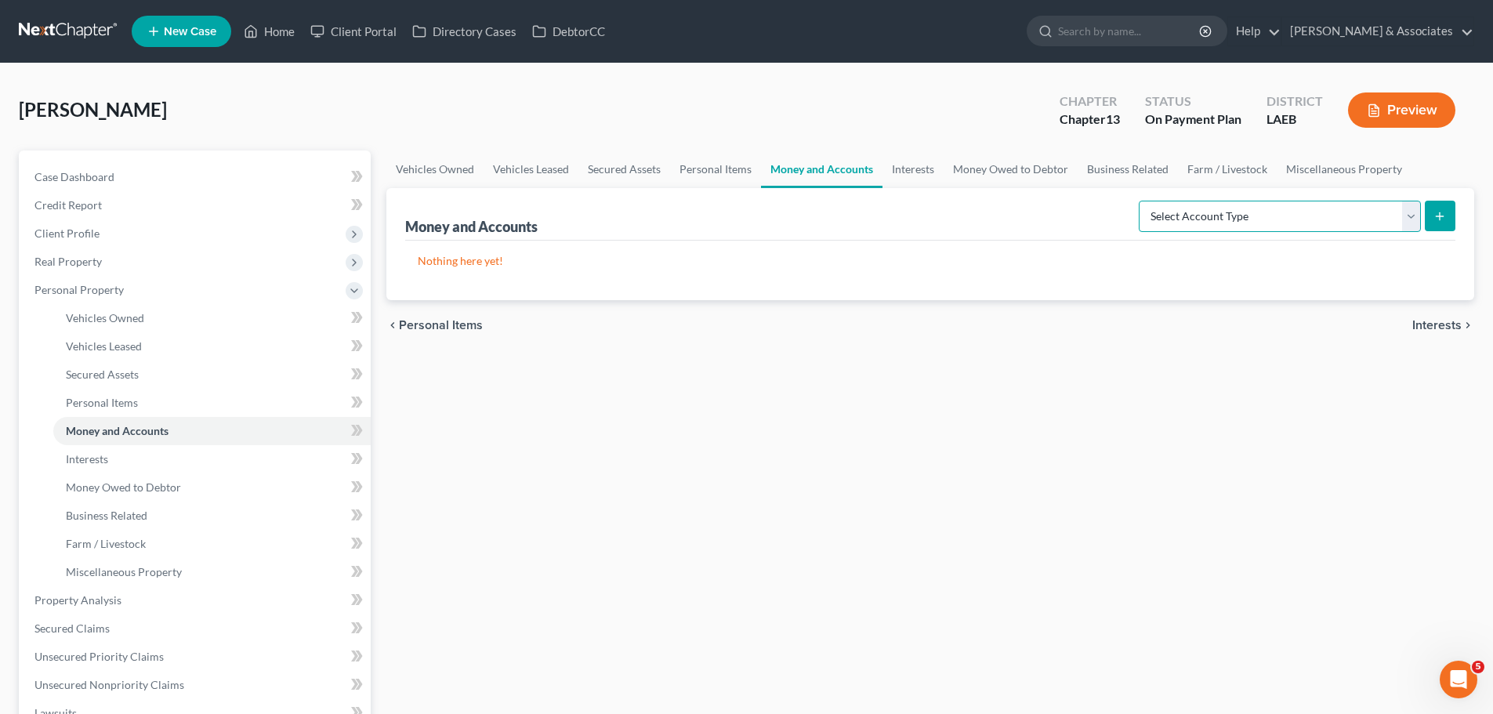
click at [1290, 216] on select "Select Account Type Brokerage Cash on Hand Certificates of Deposit Checking Acc…" at bounding box center [1280, 216] width 282 height 31
select select "other"
click at [1142, 201] on select "Select Account Type Brokerage Cash on Hand Certificates of Deposit Checking Acc…" at bounding box center [1280, 216] width 282 height 31
click at [1444, 225] on button "submit" at bounding box center [1440, 216] width 31 height 31
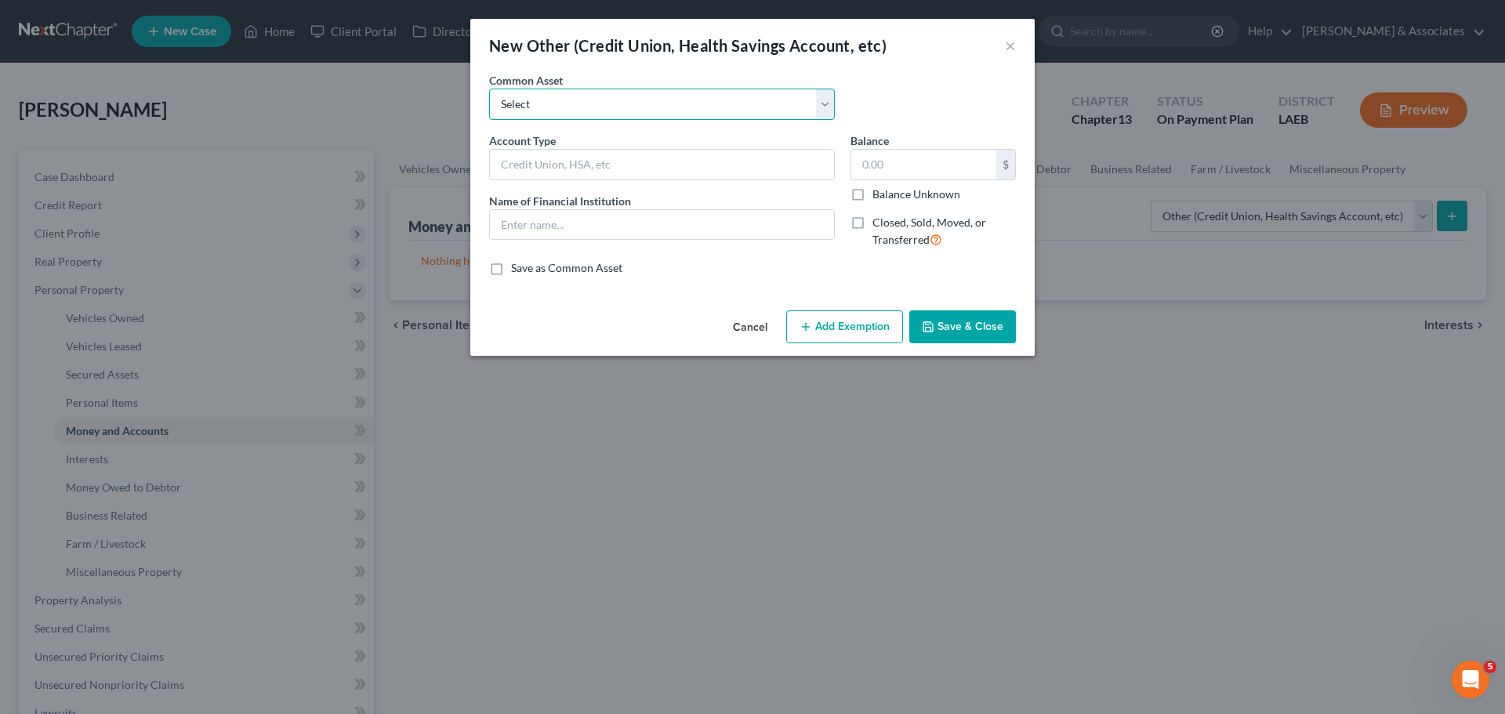
click at [622, 103] on select "Select Online Financial Platform Online Financial Platform Online Financial Pla…" at bounding box center [662, 104] width 346 height 31
select select "9"
click at [489, 89] on select "Select Online Financial Platform Online Financial Platform Online Financial Pla…" at bounding box center [662, 104] width 346 height 31
type input "Online Financial Platform - Cash App"
type input "Cash App"
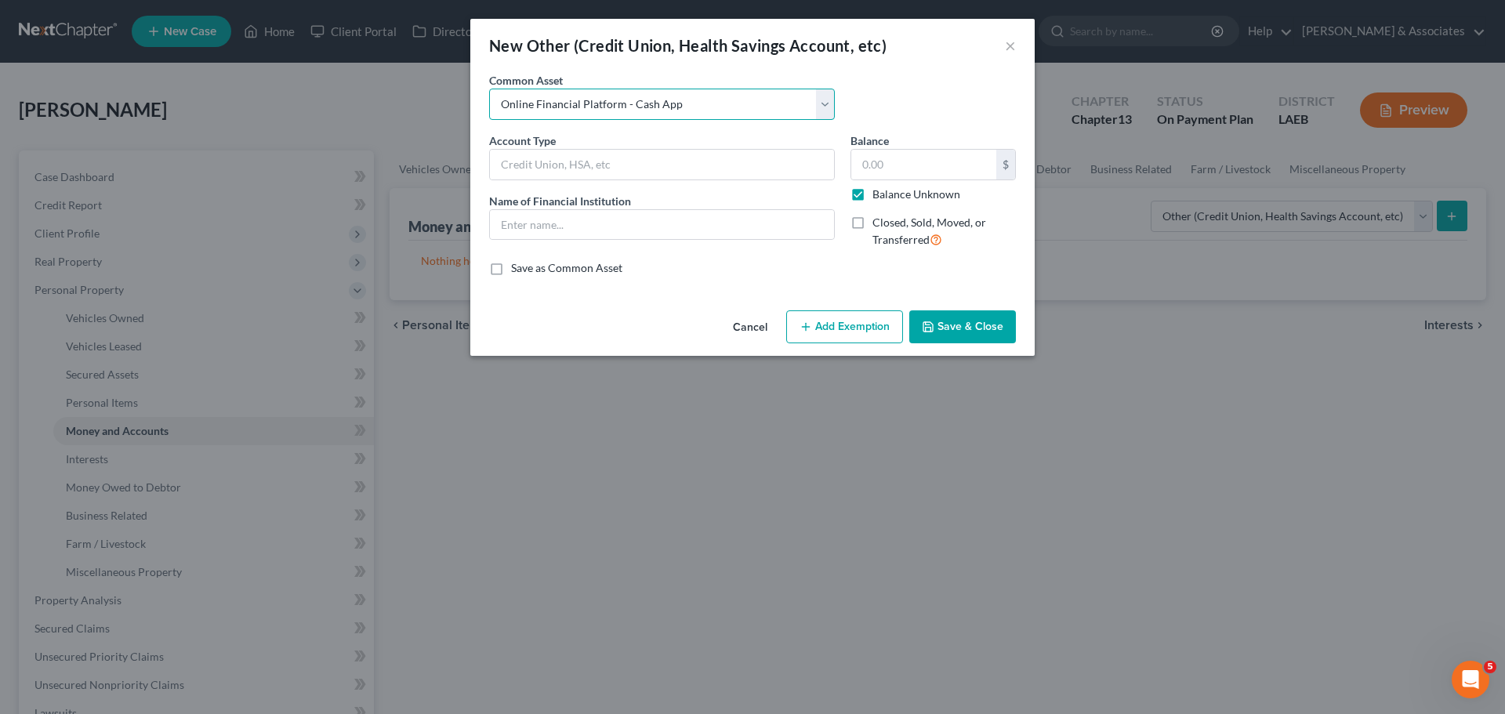
type input "0.00"
checkbox input "true"
click at [956, 315] on button "Save & Close" at bounding box center [962, 326] width 107 height 33
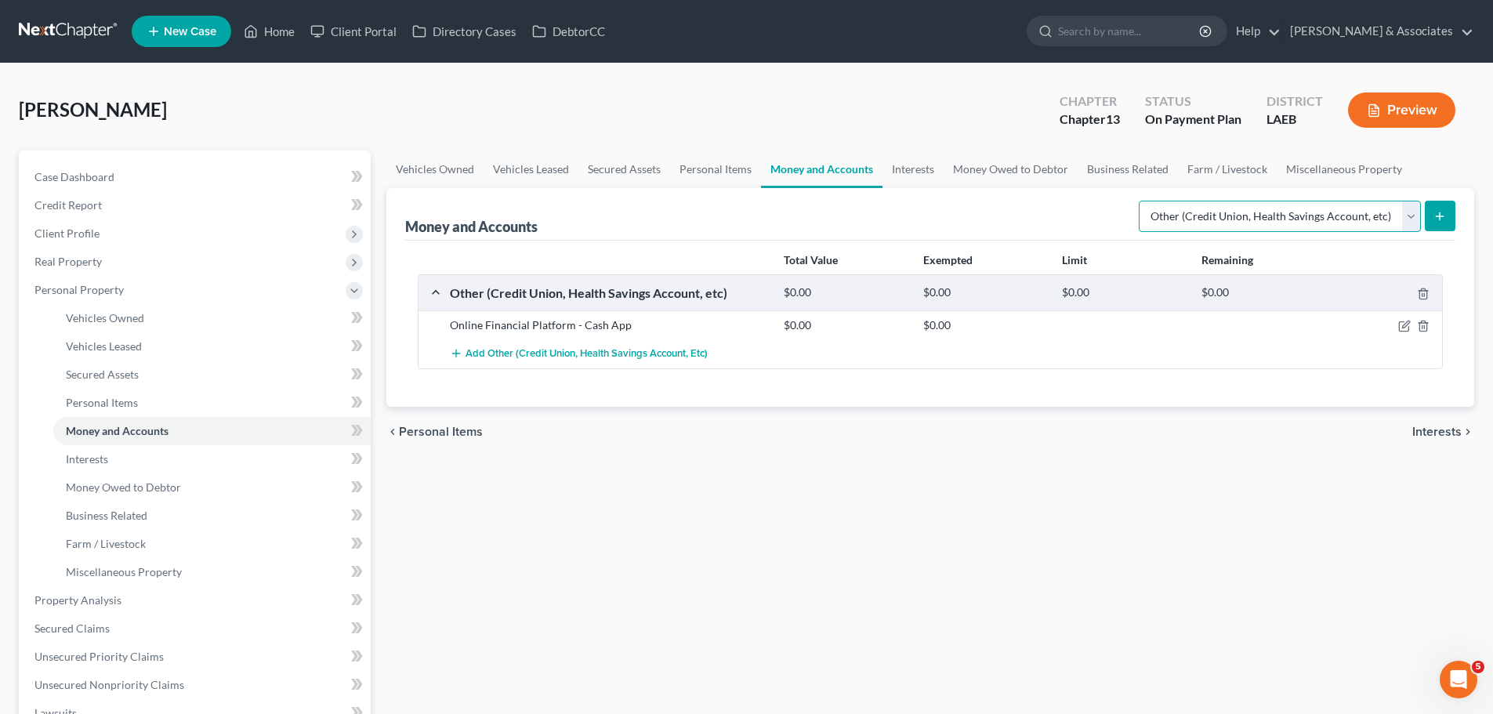
click at [1240, 210] on select "Select Account Type Brokerage Cash on Hand Certificates of Deposit Checking Acc…" at bounding box center [1280, 216] width 282 height 31
select select "checking"
click at [1142, 201] on select "Select Account Type Brokerage Cash on Hand Certificates of Deposit Checking Acc…" at bounding box center [1280, 216] width 282 height 31
click at [1448, 215] on button "submit" at bounding box center [1440, 216] width 31 height 31
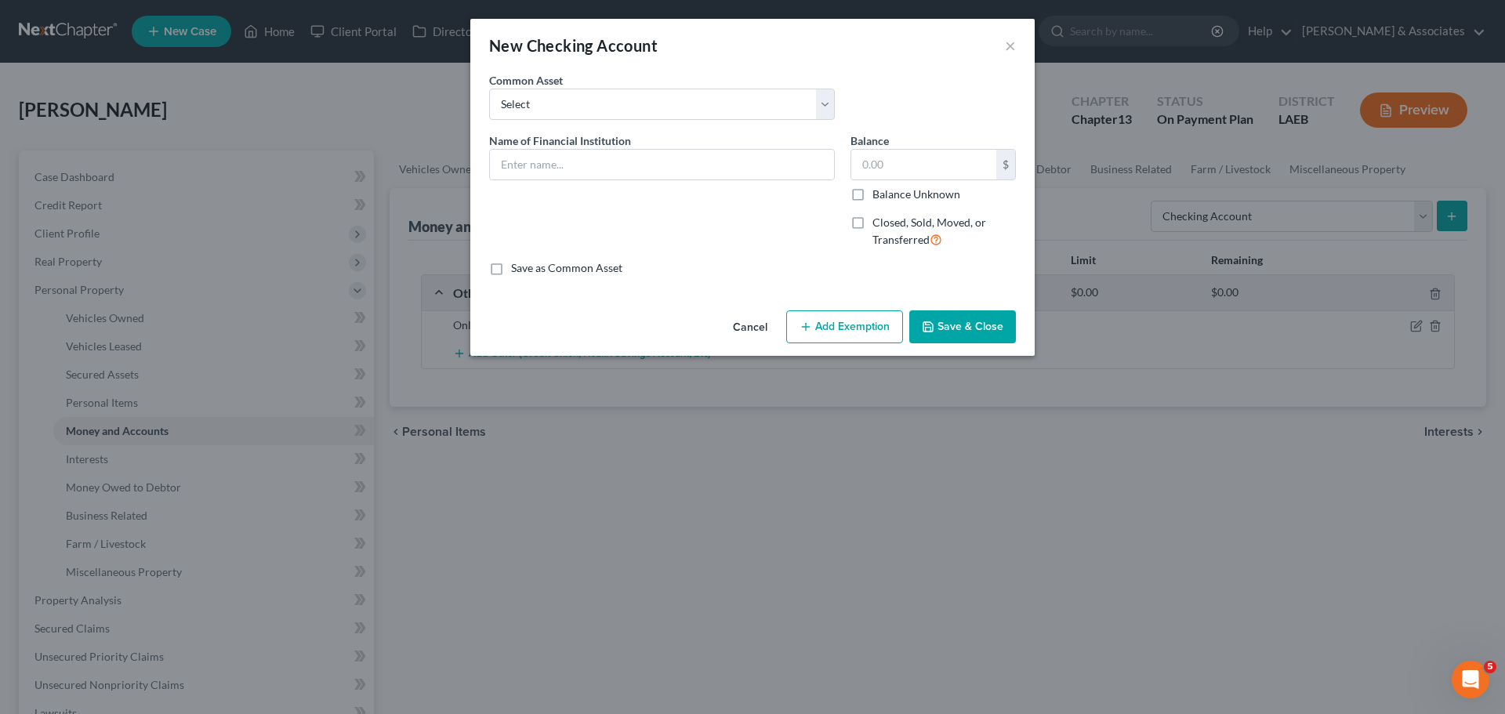
click at [693, 82] on div "Common Asset Select Essential Federal Credit Union [GEOGRAPHIC_DATA] Federal Sa…" at bounding box center [661, 96] width 361 height 48
click at [697, 111] on select "Select Essential Federal Credit Union USAA Federal Savings Bank Neighbors Feder…" at bounding box center [662, 104] width 346 height 31
select select "4"
click at [489, 89] on select "Select Essential Federal Credit Union USAA Federal Savings Bank Neighbors Feder…" at bounding box center [662, 104] width 346 height 31
type input "Capital One"
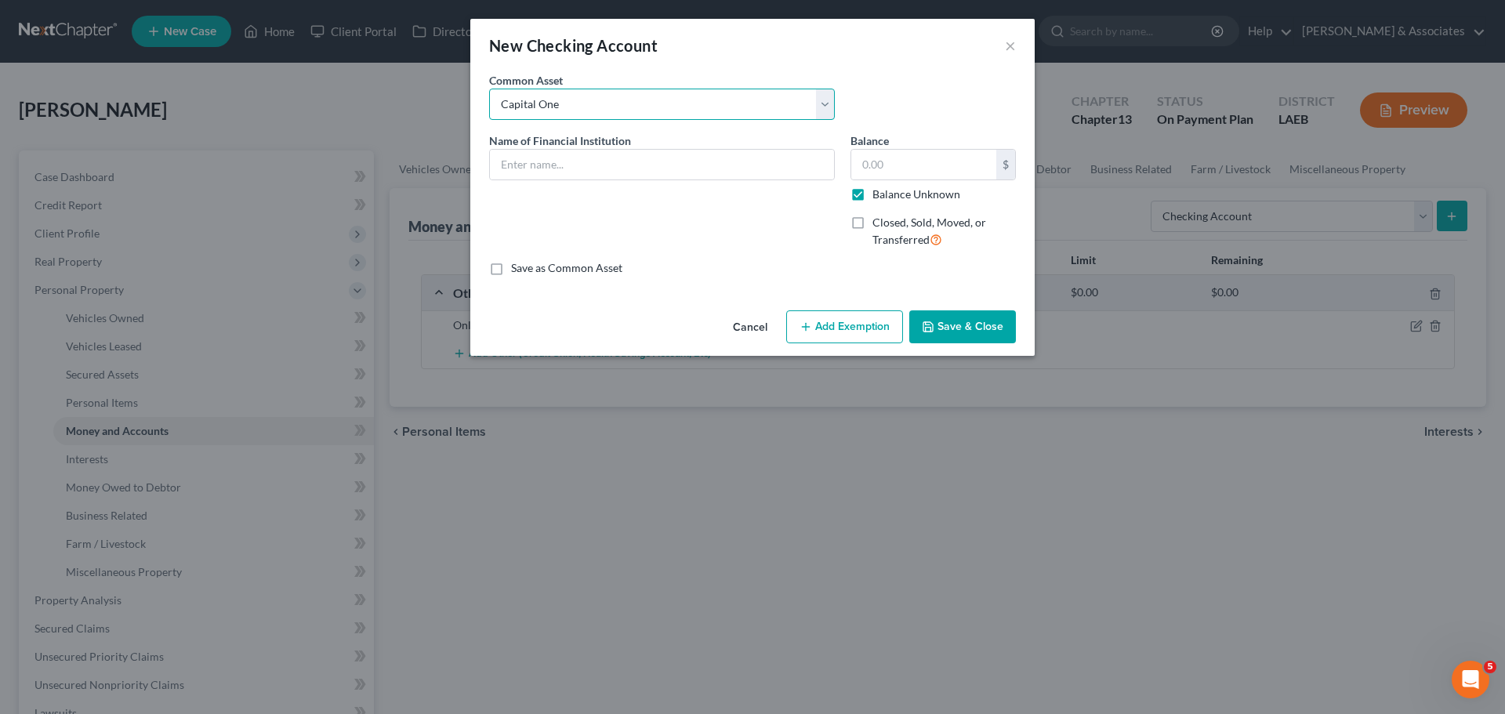
type input "0.00"
checkbox input "true"
click at [816, 208] on div "Name of Financial Institution * Capital One" at bounding box center [661, 196] width 361 height 129
click at [979, 317] on button "Save & Close" at bounding box center [962, 326] width 107 height 33
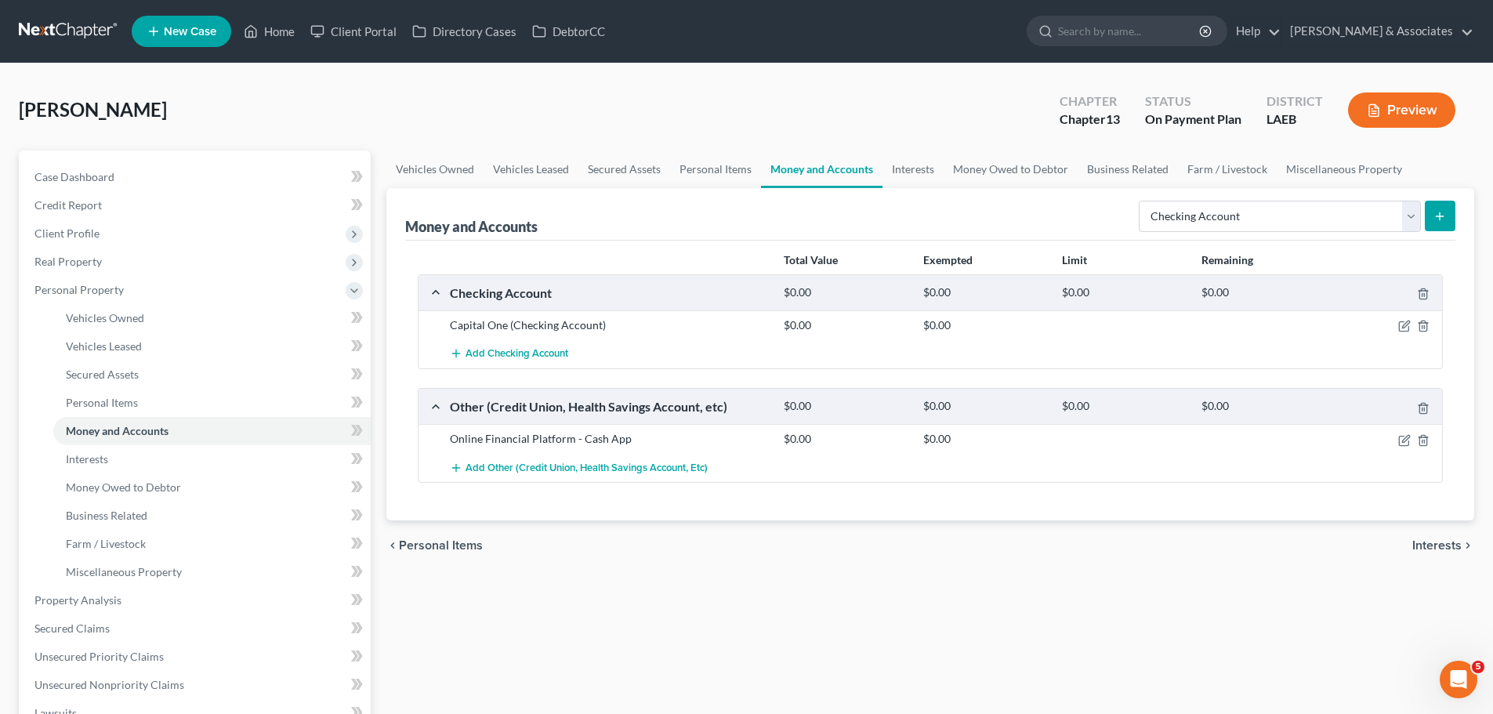
click at [875, 631] on div "Vehicles Owned Vehicles Leased Secured Assets Personal Items Money and Accounts…" at bounding box center [931, 596] width 1104 height 893
click at [147, 451] on link "Interests" at bounding box center [211, 459] width 317 height 28
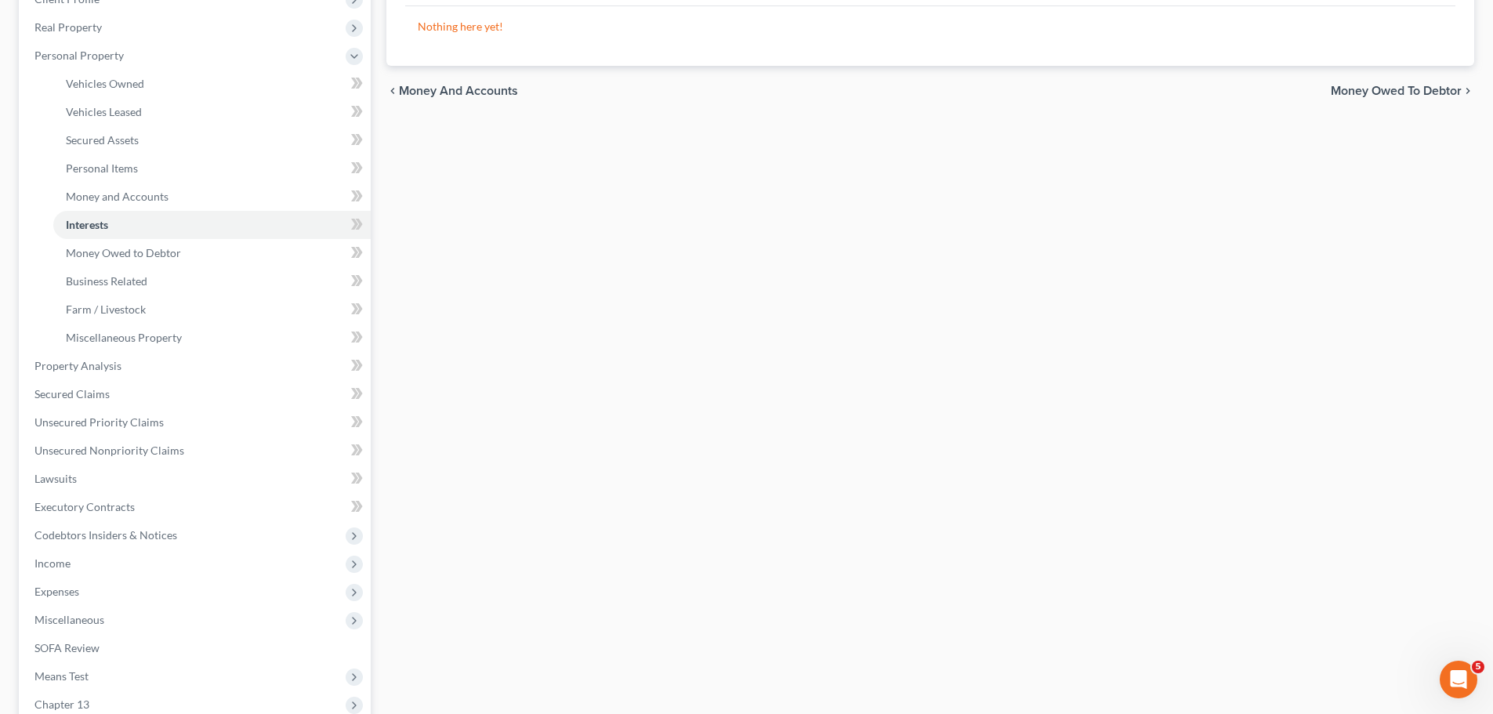
scroll to position [235, 0]
drag, startPoint x: 98, startPoint y: 564, endPoint x: 124, endPoint y: 541, distance: 34.4
click at [98, 564] on span "Income" at bounding box center [196, 563] width 349 height 28
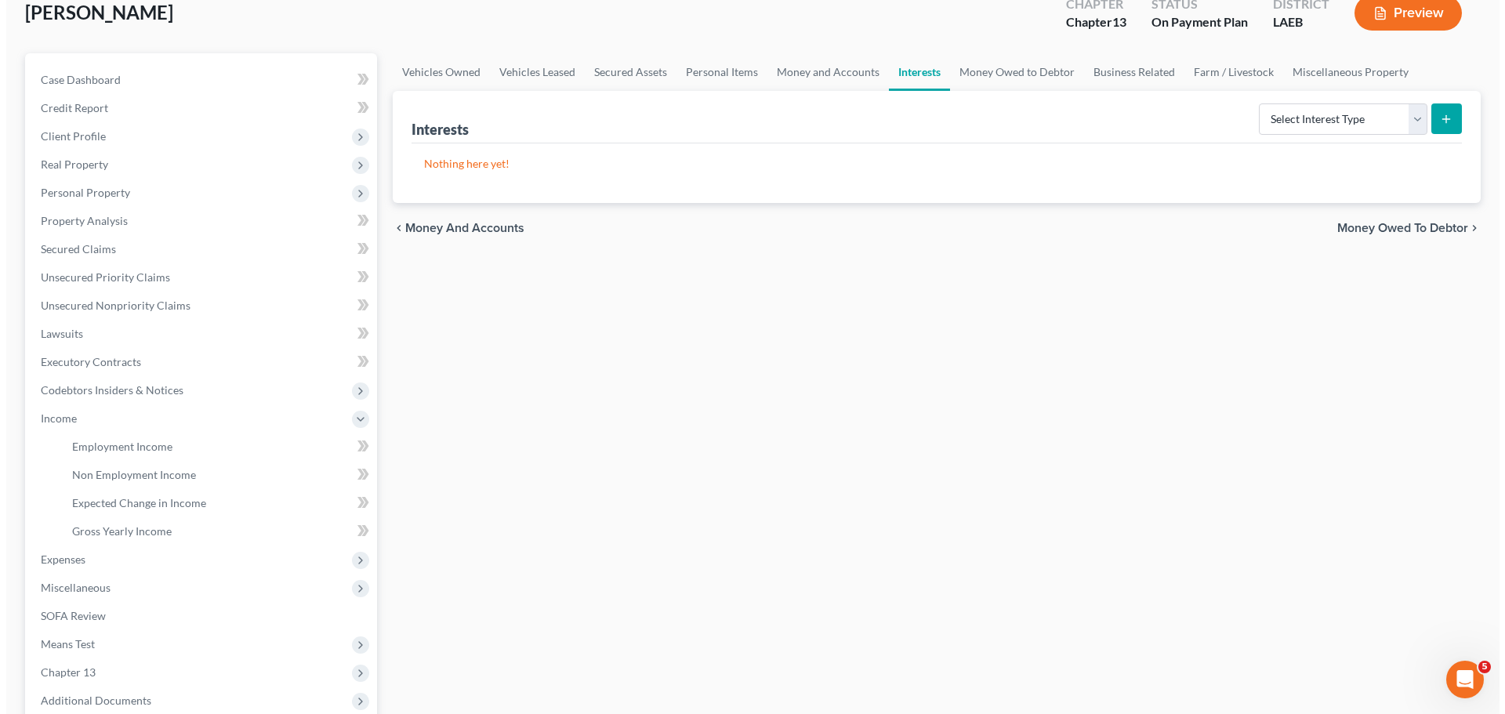
scroll to position [0, 0]
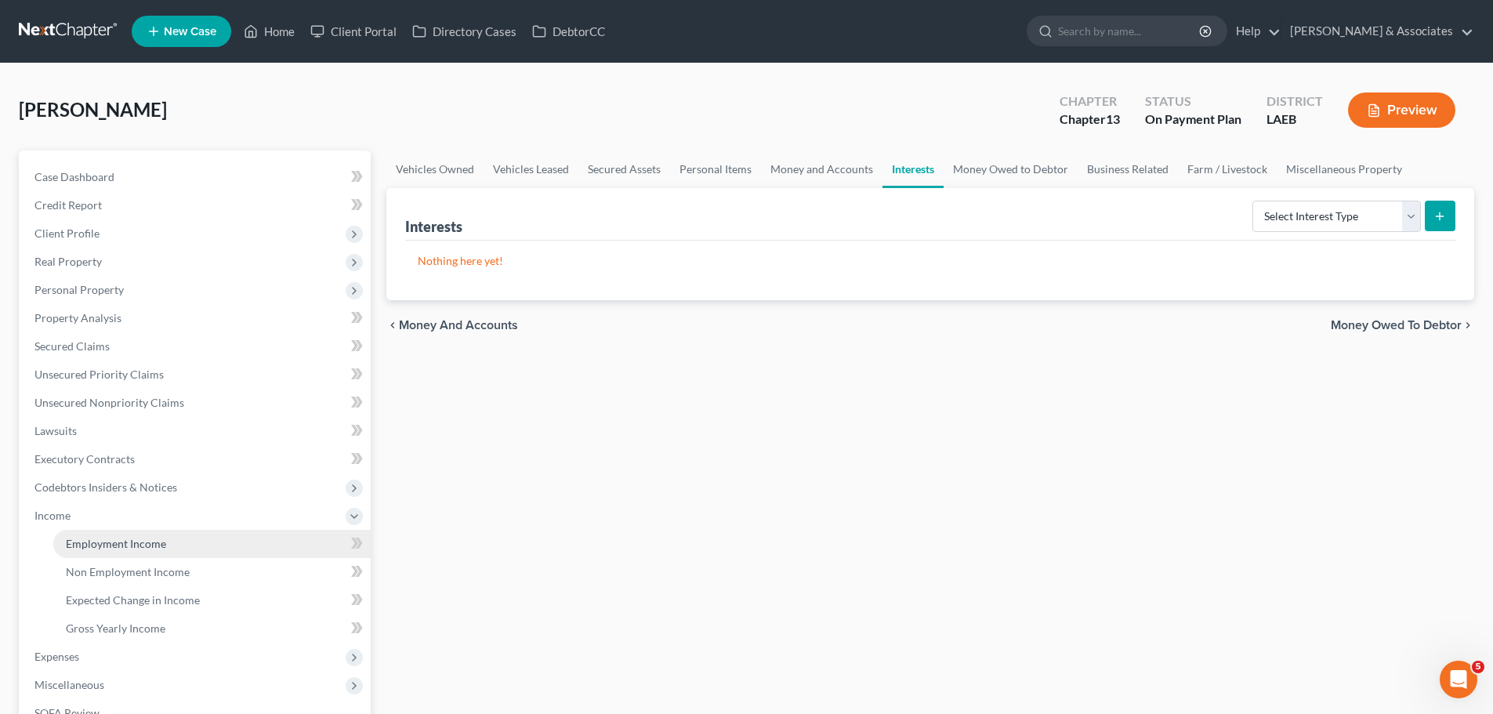
click at [146, 548] on span "Employment Income" at bounding box center [116, 543] width 100 height 13
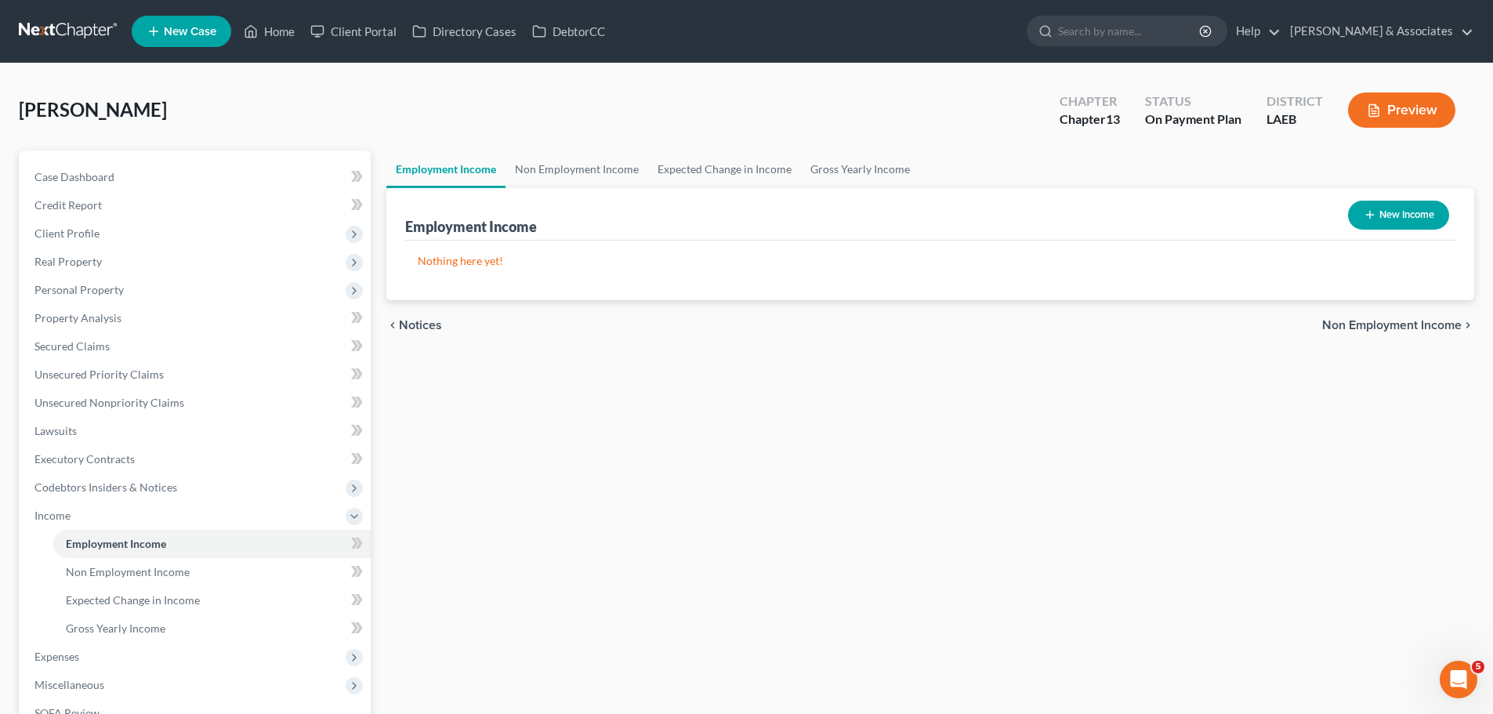
click at [1411, 208] on button "New Income" at bounding box center [1398, 215] width 101 height 29
select select "0"
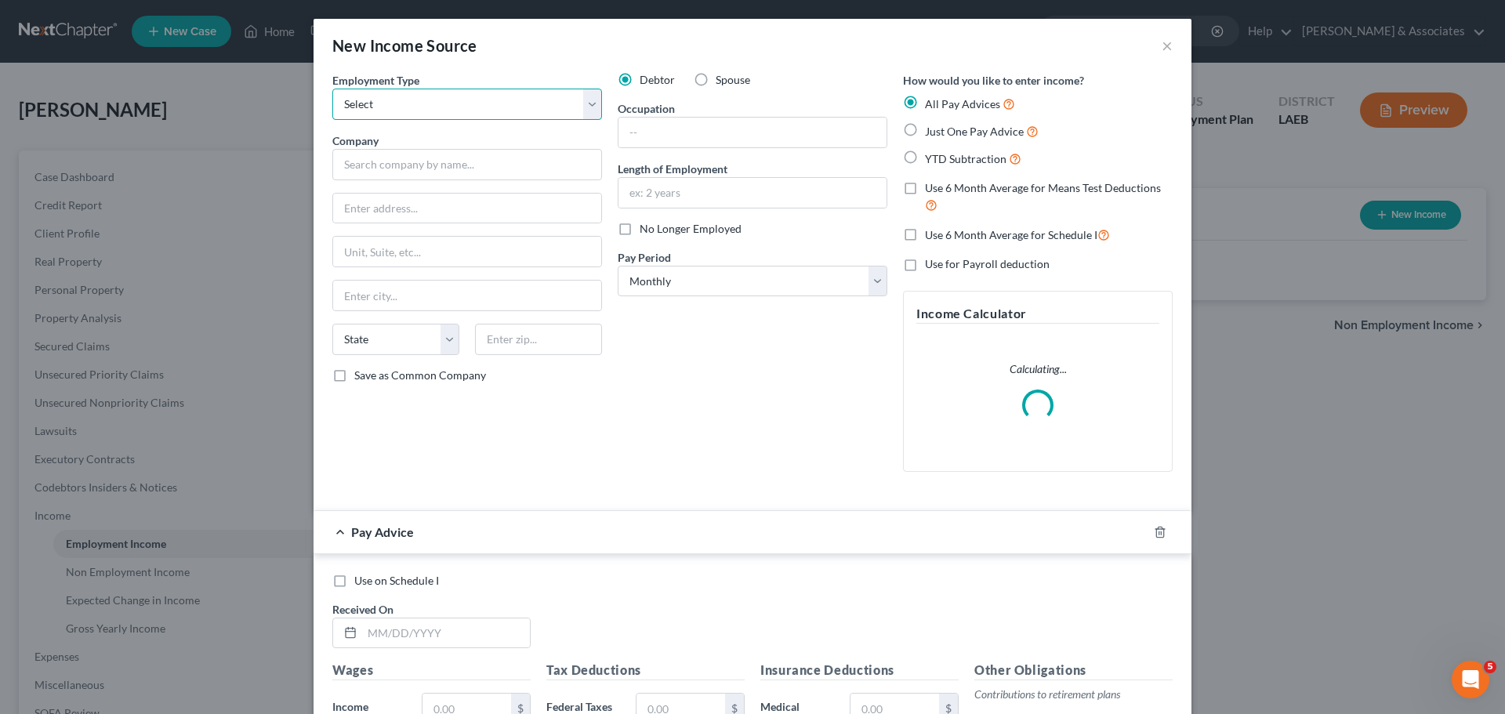
click at [391, 111] on select "Select Full or [DEMOGRAPHIC_DATA] Employment Self Employment" at bounding box center [467, 104] width 270 height 31
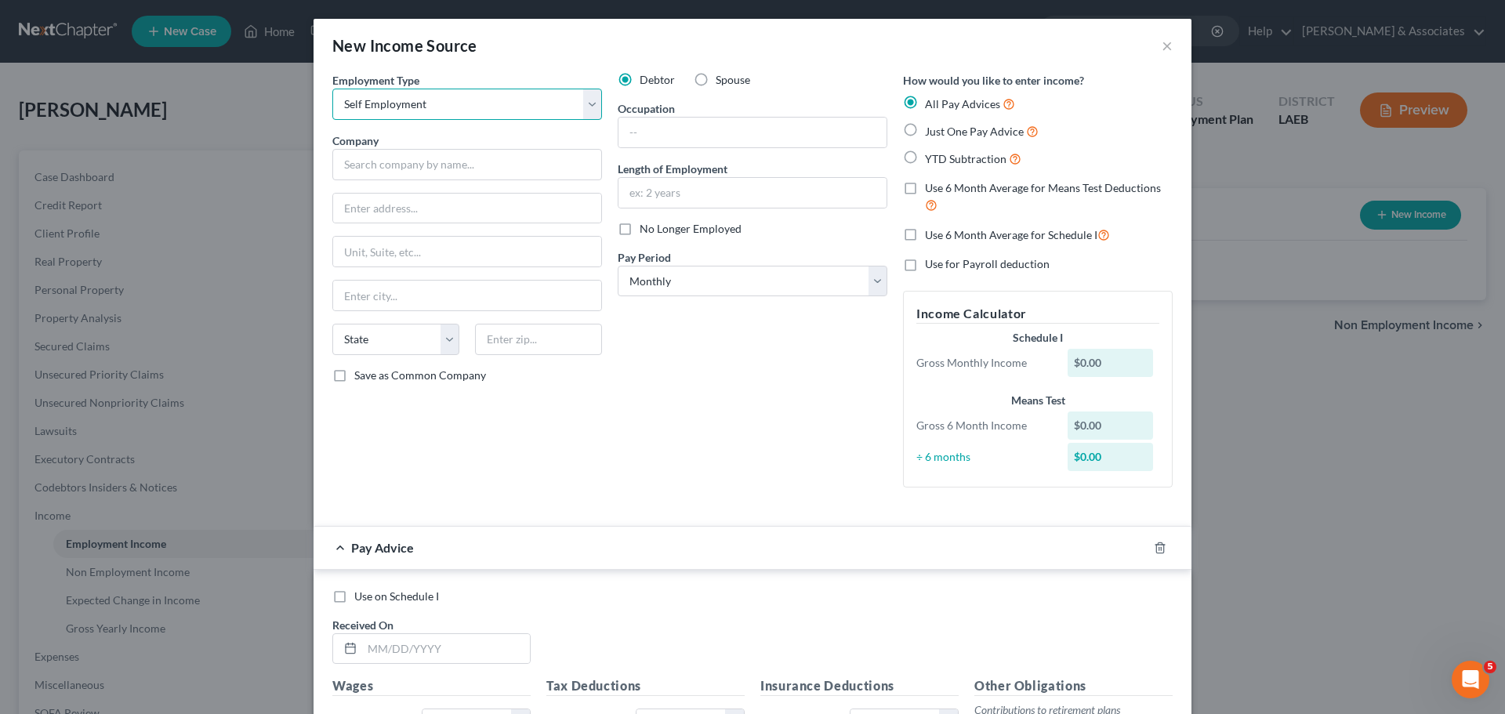
click at [332, 89] on select "Select Full or [DEMOGRAPHIC_DATA] Employment Self Employment" at bounding box center [467, 104] width 270 height 31
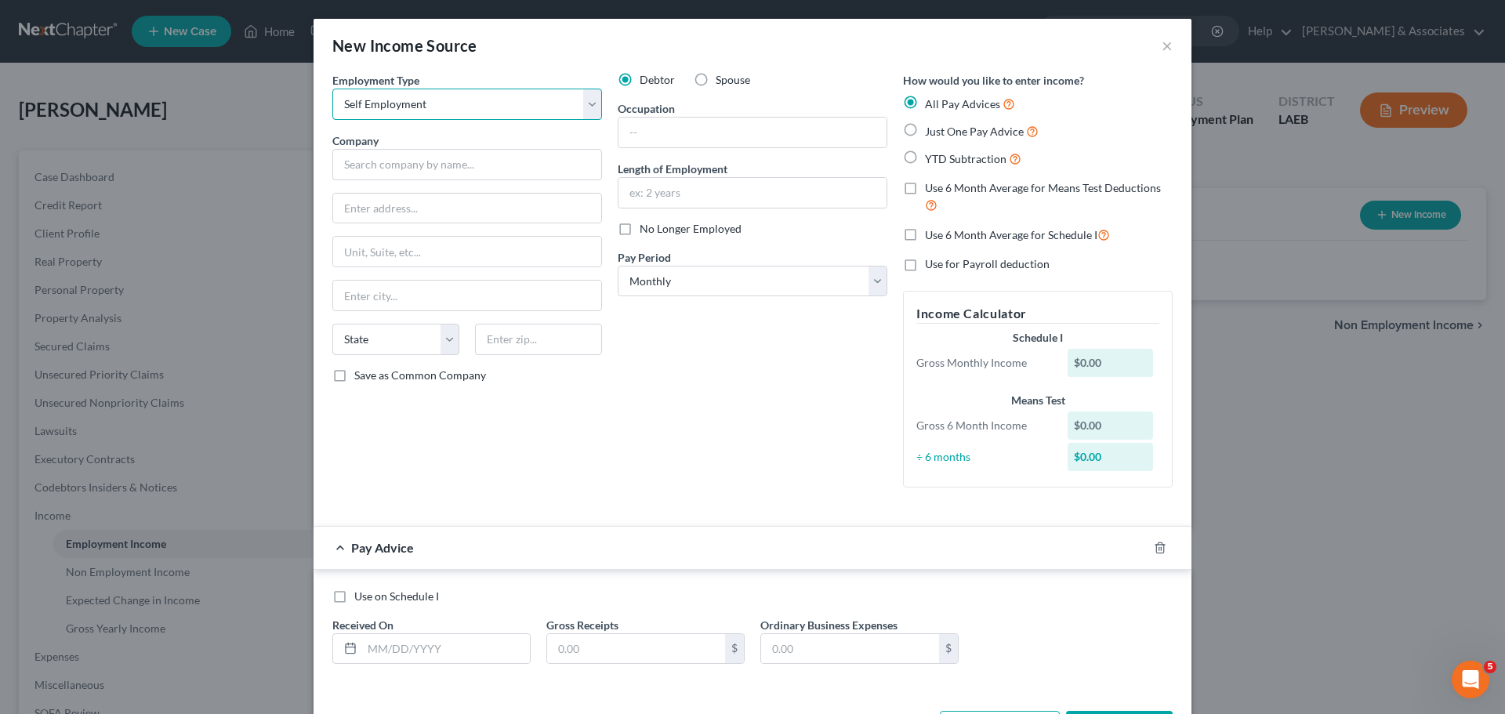
select select "0"
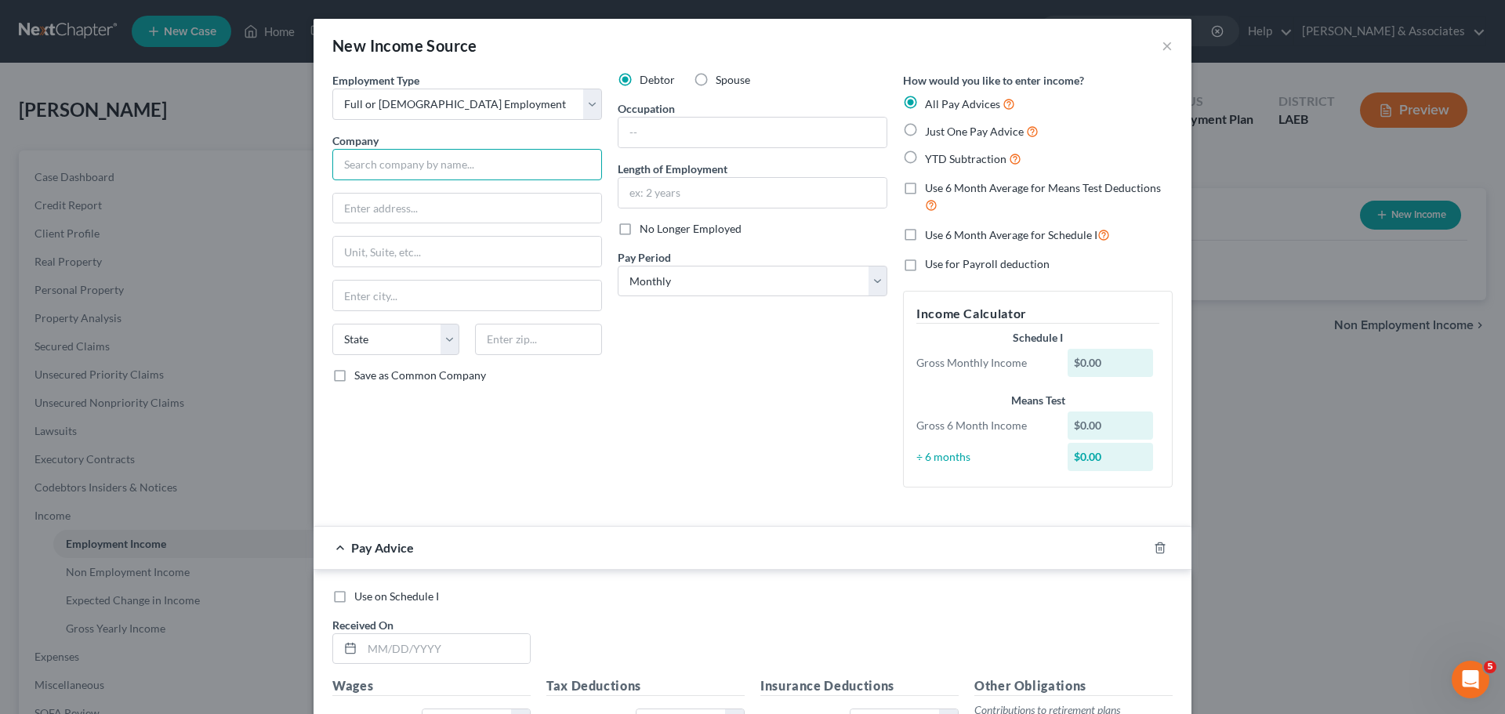
click at [375, 161] on input "text" at bounding box center [467, 164] width 270 height 31
type input "National Oilwell Varco, LP"
type input "PO Box 4638"
type input "77210"
type input "[GEOGRAPHIC_DATA]"
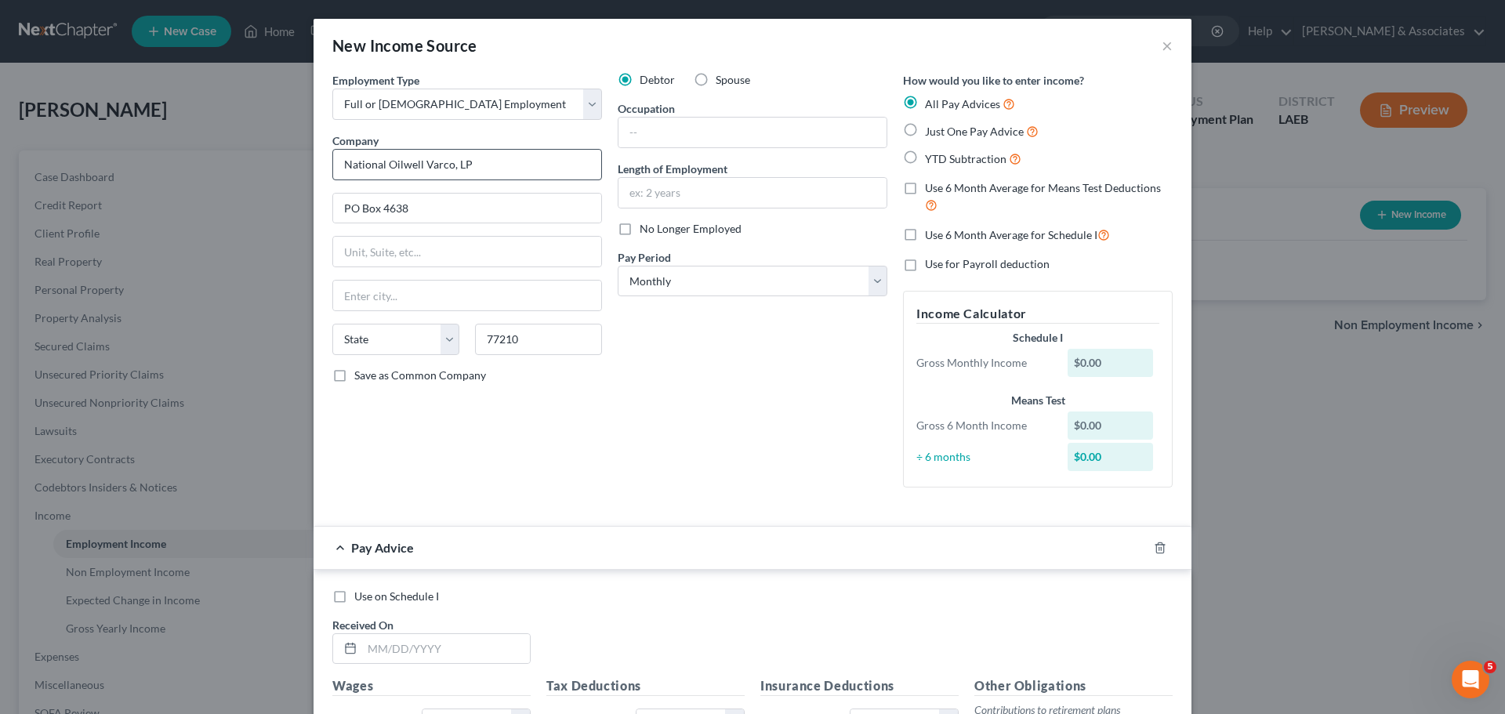
select select "45"
click at [641, 280] on select "Select Monthly Twice Monthly Every Other Week Weekly" at bounding box center [753, 281] width 270 height 31
select select "2"
click at [618, 266] on select "Select Monthly Twice Monthly Every Other Week Weekly" at bounding box center [753, 281] width 270 height 31
click at [805, 438] on div "Debtor Spouse Occupation Length of Employment No Longer Employed Pay Period * S…" at bounding box center [752, 286] width 285 height 428
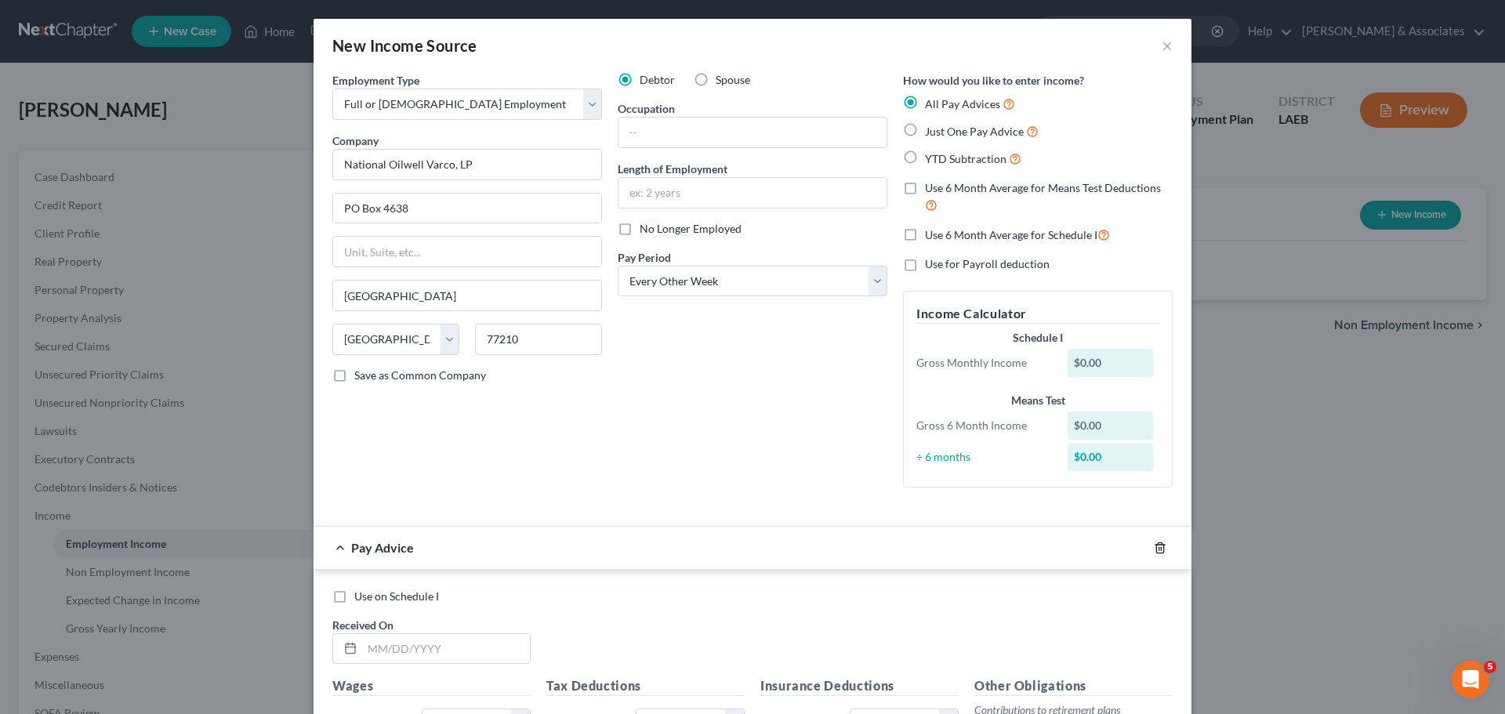
click at [1158, 552] on icon "button" at bounding box center [1159, 547] width 7 height 10
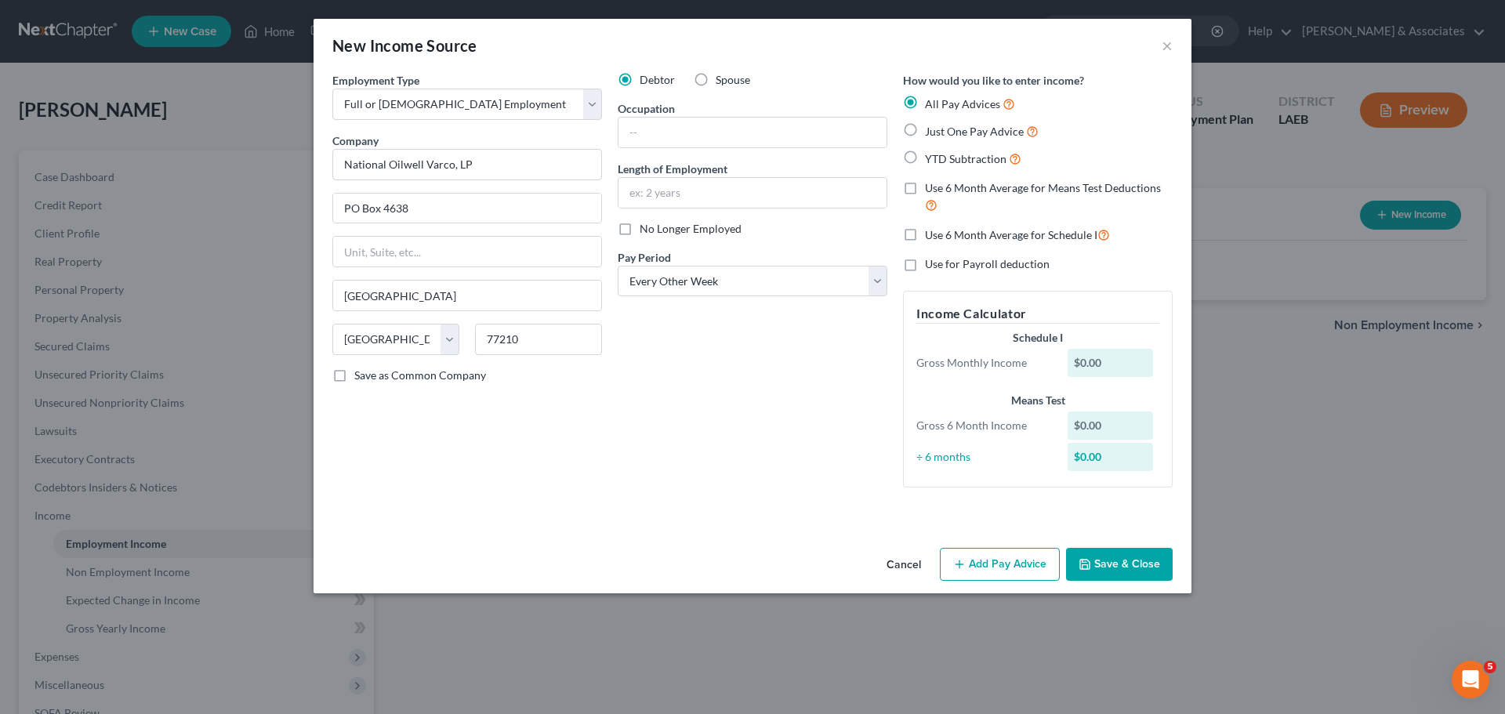
click at [1132, 562] on button "Save & Close" at bounding box center [1119, 564] width 107 height 33
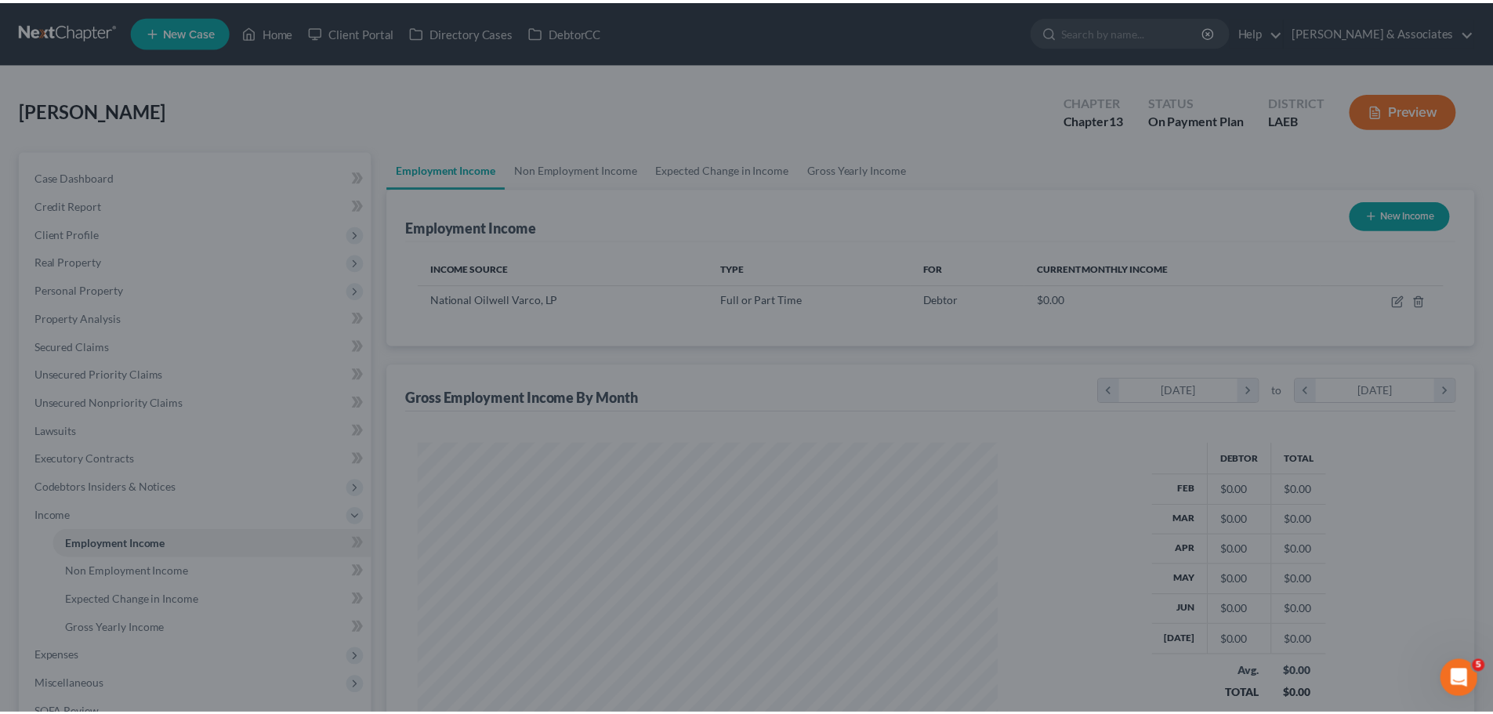
scroll to position [783478, 783154]
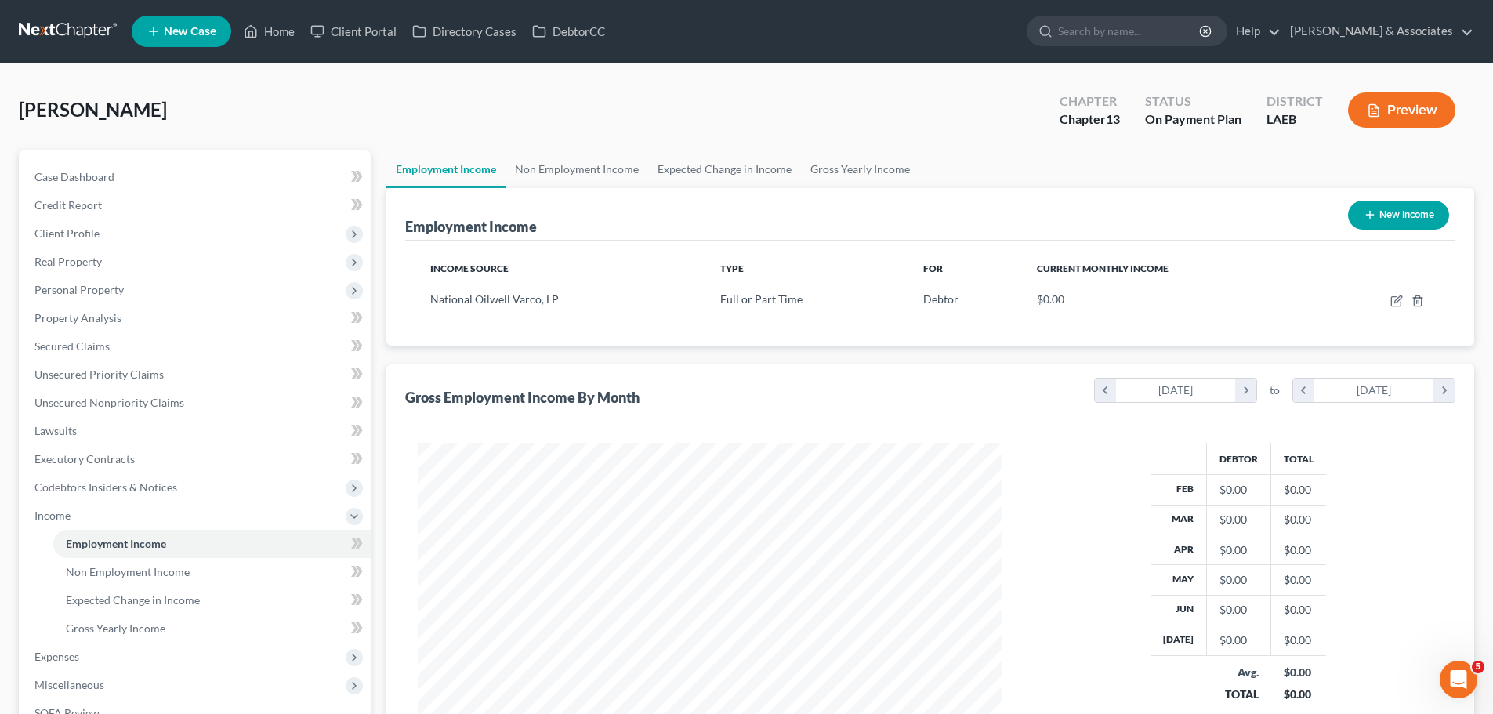
click at [721, 355] on div "Employment Income New Income Income Source Type For Current Monthly Income Nati…" at bounding box center [930, 480] width 1088 height 585
click at [115, 630] on span "Gross Yearly Income" at bounding box center [116, 628] width 100 height 13
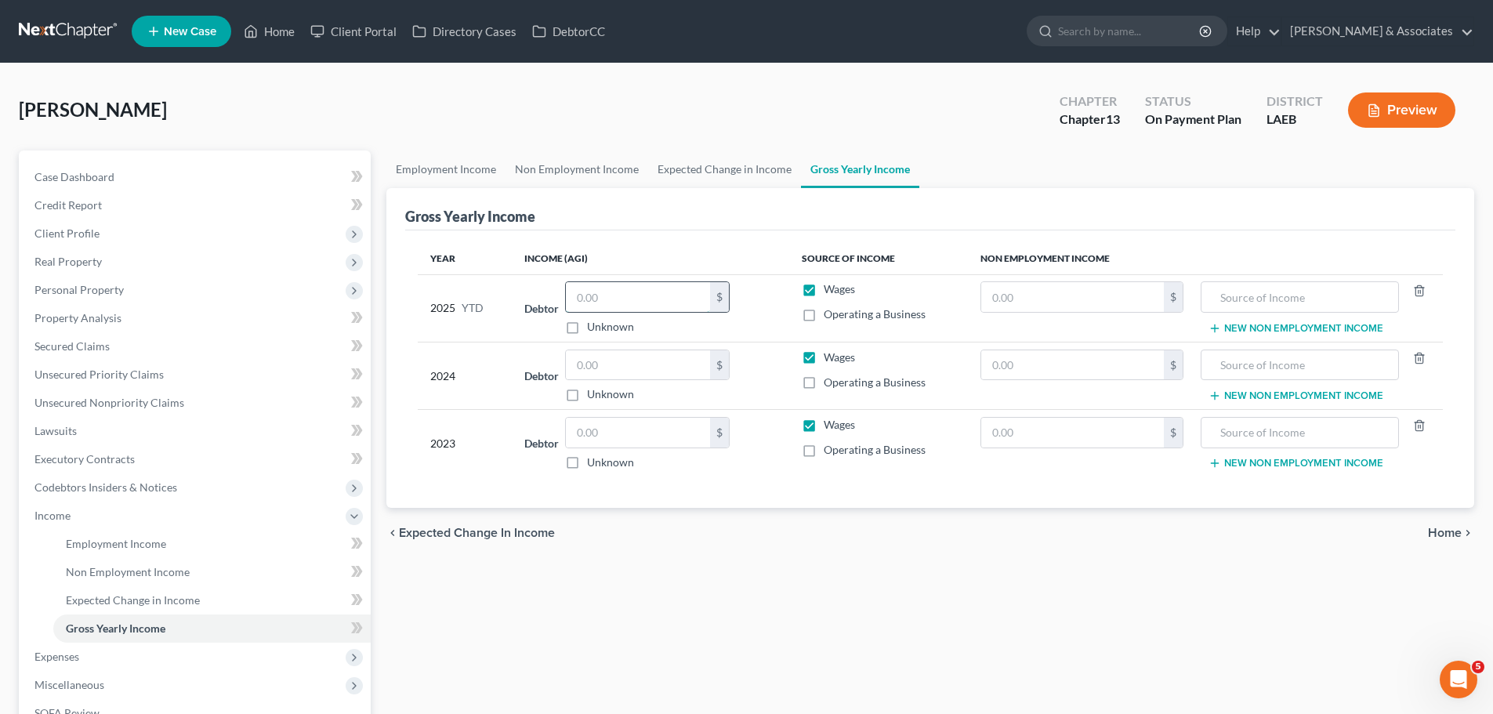
click at [642, 303] on input "text" at bounding box center [638, 297] width 144 height 30
click at [641, 433] on input "text" at bounding box center [638, 433] width 144 height 30
click at [651, 308] on input "text" at bounding box center [638, 297] width 144 height 30
drag, startPoint x: 607, startPoint y: 295, endPoint x: 665, endPoint y: 293, distance: 58.8
click at [607, 295] on input "text" at bounding box center [638, 297] width 144 height 30
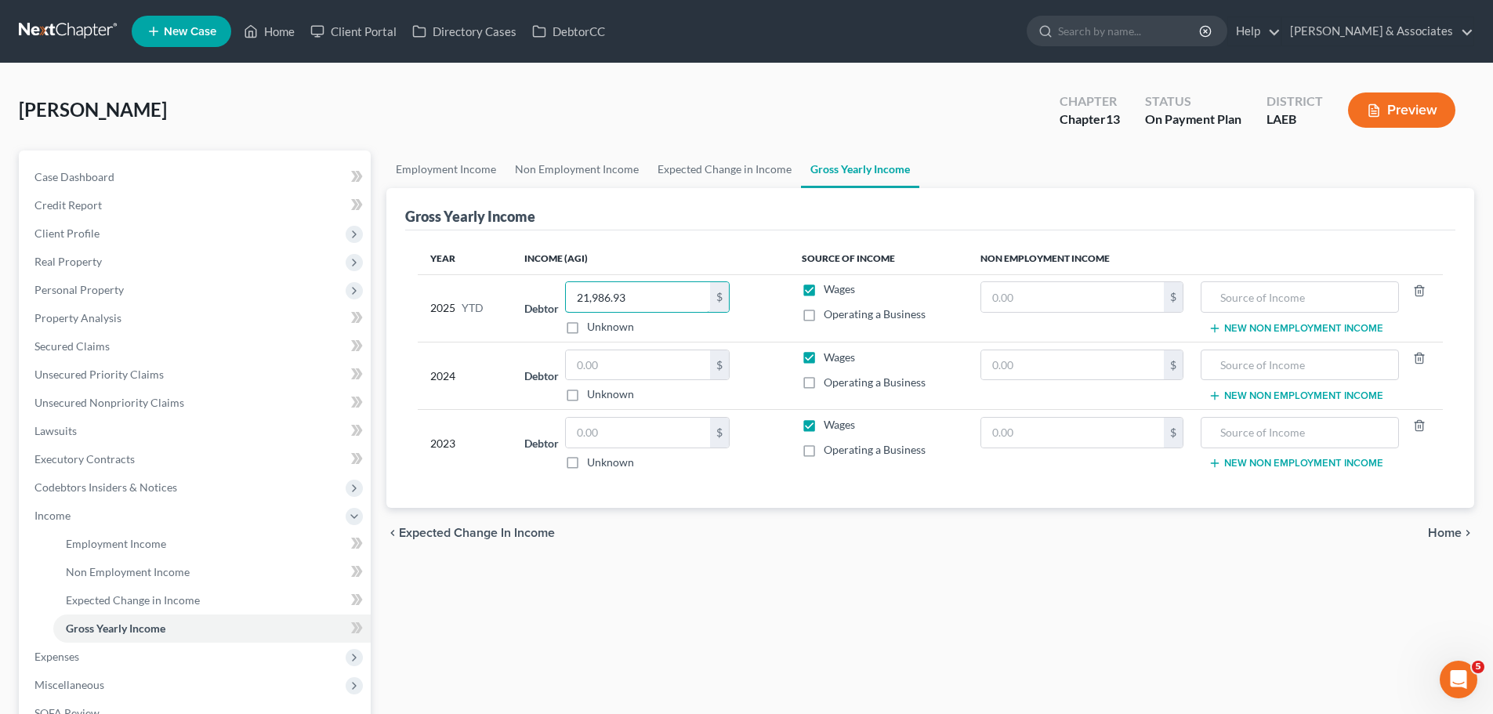
type input "21,986.93"
click at [641, 359] on input "text" at bounding box center [638, 365] width 144 height 30
type input "30,695"
drag, startPoint x: 611, startPoint y: 433, endPoint x: 633, endPoint y: 422, distance: 25.2
click at [611, 433] on input "text" at bounding box center [638, 433] width 144 height 30
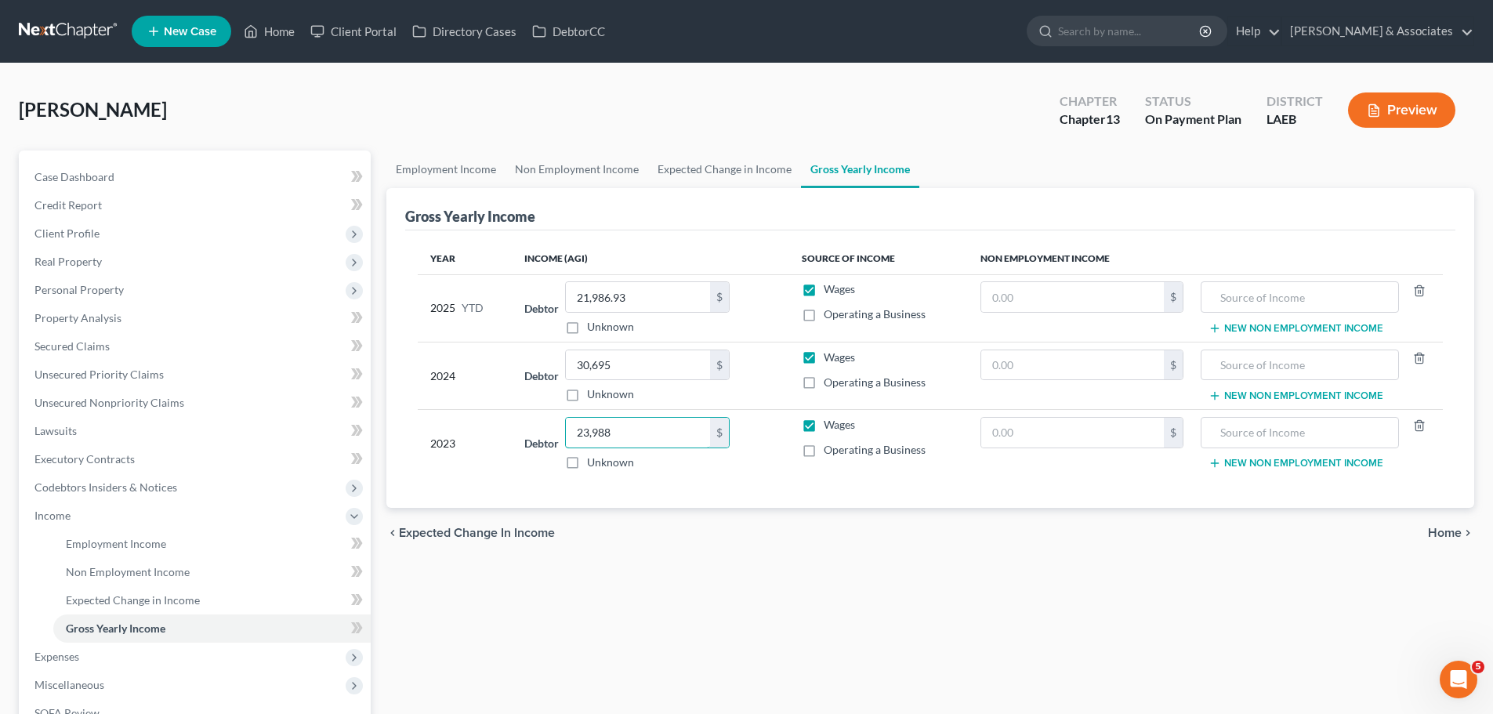
type input "23,988"
click at [1118, 535] on div "chevron_left Expected Change in Income Home chevron_right" at bounding box center [930, 533] width 1088 height 50
drag, startPoint x: 131, startPoint y: 165, endPoint x: 157, endPoint y: 171, distance: 26.6
click at [131, 165] on link "Case Dashboard" at bounding box center [196, 177] width 349 height 28
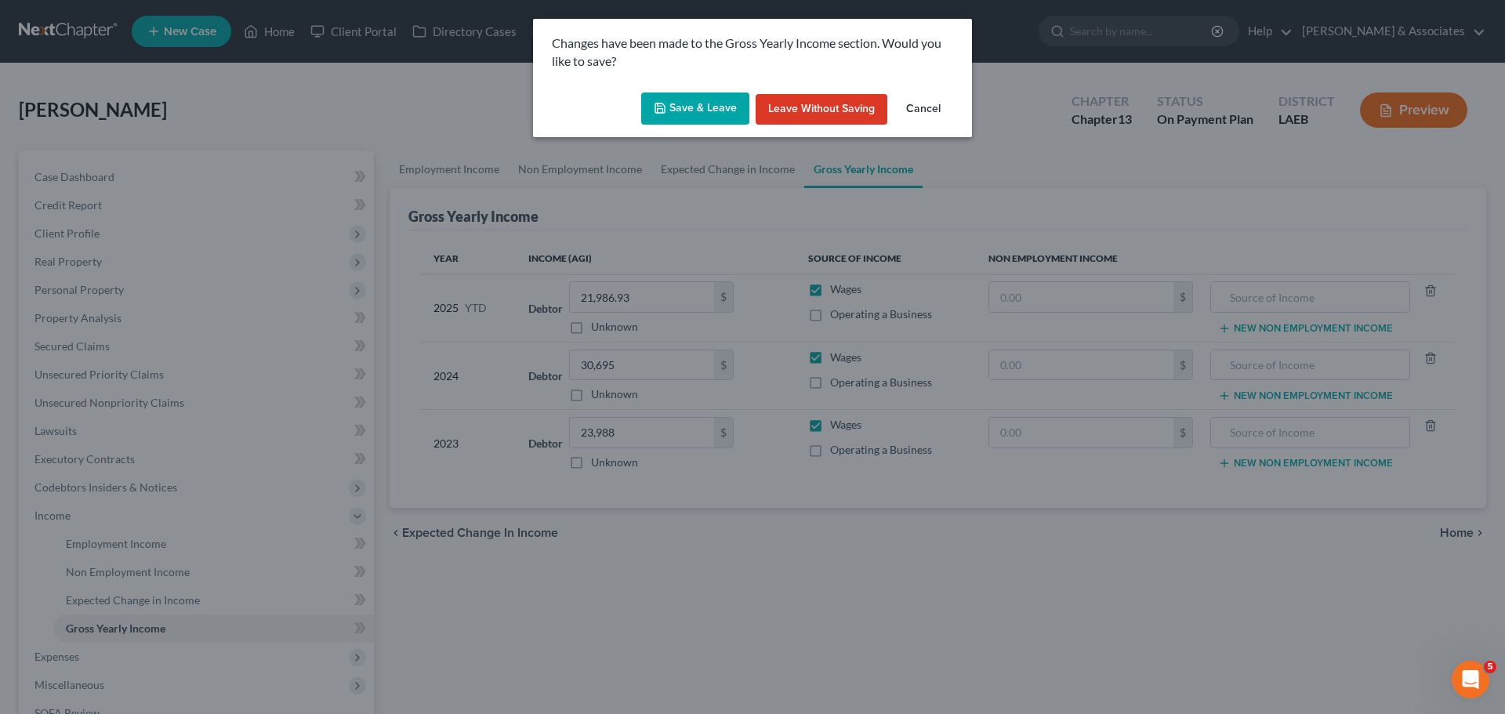
click at [683, 115] on button "Save & Leave" at bounding box center [695, 108] width 108 height 33
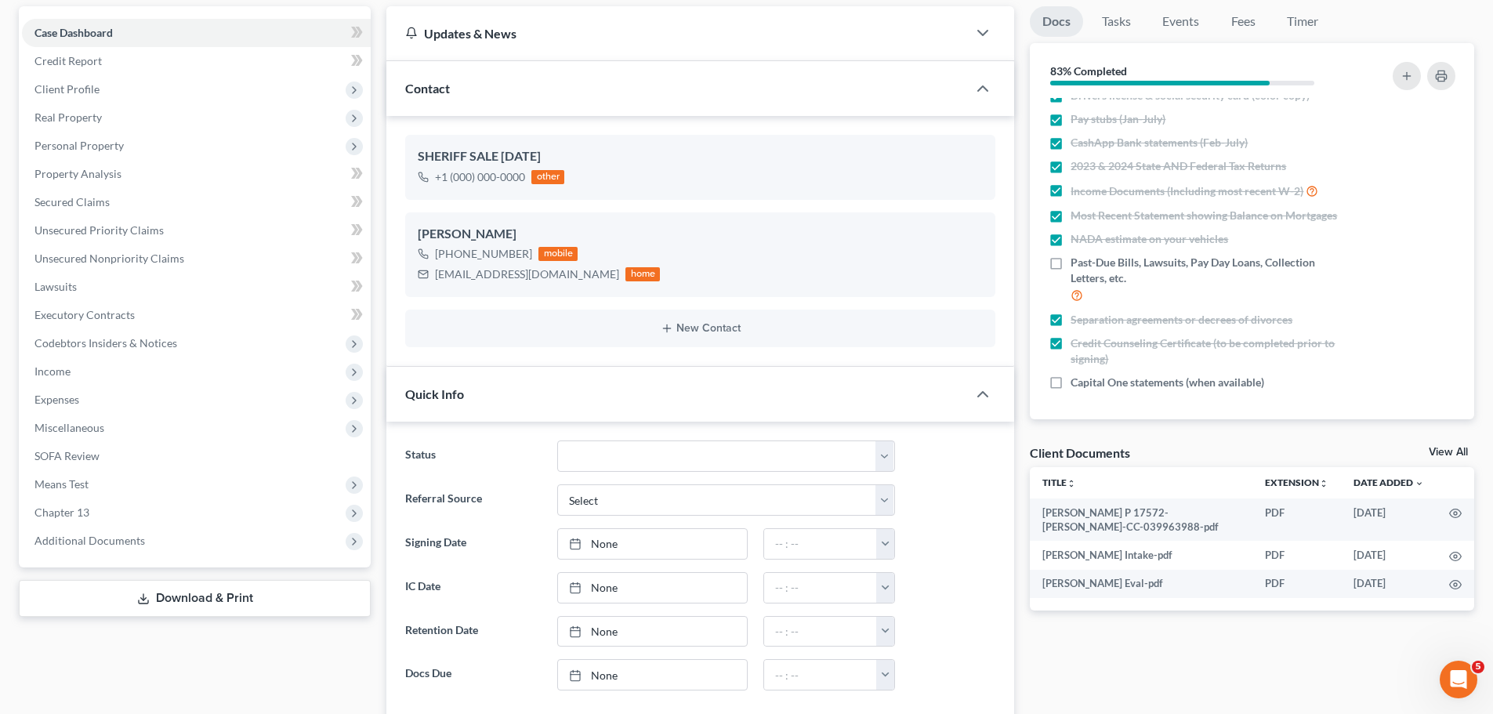
scroll to position [314, 0]
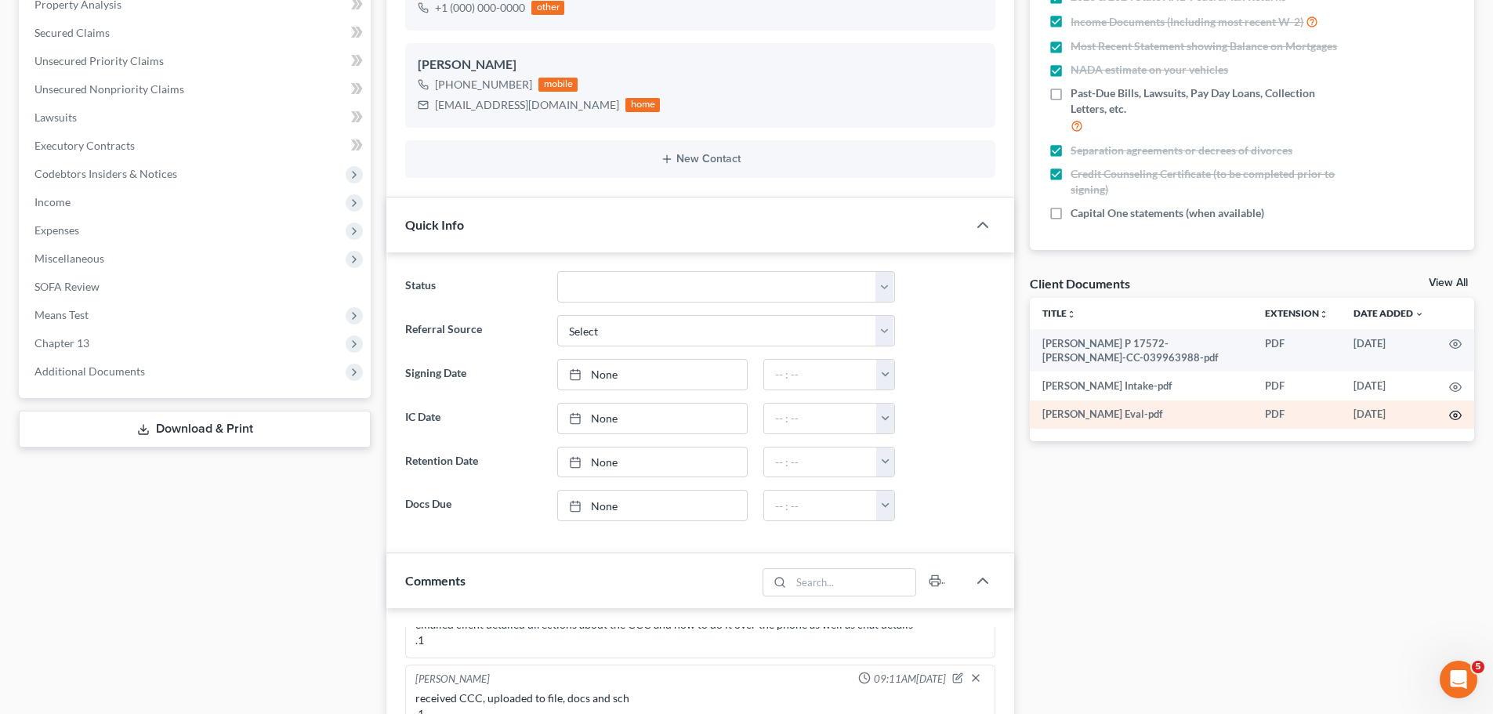
click at [1457, 419] on icon "button" at bounding box center [1456, 415] width 12 height 9
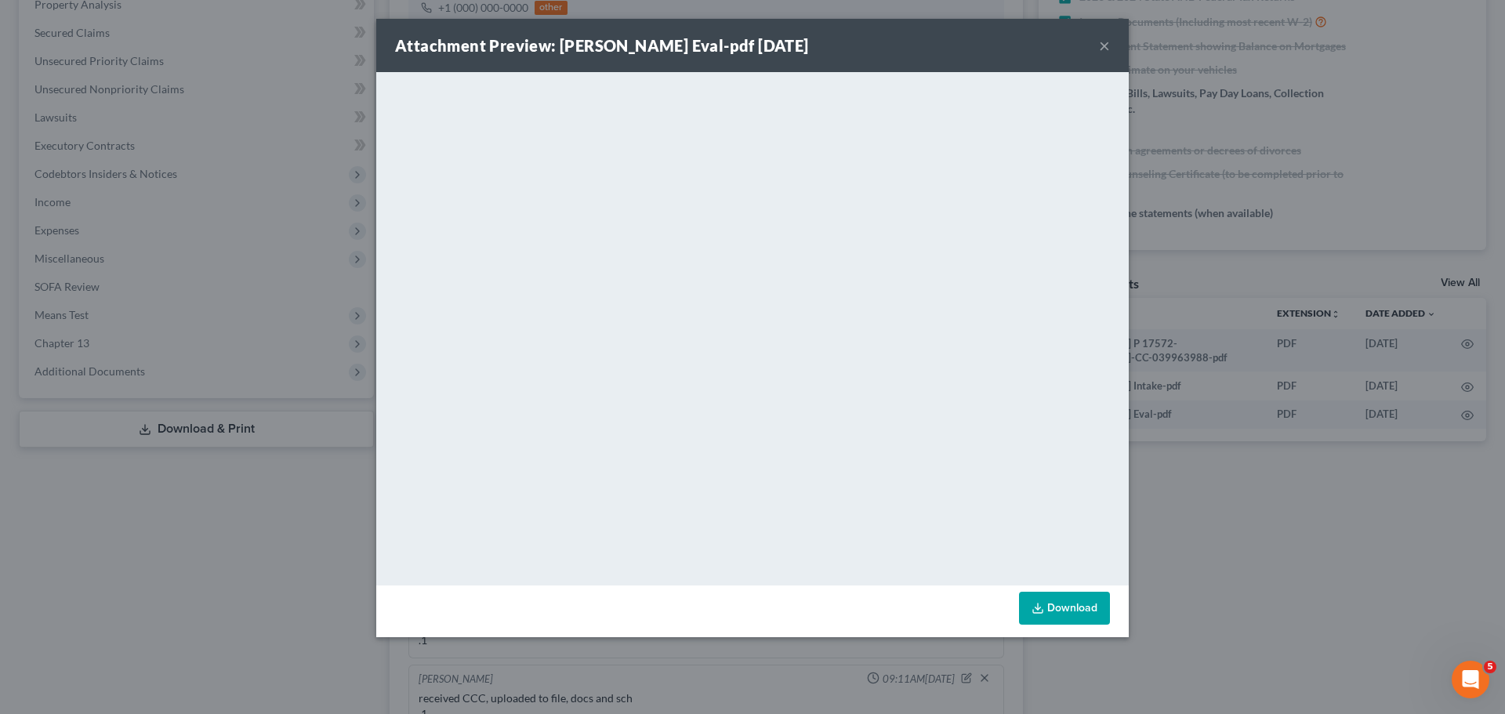
click at [1105, 42] on button "×" at bounding box center [1104, 45] width 11 height 19
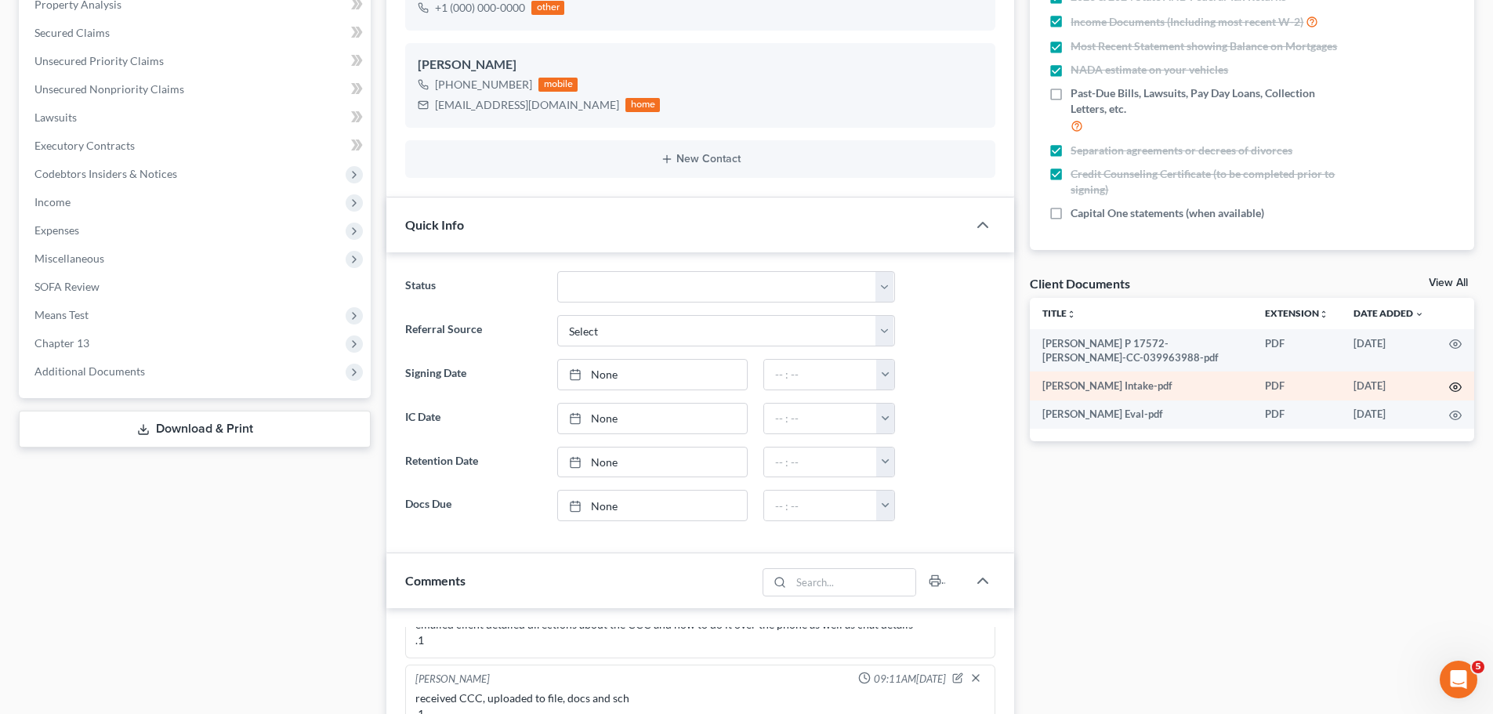
click at [1456, 386] on circle "button" at bounding box center [1455, 387] width 3 height 3
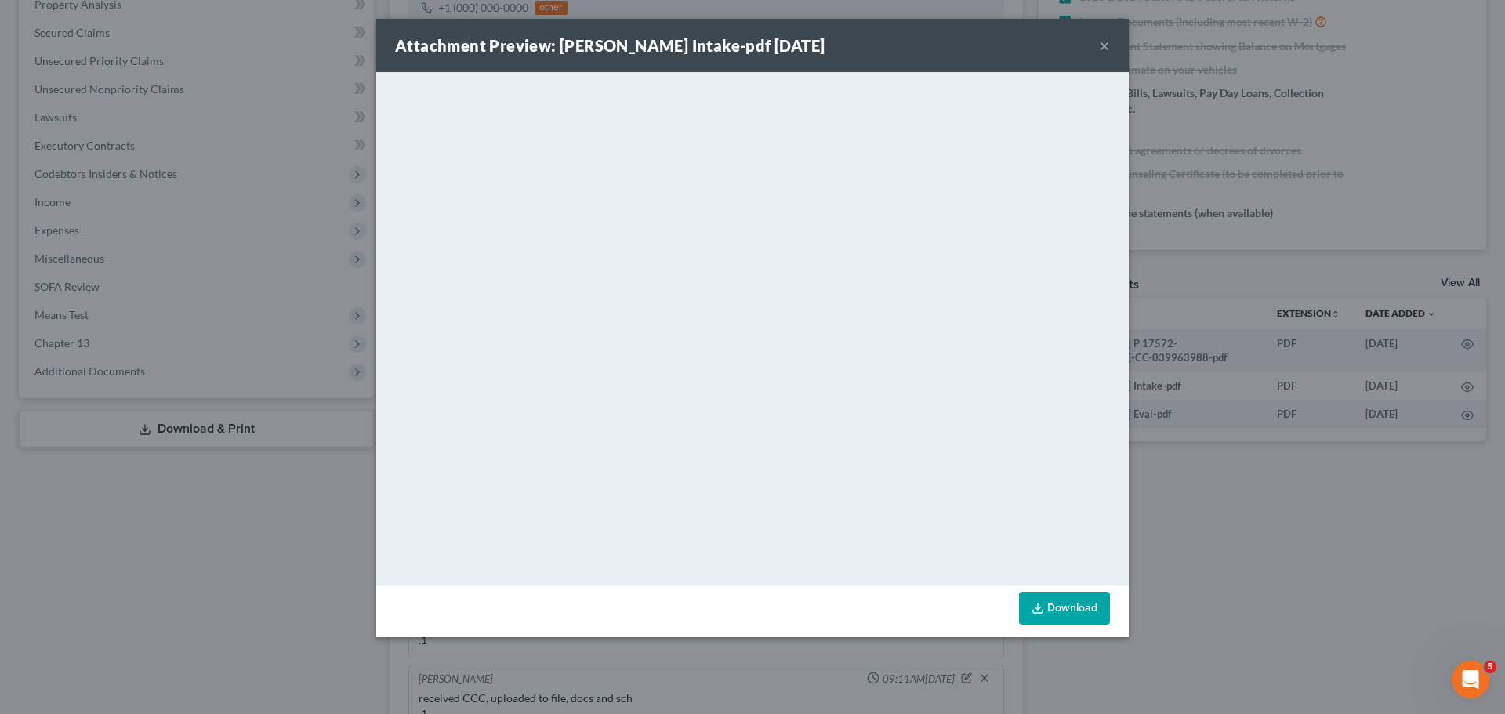
click at [1102, 46] on button "×" at bounding box center [1104, 45] width 11 height 19
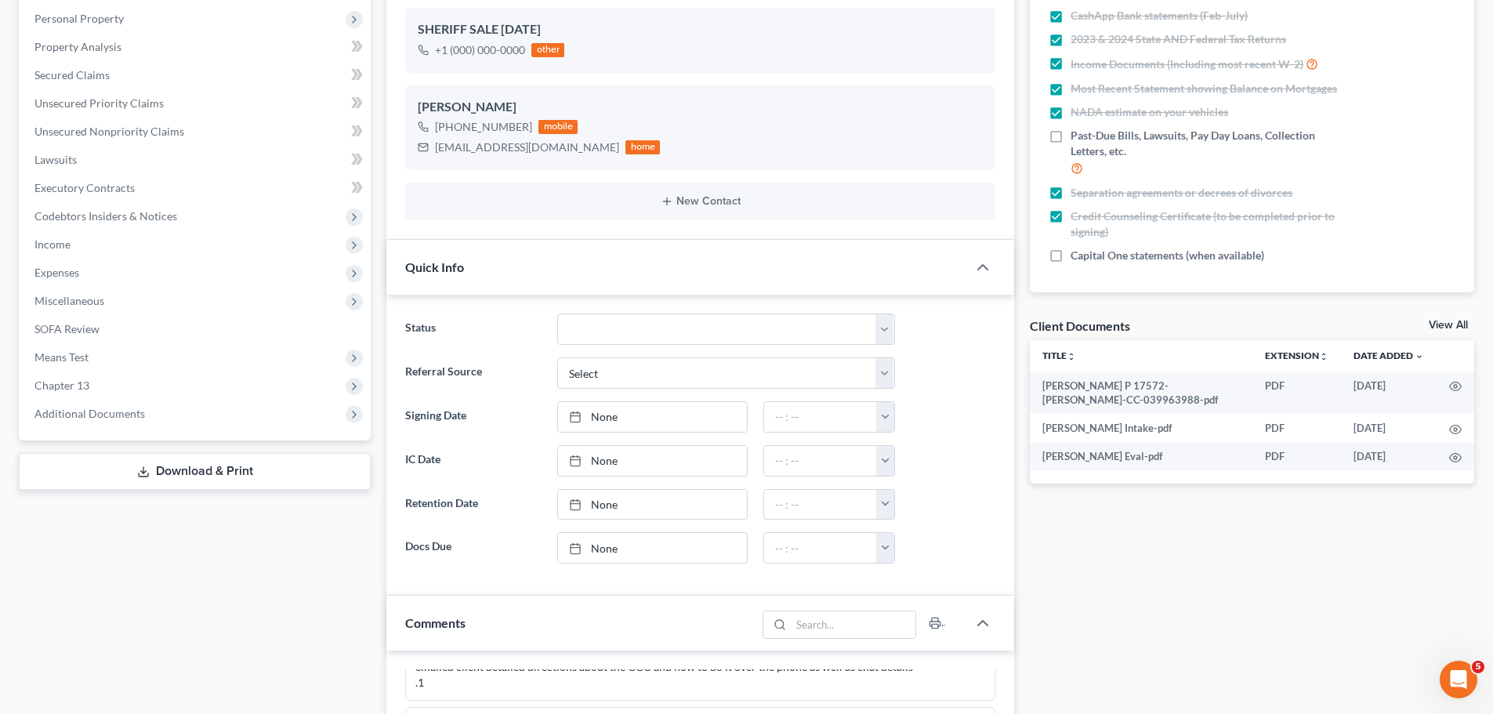
scroll to position [235, 0]
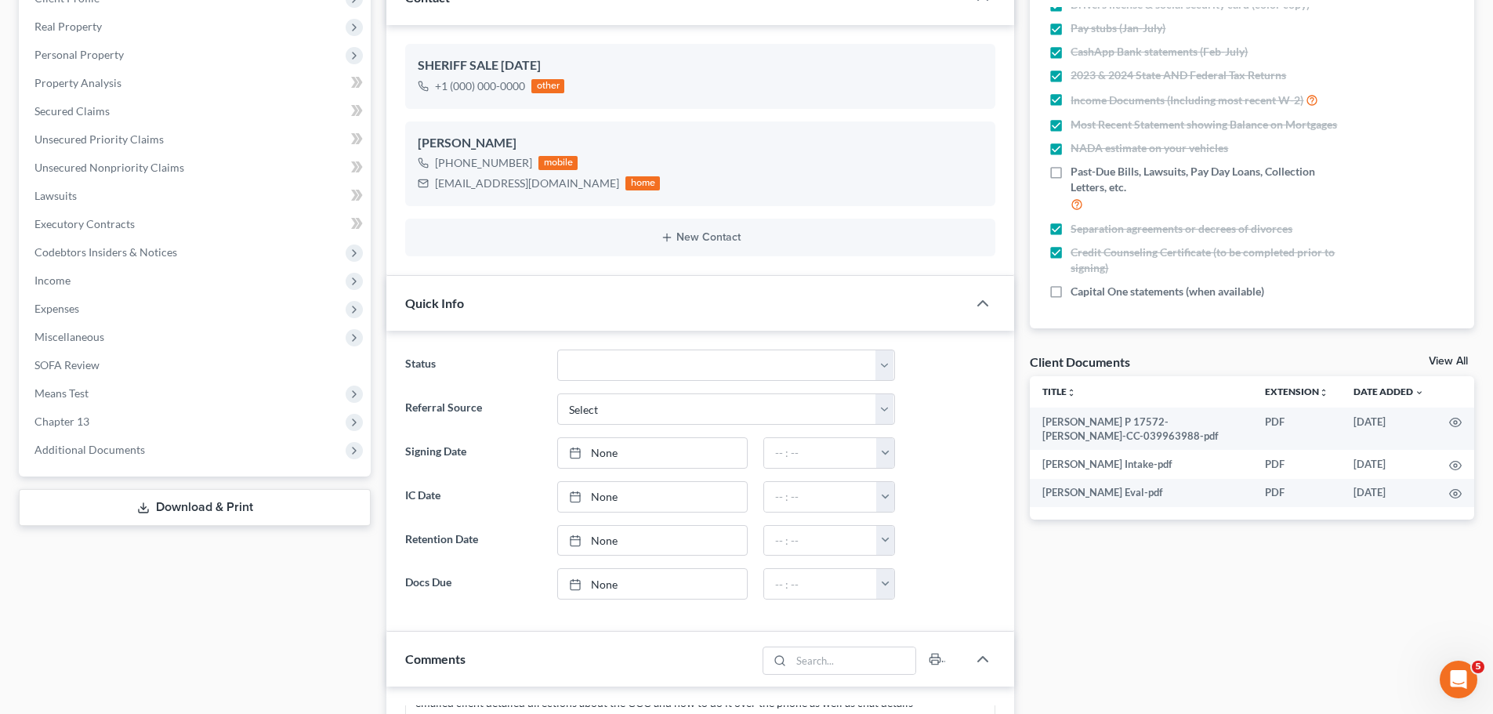
click at [1166, 569] on div "Docs Tasks Events Fees Timer 83% Completed Nothing here yet! Signed [MEDICAL_DA…" at bounding box center [1252, 613] width 460 height 1397
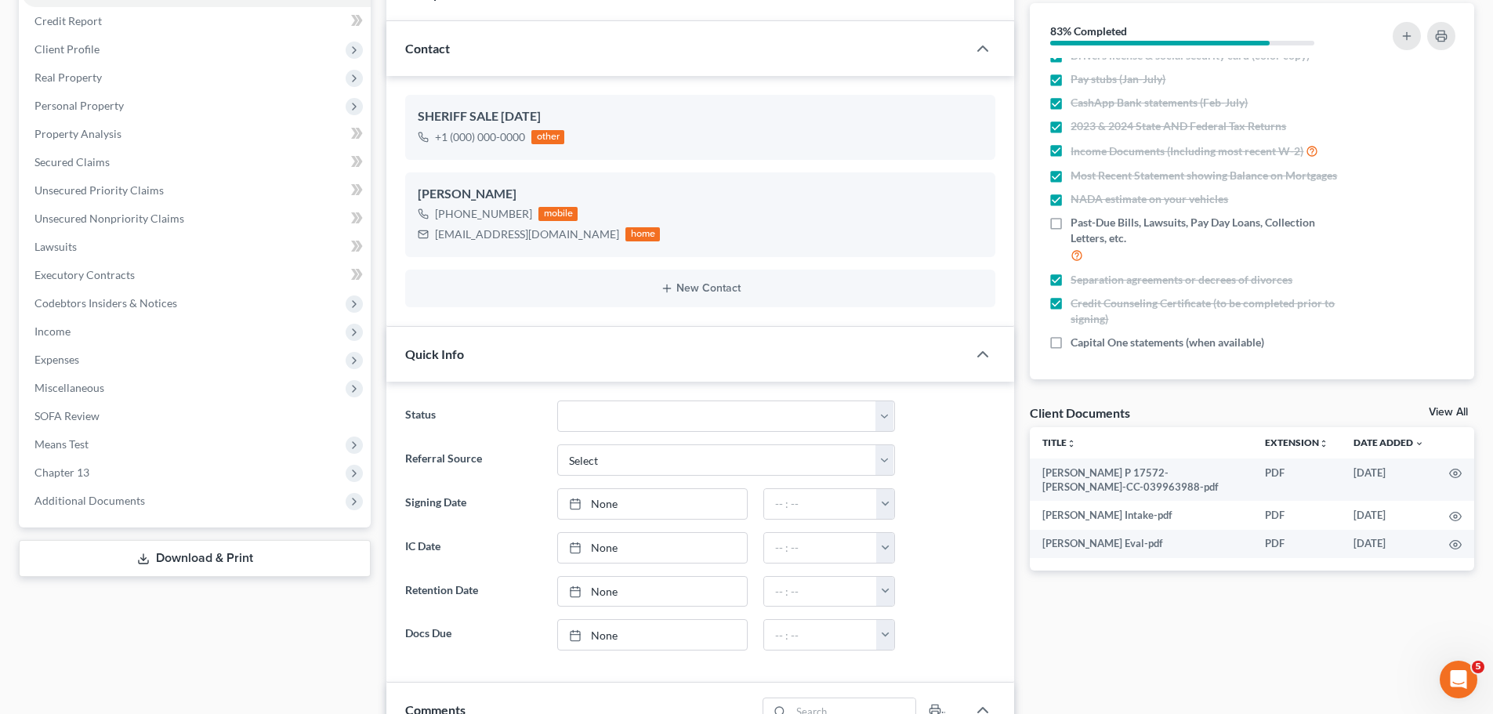
scroll to position [0, 0]
